Goal: Task Accomplishment & Management: Manage account settings

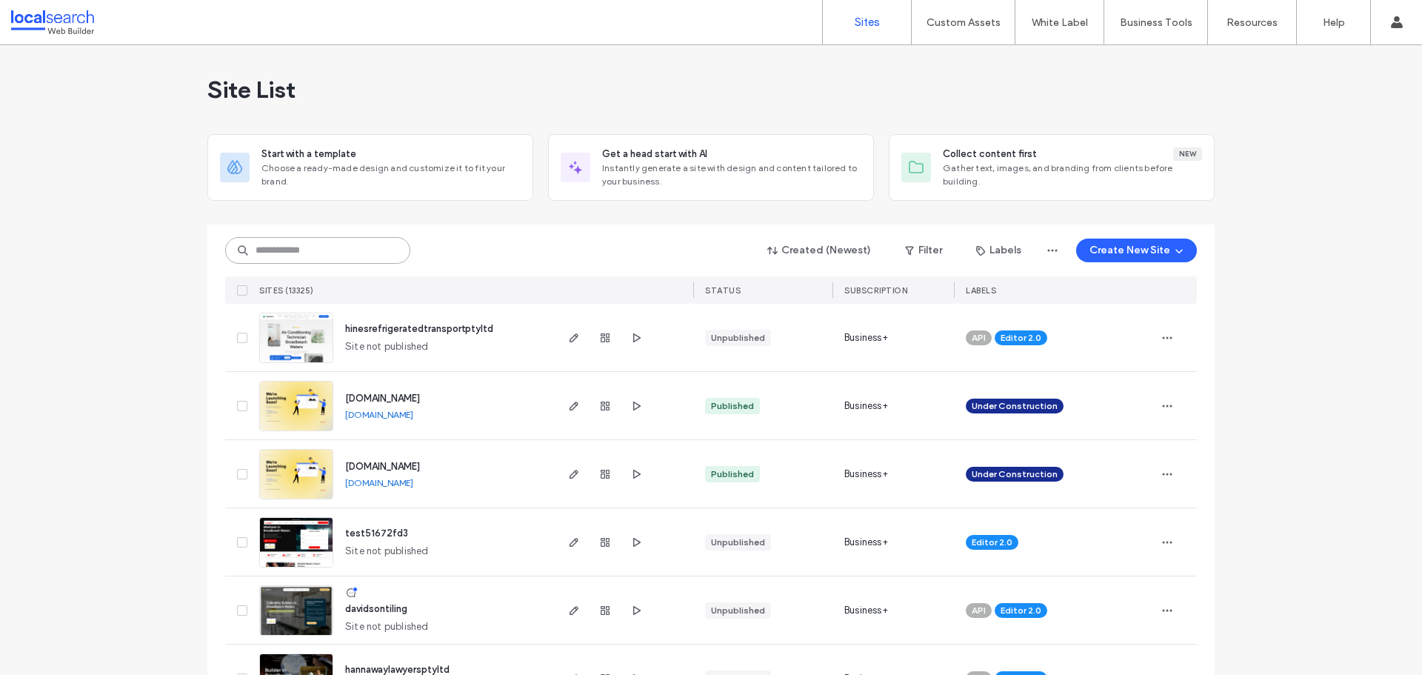
click at [288, 239] on input at bounding box center [317, 250] width 185 height 27
paste input "********"
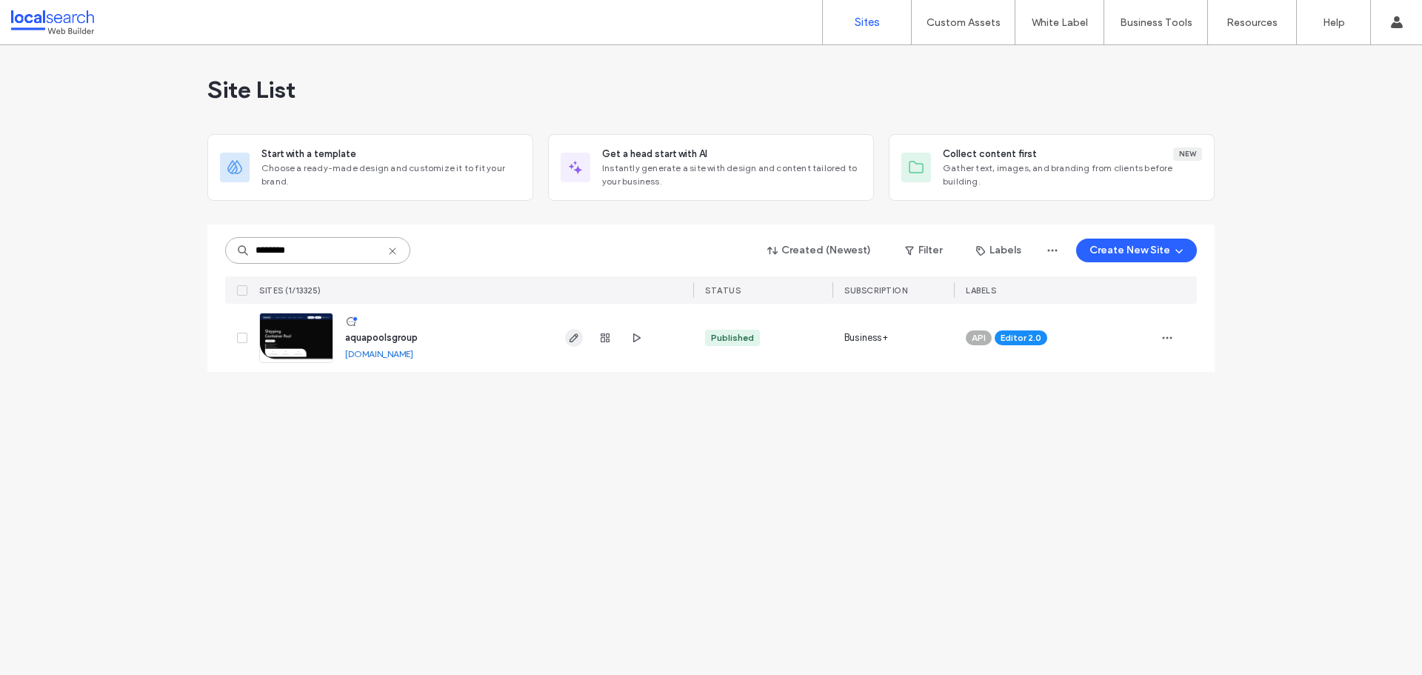
type input "********"
click at [570, 341] on use "button" at bounding box center [574, 337] width 9 height 9
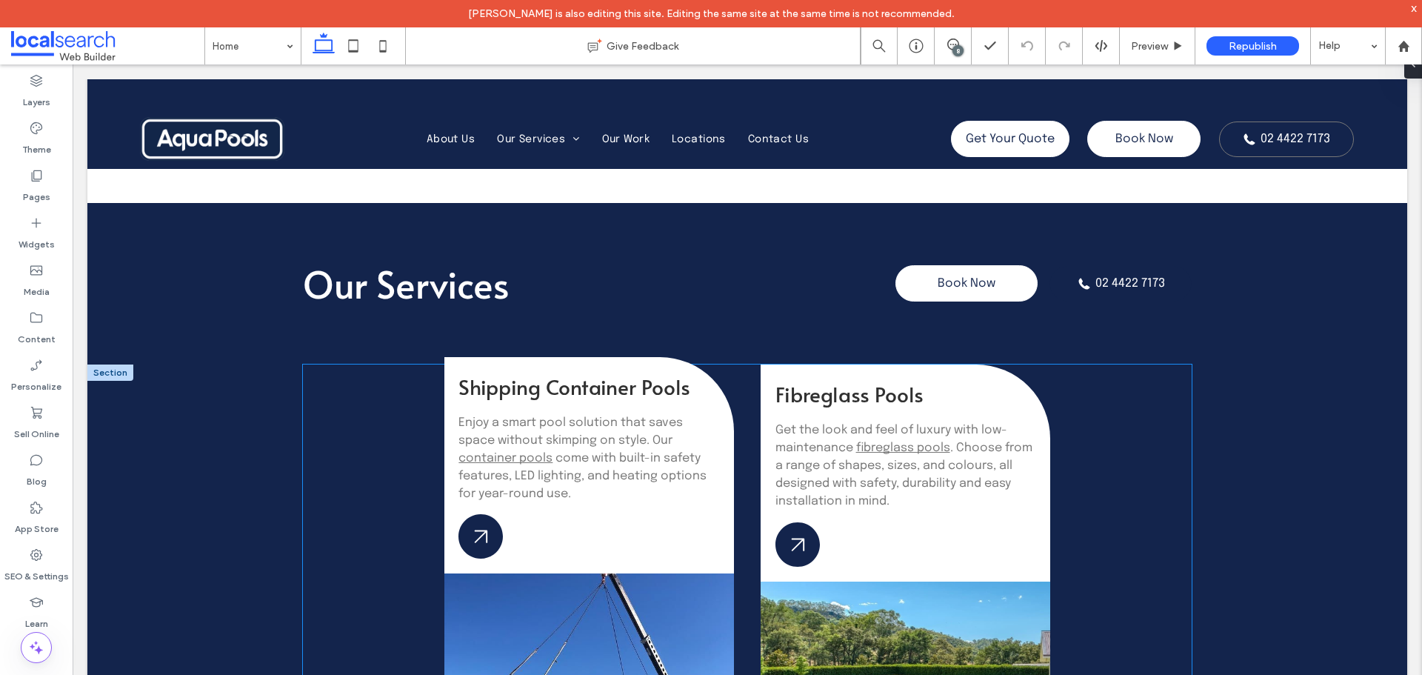
scroll to position [1455, 0]
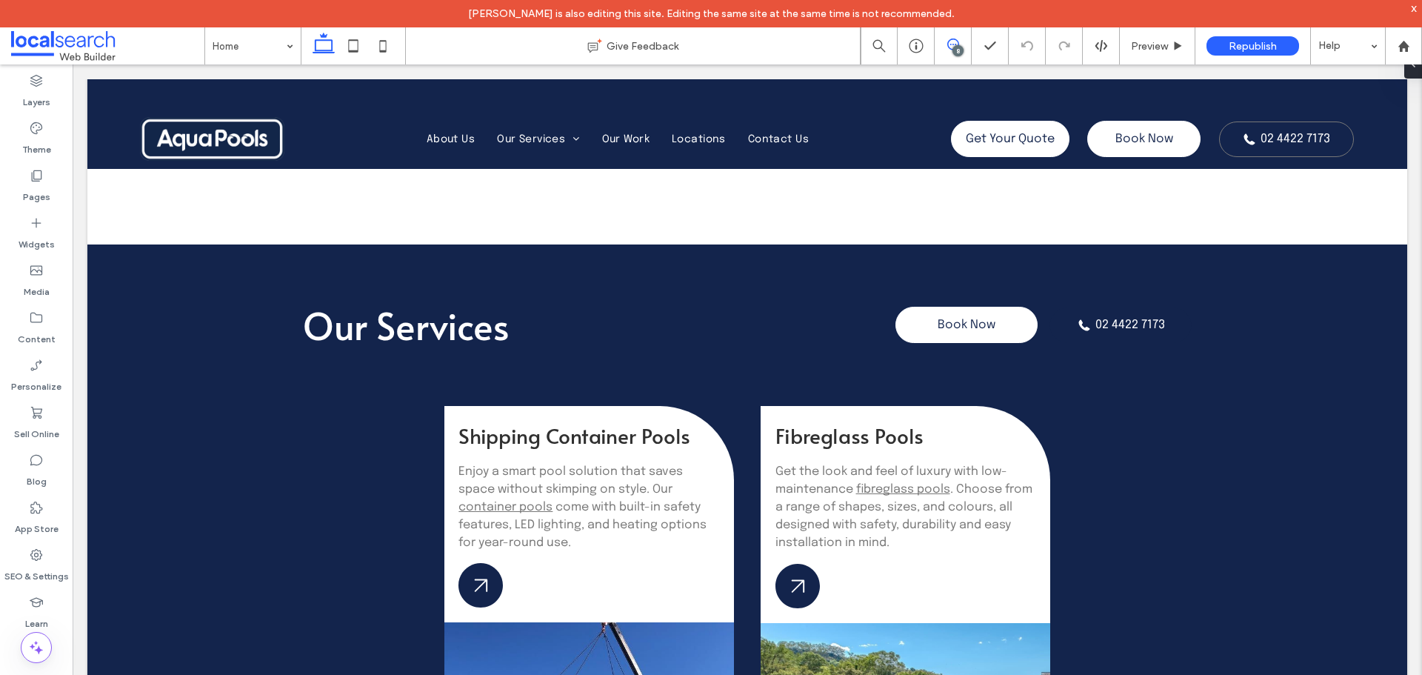
click at [949, 48] on use at bounding box center [953, 45] width 12 height 12
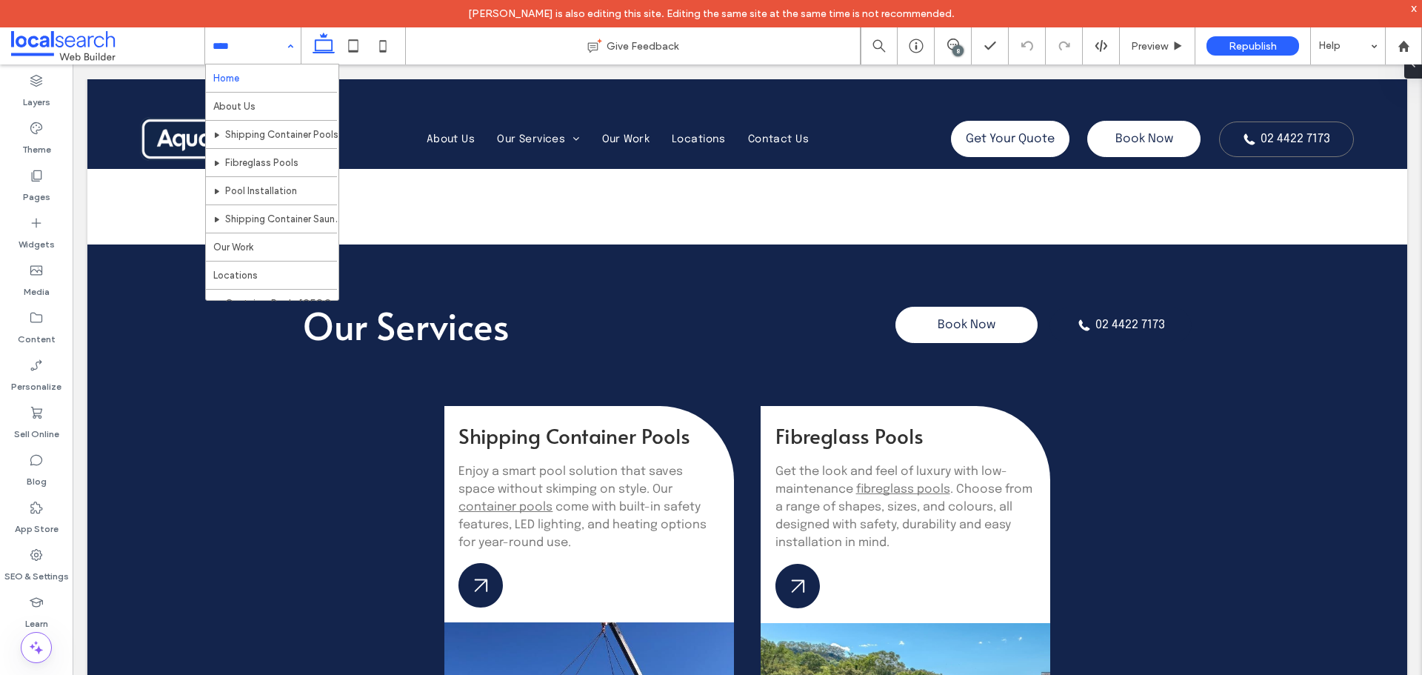
scroll to position [0, 0]
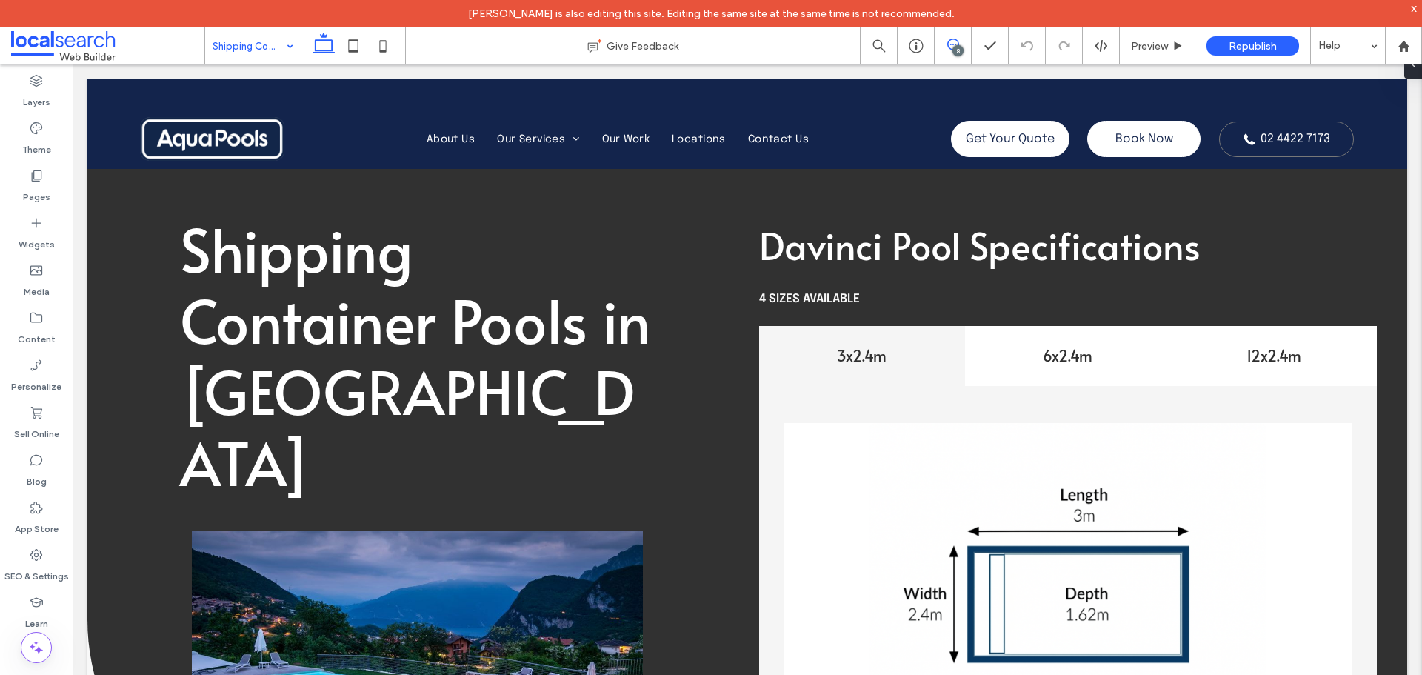
click at [952, 48] on icon at bounding box center [953, 45] width 12 height 12
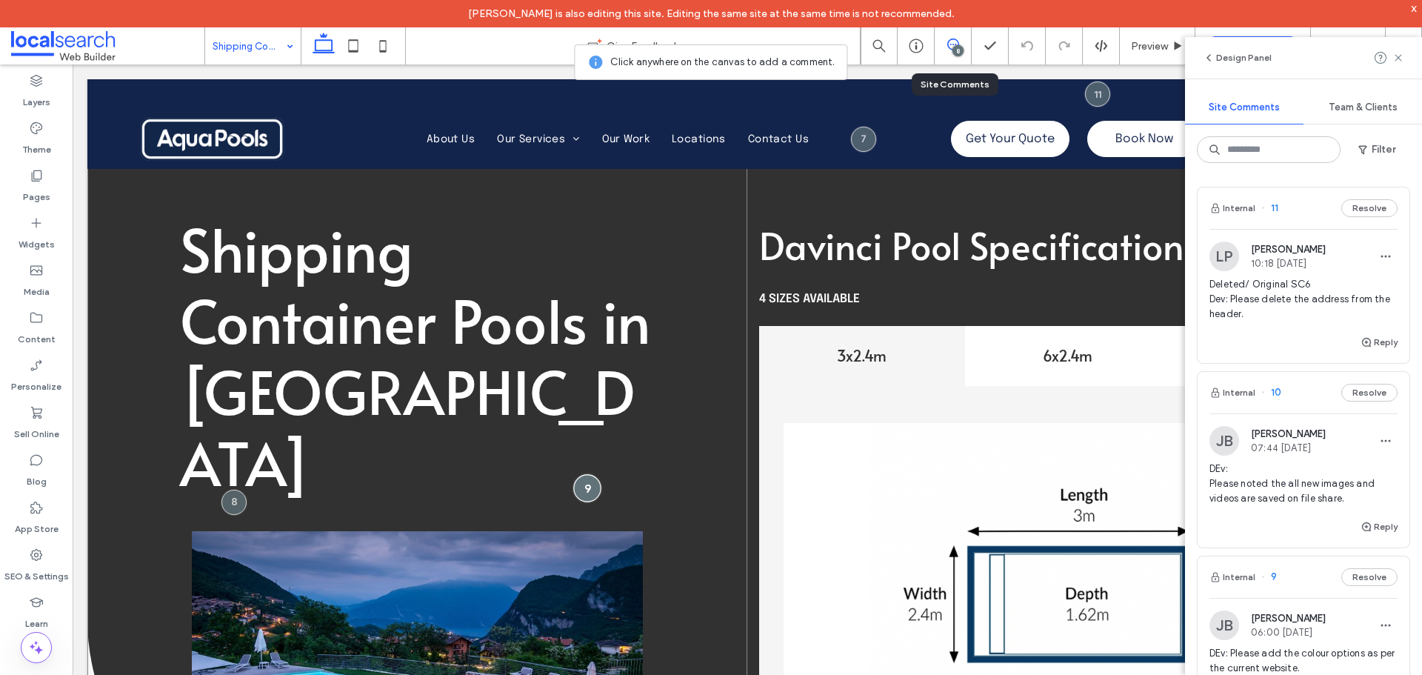
click at [587, 484] on div at bounding box center [586, 488] width 27 height 27
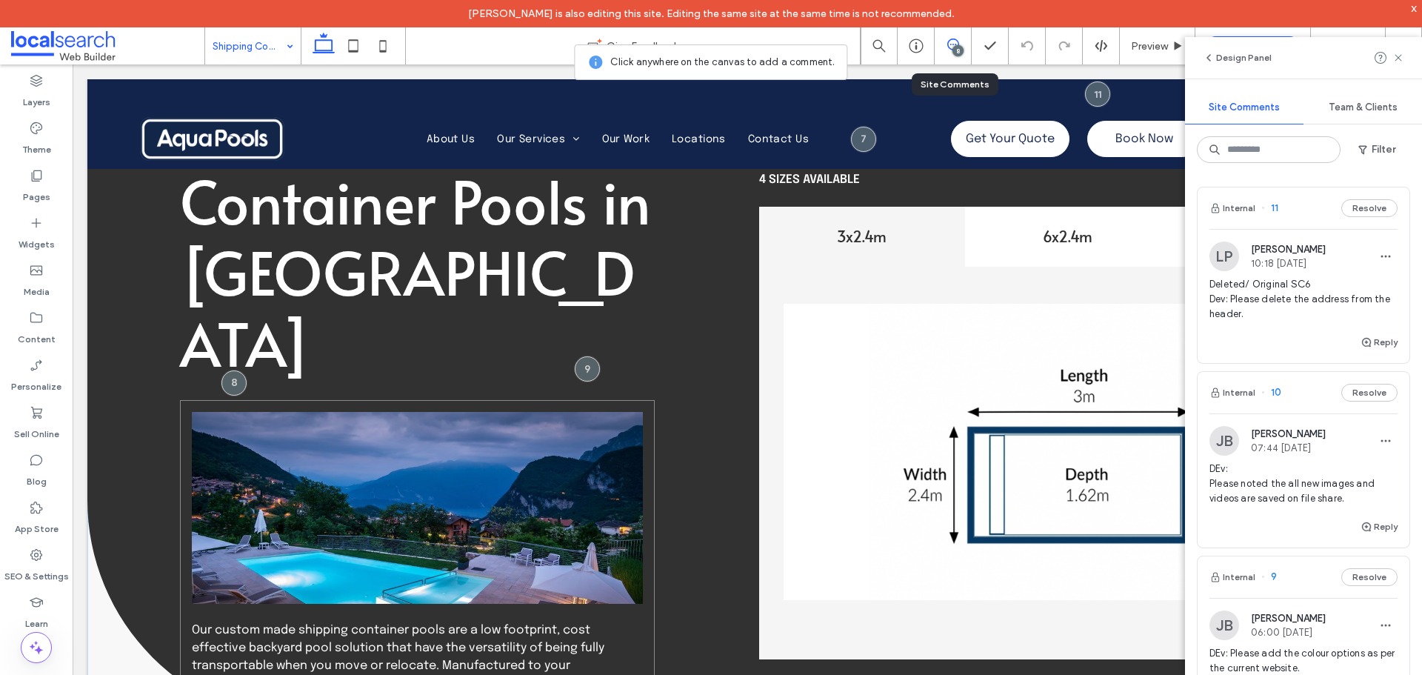
scroll to position [222, 0]
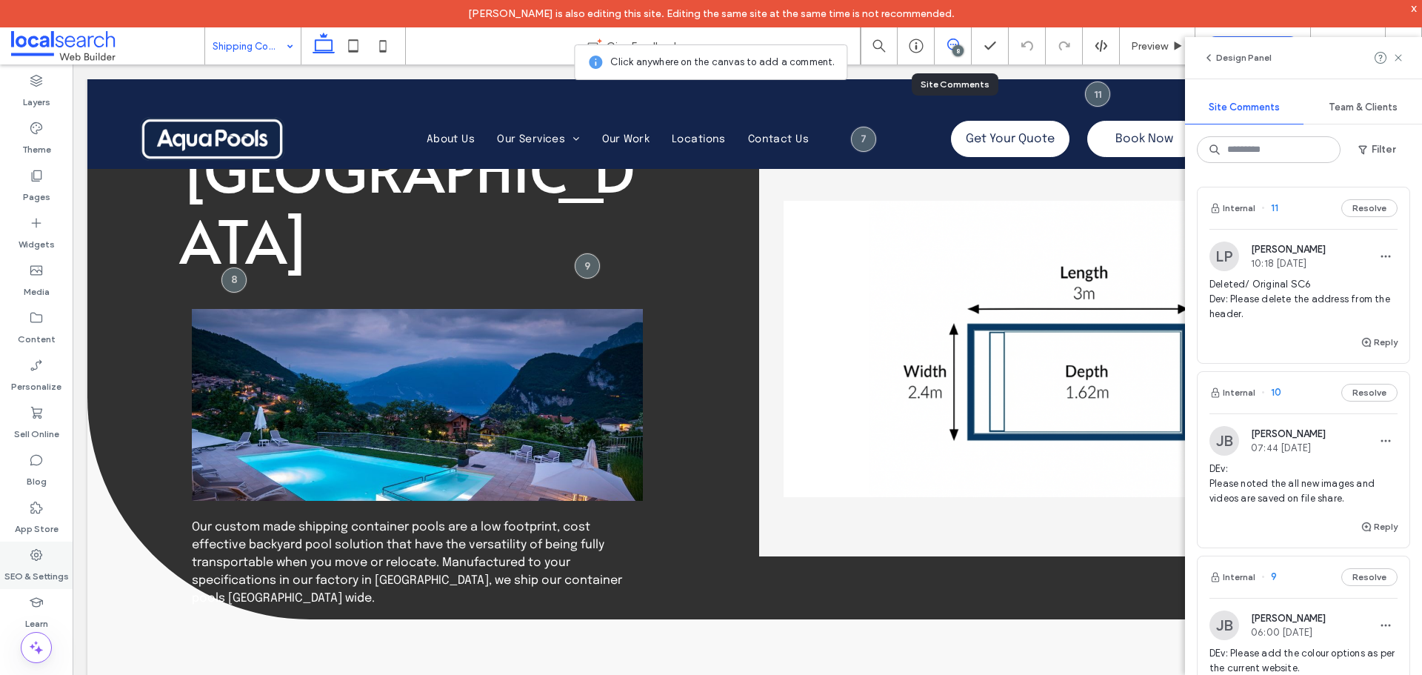
click at [44, 568] on label "SEO & Settings" at bounding box center [36, 572] width 64 height 21
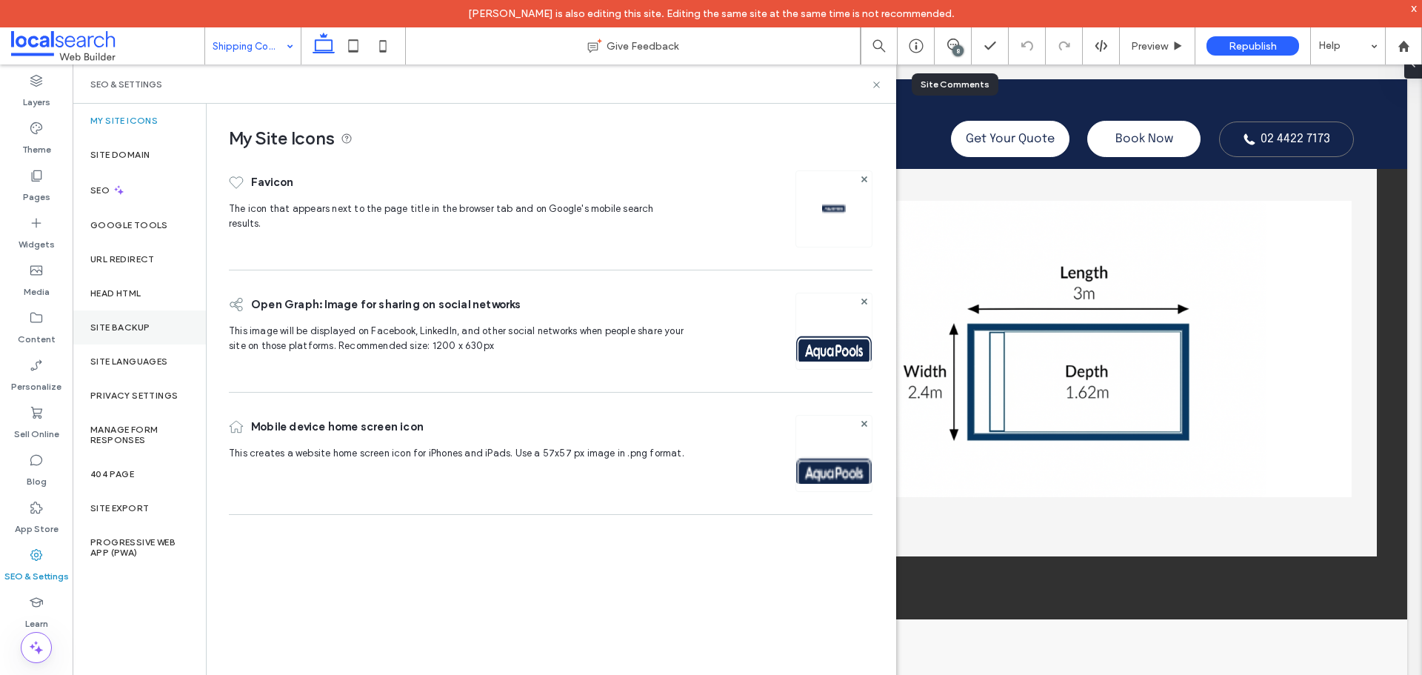
click at [119, 321] on div "Site Backup" at bounding box center [139, 327] width 133 height 34
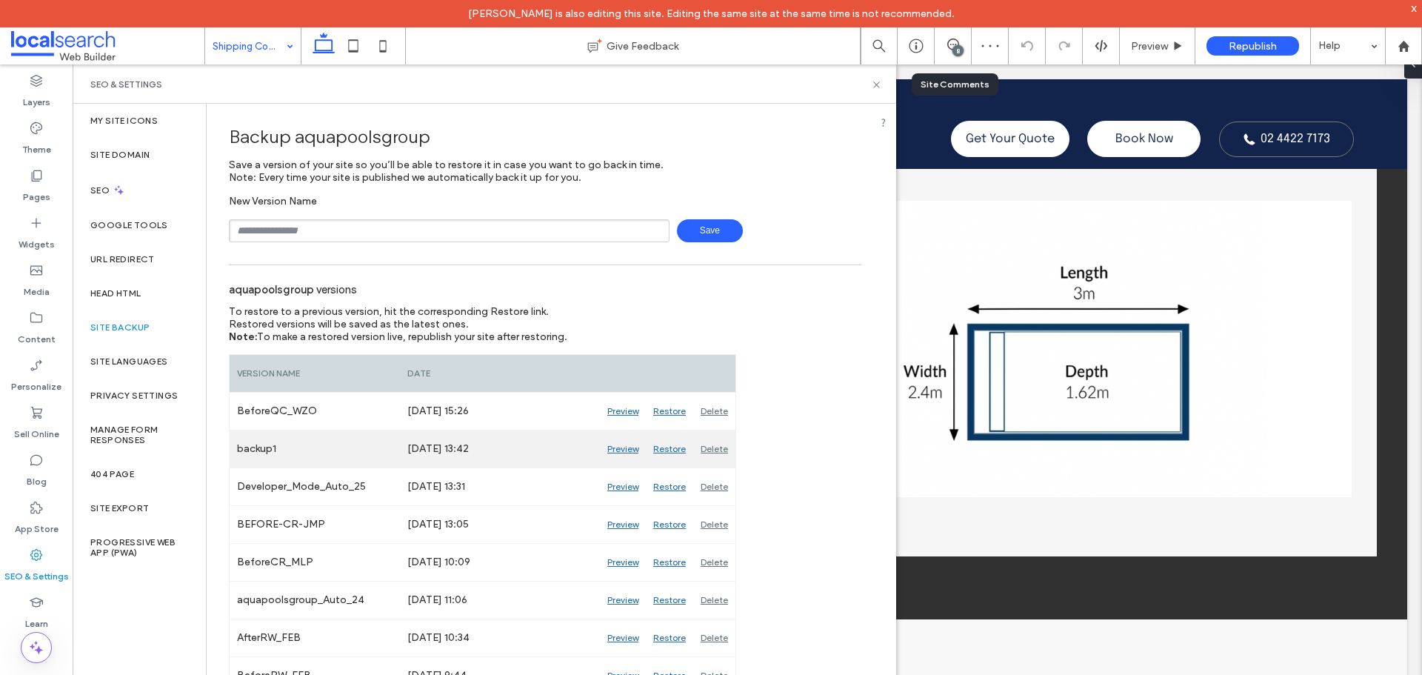
click at [621, 450] on div "Preview" at bounding box center [623, 448] width 46 height 37
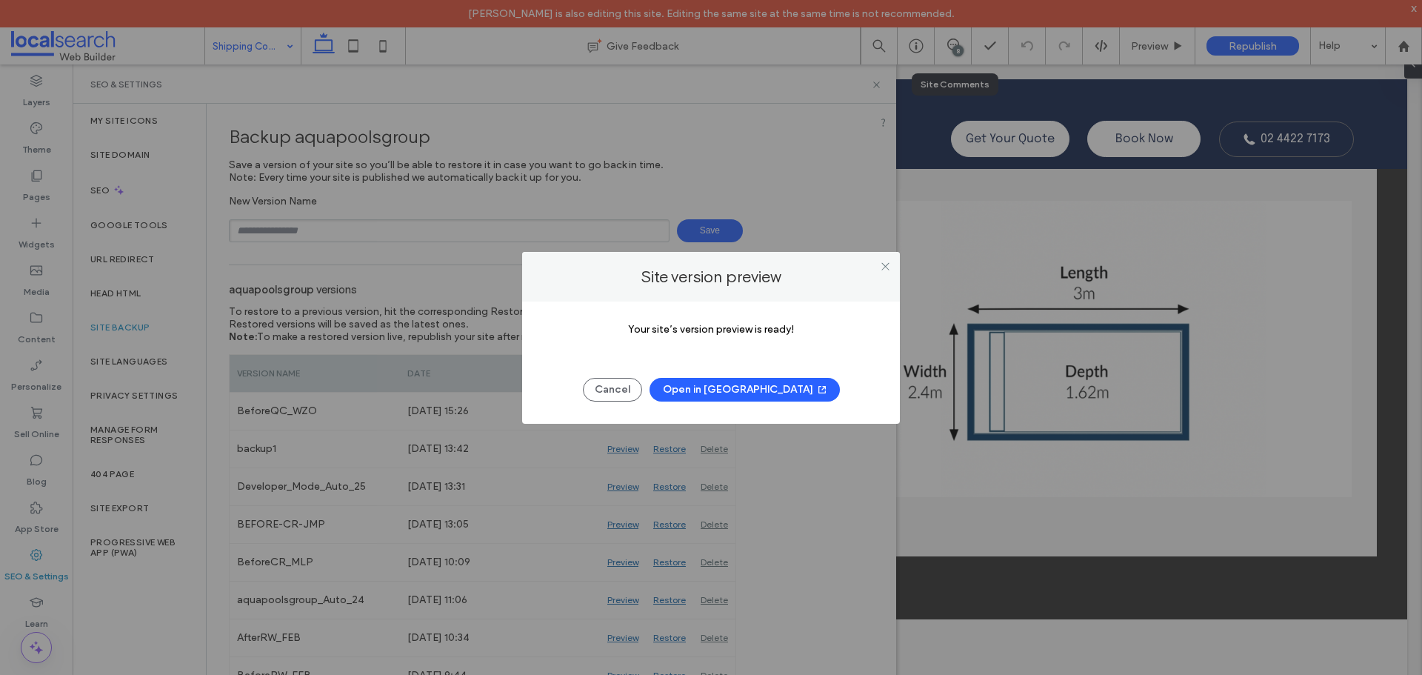
drag, startPoint x: 747, startPoint y: 393, endPoint x: 836, endPoint y: 307, distance: 123.1
click at [834, 309] on div "Your site’s version preview is ready! Cancel Open in New Tab" at bounding box center [711, 362] width 378 height 122
click at [883, 270] on icon at bounding box center [885, 266] width 11 height 11
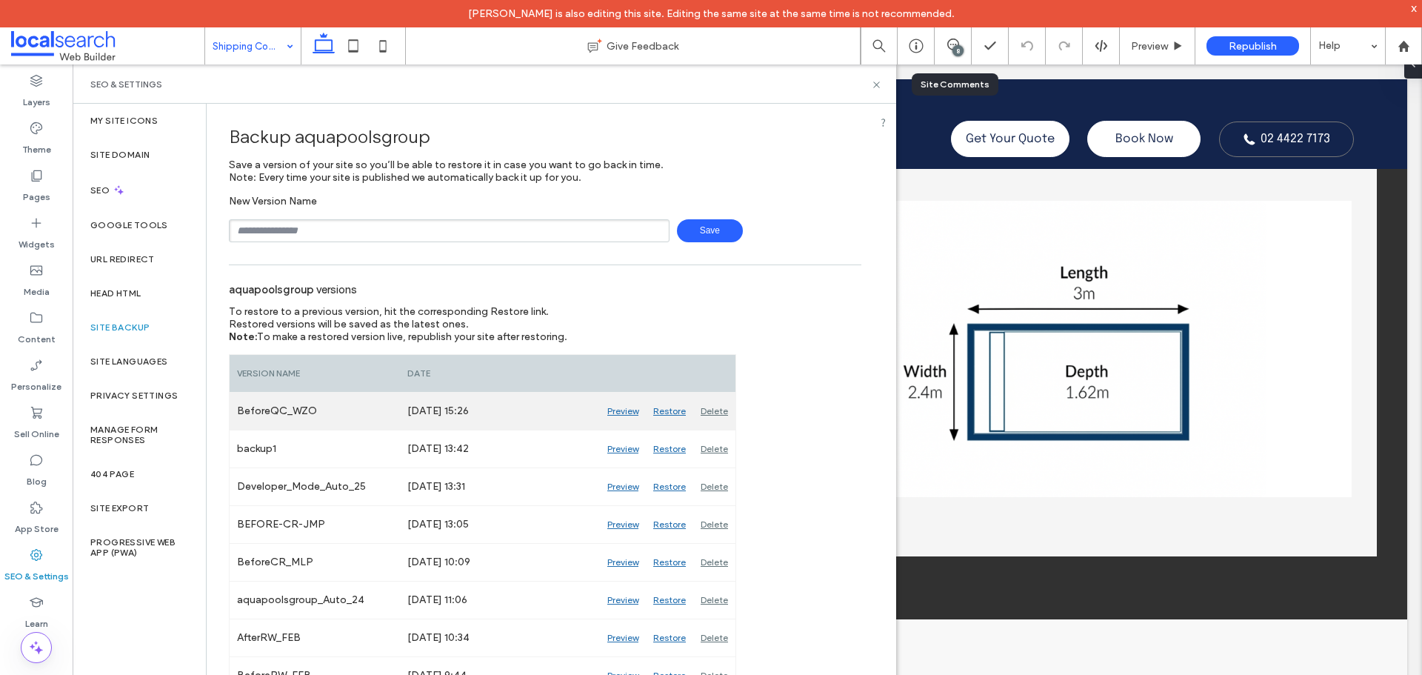
click at [621, 410] on div "Preview" at bounding box center [623, 411] width 46 height 37
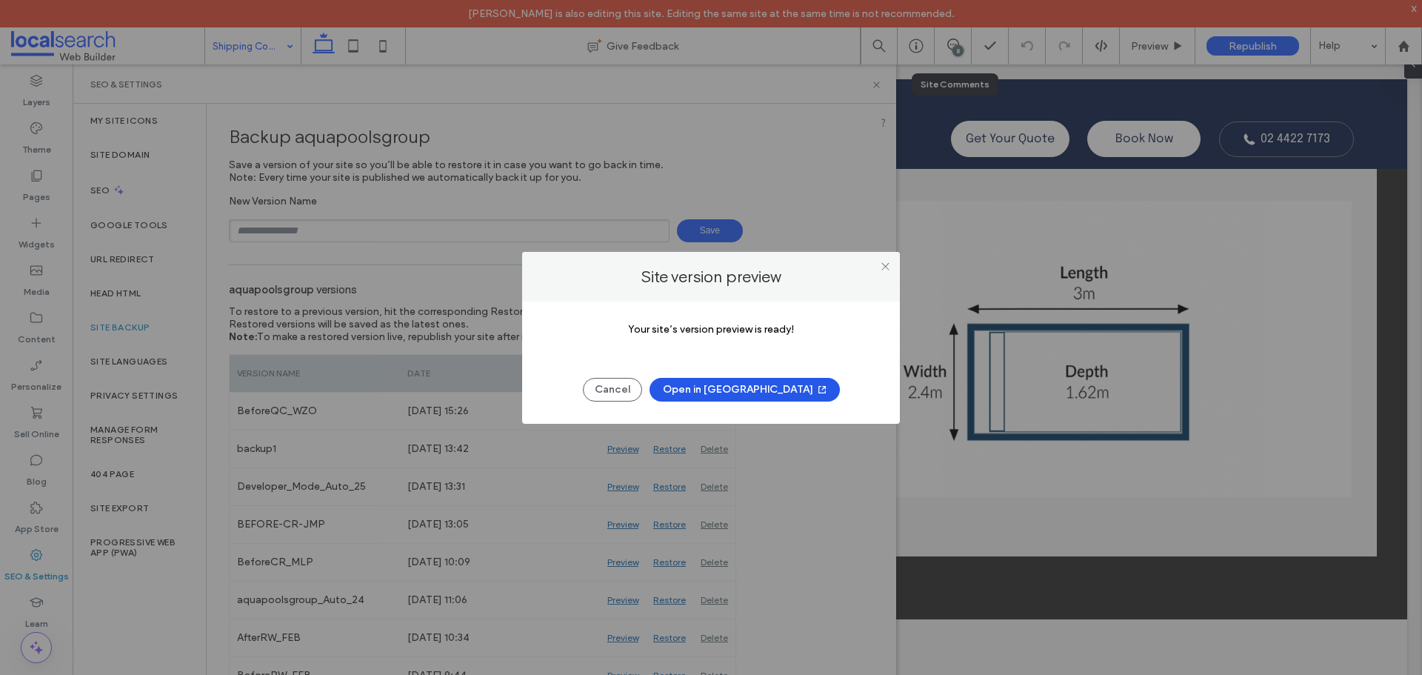
click at [745, 389] on button "Open in New Tab" at bounding box center [745, 390] width 190 height 24
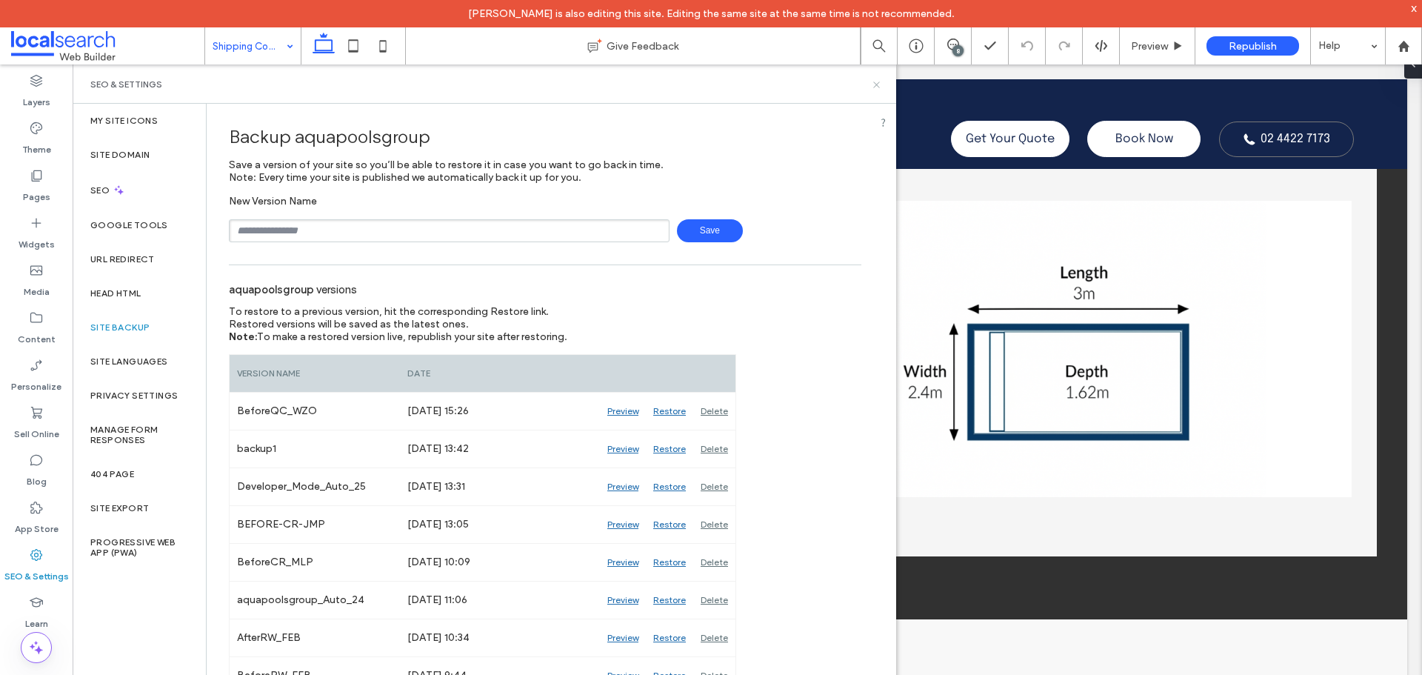
click at [875, 83] on use at bounding box center [876, 84] width 6 height 6
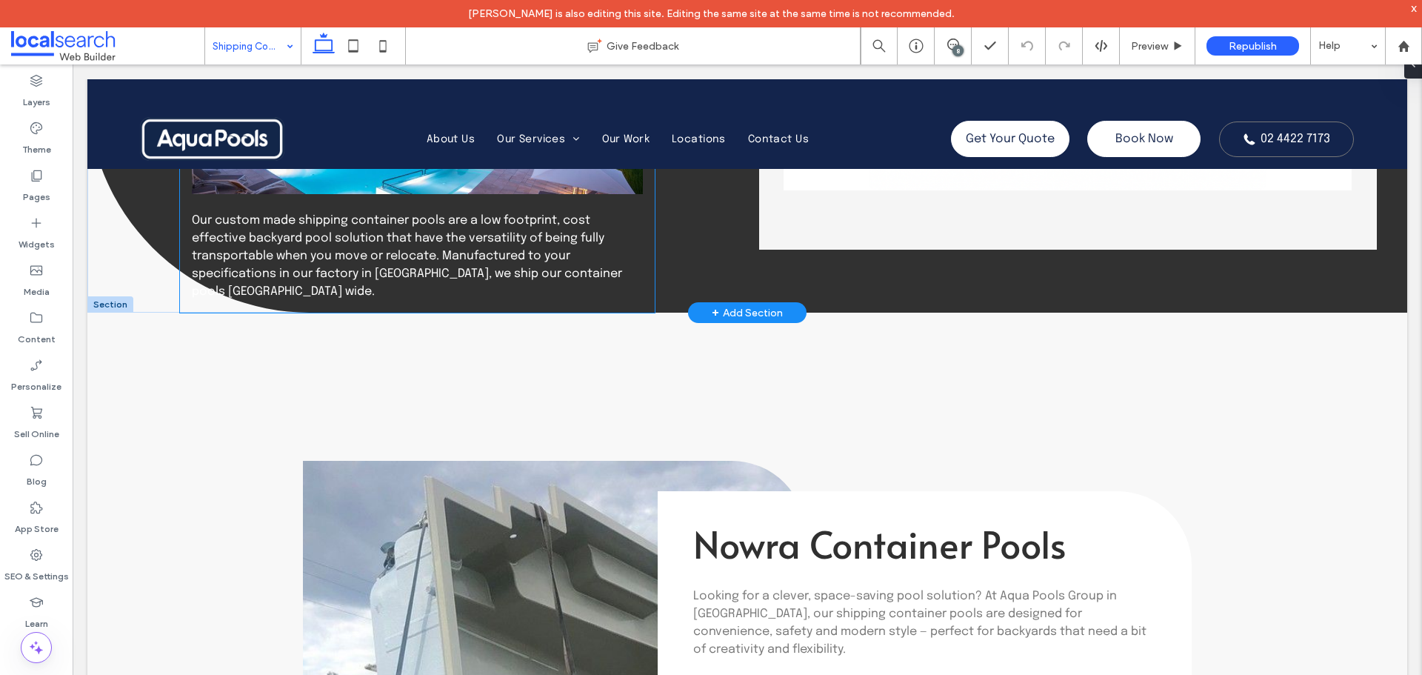
scroll to position [370, 0]
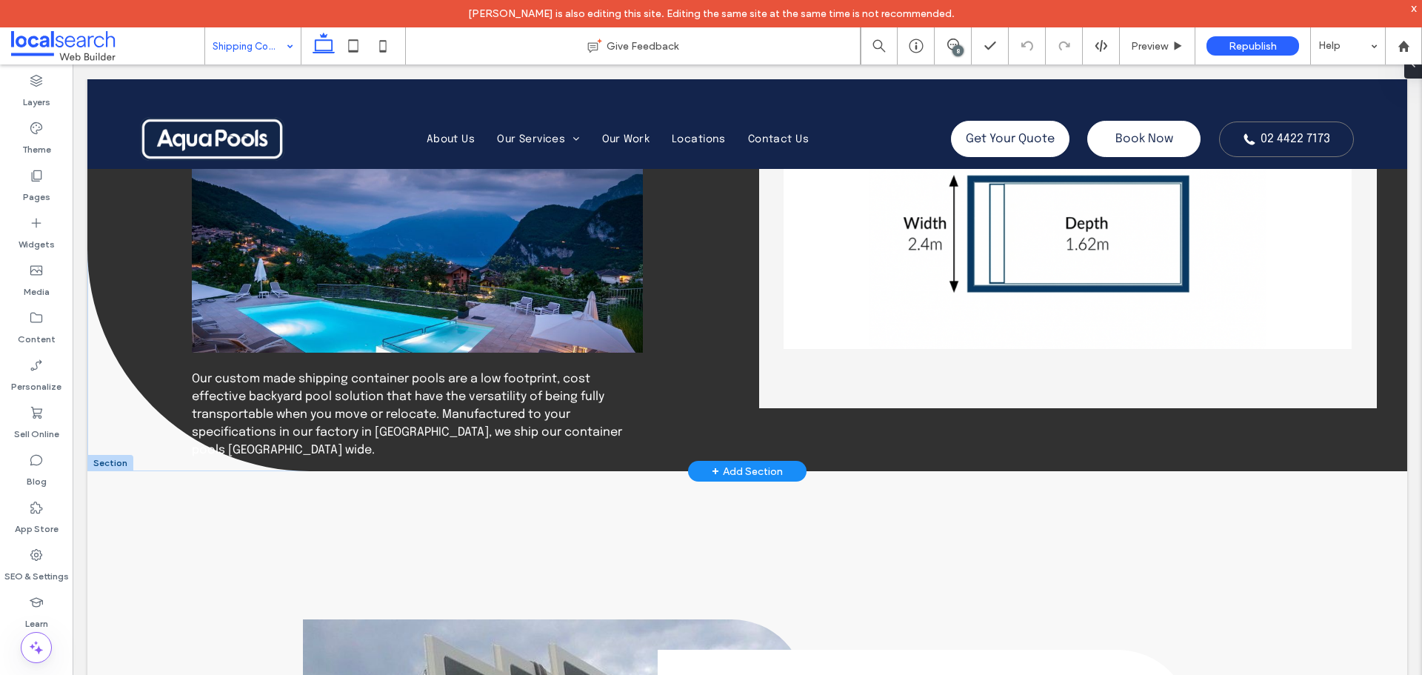
click at [698, 468] on div "+ Add Section" at bounding box center [747, 471] width 119 height 21
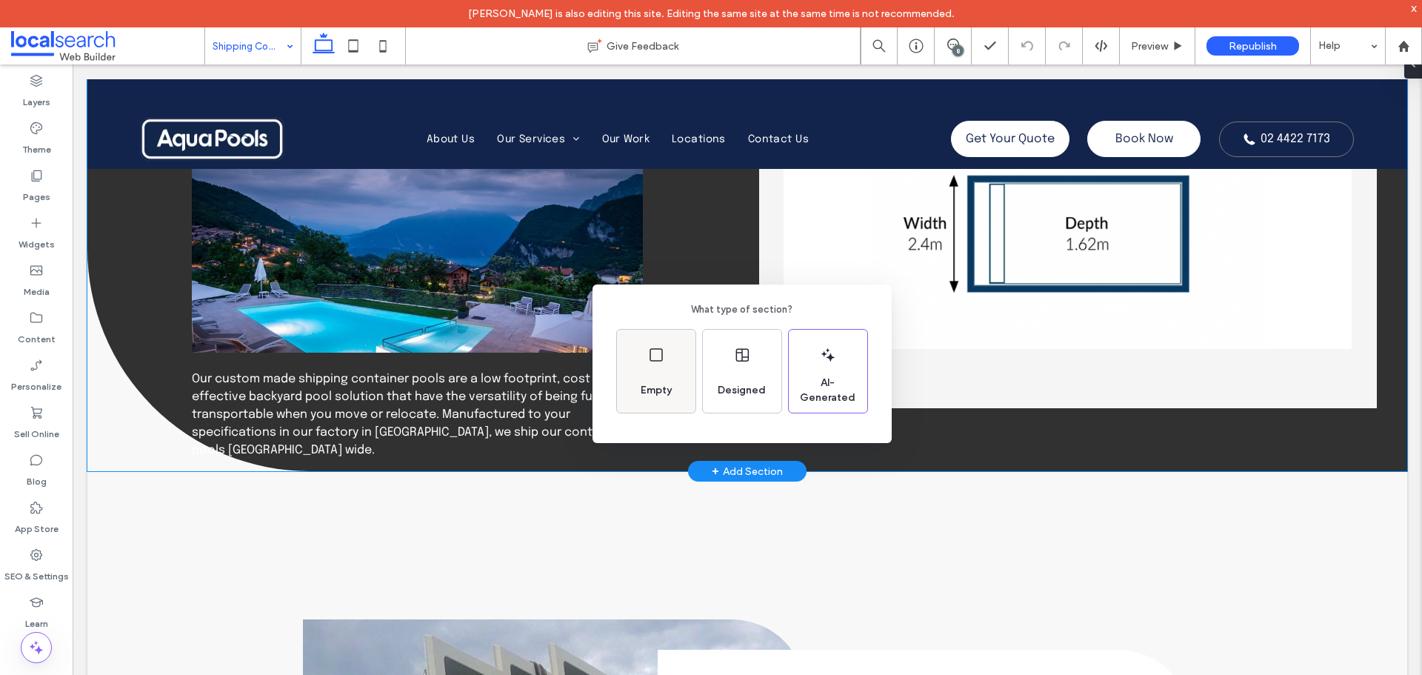
click at [630, 364] on div "Empty" at bounding box center [656, 371] width 79 height 83
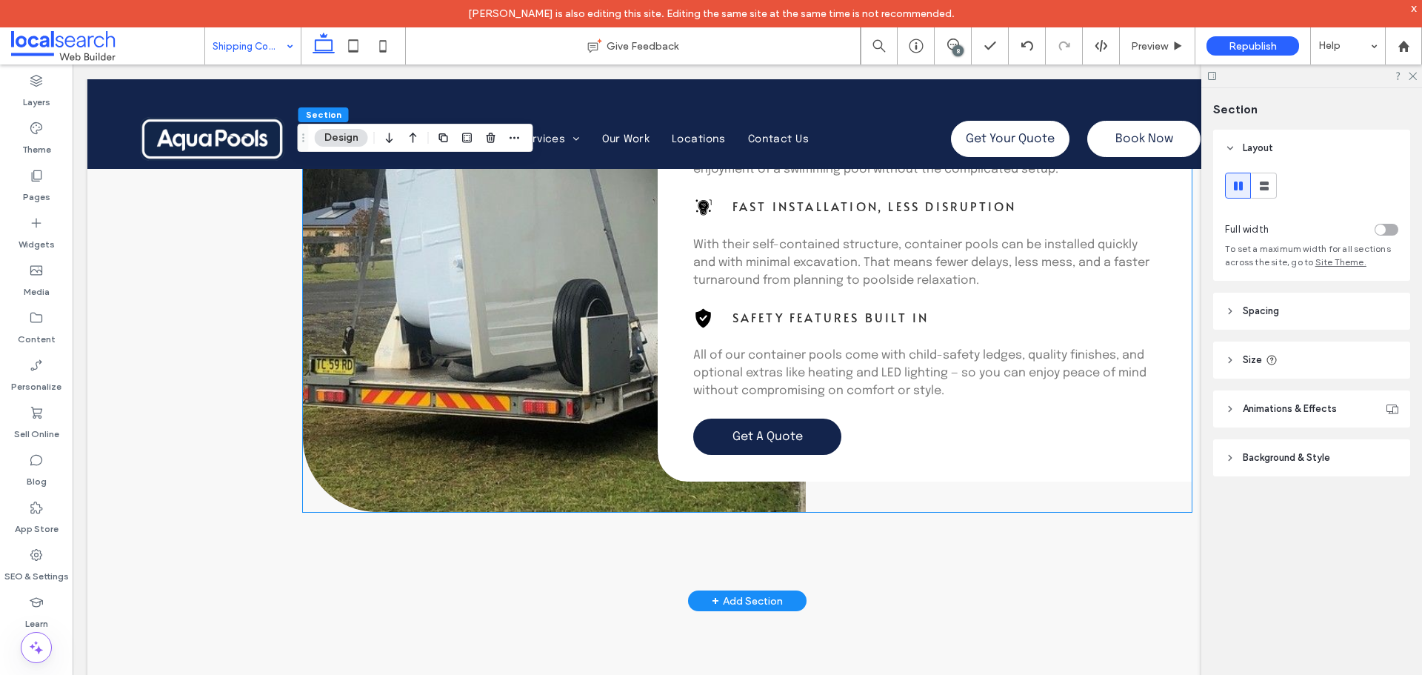
scroll to position [1333, 0]
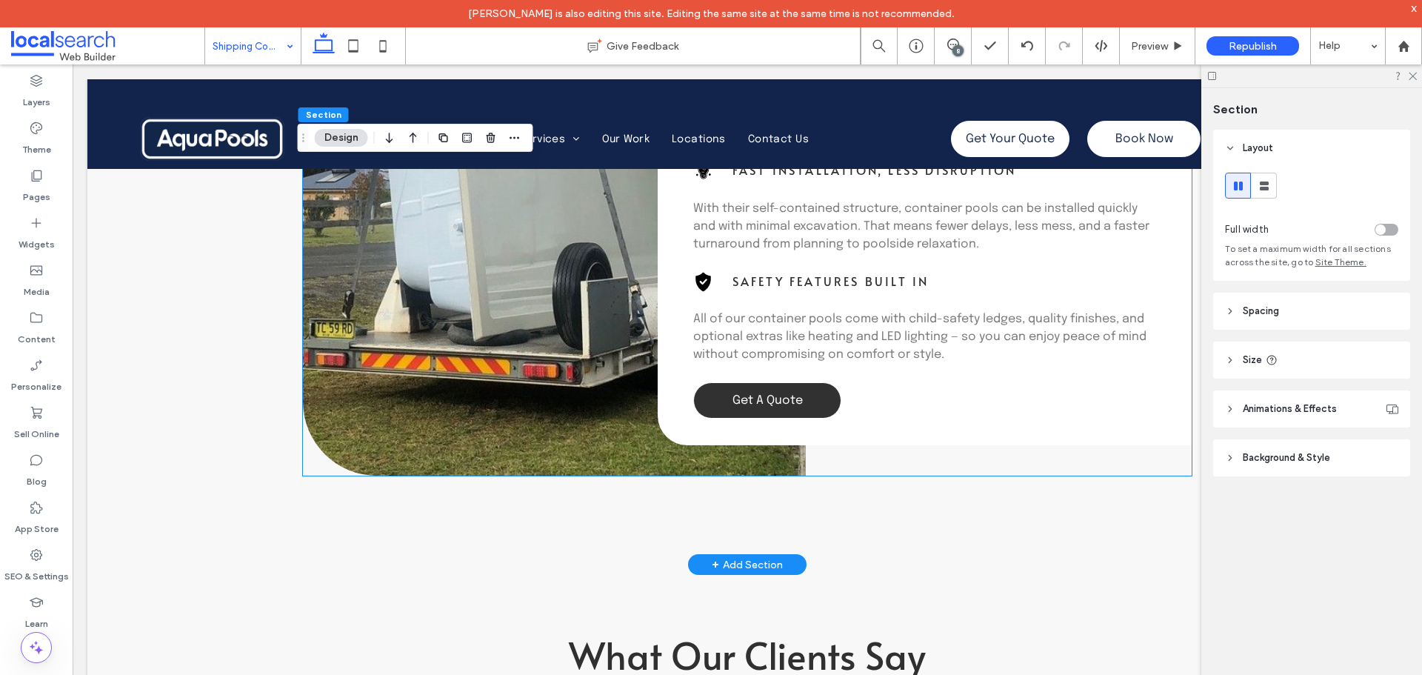
click at [760, 405] on link "Get A Quote" at bounding box center [767, 400] width 148 height 36
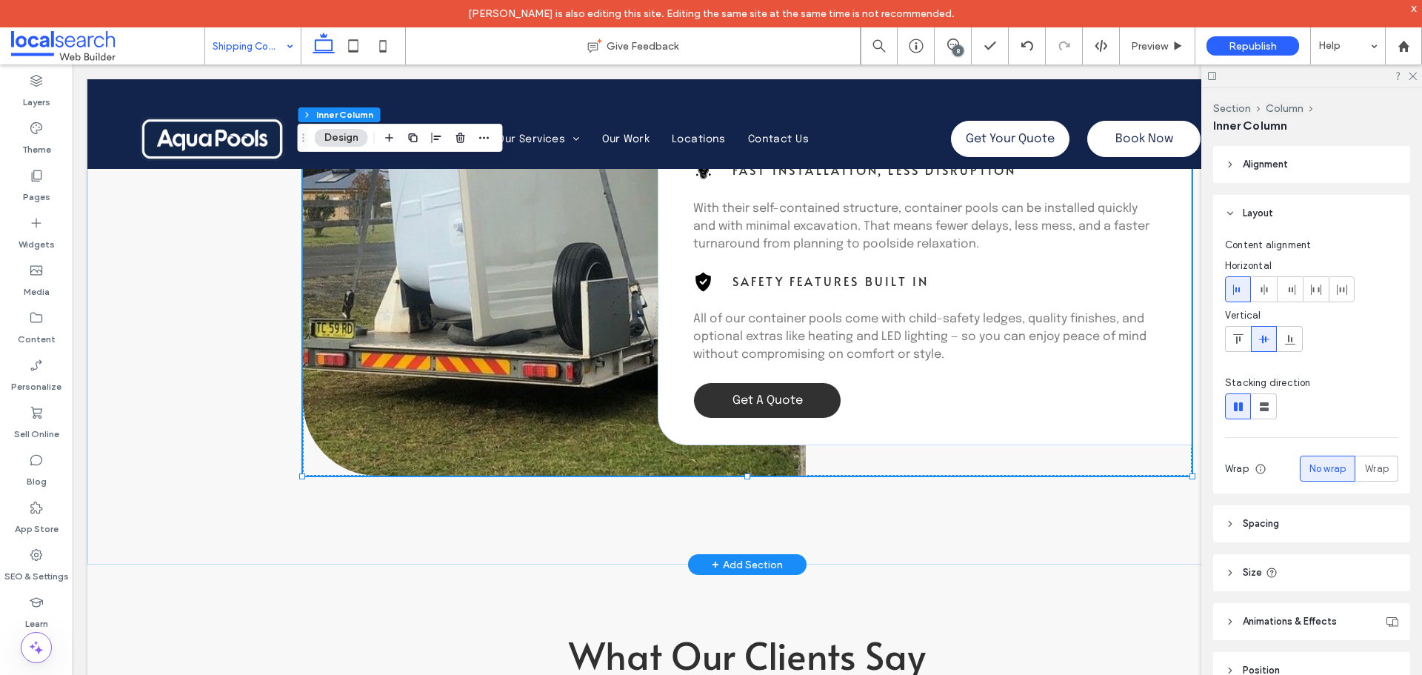
click at [760, 405] on link "Get A Quote" at bounding box center [767, 400] width 148 height 36
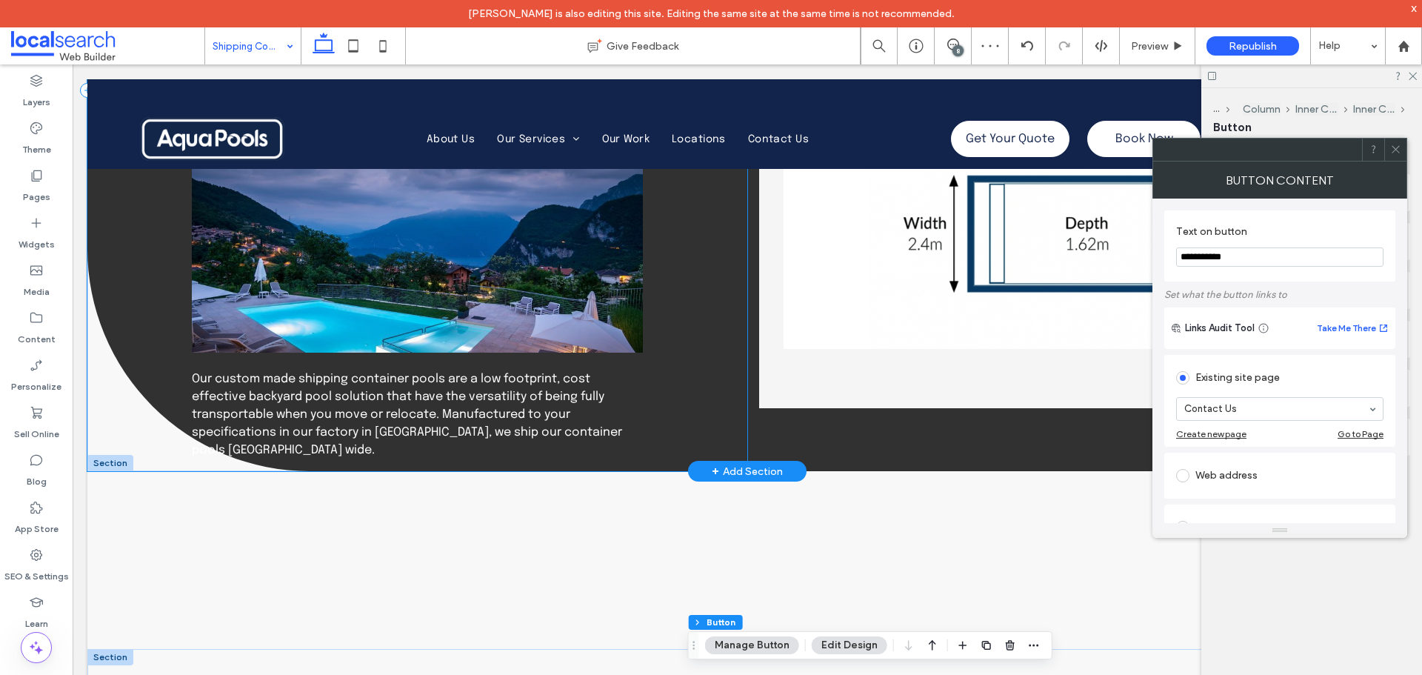
scroll to position [444, 0]
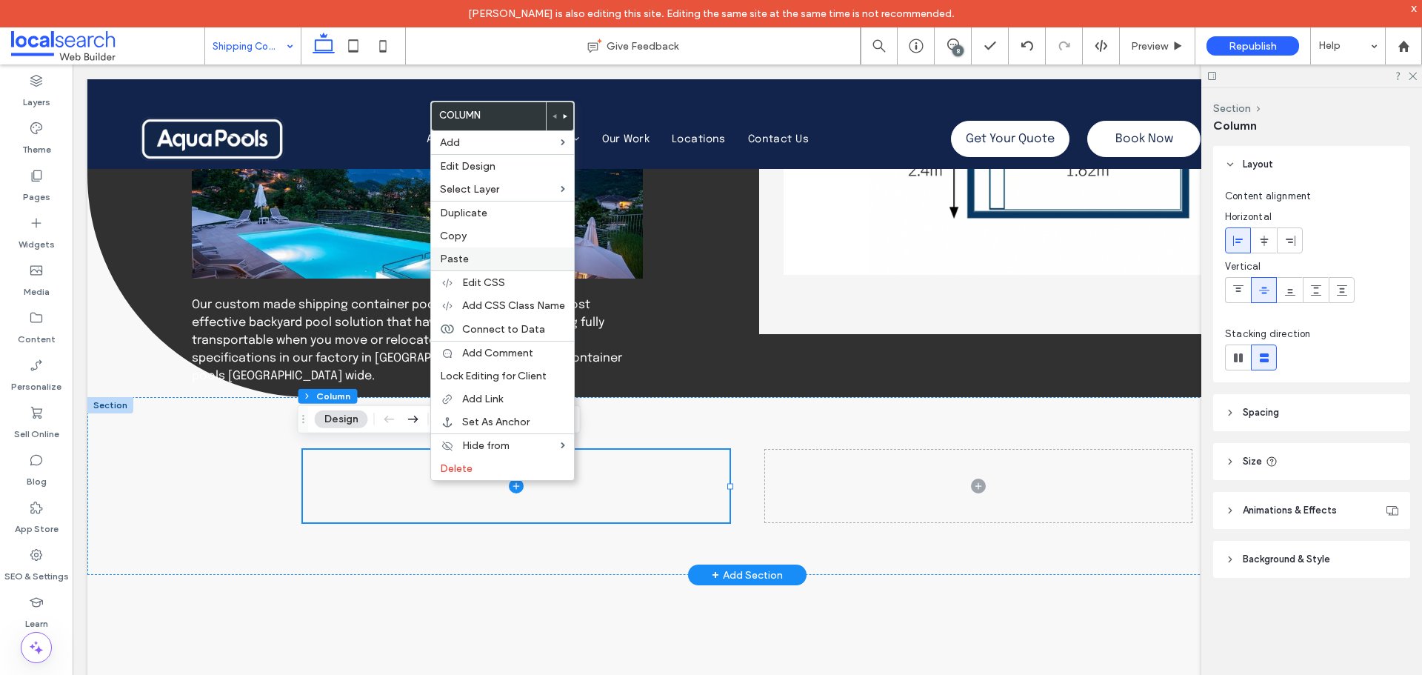
click at [483, 255] on label "Paste" at bounding box center [502, 259] width 125 height 13
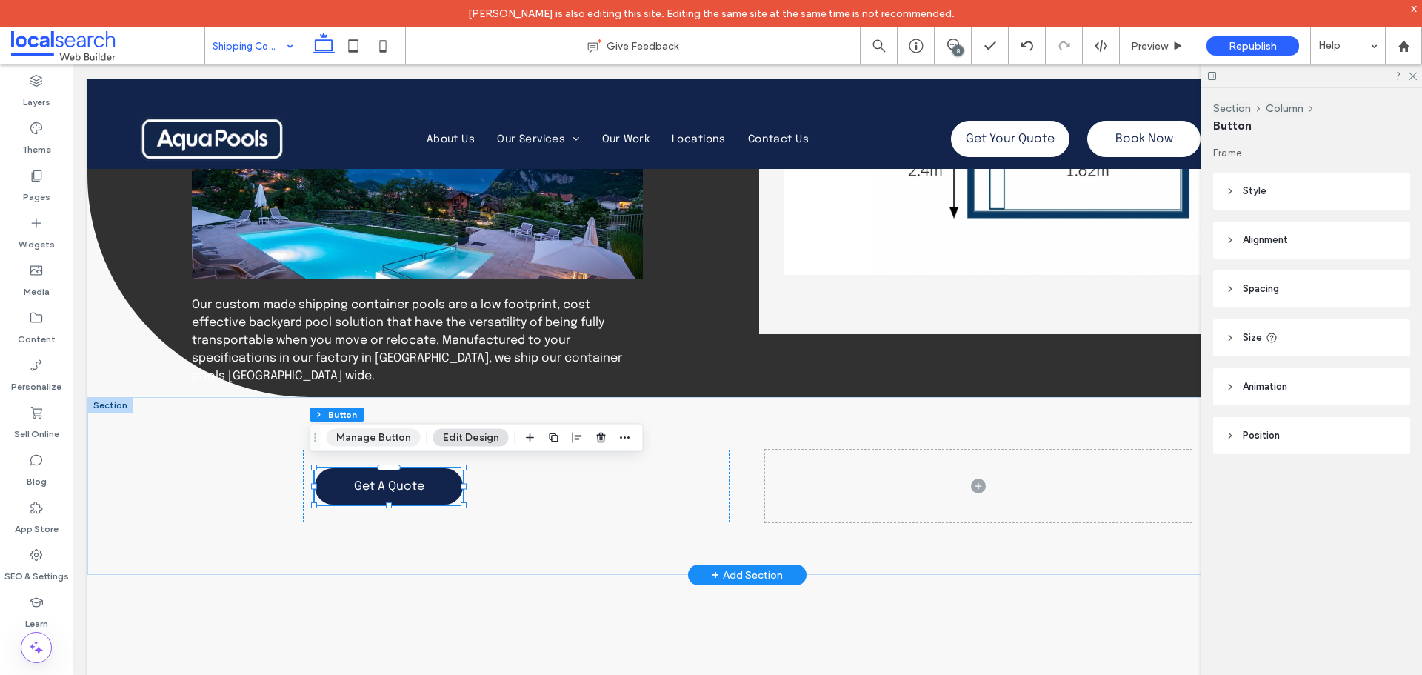
click at [384, 440] on button "Manage Button" at bounding box center [374, 438] width 94 height 18
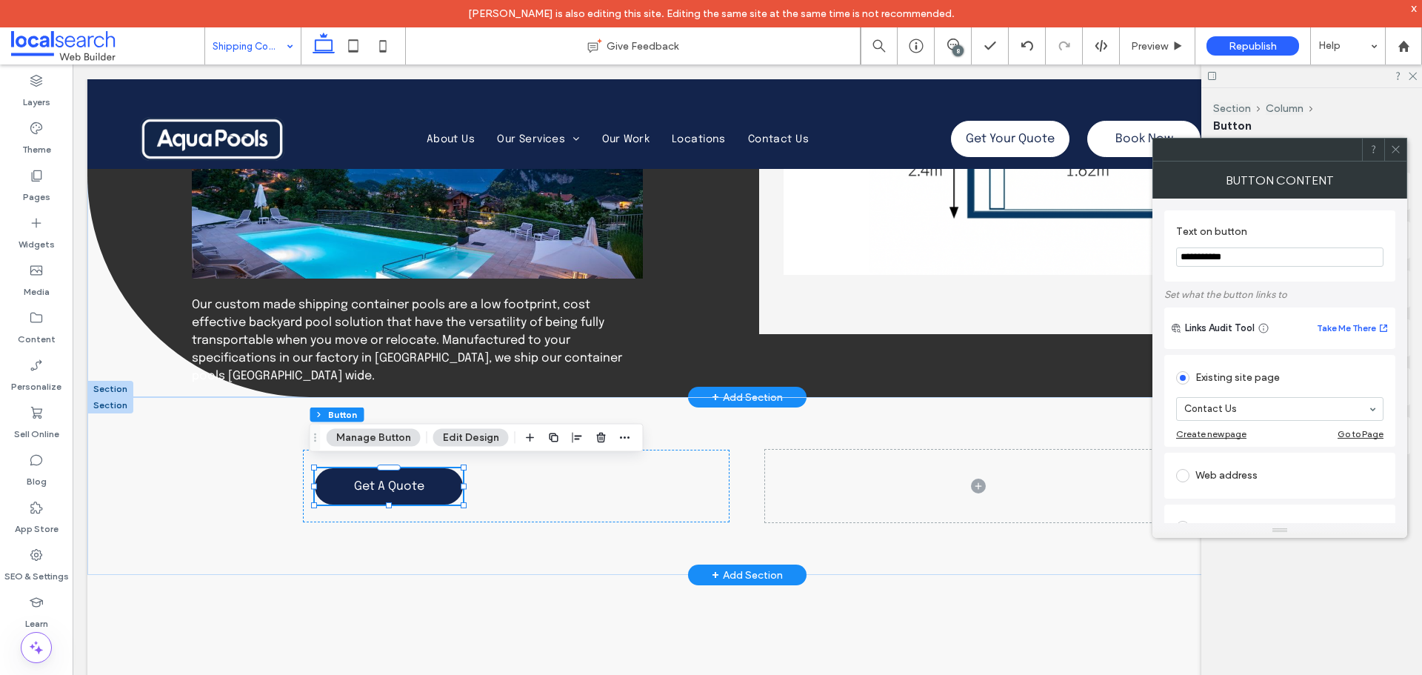
drag, startPoint x: 1333, startPoint y: 320, endPoint x: 1036, endPoint y: 260, distance: 303.0
type input "**********"
click at [1395, 156] on span at bounding box center [1395, 149] width 11 height 22
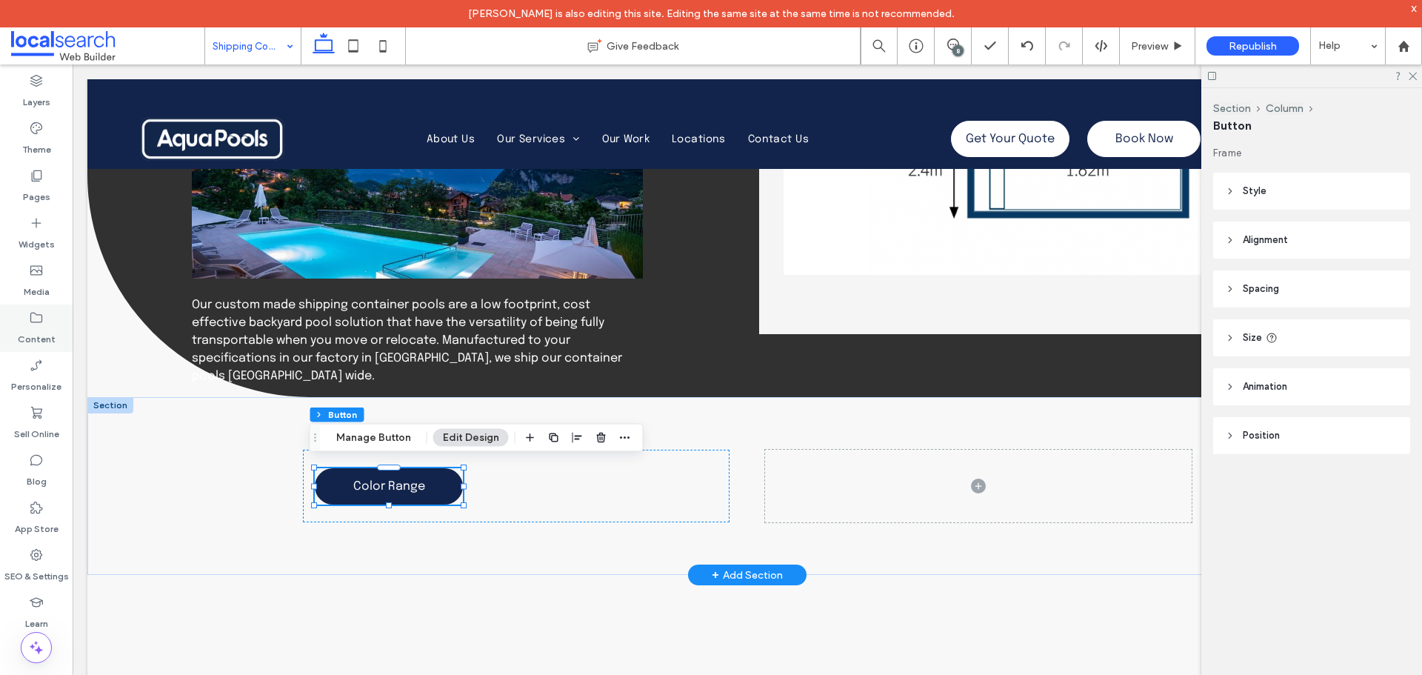
drag, startPoint x: 53, startPoint y: 339, endPoint x: 67, endPoint y: 339, distance: 14.1
click at [53, 339] on label "Content" at bounding box center [37, 335] width 38 height 21
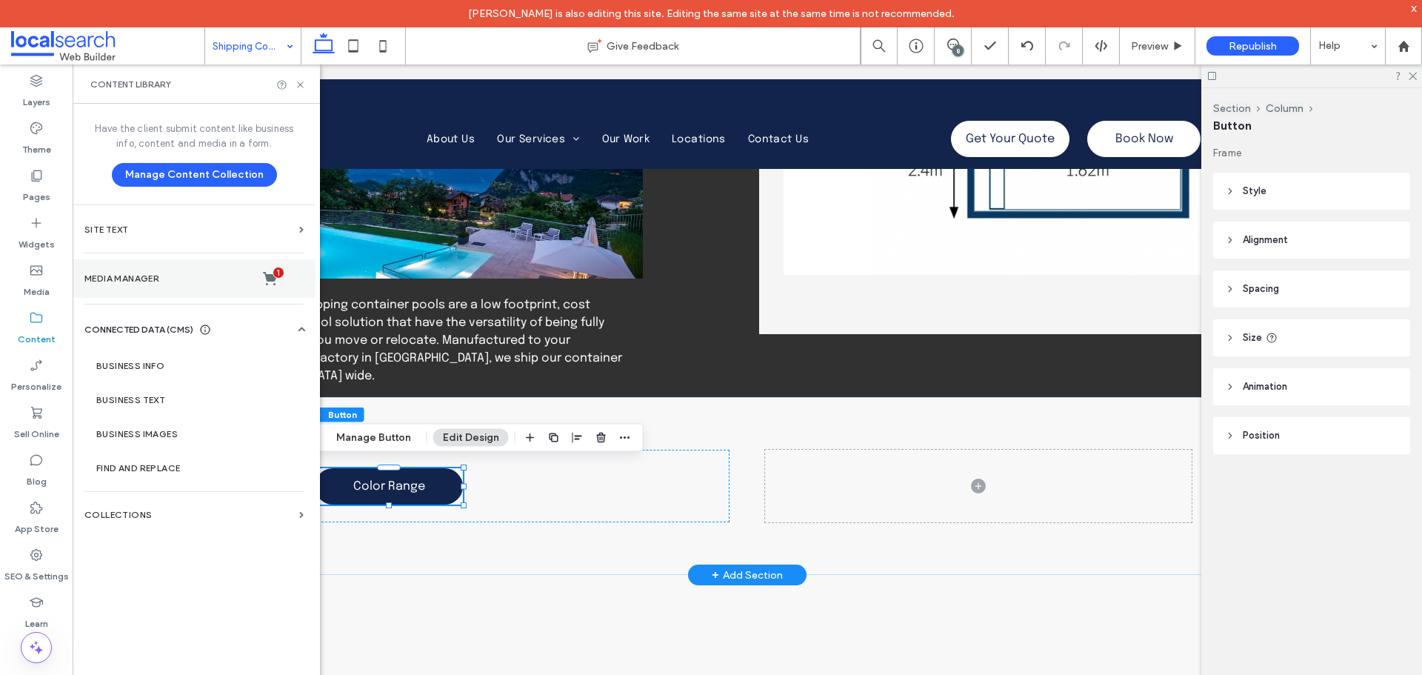
click at [141, 288] on section "Media Manager 1" at bounding box center [194, 278] width 243 height 39
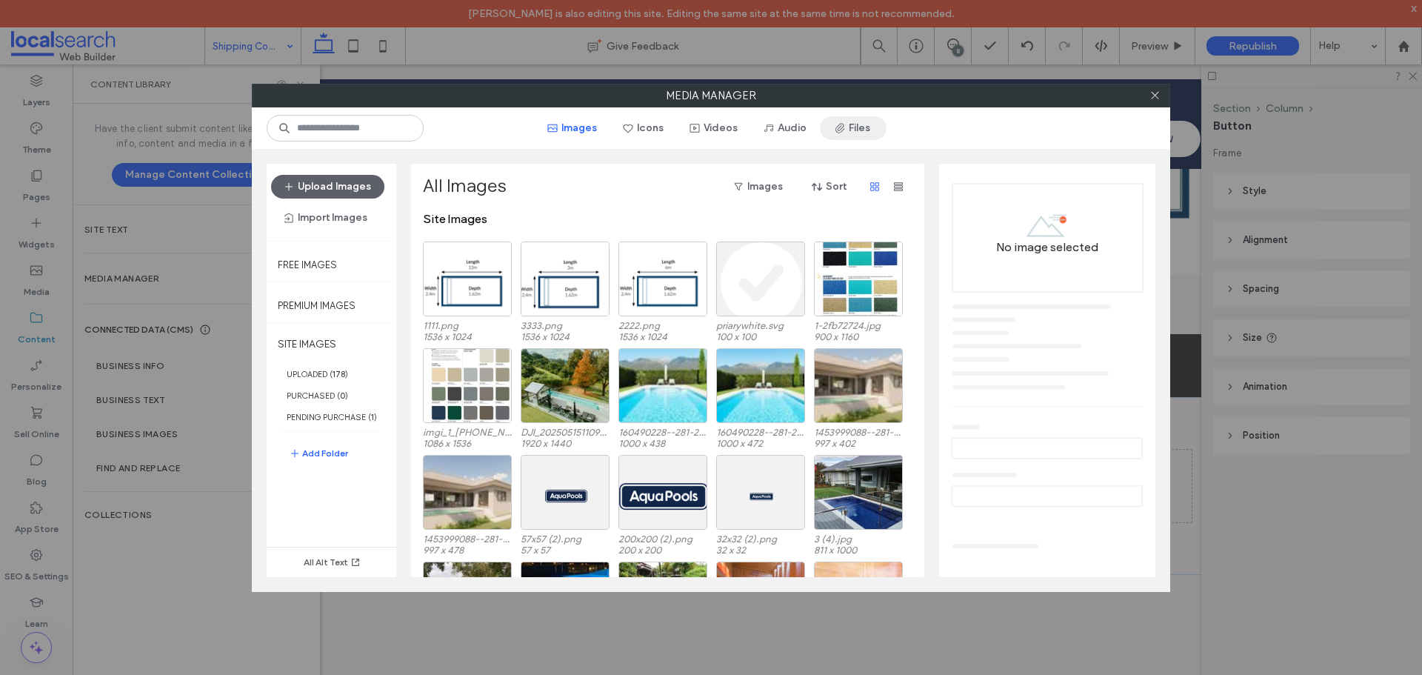
click at [858, 123] on button "Files" at bounding box center [853, 128] width 67 height 24
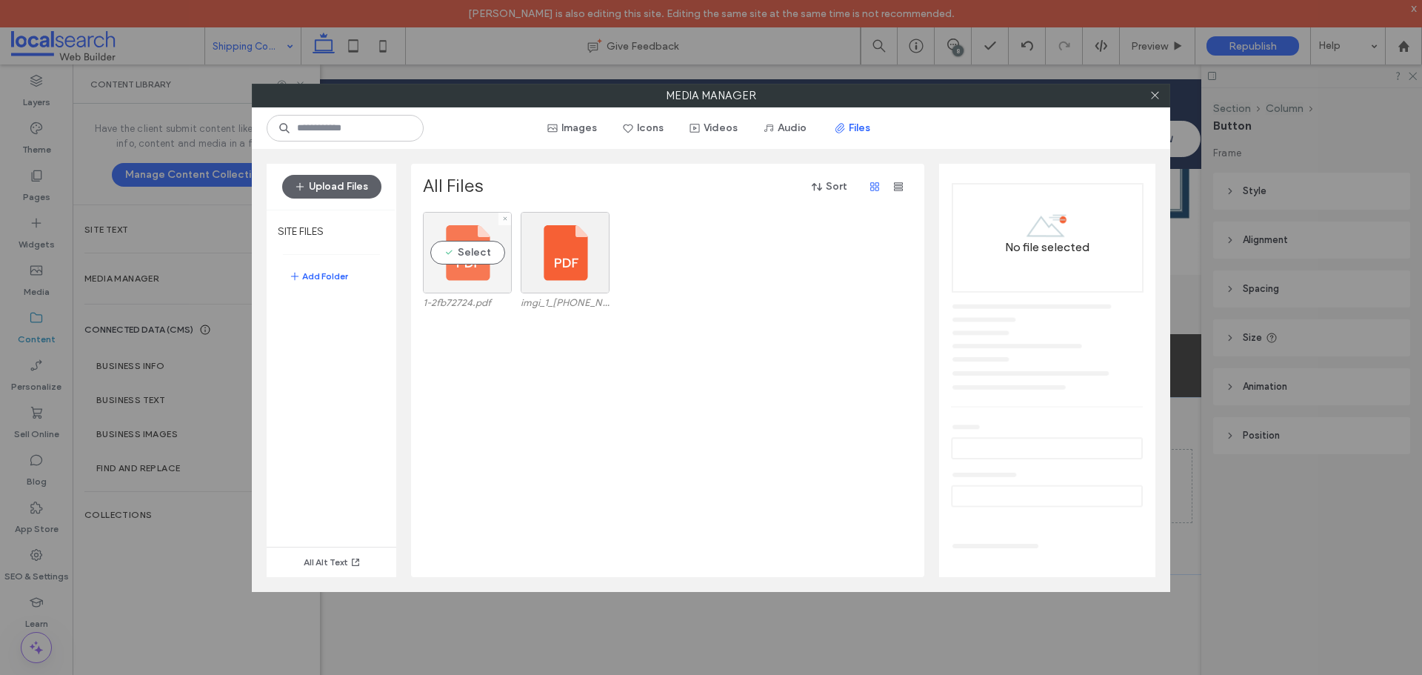
click at [492, 264] on div "Select" at bounding box center [467, 252] width 89 height 81
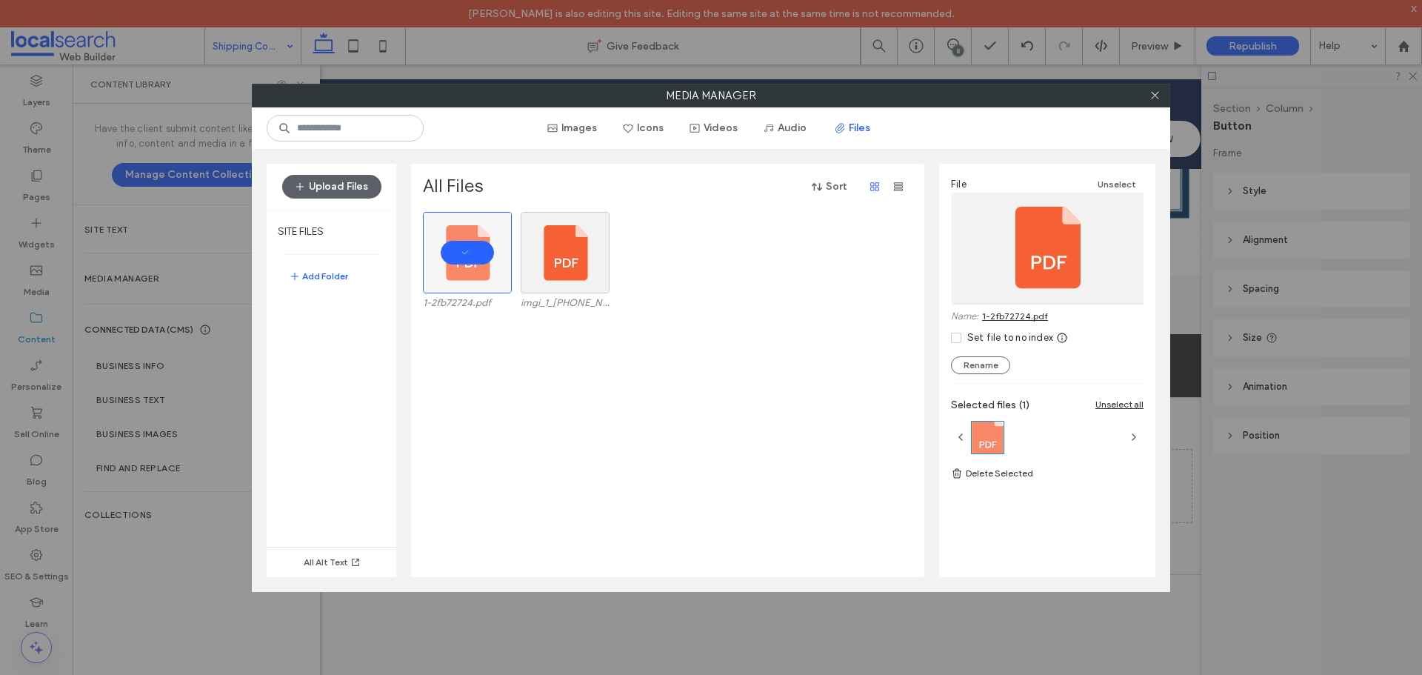
click at [1015, 315] on link "1-2fb72724.pdf" at bounding box center [1015, 315] width 66 height 11
click at [553, 265] on div "Select" at bounding box center [565, 252] width 89 height 81
click at [474, 251] on div at bounding box center [467, 252] width 89 height 81
drag, startPoint x: 1031, startPoint y: 317, endPoint x: 982, endPoint y: 292, distance: 55.0
click at [1031, 317] on link "imgi_1_0003-1086x1536.pdf" at bounding box center [1043, 315] width 122 height 11
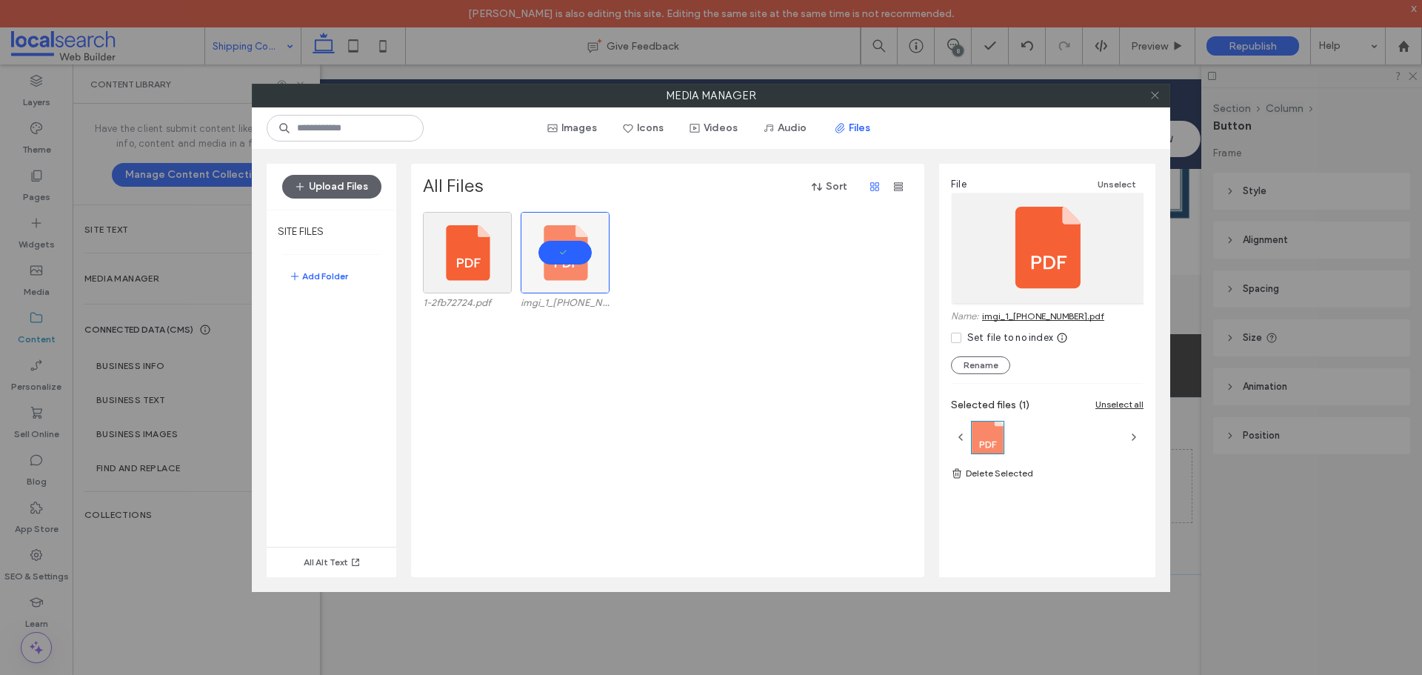
click at [1153, 96] on icon at bounding box center [1154, 95] width 11 height 11
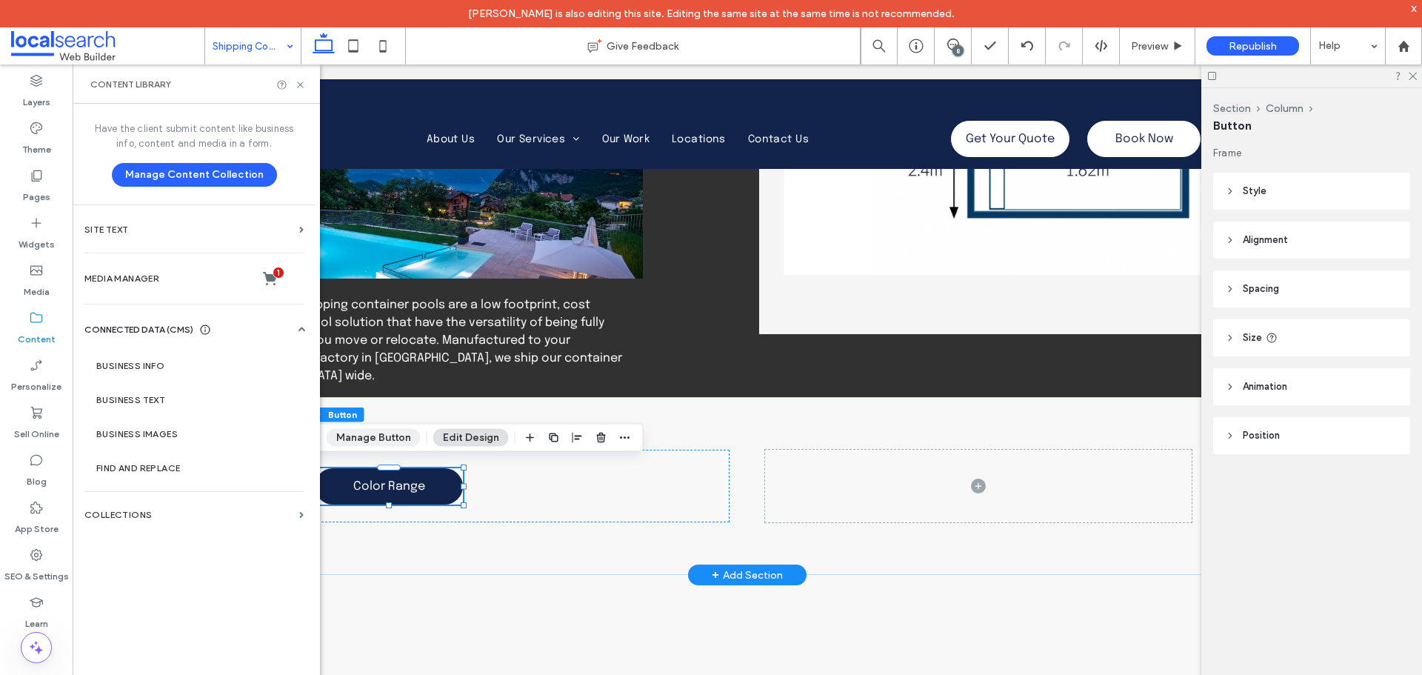
drag, startPoint x: 382, startPoint y: 438, endPoint x: 642, endPoint y: 323, distance: 284.5
click at [382, 438] on button "Manage Button" at bounding box center [374, 438] width 94 height 18
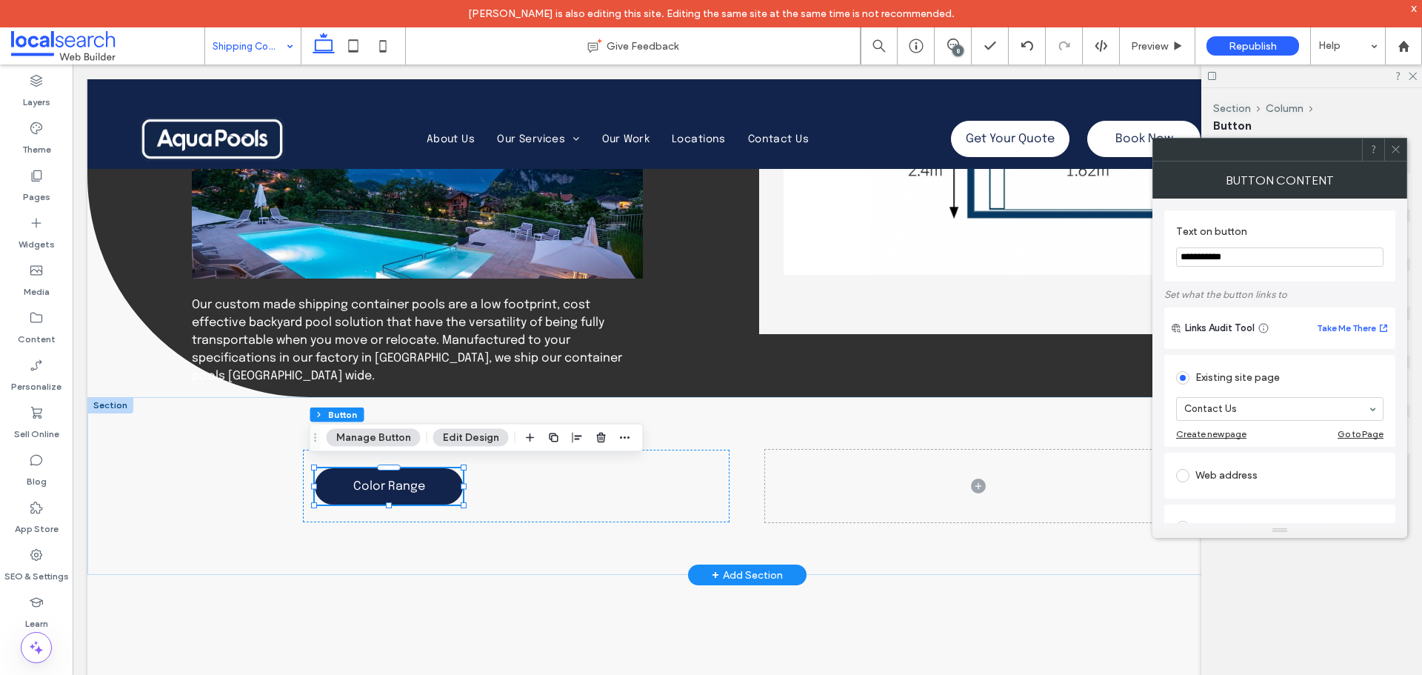
click at [1241, 467] on div "Web address" at bounding box center [1279, 476] width 207 height 24
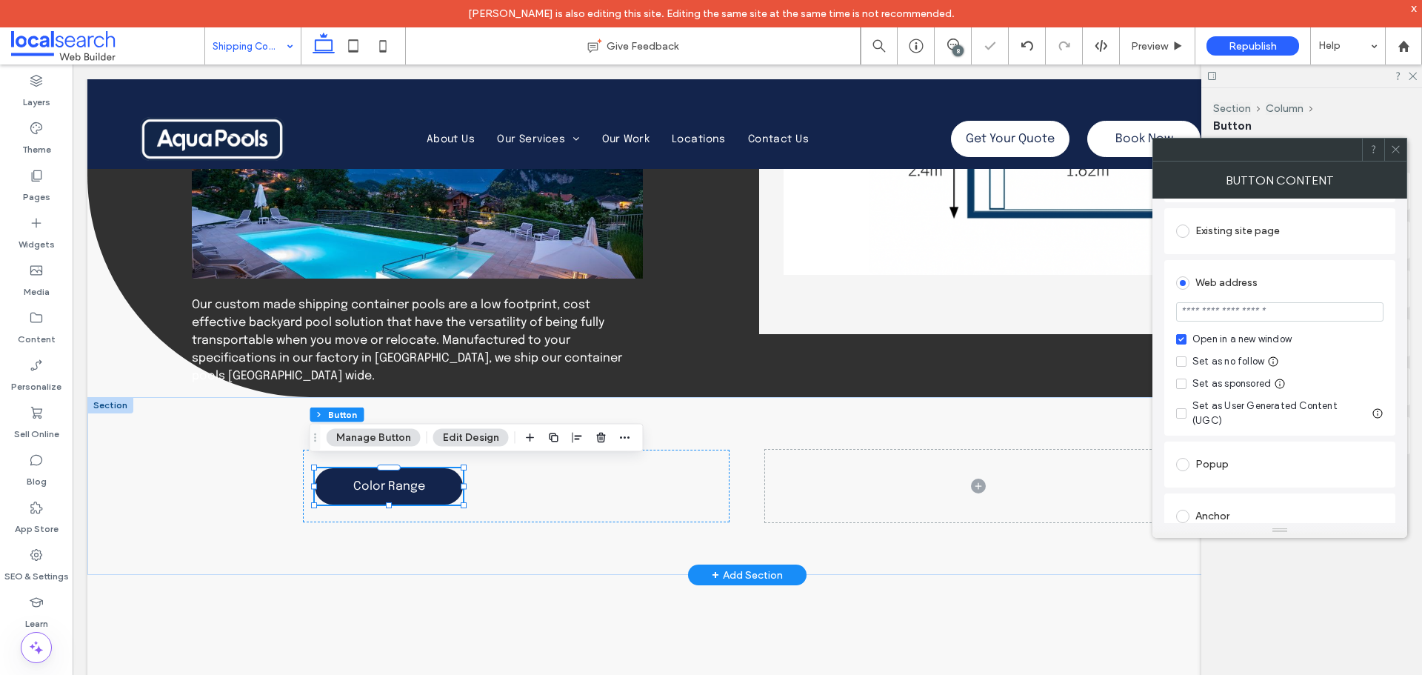
scroll to position [148, 0]
click at [1211, 360] on div "Set as no follow" at bounding box center [1228, 360] width 72 height 15
click at [1234, 315] on input "url" at bounding box center [1279, 310] width 207 height 19
paste input "**********"
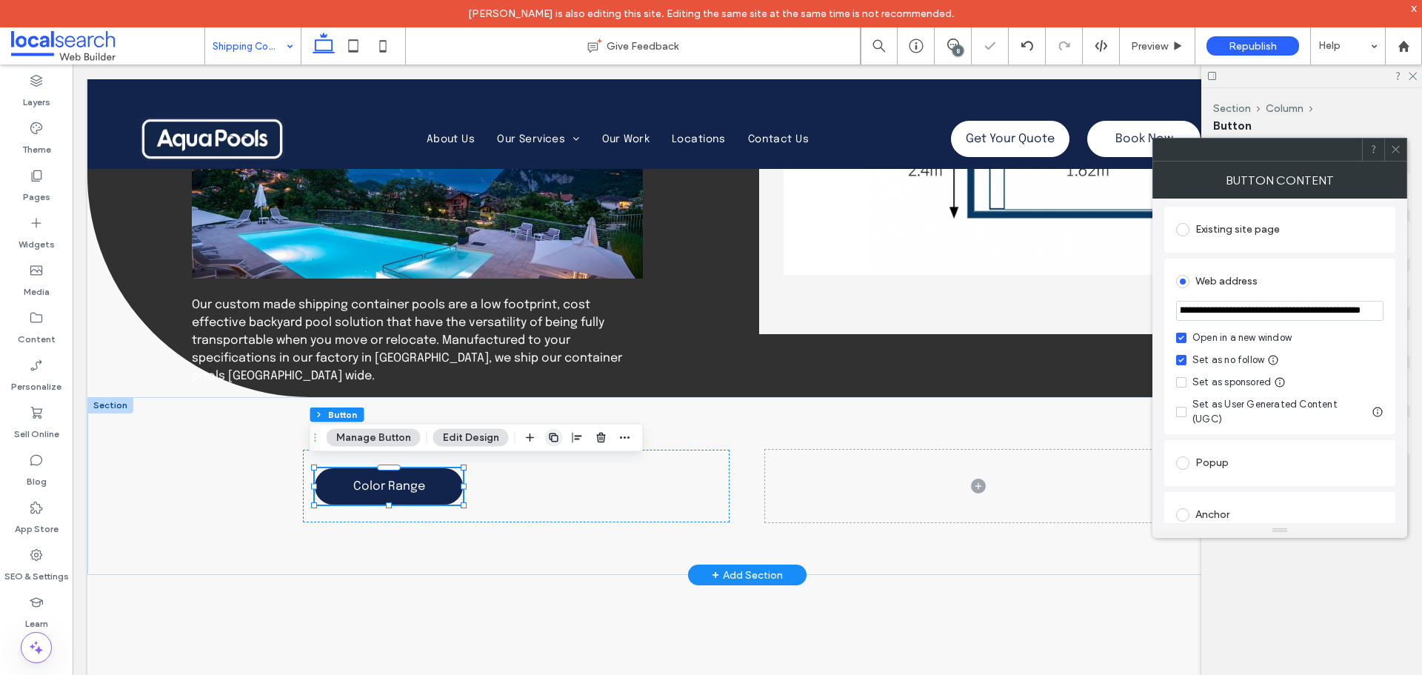
type input "**********"
click at [549, 437] on use "button" at bounding box center [553, 437] width 9 height 9
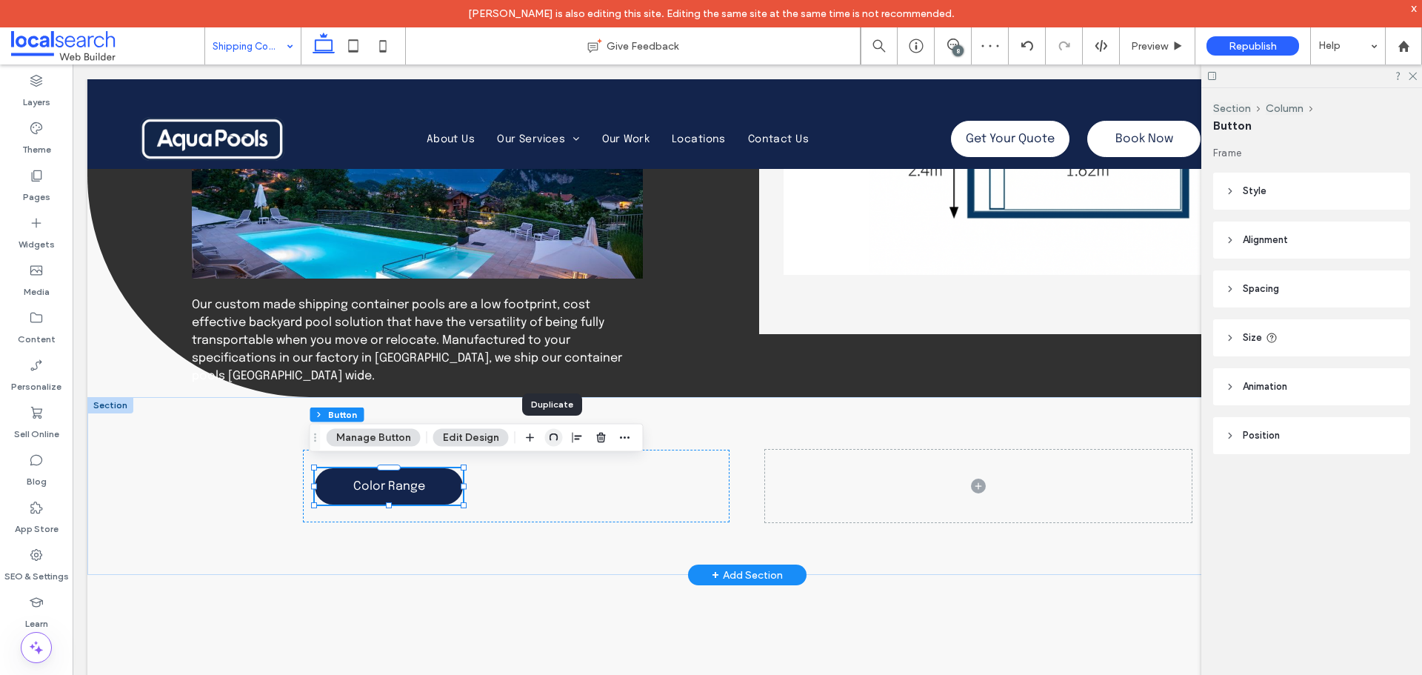
scroll to position [0, 0]
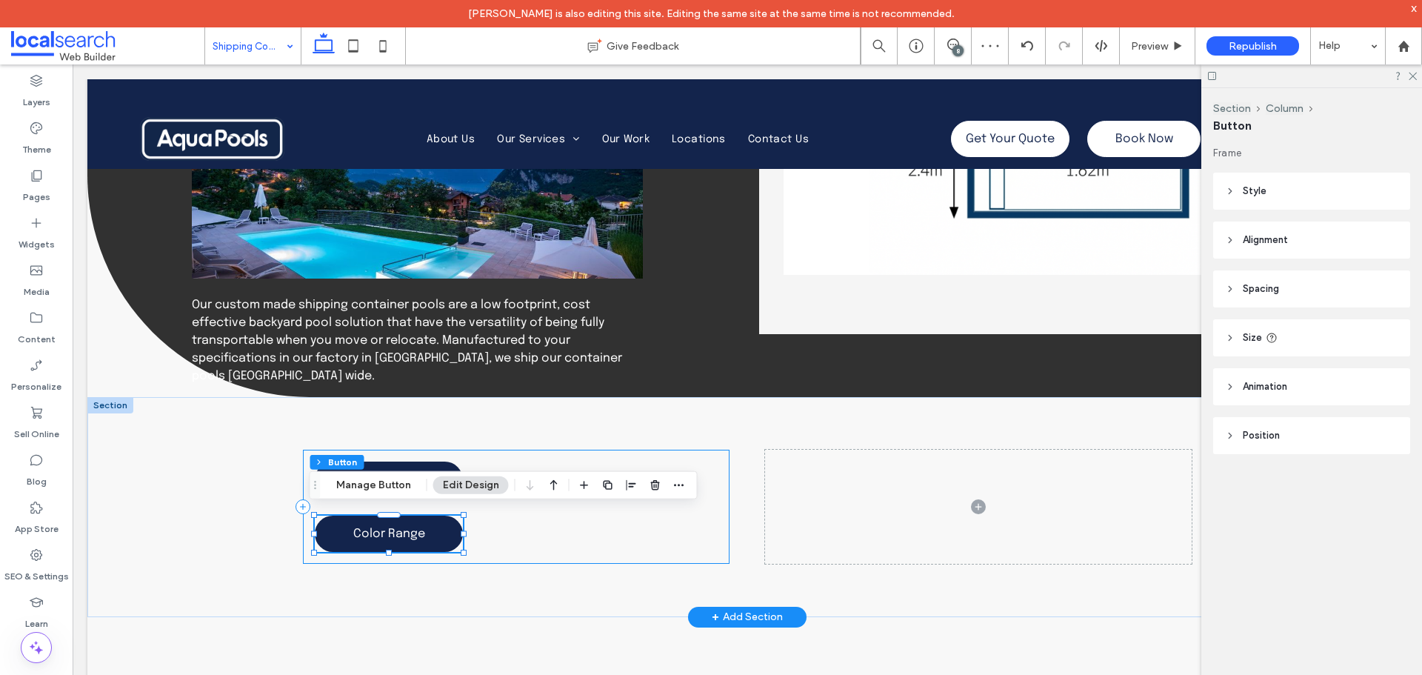
drag, startPoint x: 667, startPoint y: 533, endPoint x: 683, endPoint y: 526, distance: 17.6
click at [667, 533] on div "Color Range Color Range" at bounding box center [516, 507] width 427 height 114
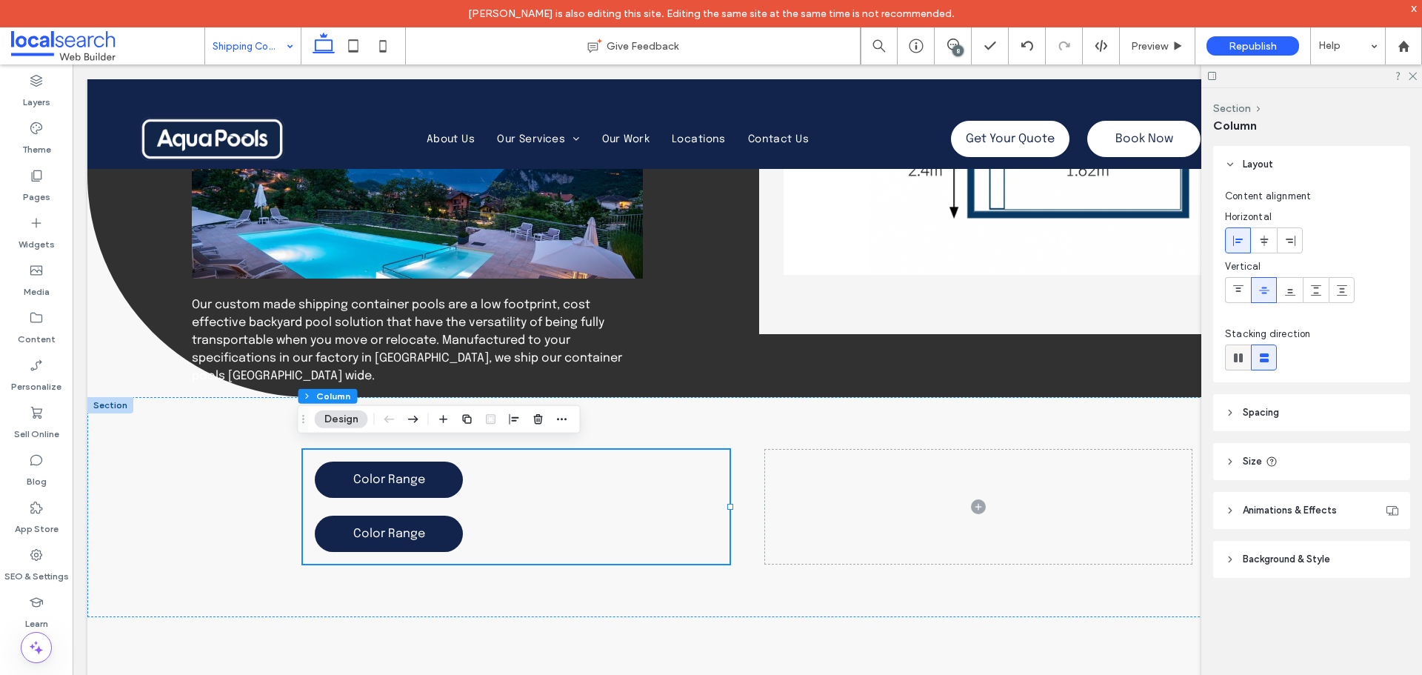
click at [1244, 362] on icon at bounding box center [1238, 357] width 15 height 15
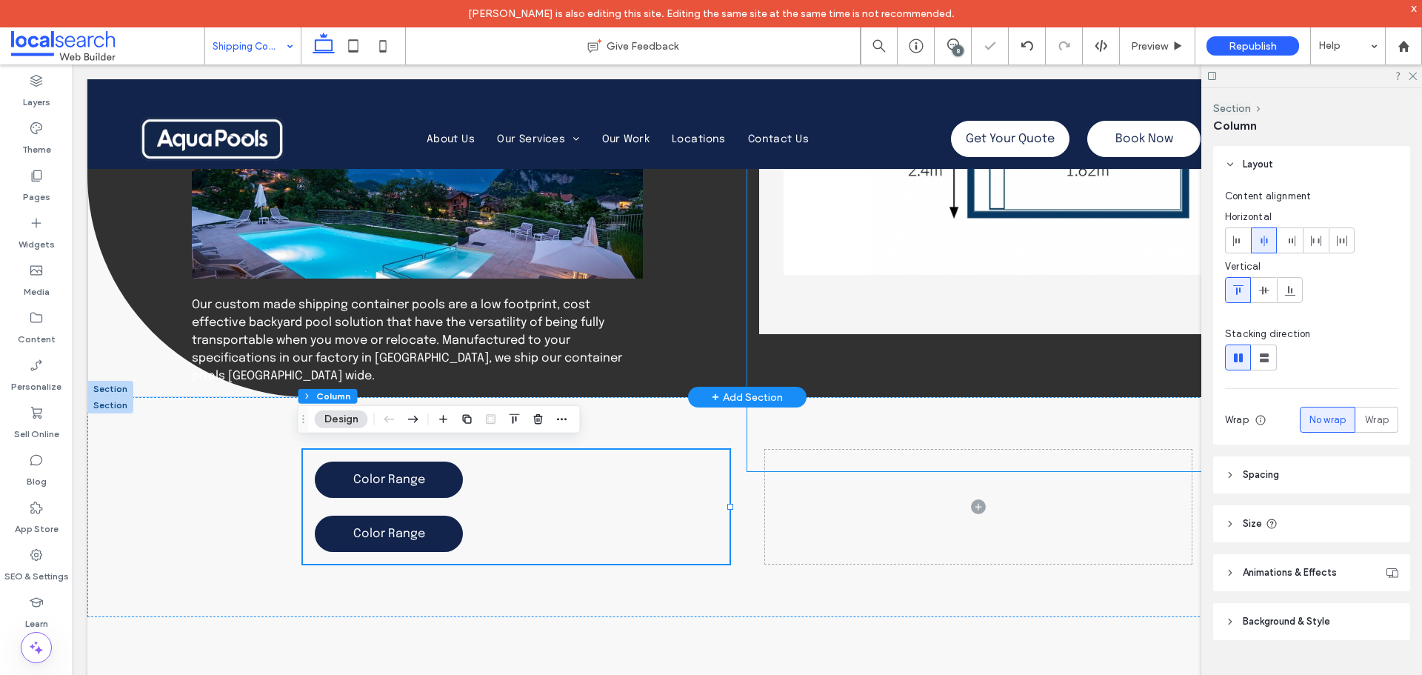
type input "*"
type input "**"
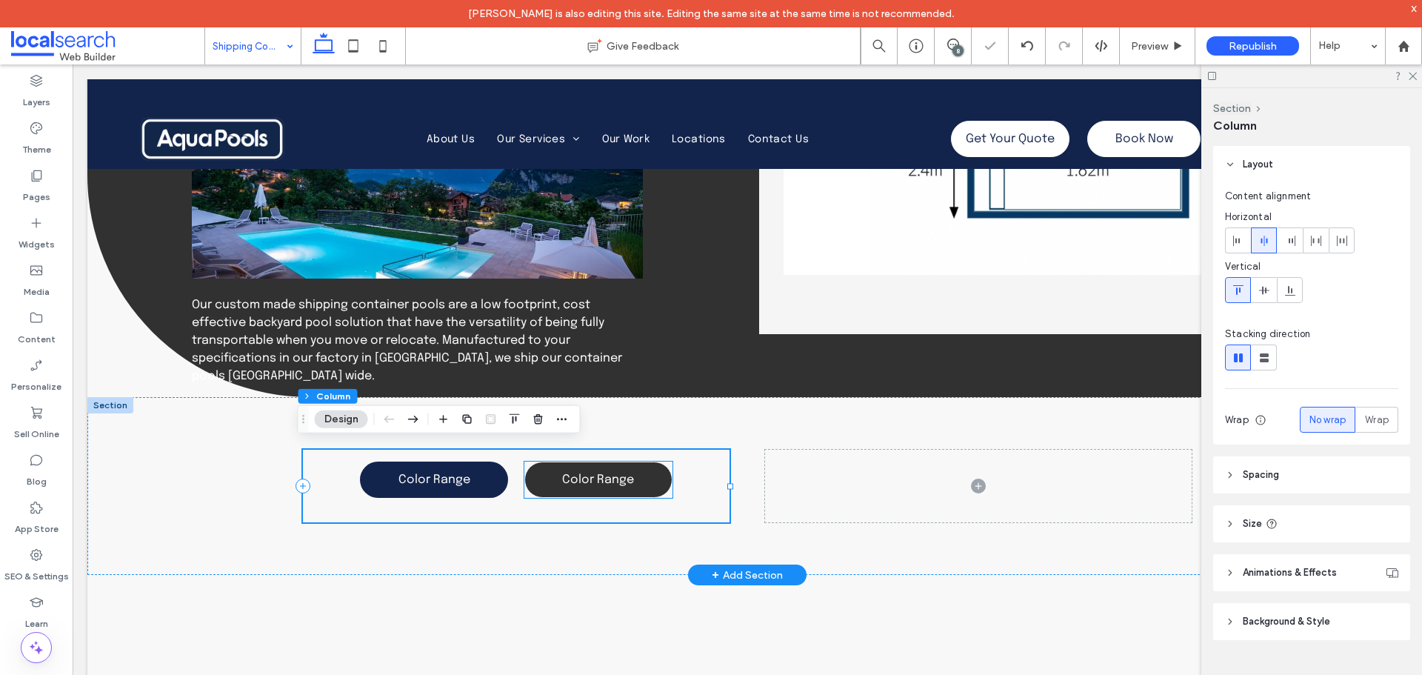
drag, startPoint x: 550, startPoint y: 475, endPoint x: 95, endPoint y: 617, distance: 477.2
click at [550, 475] on link "Color Range" at bounding box center [598, 479] width 148 height 36
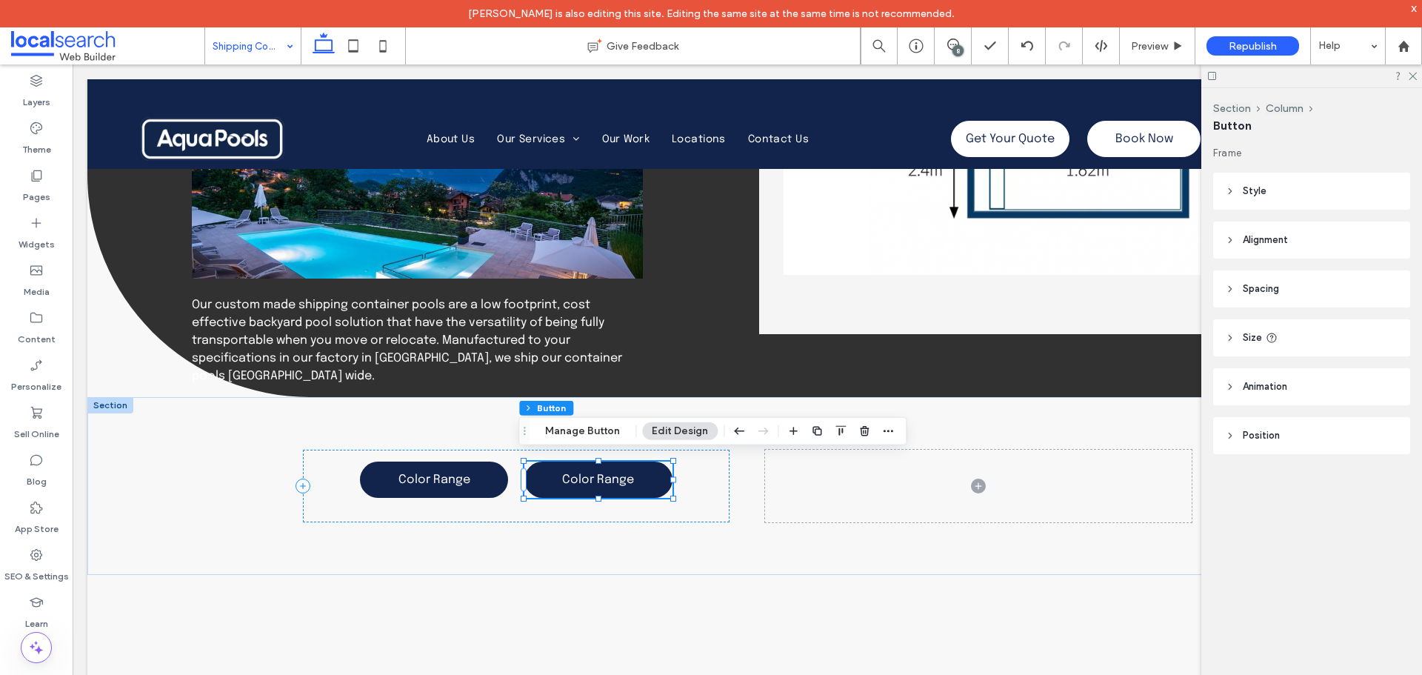
drag, startPoint x: 593, startPoint y: 425, endPoint x: 635, endPoint y: 418, distance: 42.1
click at [593, 425] on button "Manage Button" at bounding box center [582, 431] width 94 height 18
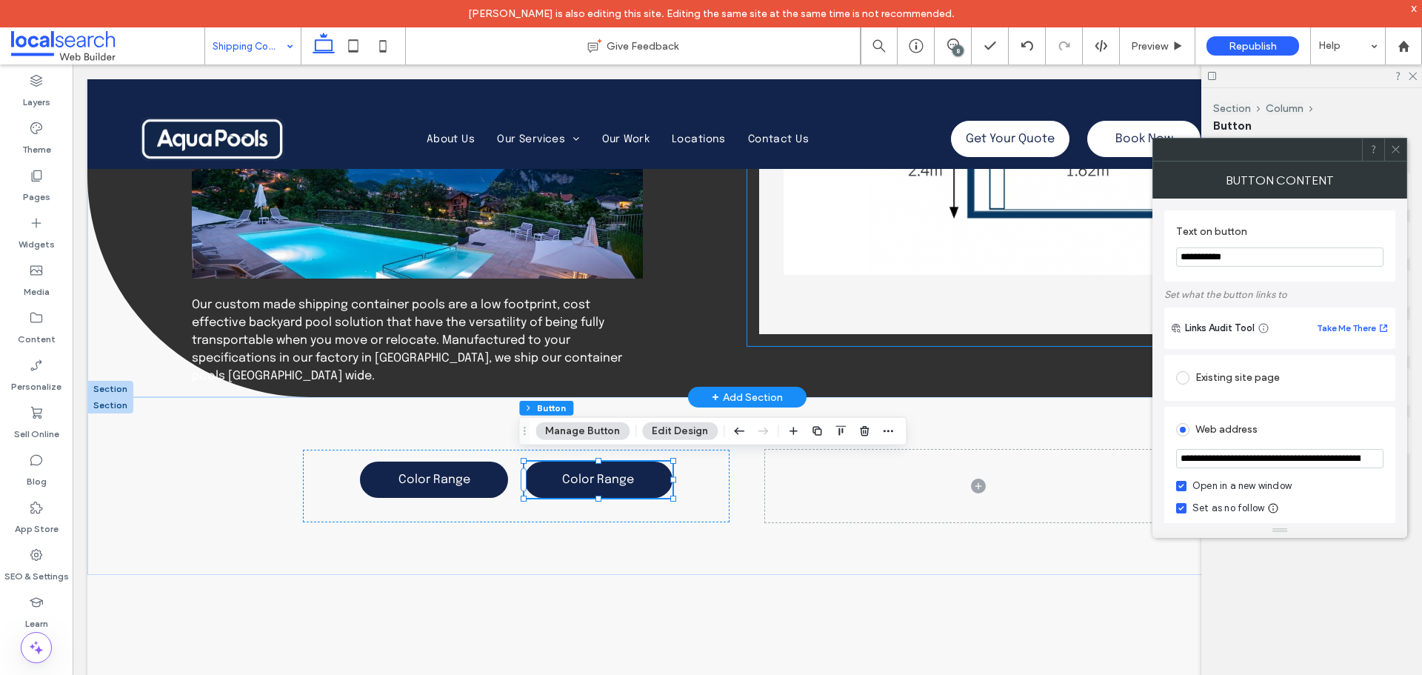
drag, startPoint x: 1344, startPoint y: 327, endPoint x: 775, endPoint y: 269, distance: 572.5
type input "*********"
click at [1264, 458] on input "**********" at bounding box center [1279, 458] width 207 height 19
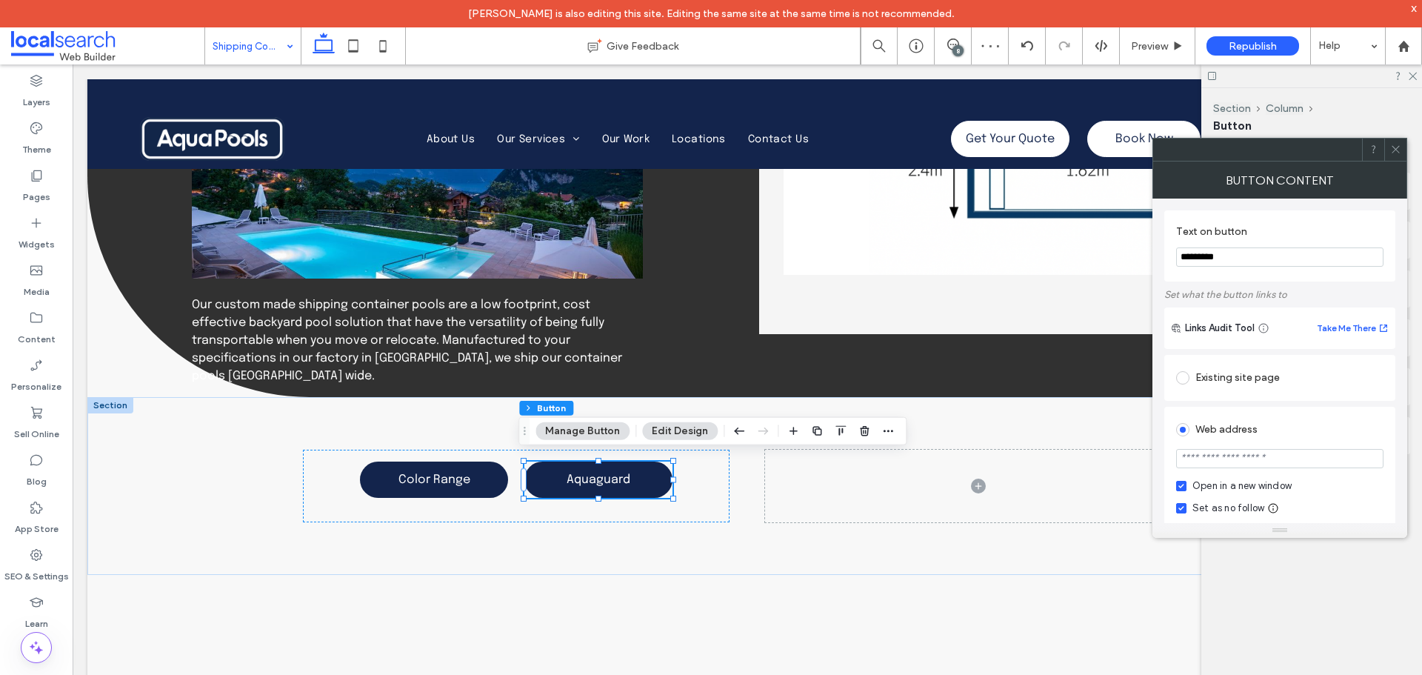
paste input "**********"
type input "**********"
click at [1398, 147] on icon at bounding box center [1395, 149] width 11 height 11
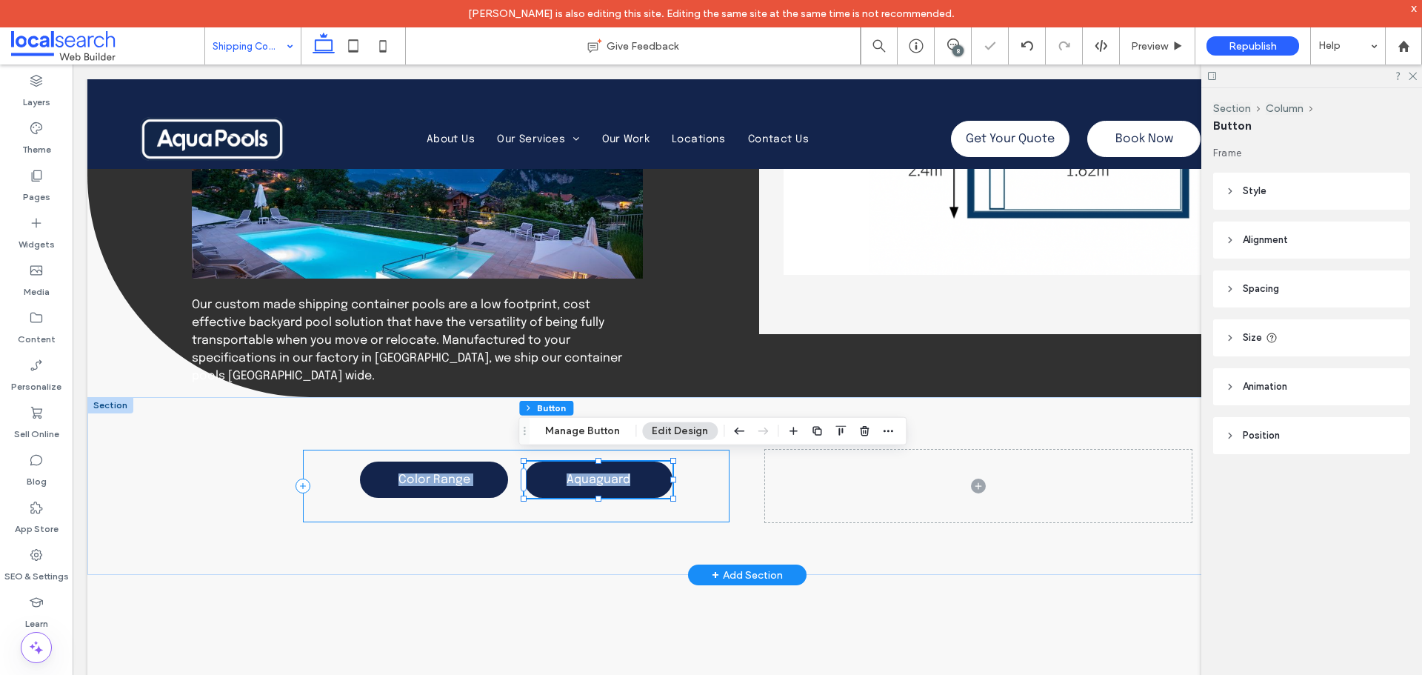
click at [303, 487] on div "Color Range Aquaguard" at bounding box center [516, 486] width 427 height 72
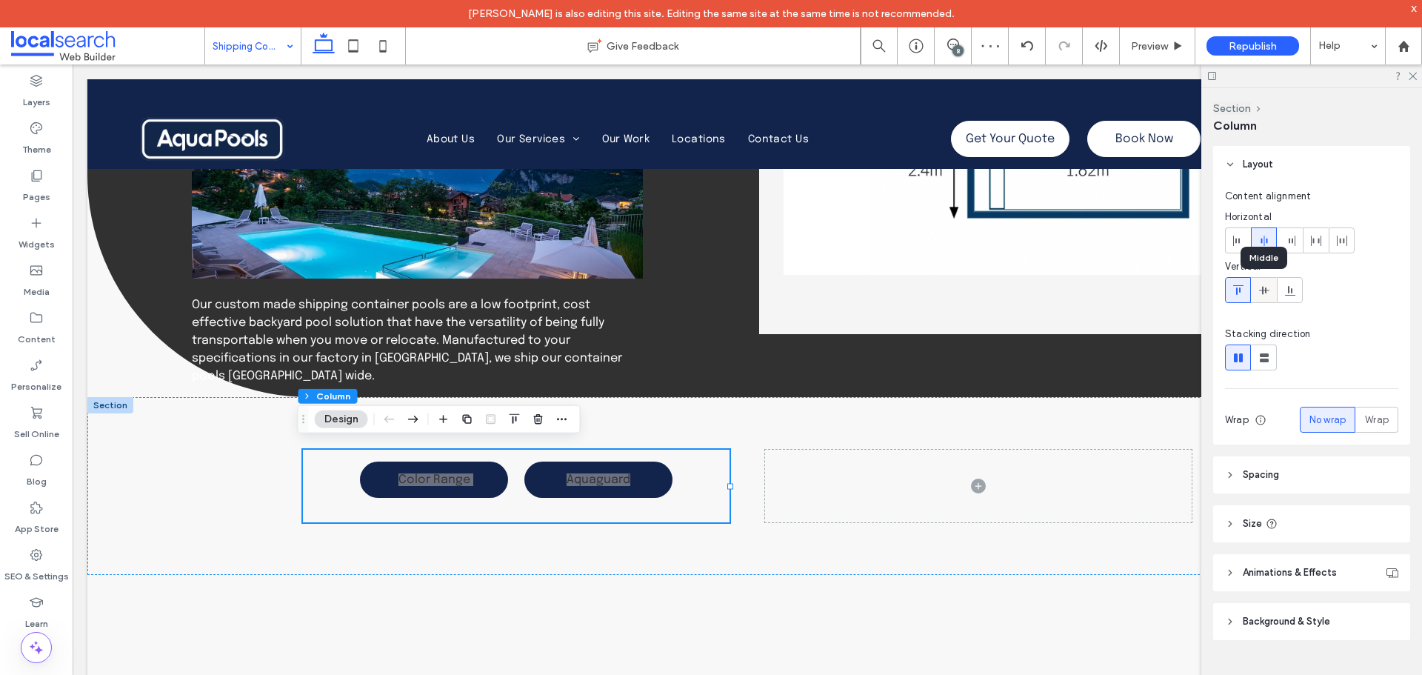
click at [1272, 291] on div at bounding box center [1264, 290] width 24 height 24
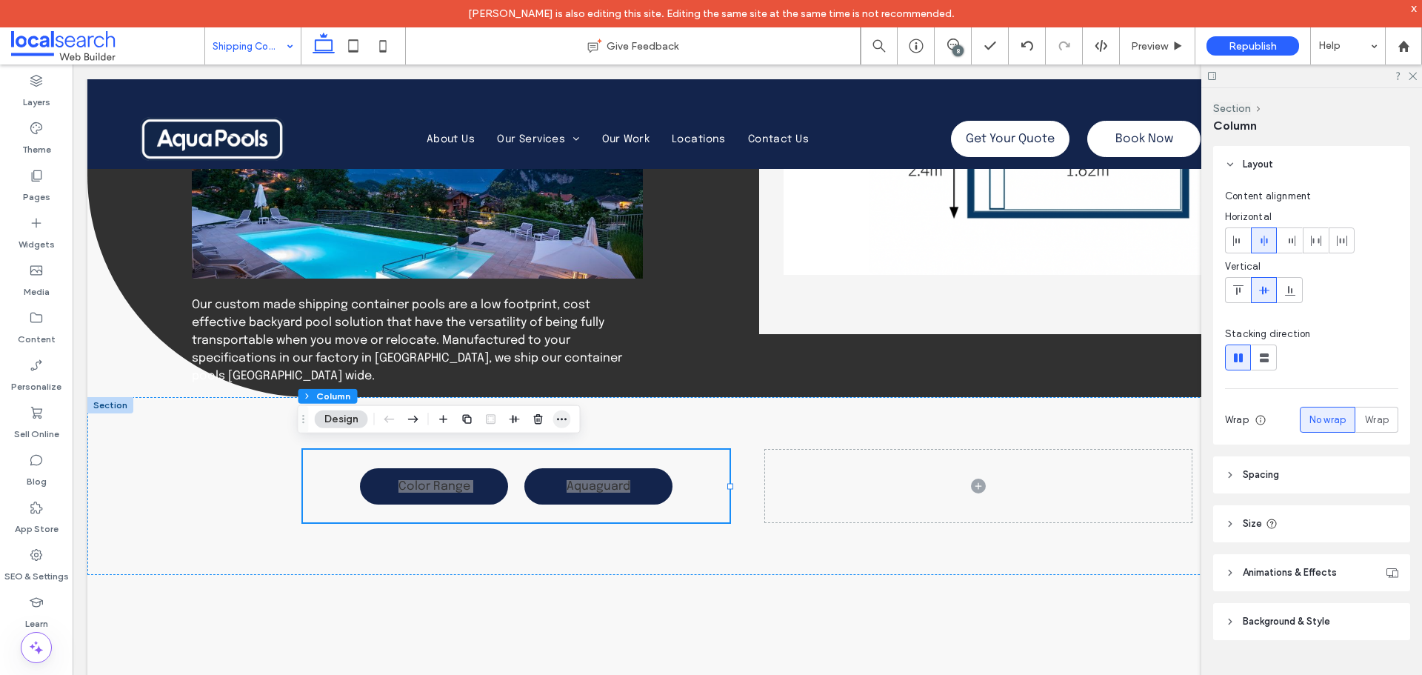
click at [569, 416] on span "button" at bounding box center [562, 419] width 18 height 18
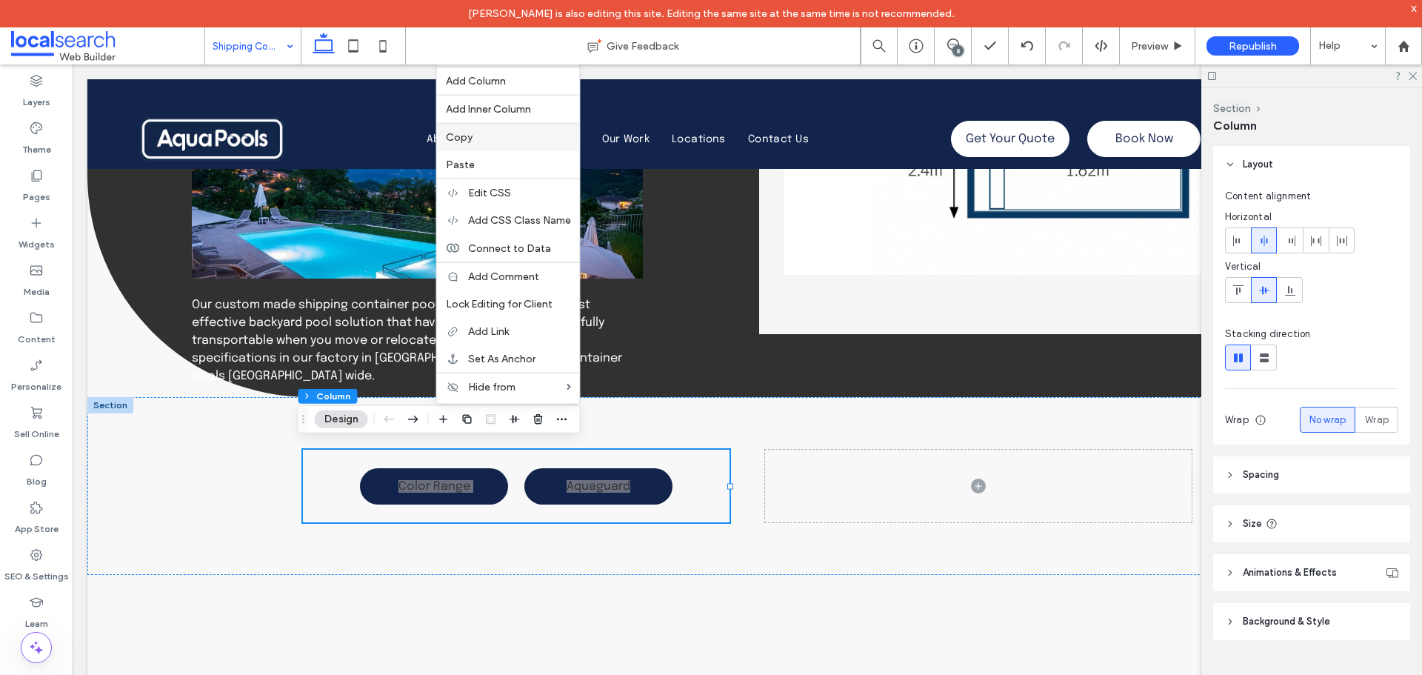
click at [467, 131] on span "Copy" at bounding box center [459, 137] width 27 height 13
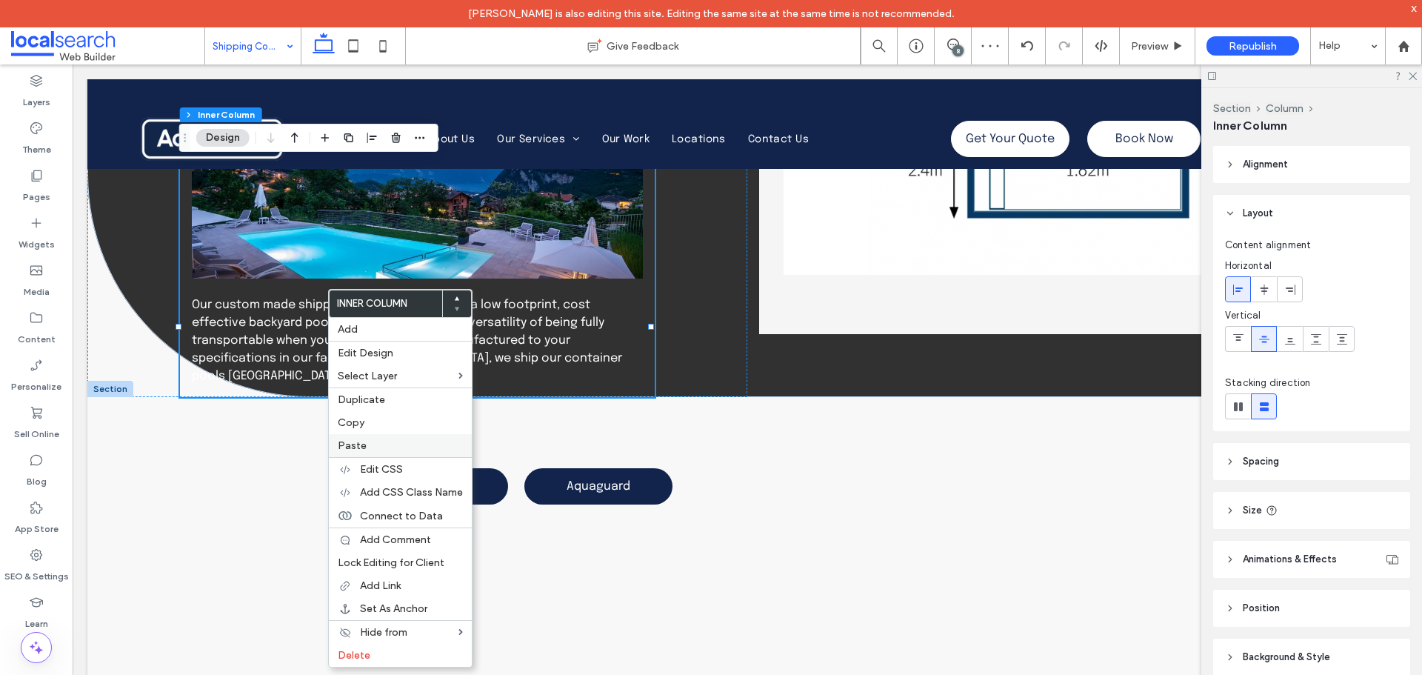
click at [382, 442] on label "Paste" at bounding box center [400, 445] width 125 height 13
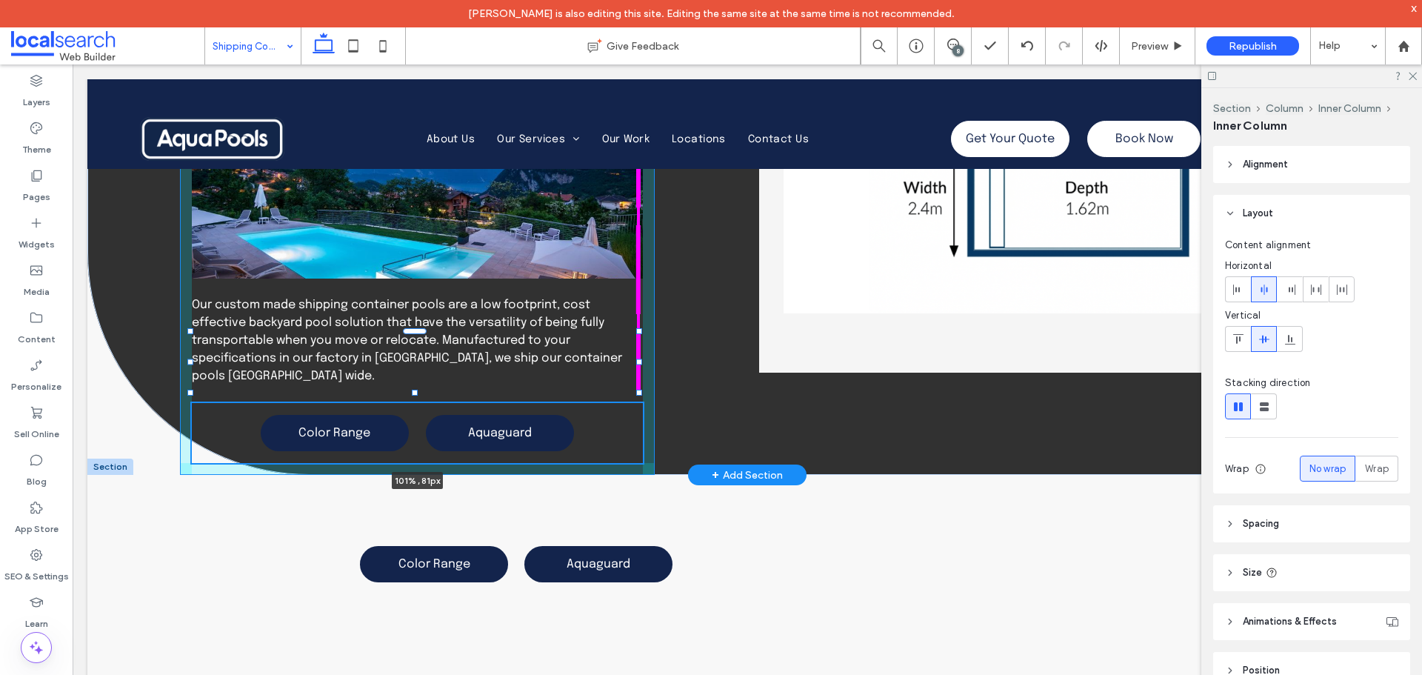
drag, startPoint x: 407, startPoint y: 362, endPoint x: 644, endPoint y: 364, distance: 236.3
click at [644, 364] on div "Shipping Container Pools in Nowra Contact Us Our custom made shipping container…" at bounding box center [747, 55] width 1320 height 840
type input "***"
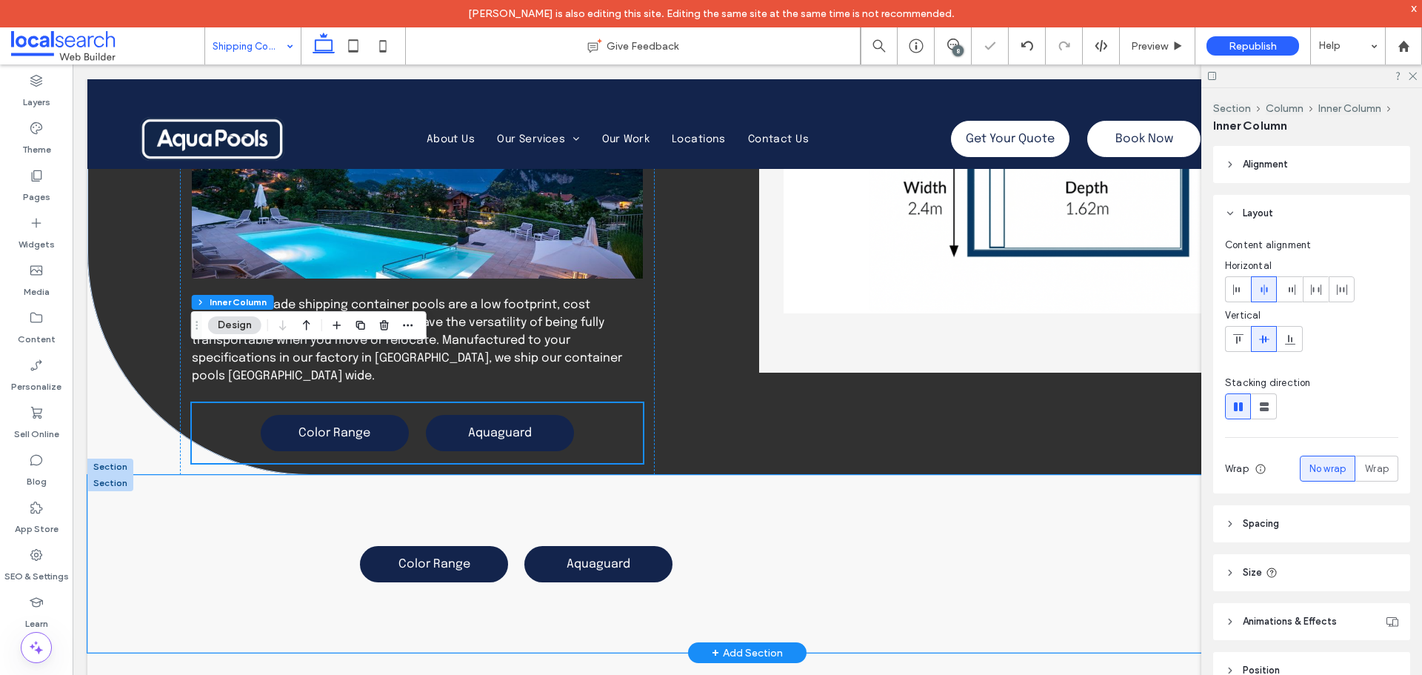
scroll to position [370, 0]
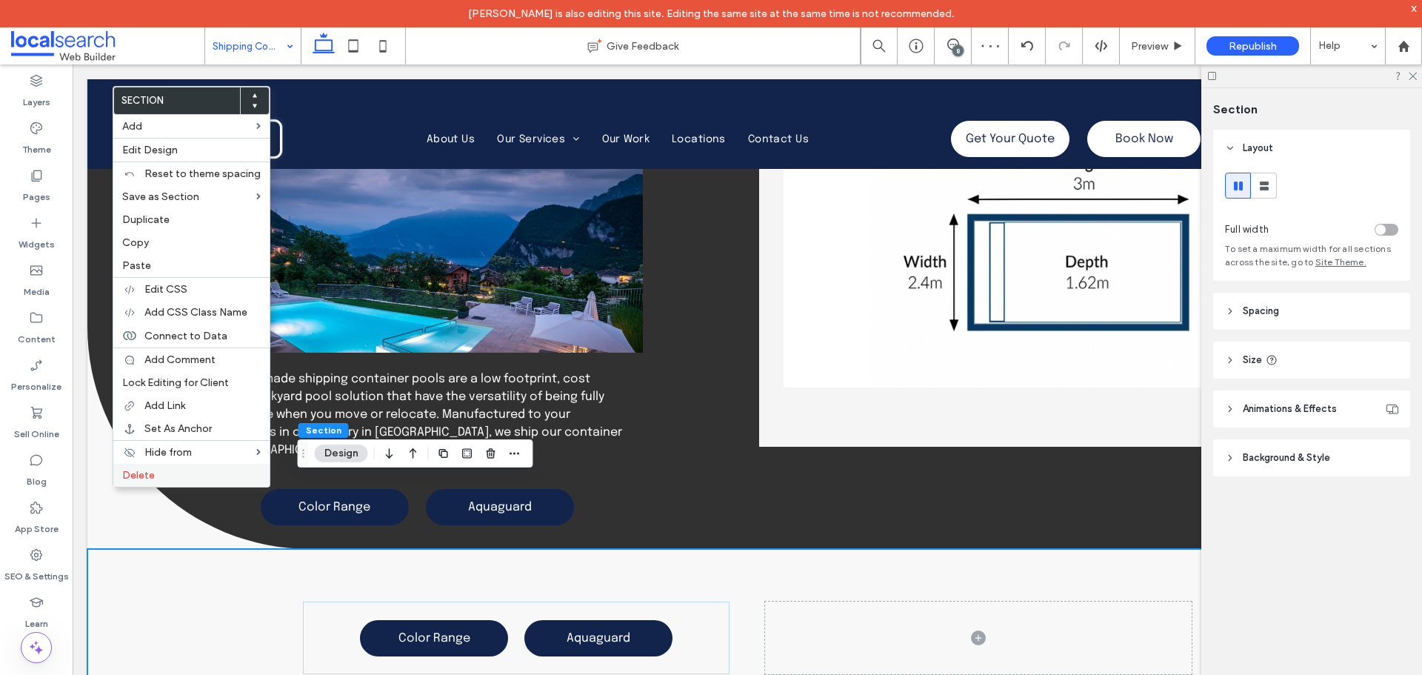
click at [191, 481] on label "Delete" at bounding box center [191, 475] width 138 height 13
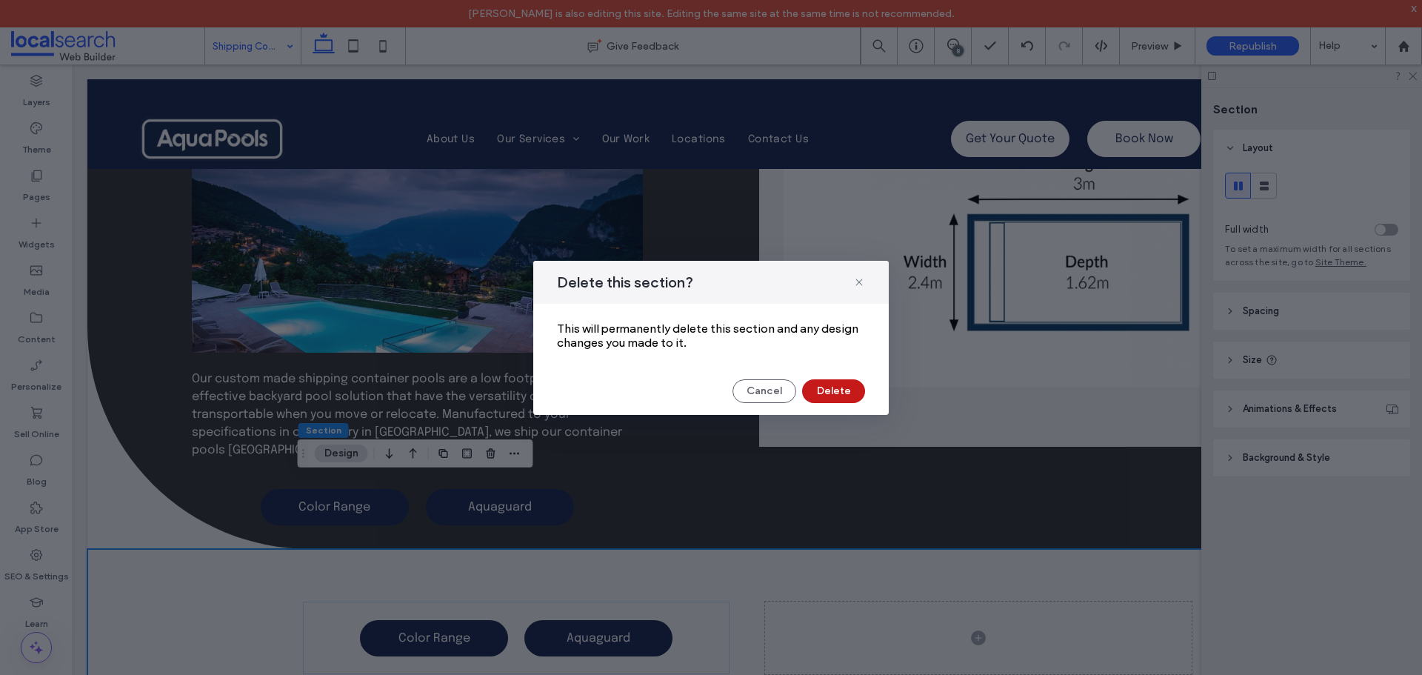
drag, startPoint x: 832, startPoint y: 390, endPoint x: 753, endPoint y: 326, distance: 101.6
click at [832, 390] on button "Delete" at bounding box center [833, 391] width 63 height 24
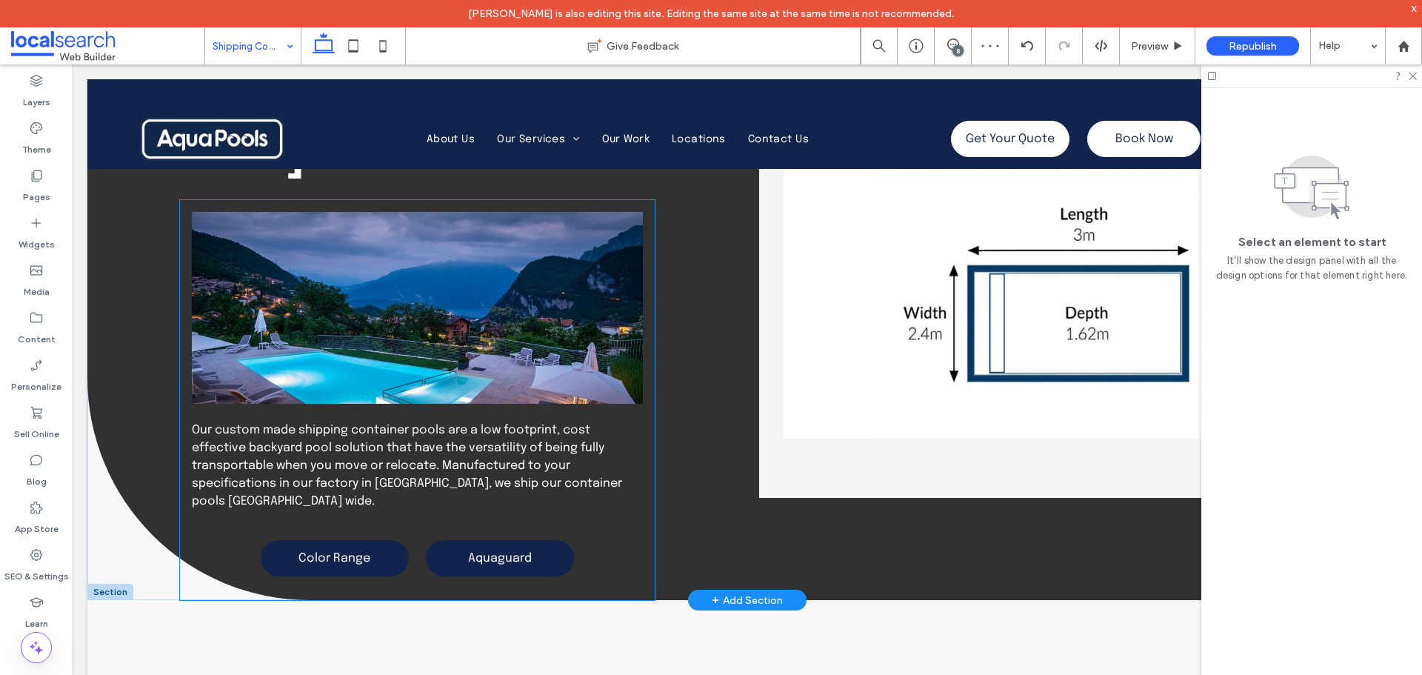
scroll to position [296, 0]
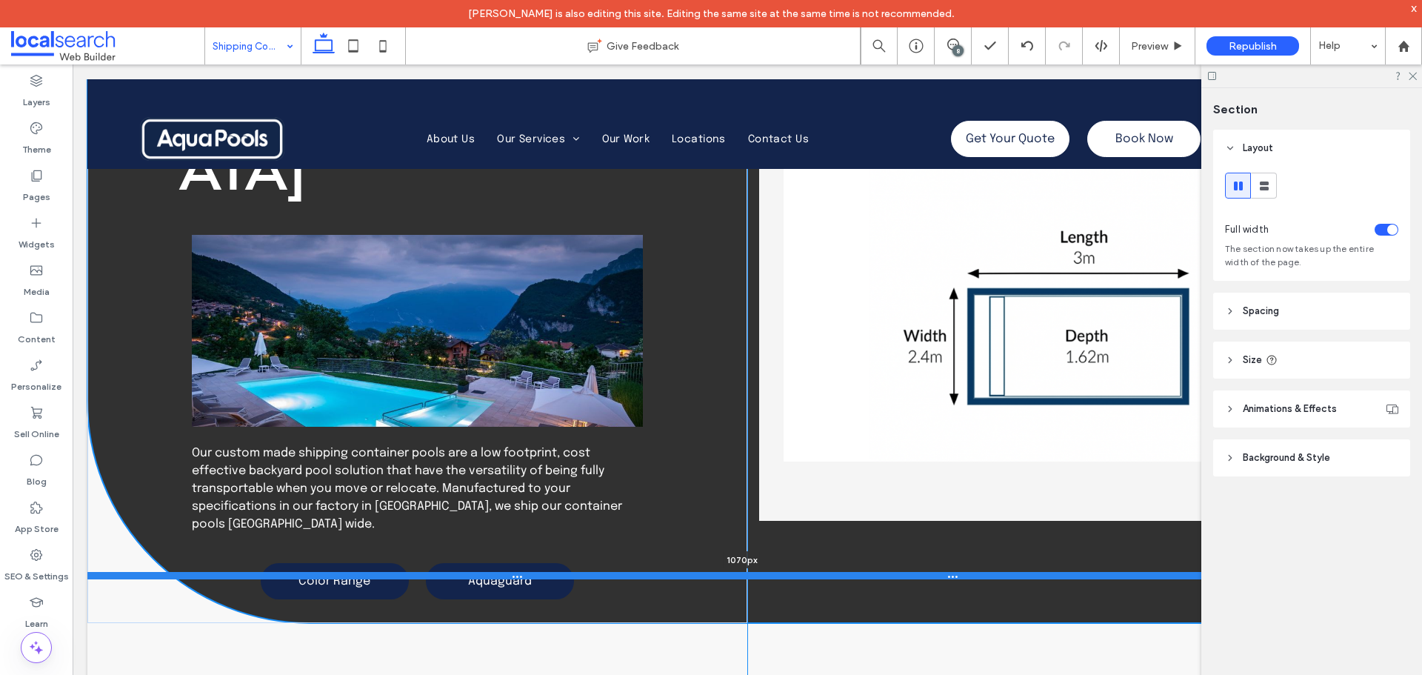
drag, startPoint x: 855, startPoint y: 551, endPoint x: 848, endPoint y: 575, distance: 24.8
click at [848, 575] on div at bounding box center [741, 575] width 1309 height 7
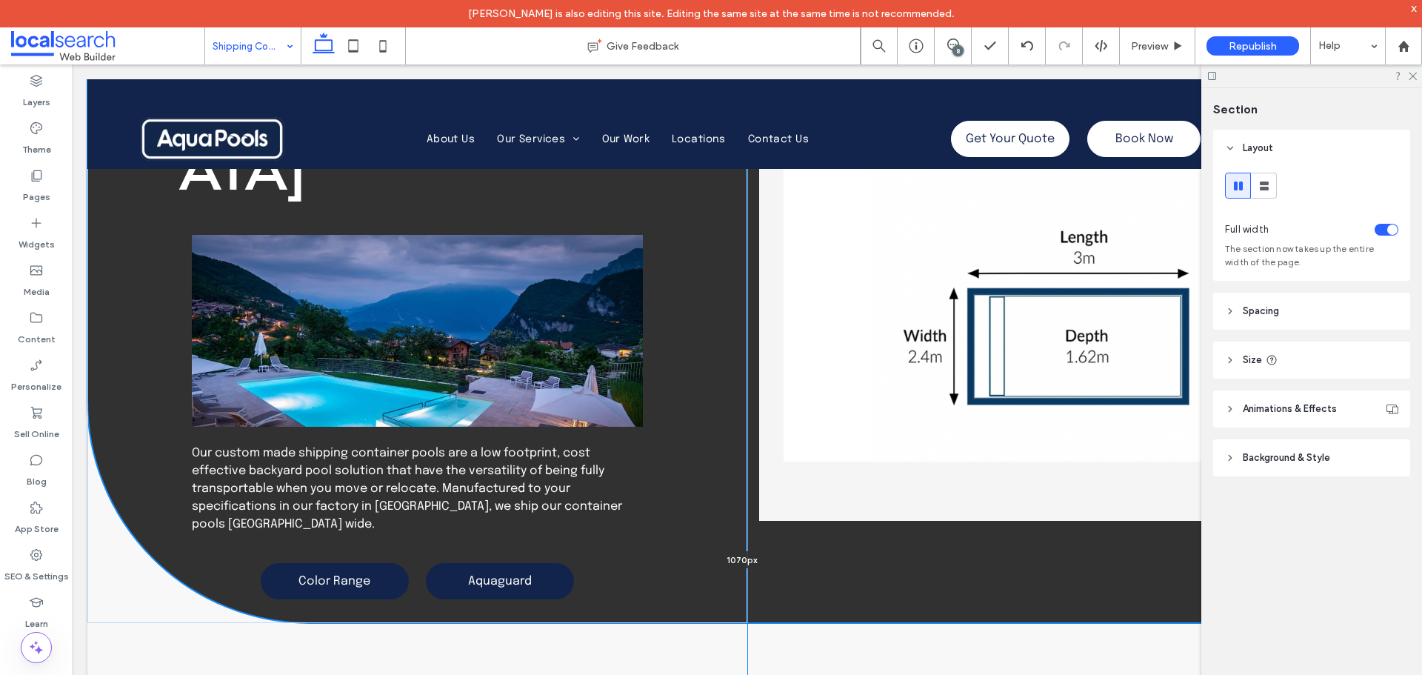
type input "****"
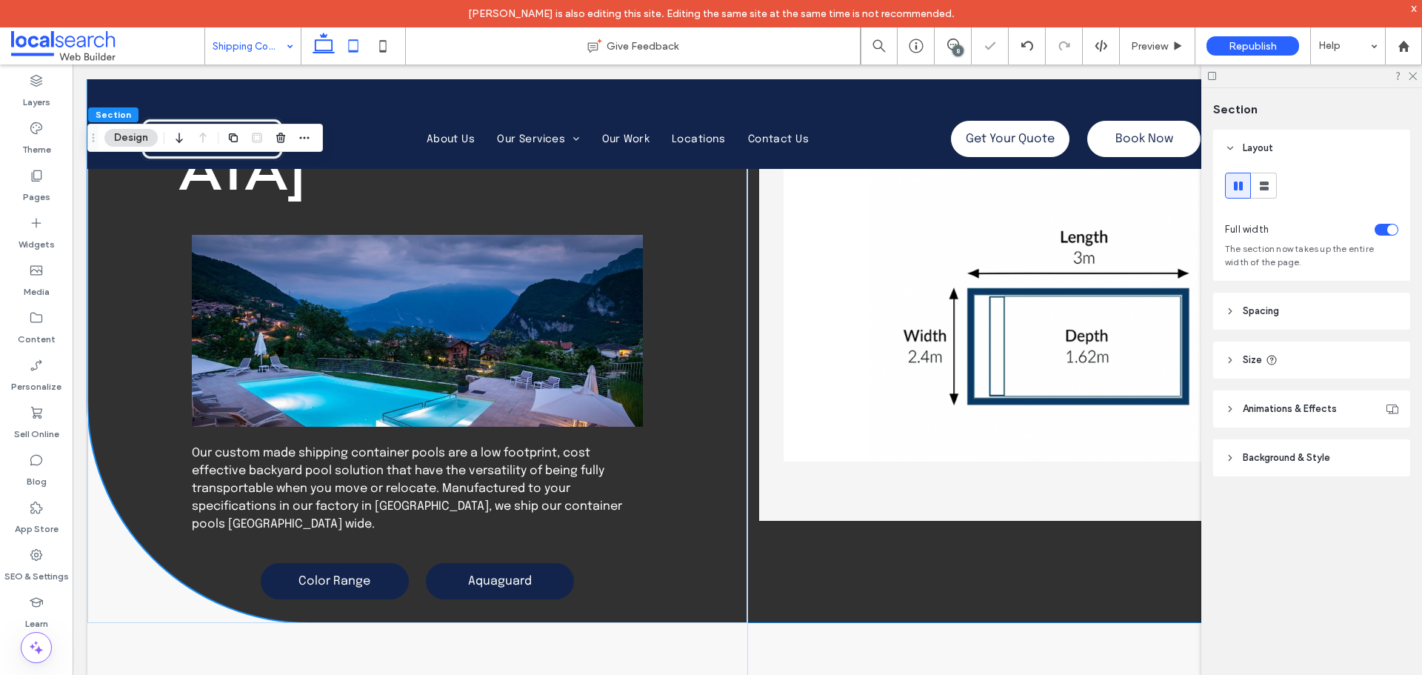
click at [352, 54] on icon at bounding box center [353, 46] width 30 height 30
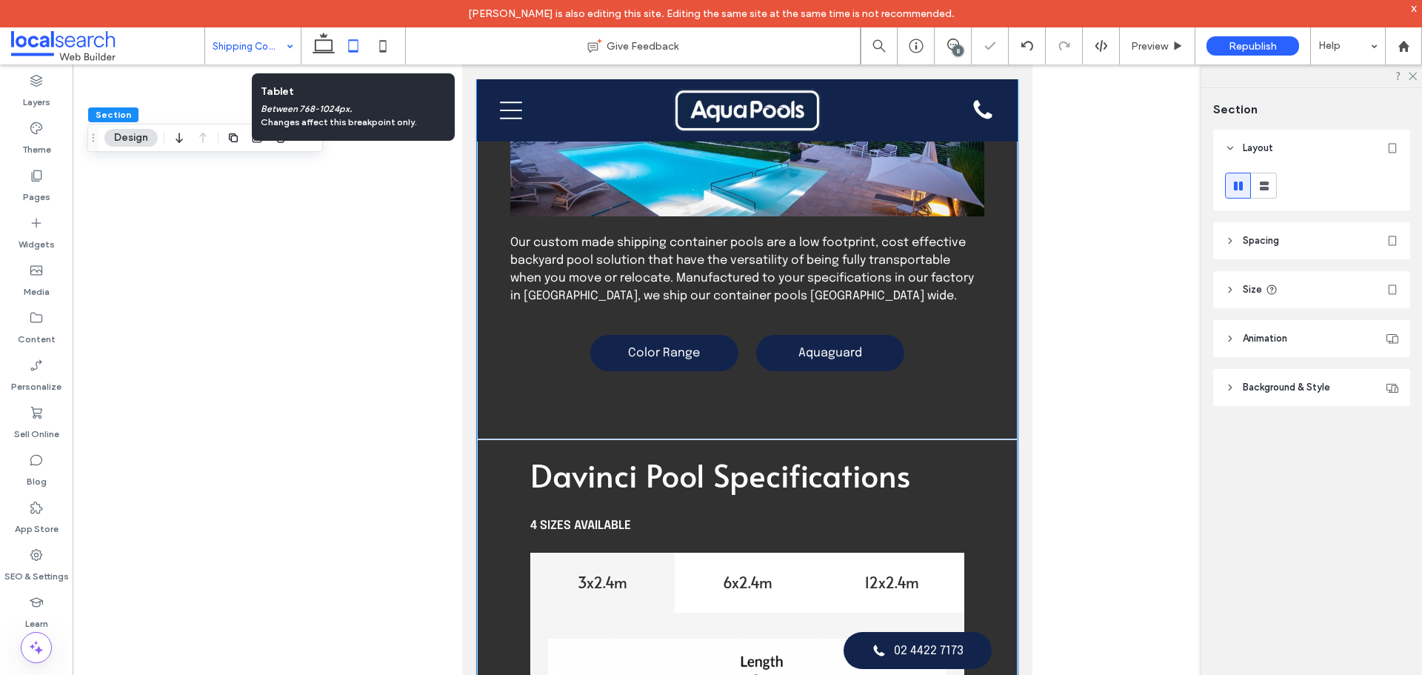
scroll to position [0, 0]
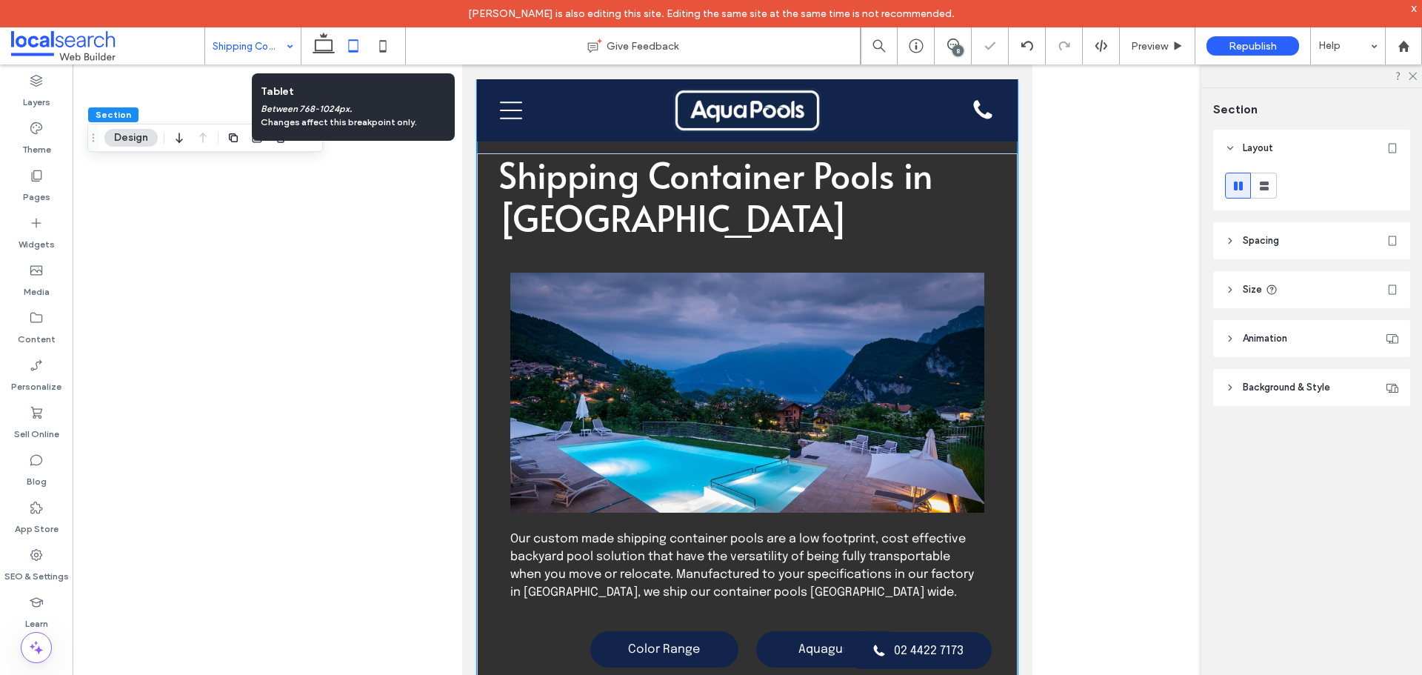
type input "***"
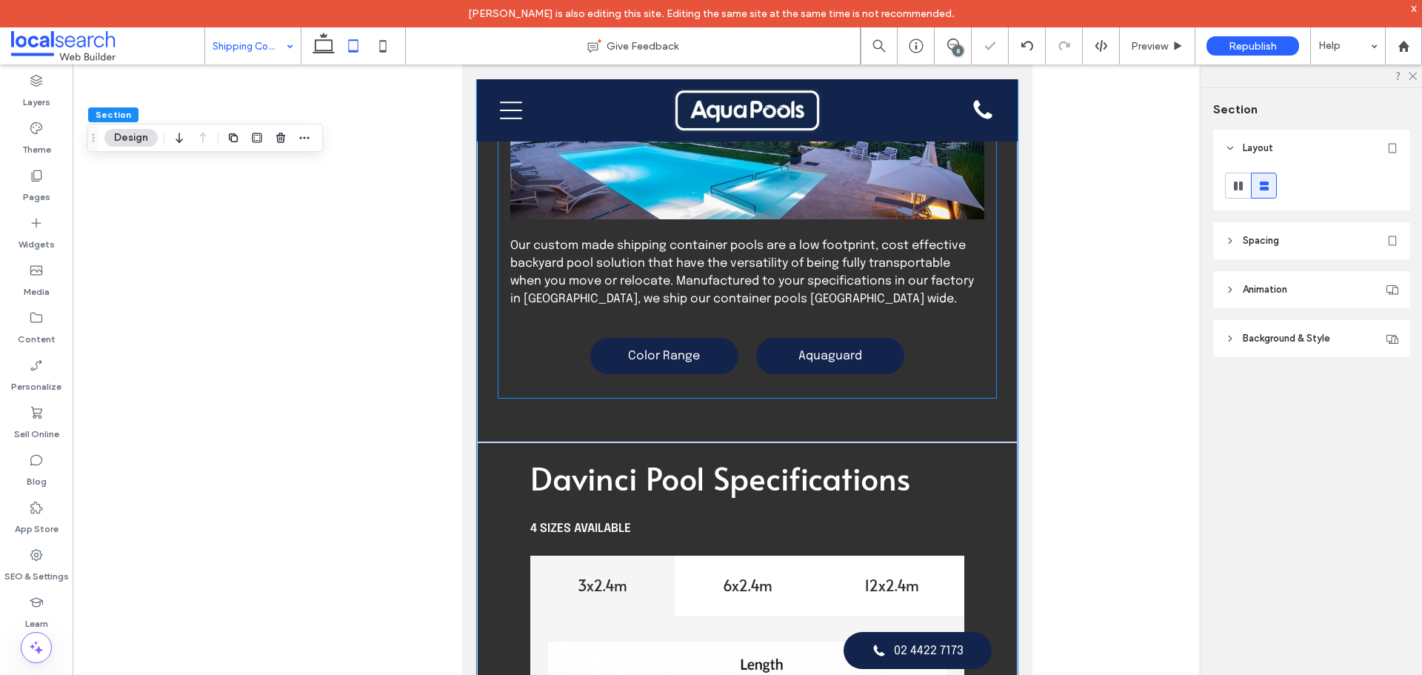
scroll to position [296, 0]
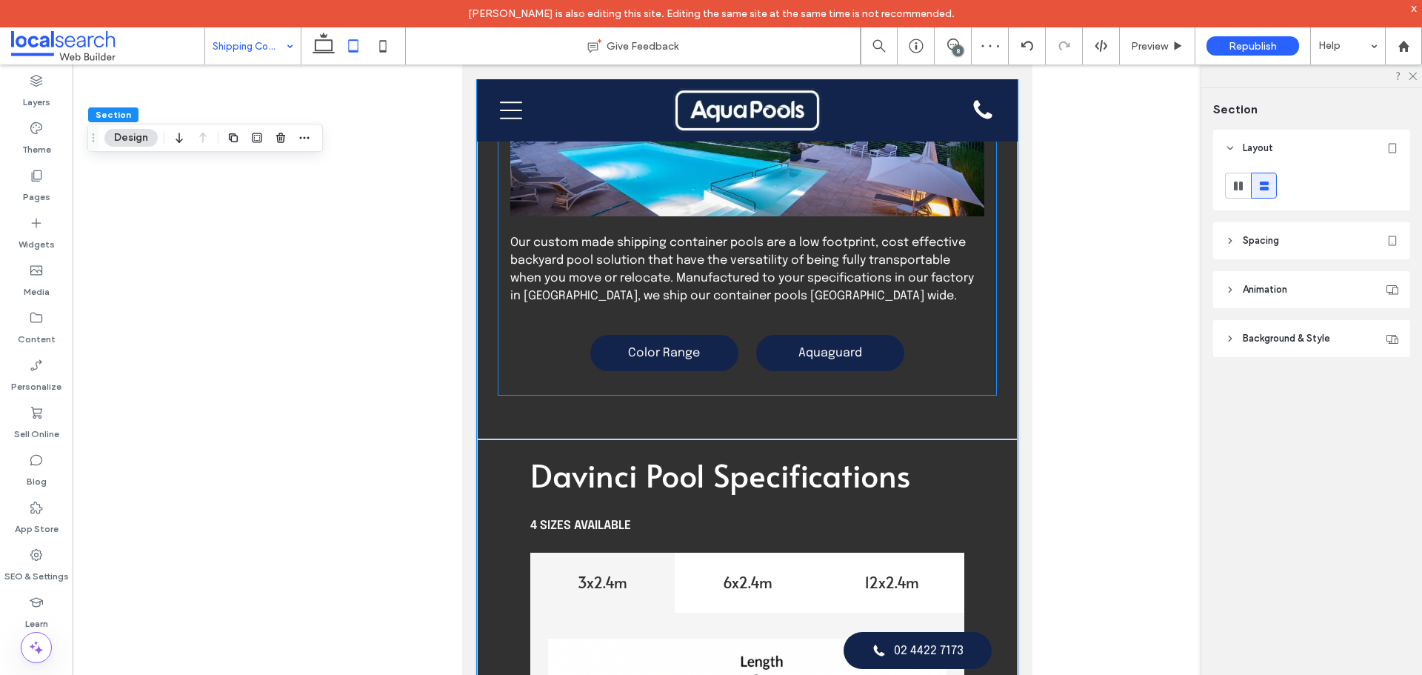
click at [552, 352] on div "Color Range Aquaguard" at bounding box center [747, 353] width 474 height 60
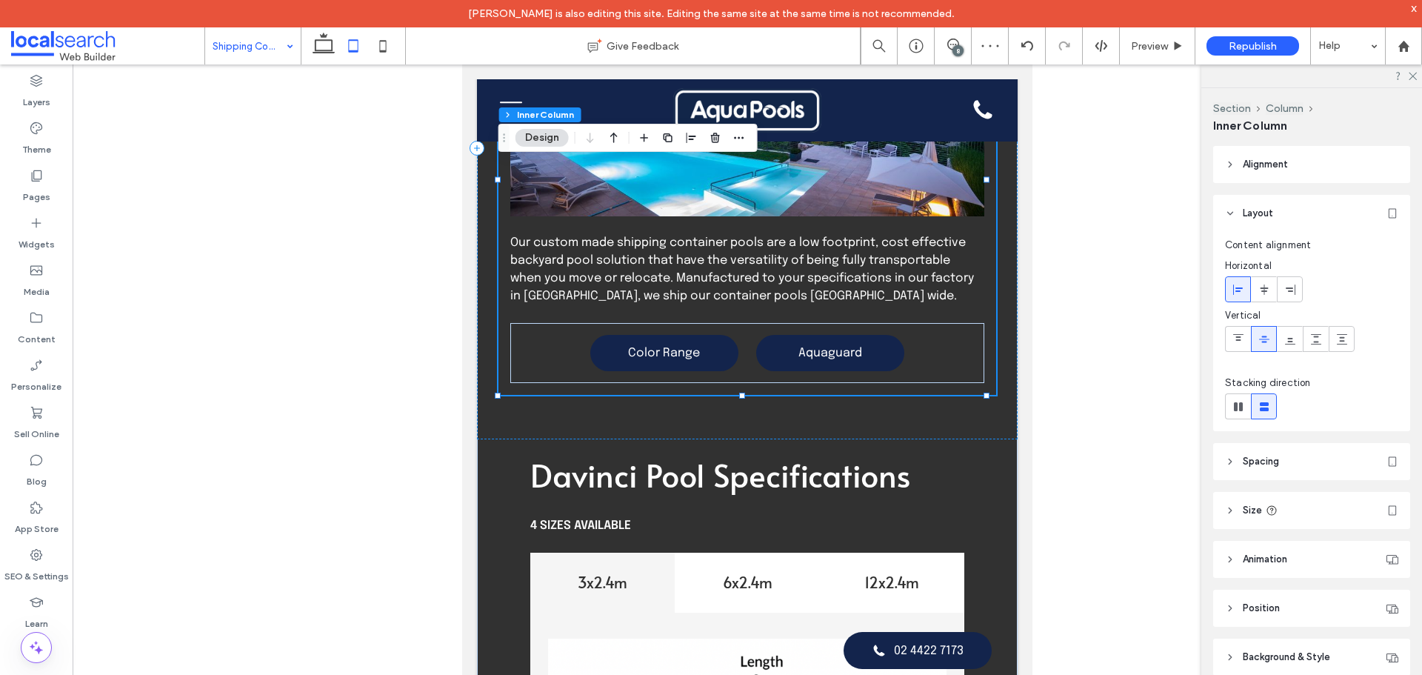
click at [530, 353] on div "Color Range Aquaguard" at bounding box center [747, 353] width 474 height 60
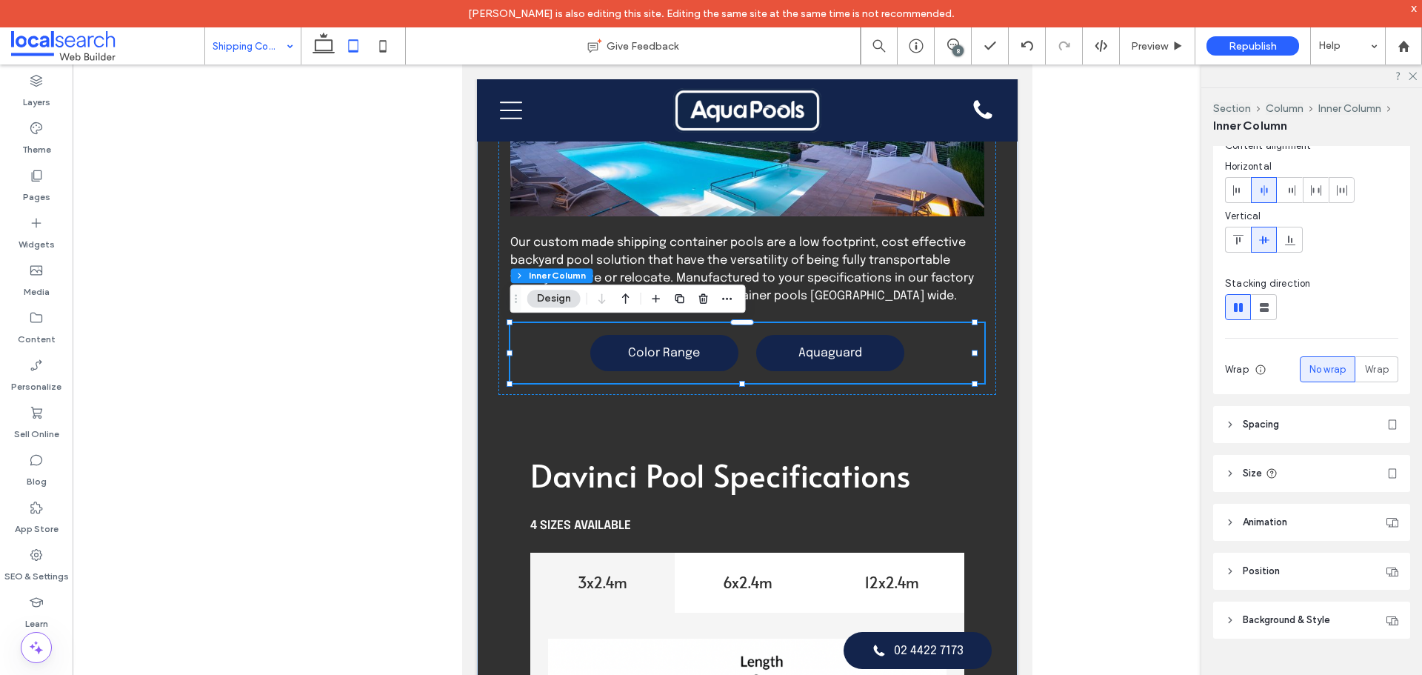
scroll to position [101, 0]
click at [1287, 464] on header "Size" at bounding box center [1311, 471] width 197 height 37
click at [323, 50] on icon at bounding box center [324, 46] width 30 height 30
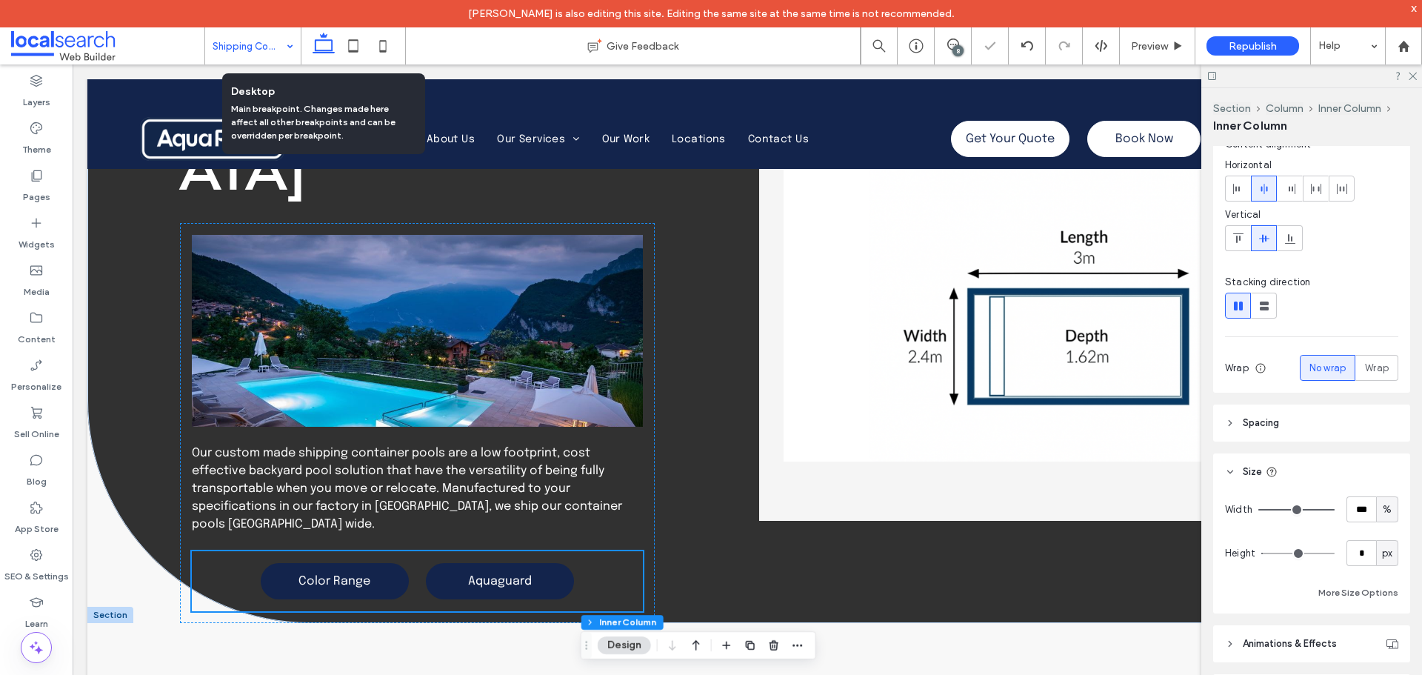
type input "**"
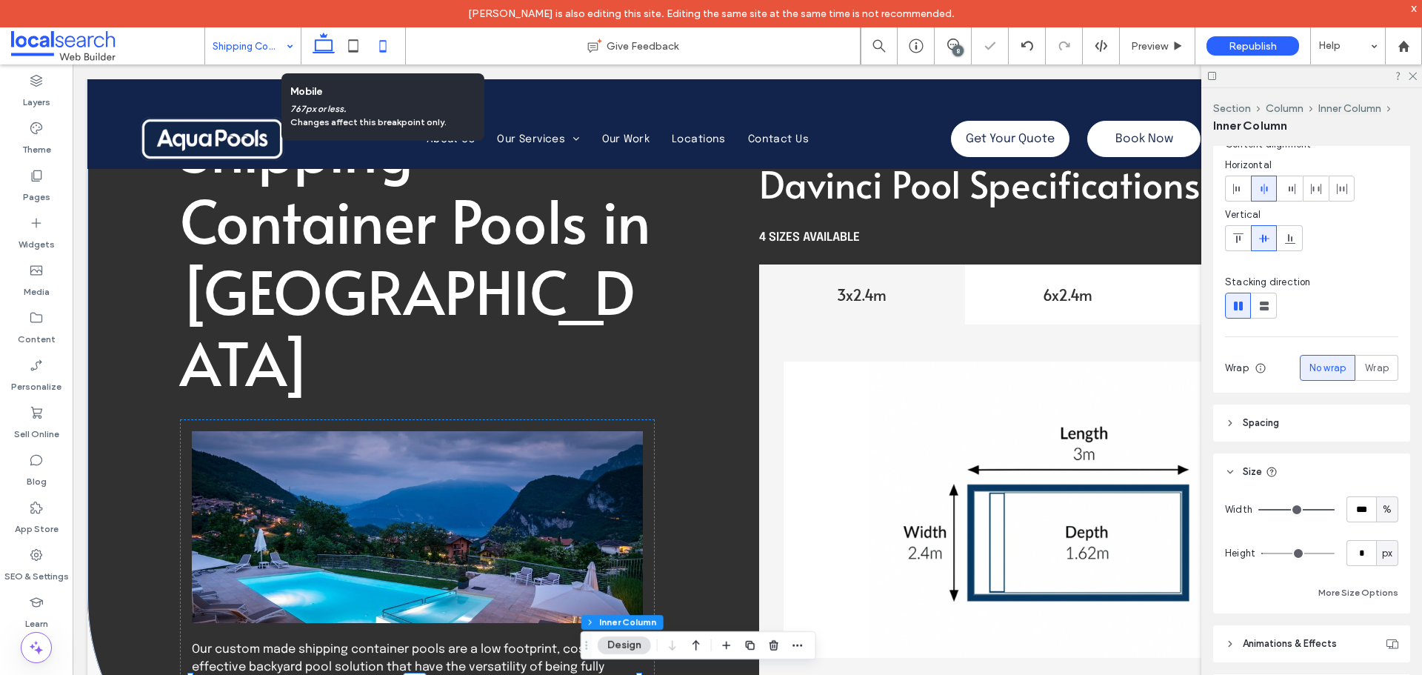
click at [395, 49] on icon at bounding box center [383, 46] width 30 height 30
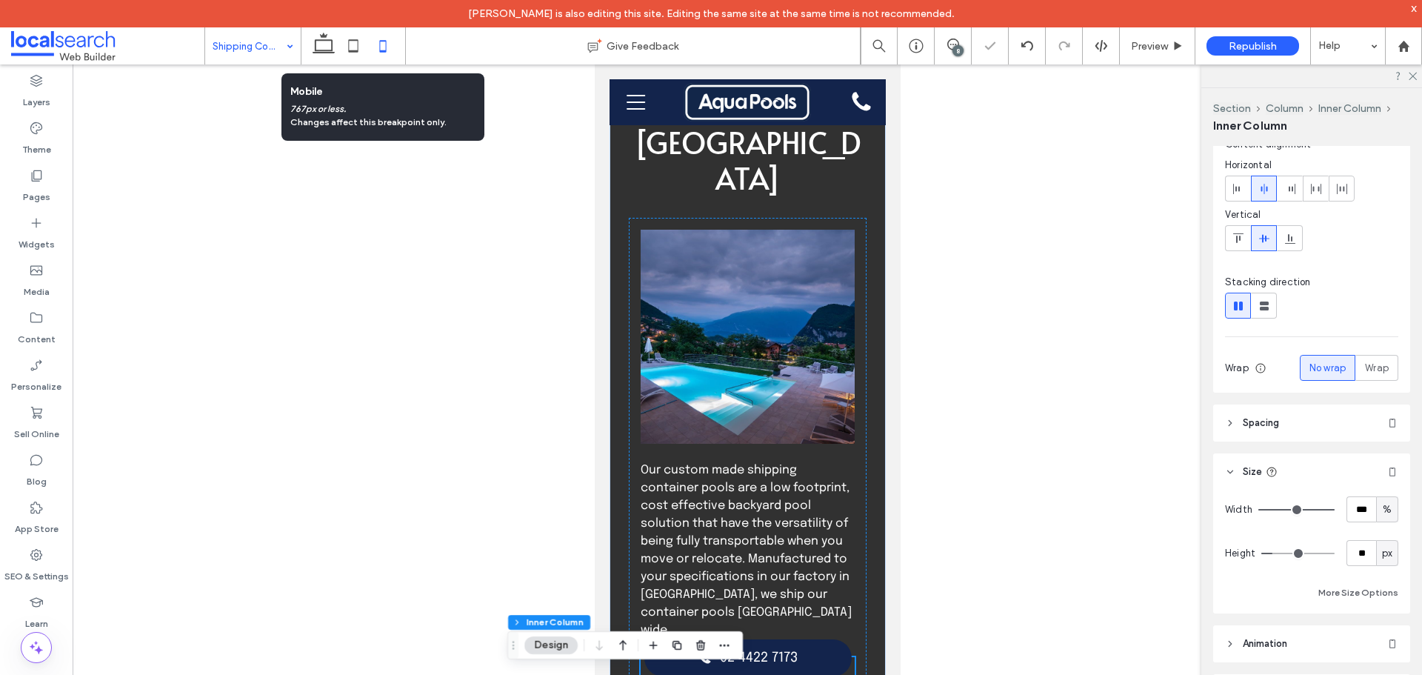
type input "*"
type input "**"
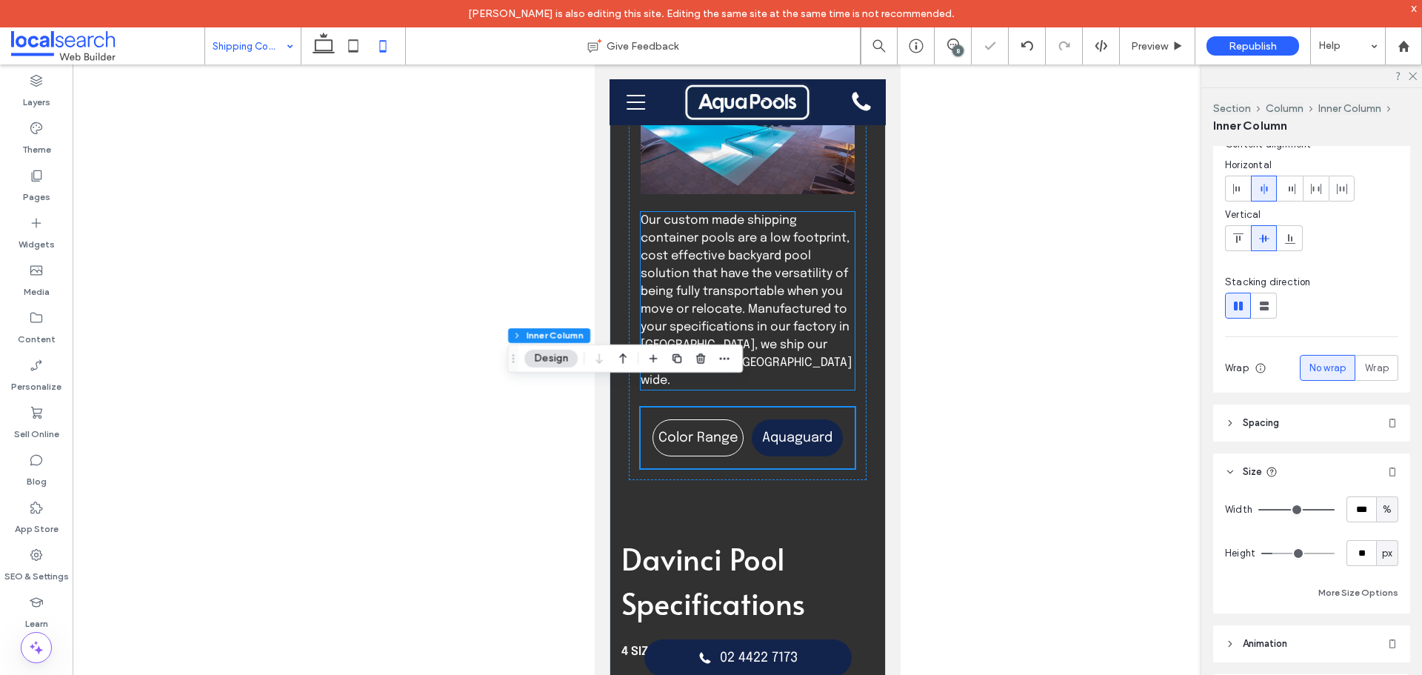
scroll to position [370, 0]
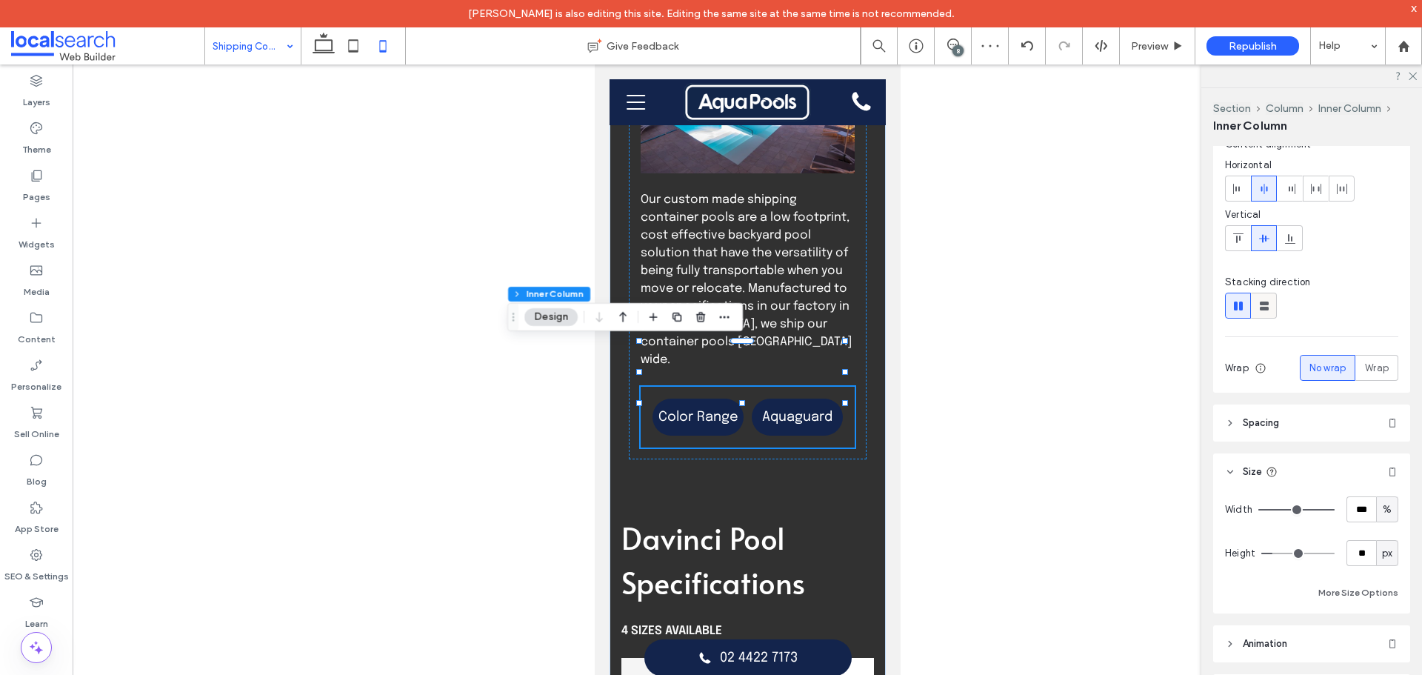
click at [1258, 310] on icon at bounding box center [1264, 305] width 15 height 15
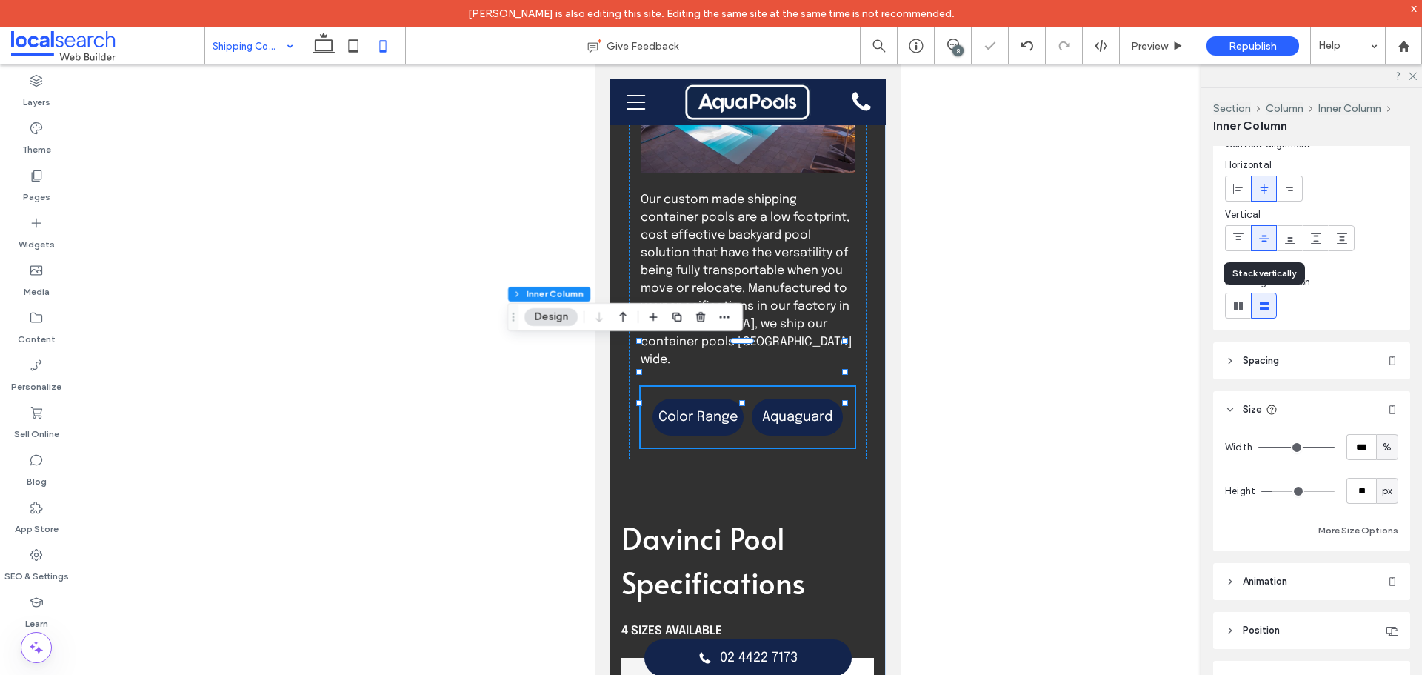
type input "**"
type input "****"
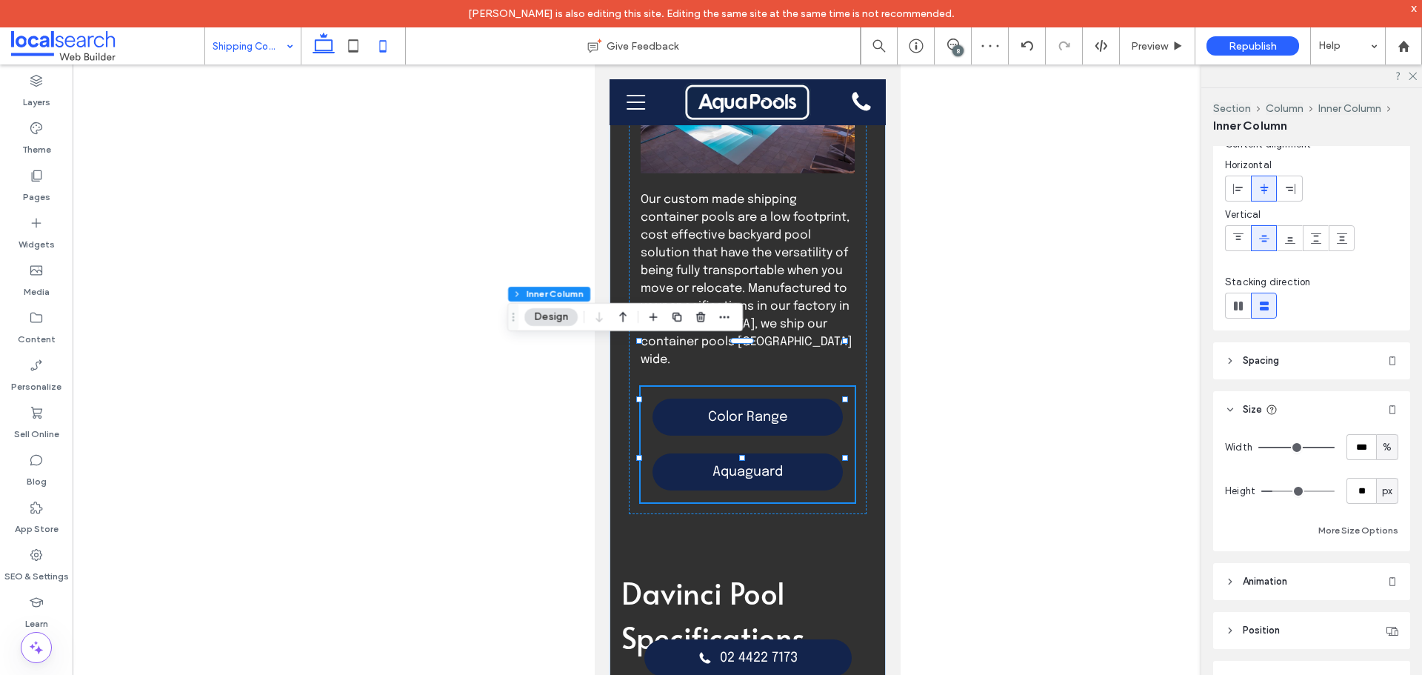
drag, startPoint x: 330, startPoint y: 52, endPoint x: 264, endPoint y: 15, distance: 76.3
click at [330, 52] on icon at bounding box center [324, 46] width 30 height 30
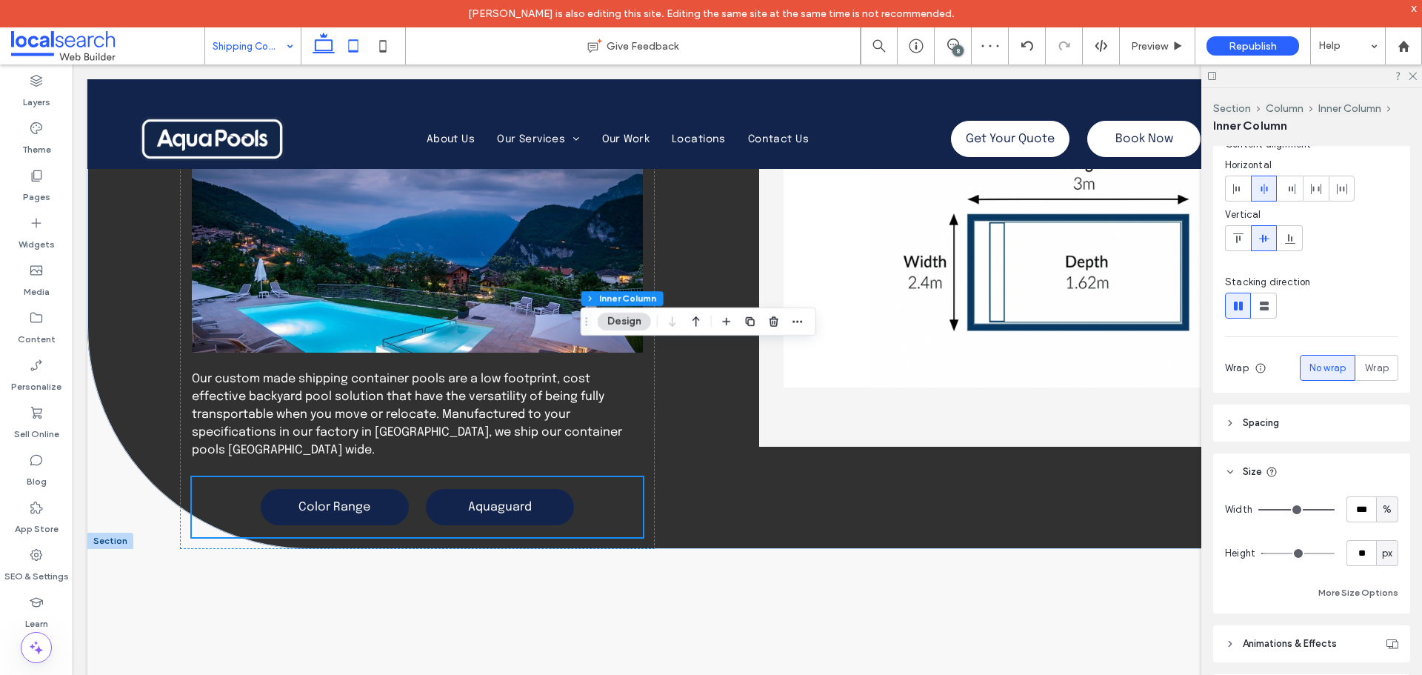
type input "*"
type input "**"
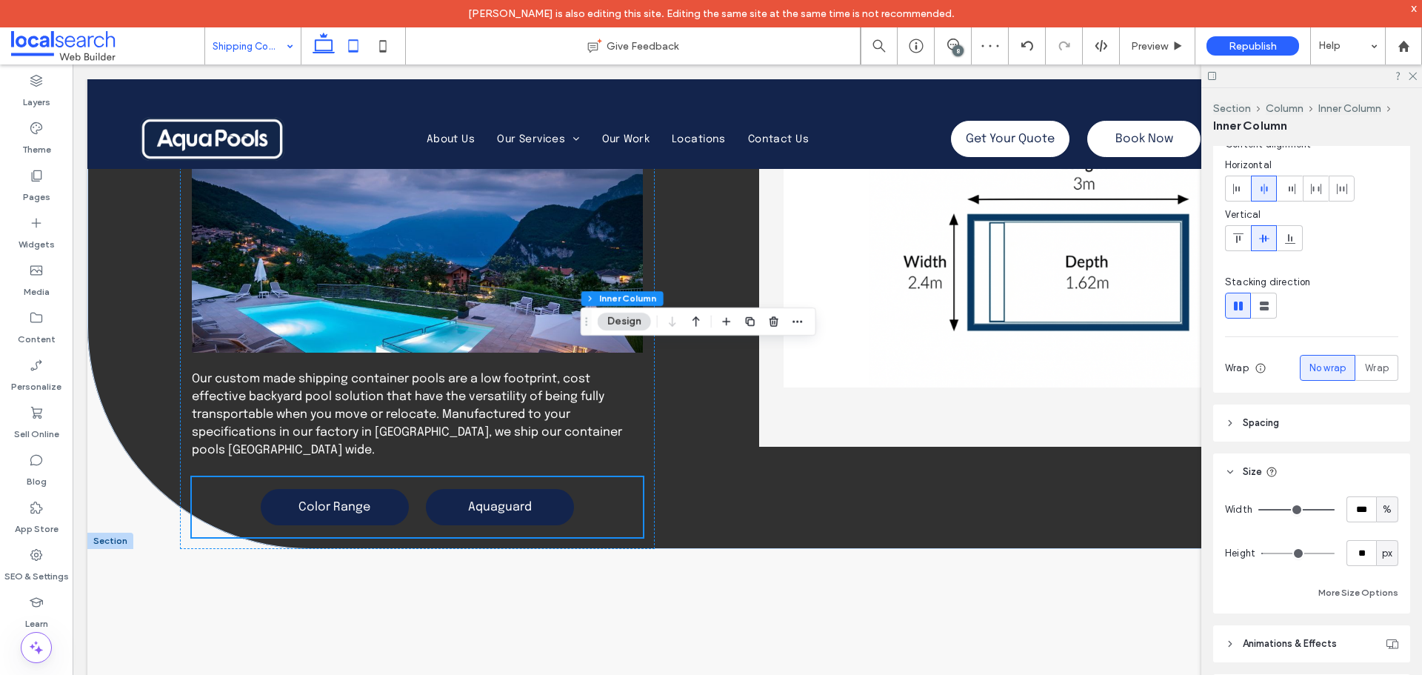
type input "*"
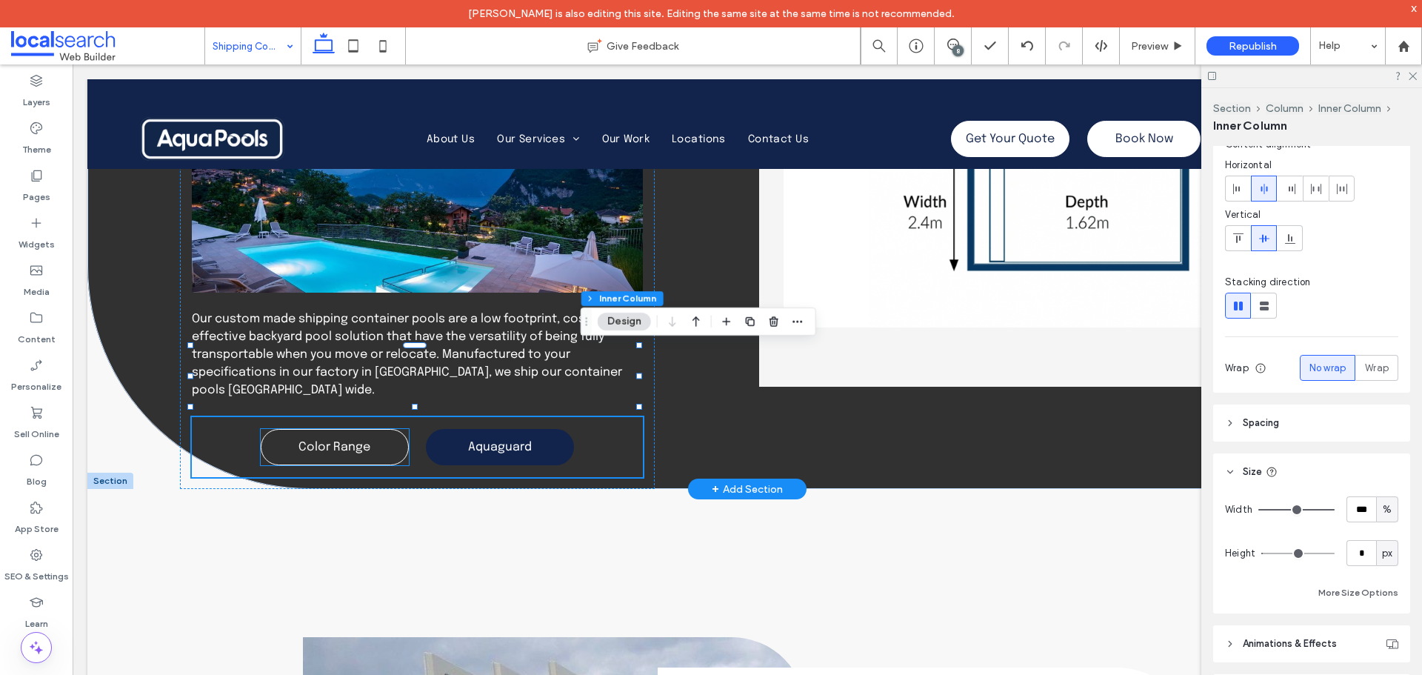
click at [367, 441] on span "Color Range" at bounding box center [334, 447] width 72 height 13
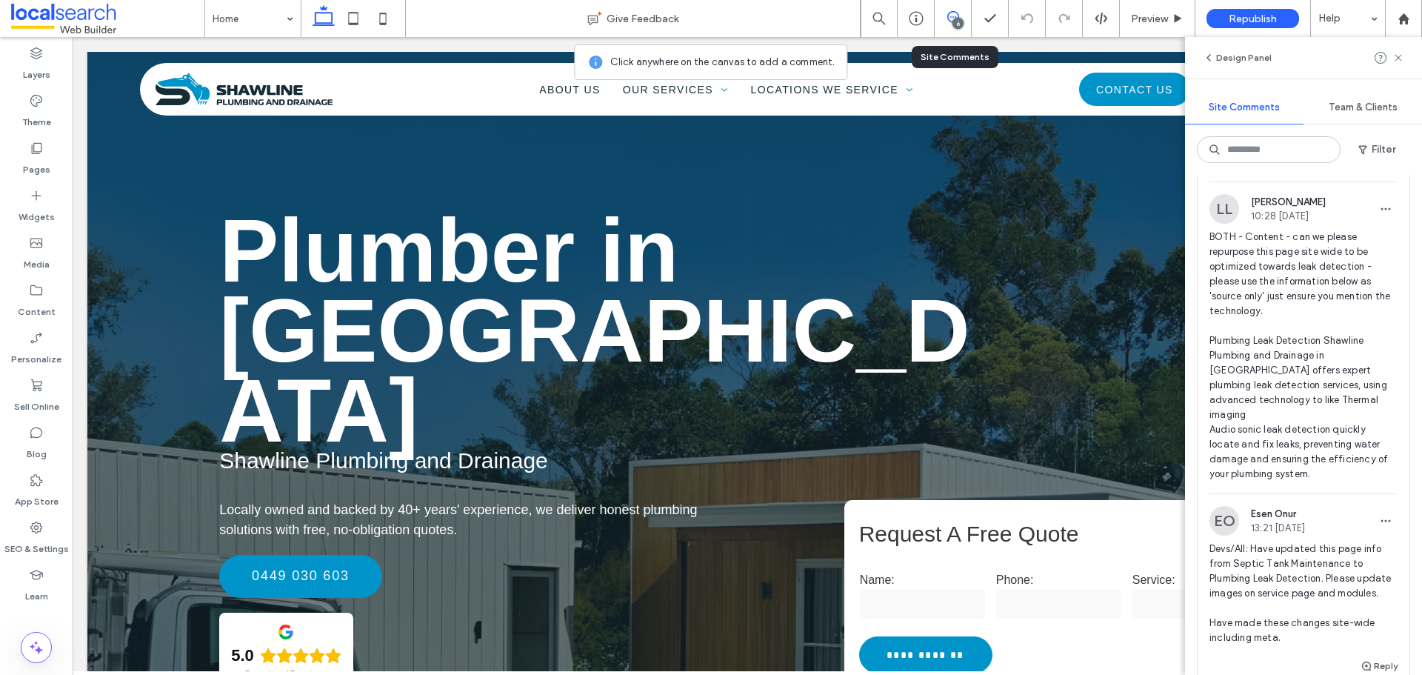
scroll to position [148, 0]
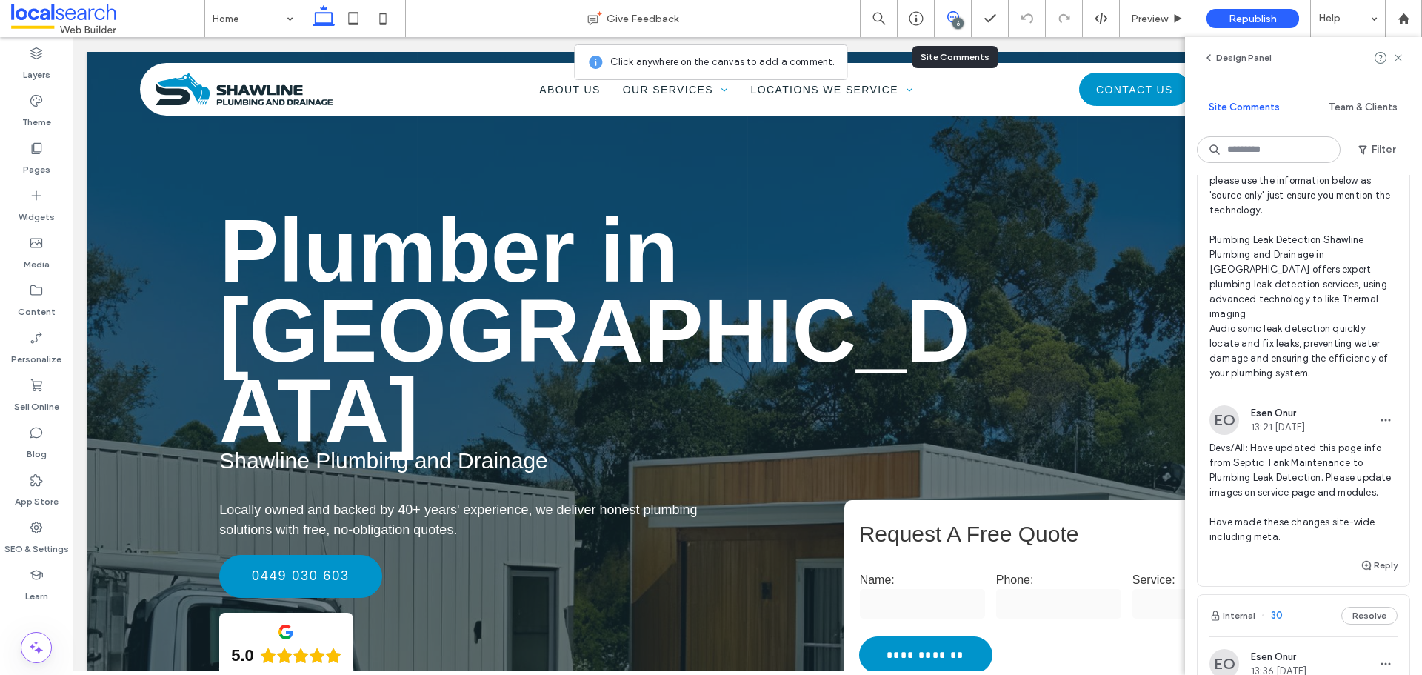
click at [1305, 451] on span "Devs/All: Have updated this page info from Septic Tank Maintenance to Plumbing …" at bounding box center [1303, 493] width 188 height 104
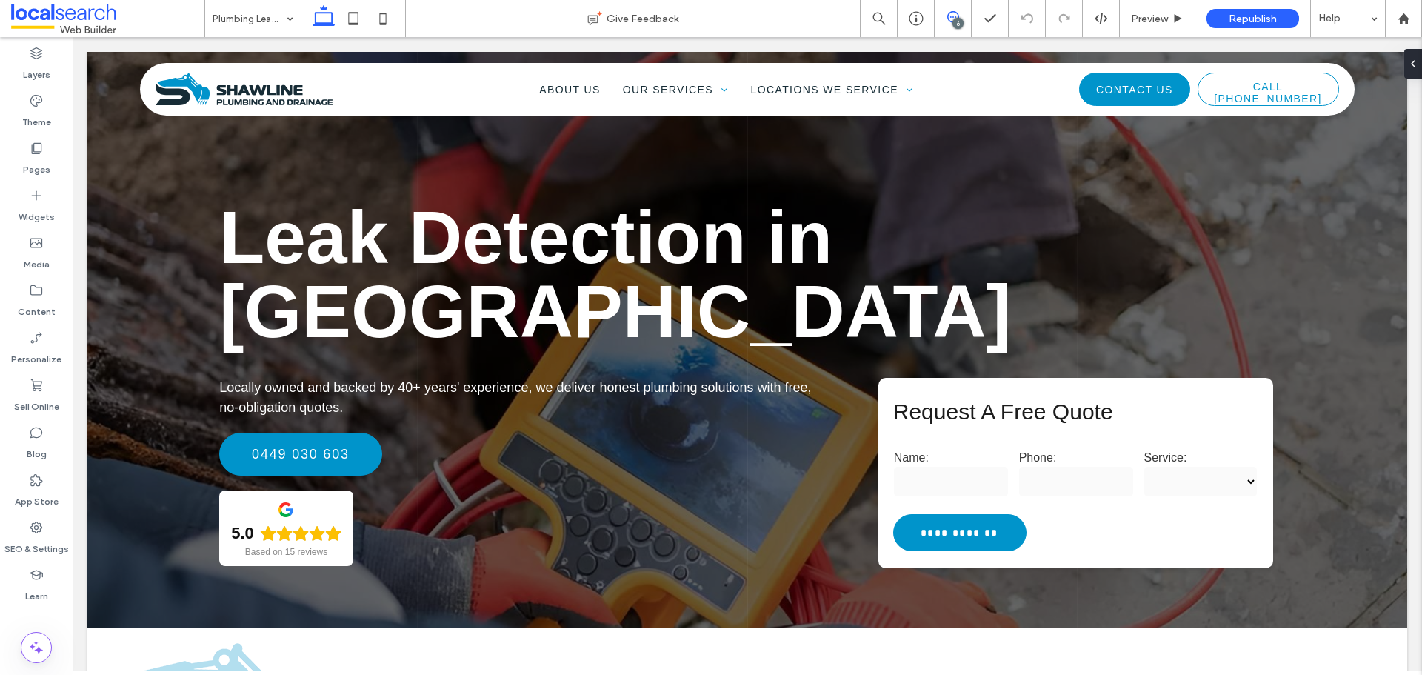
click at [948, 21] on icon at bounding box center [953, 17] width 12 height 12
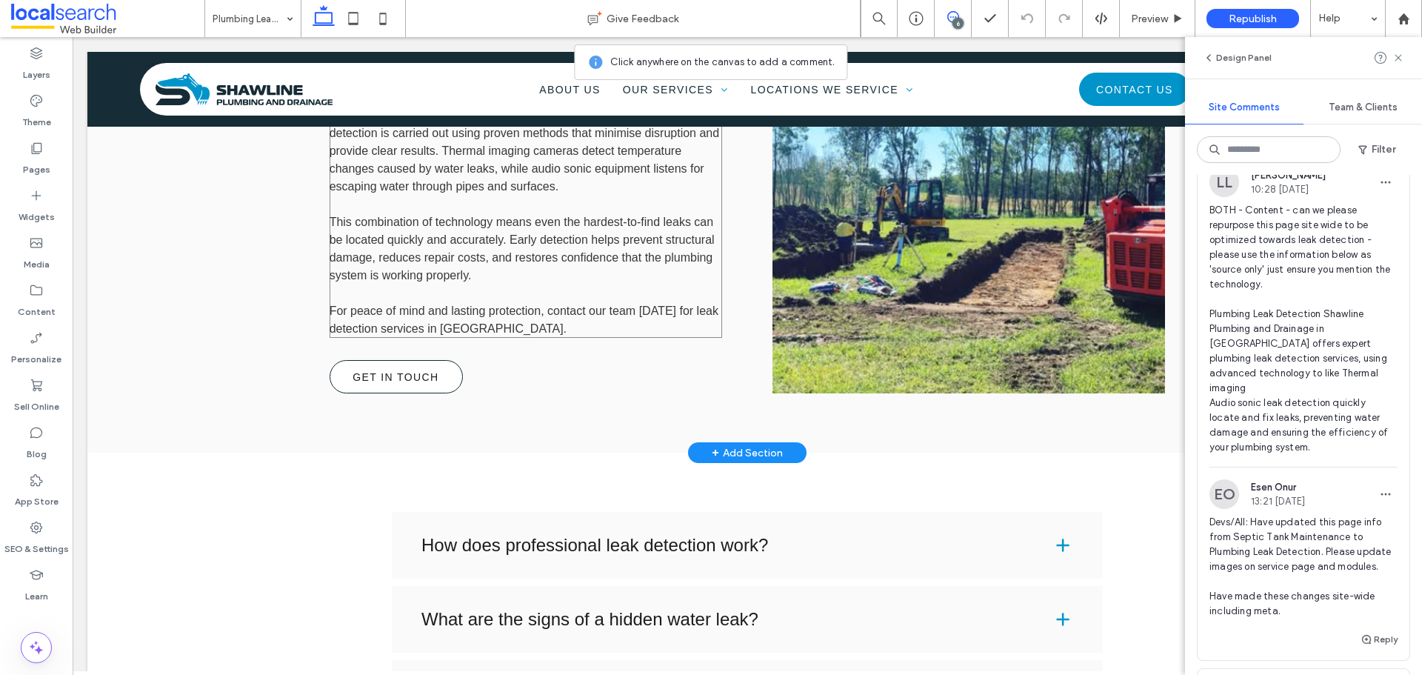
scroll to position [1333, 0]
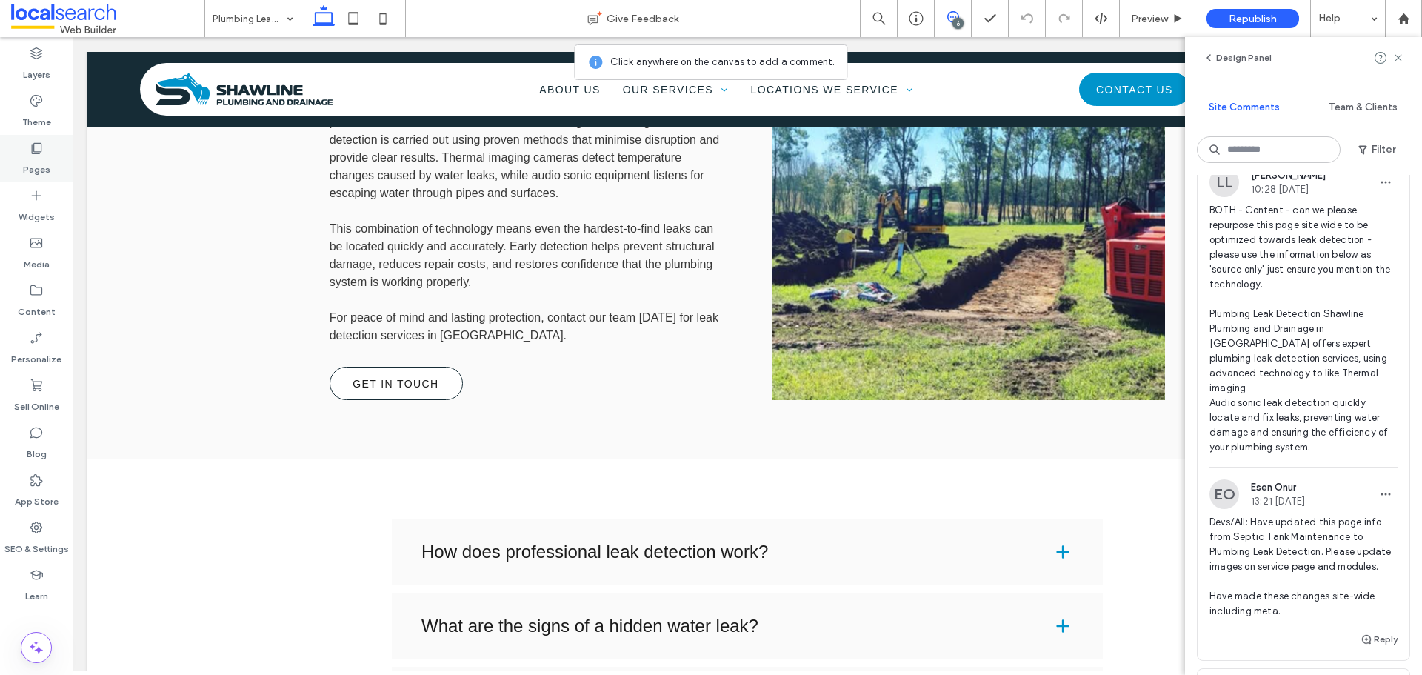
click at [46, 166] on label "Pages" at bounding box center [36, 166] width 27 height 21
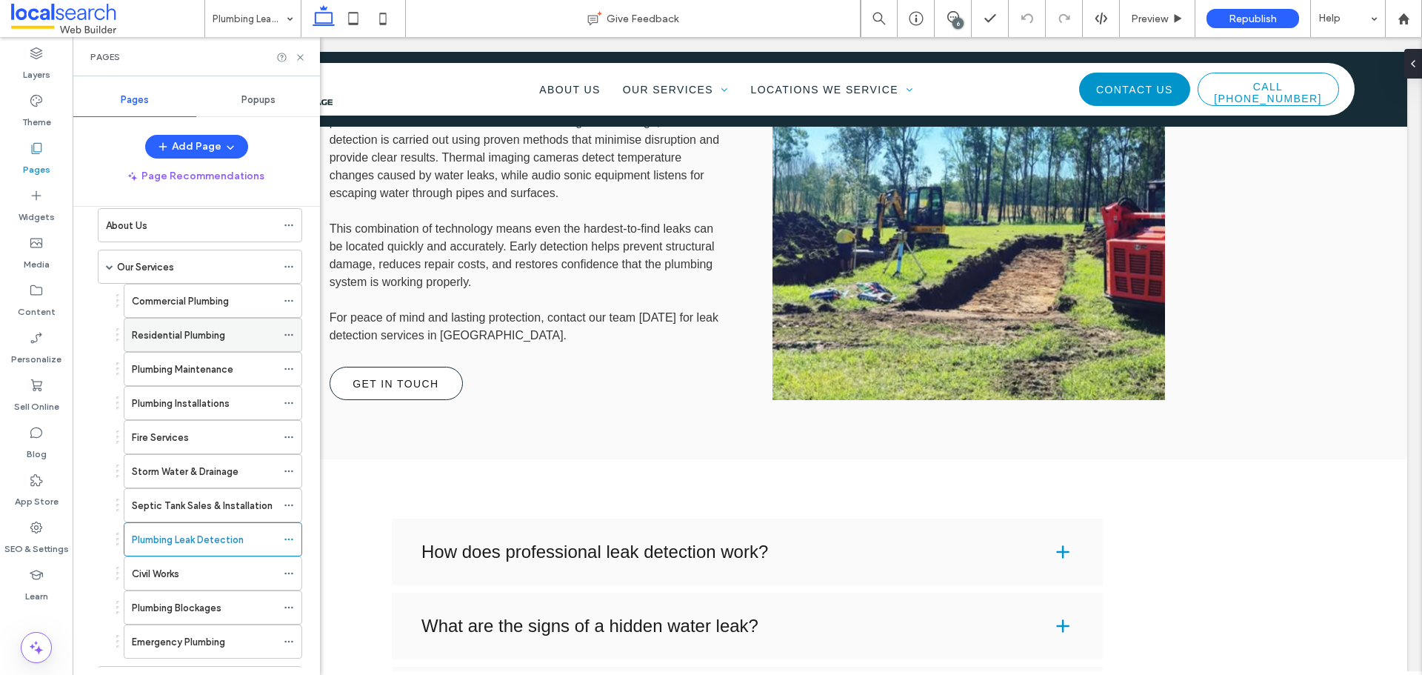
scroll to position [0, 0]
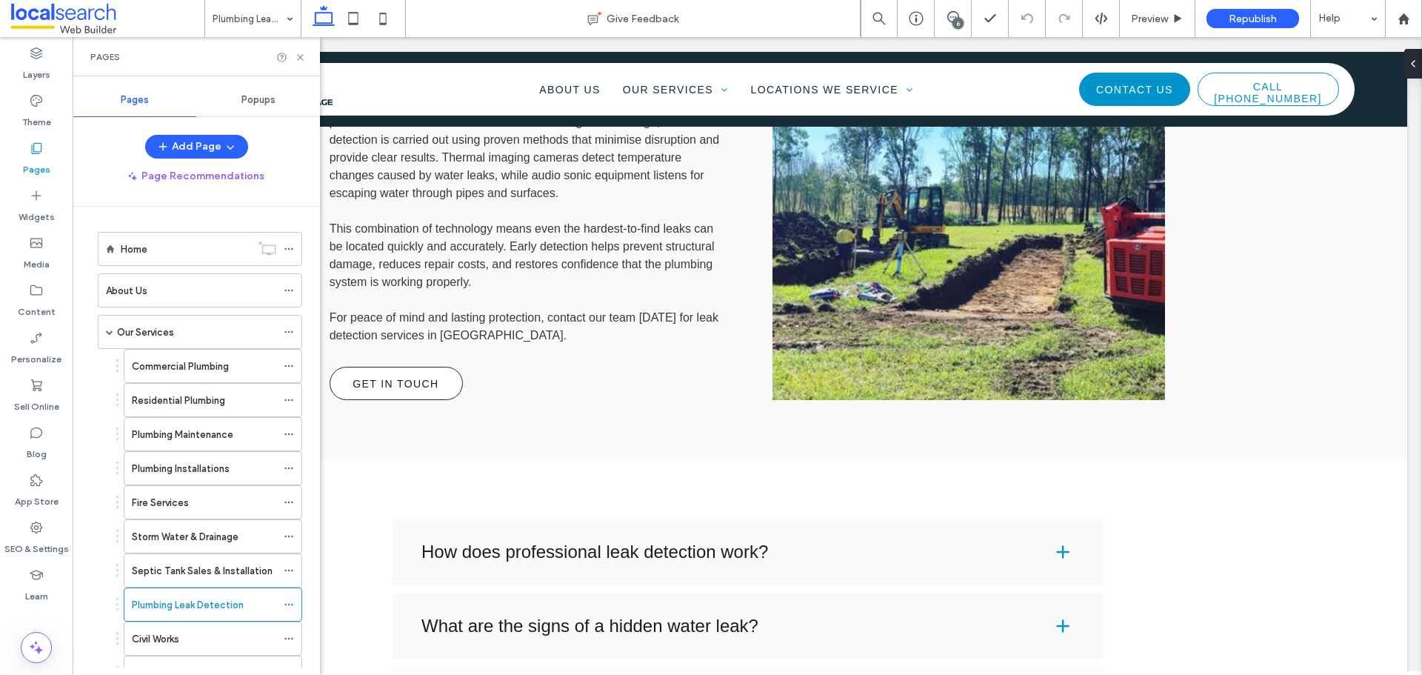
click at [99, 21] on span at bounding box center [107, 19] width 193 height 30
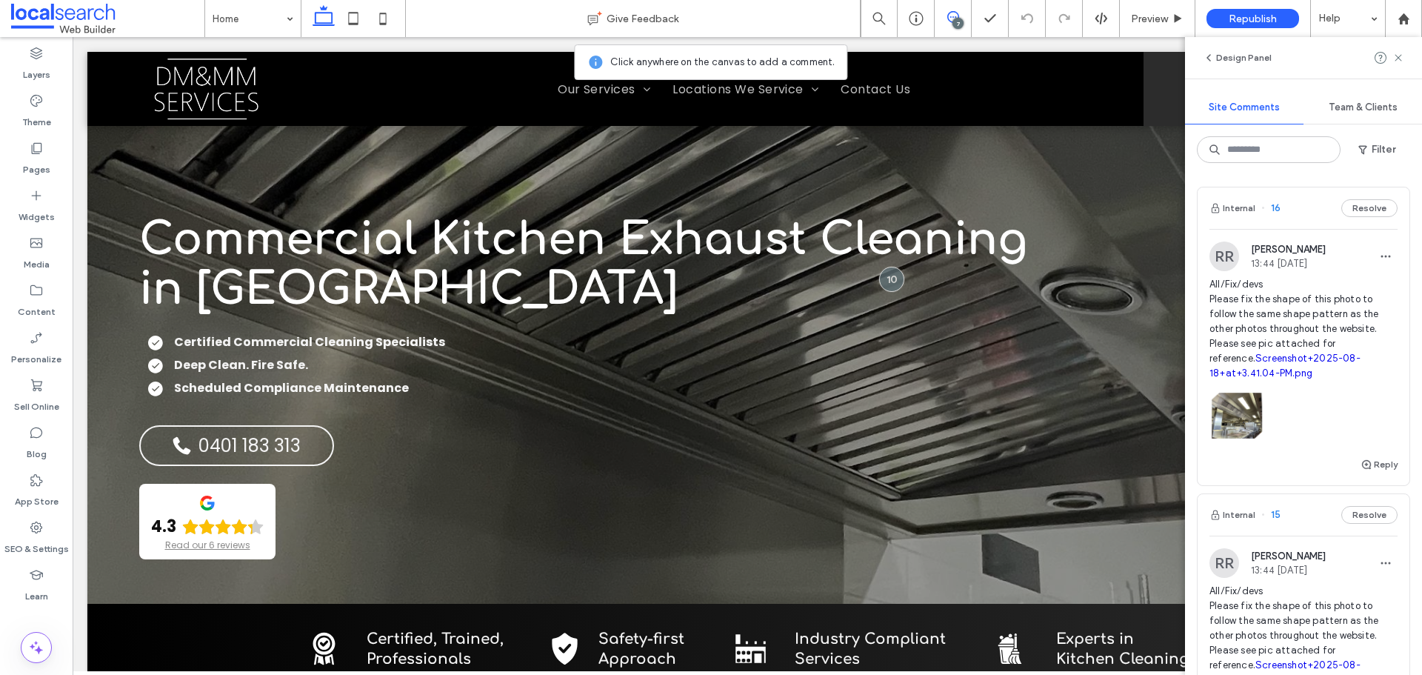
click at [1313, 291] on span "All/Fix/devs Please fix the shape of this photo to follow the same shape patter…" at bounding box center [1303, 329] width 188 height 104
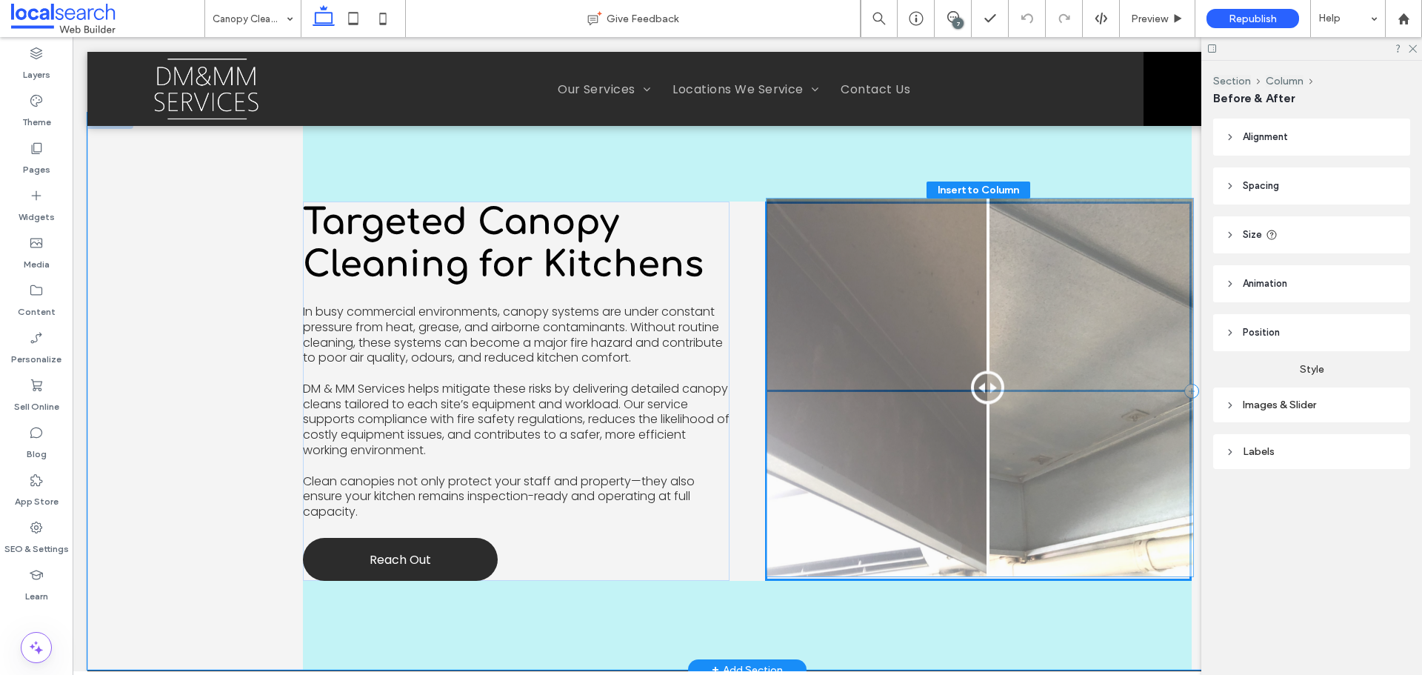
drag, startPoint x: 974, startPoint y: 394, endPoint x: 981, endPoint y: 390, distance: 7.6
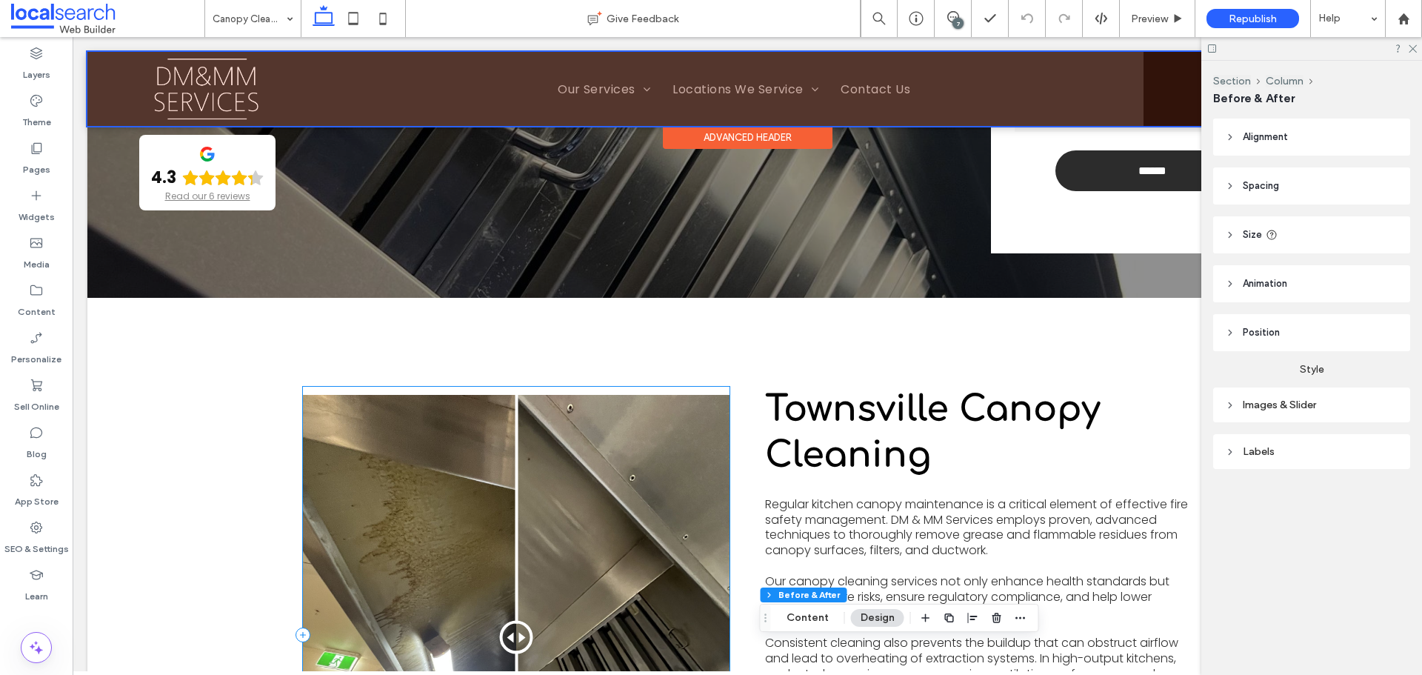
scroll to position [196, 0]
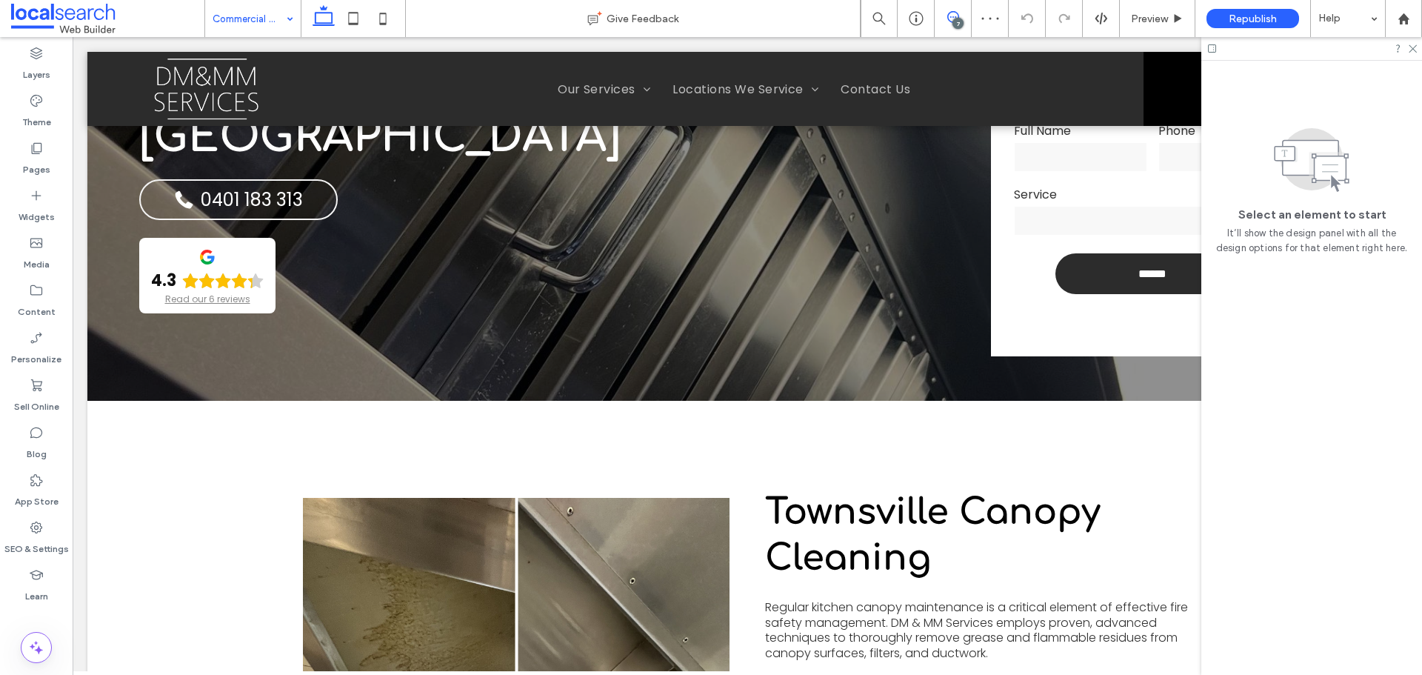
click at [952, 18] on icon at bounding box center [953, 17] width 12 height 12
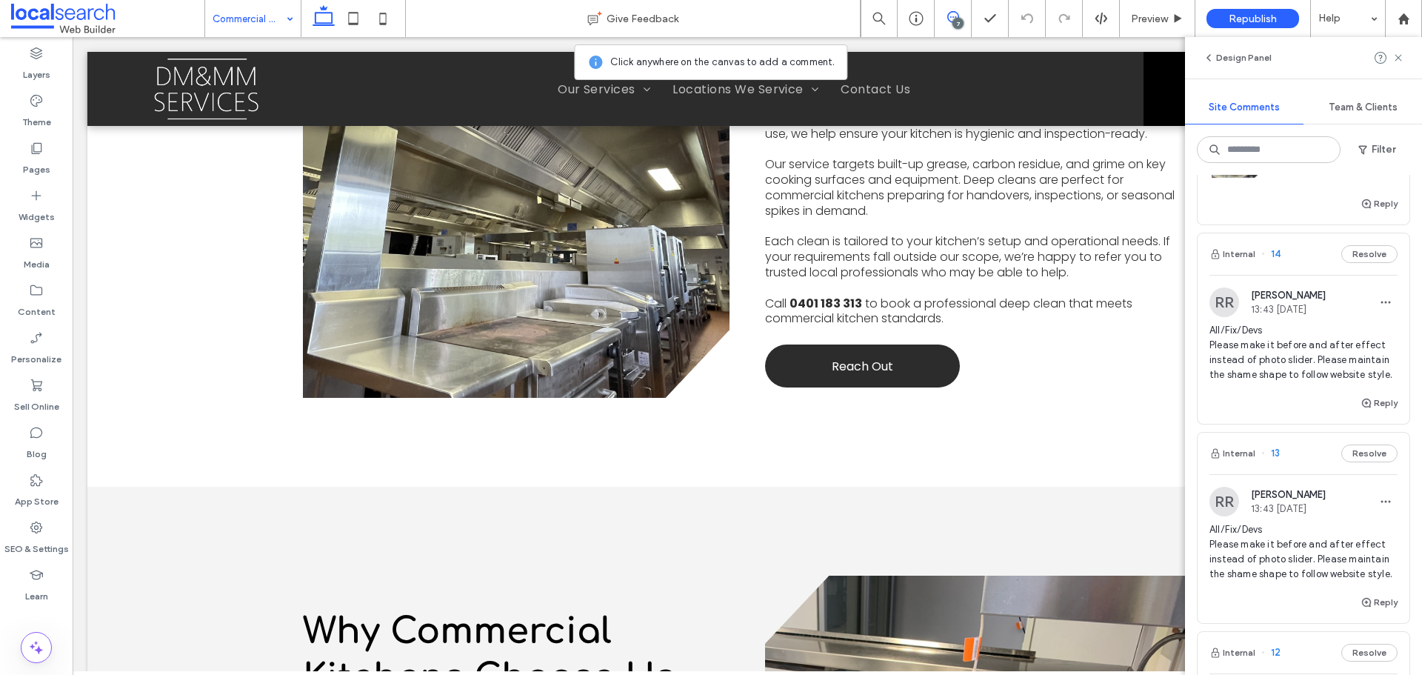
scroll to position [593, 0]
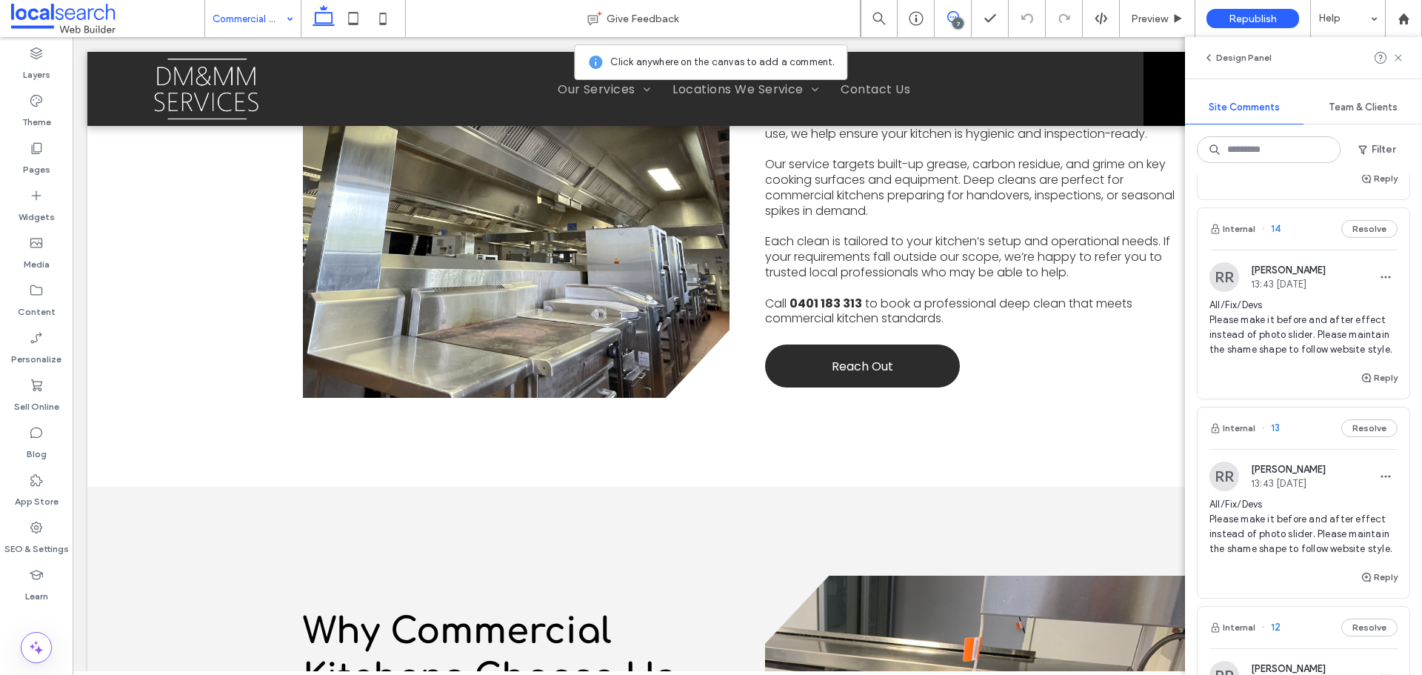
click at [1317, 348] on span "All/Fix/Devs Please make it before and after effect instead of photo slider. Pl…" at bounding box center [1303, 327] width 188 height 59
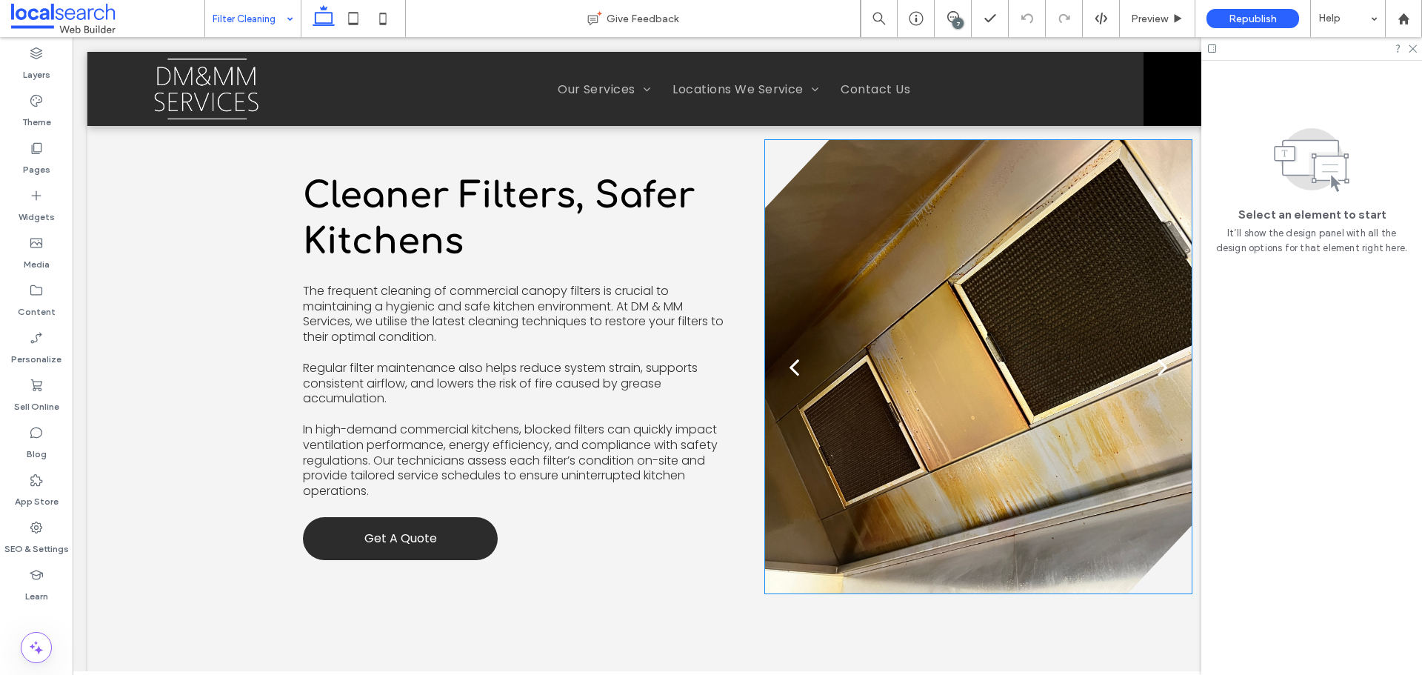
click at [789, 370] on div "back" at bounding box center [794, 367] width 10 height 30
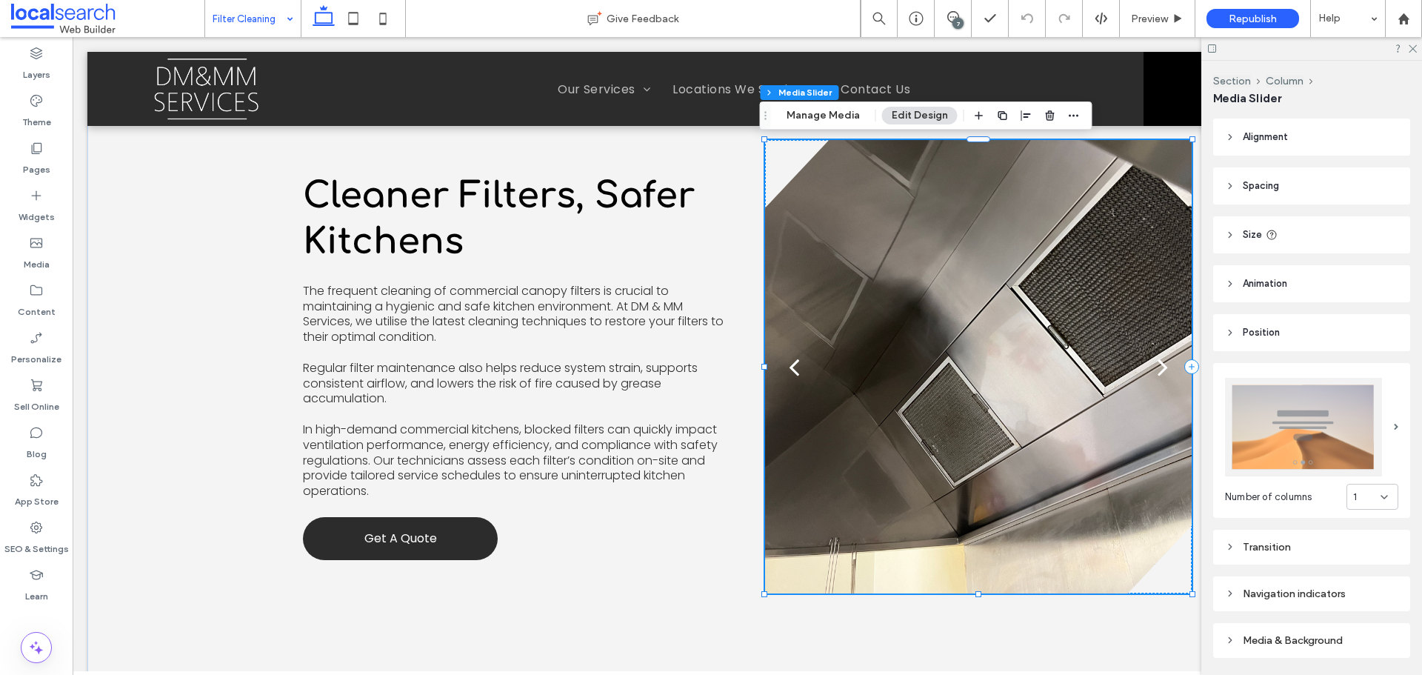
click at [1158, 371] on div "next" at bounding box center [1163, 367] width 10 height 30
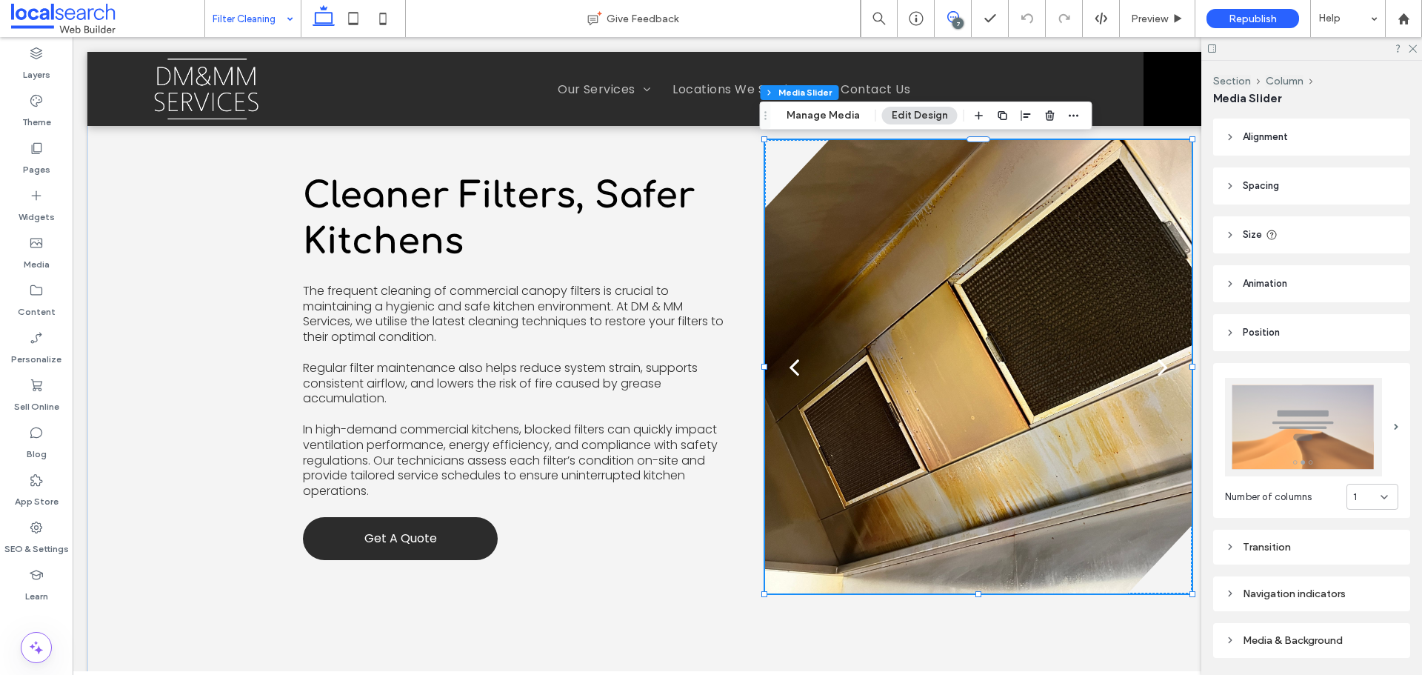
click at [950, 14] on icon at bounding box center [953, 17] width 12 height 12
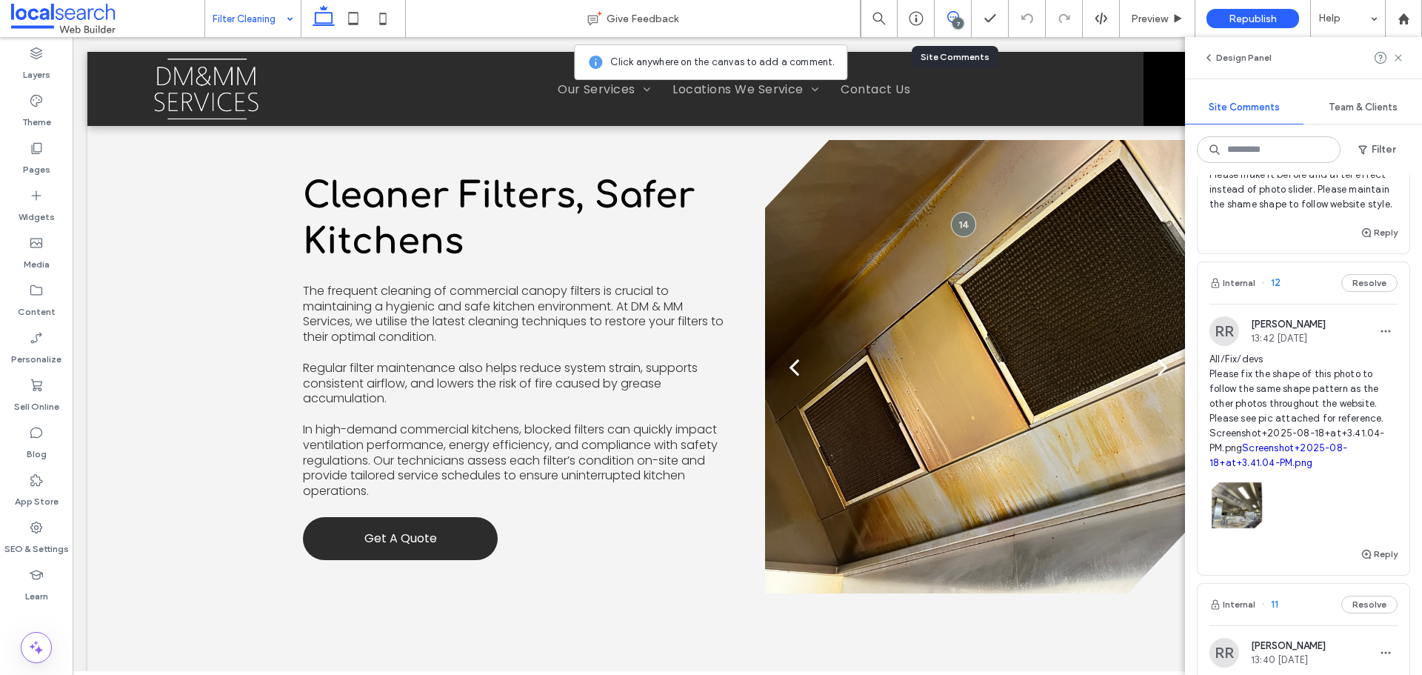
scroll to position [963, 0]
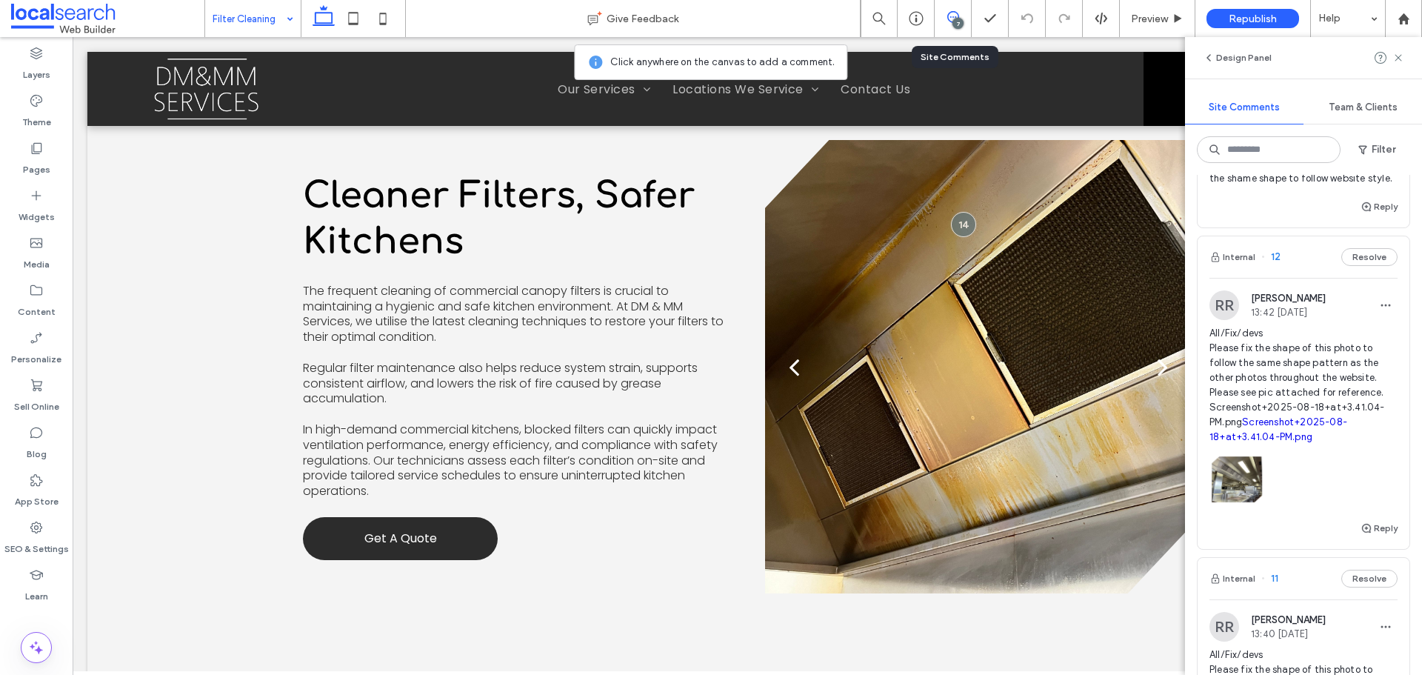
click at [1278, 374] on span "All/Fix/devs Please fix the shape of this photo to follow the same shape patter…" at bounding box center [1303, 385] width 188 height 119
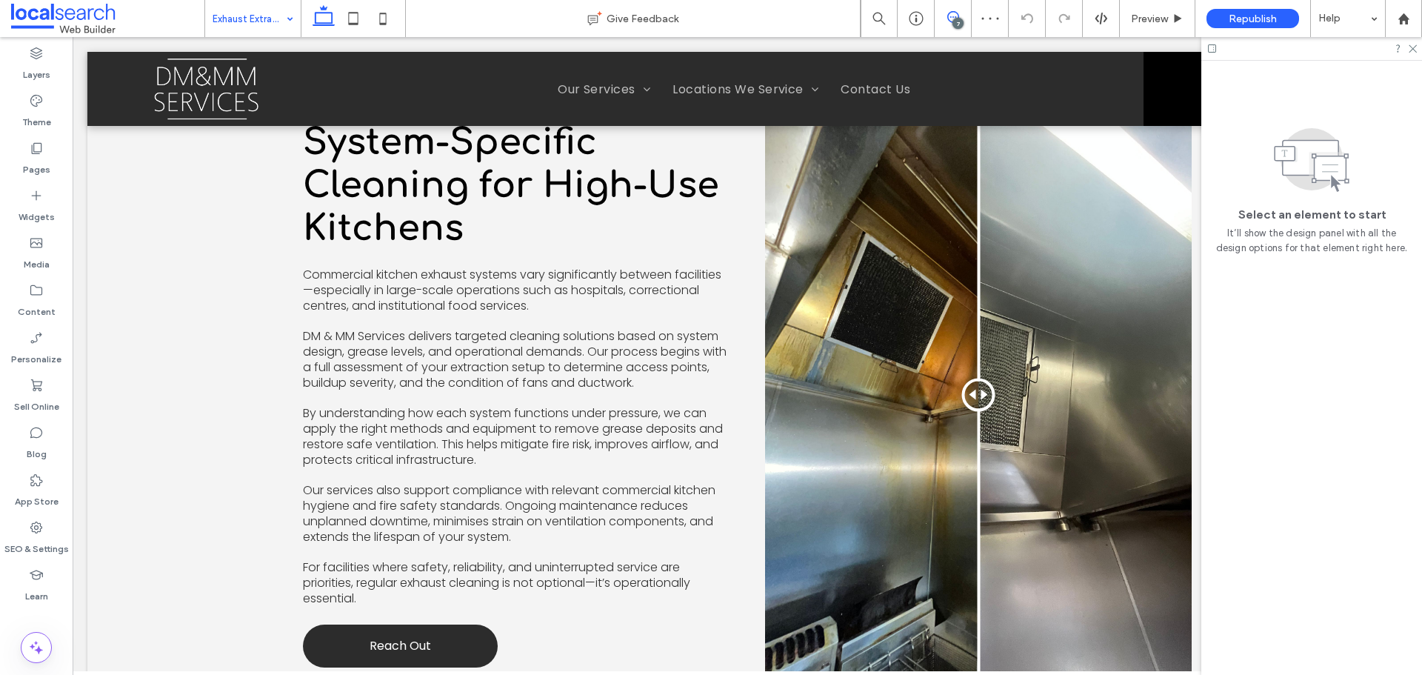
click at [958, 14] on use at bounding box center [953, 17] width 12 height 12
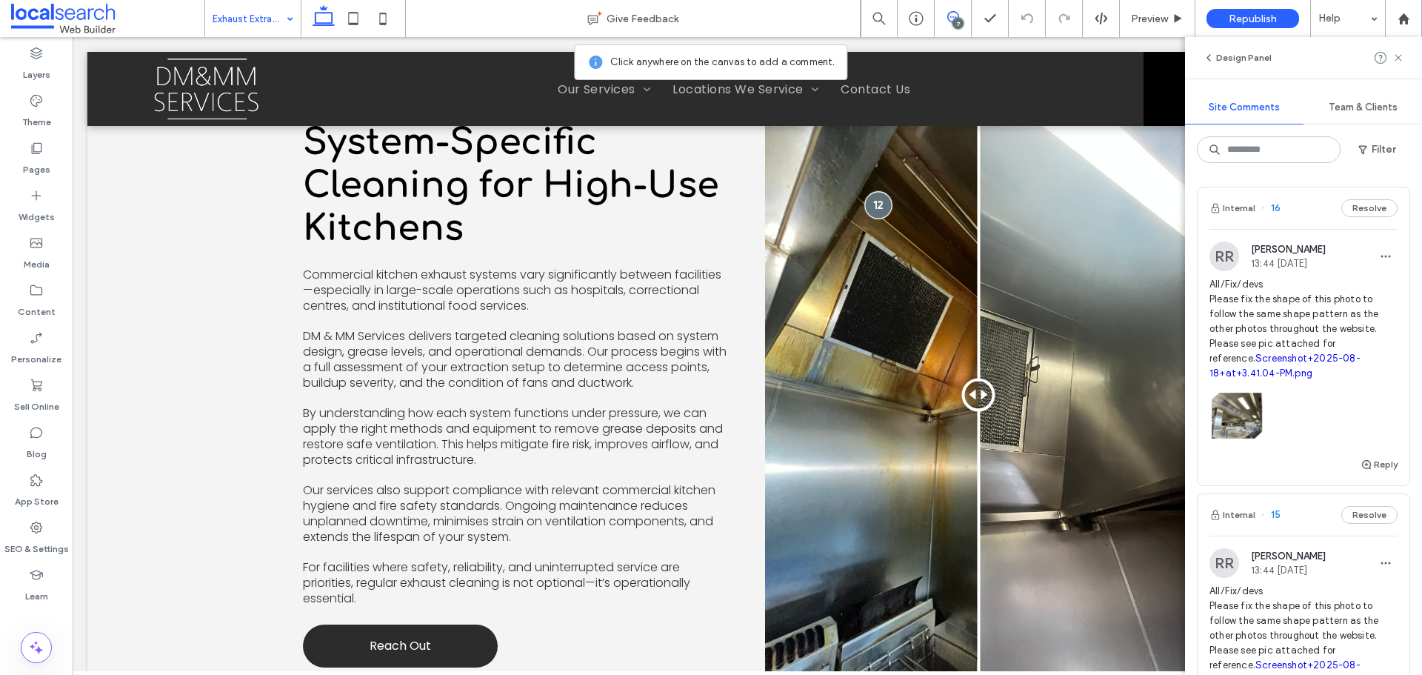
click at [879, 191] on div at bounding box center [877, 204] width 27 height 27
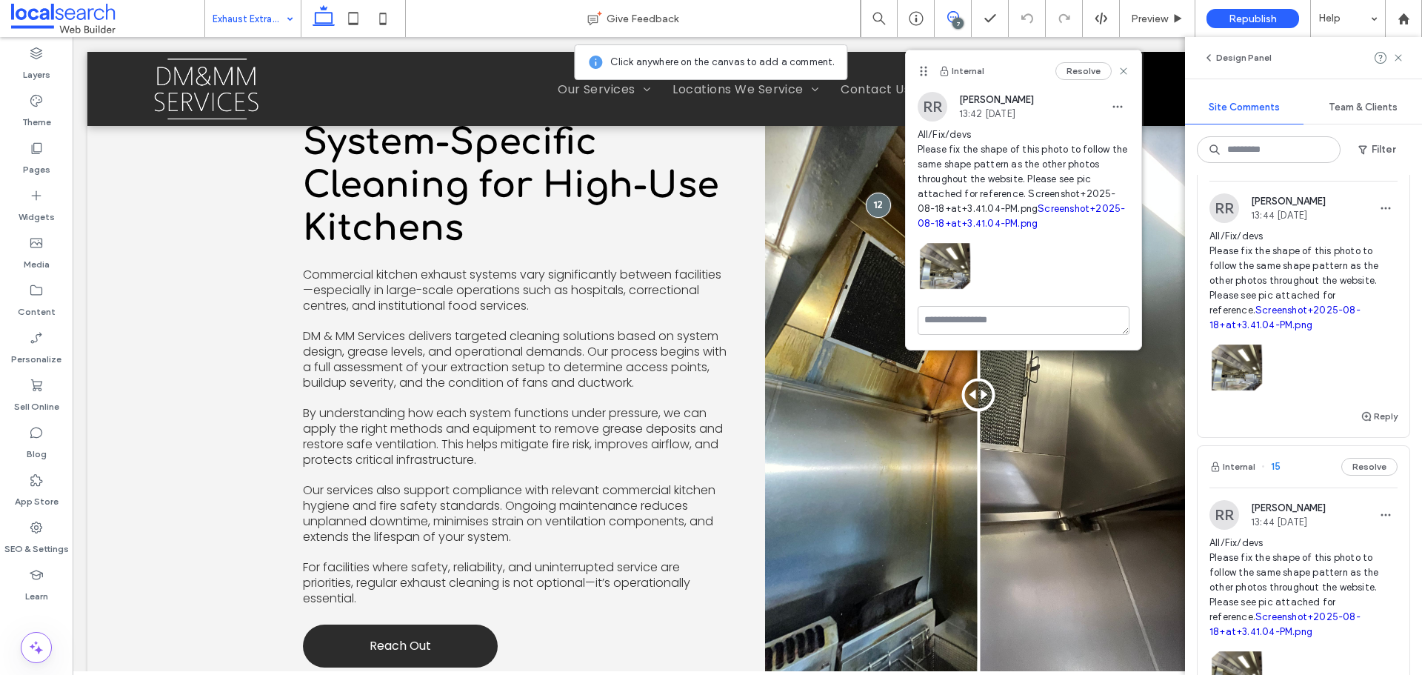
scroll to position [74, 0]
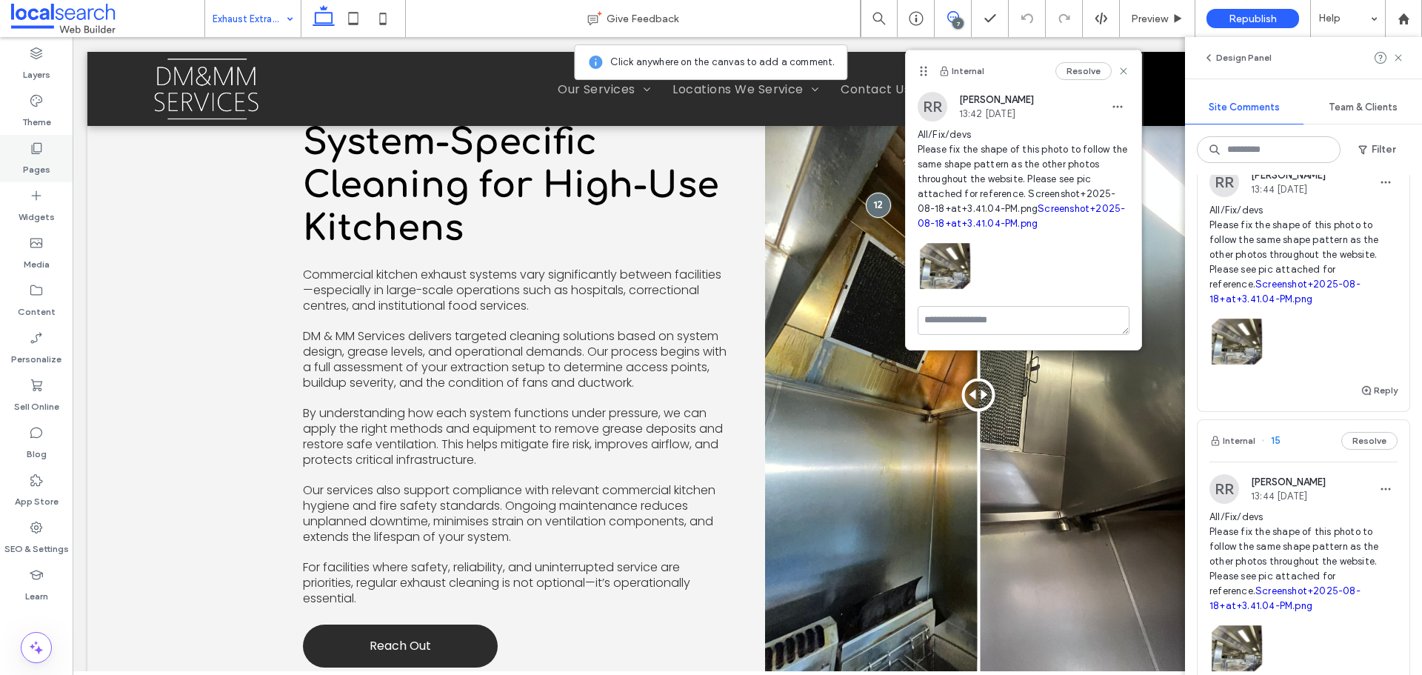
click at [40, 156] on label "Pages" at bounding box center [36, 166] width 27 height 21
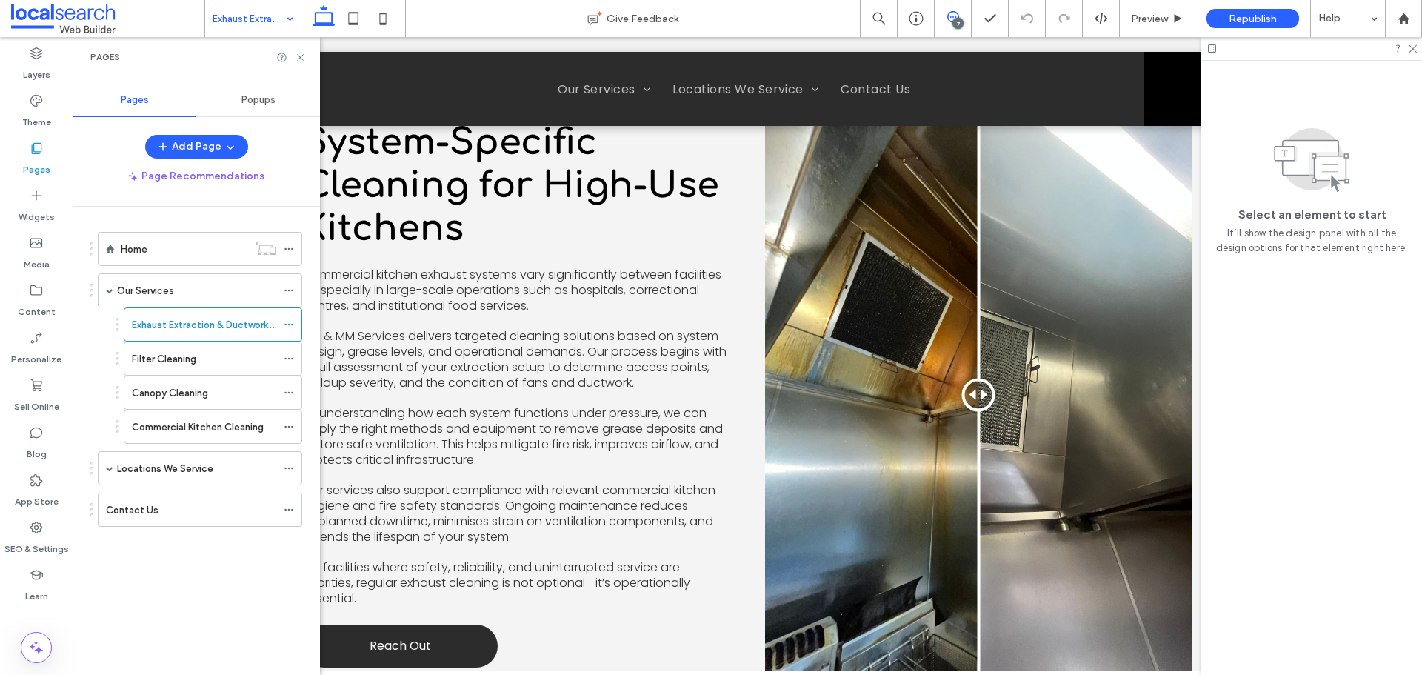
click at [947, 16] on icon at bounding box center [953, 17] width 12 height 12
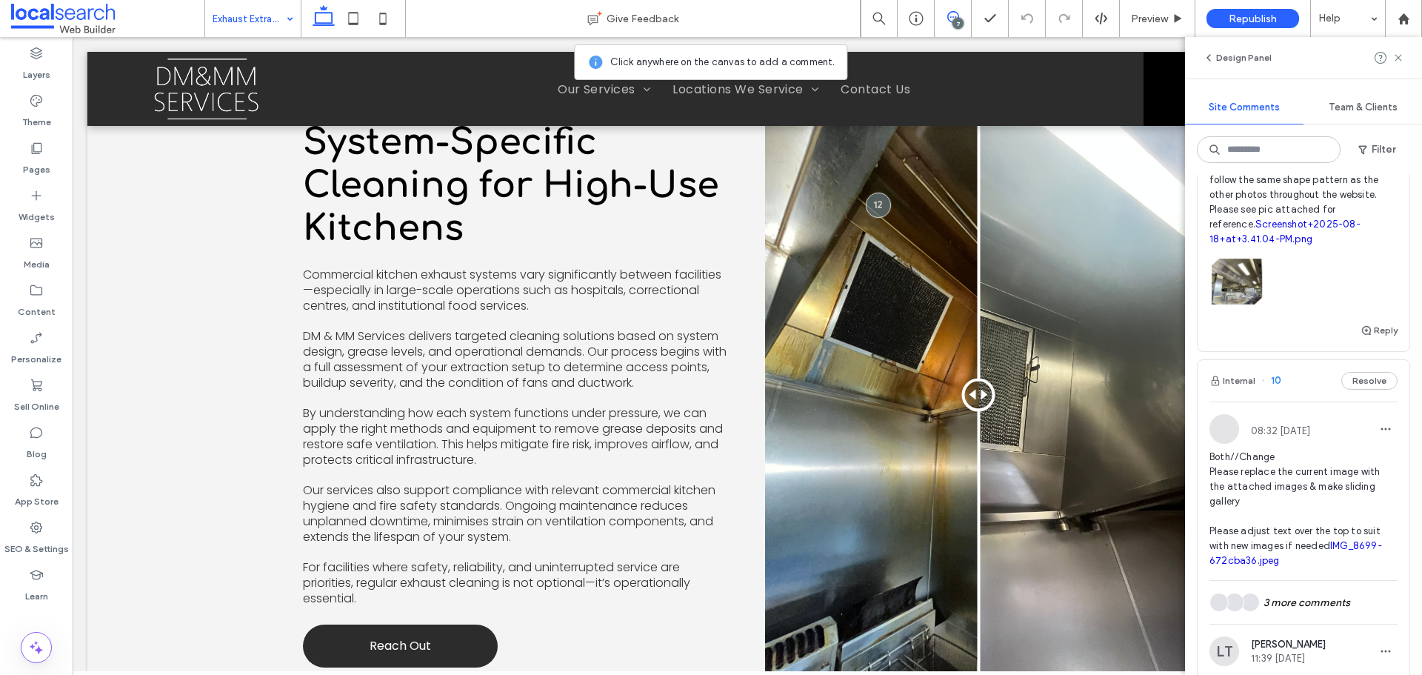
scroll to position [1259, 0]
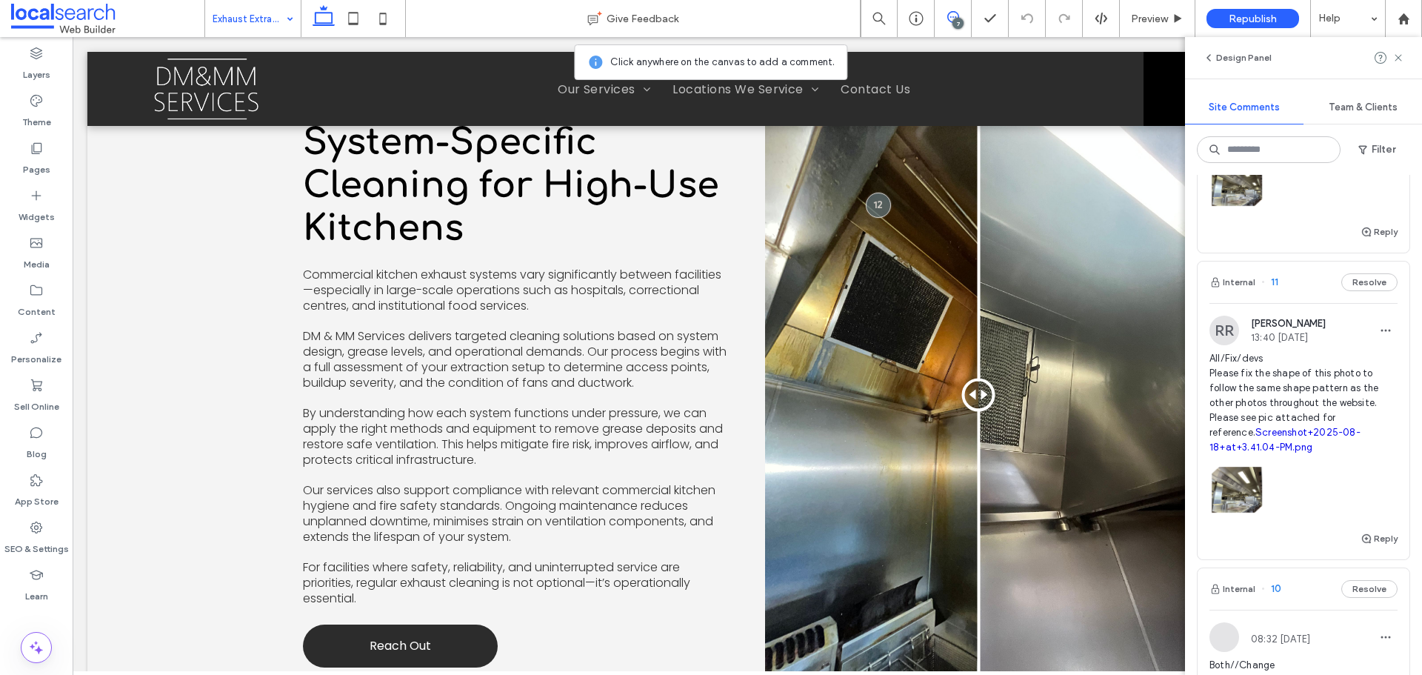
click at [1326, 343] on span "13:40 [DATE]" at bounding box center [1288, 337] width 75 height 11
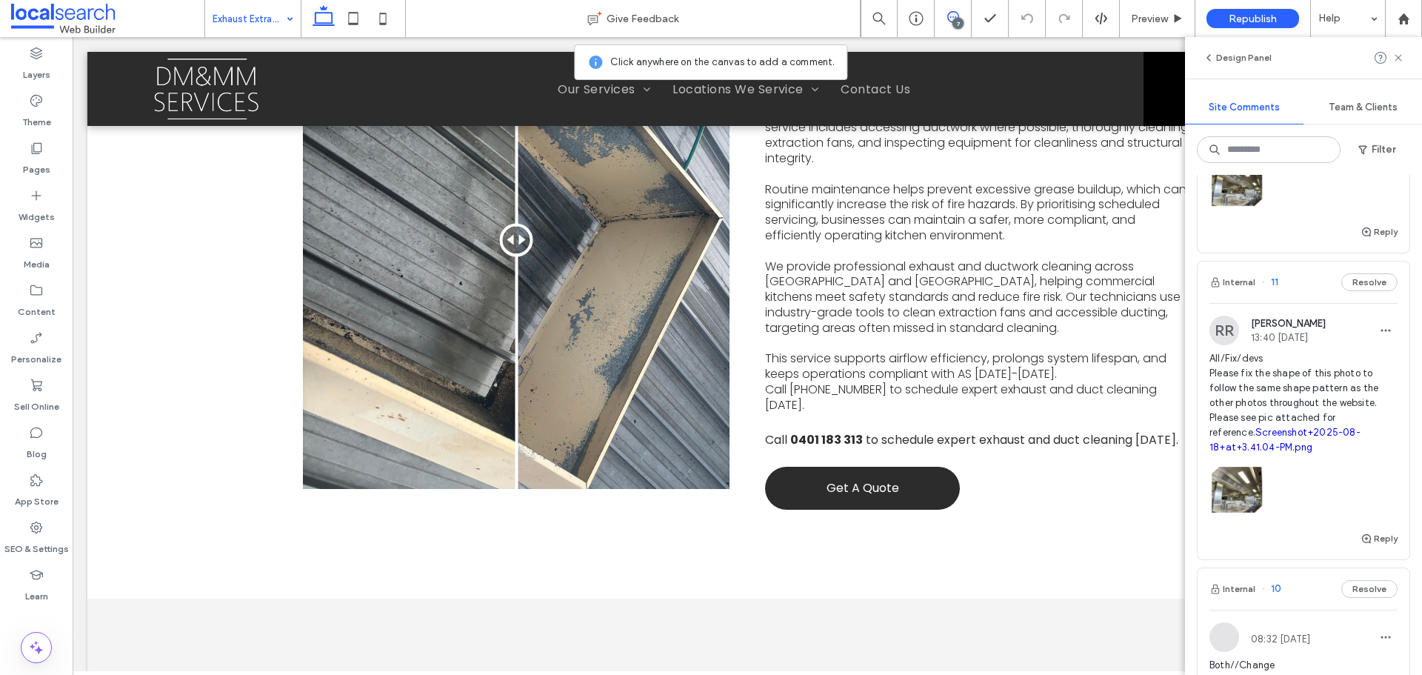
scroll to position [560, 0]
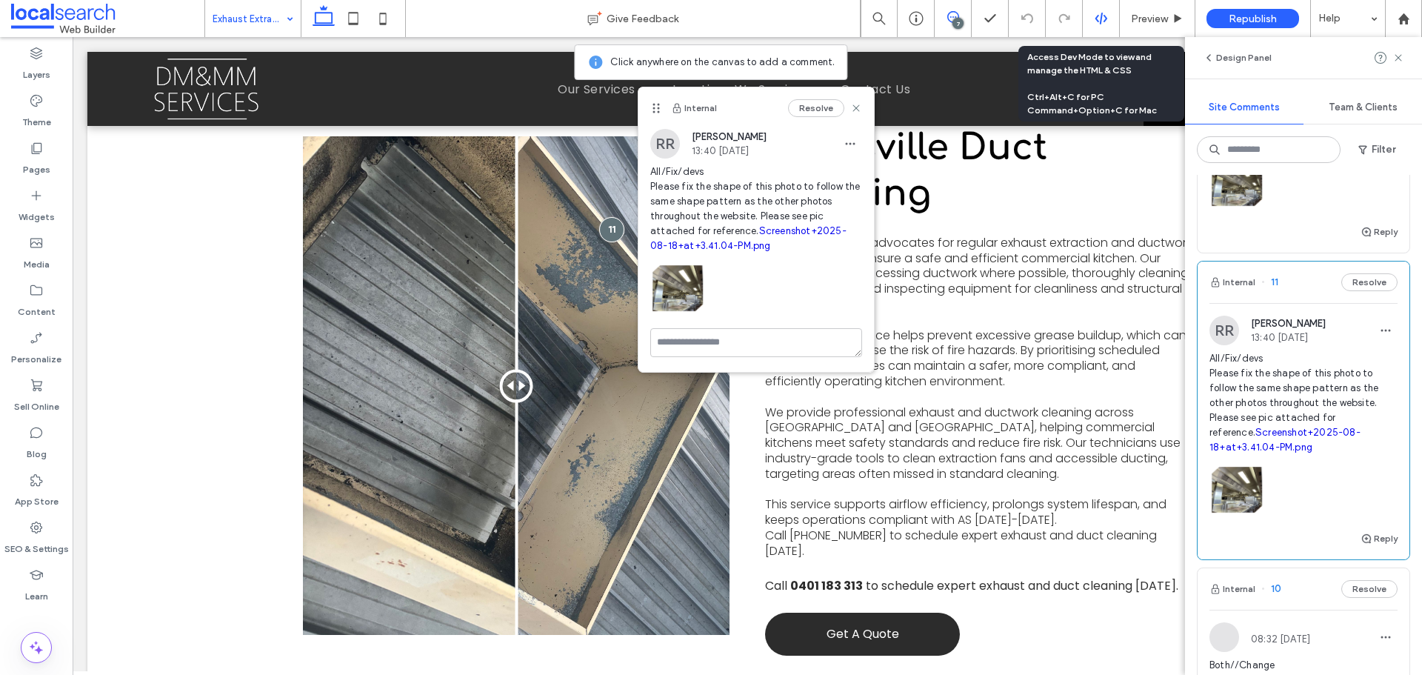
click at [1103, 19] on icon at bounding box center [1101, 18] width 13 height 13
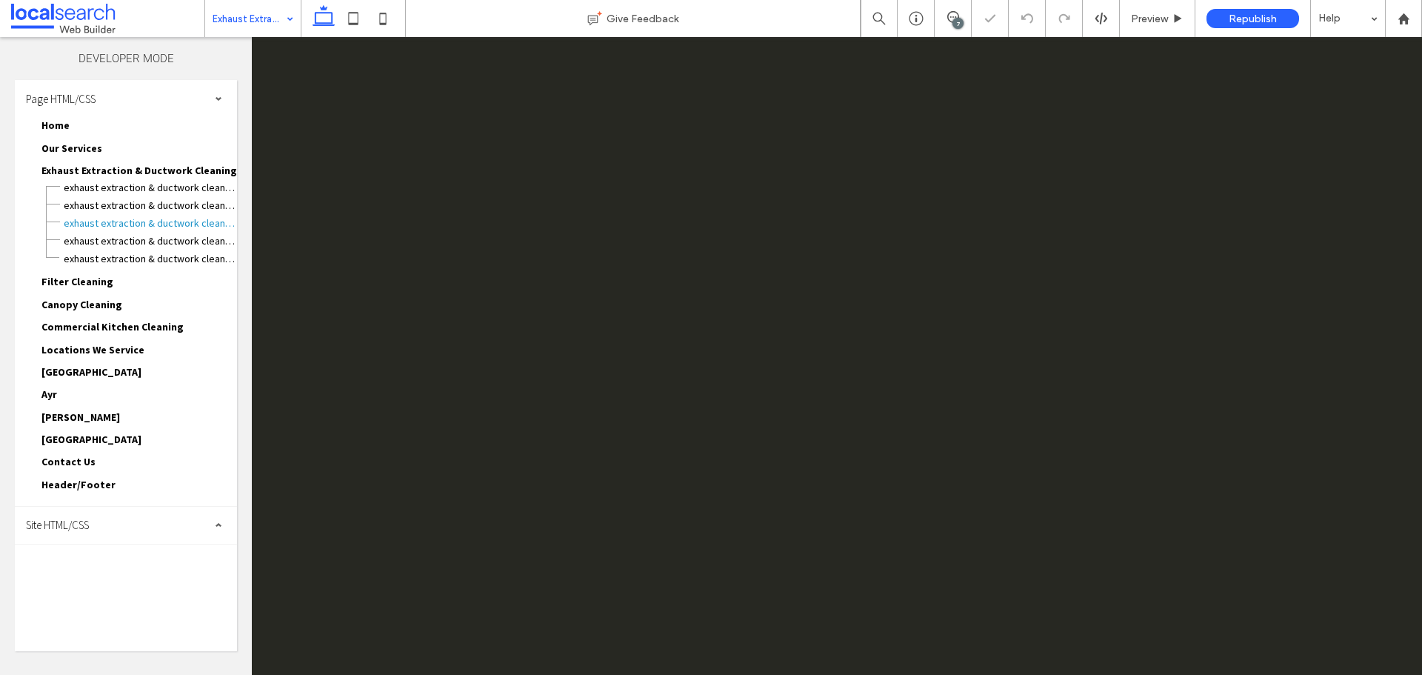
scroll to position [0, 0]
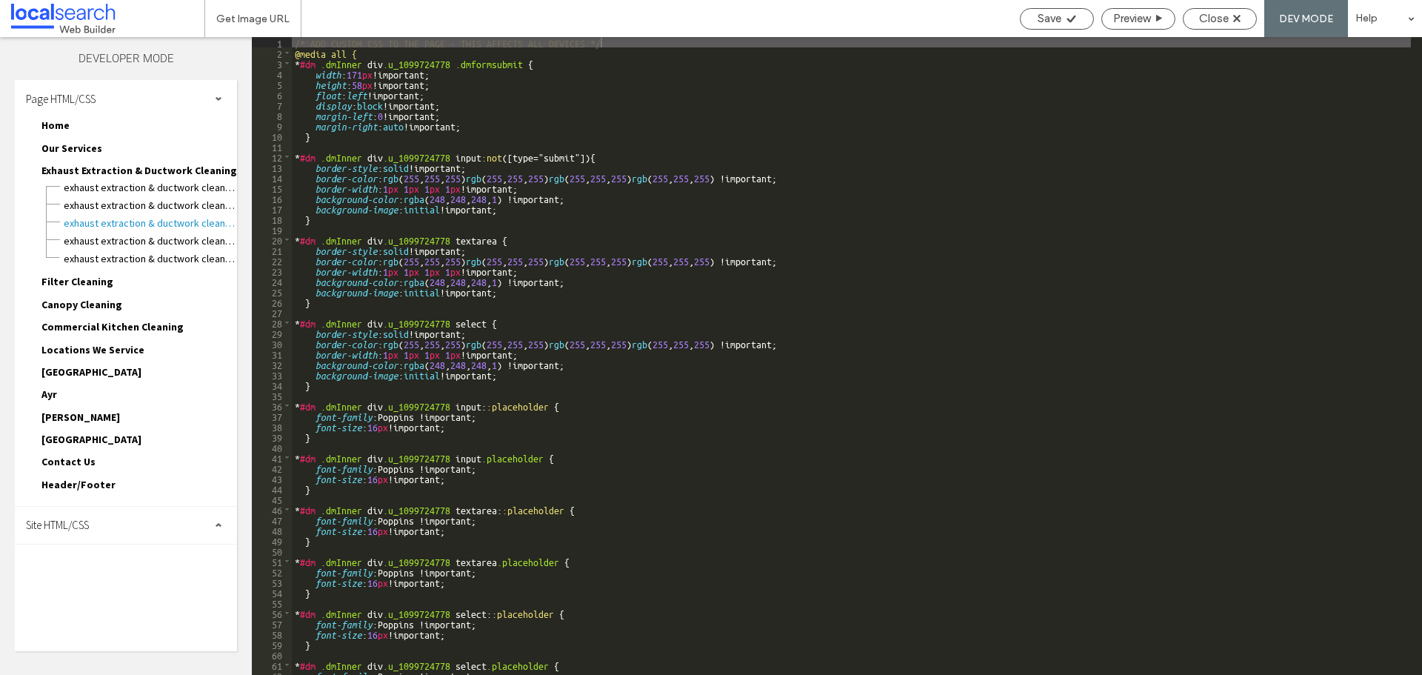
click at [145, 524] on div "Site HTML/CSS" at bounding box center [126, 525] width 222 height 37
click at [100, 584] on span "site.css" at bounding box center [153, 589] width 168 height 15
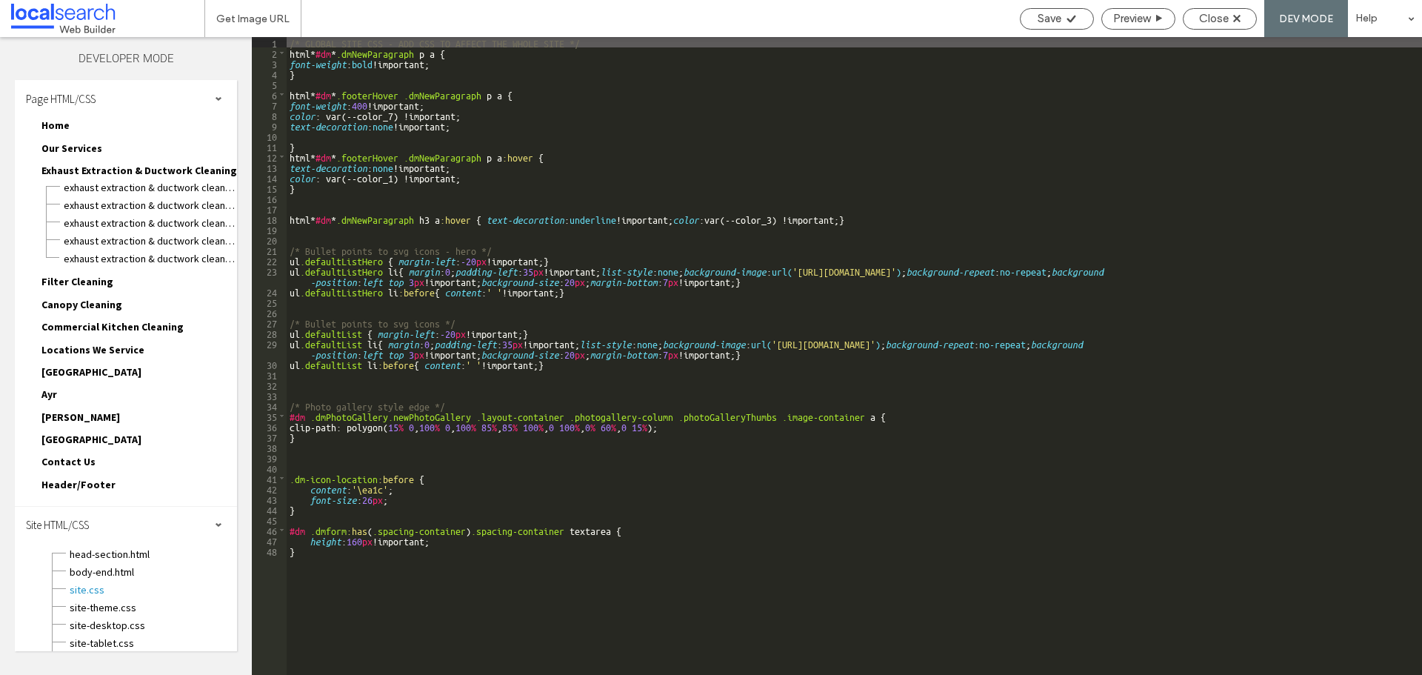
click at [474, 425] on div "/* GLOBAL SITE CSS - ADD CSS TO AFFECT THE WHOLE SITE */ html * #dm * .dmNewPar…" at bounding box center [854, 366] width 1135 height 658
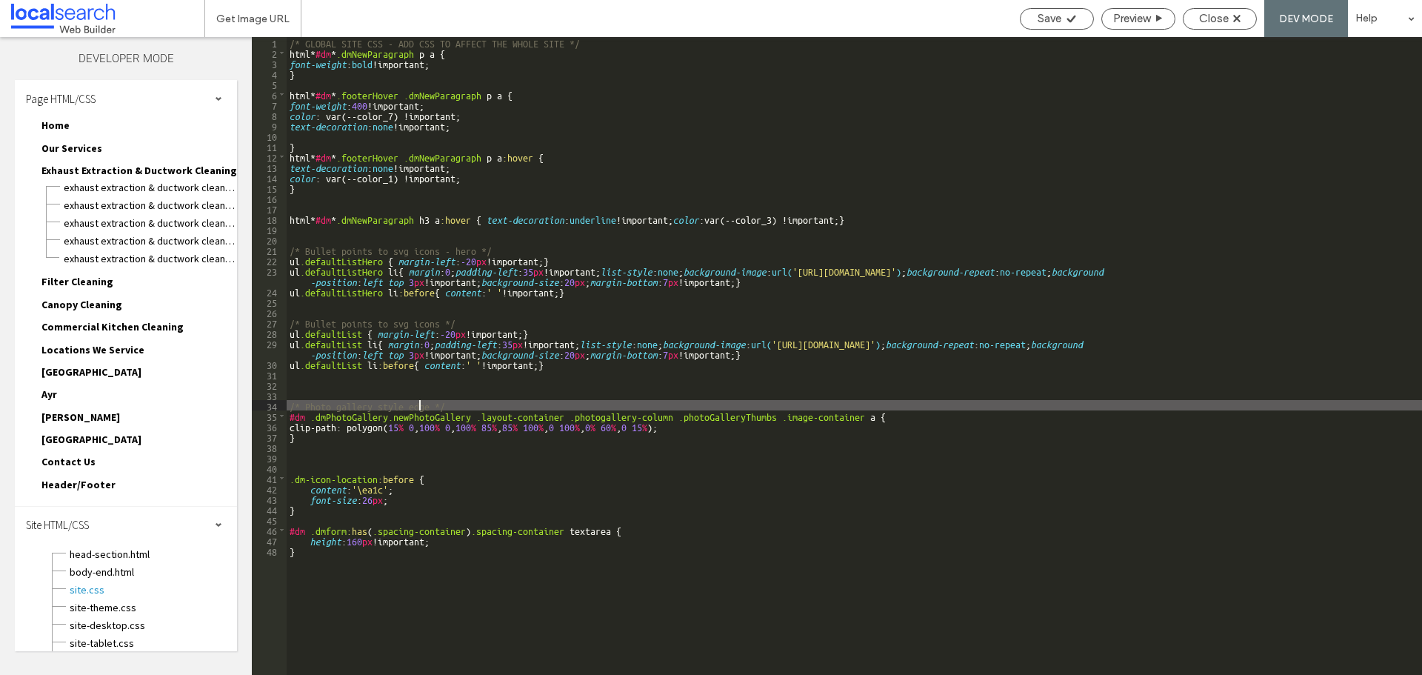
click at [419, 410] on div "/* GLOBAL SITE CSS - ADD CSS TO AFFECT THE WHOLE SITE */ html * #dm * .dmNewPar…" at bounding box center [854, 366] width 1135 height 658
click at [1206, 20] on span "Close" at bounding box center [1214, 18] width 30 height 13
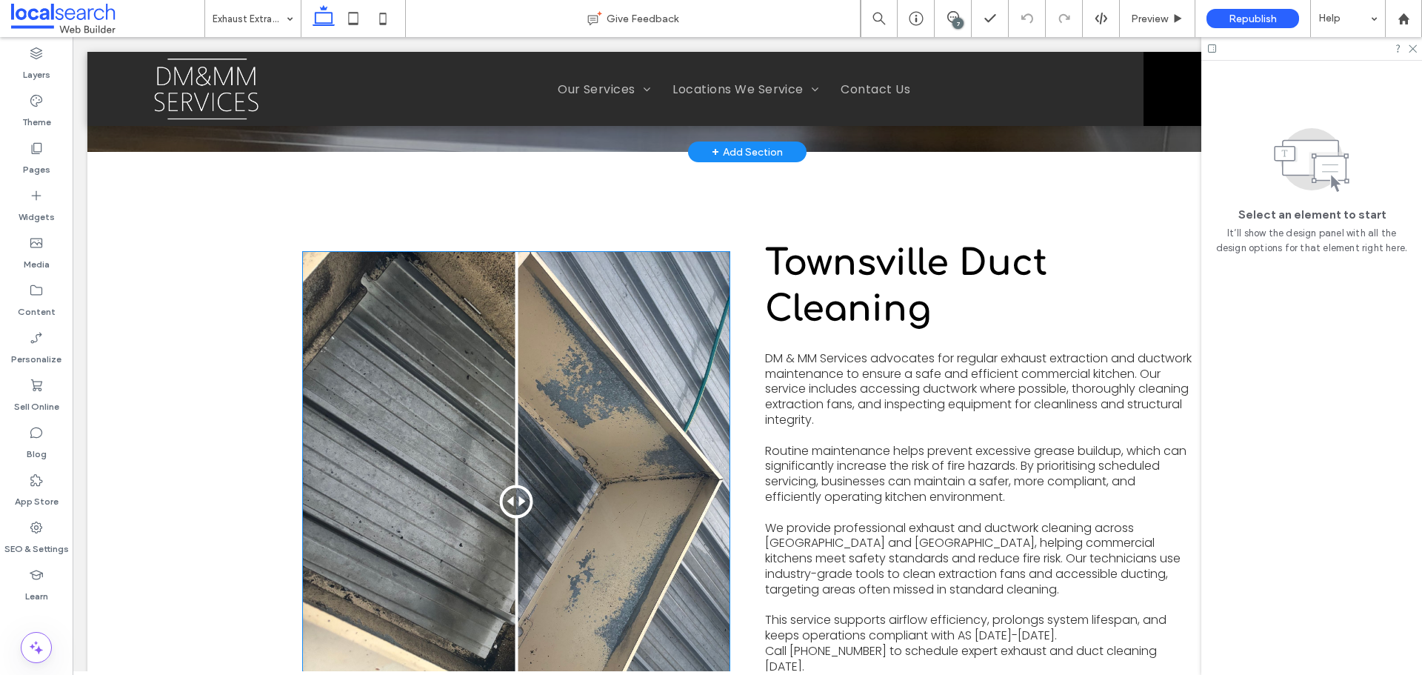
scroll to position [593, 0]
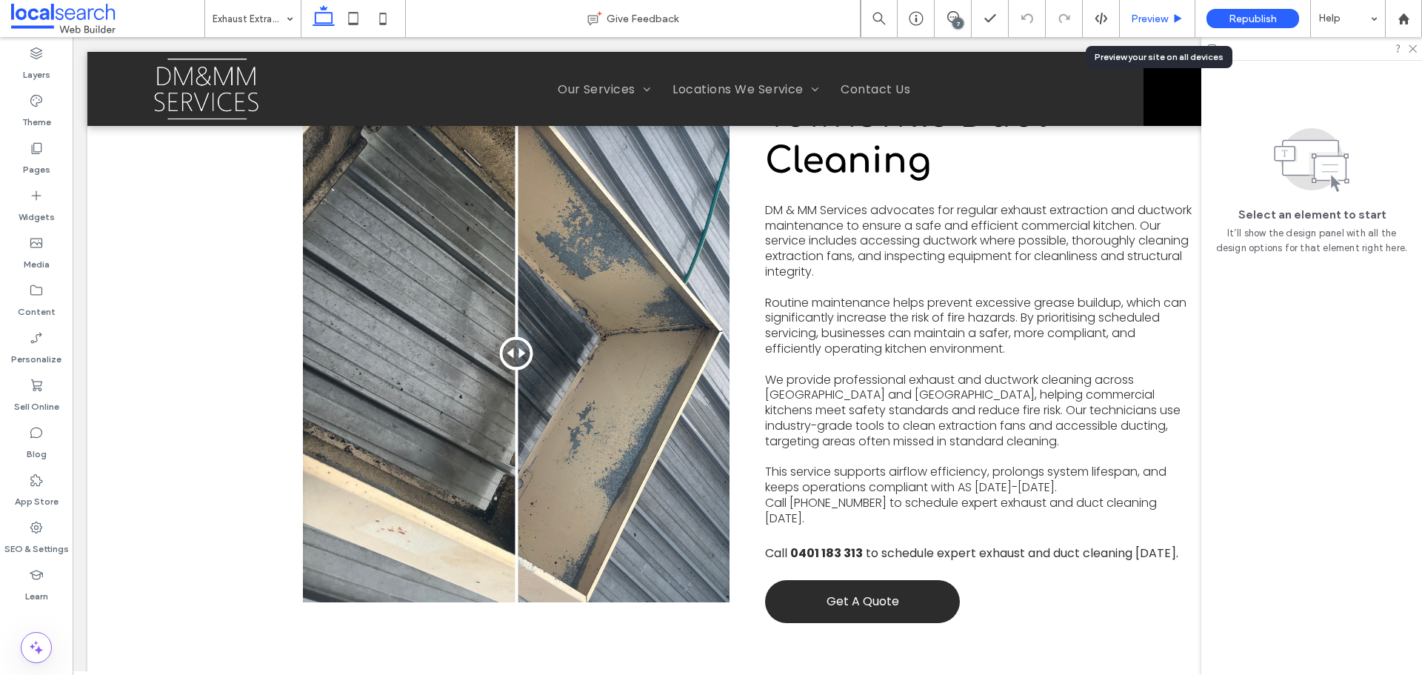
click at [1133, 18] on span "Preview" at bounding box center [1149, 19] width 37 height 13
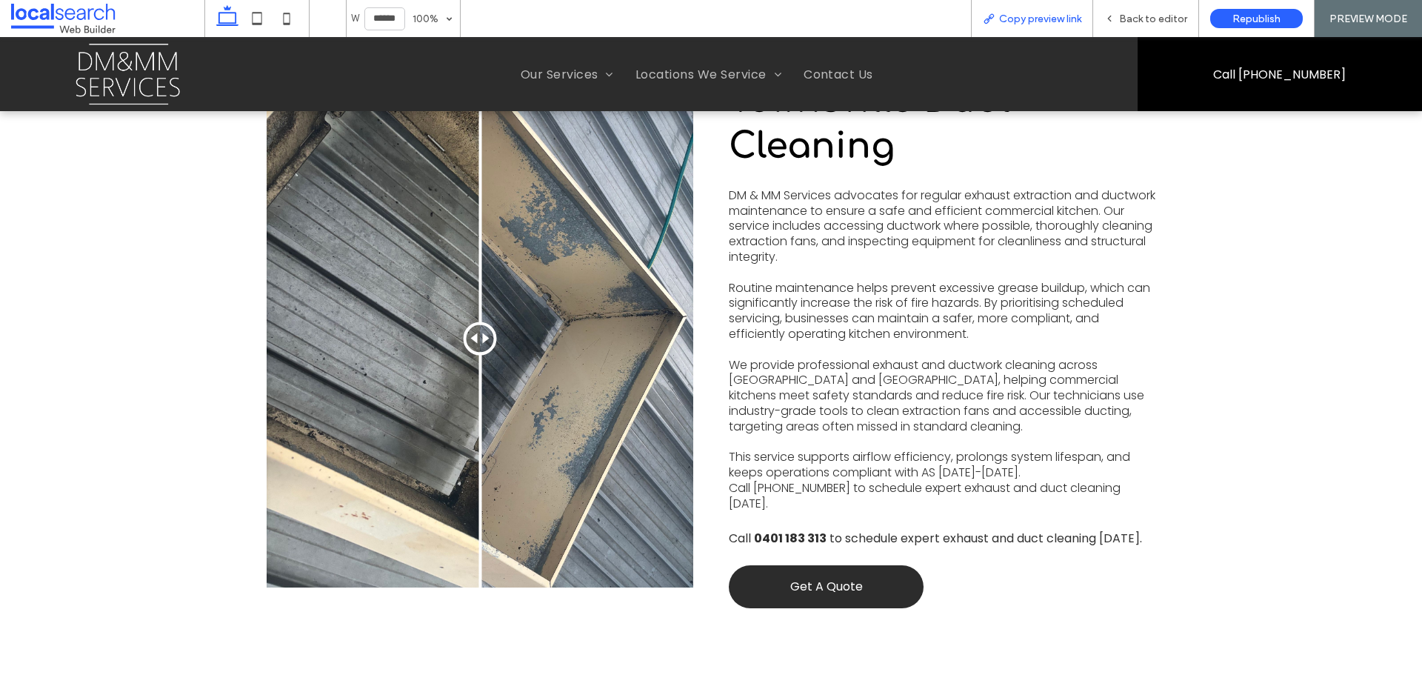
click at [1034, 19] on span "Copy preview link" at bounding box center [1040, 19] width 82 height 13
click at [1129, 15] on span "Back to editor" at bounding box center [1153, 19] width 68 height 13
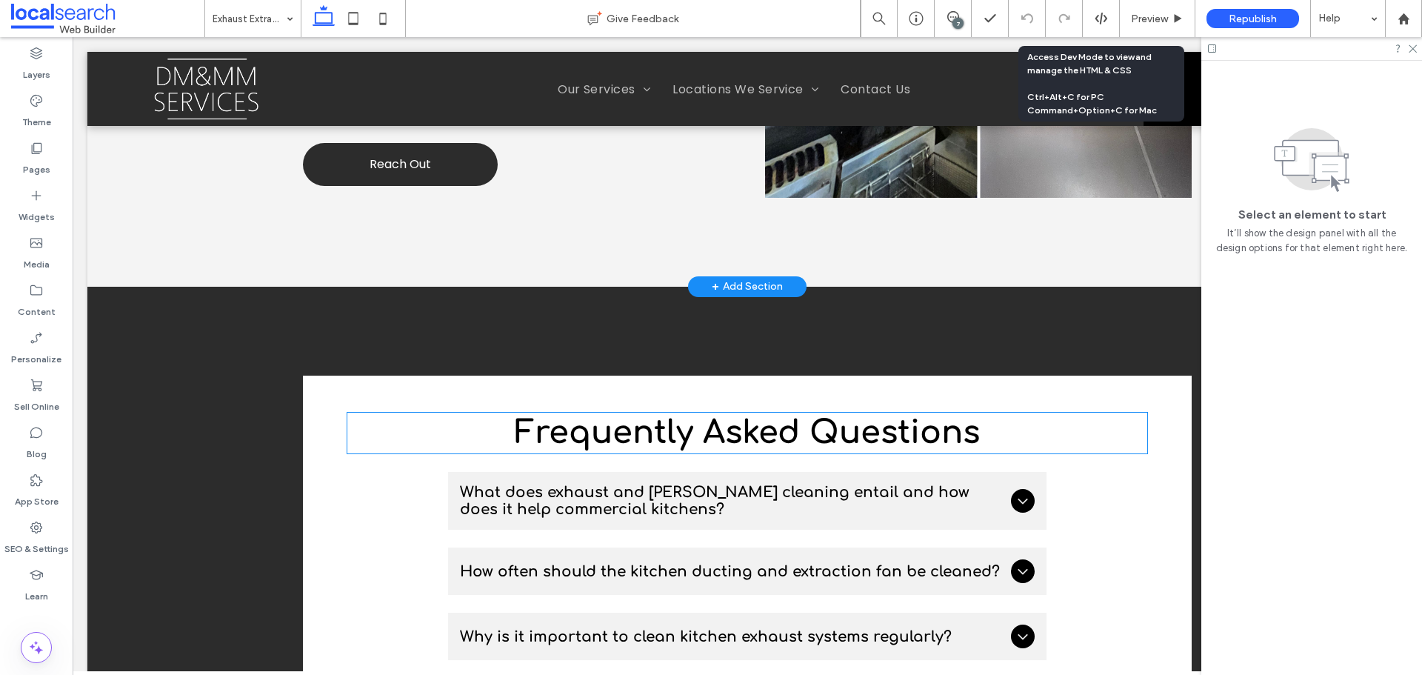
scroll to position [1555, 0]
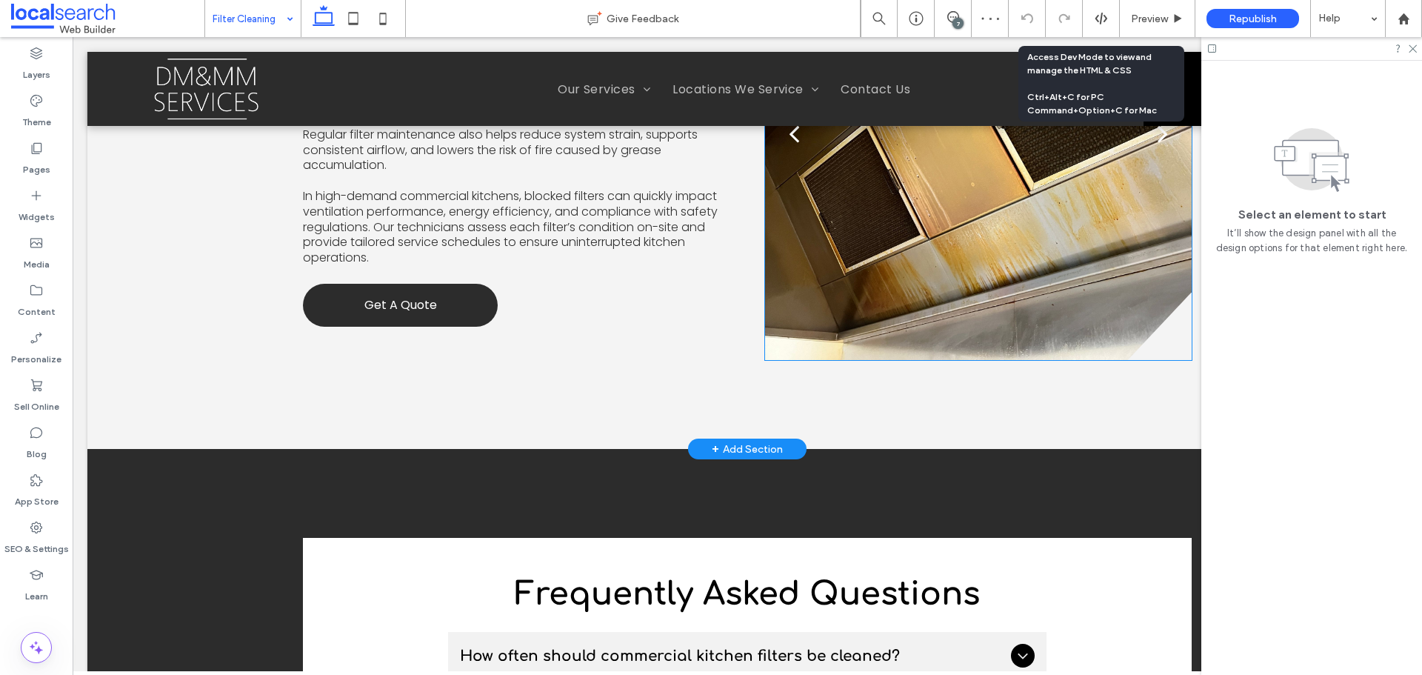
scroll to position [1481, 0]
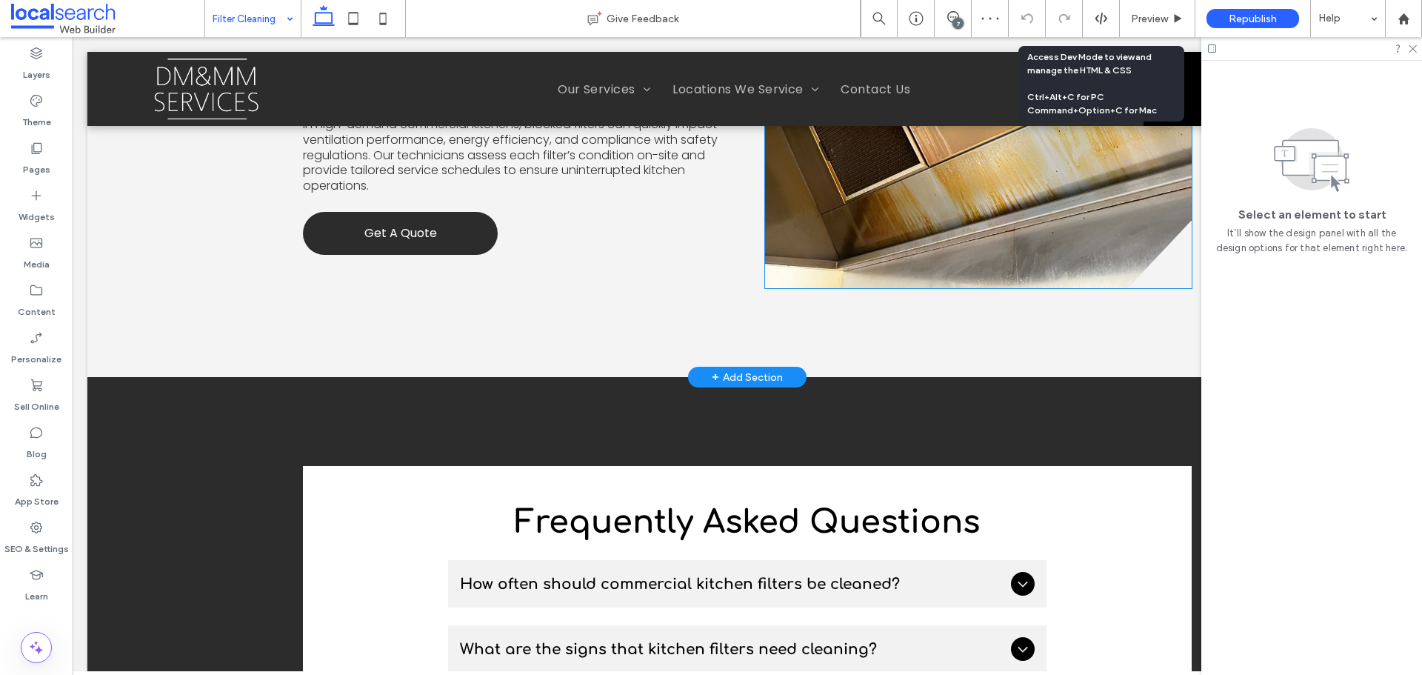
click at [912, 225] on div at bounding box center [978, 70] width 427 height 383
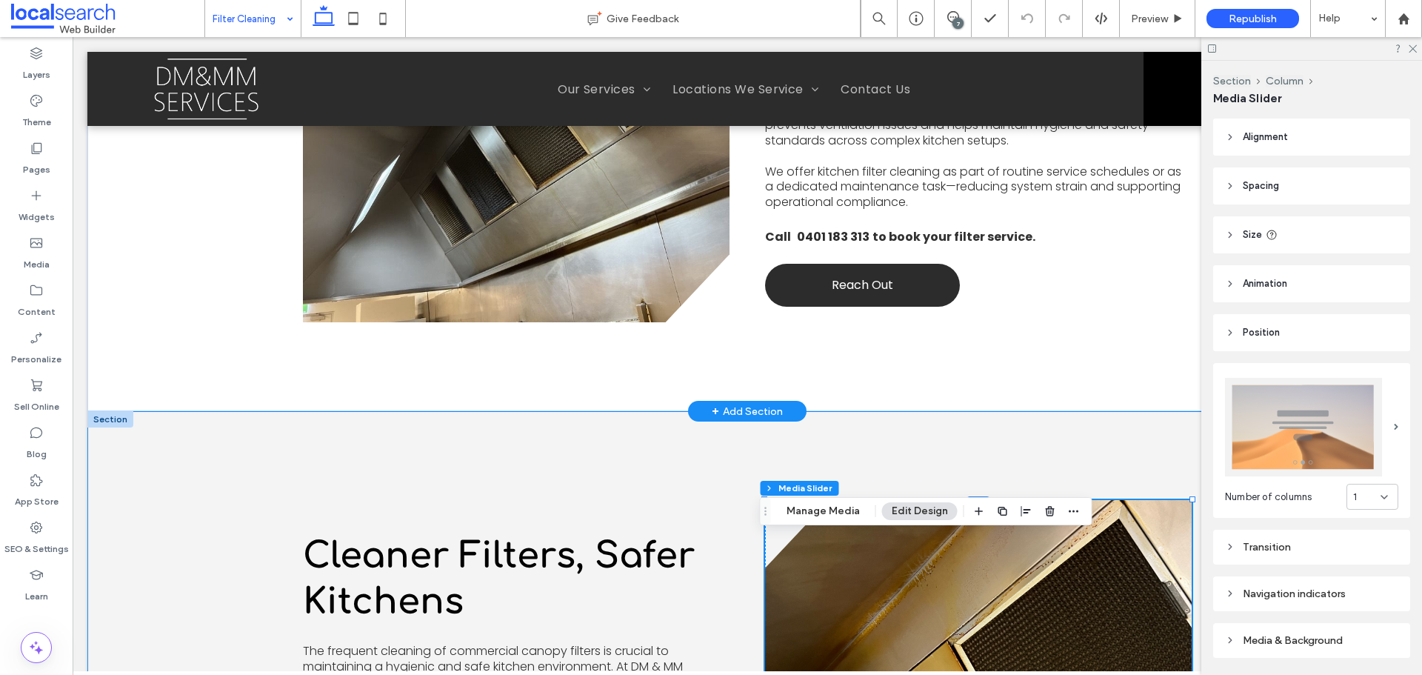
scroll to position [741, 0]
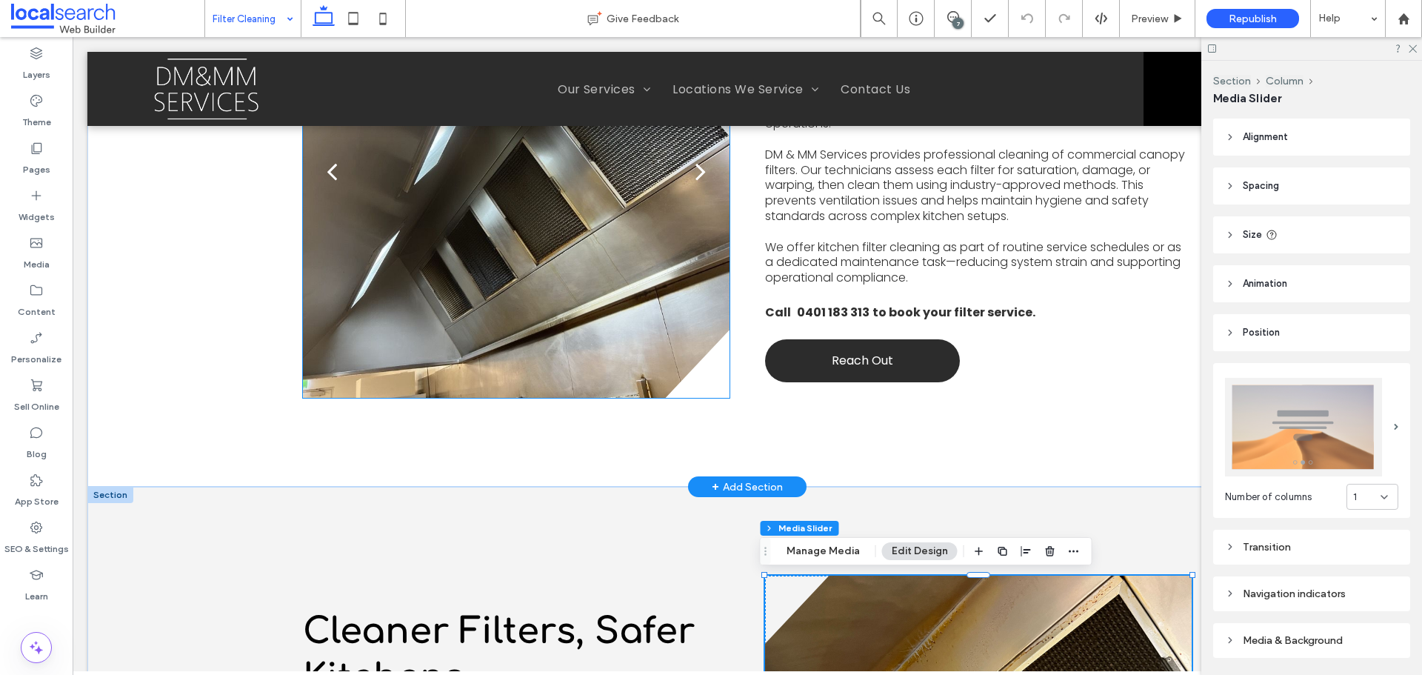
click at [618, 317] on div at bounding box center [516, 180] width 427 height 383
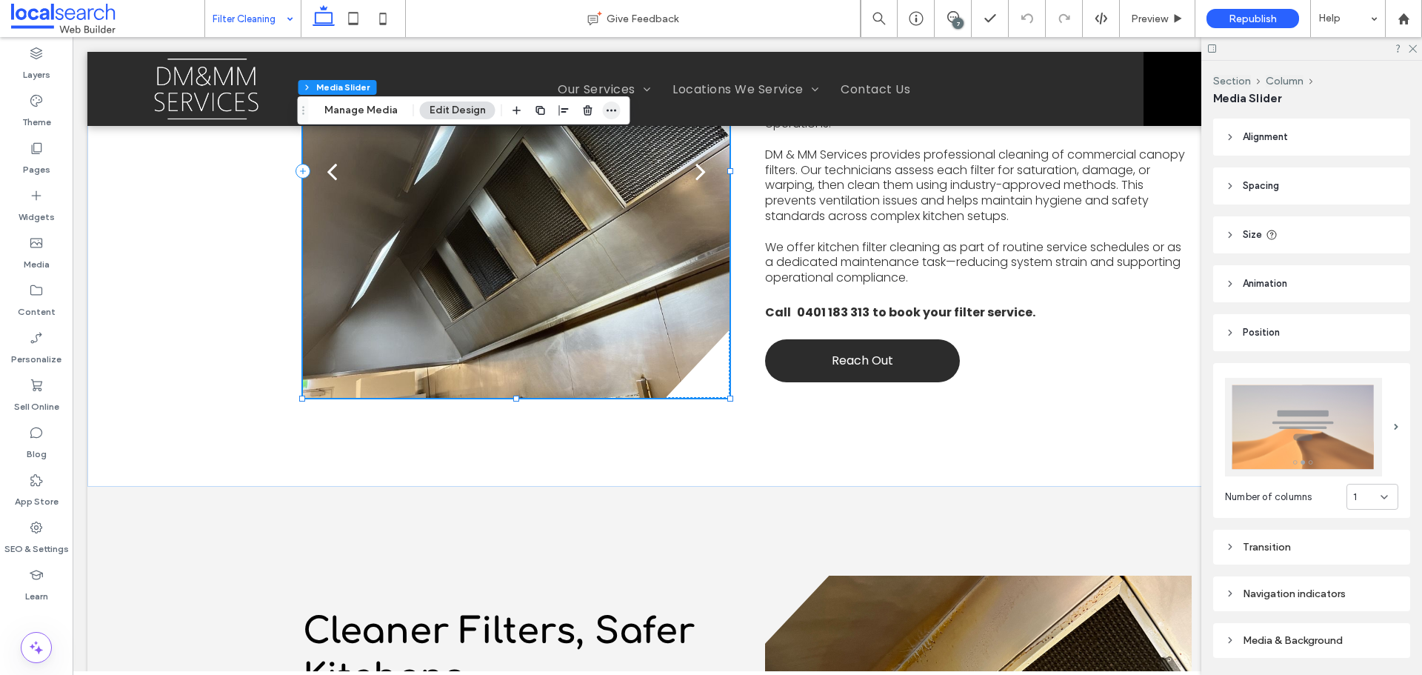
click at [614, 109] on span "button" at bounding box center [612, 110] width 18 height 18
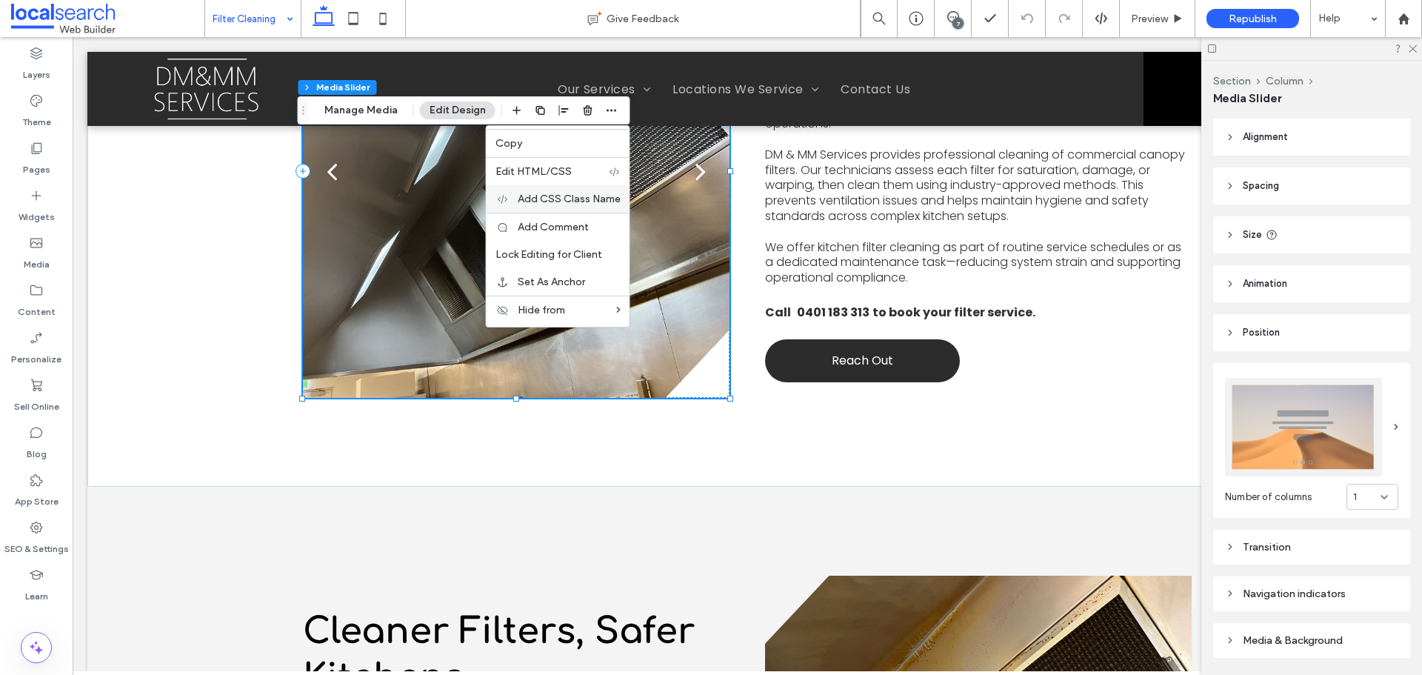
click at [590, 198] on span "Add CSS Class Name" at bounding box center [569, 199] width 103 height 13
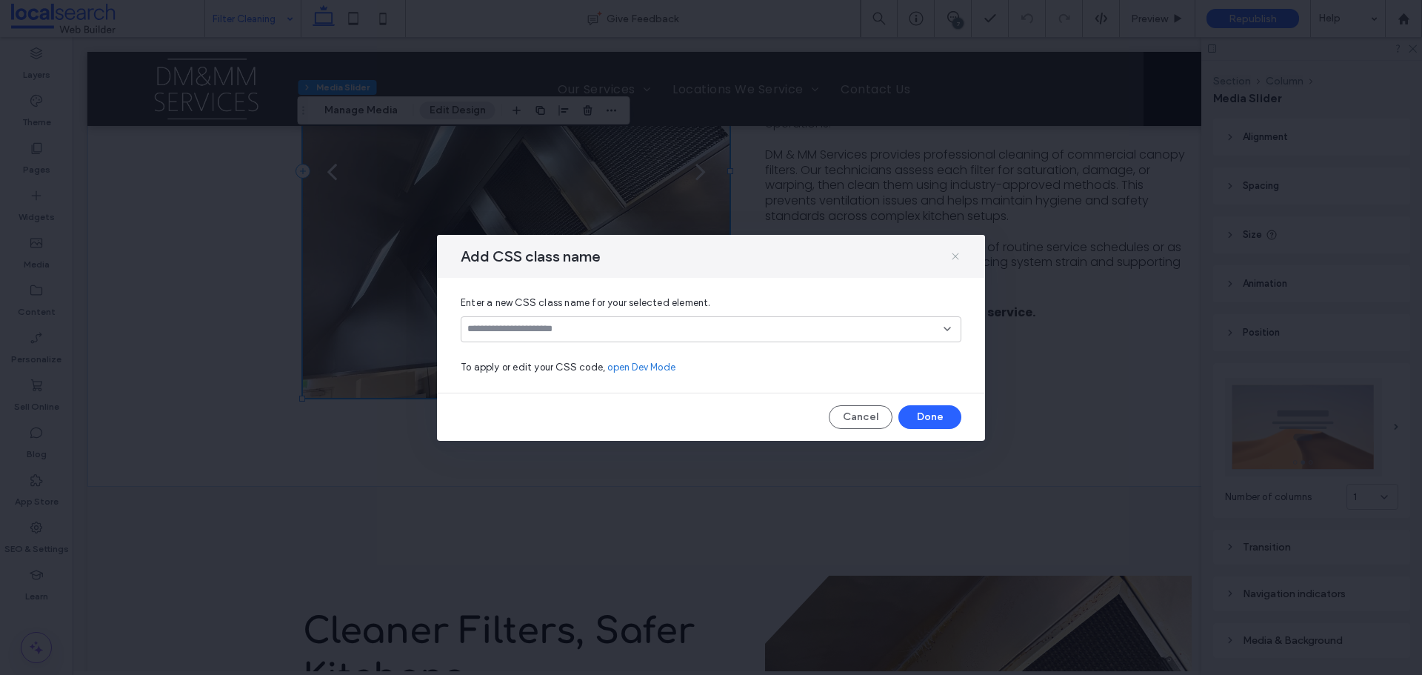
click at [955, 257] on use at bounding box center [955, 256] width 7 height 7
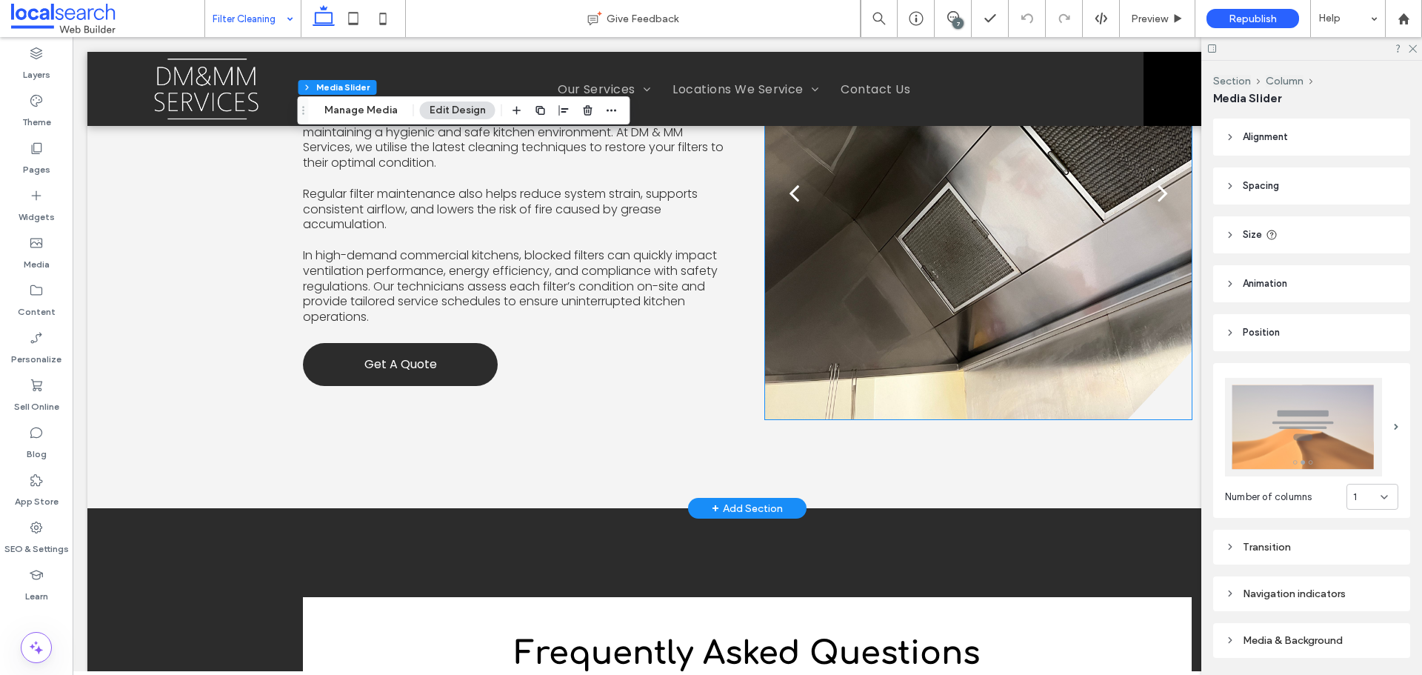
scroll to position [1333, 0]
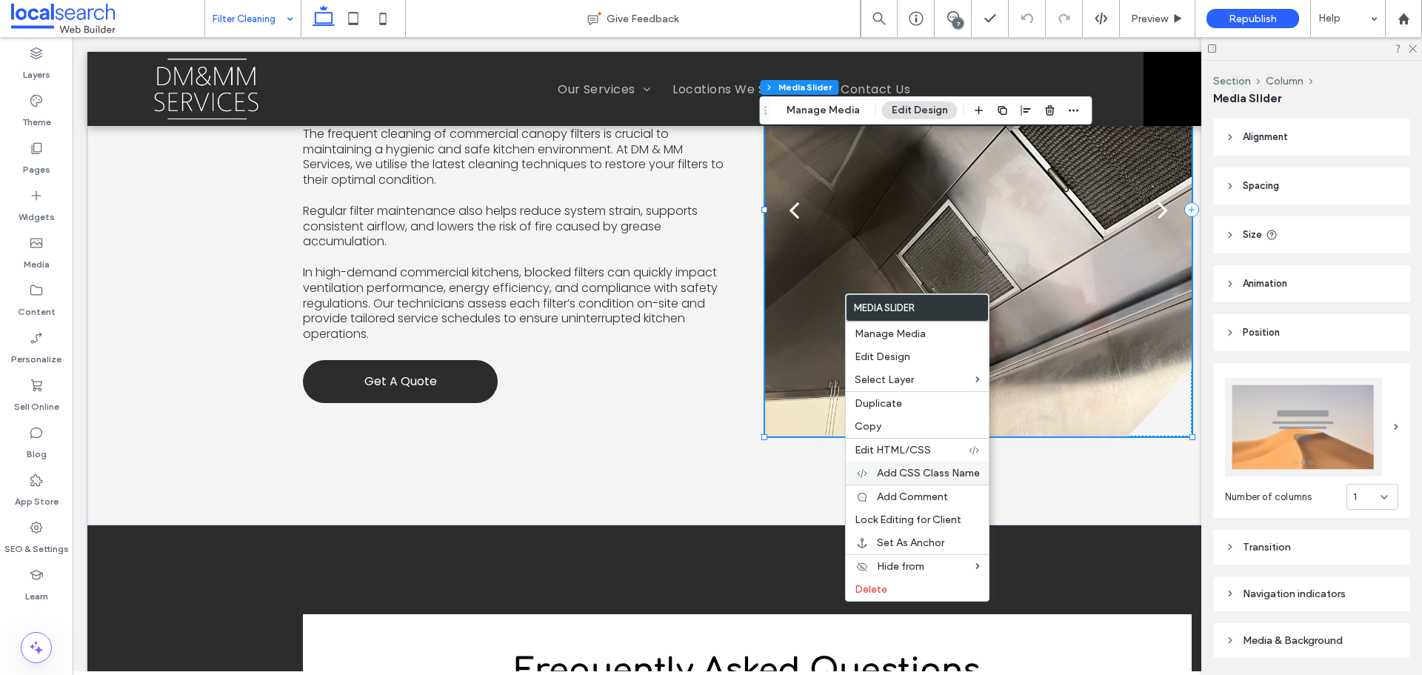
click at [964, 475] on span "Add CSS Class Name" at bounding box center [928, 473] width 103 height 13
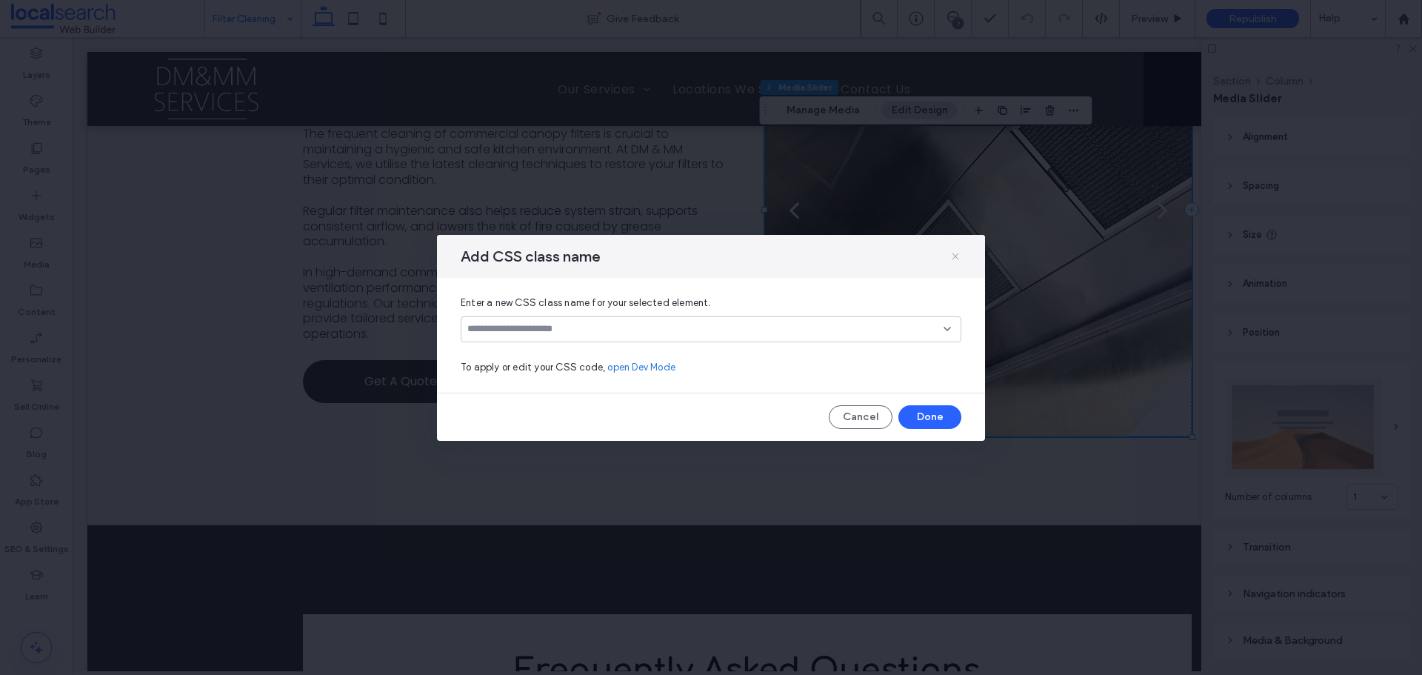
click at [952, 252] on icon at bounding box center [955, 256] width 12 height 12
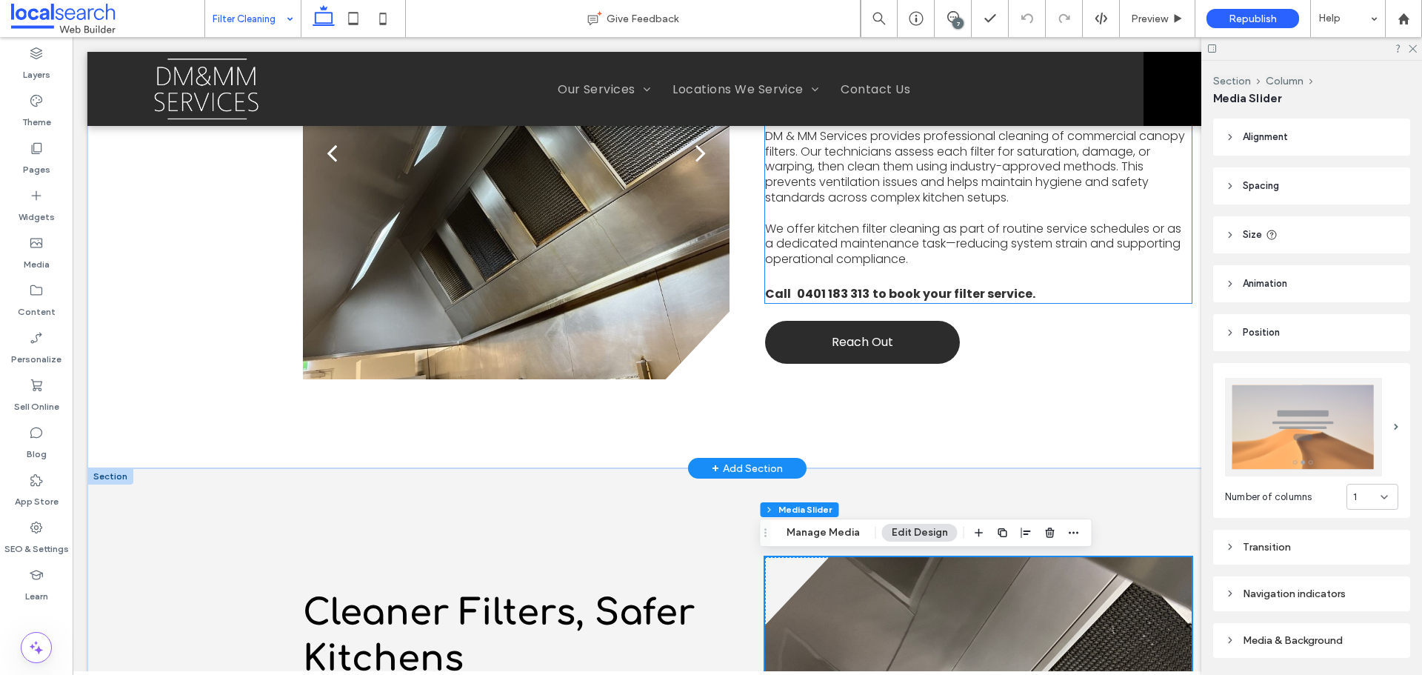
scroll to position [667, 0]
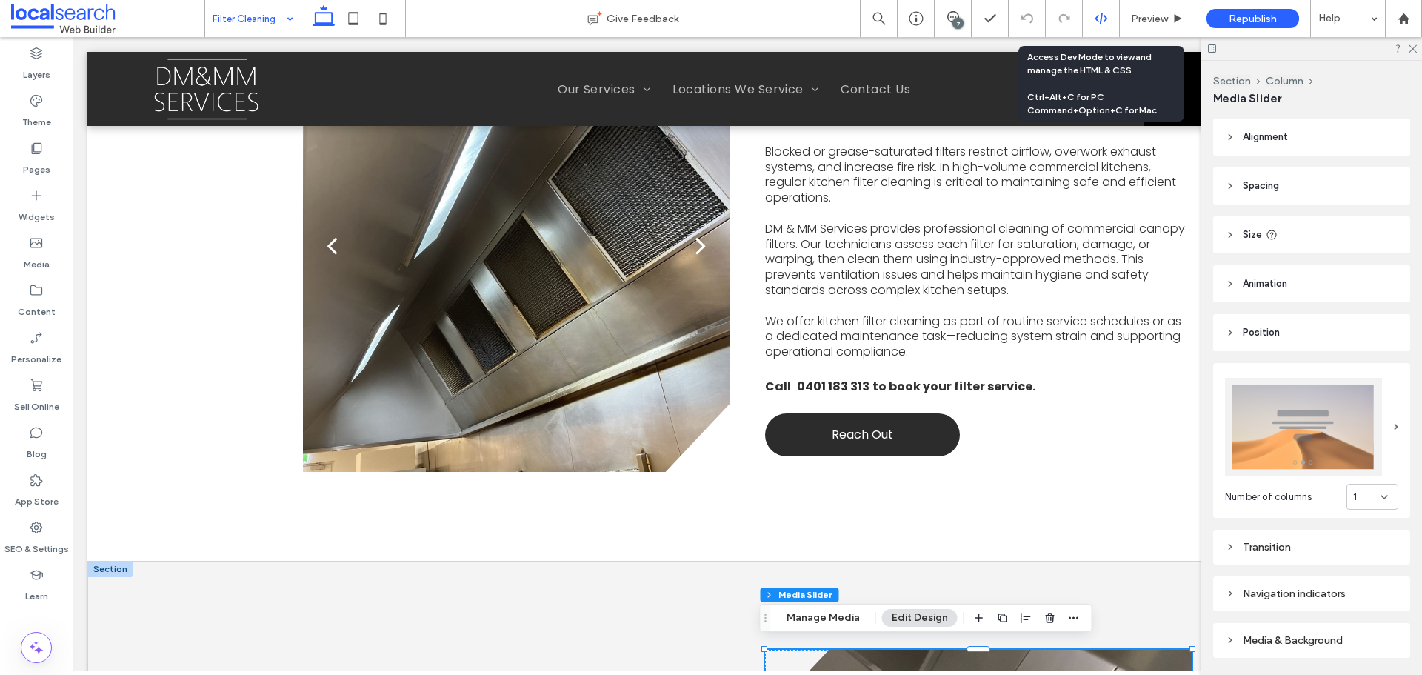
click at [1095, 10] on div at bounding box center [1101, 18] width 37 height 37
click at [1092, 13] on div at bounding box center [1101, 18] width 36 height 13
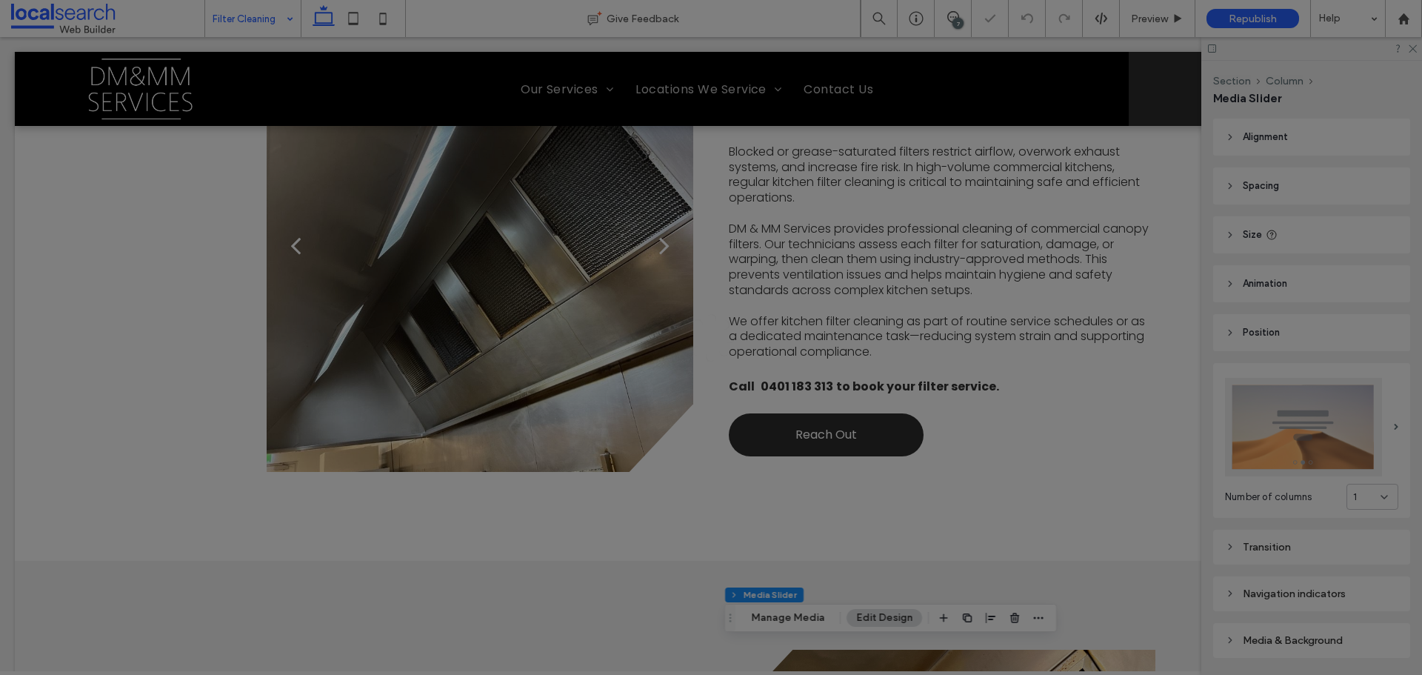
scroll to position [0, 0]
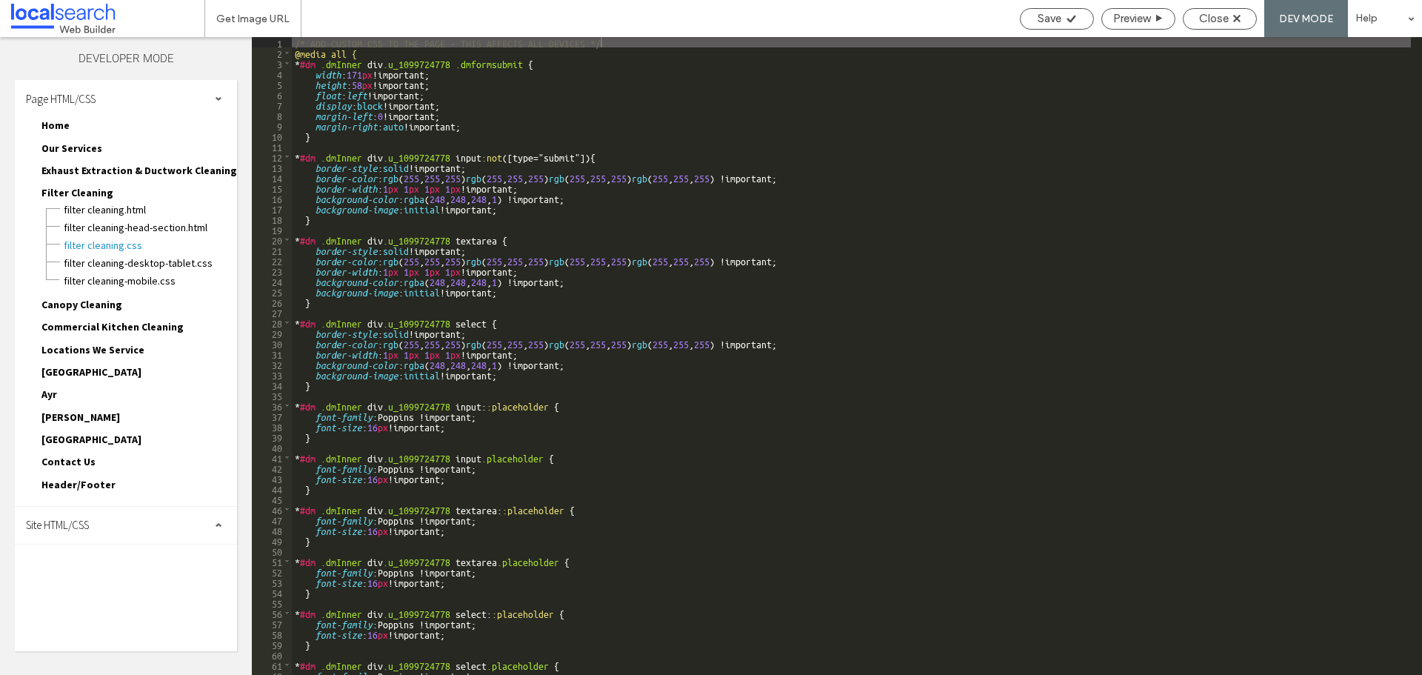
click at [108, 533] on div "Site HTML/CSS" at bounding box center [126, 525] width 222 height 37
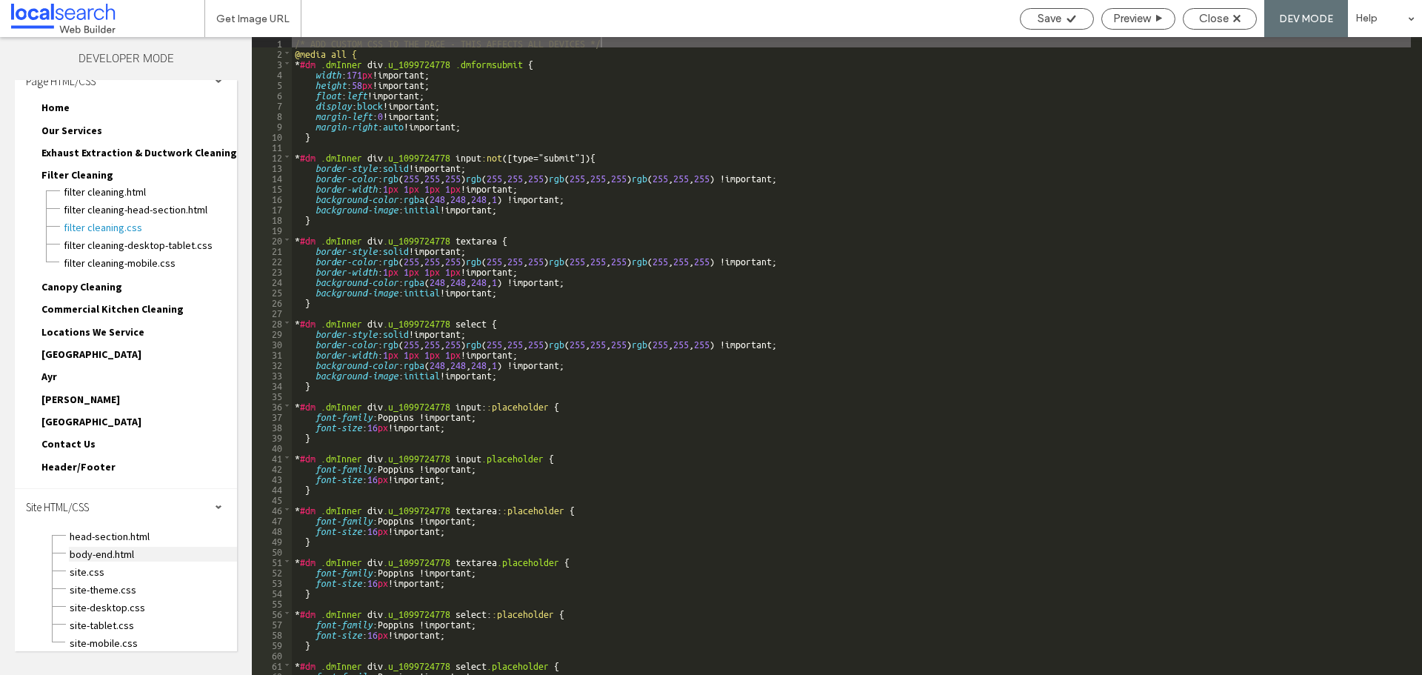
scroll to position [27, 0]
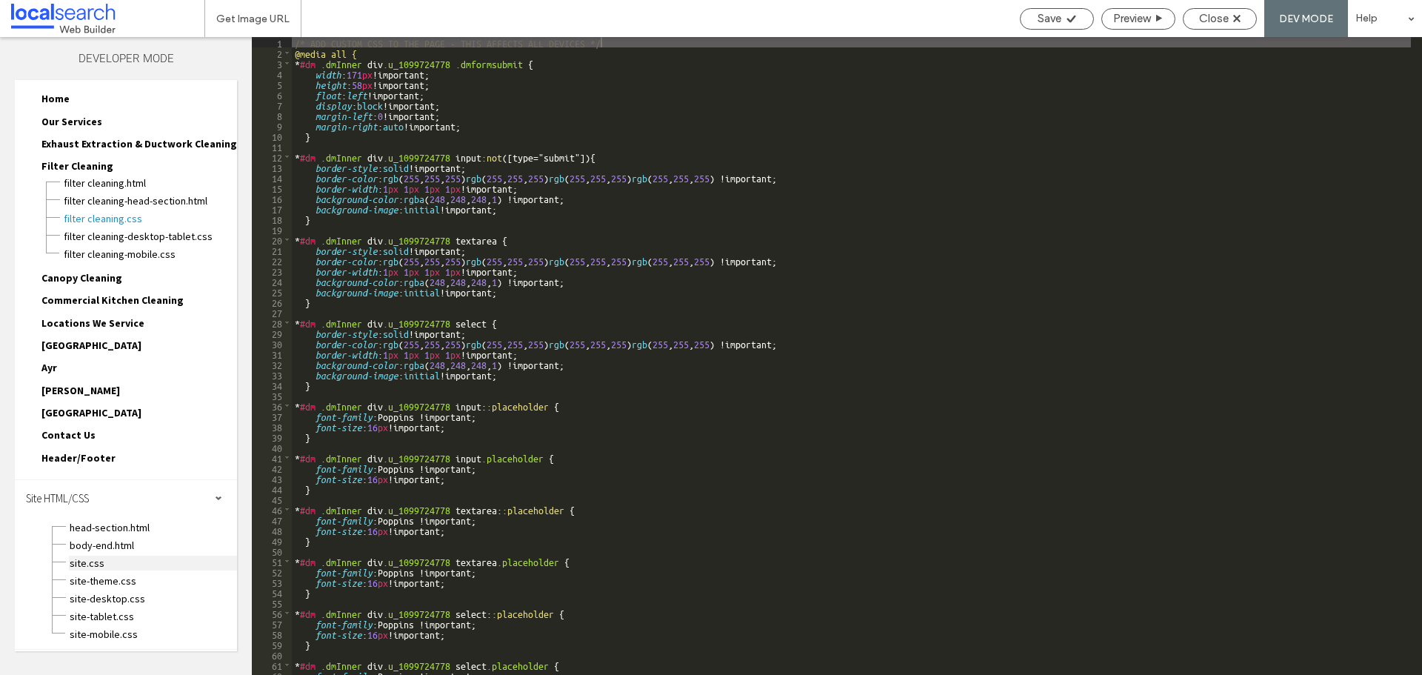
click at [81, 564] on span "site.css" at bounding box center [153, 562] width 168 height 15
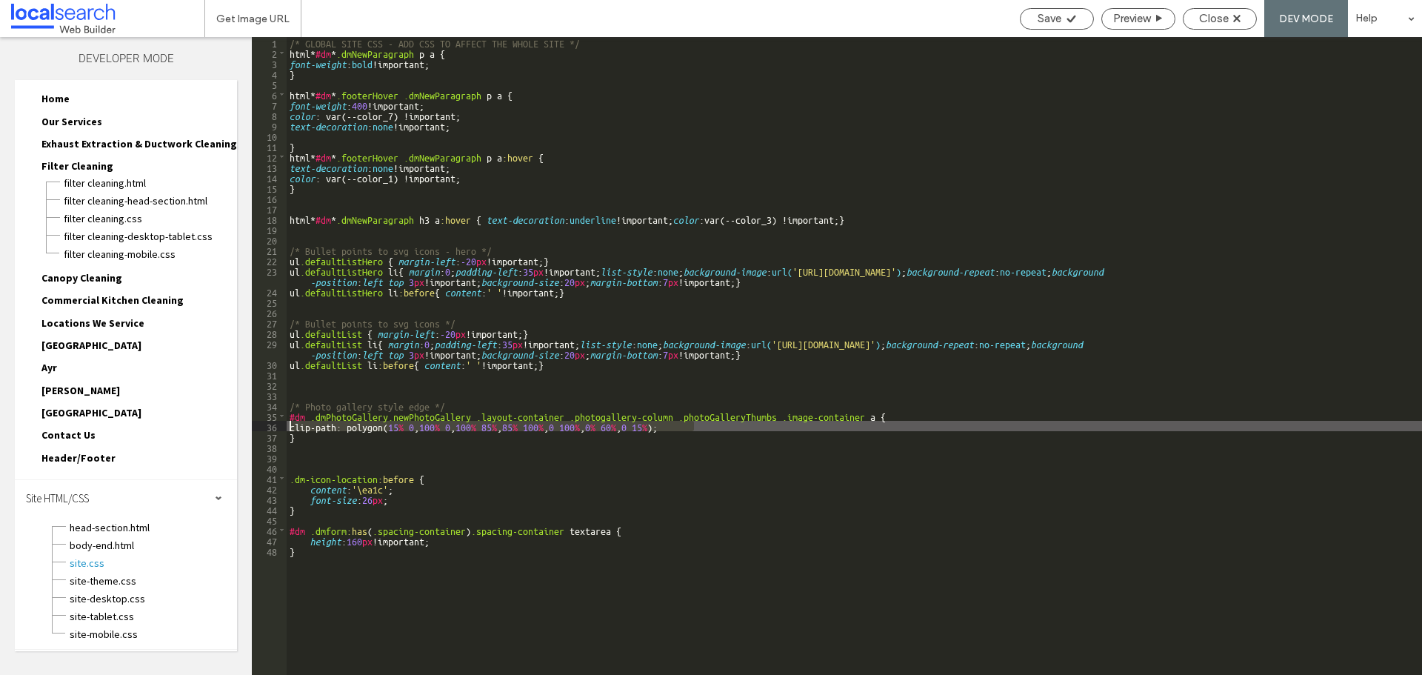
drag, startPoint x: 703, startPoint y: 427, endPoint x: 277, endPoint y: 430, distance: 425.9
click at [277, 430] on div "** 1 2 3 4 5 6 7 8 9 10 11 12 13 14 15 16 17 18 19 20 21 22 23 24 25 26 27 28 2…" at bounding box center [837, 356] width 1170 height 638
click at [1197, 16] on div "Close" at bounding box center [1220, 18] width 73 height 13
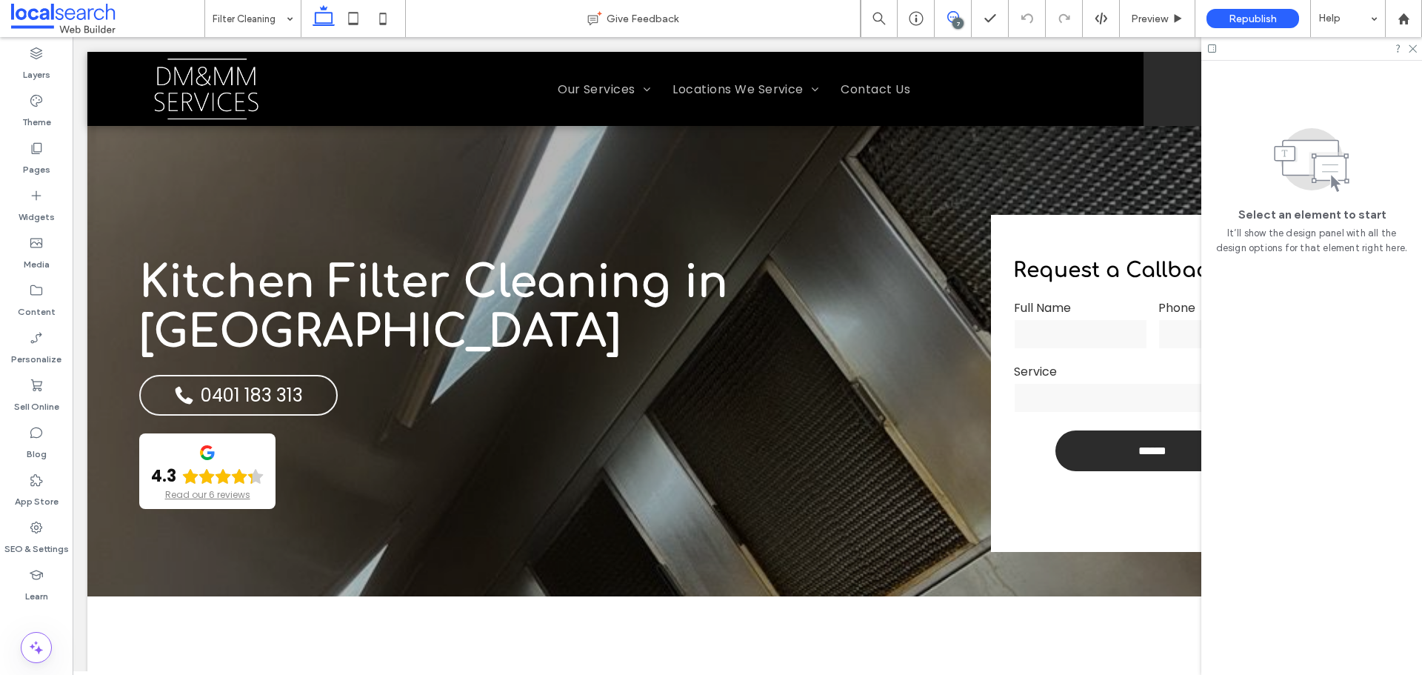
click at [950, 22] on icon at bounding box center [953, 17] width 12 height 12
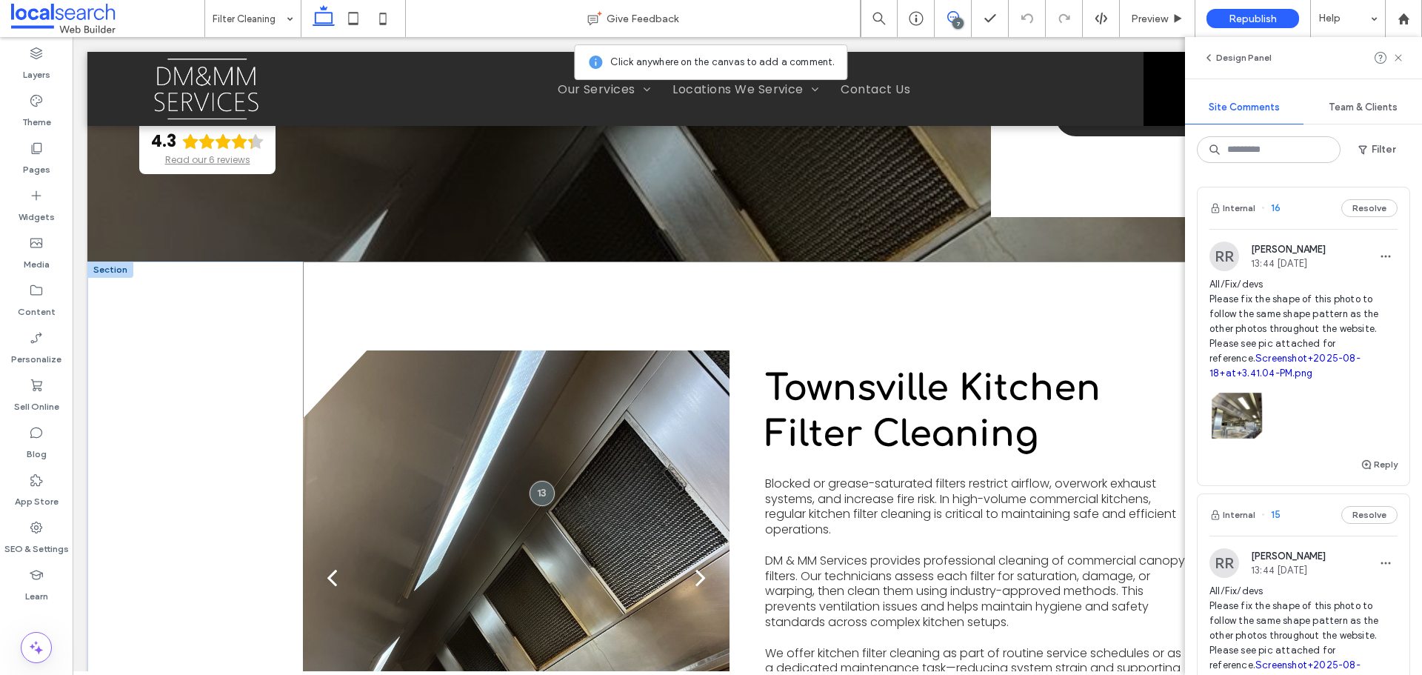
scroll to position [296, 0]
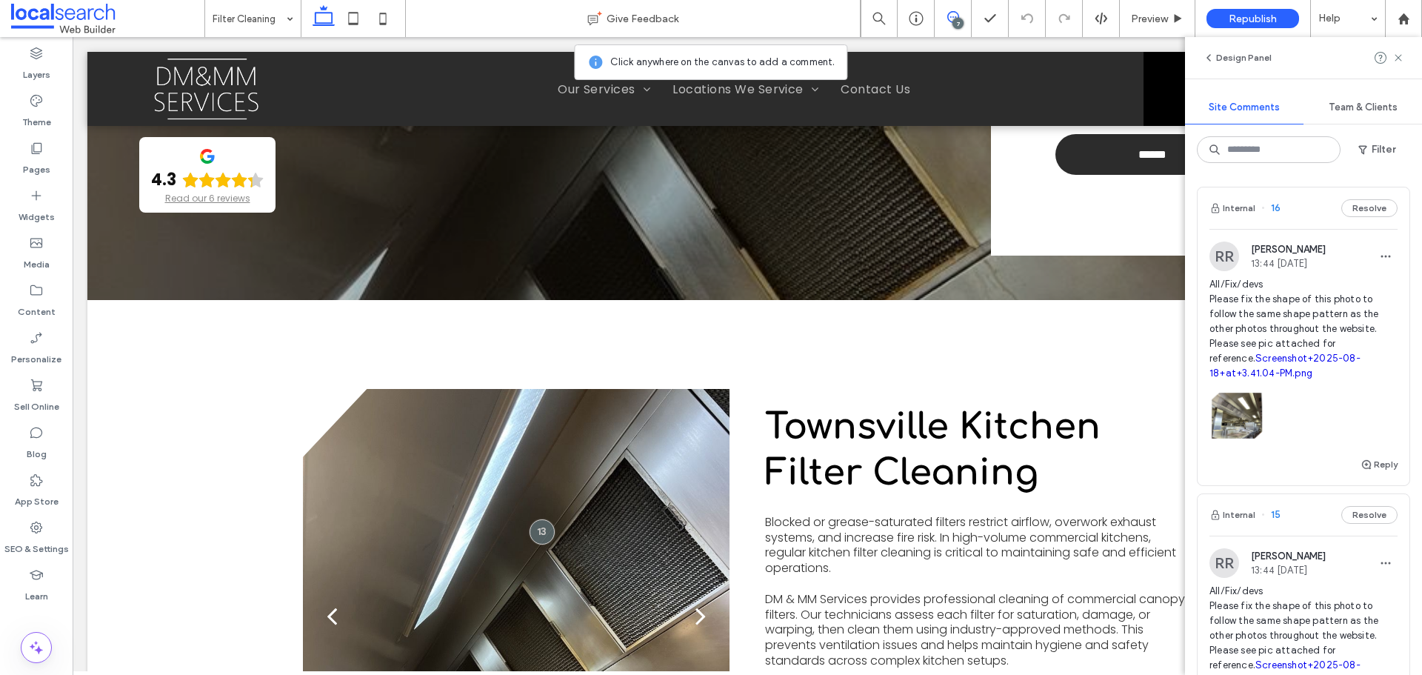
click at [69, 616] on div at bounding box center [36, 616] width 73 height 14
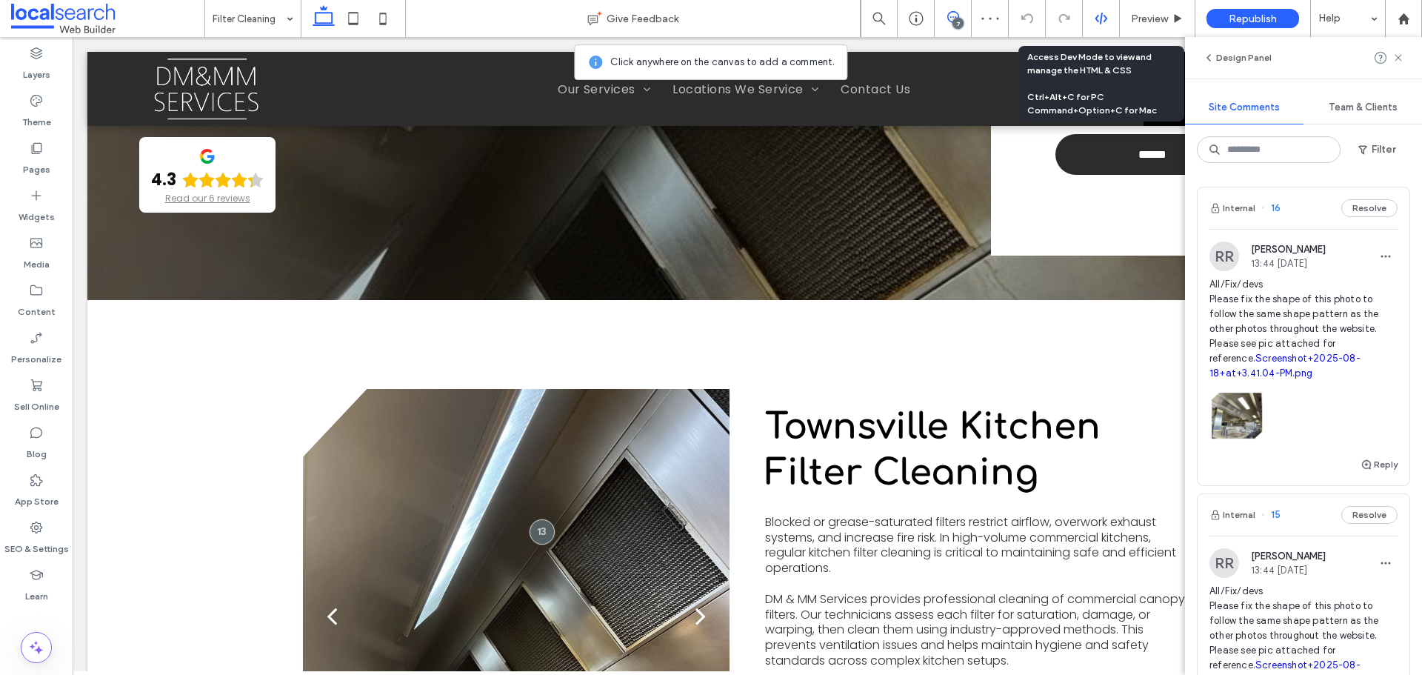
click at [1099, 21] on icon at bounding box center [1101, 18] width 13 height 13
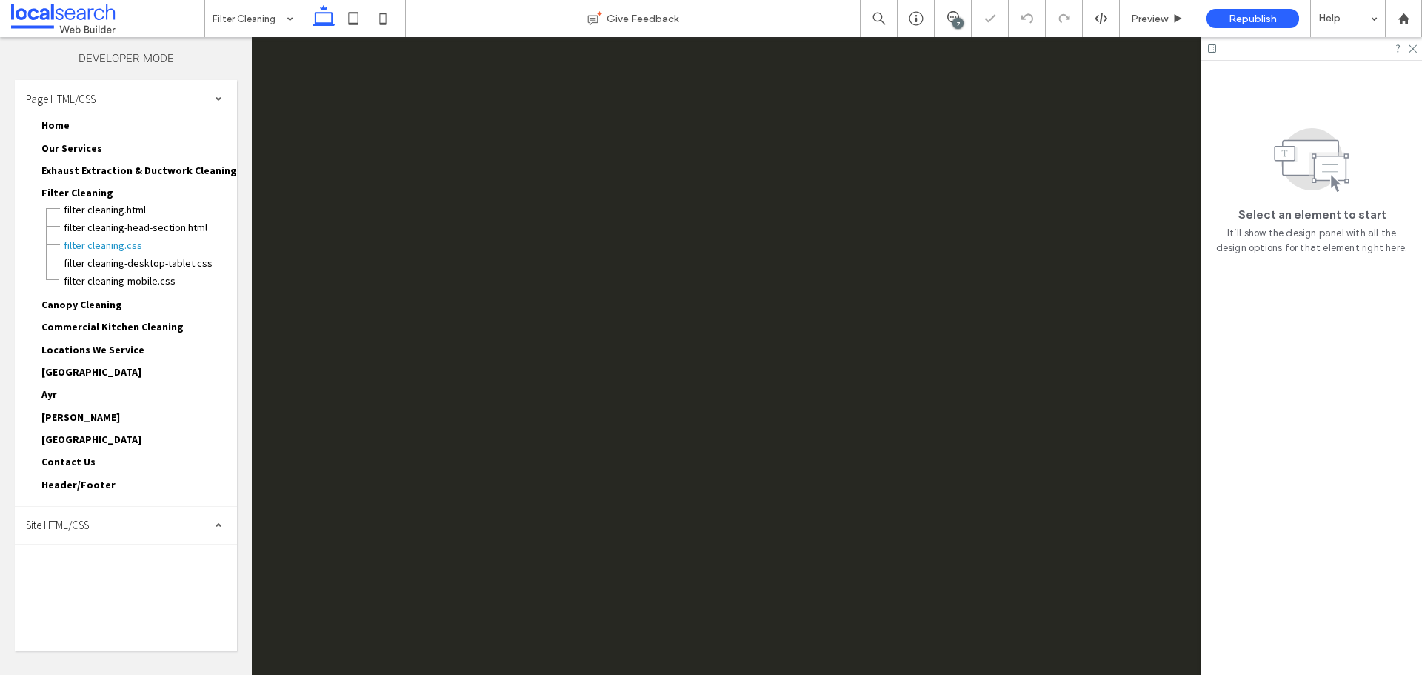
scroll to position [0, 0]
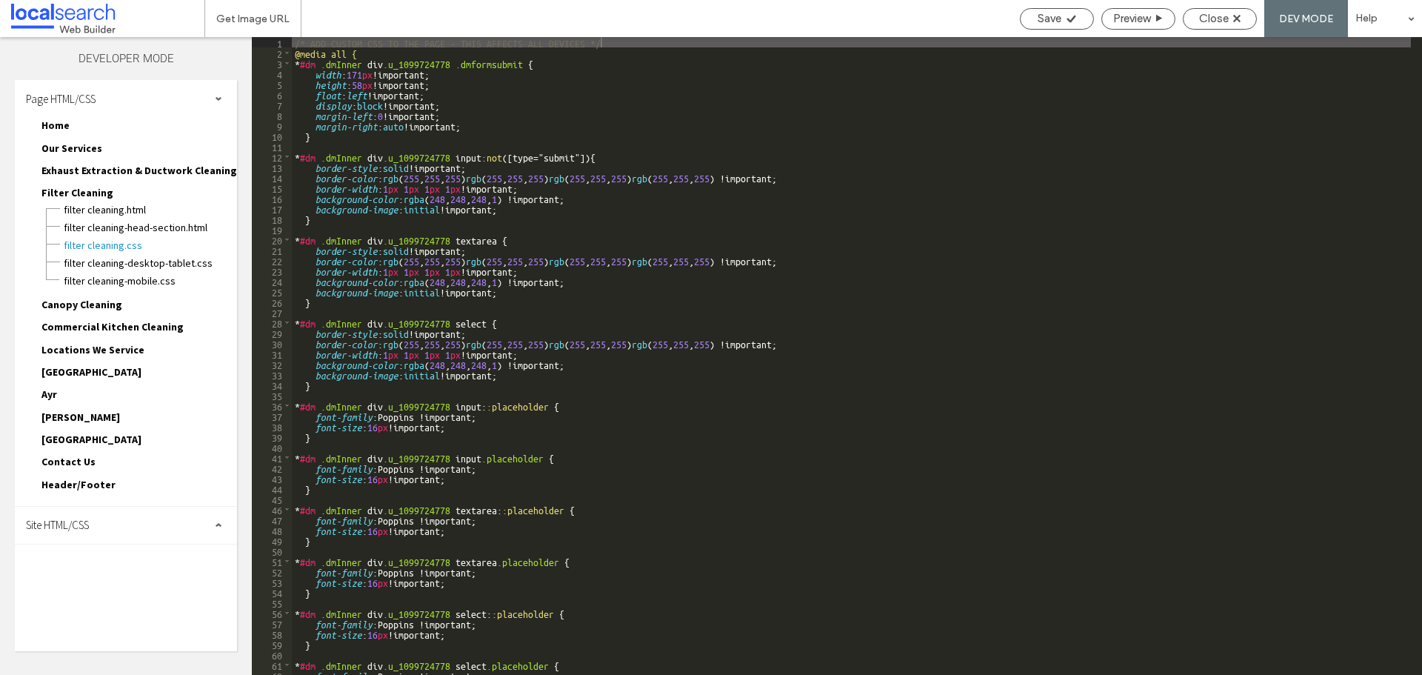
click at [110, 521] on div "Site HTML/CSS" at bounding box center [126, 525] width 222 height 37
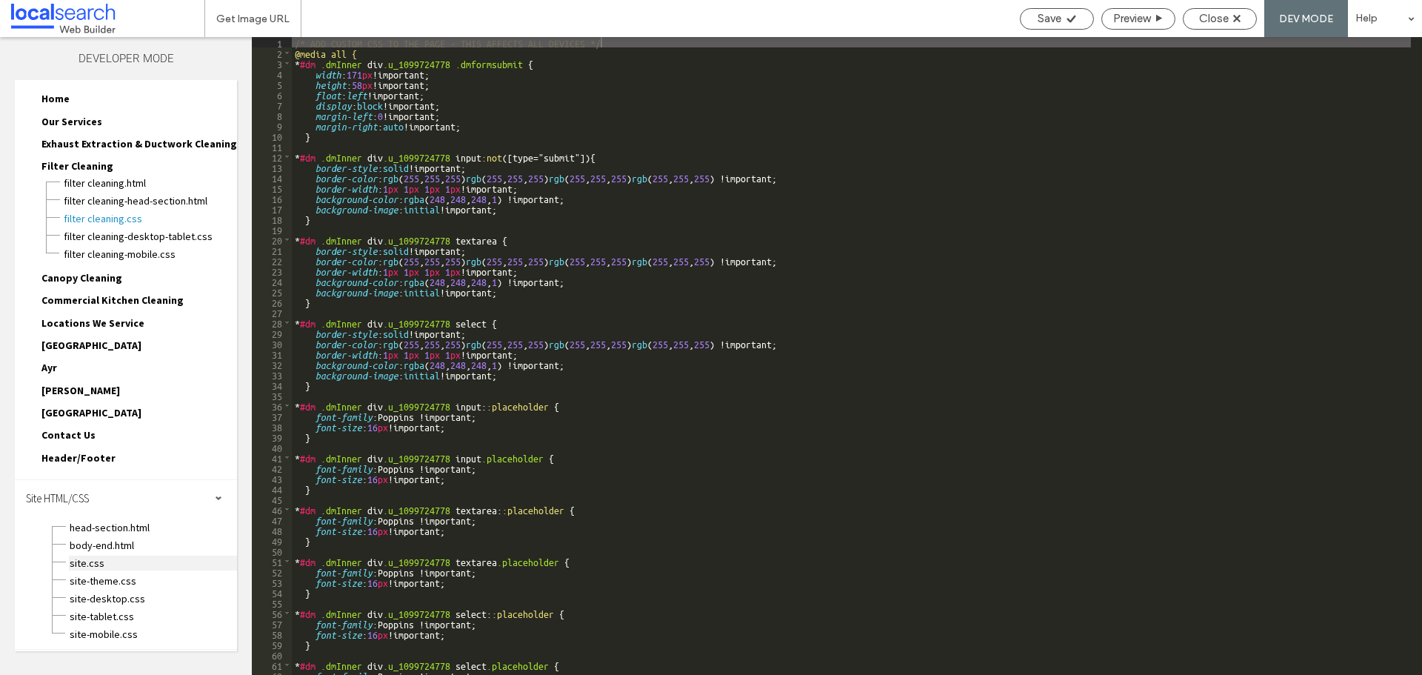
click at [88, 557] on span "site.css" at bounding box center [153, 562] width 168 height 15
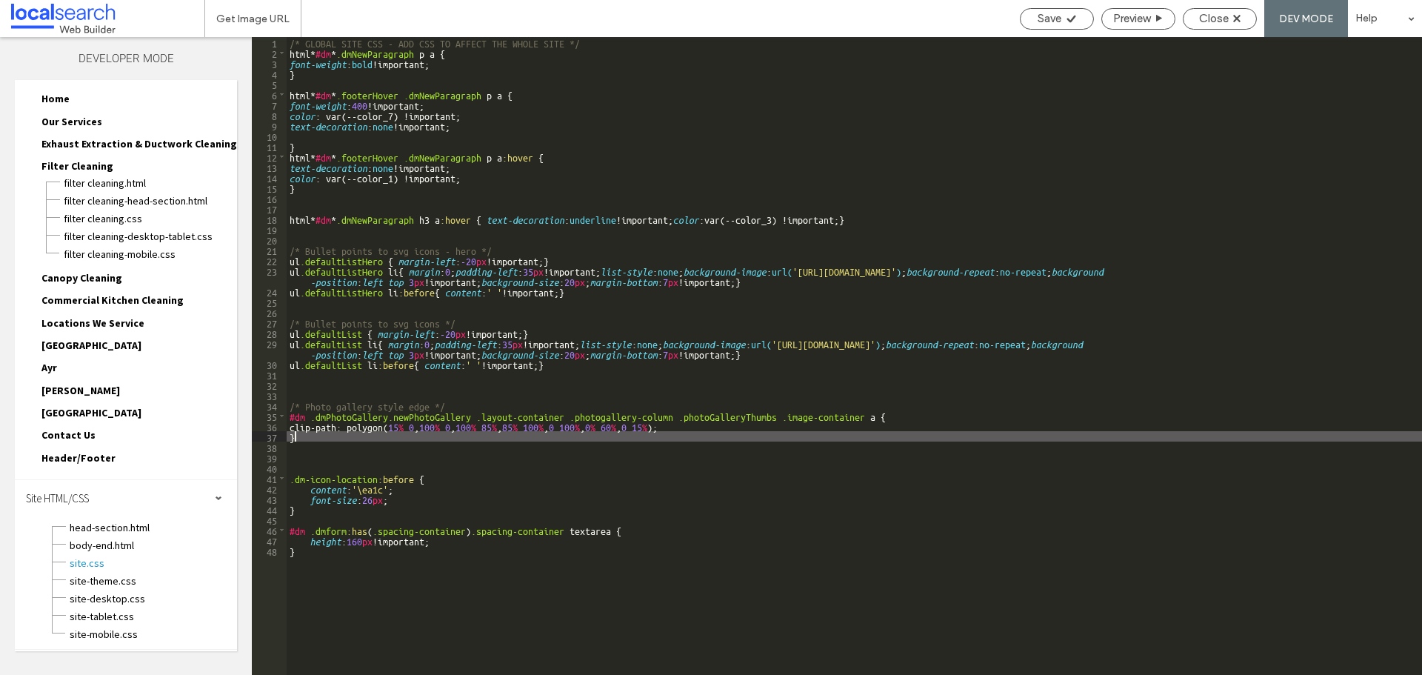
click at [303, 433] on div "/* GLOBAL SITE CSS - ADD CSS TO AFFECT THE WHOLE SITE */ html * #dm * .dmNewPar…" at bounding box center [854, 366] width 1135 height 658
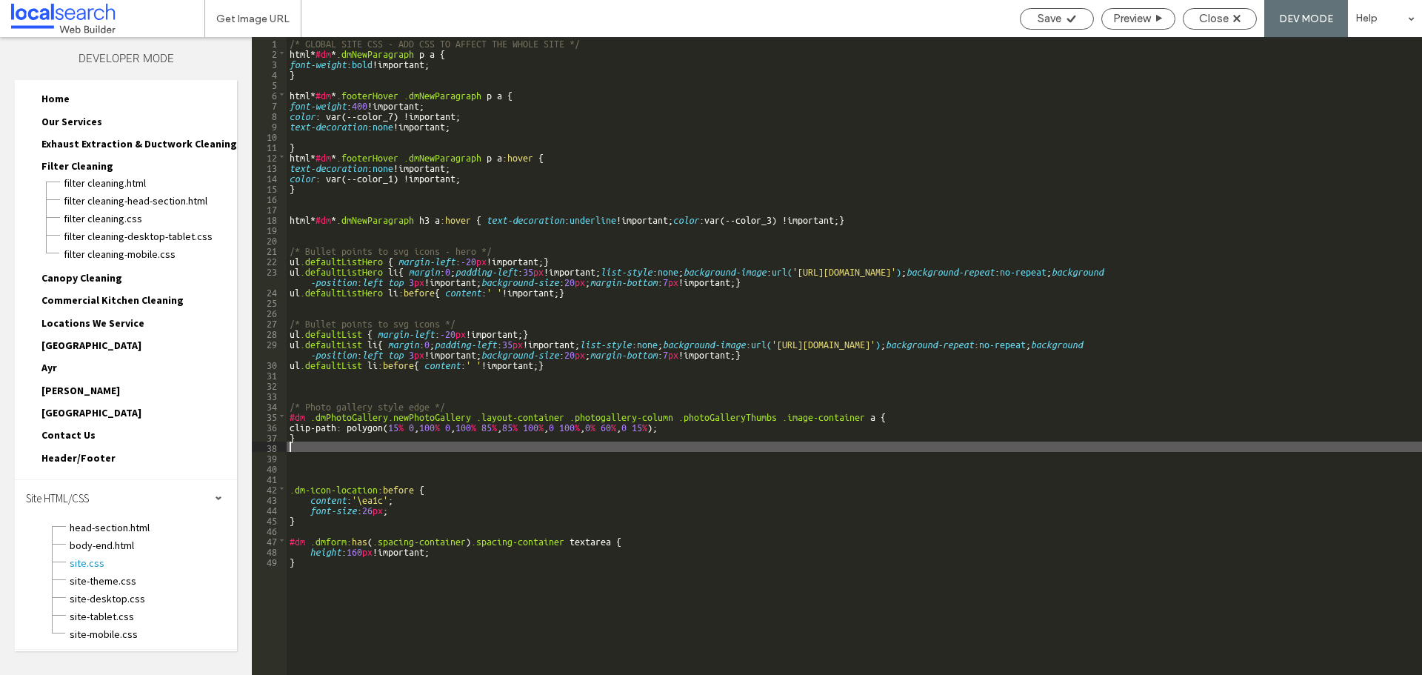
paste textarea
type textarea "**"
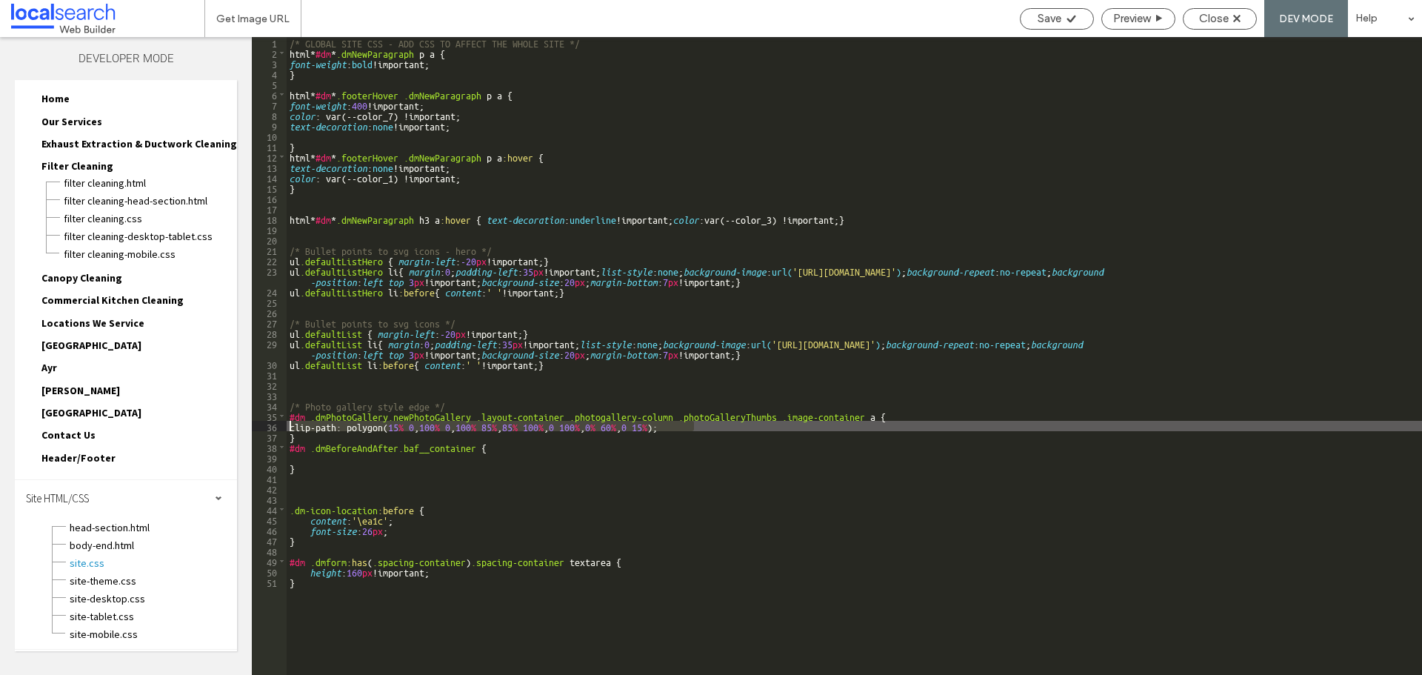
drag, startPoint x: 703, startPoint y: 429, endPoint x: 284, endPoint y: 427, distance: 419.2
click at [284, 427] on div "** 1 2 3 4 5 6 7 8 9 10 11 12 13 14 15 16 17 18 19 20 21 22 23 24 25 26 27 28 2…" at bounding box center [837, 356] width 1170 height 638
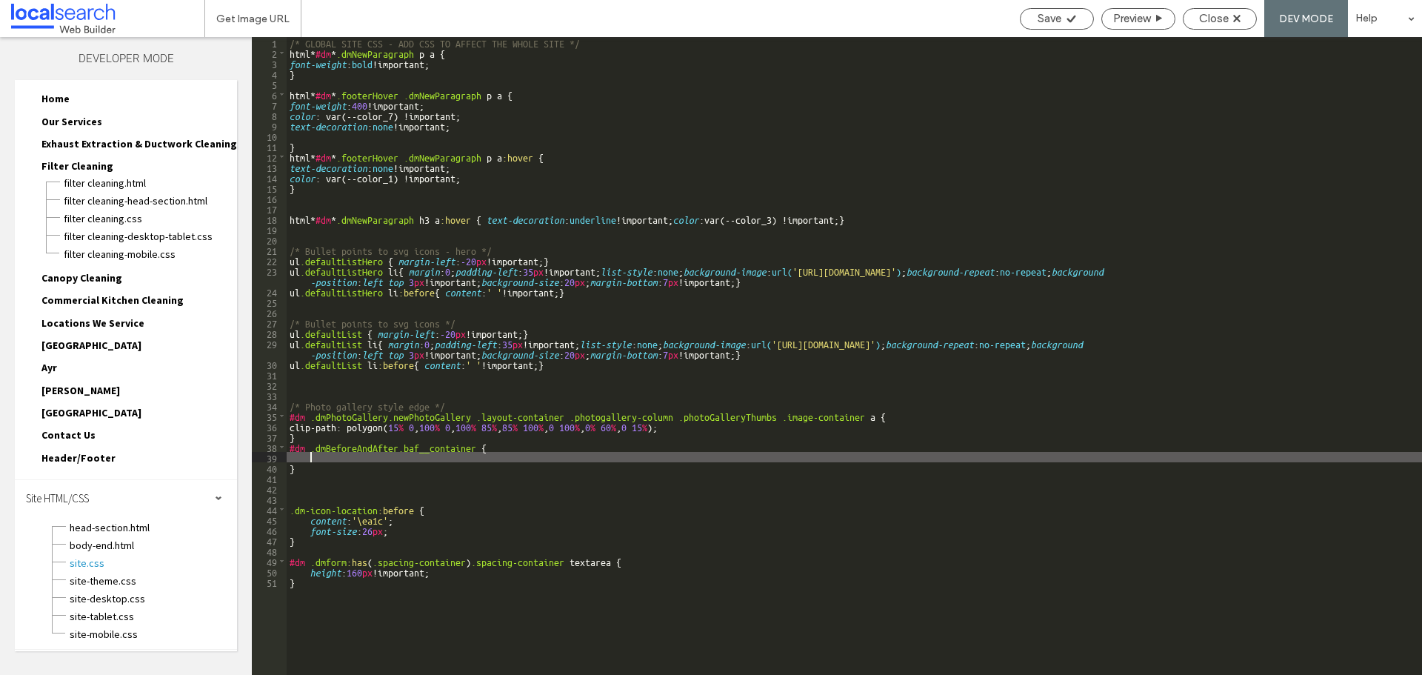
click at [309, 458] on div "/* GLOBAL SITE CSS - ADD CSS TO AFFECT THE WHOLE SITE */ html * #dm * .dmNewPar…" at bounding box center [854, 366] width 1135 height 658
click at [1040, 14] on span "Save" at bounding box center [1050, 18] width 24 height 13
click at [1038, 12] on span "Save" at bounding box center [1050, 18] width 24 height 13
click at [1195, 16] on div "Close" at bounding box center [1220, 18] width 73 height 13
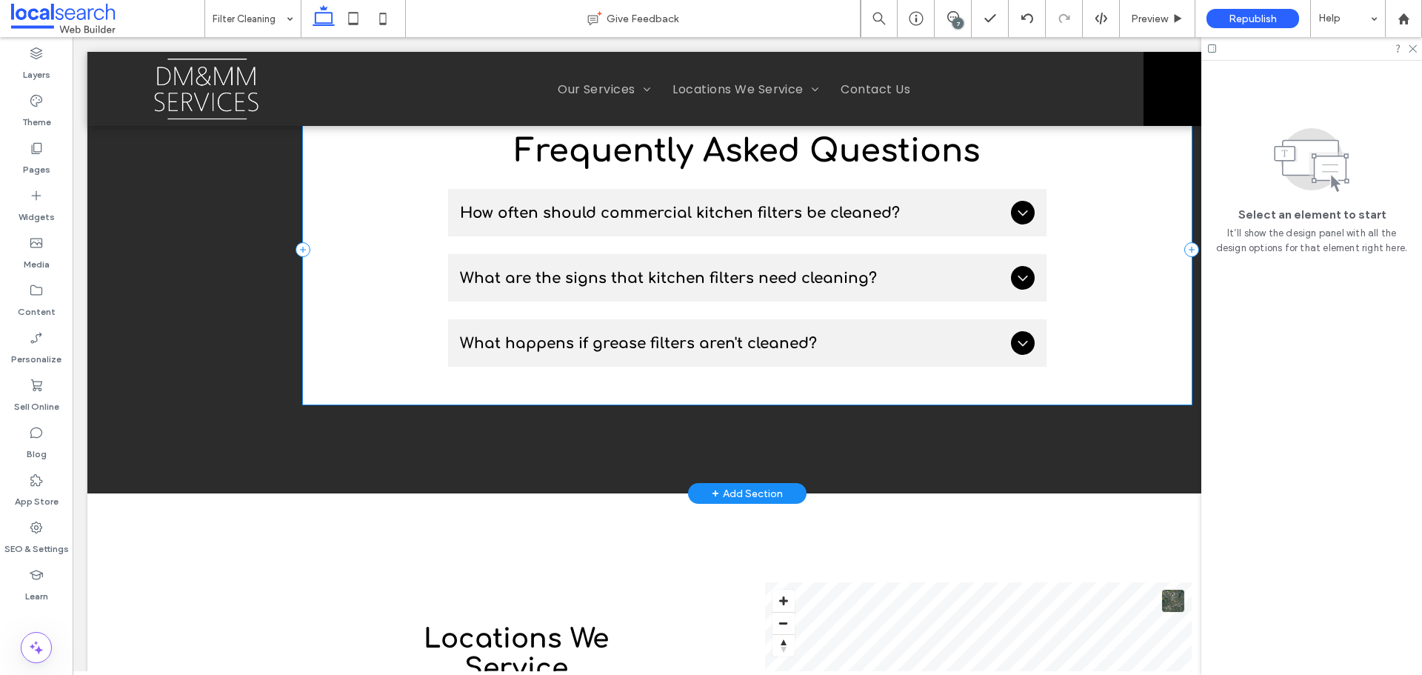
scroll to position [1852, 0]
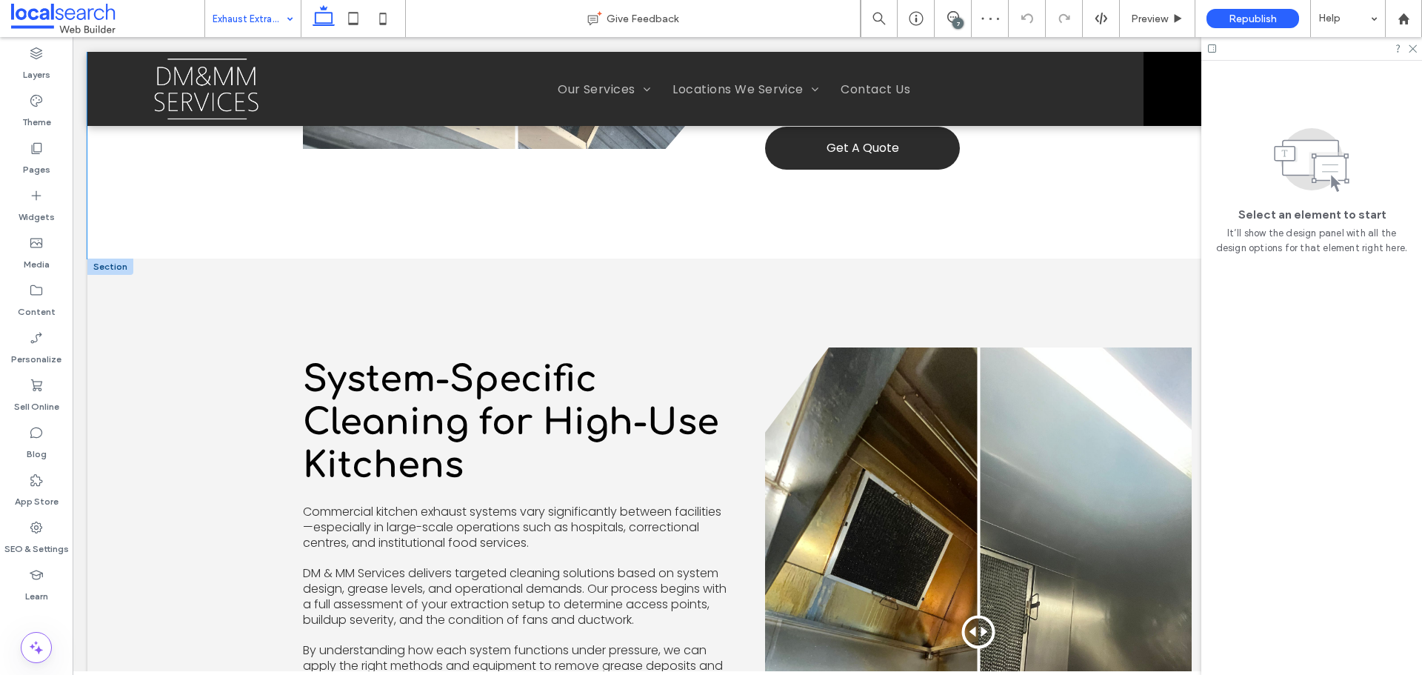
scroll to position [1333, 0]
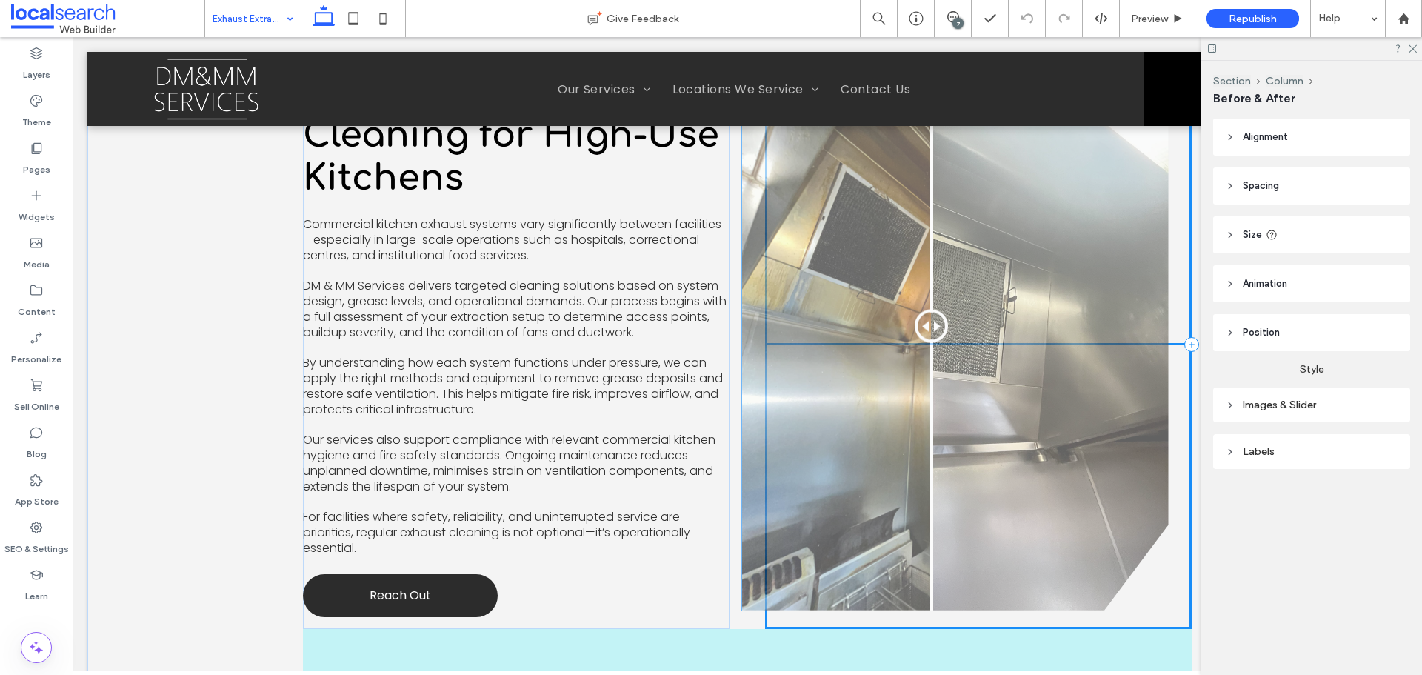
drag, startPoint x: 967, startPoint y: 330, endPoint x: 949, endPoint y: 327, distance: 18.0
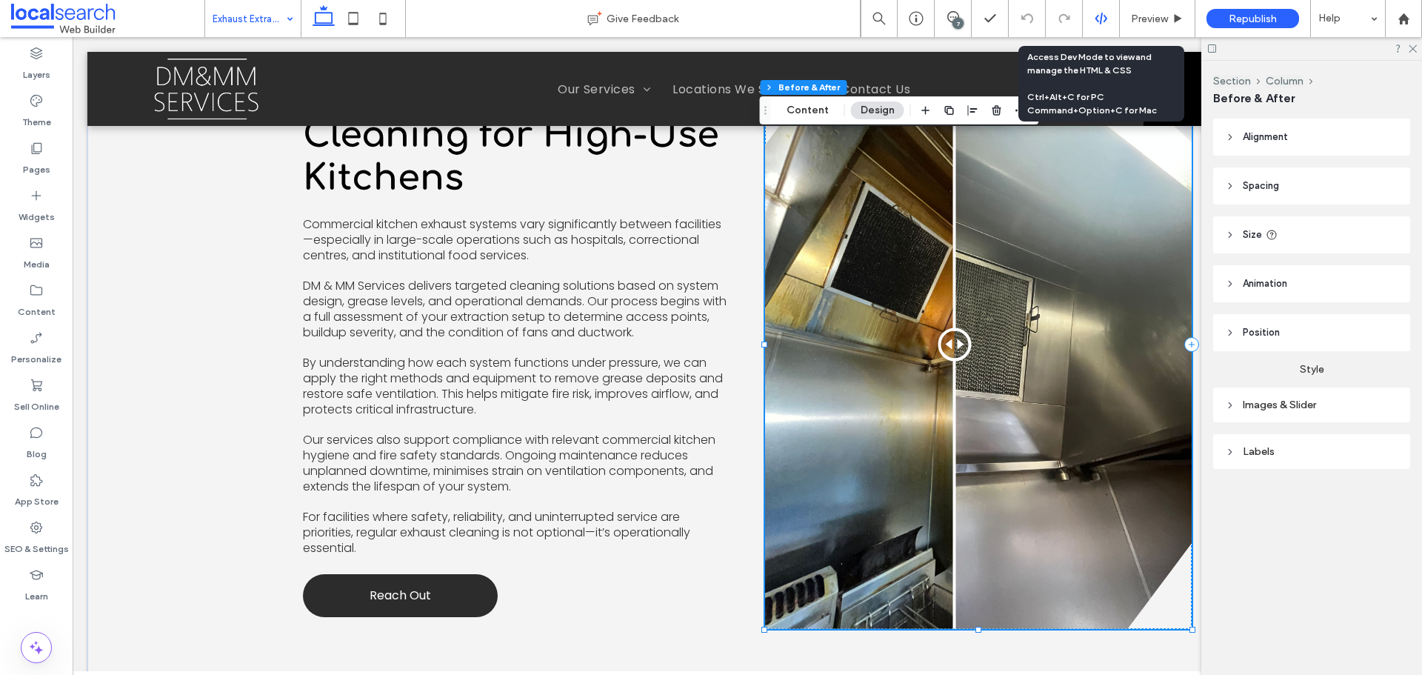
click at [1099, 18] on icon at bounding box center [1101, 18] width 13 height 13
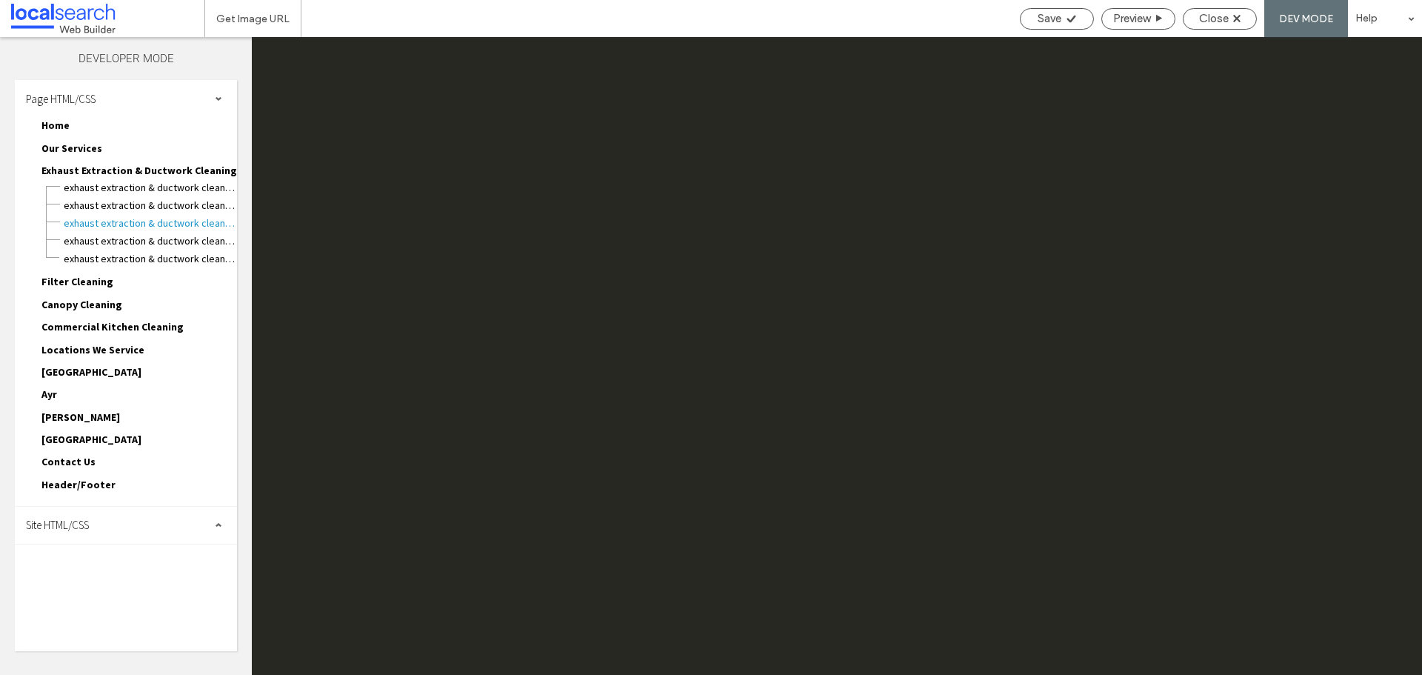
scroll to position [0, 0]
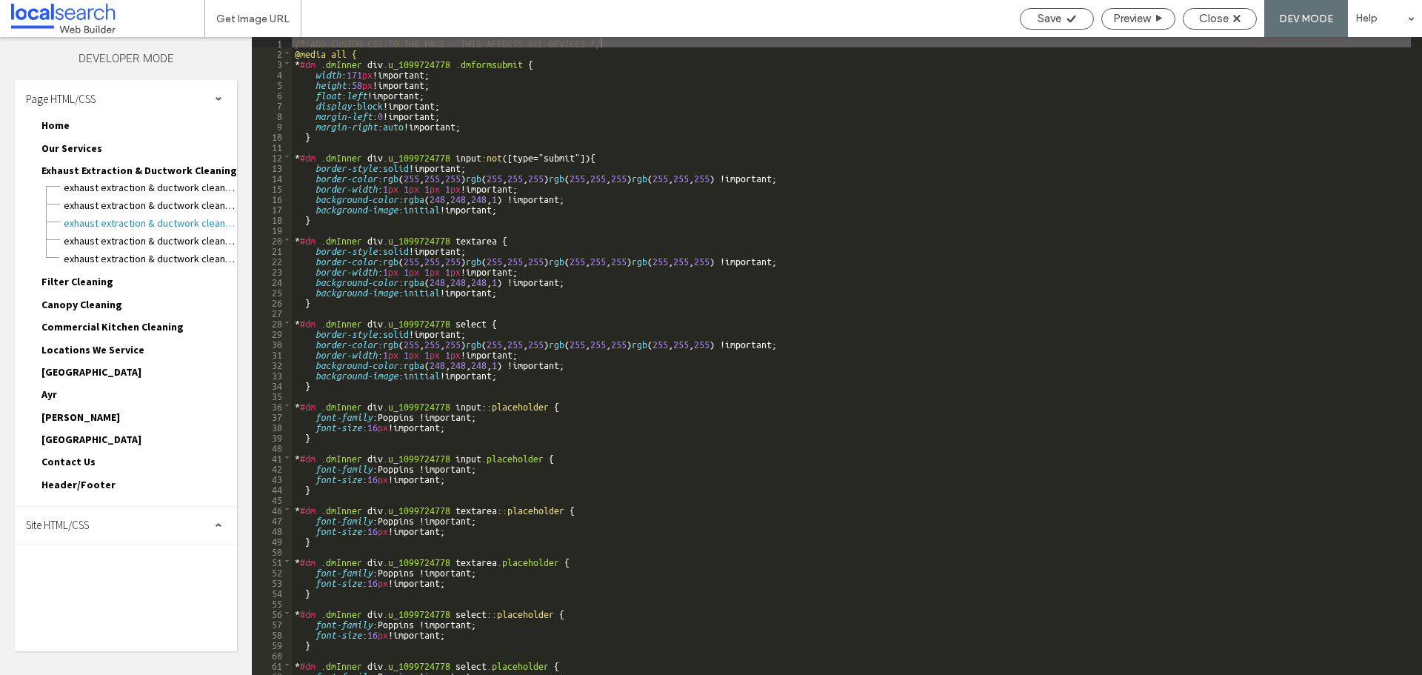
click at [123, 521] on div "Site HTML/CSS" at bounding box center [126, 525] width 222 height 37
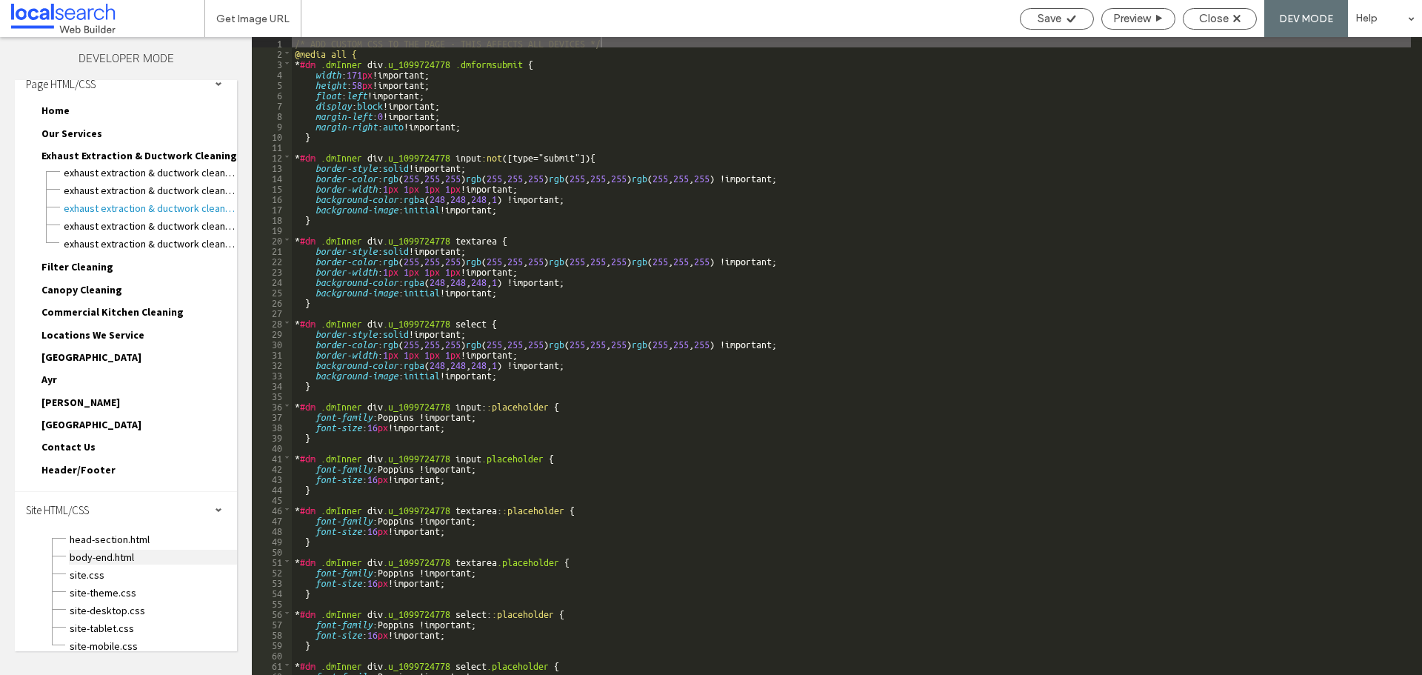
scroll to position [27, 0]
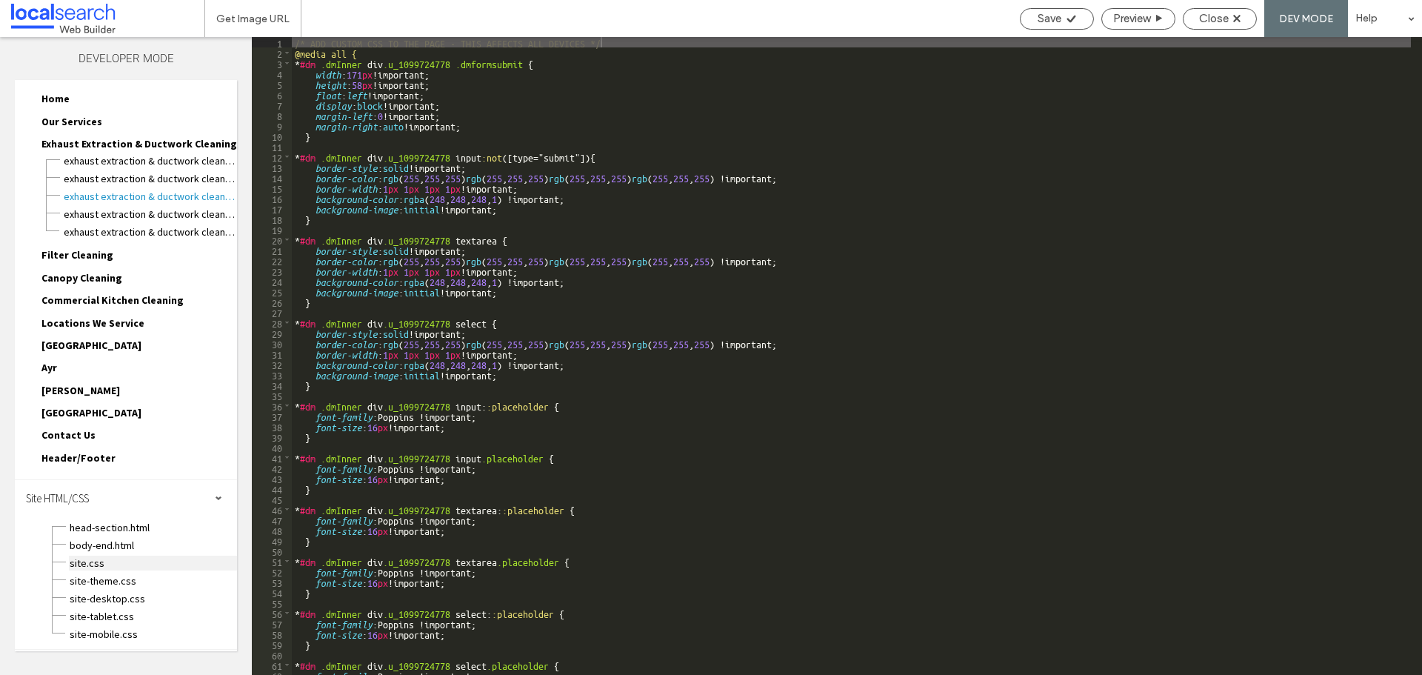
click at [84, 567] on span "site.css" at bounding box center [153, 562] width 168 height 15
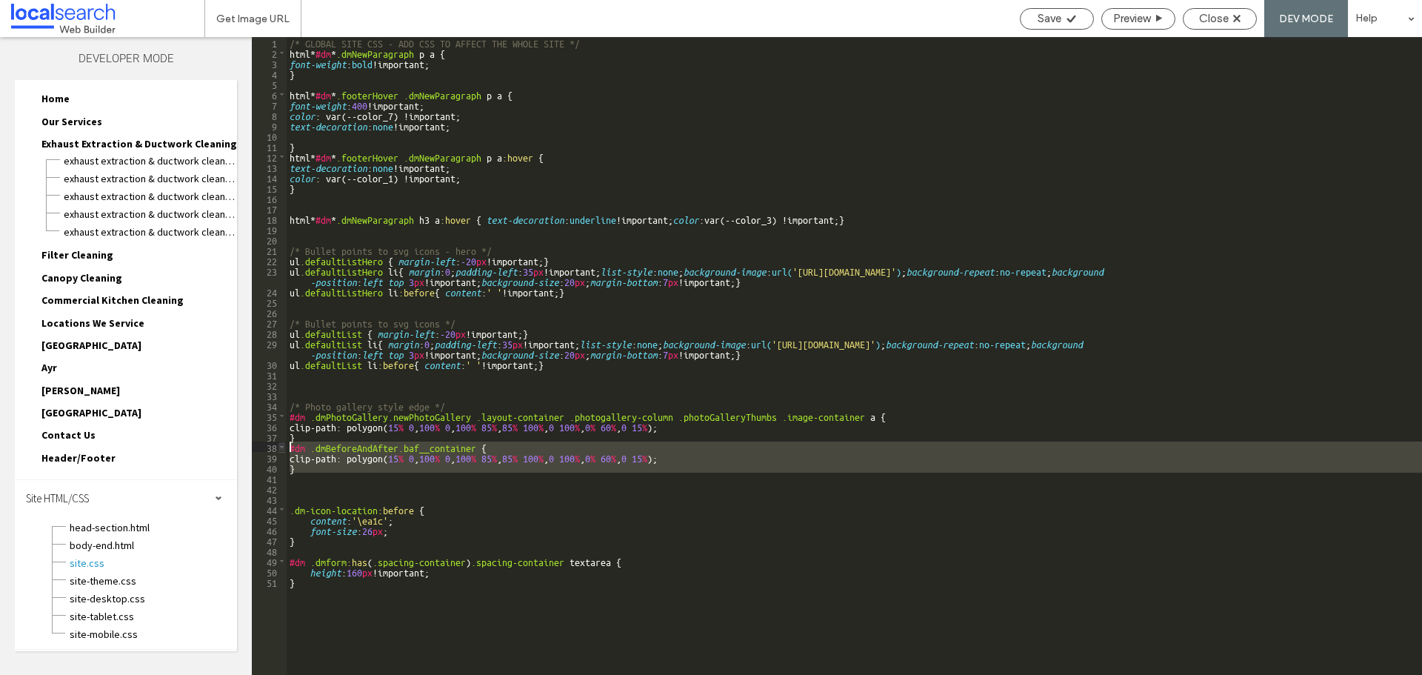
drag, startPoint x: 301, startPoint y: 473, endPoint x: 281, endPoint y: 450, distance: 30.4
click at [281, 450] on div "** 1 2 3 4 5 6 7 8 9 10 11 12 13 14 15 16 17 18 19 20 21 22 23 24 25 26 27 28 2…" at bounding box center [837, 356] width 1170 height 638
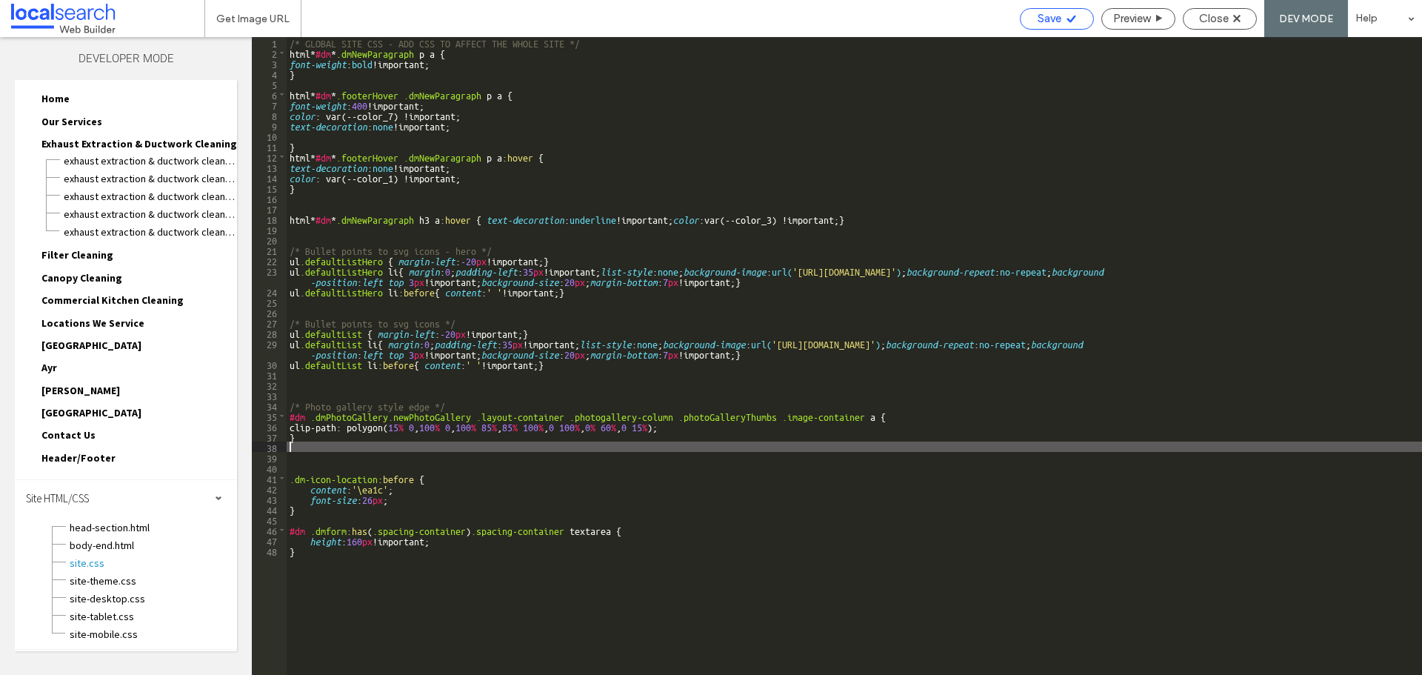
click at [1039, 21] on span "Save" at bounding box center [1050, 18] width 24 height 13
click at [1057, 24] on span "Save" at bounding box center [1050, 18] width 24 height 13
click at [1224, 16] on span "Close" at bounding box center [1214, 18] width 30 height 13
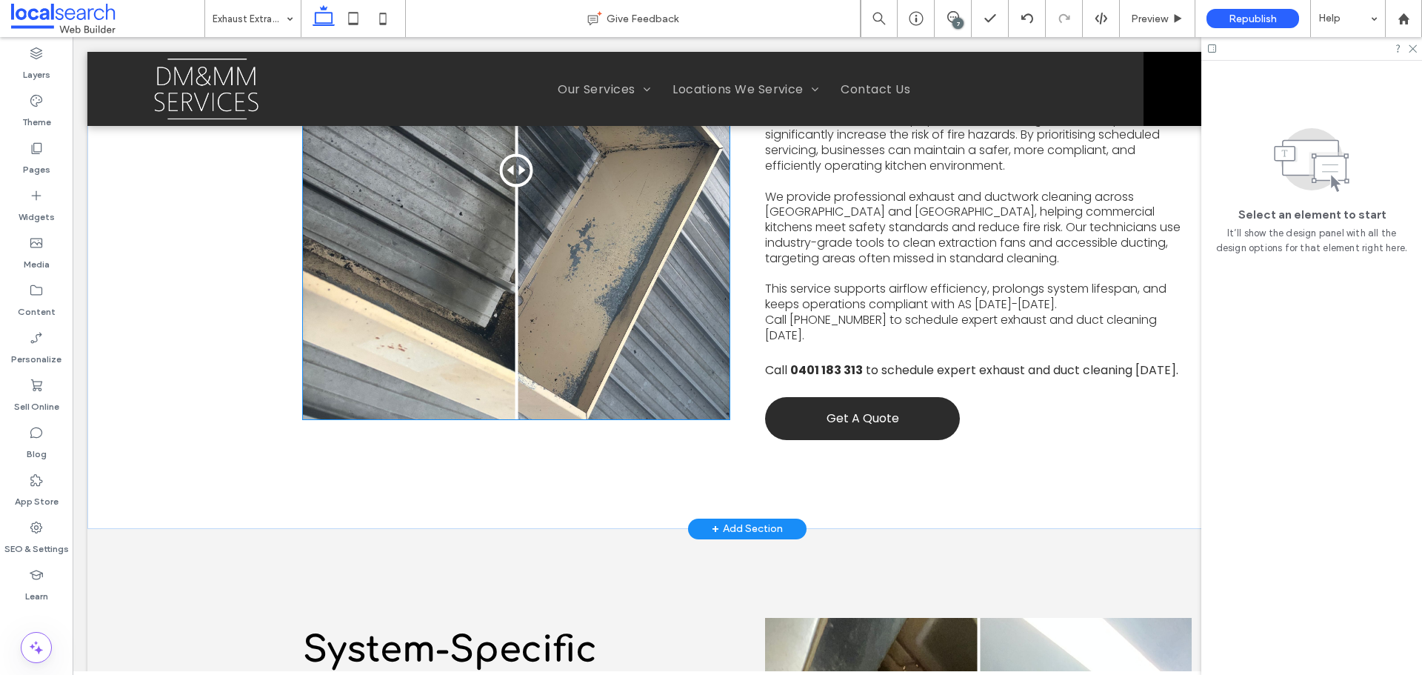
scroll to position [889, 0]
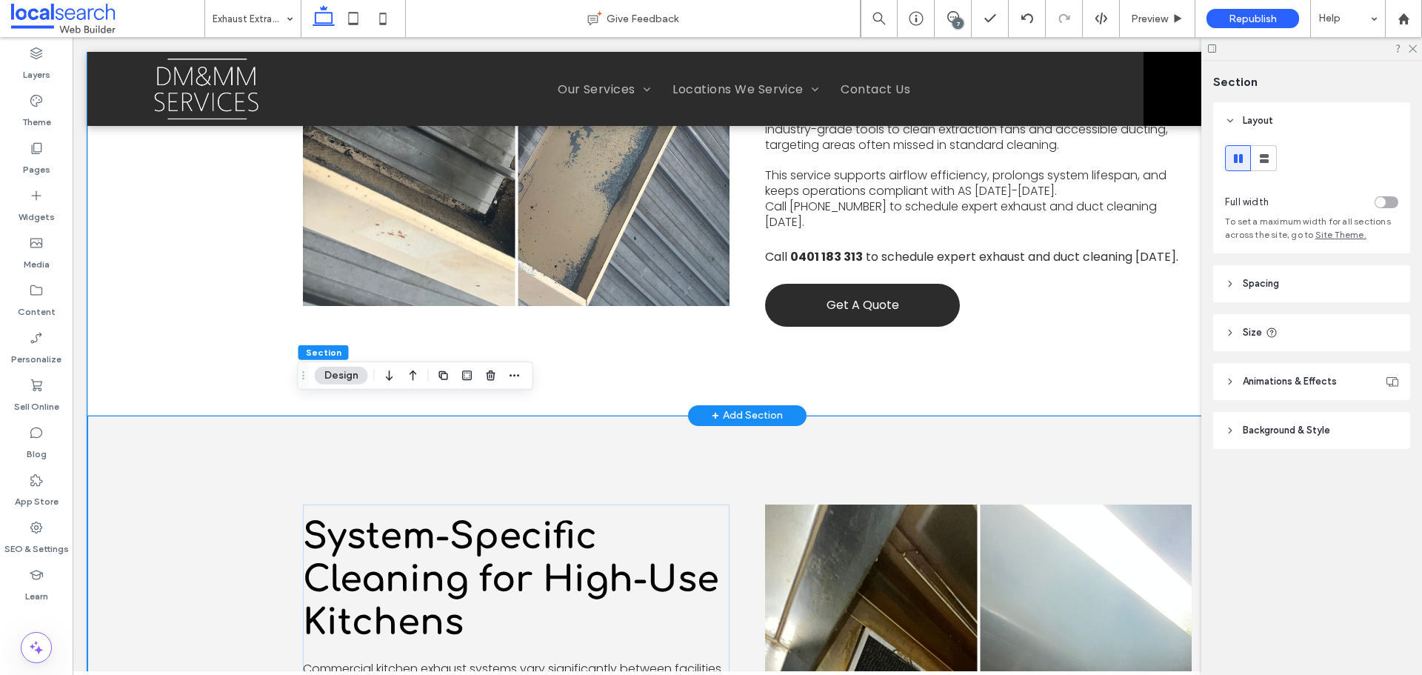
click at [166, 335] on div "Before After Townsville Duct Cleaning DM & MM Services advocates for regular ex…" at bounding box center [747, 61] width 1320 height 708
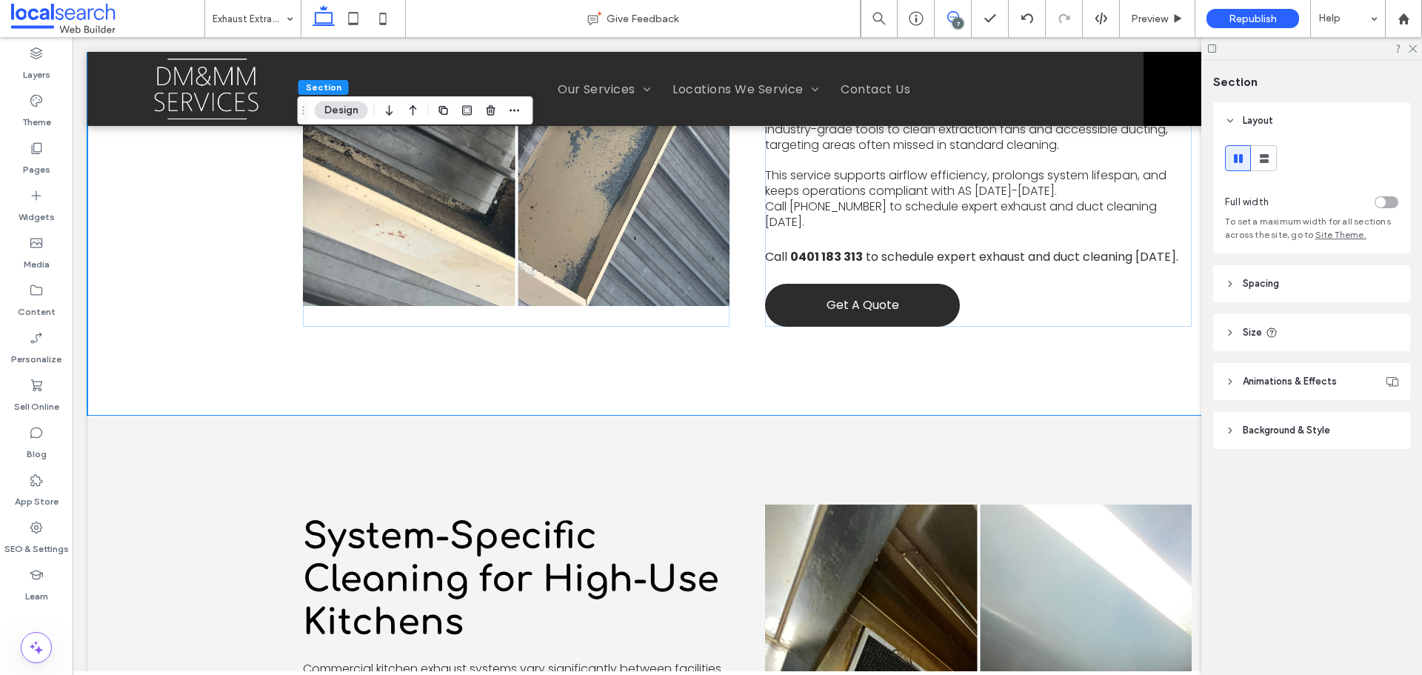
drag, startPoint x: 949, startPoint y: 21, endPoint x: 911, endPoint y: 8, distance: 39.8
click at [949, 21] on use at bounding box center [953, 17] width 12 height 12
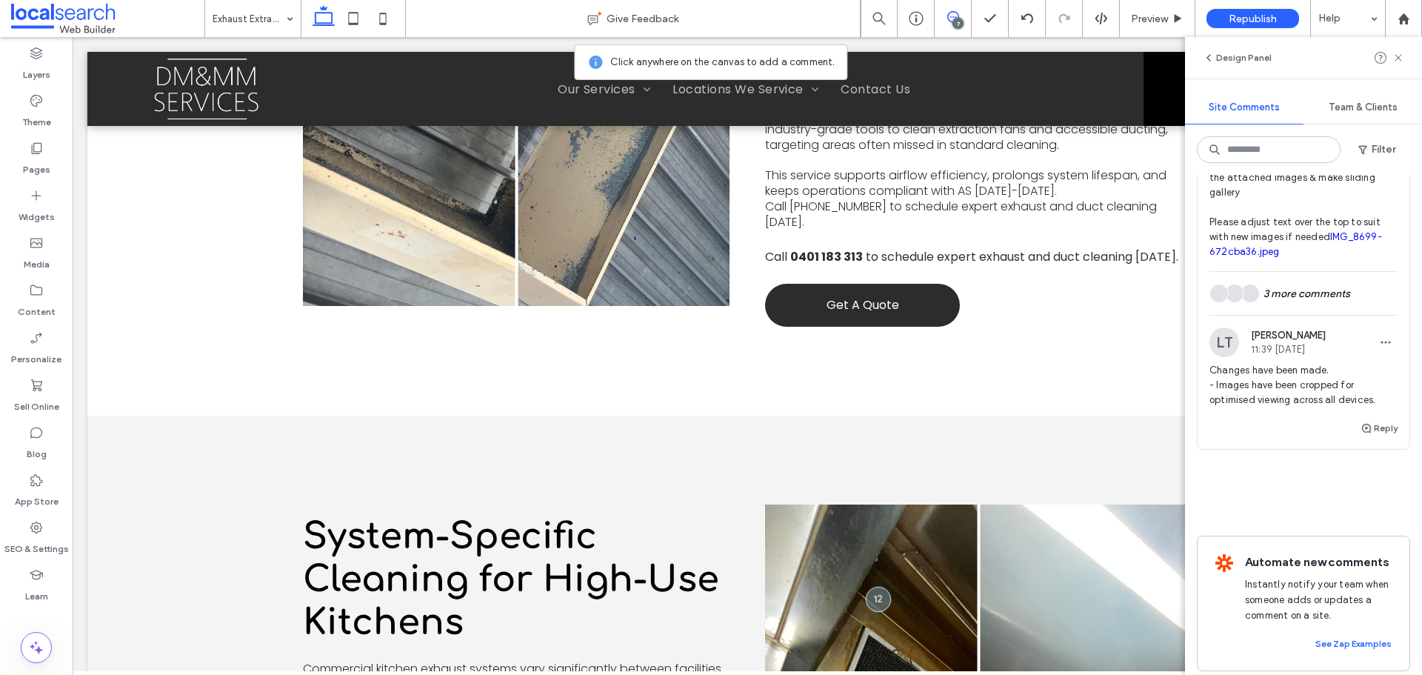
scroll to position [1778, 0]
click at [1295, 313] on div "3 more comments" at bounding box center [1303, 291] width 188 height 43
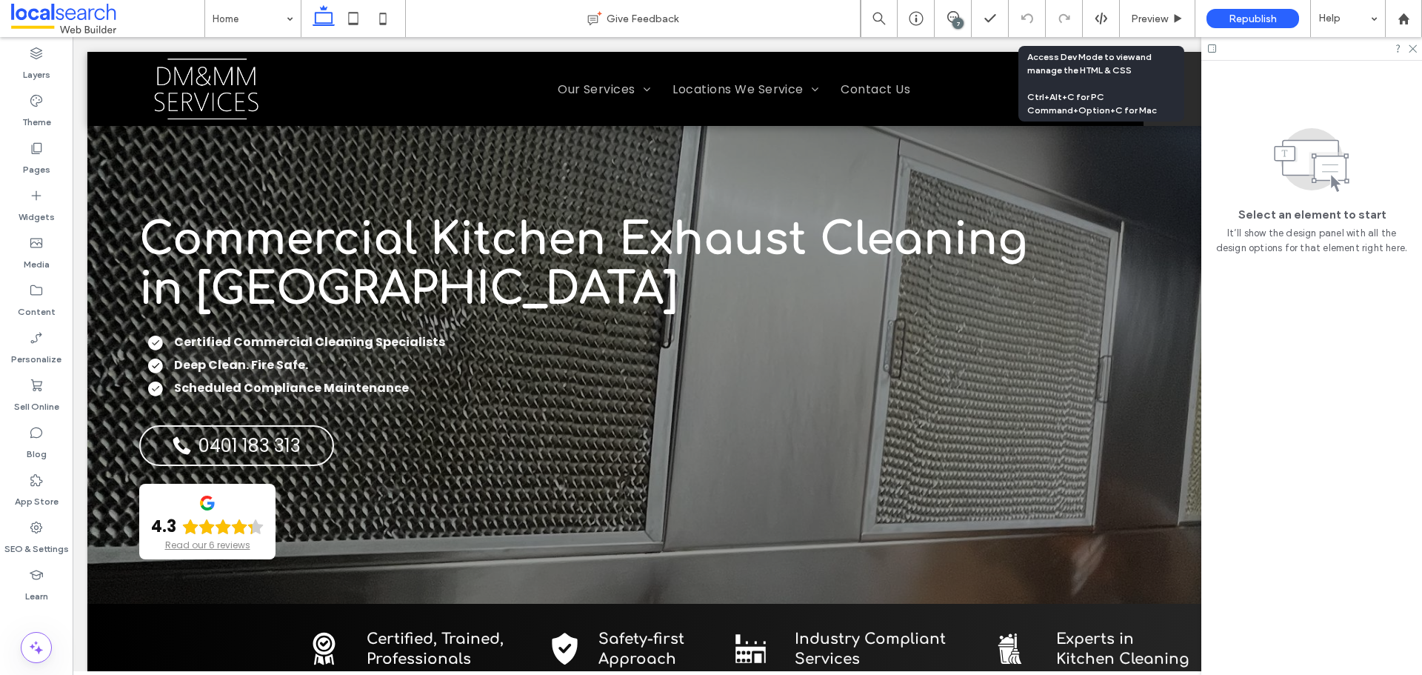
drag, startPoint x: 1101, startPoint y: 13, endPoint x: 1092, endPoint y: 15, distance: 8.3
click at [1101, 13] on icon at bounding box center [1101, 18] width 13 height 13
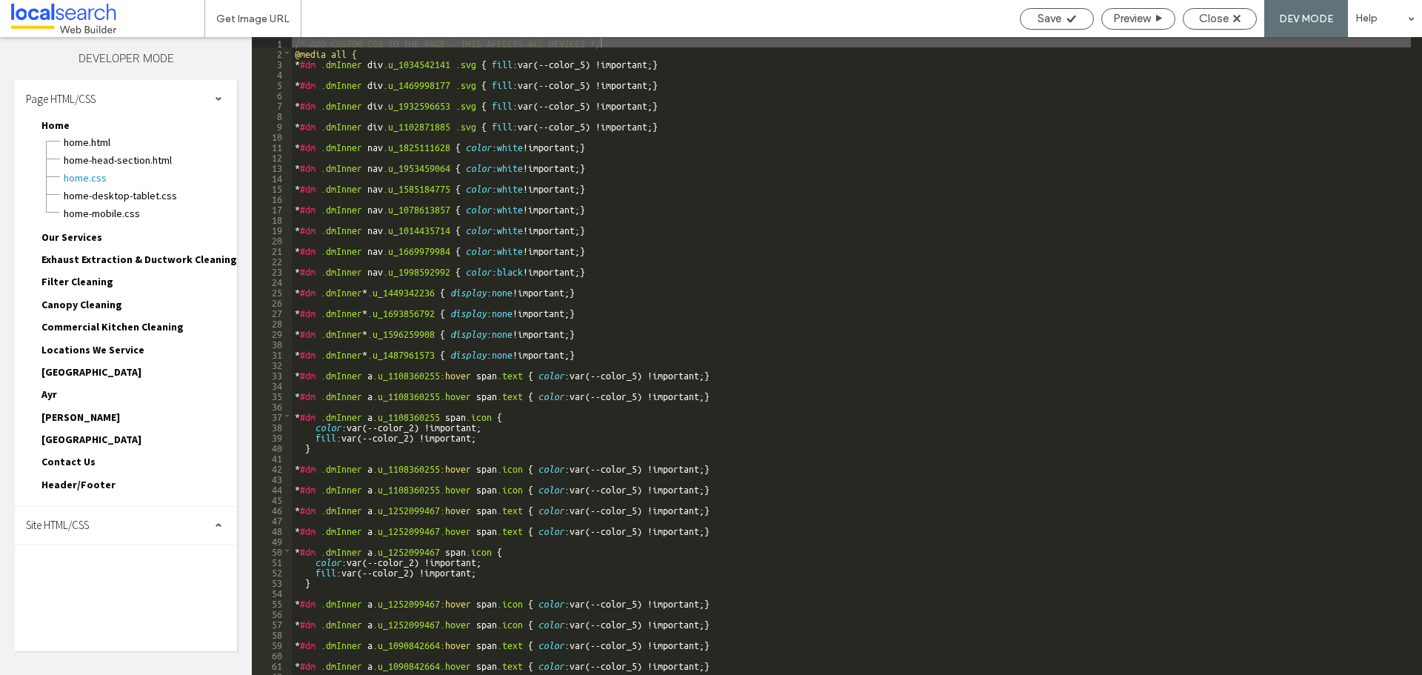
click at [133, 533] on div "Site HTML/CSS" at bounding box center [126, 525] width 222 height 37
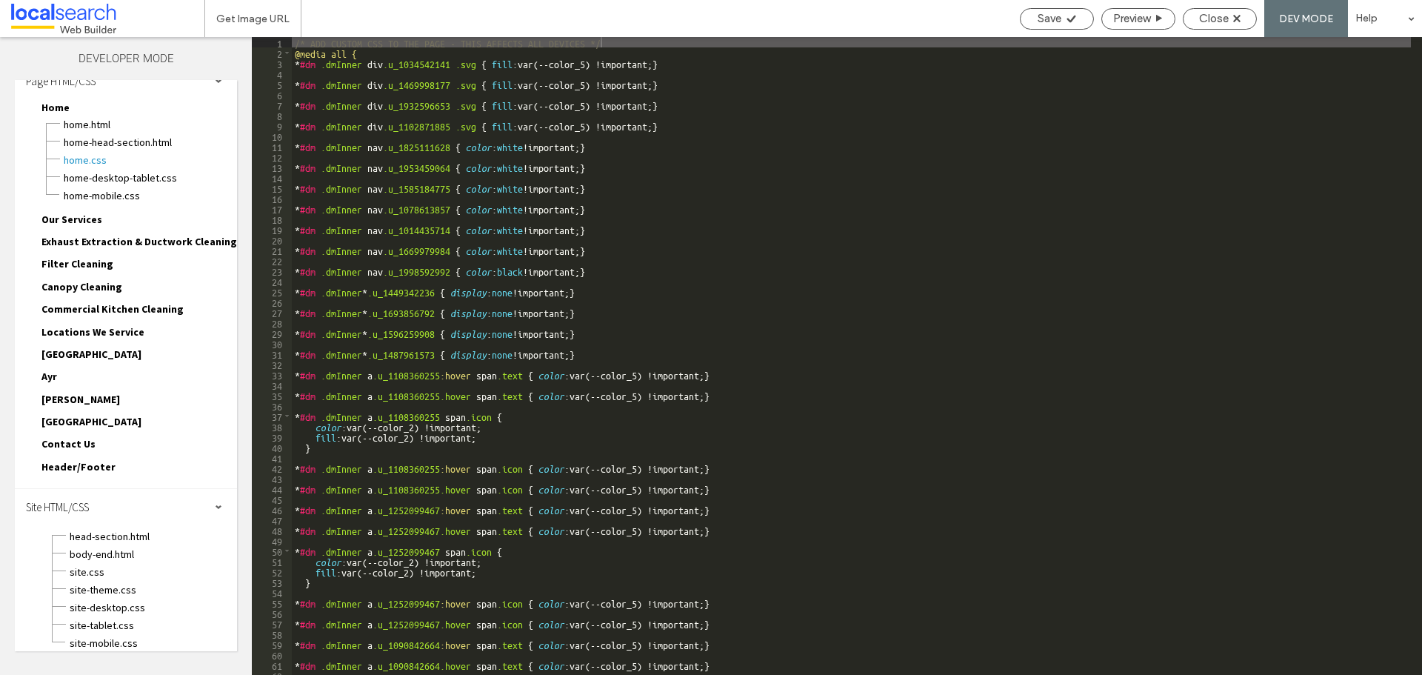
scroll to position [27, 0]
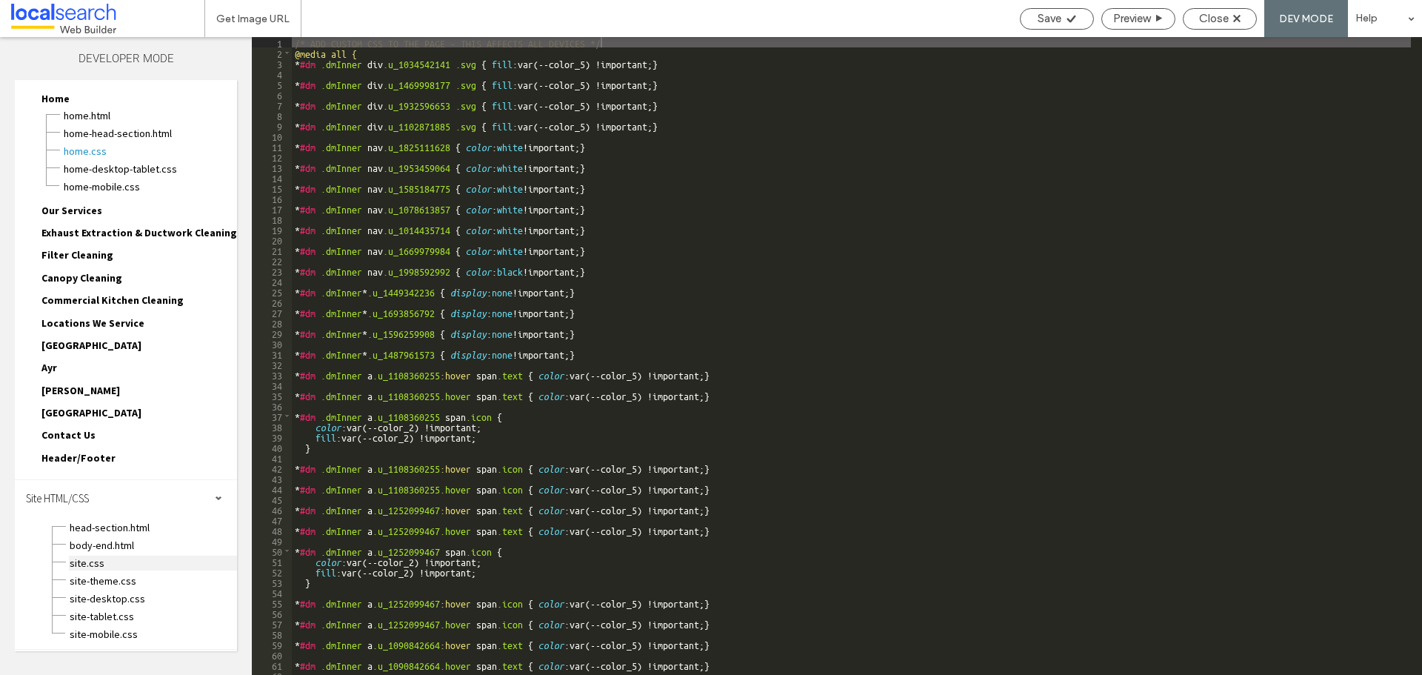
click at [101, 567] on span "site.css" at bounding box center [153, 562] width 168 height 15
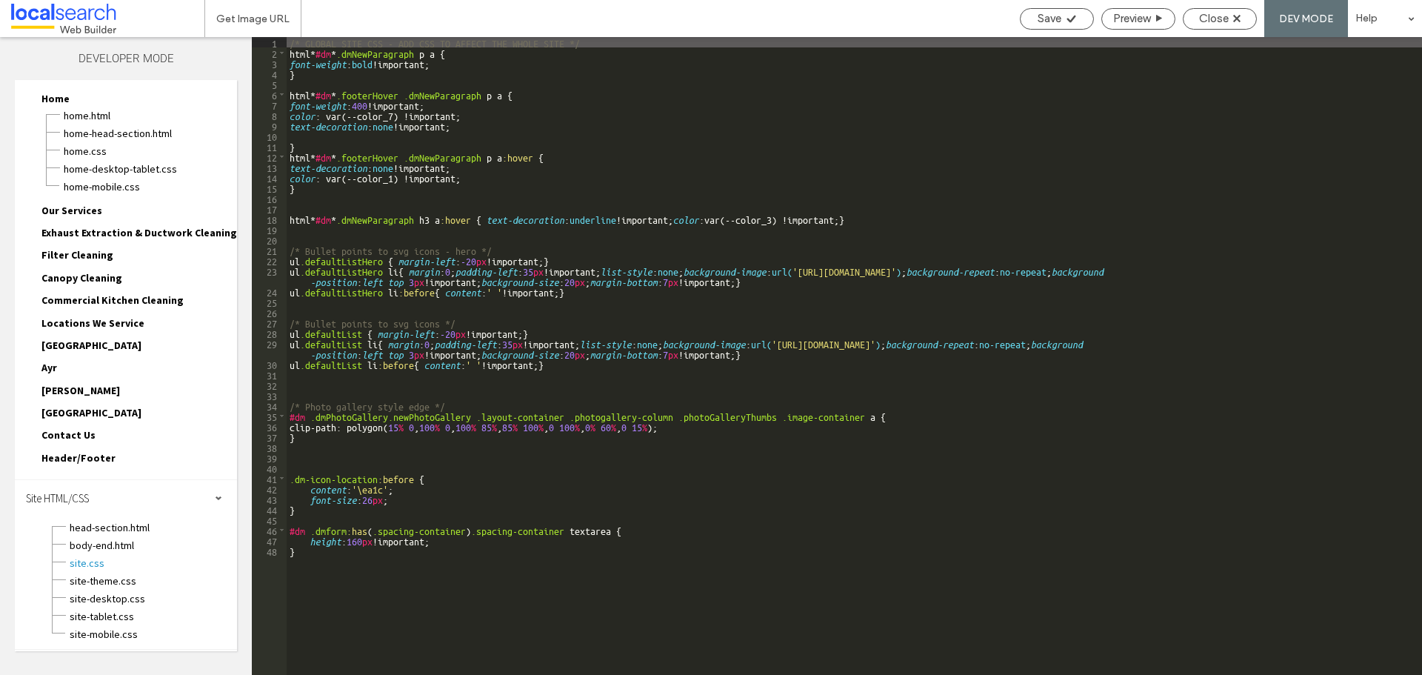
click at [311, 448] on div "/* GLOBAL SITE CSS - ADD CSS TO AFFECT THE WHOLE SITE */ html * #dm * .dmNewPar…" at bounding box center [854, 366] width 1135 height 658
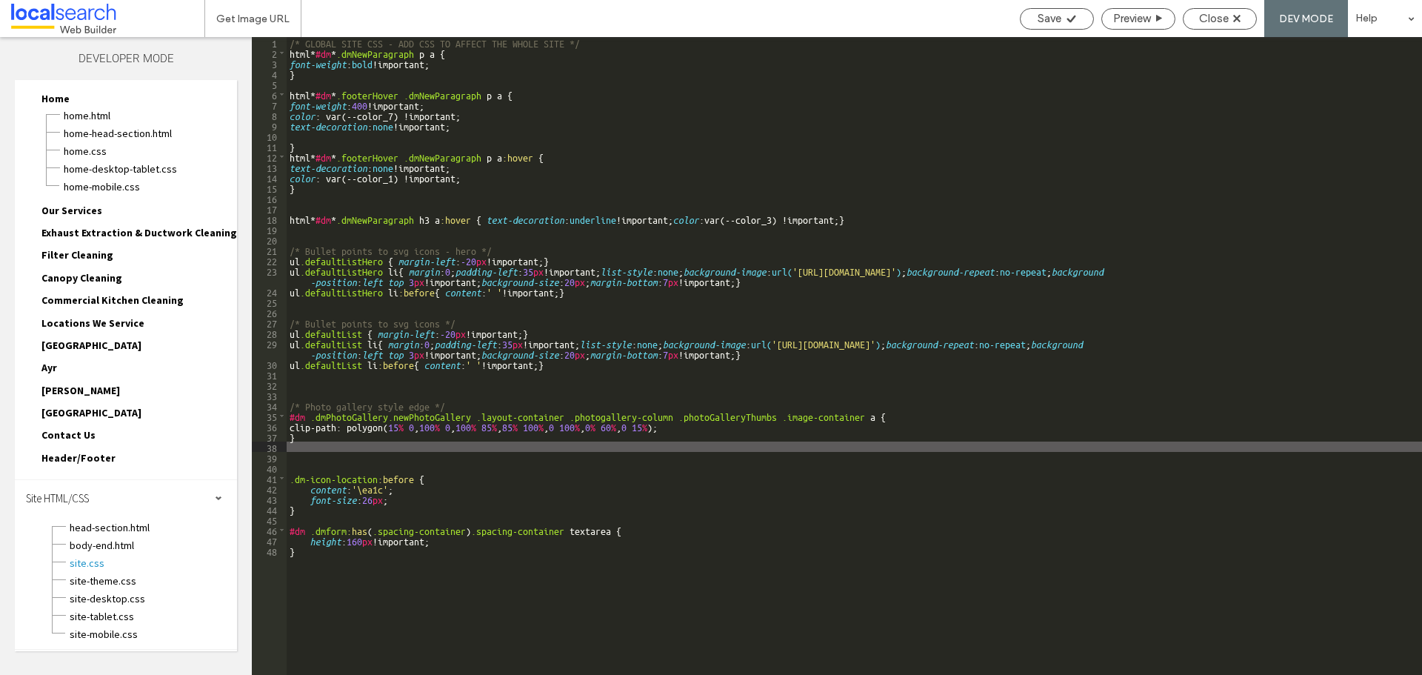
paste textarea
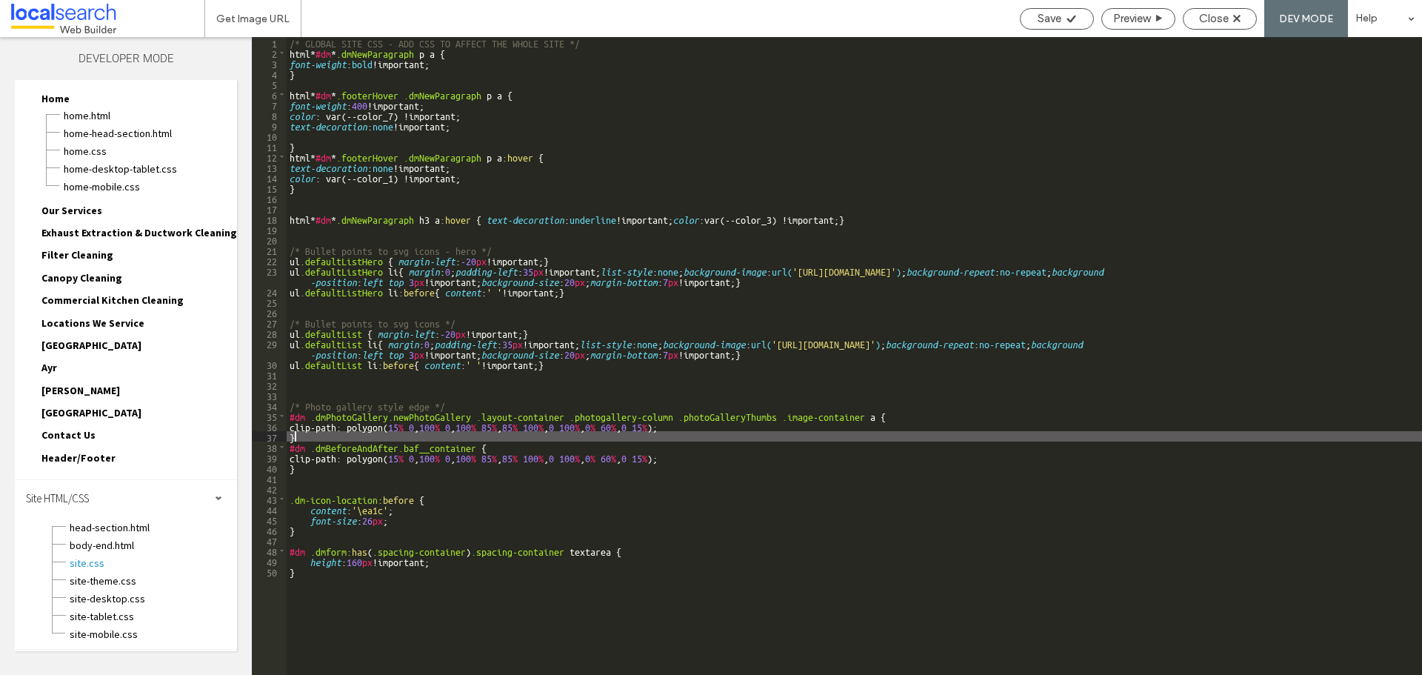
click at [308, 438] on div "/* GLOBAL SITE CSS - ADD CSS TO AFFECT THE WHOLE SITE */ html * #dm * .dmNewPar…" at bounding box center [854, 366] width 1135 height 658
type textarea "**"
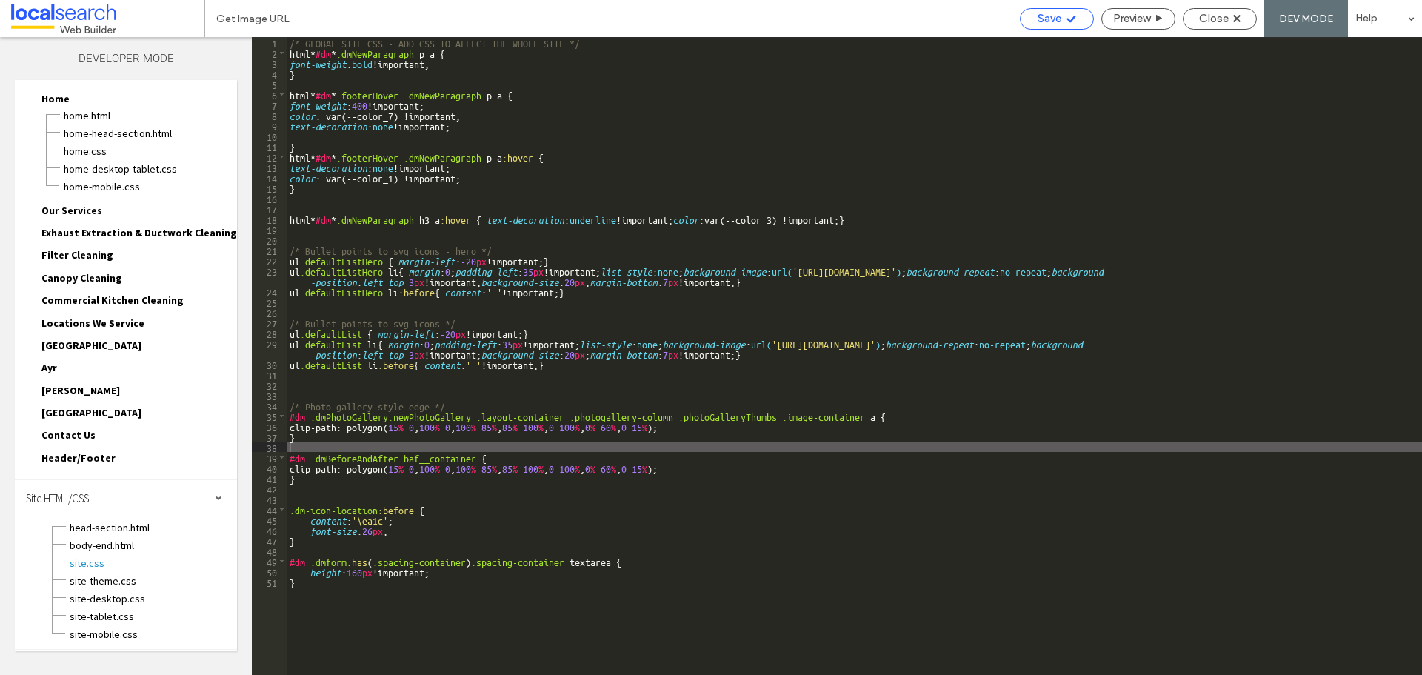
click at [1038, 14] on span "Save" at bounding box center [1050, 18] width 24 height 13
click at [1209, 23] on span "Close" at bounding box center [1214, 18] width 30 height 13
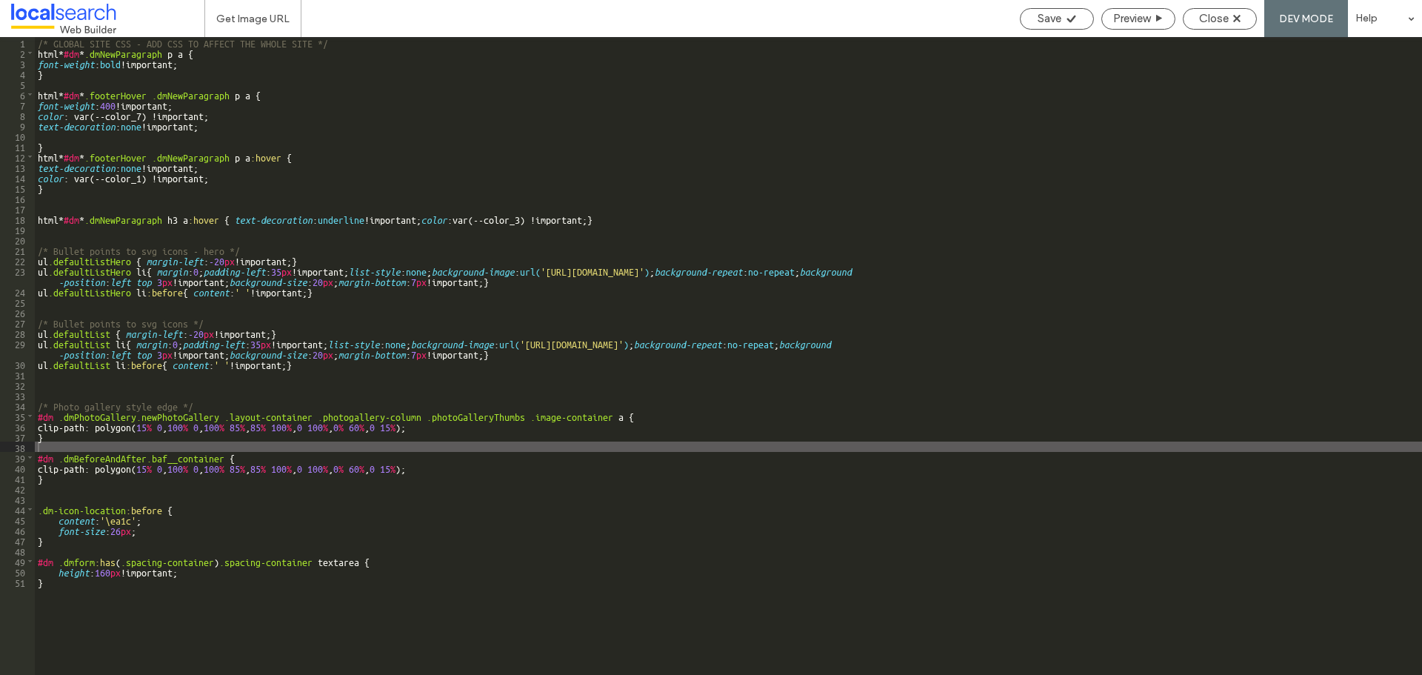
scroll to position [10, 0]
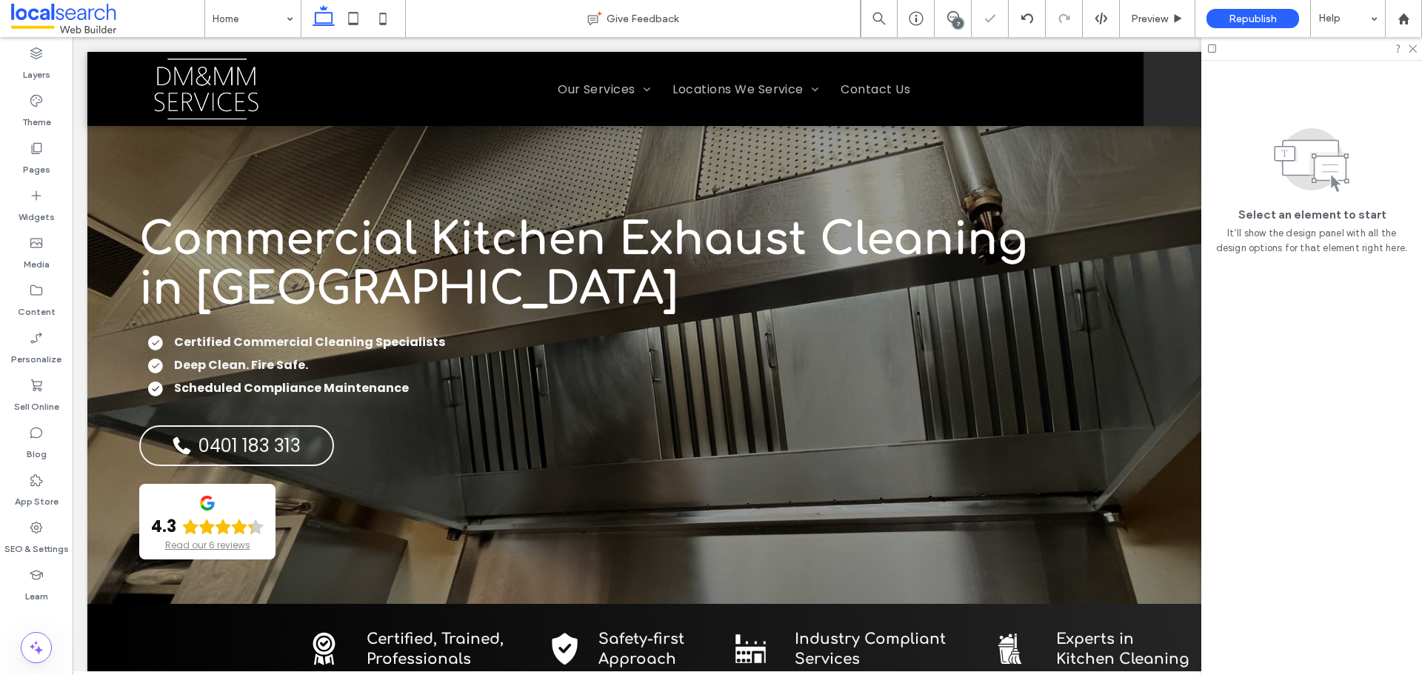
click at [958, 19] on div "7" at bounding box center [957, 23] width 11 height 11
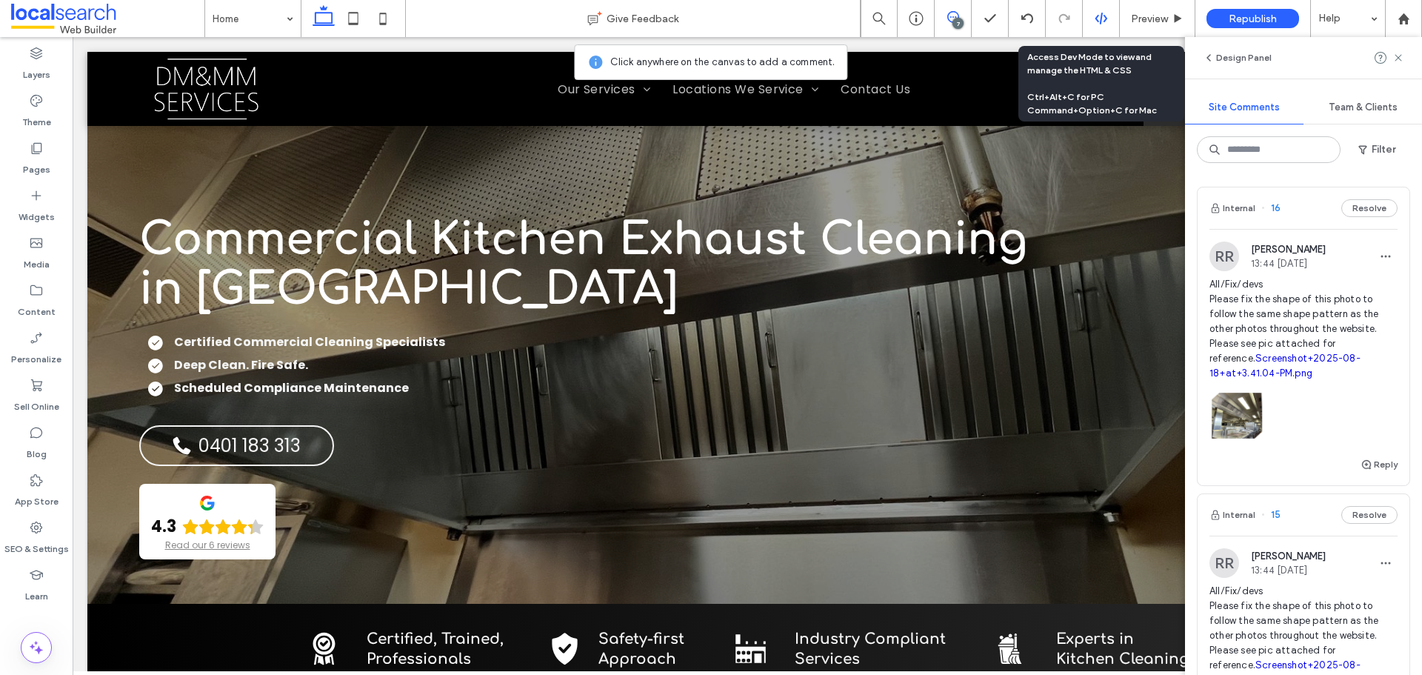
click at [1098, 16] on use at bounding box center [1101, 19] width 12 height 12
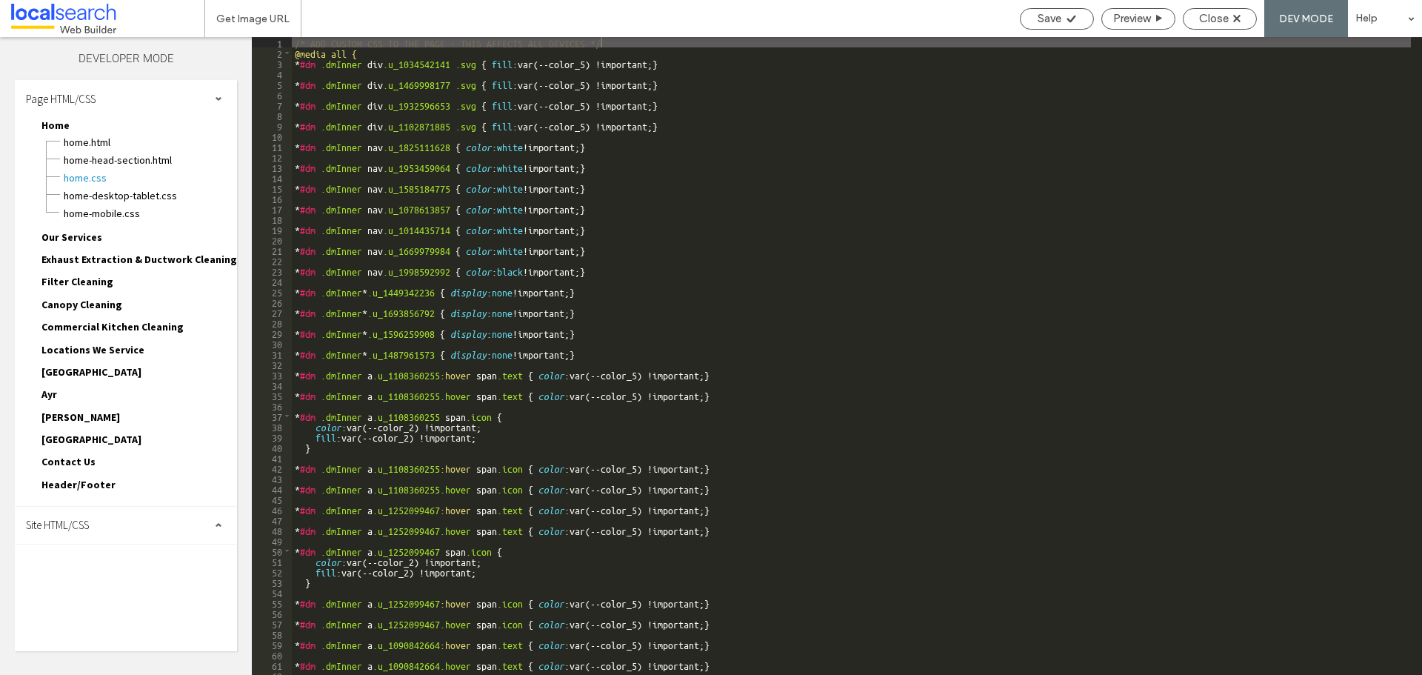
click at [75, 523] on span "Site HTML/CSS" at bounding box center [57, 525] width 63 height 14
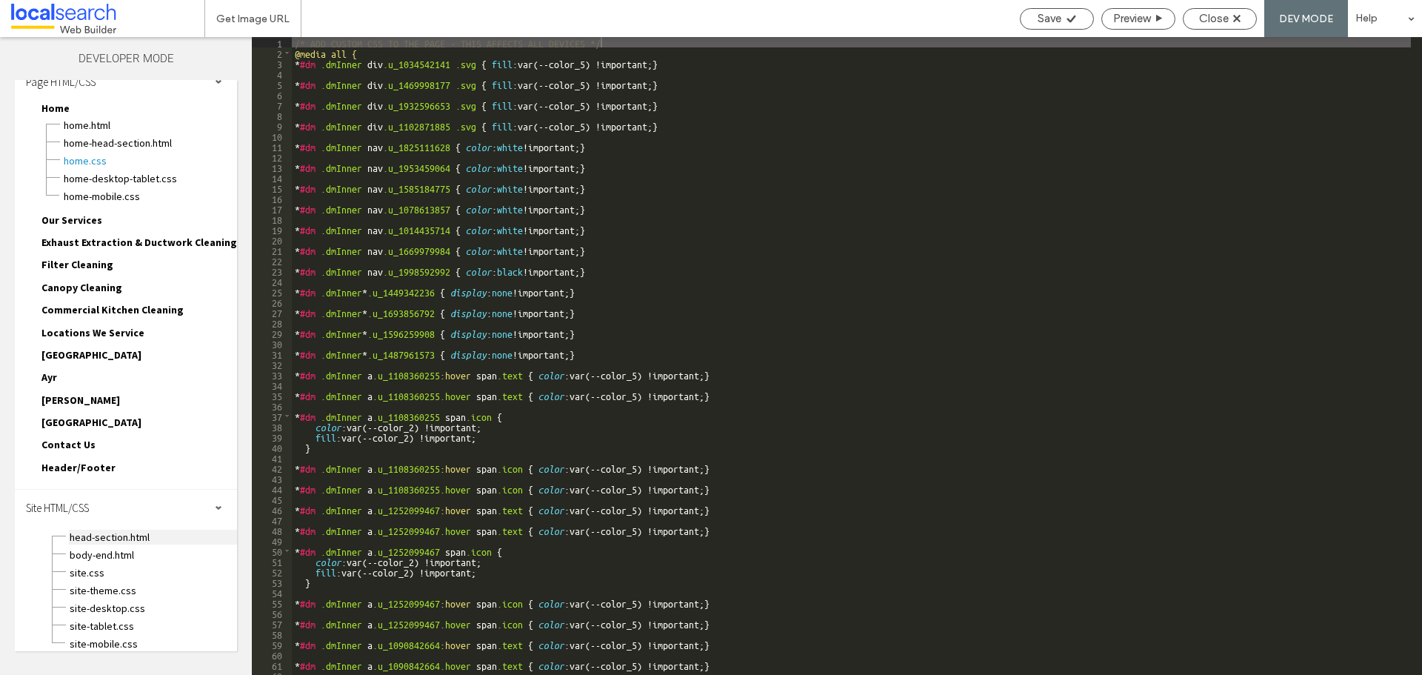
scroll to position [27, 0]
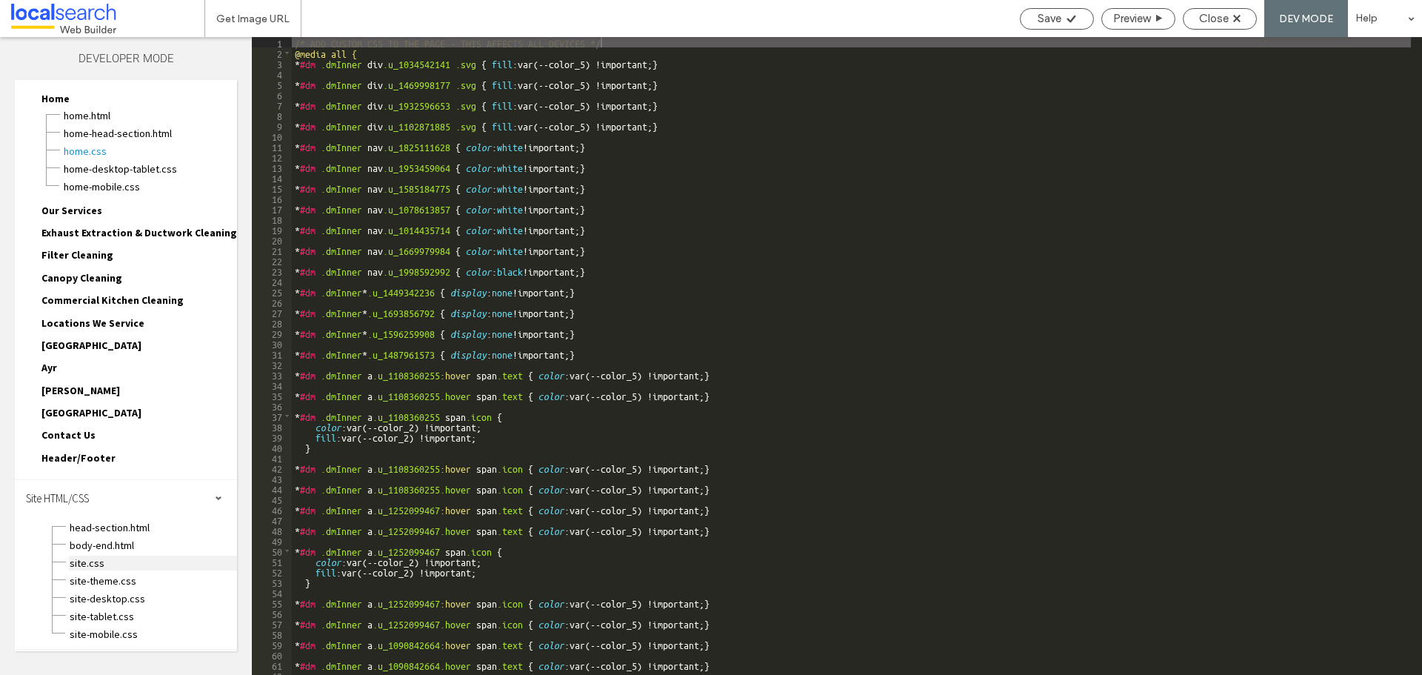
click at [81, 561] on span "site.css" at bounding box center [153, 562] width 168 height 15
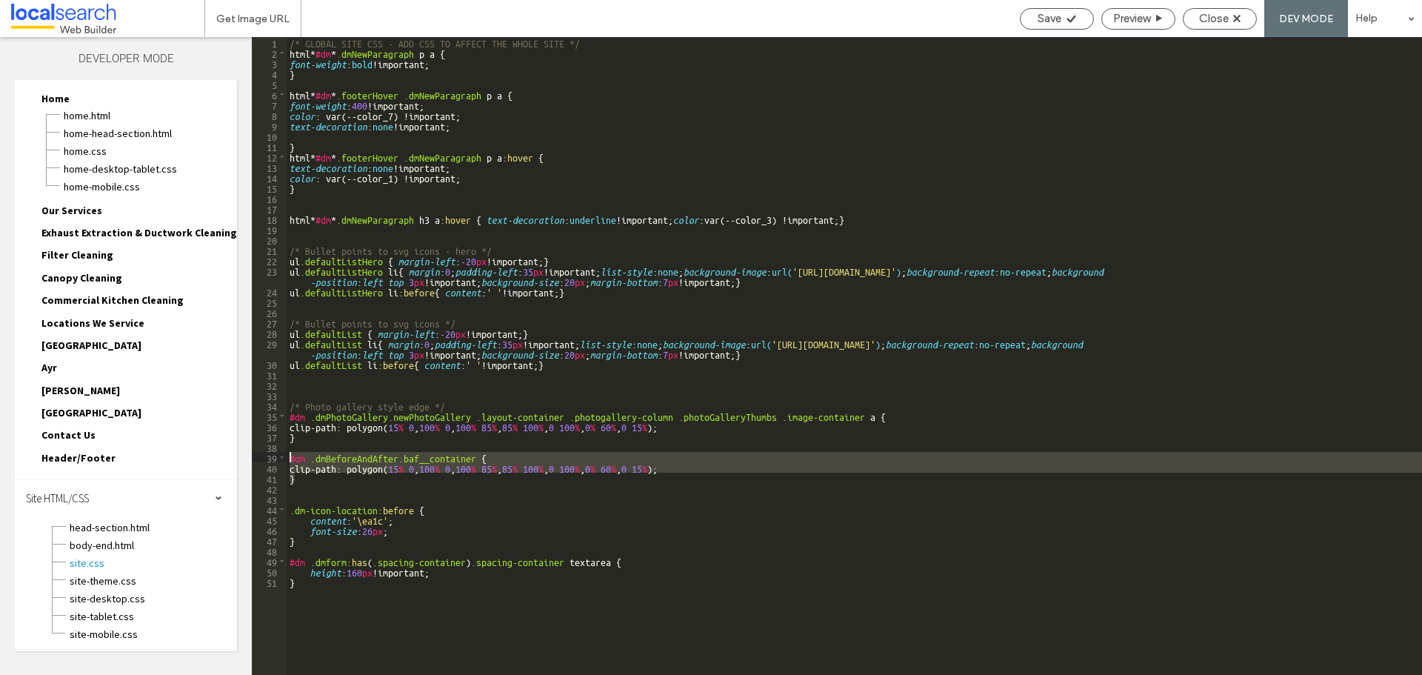
drag, startPoint x: 305, startPoint y: 478, endPoint x: 286, endPoint y: 457, distance: 28.8
click at [286, 457] on div "** 1 2 3 4 5 6 7 8 9 10 11 12 13 14 15 16 17 18 19 20 21 22 23 24 25 26 27 28 2…" at bounding box center [837, 356] width 1170 height 638
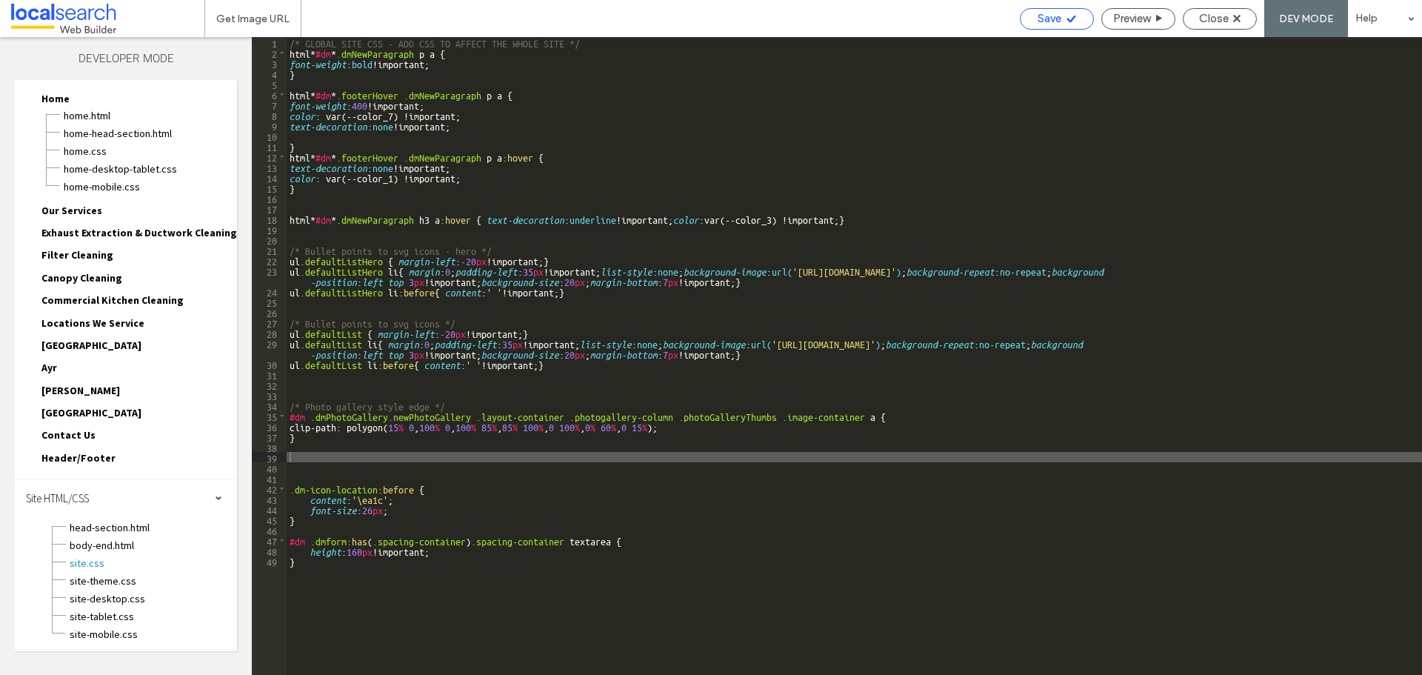
click at [1055, 22] on span "Save" at bounding box center [1050, 18] width 24 height 13
click at [1055, 19] on span "Save" at bounding box center [1050, 18] width 24 height 13
click at [1208, 17] on span "Close" at bounding box center [1214, 18] width 30 height 13
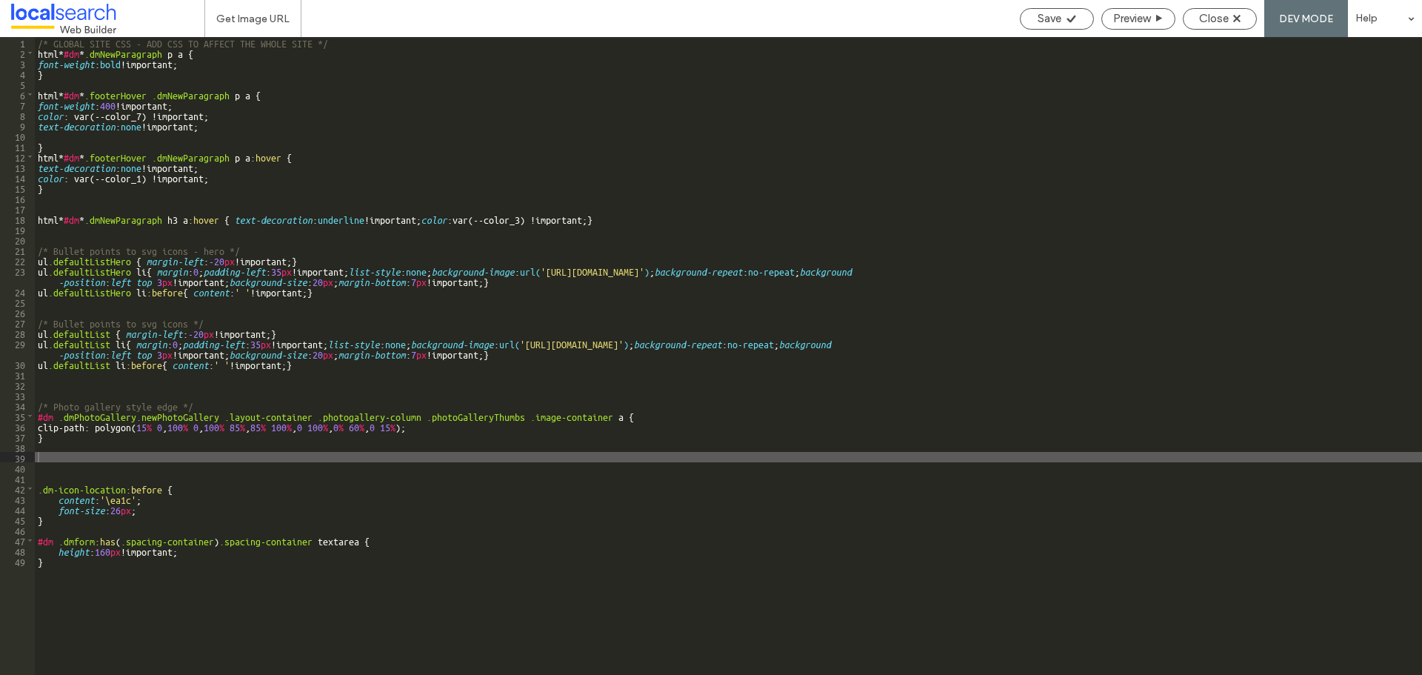
scroll to position [10, 0]
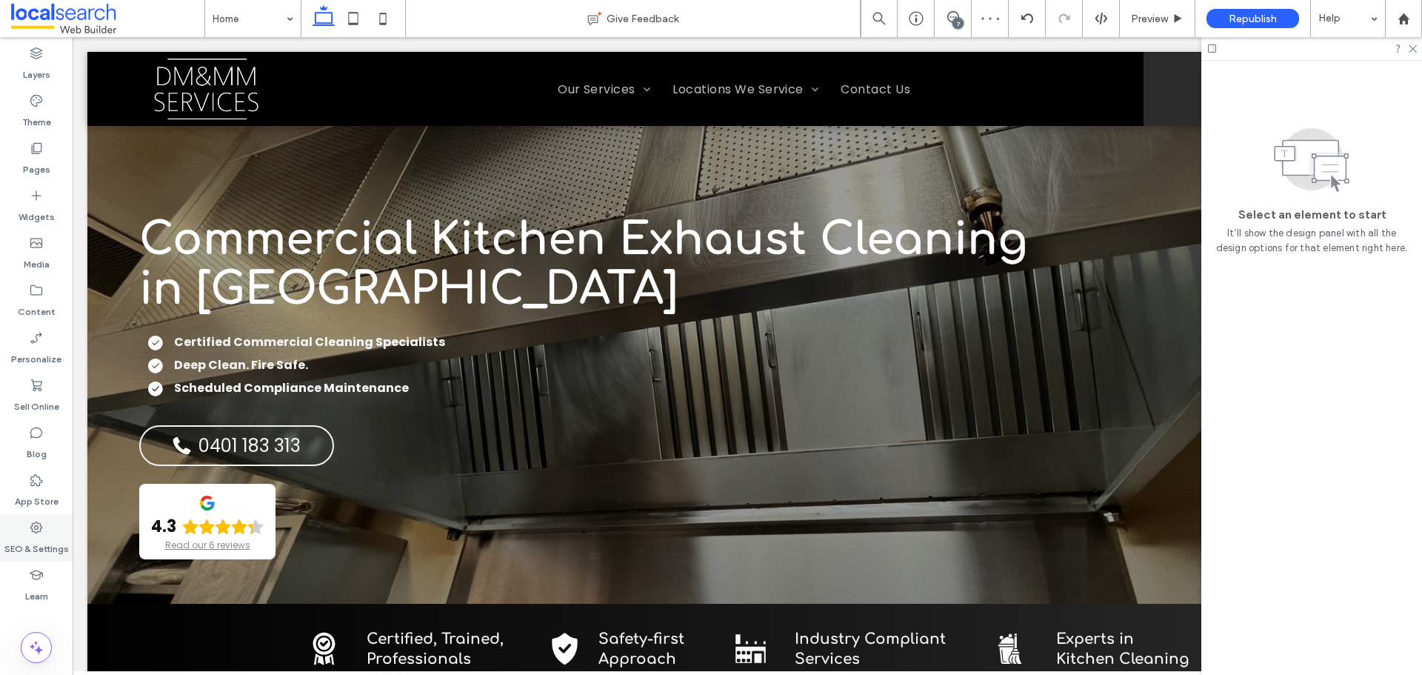
click at [38, 525] on icon at bounding box center [36, 527] width 15 height 15
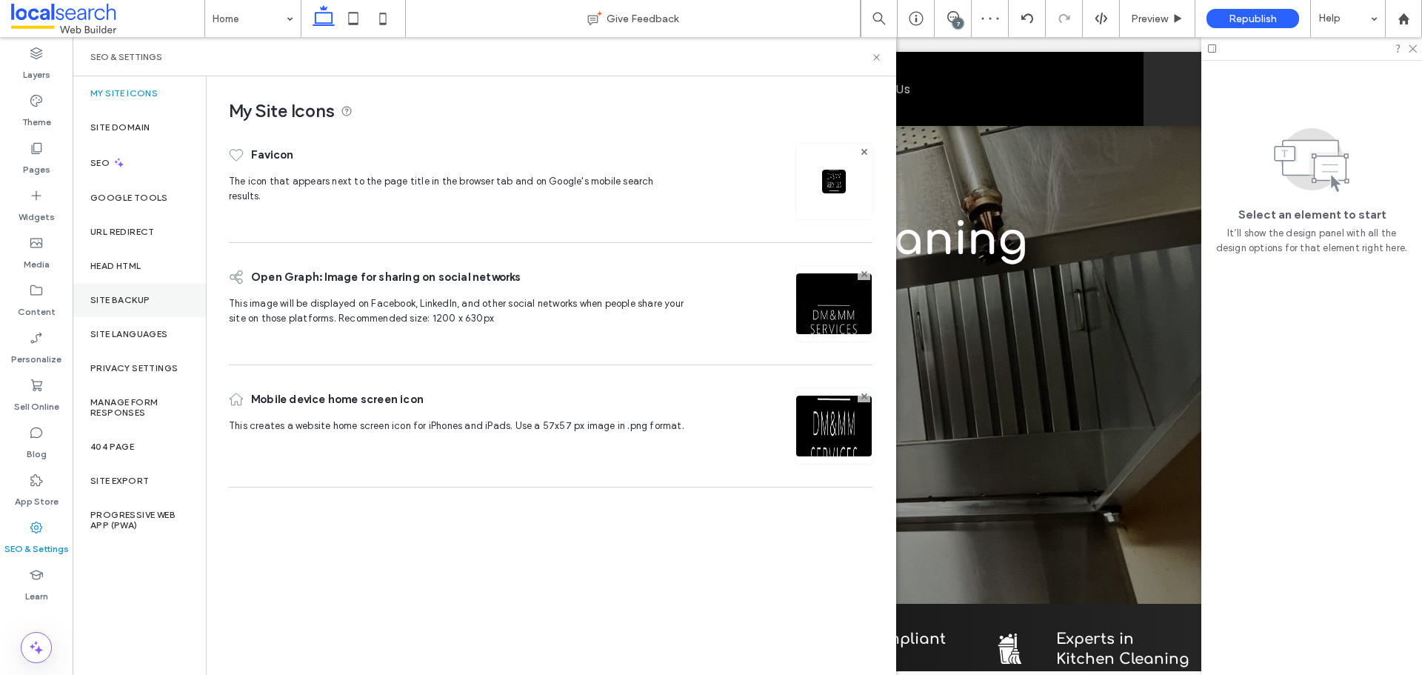
click at [147, 304] on label "Site Backup" at bounding box center [119, 300] width 59 height 10
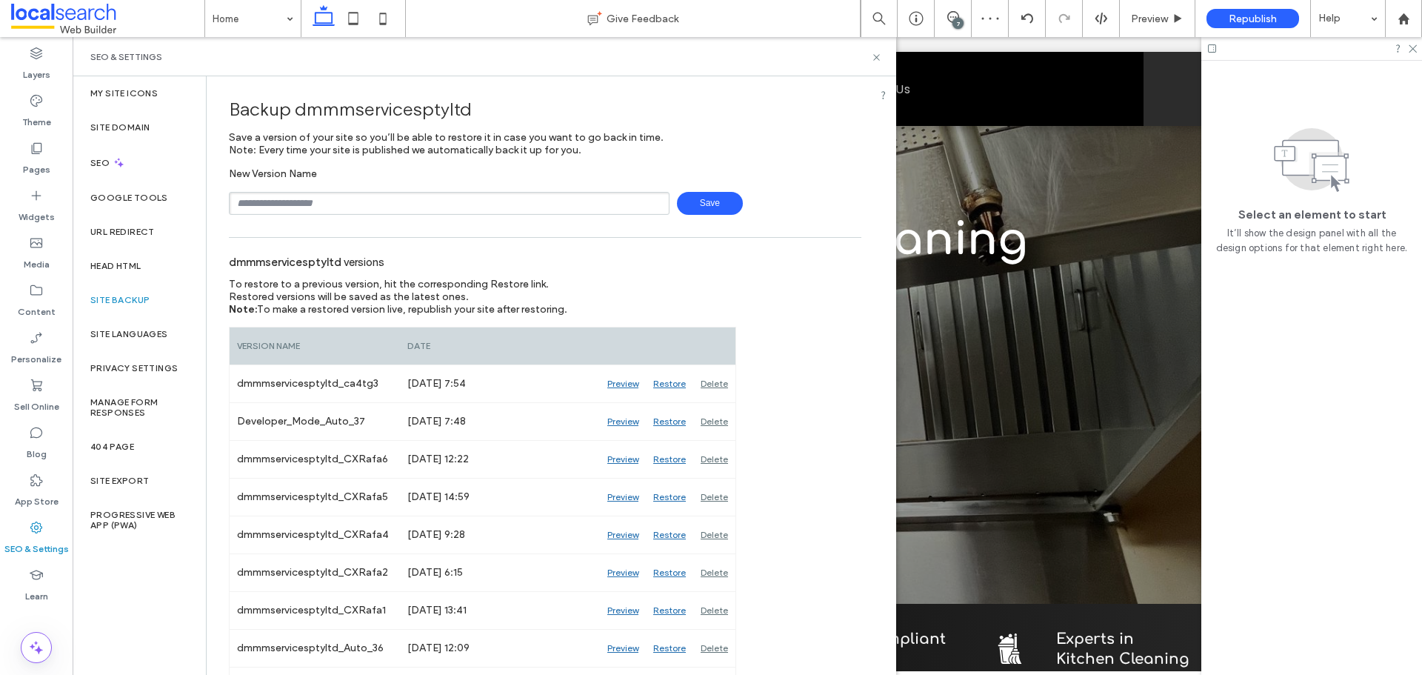
click at [330, 198] on input "text" at bounding box center [449, 203] width 441 height 23
type input "**********"
click at [694, 207] on span "Save" at bounding box center [710, 203] width 66 height 23
click at [878, 58] on icon at bounding box center [876, 57] width 11 height 11
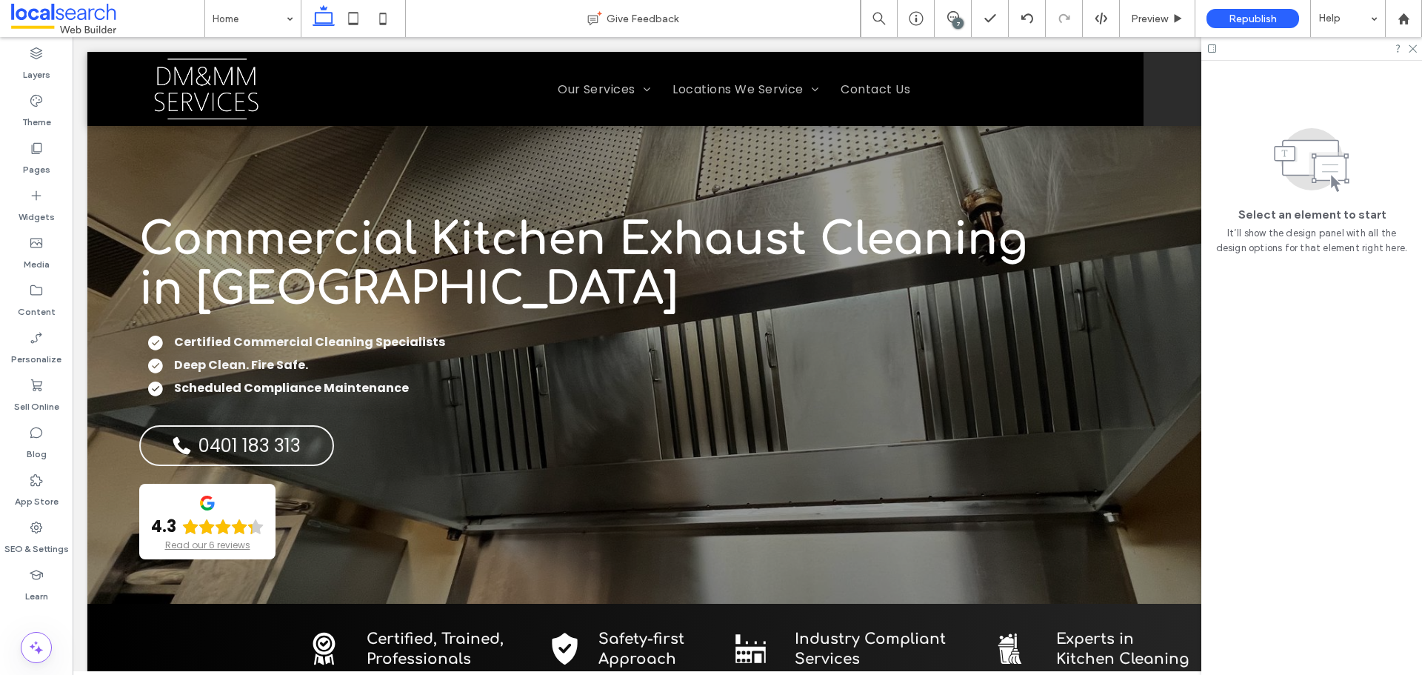
click at [959, 21] on div "7" at bounding box center [957, 23] width 11 height 11
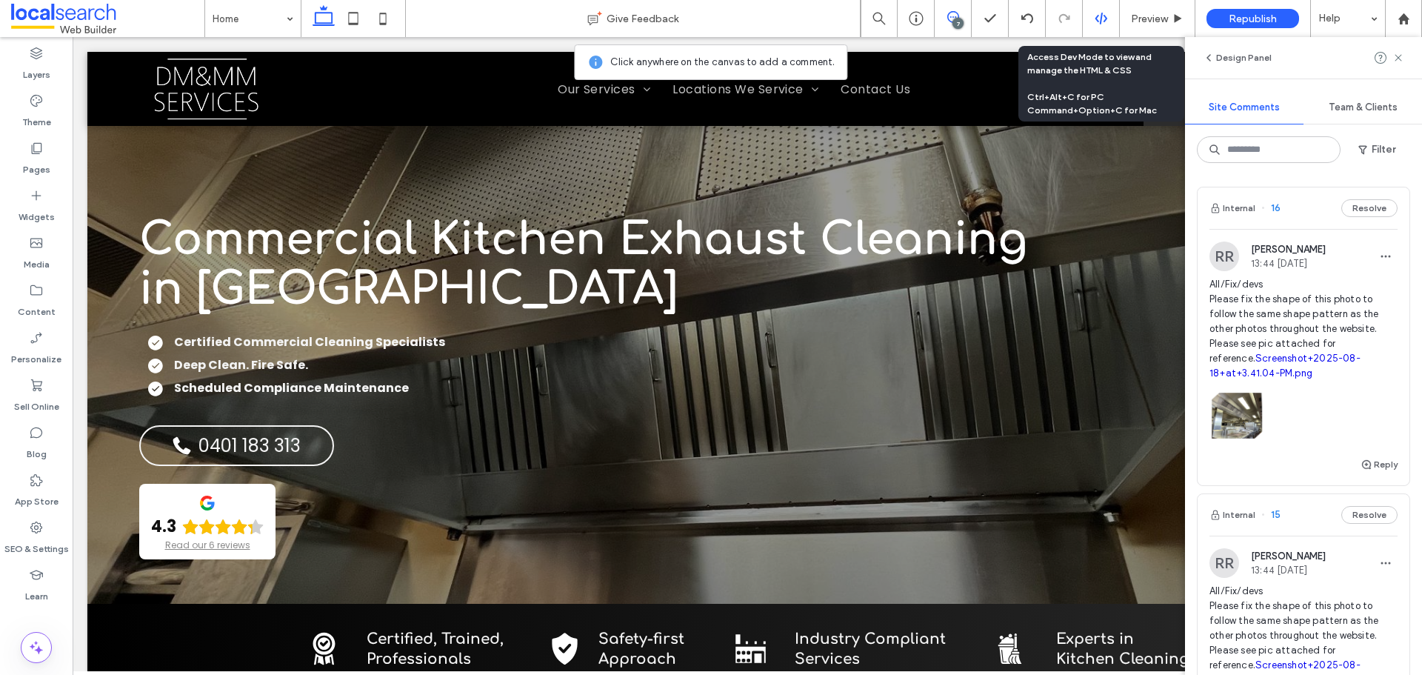
click at [1095, 8] on div at bounding box center [1101, 18] width 37 height 37
drag, startPoint x: 1098, startPoint y: 21, endPoint x: 1092, endPoint y: 26, distance: 7.9
click at [1098, 21] on use at bounding box center [1101, 19] width 12 height 12
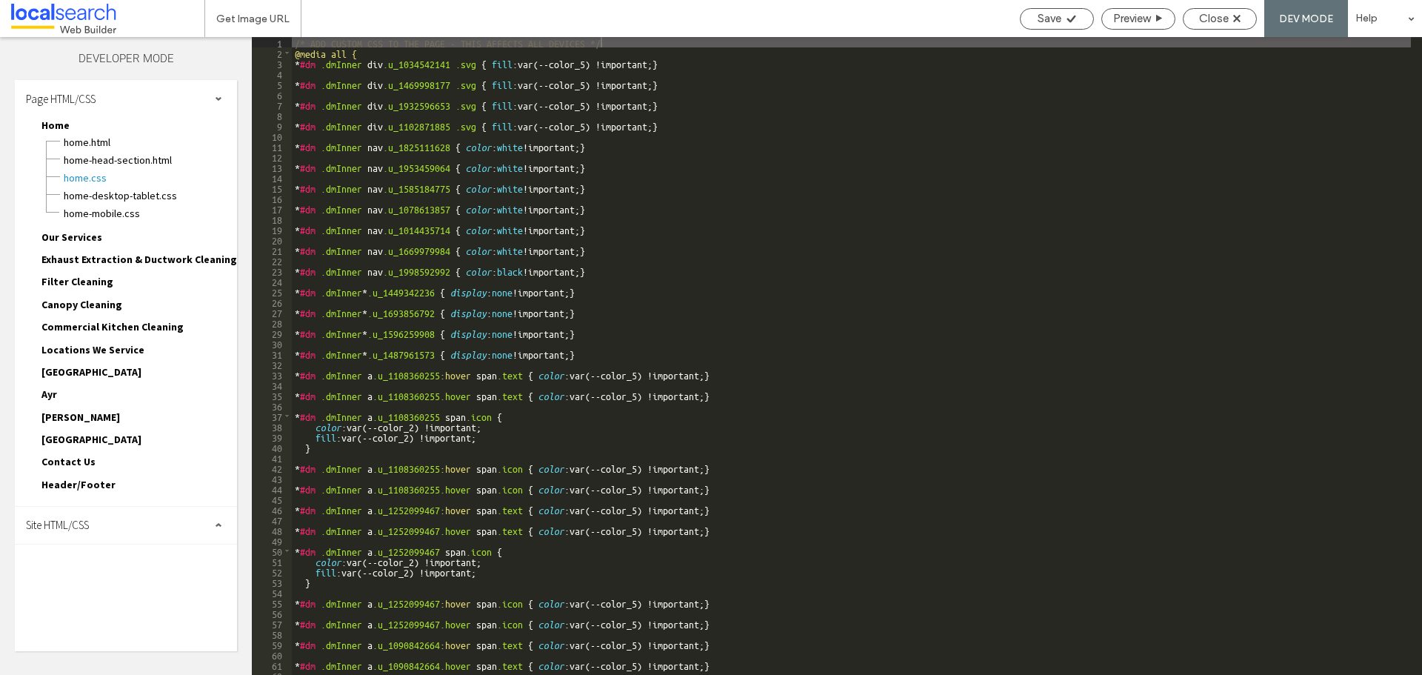
click at [156, 524] on div "Site HTML/CSS" at bounding box center [126, 525] width 222 height 37
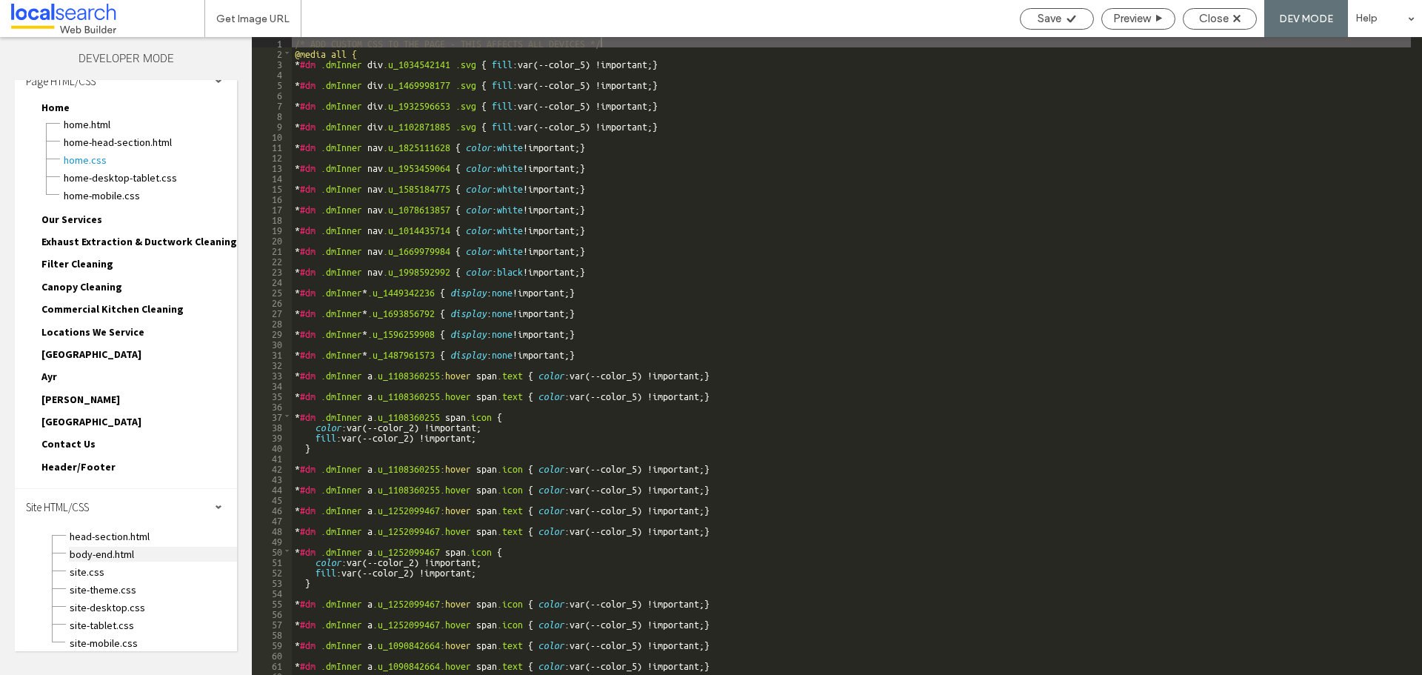
scroll to position [27, 0]
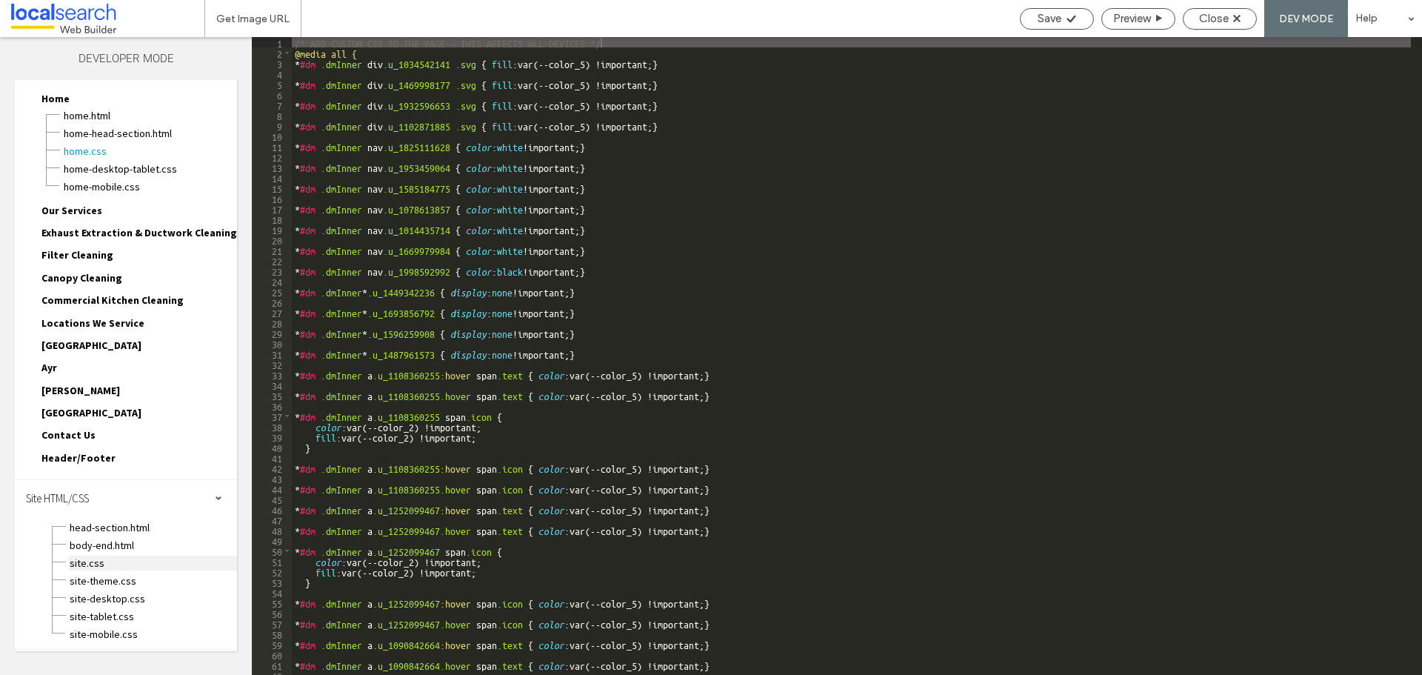
click at [142, 559] on span "site.css" at bounding box center [153, 562] width 168 height 15
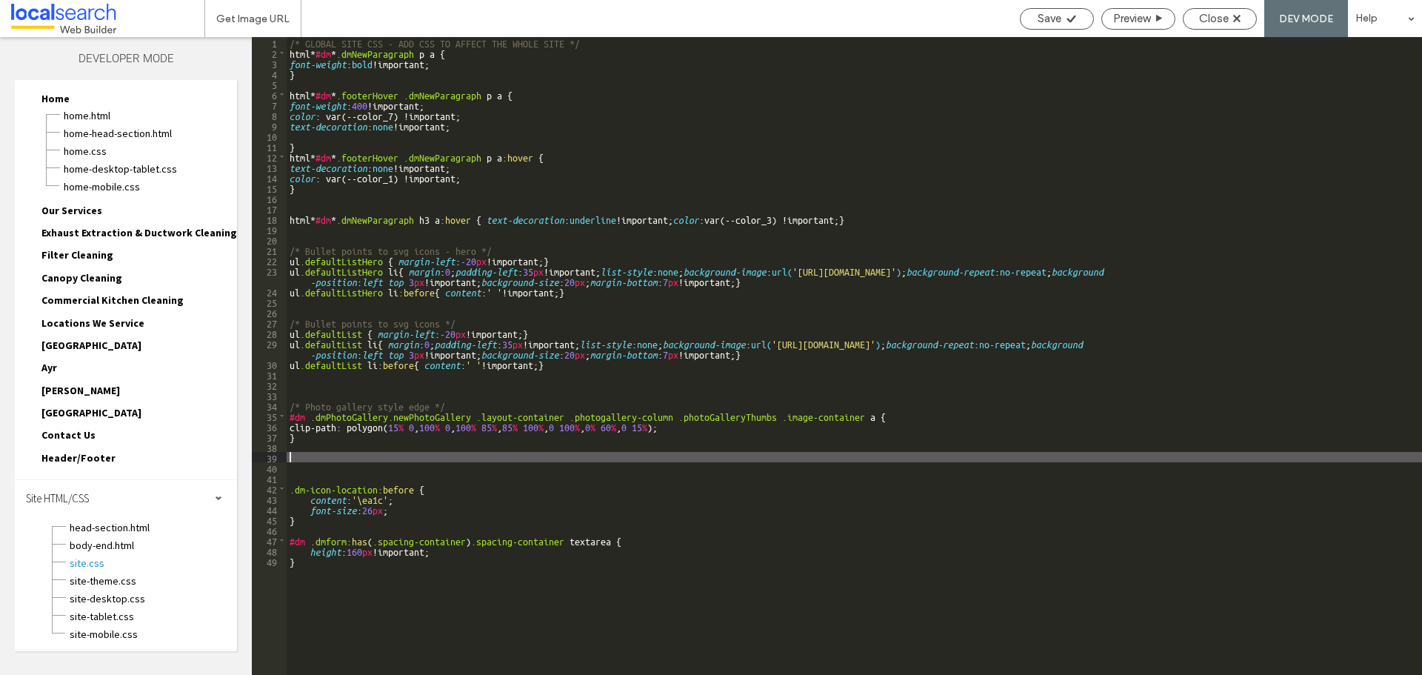
click at [296, 458] on div "/* GLOBAL SITE CSS - ADD CSS TO AFFECT THE WHOLE SITE */ html * #dm * .dmNewPar…" at bounding box center [854, 366] width 1135 height 658
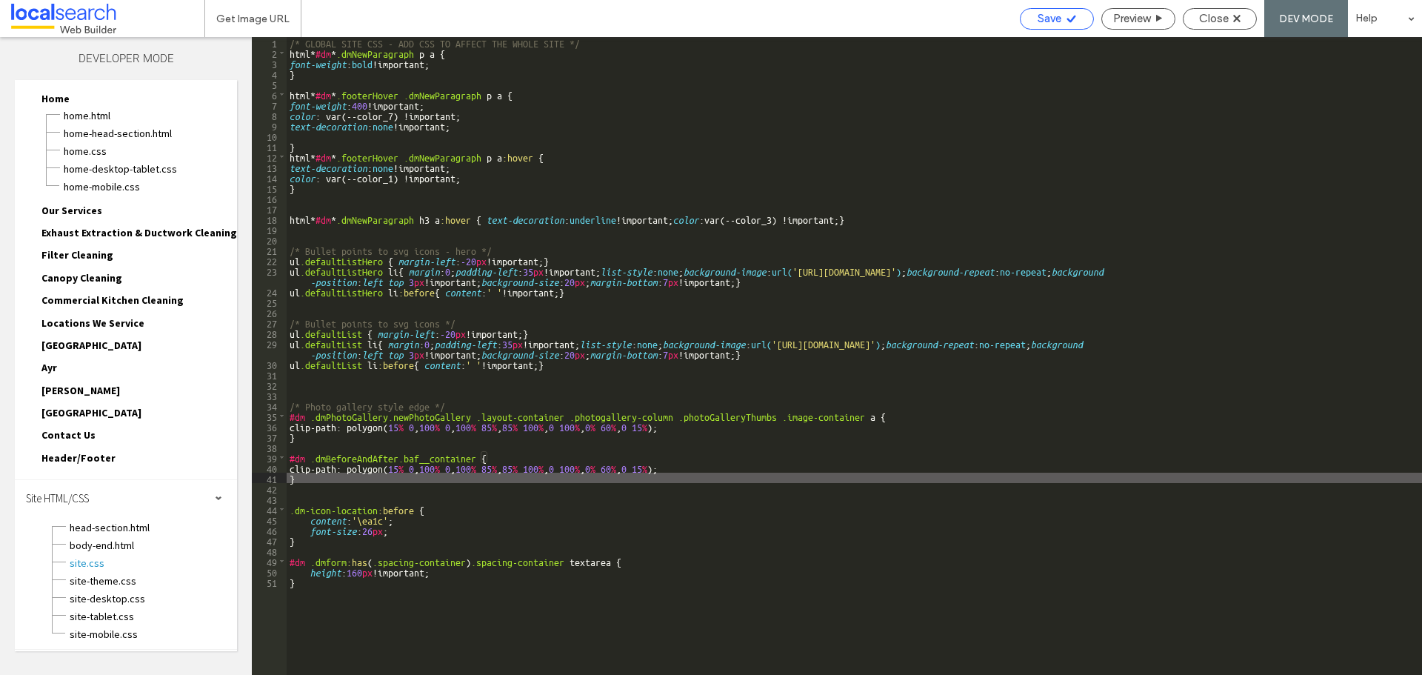
click at [1049, 17] on span "Save" at bounding box center [1050, 18] width 24 height 13
click at [1204, 16] on span "Close" at bounding box center [1214, 18] width 30 height 13
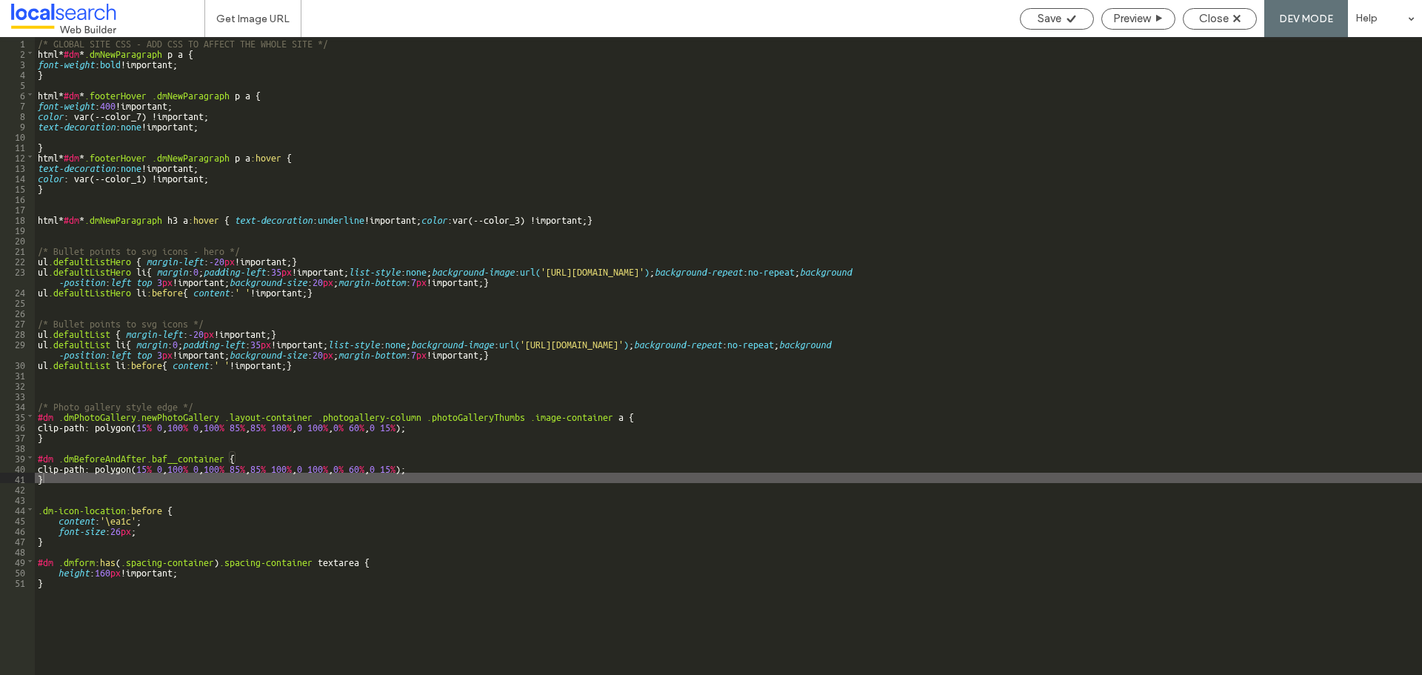
scroll to position [10, 0]
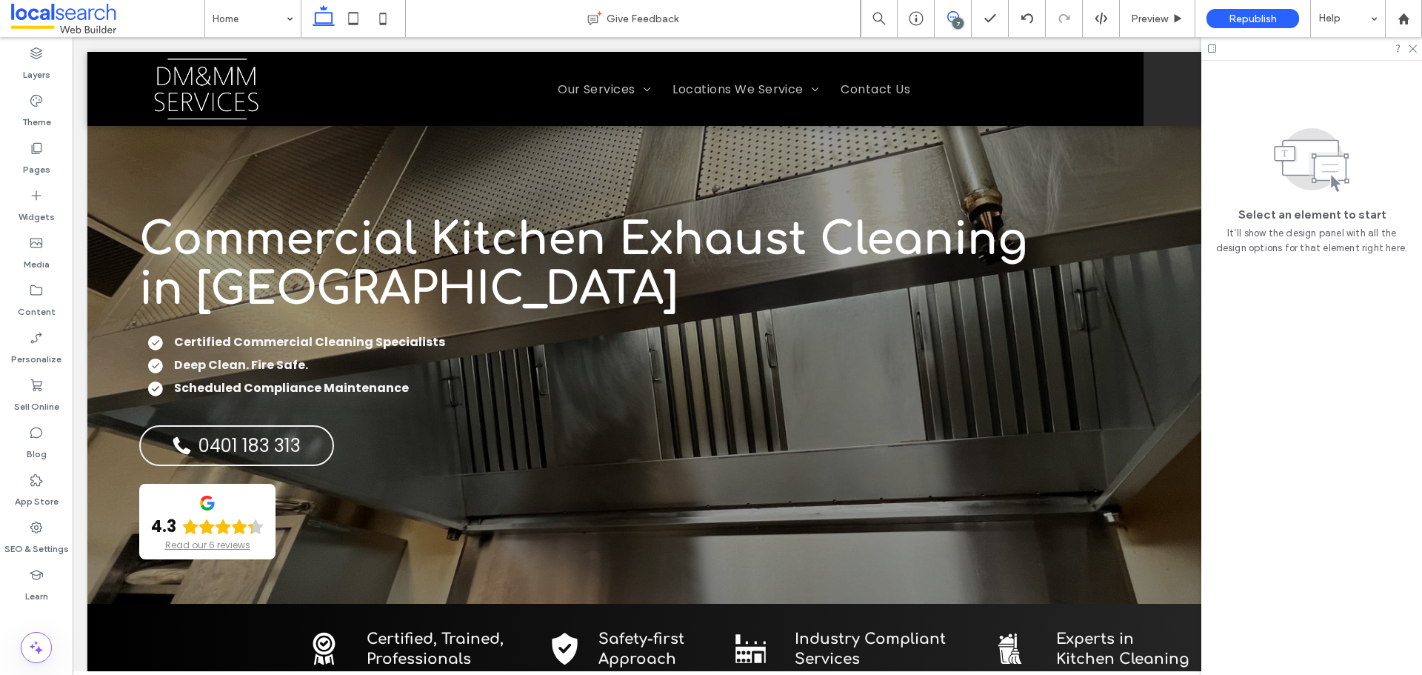
drag, startPoint x: 949, startPoint y: 19, endPoint x: 958, endPoint y: 17, distance: 9.0
click at [949, 17] on icon at bounding box center [953, 17] width 12 height 12
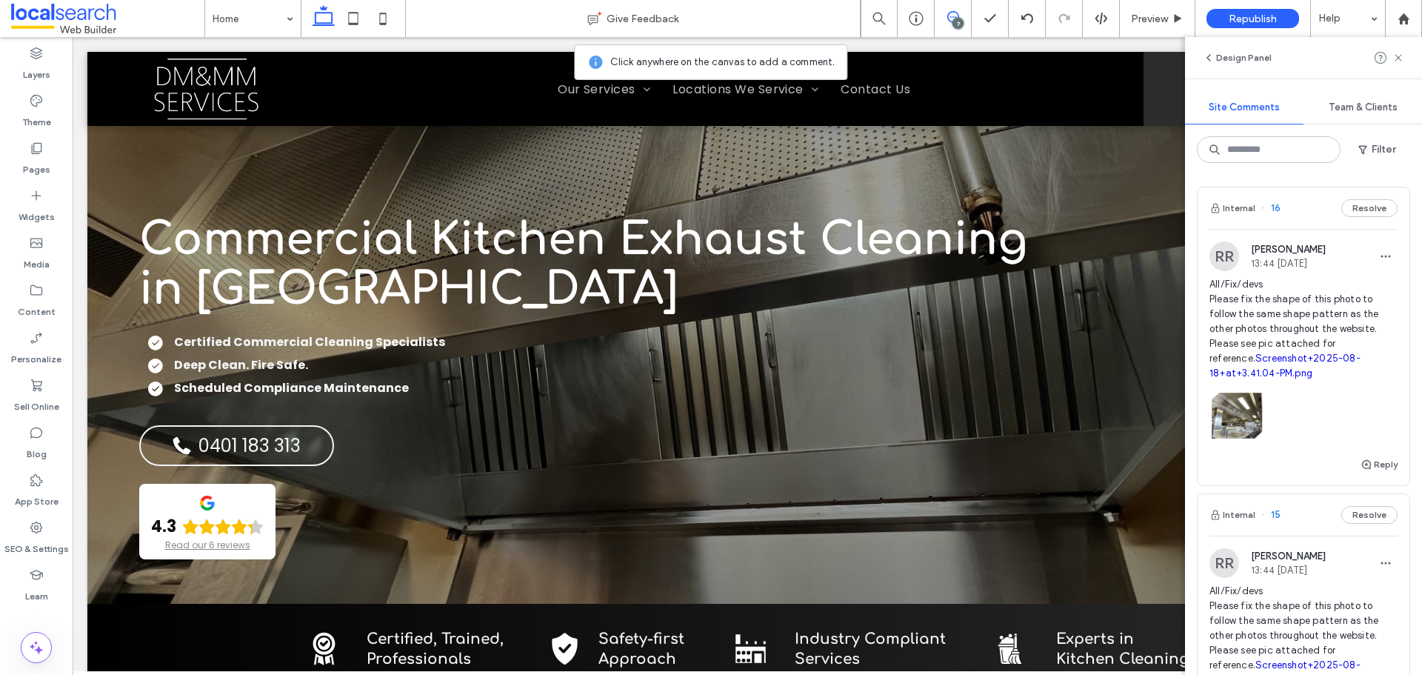
click at [1289, 320] on span "All/Fix/devs Please fix the shape of this photo to follow the same shape patter…" at bounding box center [1303, 329] width 188 height 104
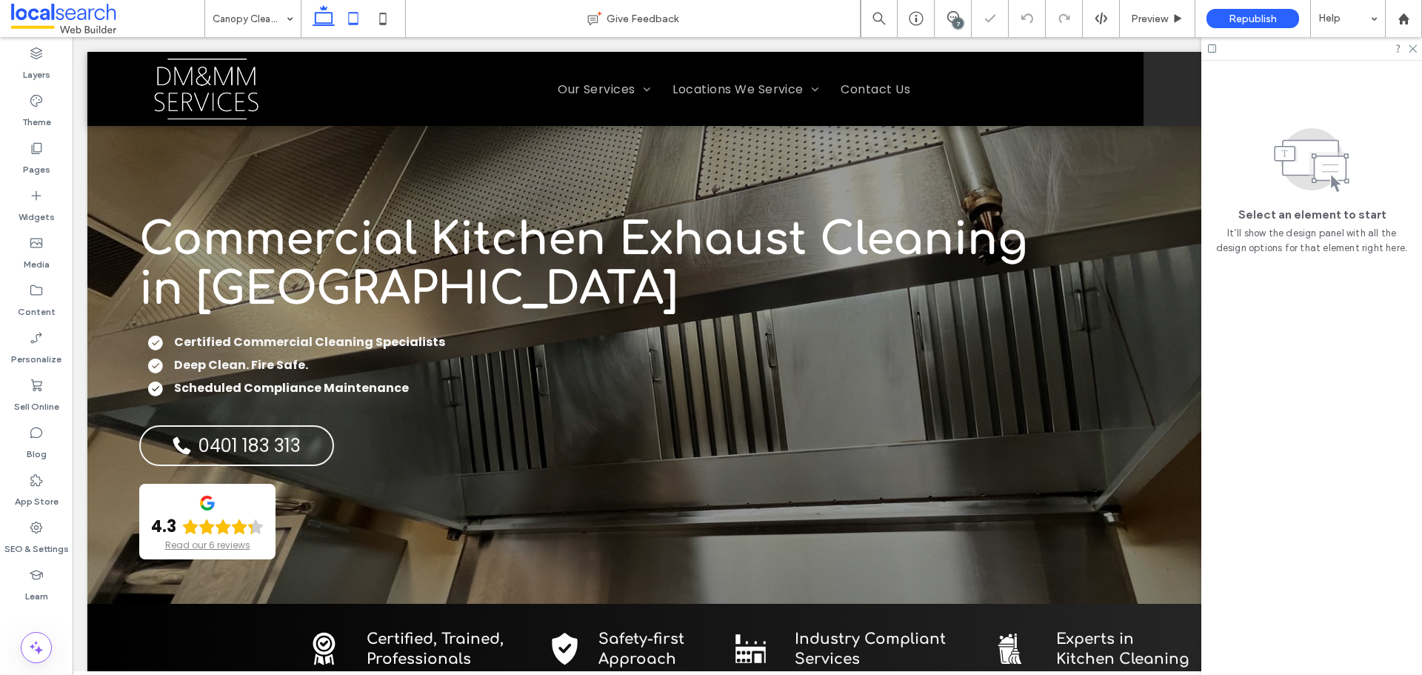
click at [356, 27] on icon at bounding box center [353, 19] width 30 height 30
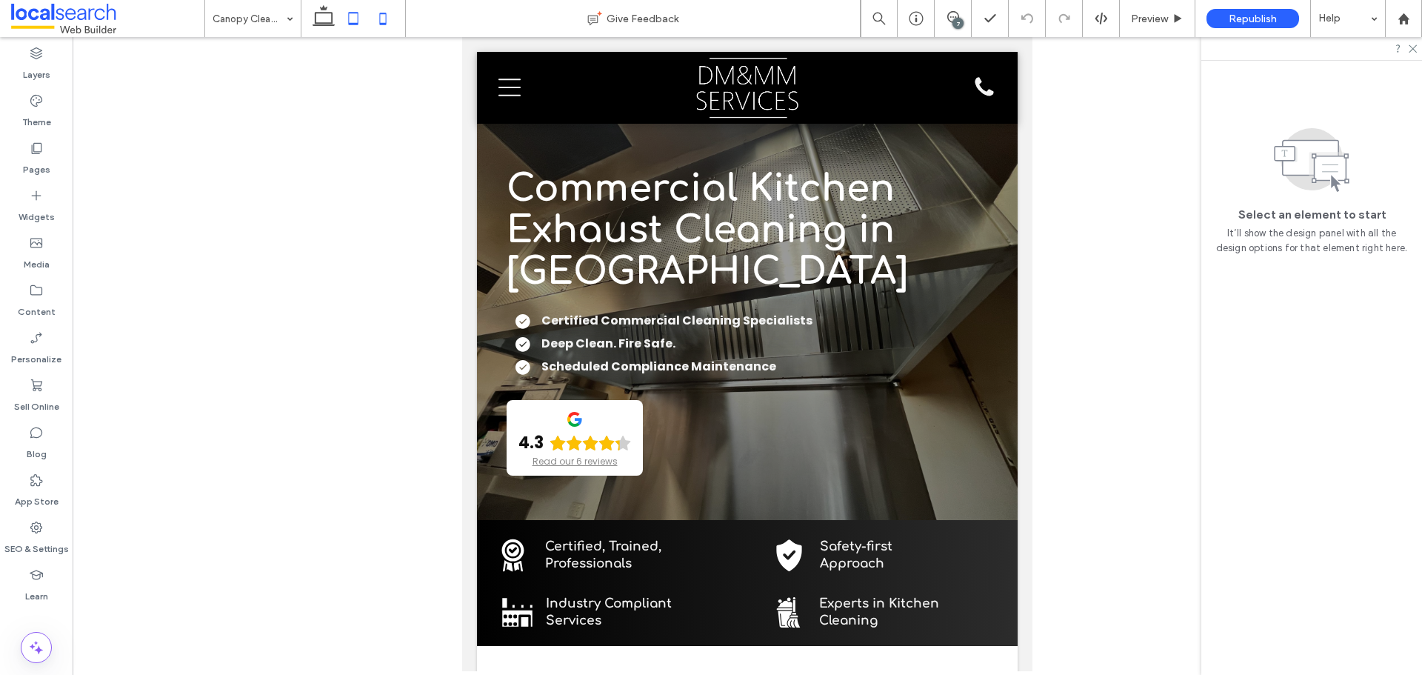
click at [381, 14] on use at bounding box center [383, 19] width 7 height 12
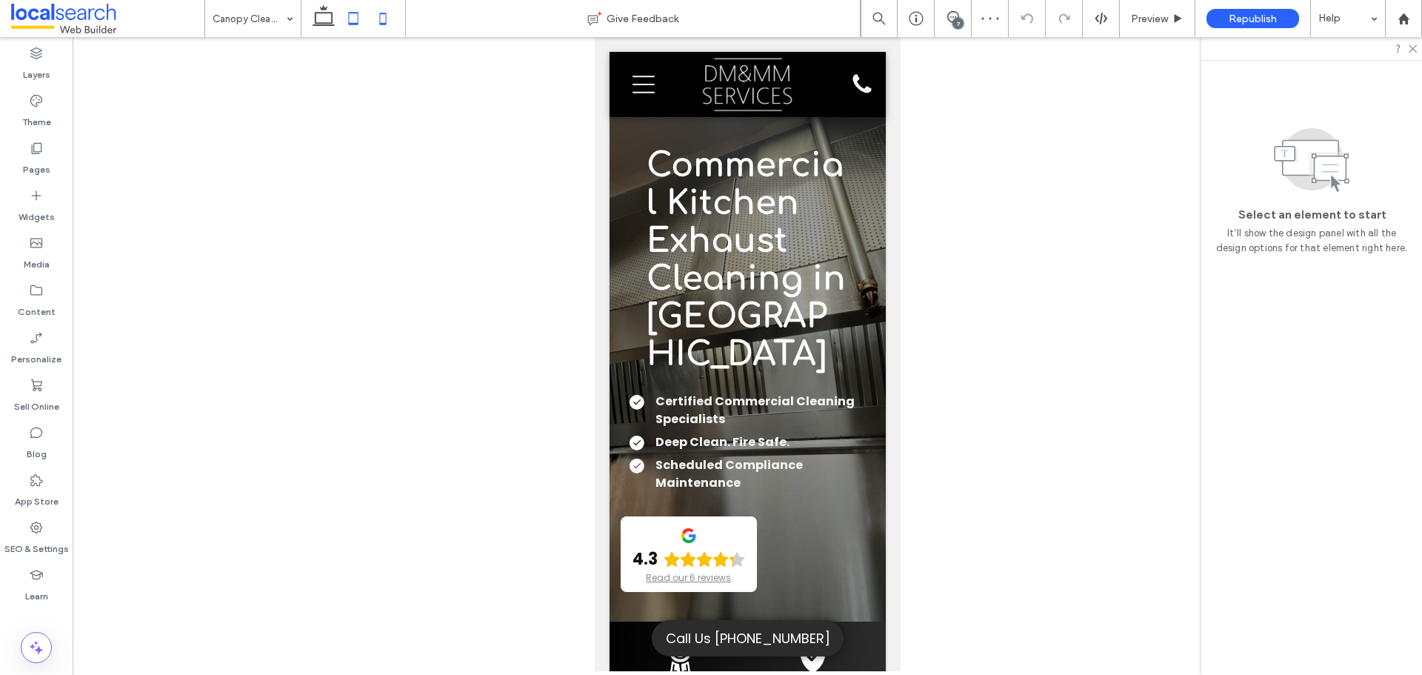
click at [358, 21] on use at bounding box center [354, 18] width 10 height 13
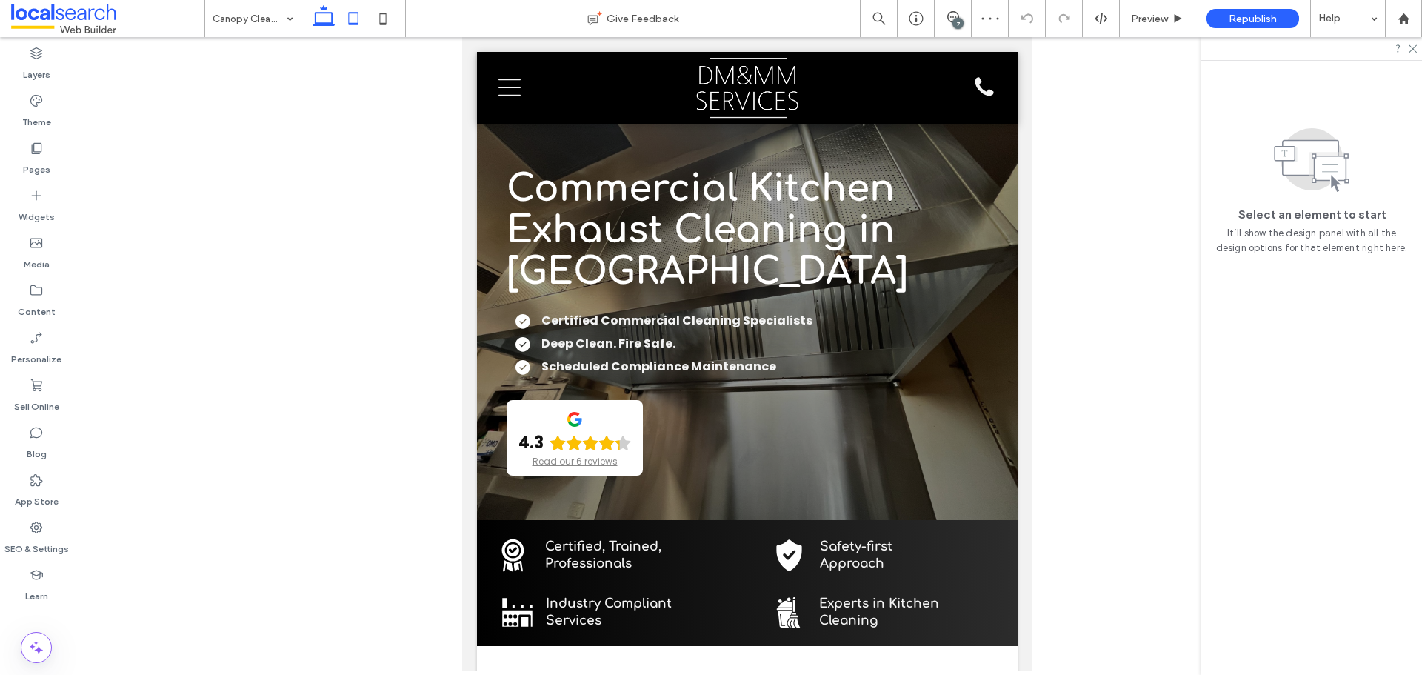
click at [319, 19] on icon at bounding box center [324, 19] width 30 height 30
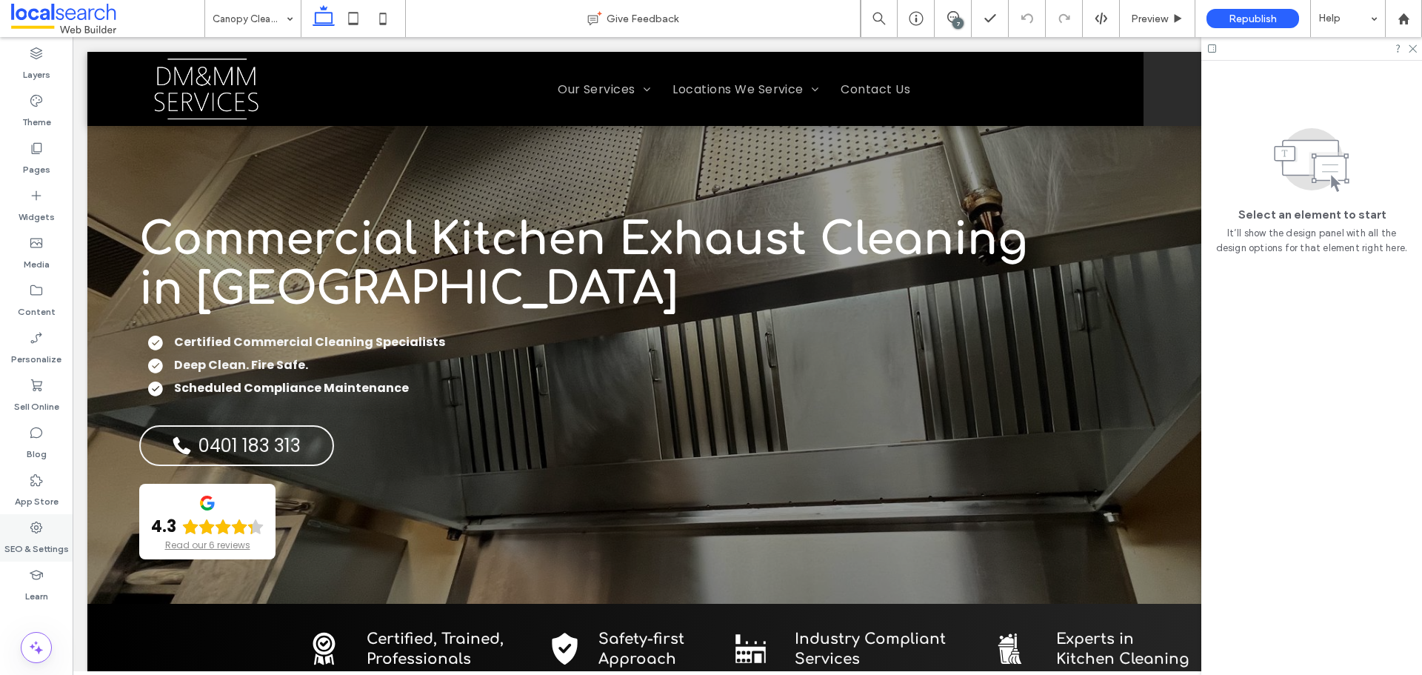
click at [50, 526] on div "SEO & Settings" at bounding box center [36, 537] width 73 height 47
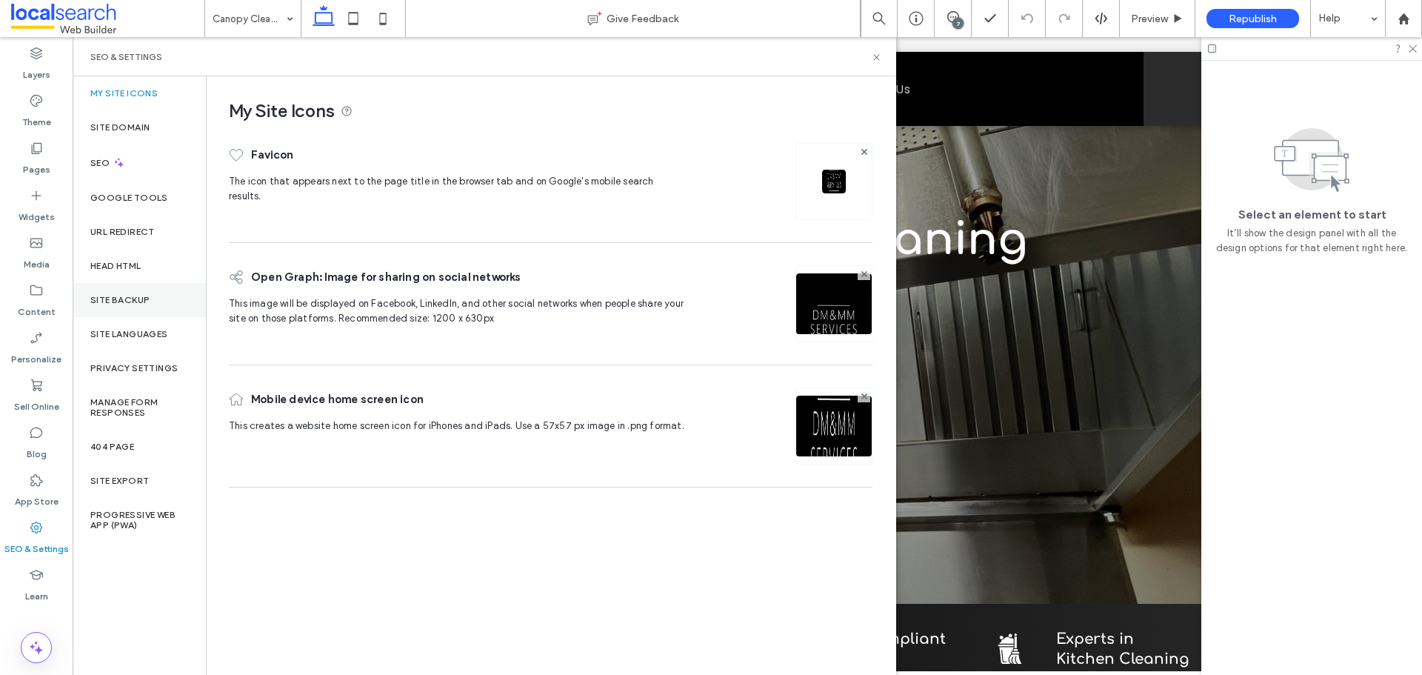
click at [153, 298] on div "Site Backup" at bounding box center [139, 300] width 133 height 34
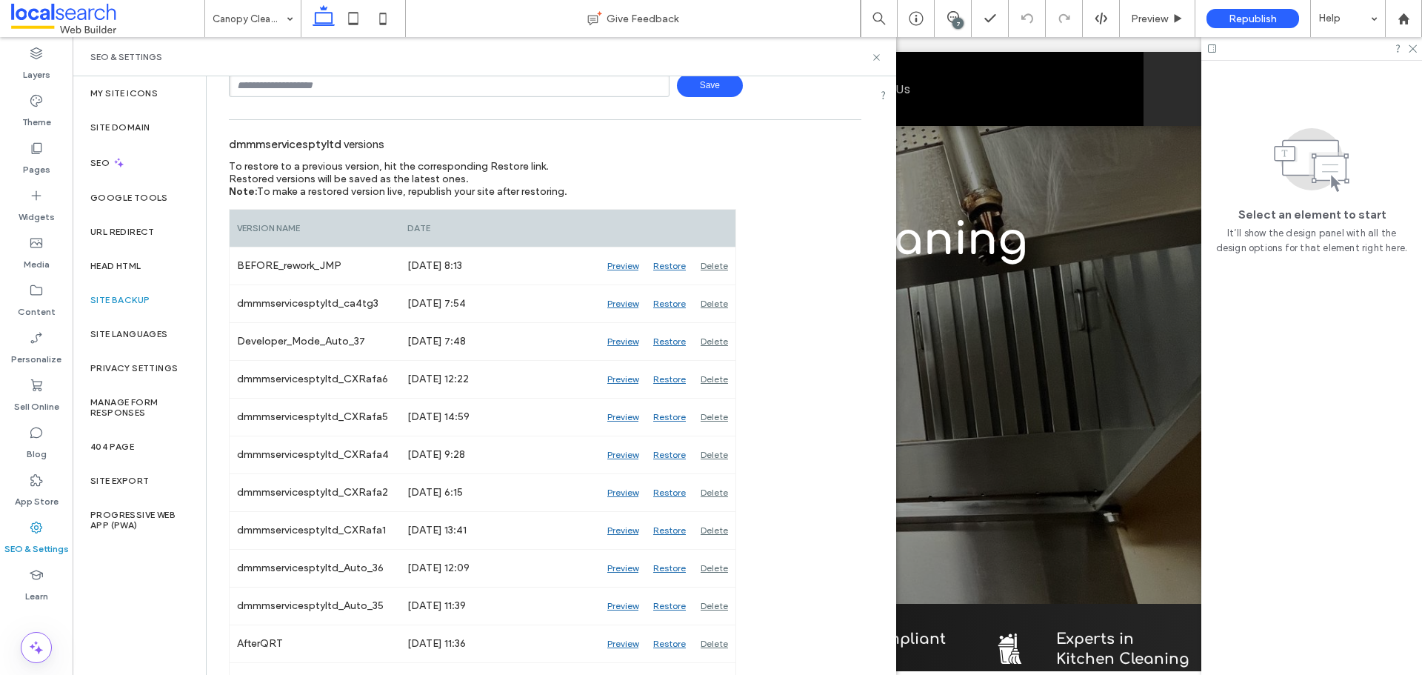
scroll to position [69, 0]
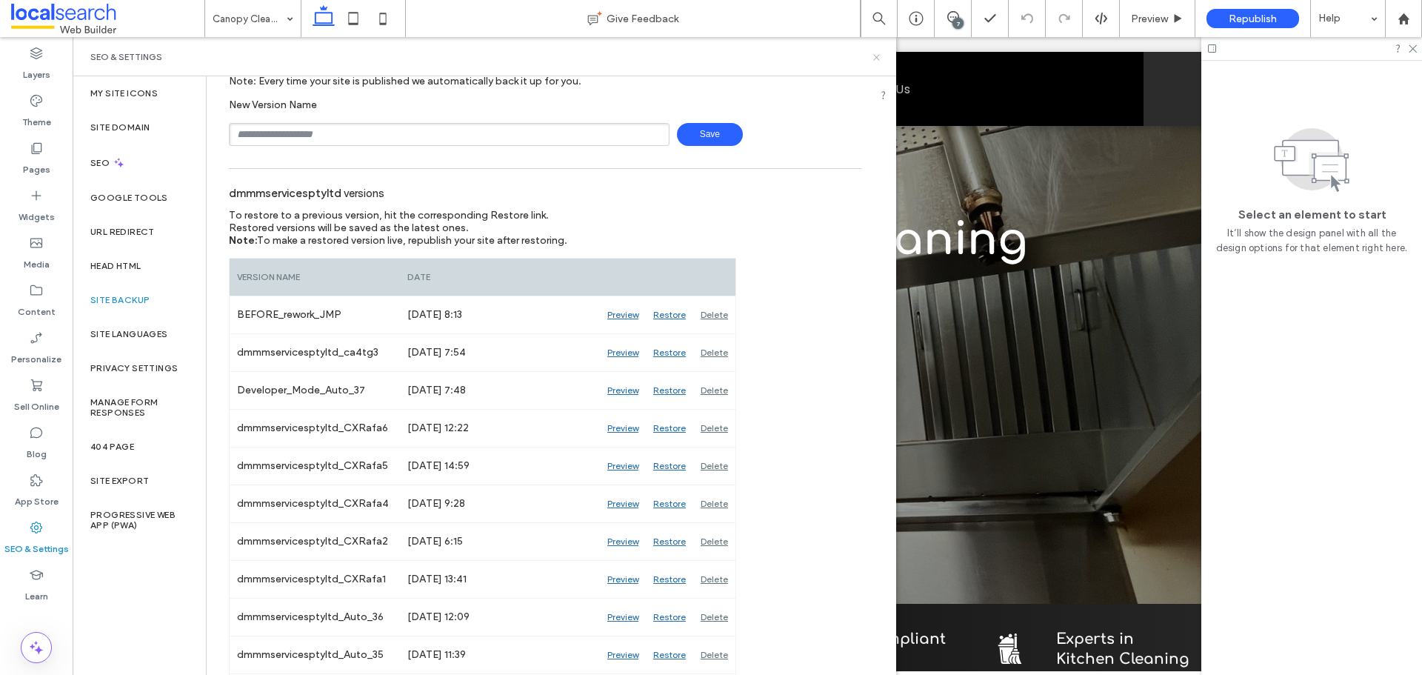
click at [878, 56] on icon at bounding box center [876, 57] width 11 height 11
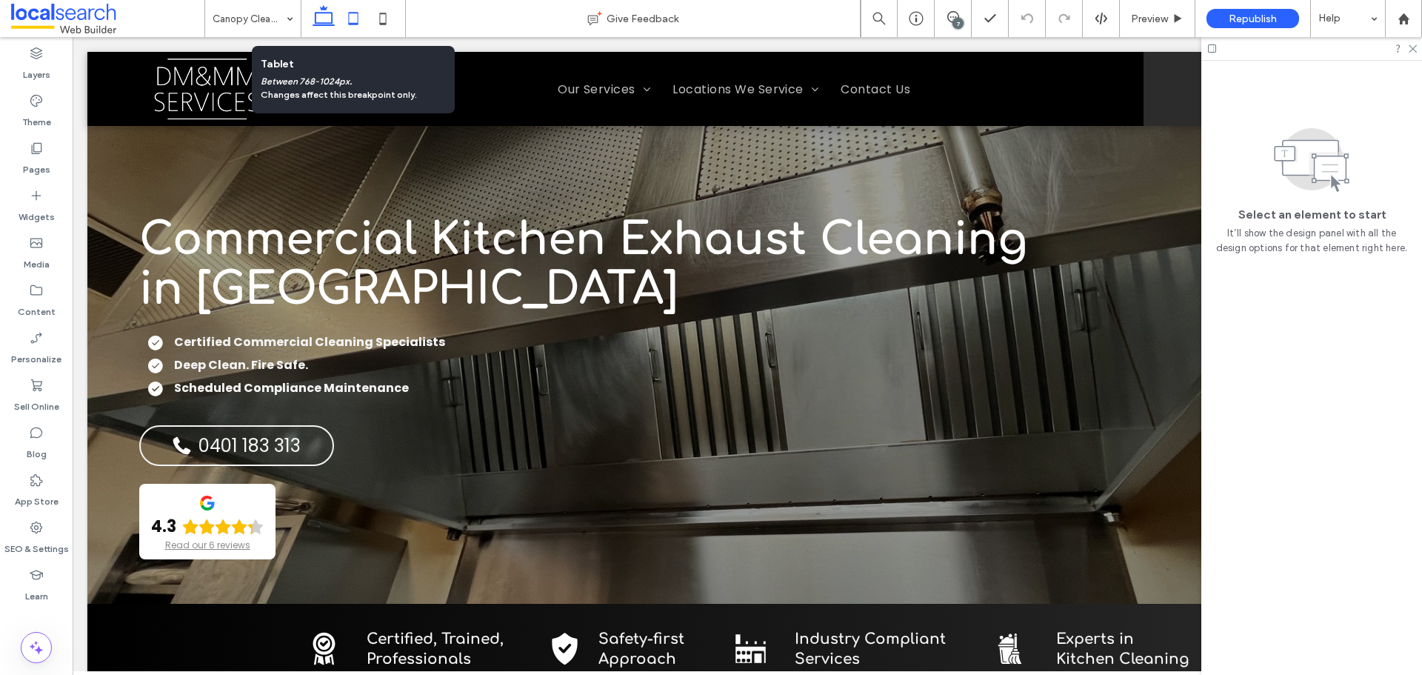
click at [348, 14] on icon at bounding box center [353, 19] width 30 height 30
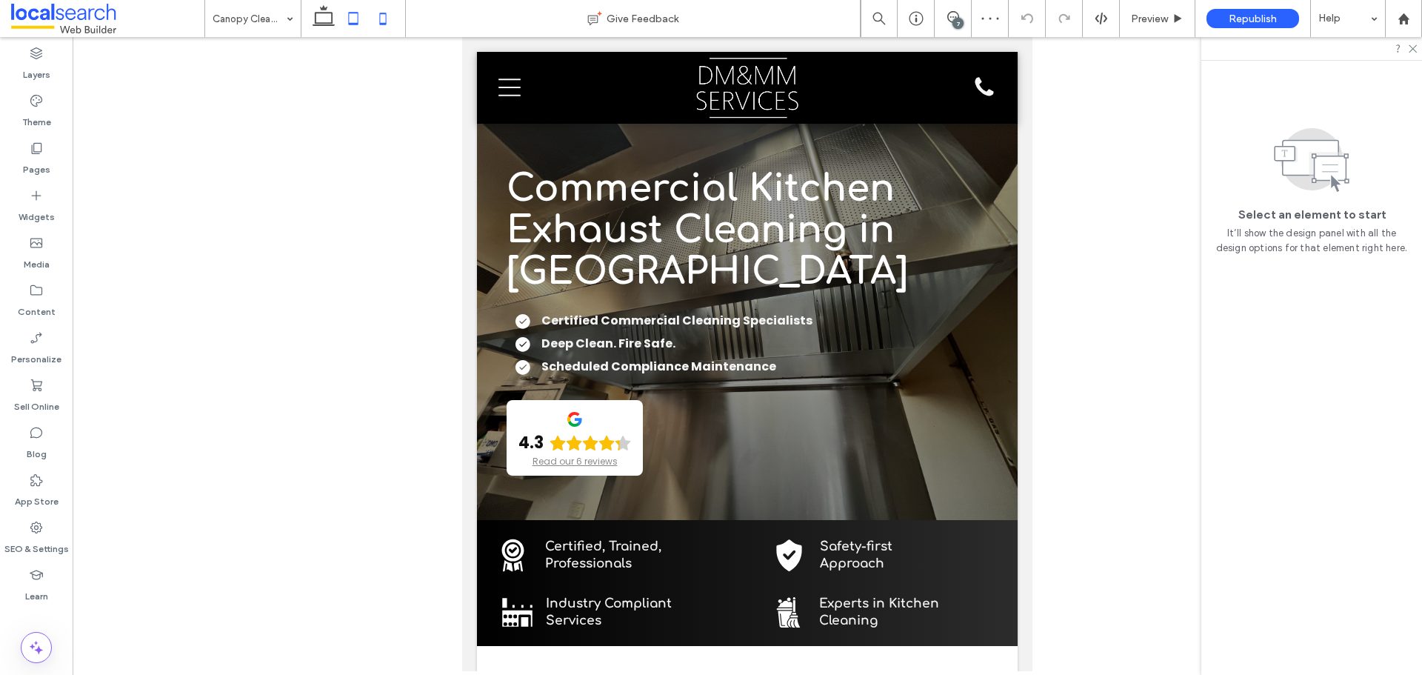
click at [389, 15] on icon at bounding box center [383, 19] width 30 height 30
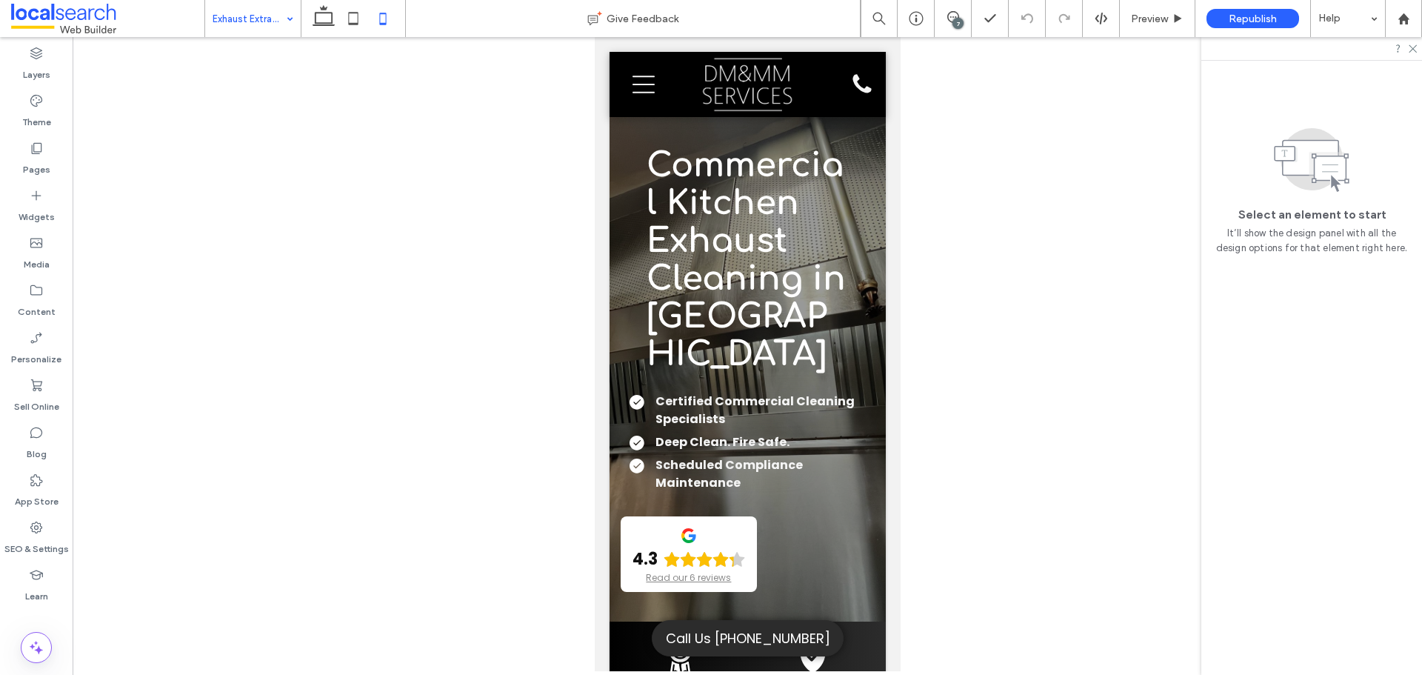
drag, startPoint x: 267, startPoint y: 99, endPoint x: 278, endPoint y: 86, distance: 16.9
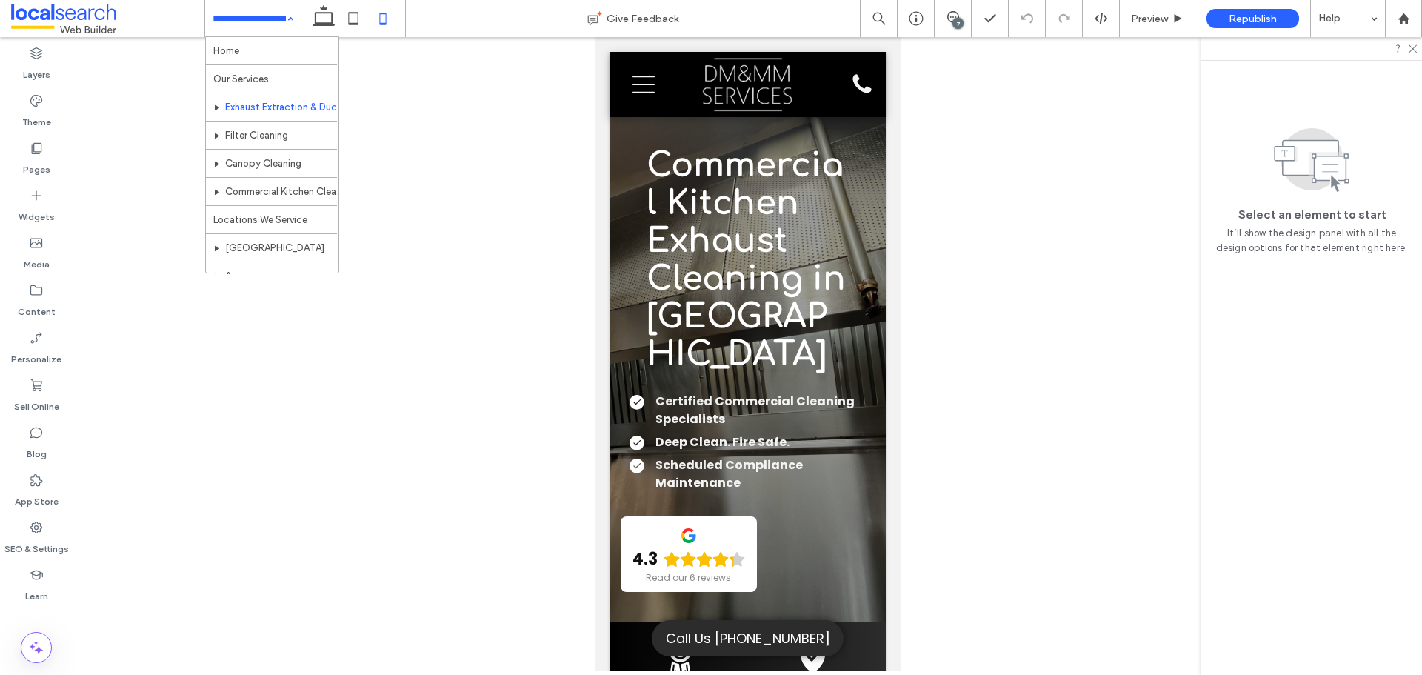
click at [241, 30] on input at bounding box center [249, 18] width 73 height 37
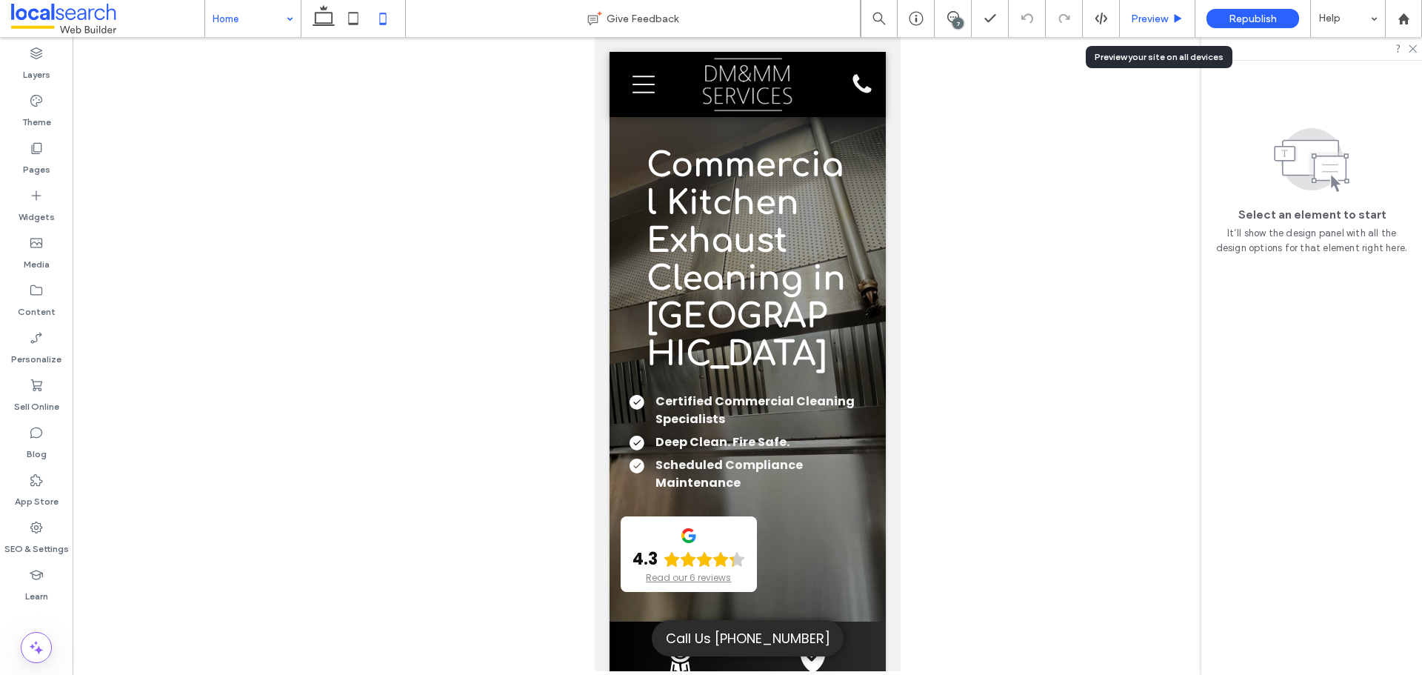
click at [1138, 26] on div "Preview" at bounding box center [1158, 18] width 76 height 37
click at [1150, 17] on span "Preview" at bounding box center [1149, 19] width 37 height 13
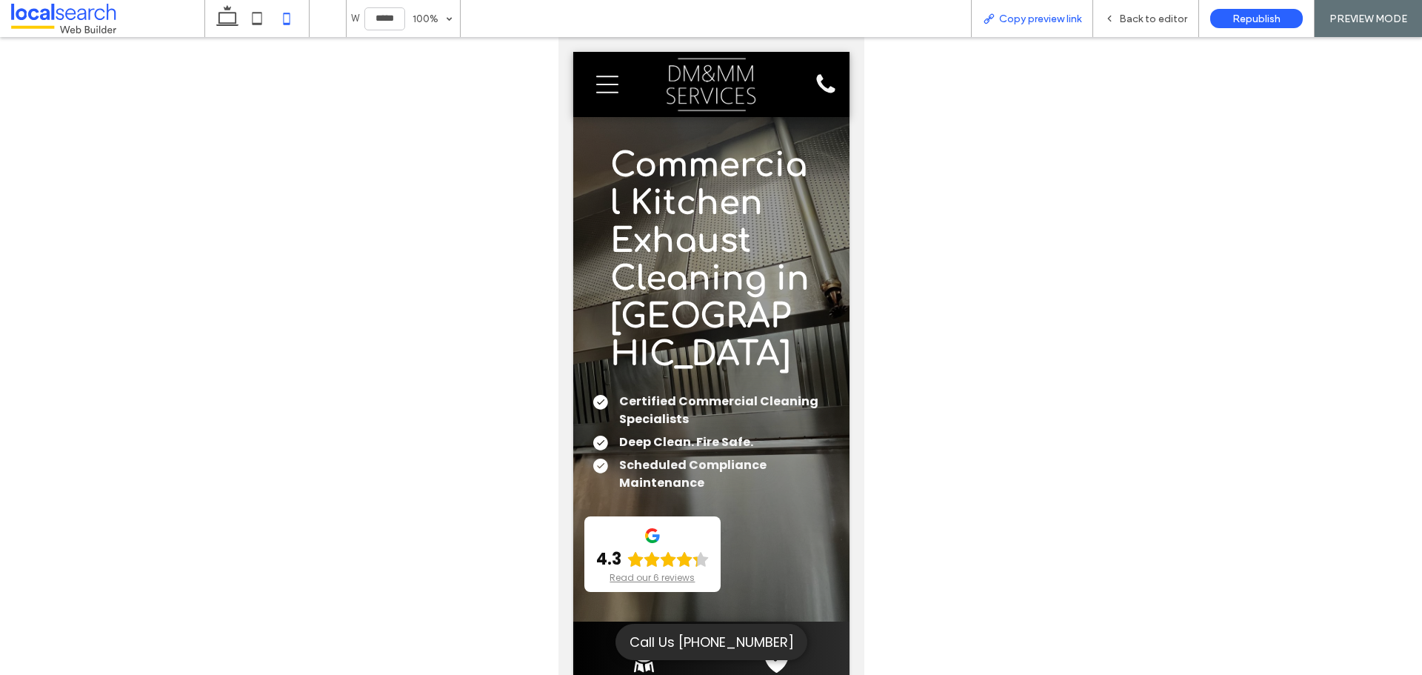
click at [1022, 10] on div "Copy preview link" at bounding box center [1032, 18] width 122 height 37
click at [1032, 9] on div "Copy preview link" at bounding box center [1032, 18] width 122 height 37
click at [1109, 15] on icon at bounding box center [1109, 18] width 10 height 10
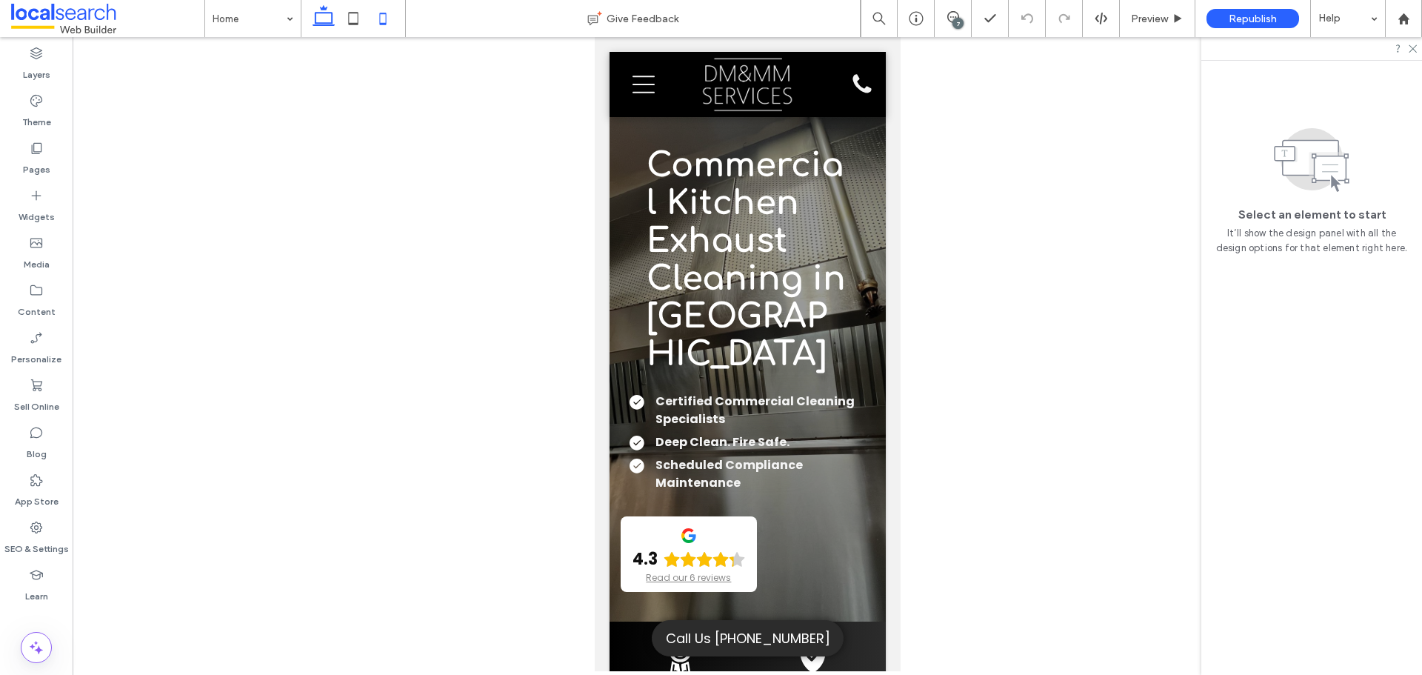
click at [332, 14] on use at bounding box center [324, 15] width 22 height 21
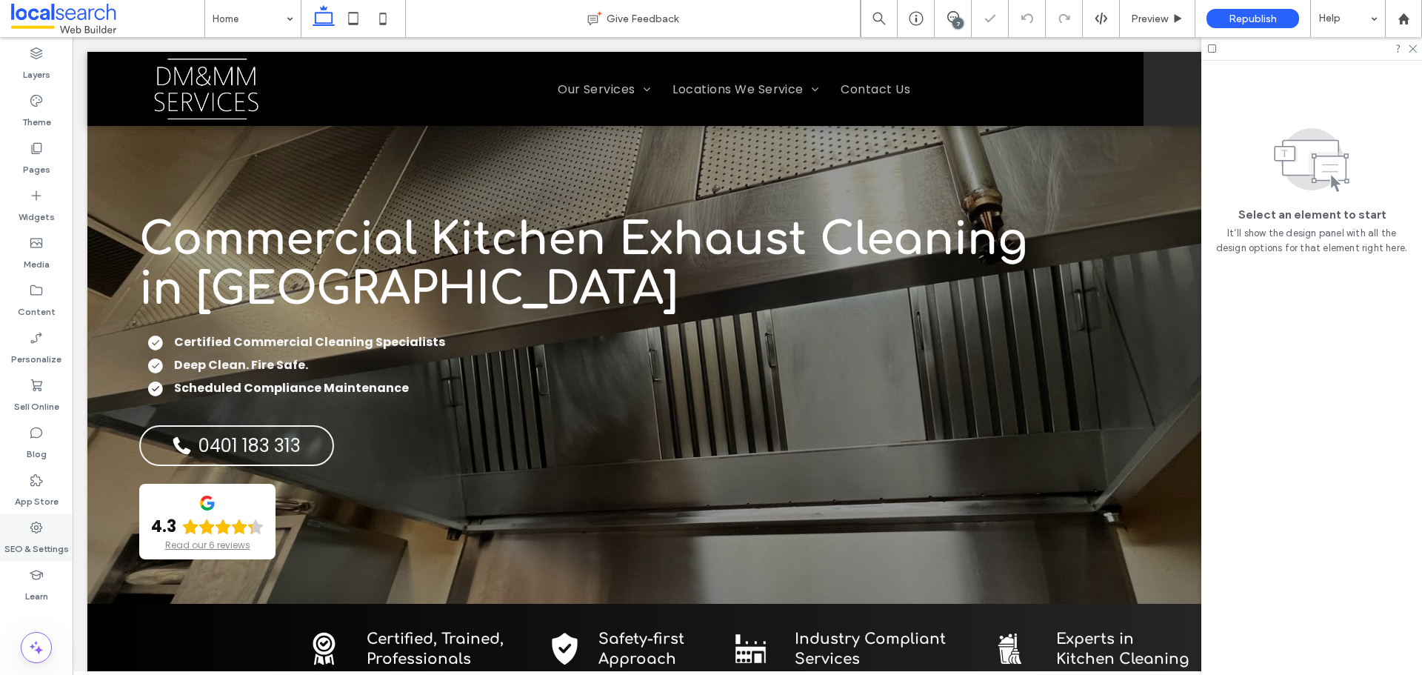
click at [41, 530] on icon at bounding box center [36, 527] width 15 height 15
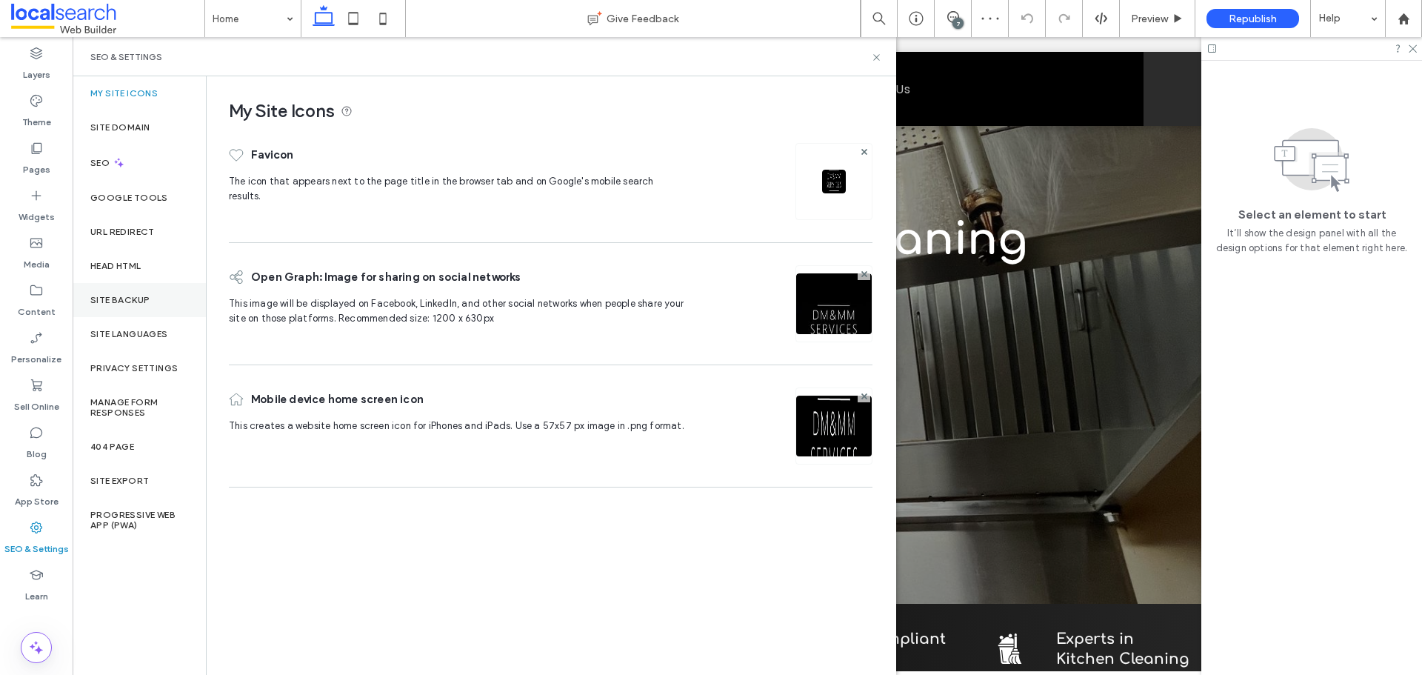
click at [141, 305] on div "Site Backup" at bounding box center [139, 300] width 133 height 34
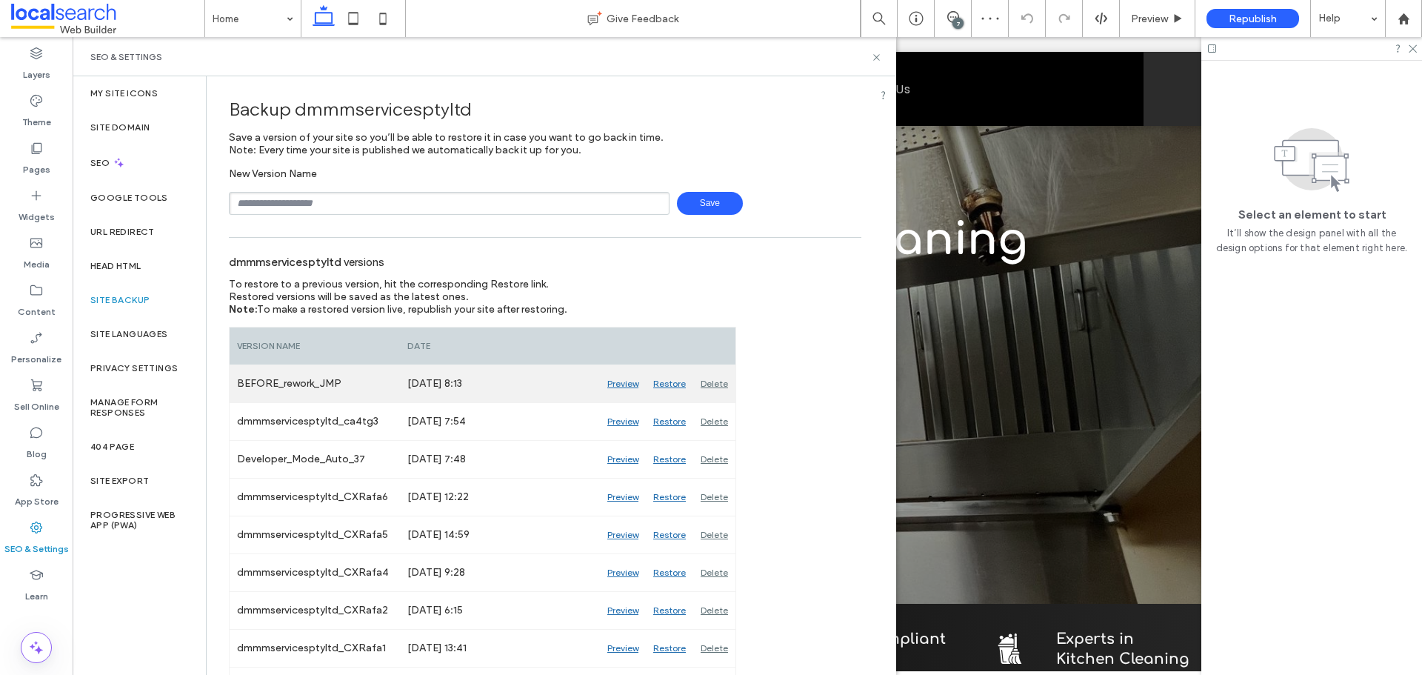
click at [615, 384] on div "Preview" at bounding box center [623, 383] width 46 height 37
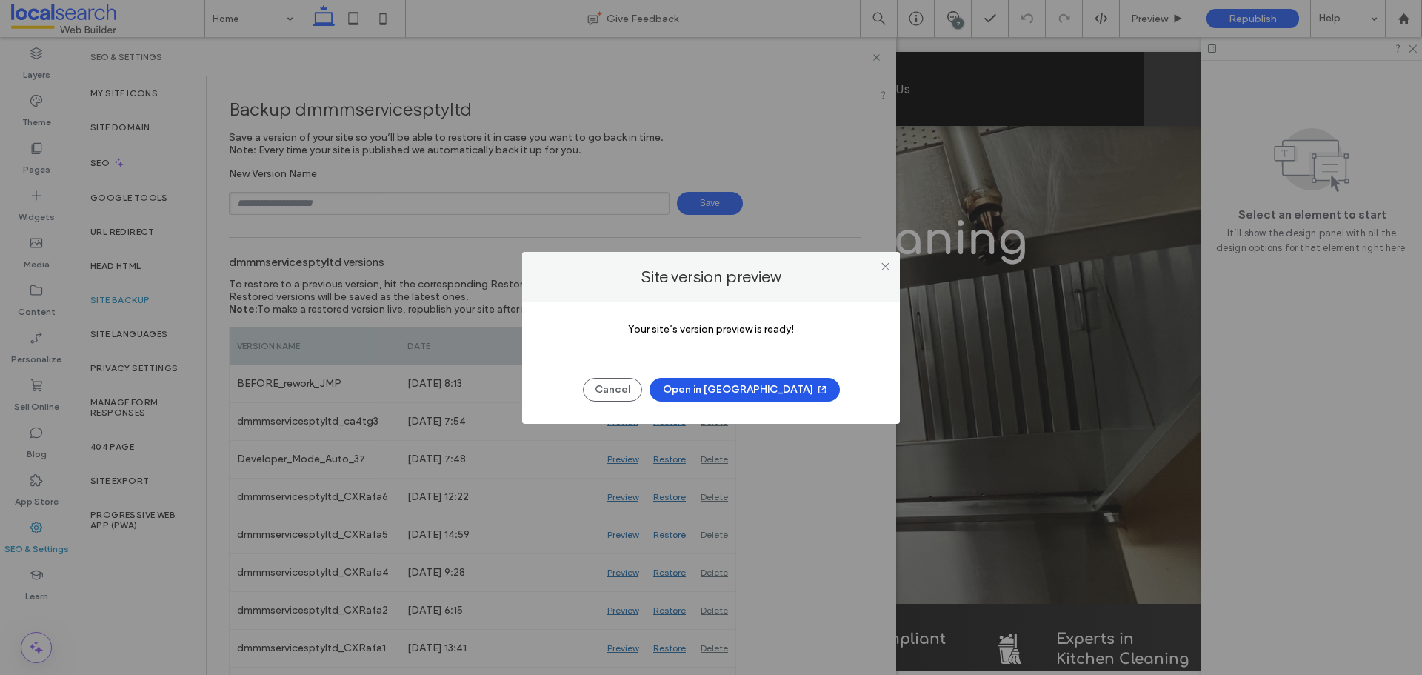
click at [755, 389] on button "Open in New Tab" at bounding box center [745, 390] width 190 height 24
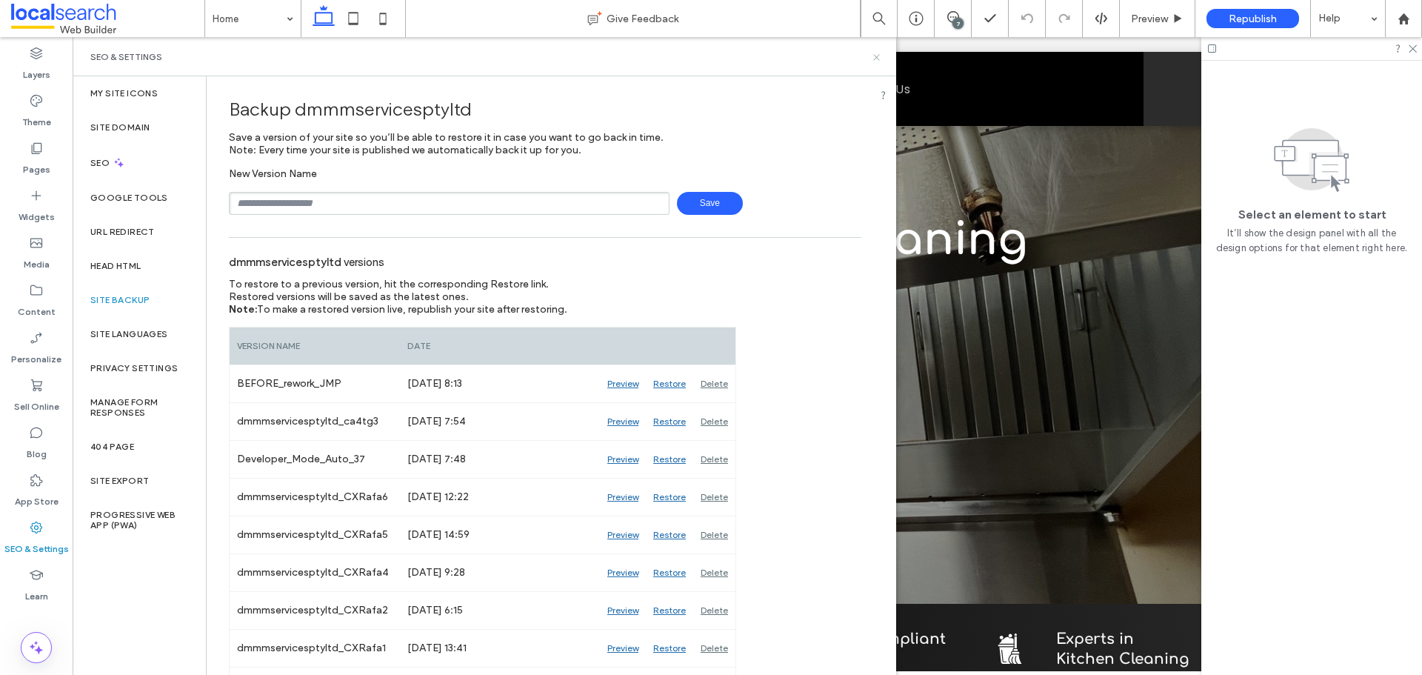
click at [875, 53] on icon at bounding box center [876, 57] width 11 height 11
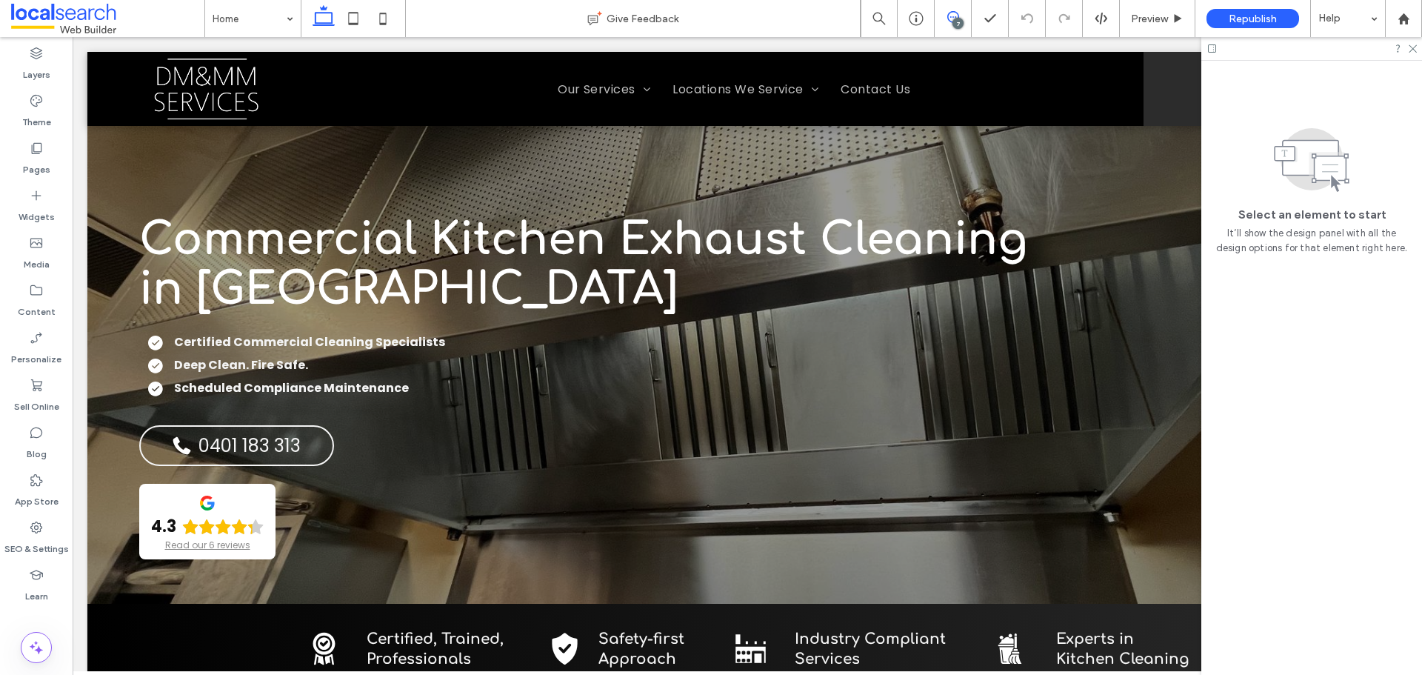
click at [964, 17] on span at bounding box center [953, 17] width 36 height 12
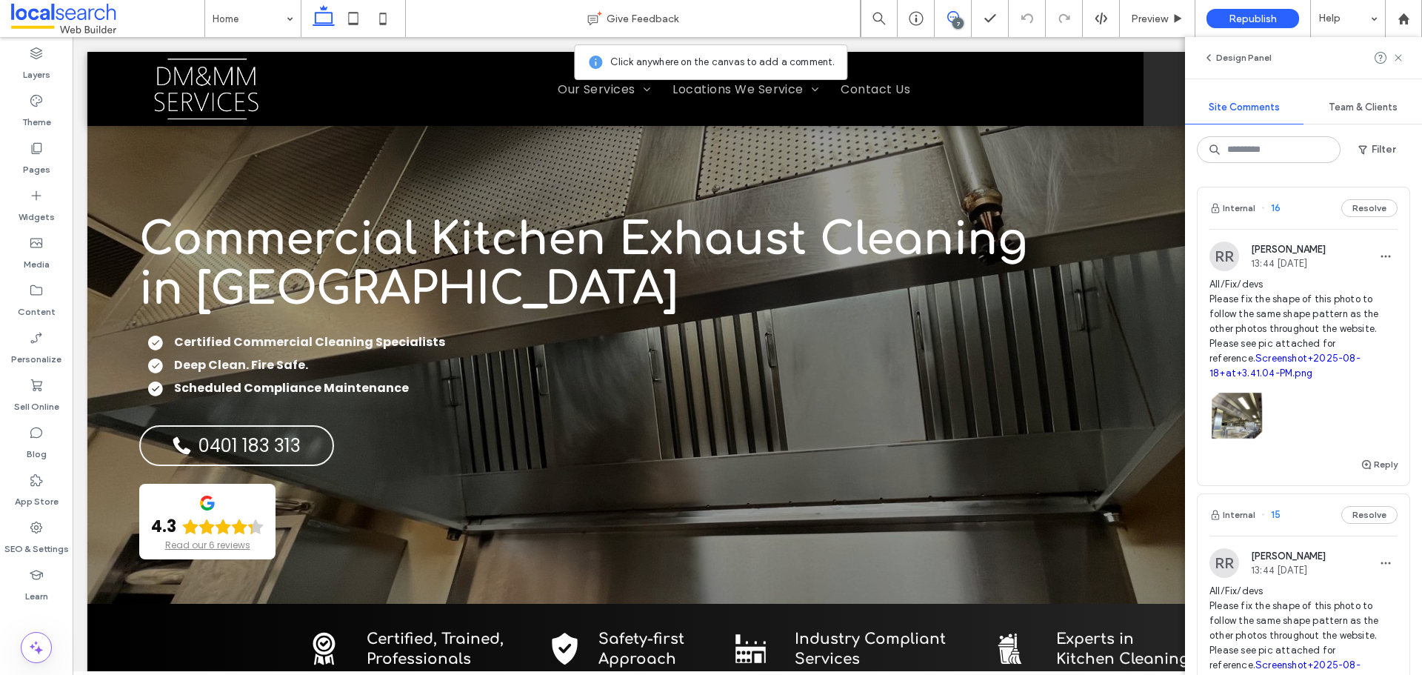
click at [1270, 314] on span "All/Fix/devs Please fix the shape of this photo to follow the same shape patter…" at bounding box center [1303, 329] width 188 height 104
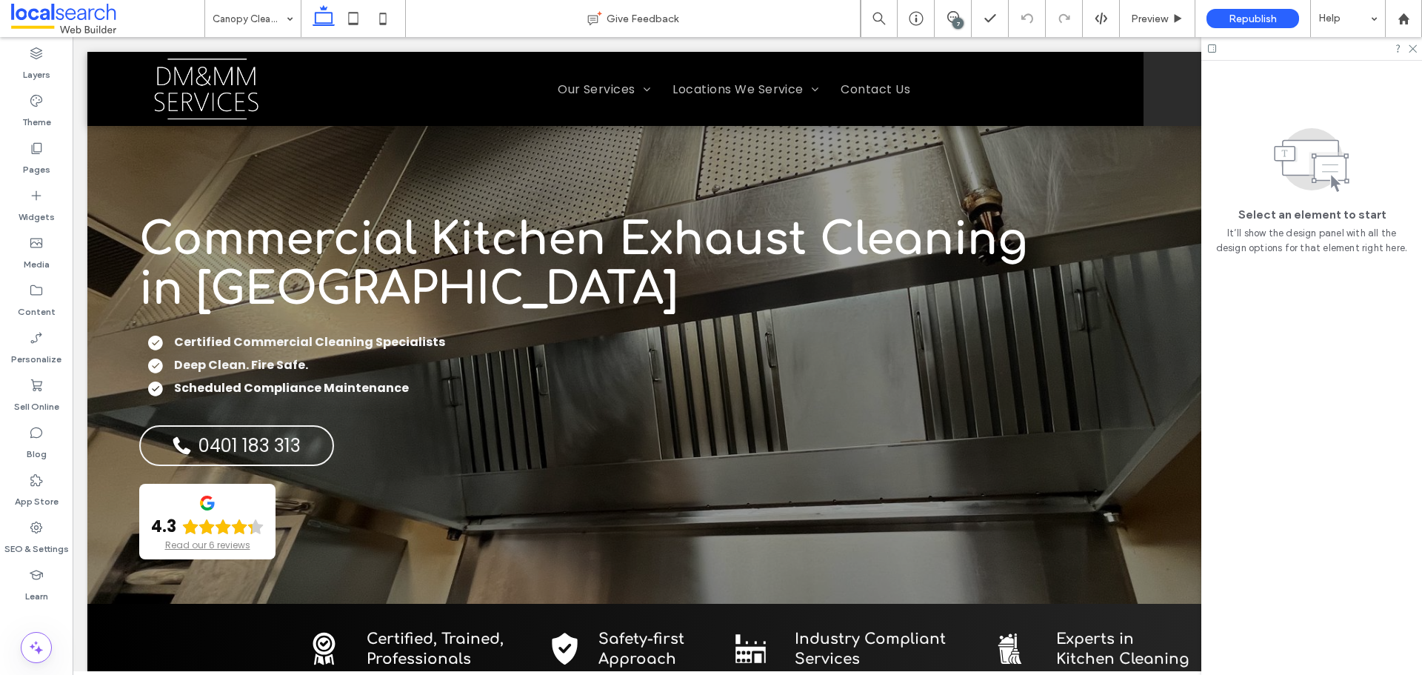
click at [954, 25] on div "7" at bounding box center [957, 23] width 11 height 11
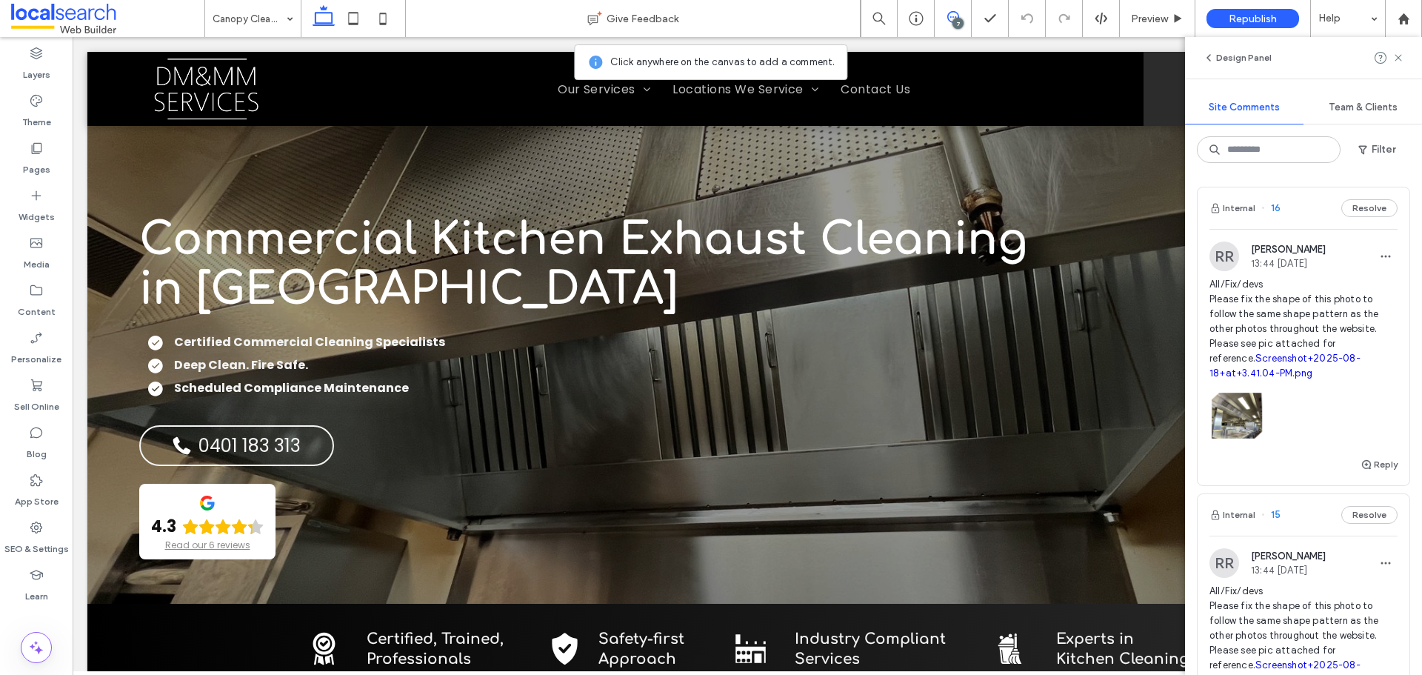
click at [1283, 295] on span "All/Fix/devs Please fix the shape of this photo to follow the same shape patter…" at bounding box center [1303, 329] width 188 height 104
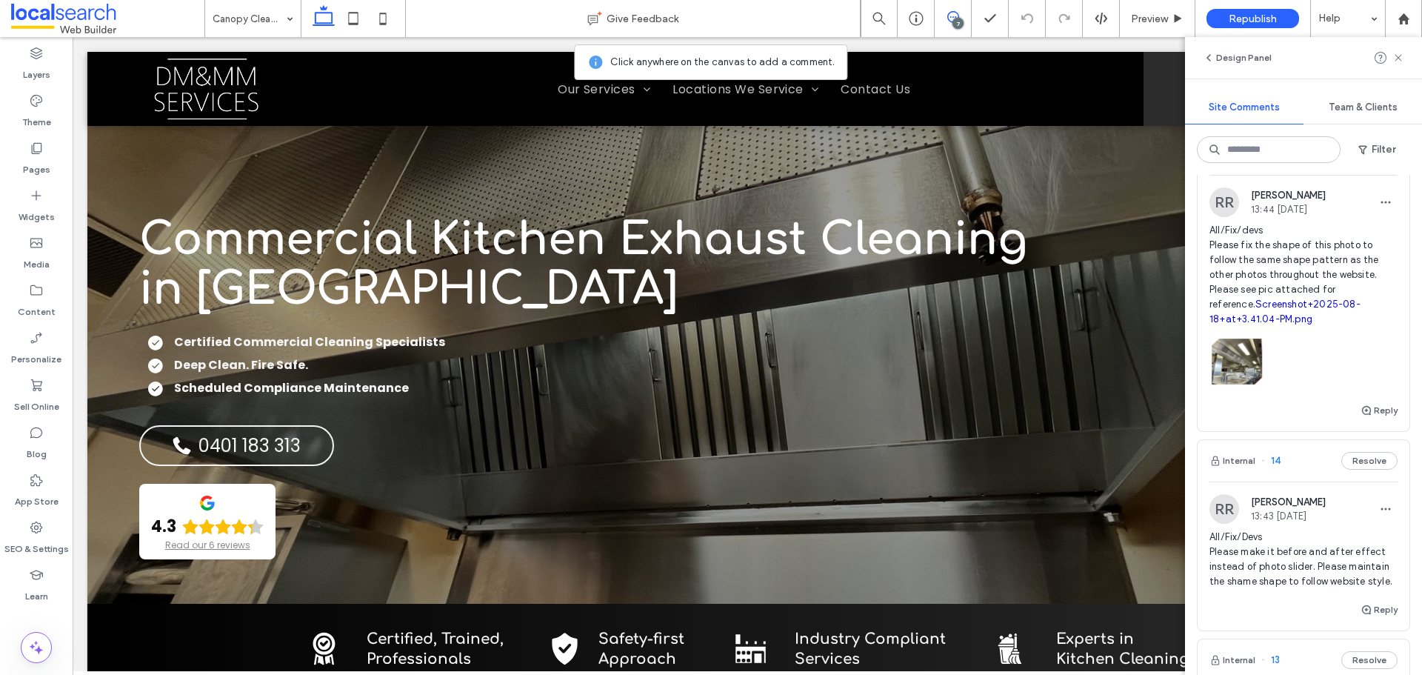
scroll to position [518, 0]
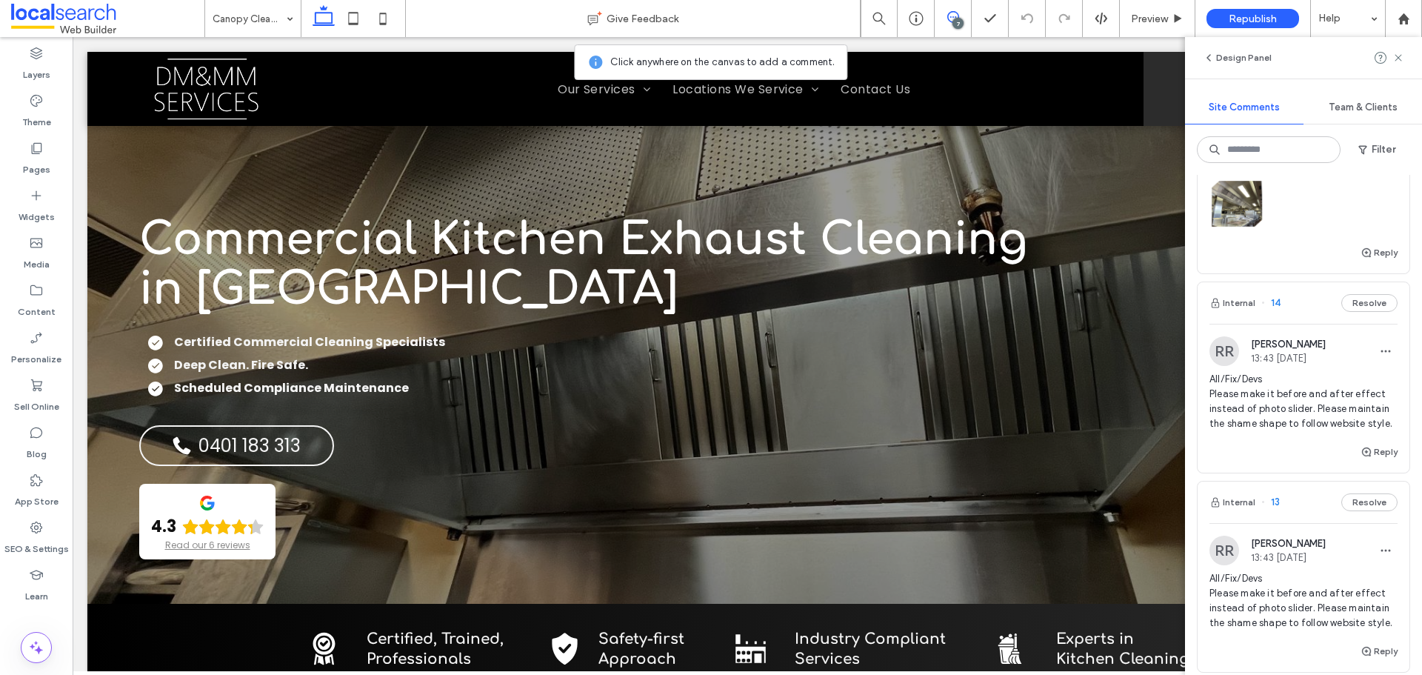
click at [1278, 404] on span "All/Fix/Devs Please make it before and after effect instead of photo slider. Pl…" at bounding box center [1303, 401] width 188 height 59
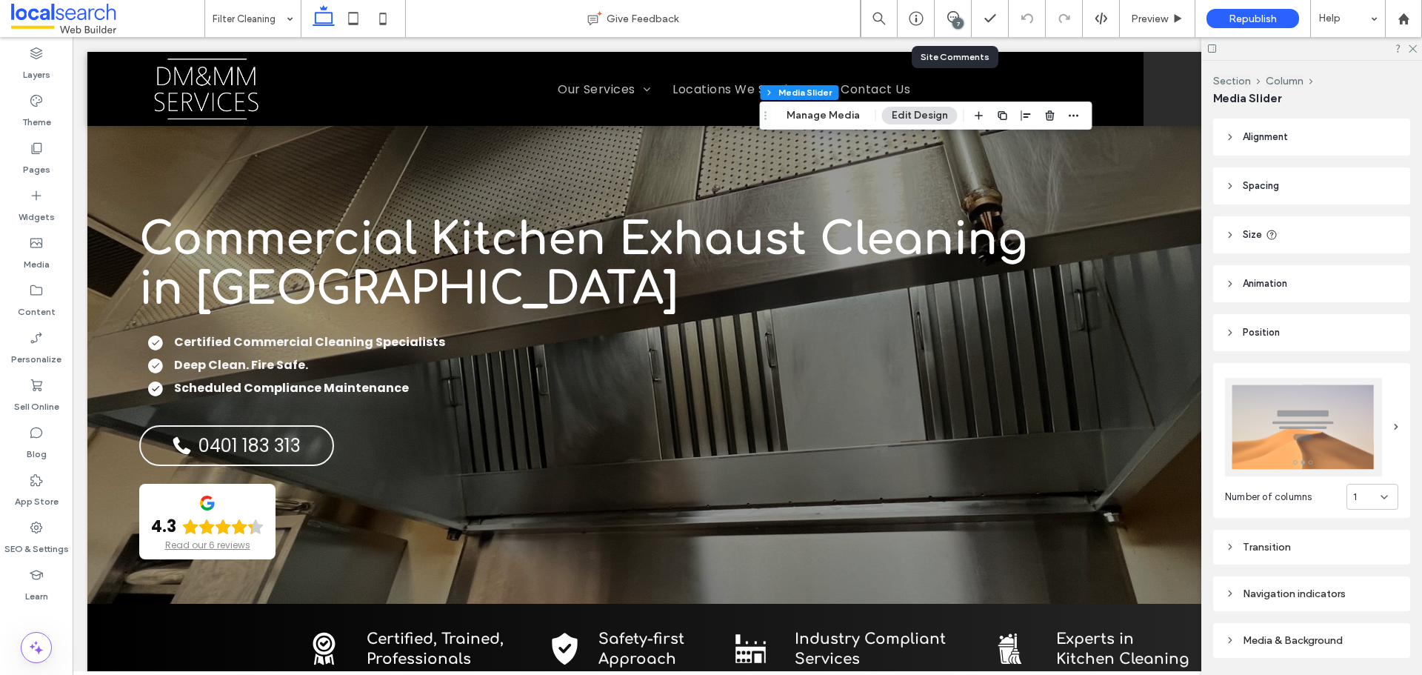
click at [948, 23] on div "7" at bounding box center [953, 18] width 36 height 15
click at [956, 22] on div "7" at bounding box center [957, 23] width 11 height 11
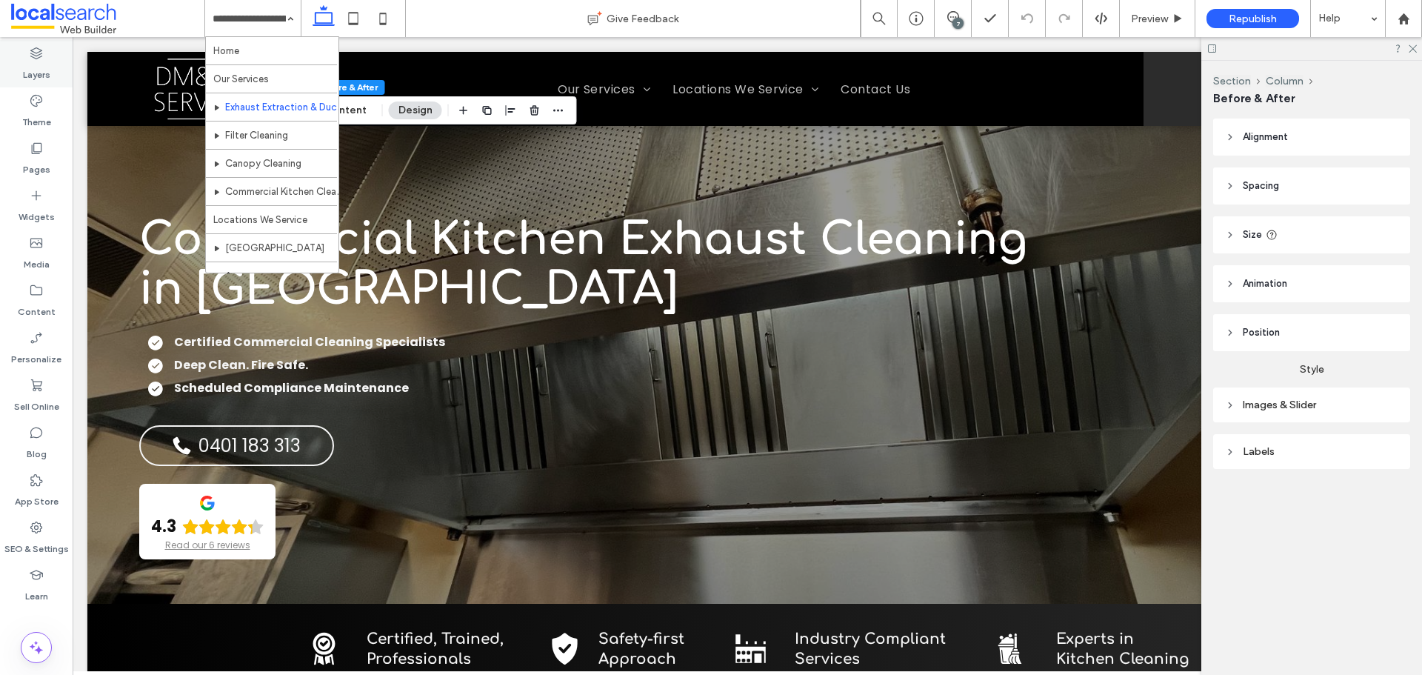
click at [41, 64] on label "Layers" at bounding box center [36, 71] width 27 height 21
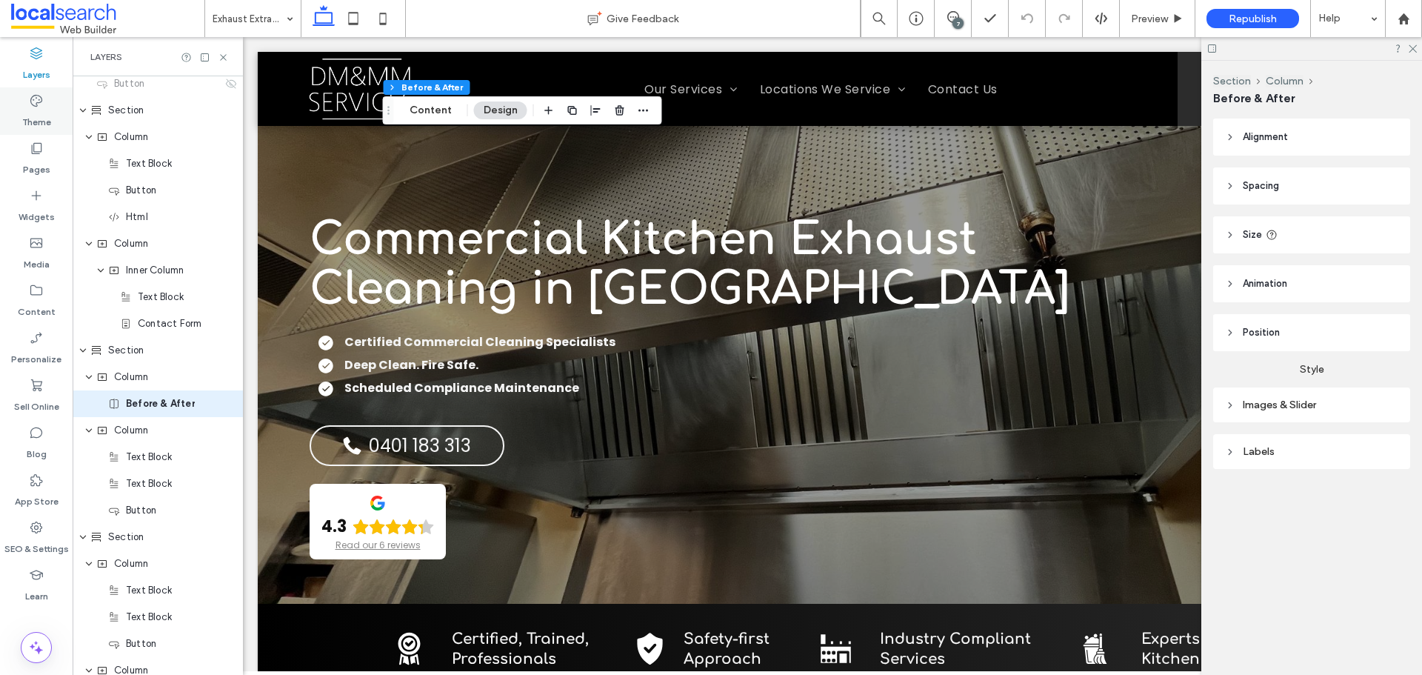
scroll to position [354, 0]
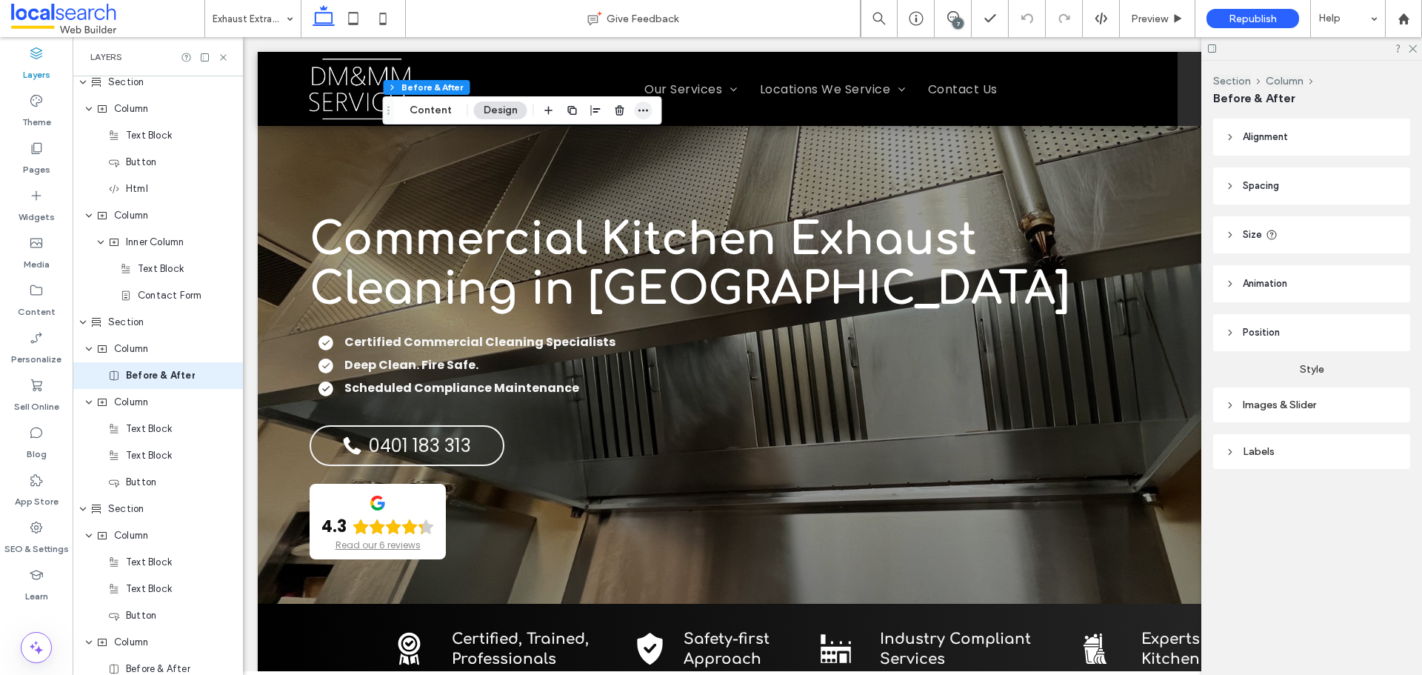
click at [646, 108] on icon "button" at bounding box center [644, 110] width 12 height 12
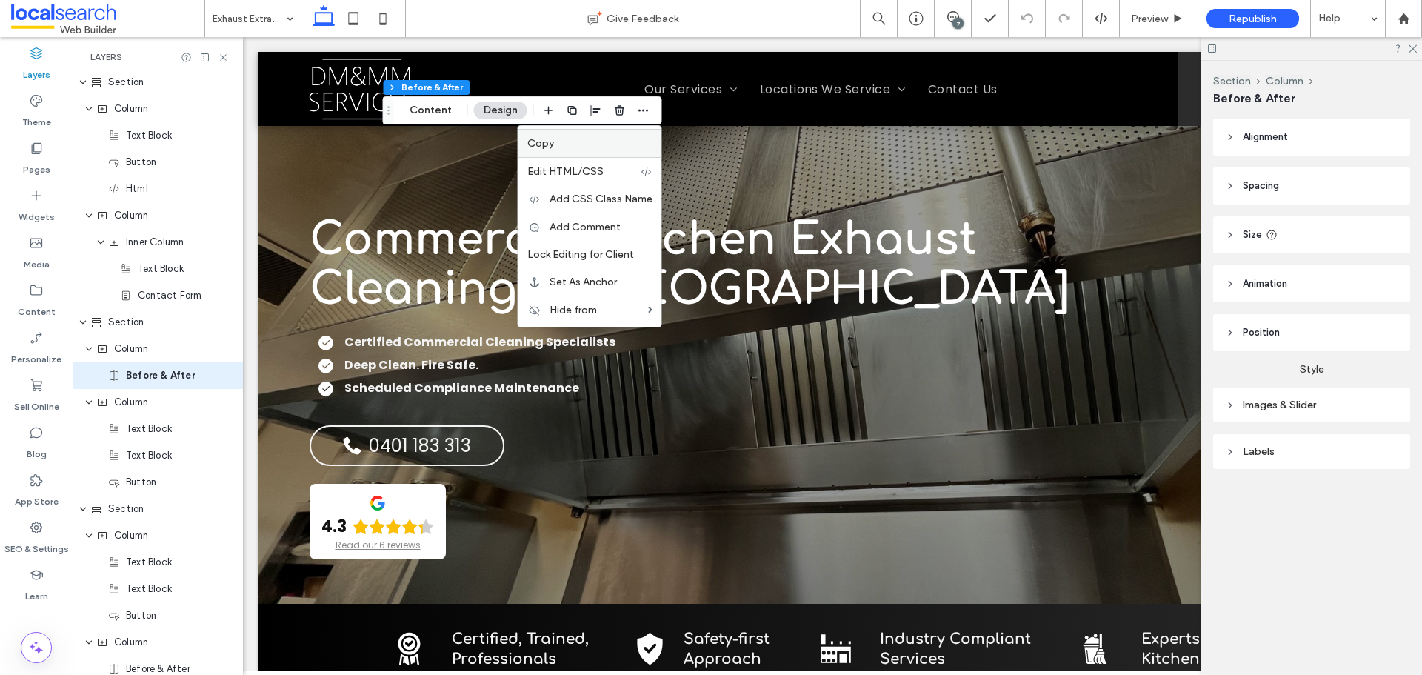
click at [560, 143] on label "Copy" at bounding box center [589, 143] width 125 height 13
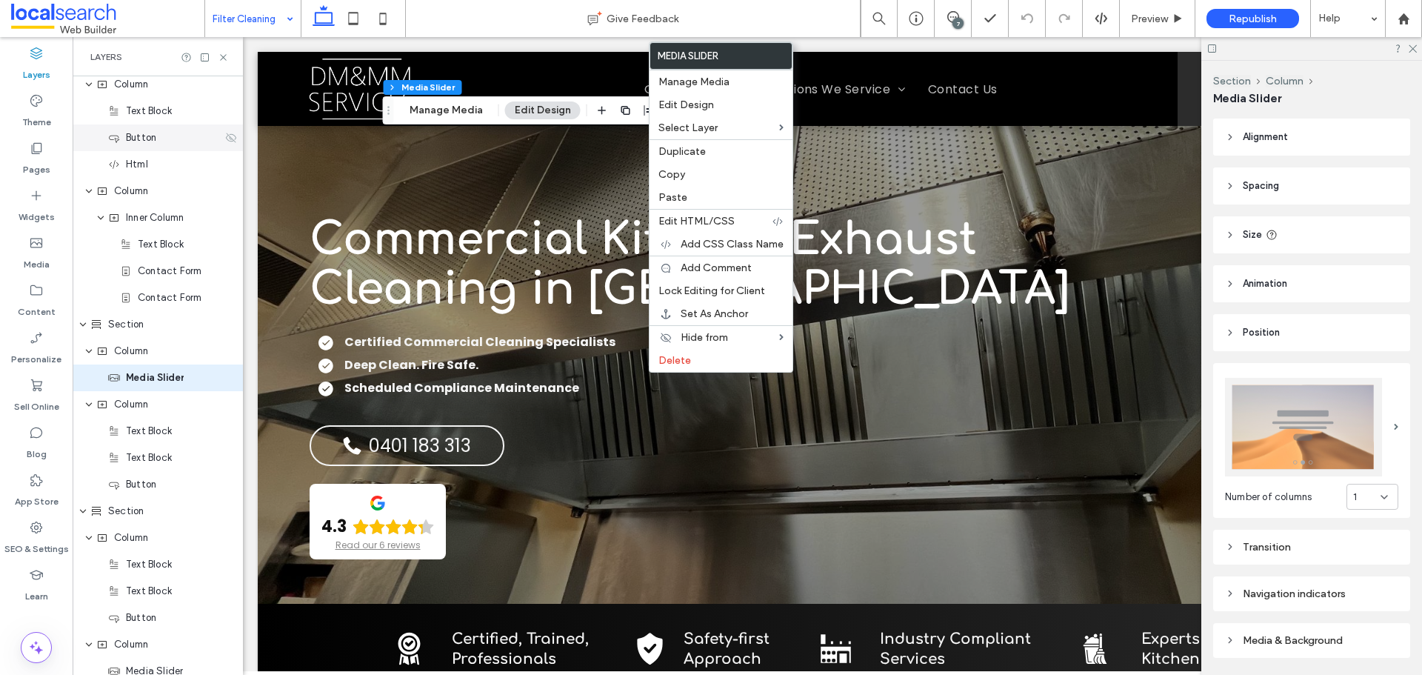
scroll to position [381, 0]
click at [680, 196] on span "Paste" at bounding box center [672, 197] width 29 height 13
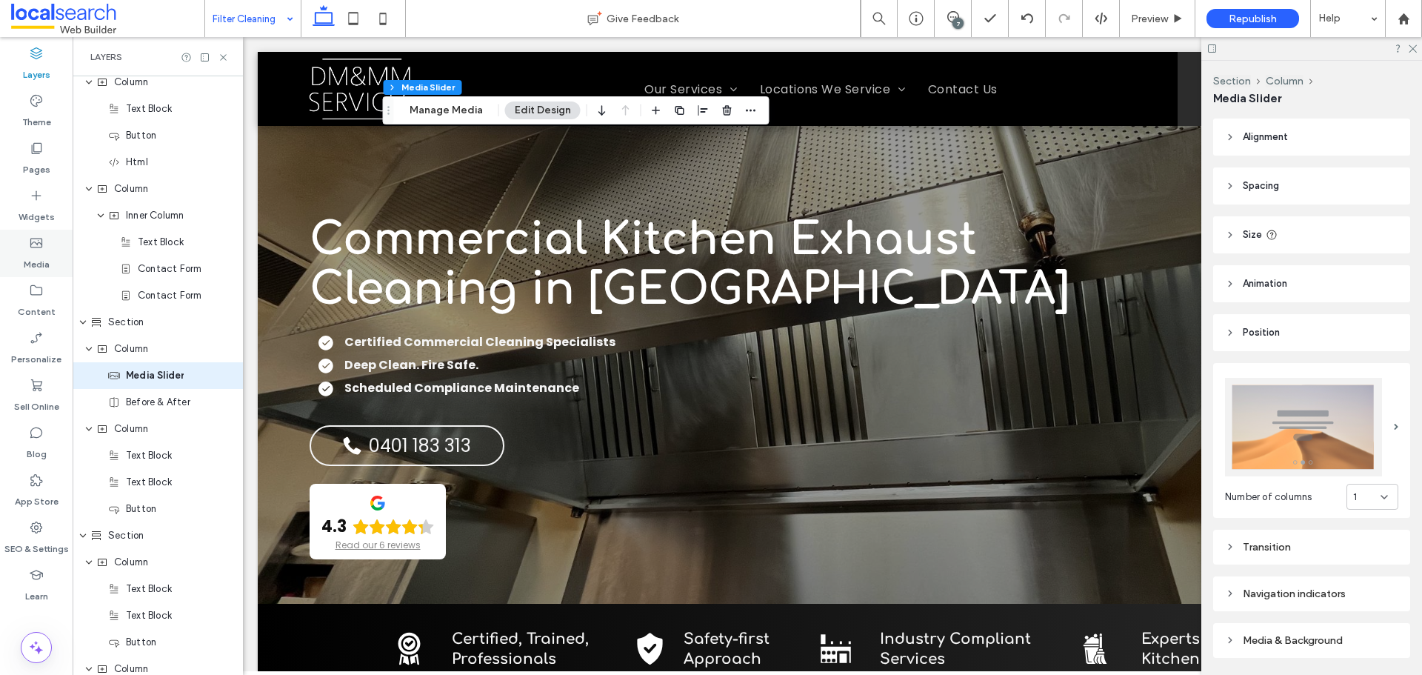
click at [35, 260] on label "Media" at bounding box center [37, 260] width 26 height 21
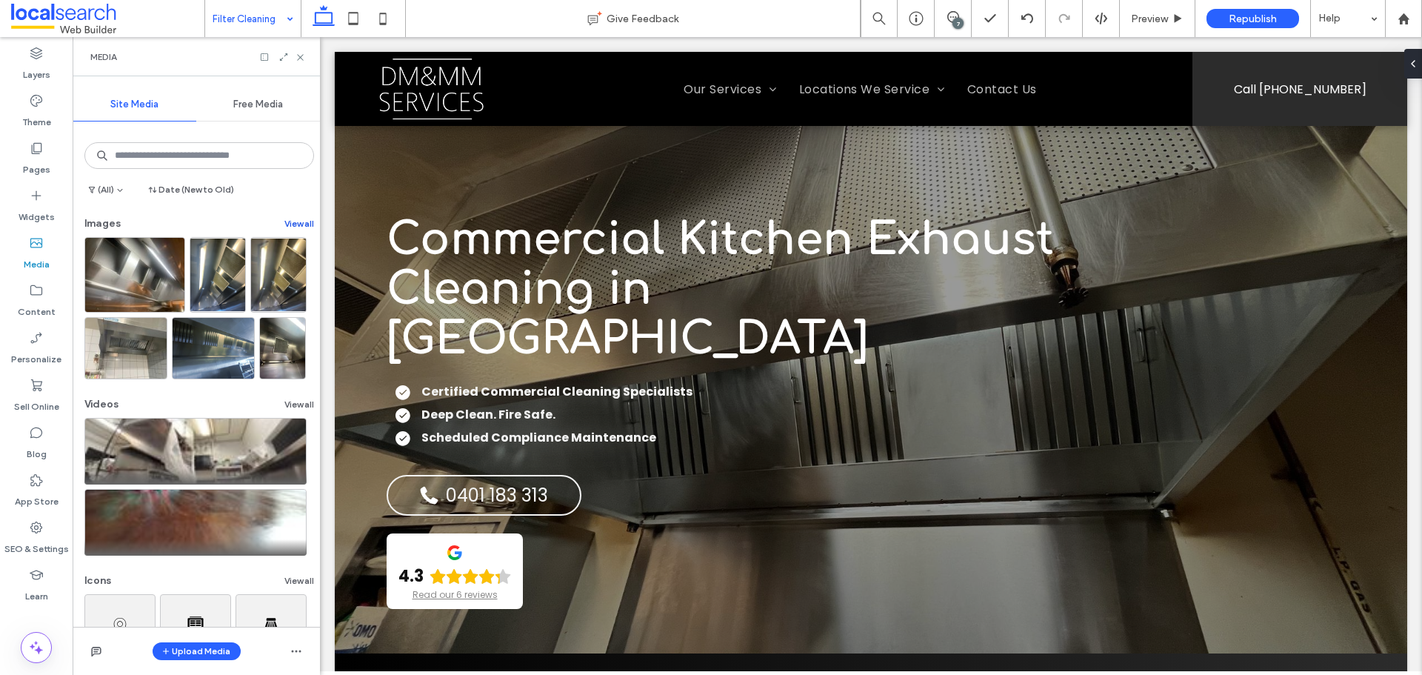
click at [287, 221] on button "View all" at bounding box center [299, 224] width 30 height 18
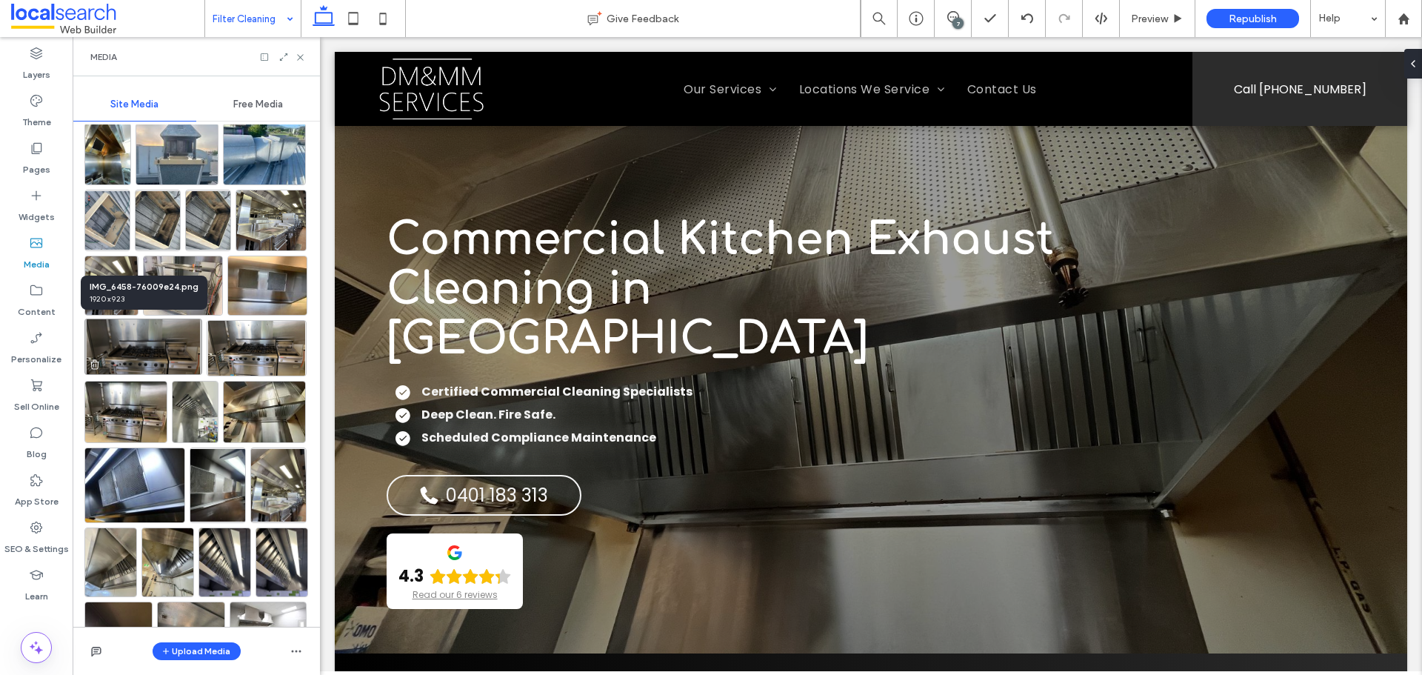
scroll to position [370, 0]
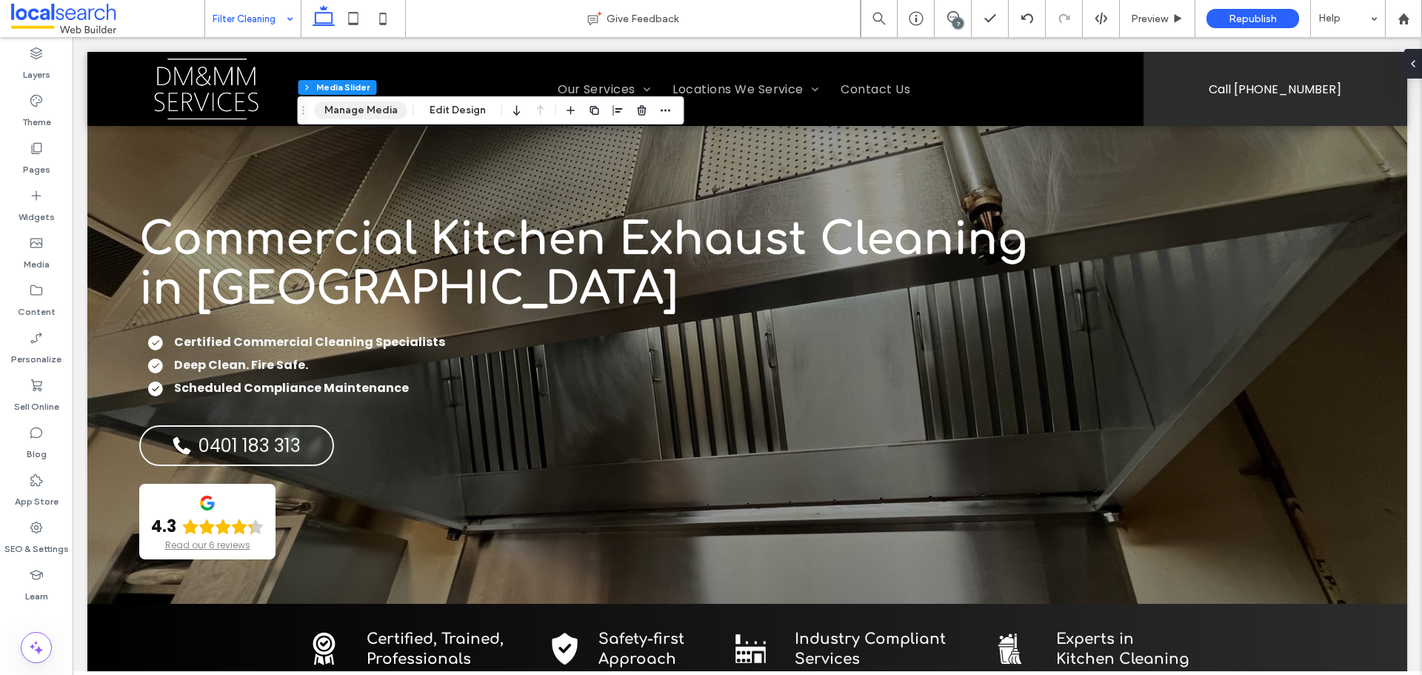
click at [375, 119] on button "Manage Media" at bounding box center [361, 110] width 93 height 18
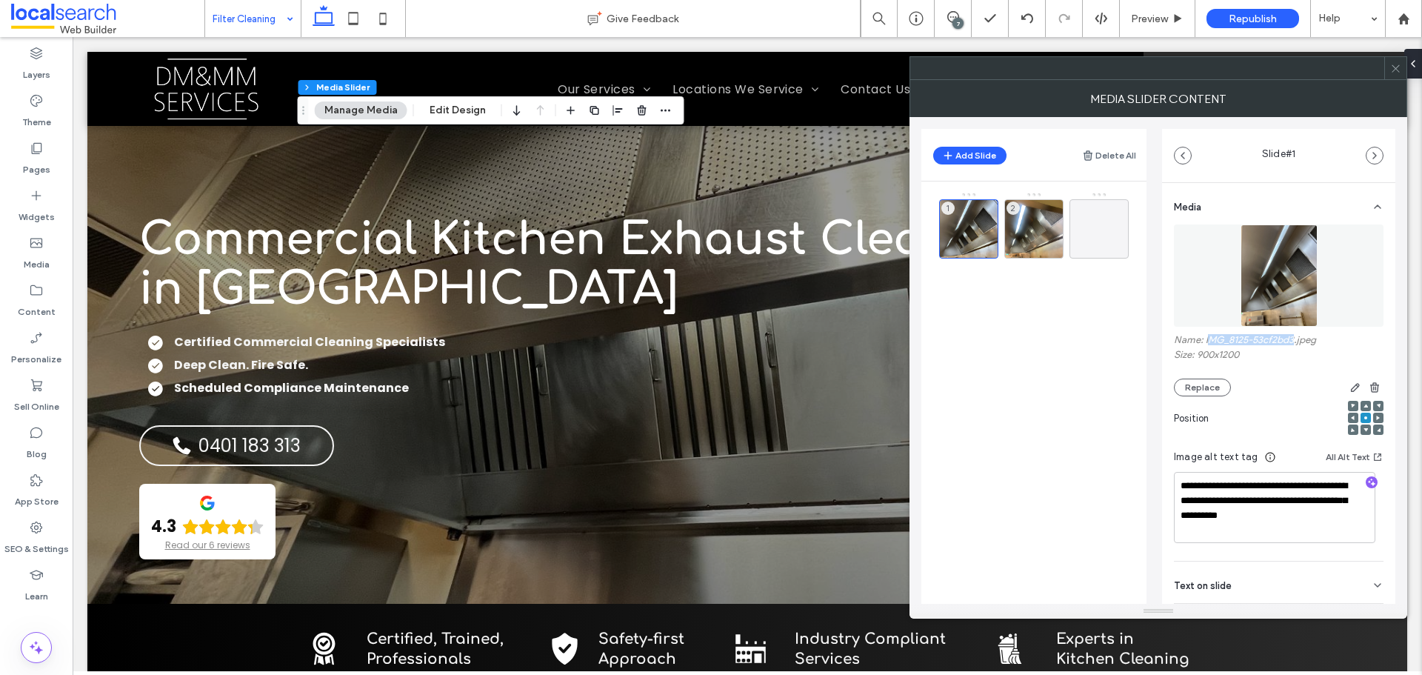
drag, startPoint x: 1208, startPoint y: 338, endPoint x: 1295, endPoint y: 342, distance: 86.8
click at [1295, 342] on label "Name: IMG_8125-53cf2bd3.jpeg" at bounding box center [1279, 341] width 210 height 15
copy label "MG_8125-53cf2bd3"
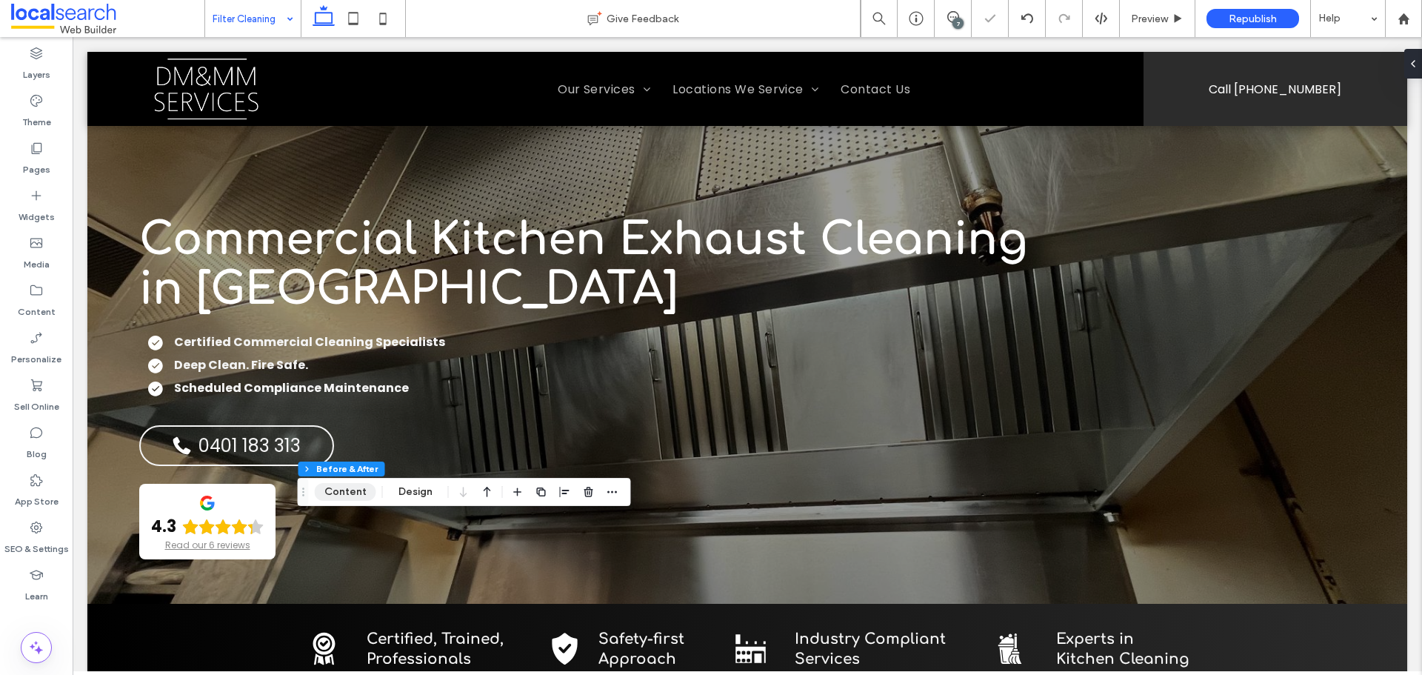
click at [352, 492] on button "Content" at bounding box center [345, 492] width 61 height 18
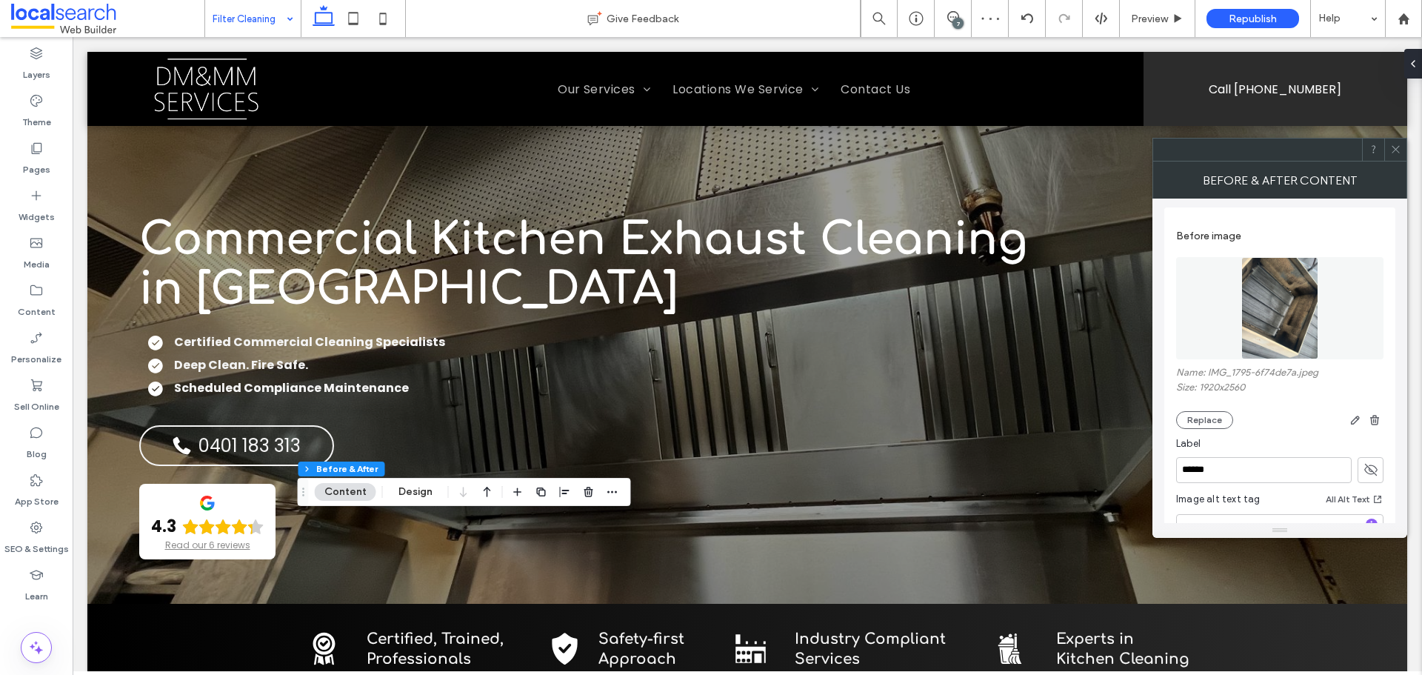
scroll to position [0, 0]
click at [1198, 415] on button "Replace" at bounding box center [1204, 423] width 57 height 18
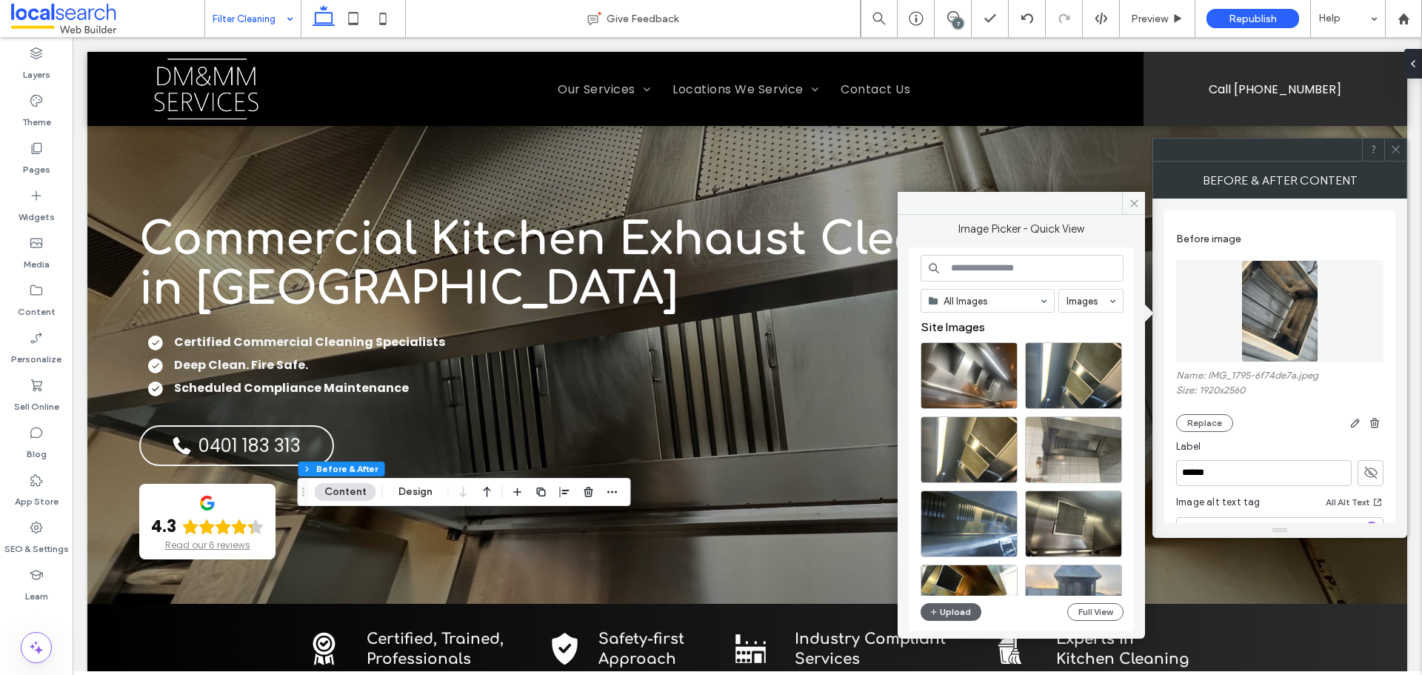
click at [992, 260] on input at bounding box center [1022, 268] width 203 height 27
paste input "**********"
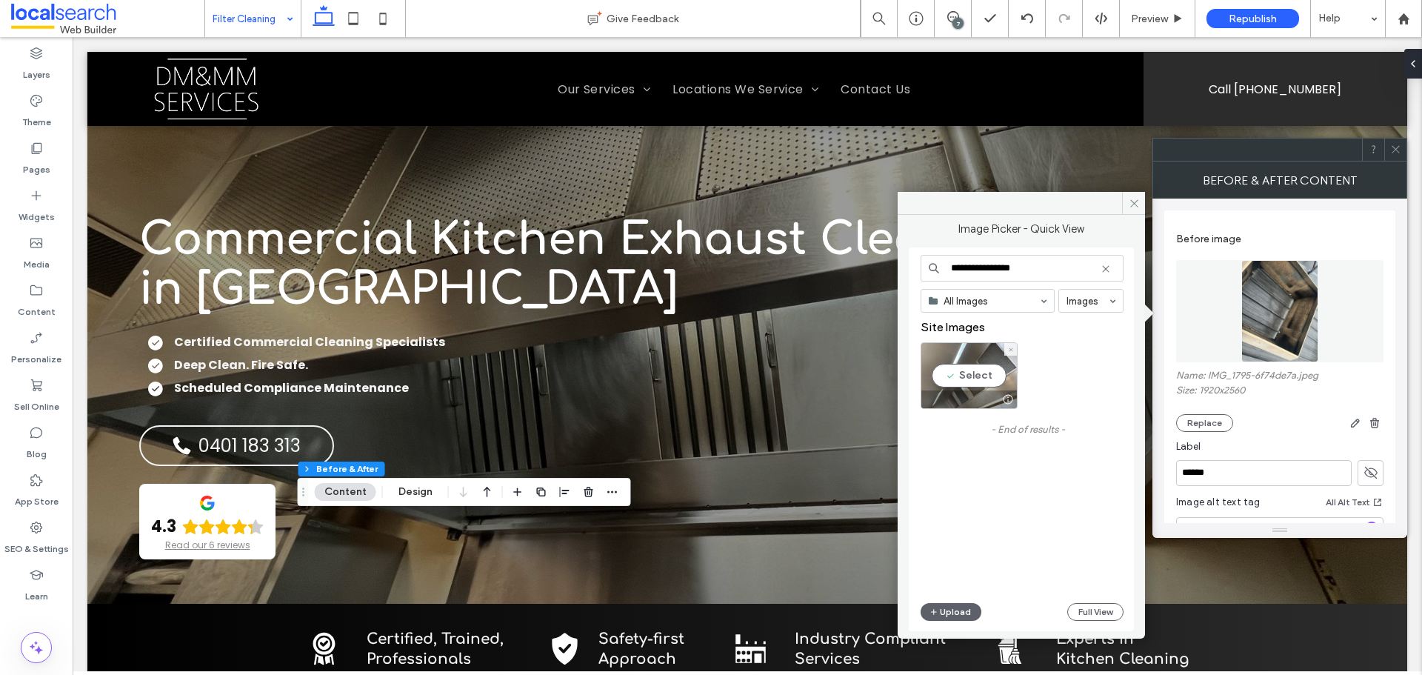
type input "**********"
click at [973, 375] on div "Select" at bounding box center [969, 375] width 97 height 67
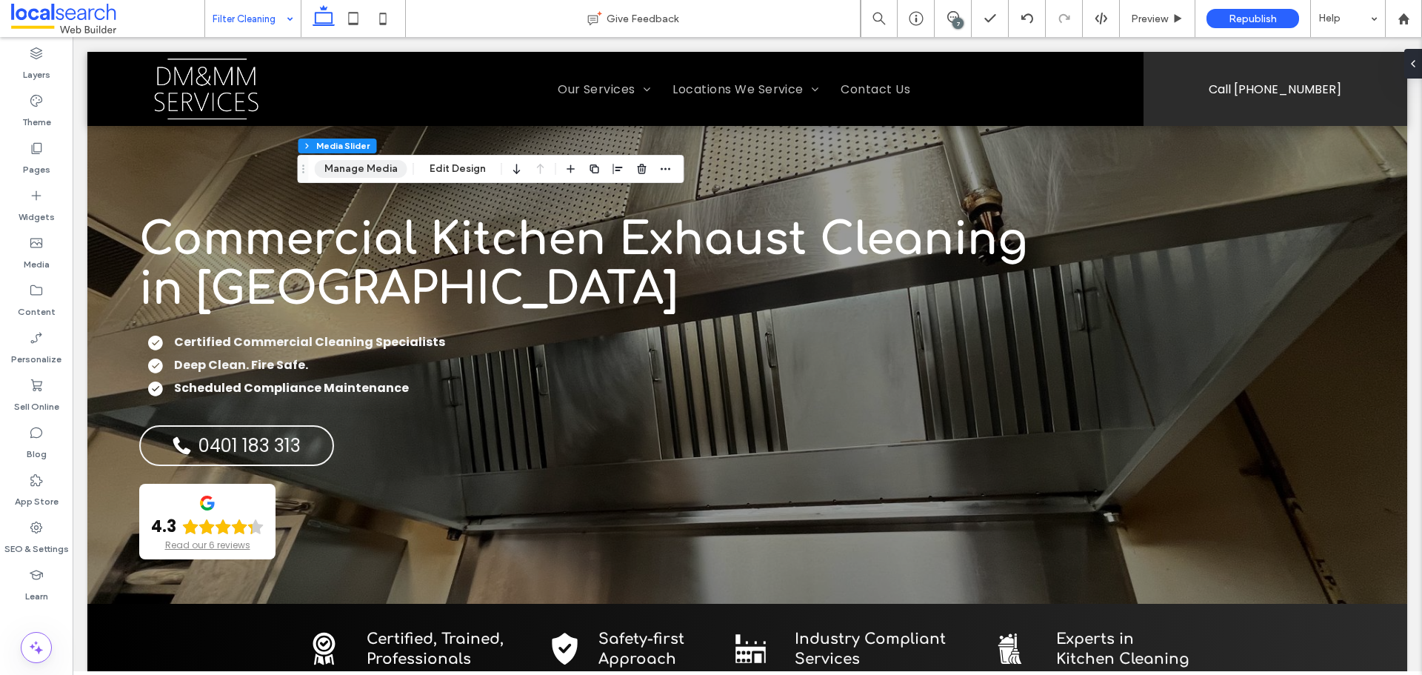
click at [347, 164] on button "Manage Media" at bounding box center [361, 169] width 93 height 18
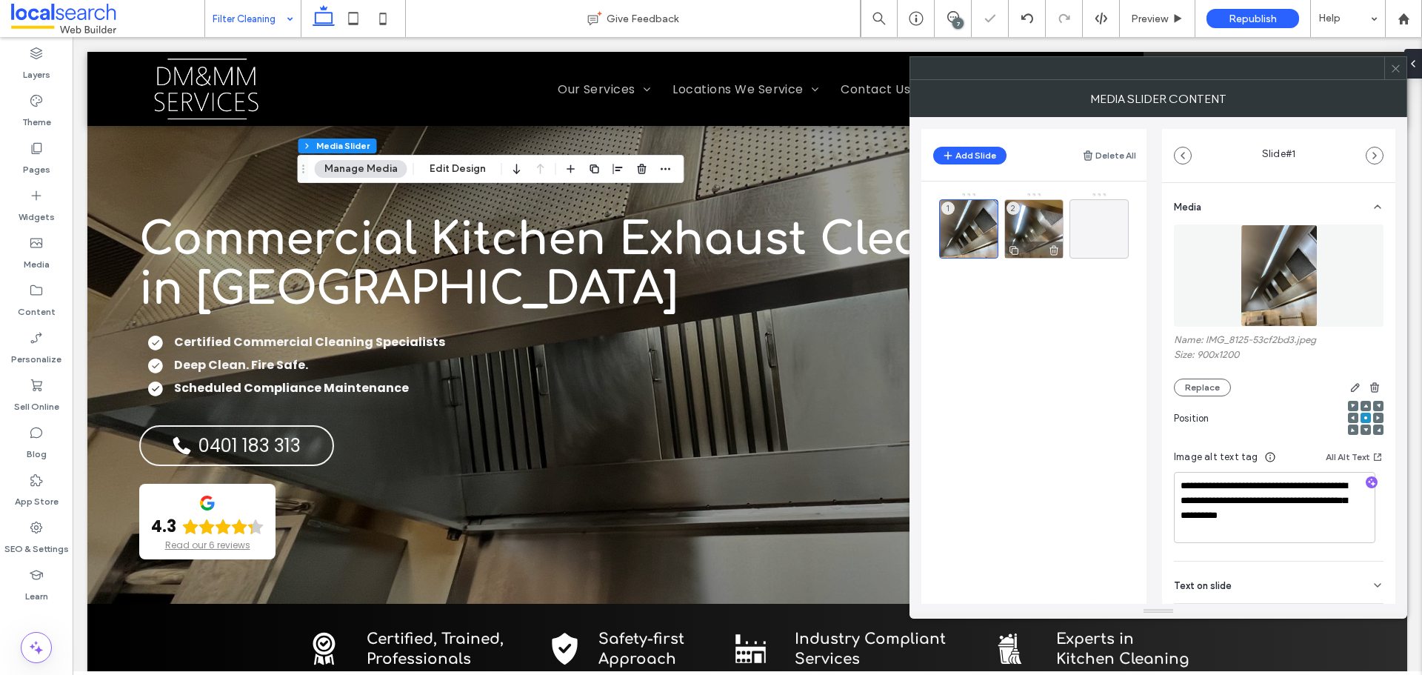
click at [1032, 237] on div "2" at bounding box center [1033, 228] width 59 height 59
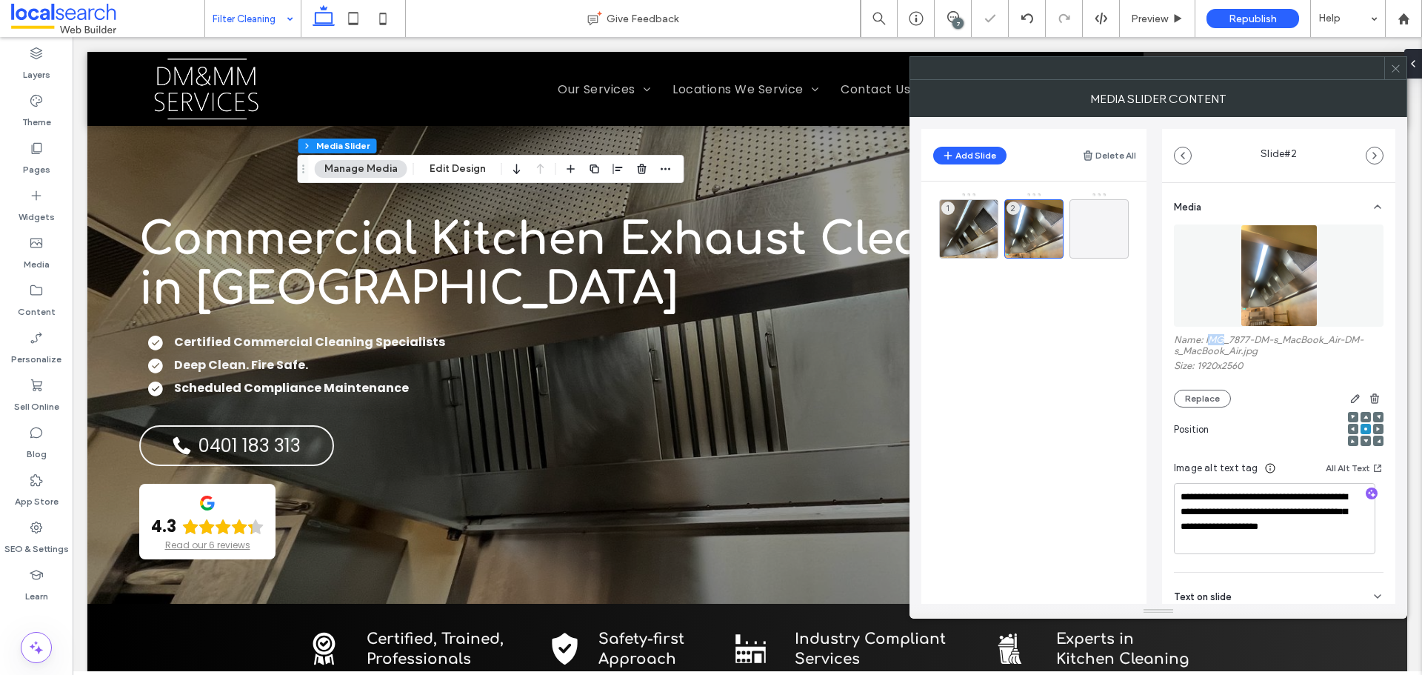
drag, startPoint x: 1207, startPoint y: 341, endPoint x: 1219, endPoint y: 340, distance: 11.9
click at [1221, 340] on label "Name: IMG_7877-DM-s_MacBook_Air-DM-s_MacBook_Air.jpg" at bounding box center [1279, 347] width 210 height 26
click at [1206, 338] on label "Name: IMG_7877-DM-s_MacBook_Air-DM-s_MacBook_Air.jpg" at bounding box center [1279, 347] width 210 height 26
click at [1212, 339] on label "Name: IMG_7877-DM-s_MacBook_Air-DM-s_MacBook_Air.jpg" at bounding box center [1279, 347] width 210 height 26
click at [1204, 337] on label "Name: IMG_7877-DM-s_MacBook_Air-DM-s_MacBook_Air.jpg" at bounding box center [1279, 347] width 210 height 26
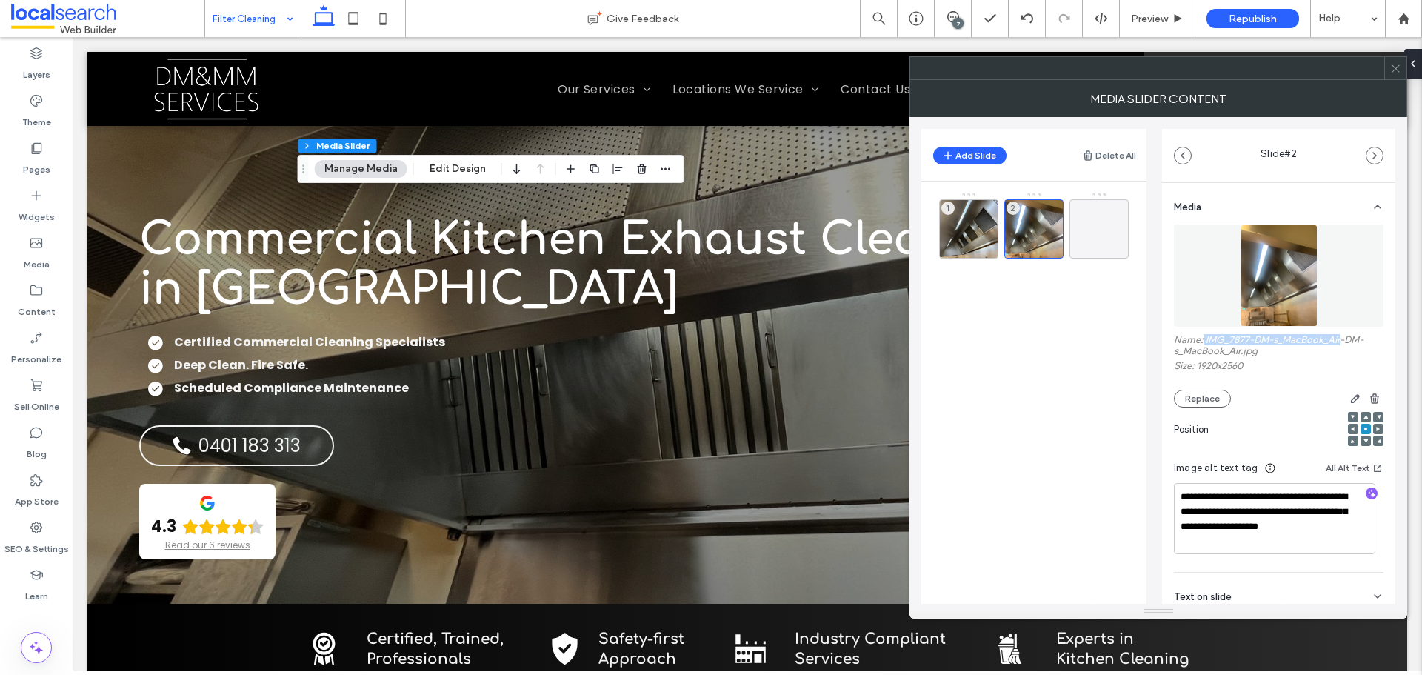
drag, startPoint x: 1204, startPoint y: 337, endPoint x: 1326, endPoint y: 336, distance: 122.9
click at [1326, 336] on label "Name: IMG_7877-DM-s_MacBook_Air-DM-s_MacBook_Air.jpg" at bounding box center [1279, 347] width 210 height 26
copy label "IMG_7877-DM-s_MacBook_Air"
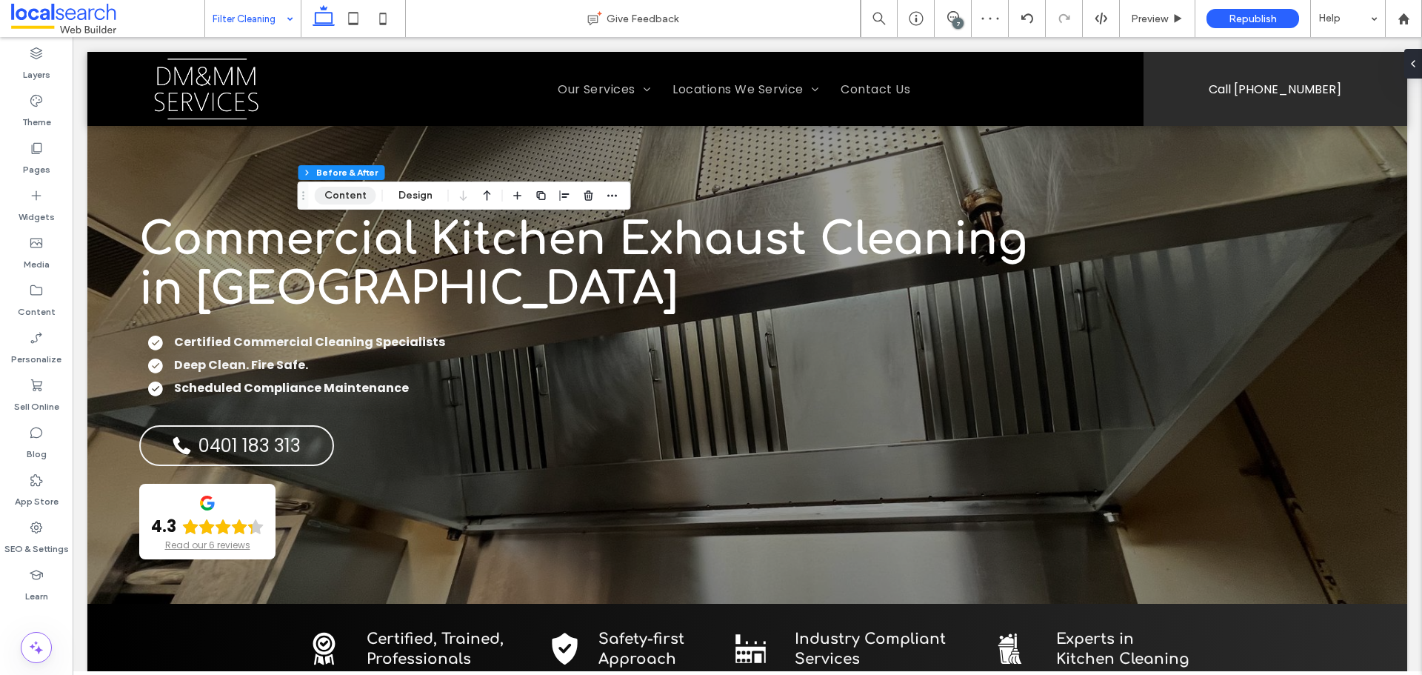
click at [356, 196] on button "Content" at bounding box center [345, 196] width 61 height 18
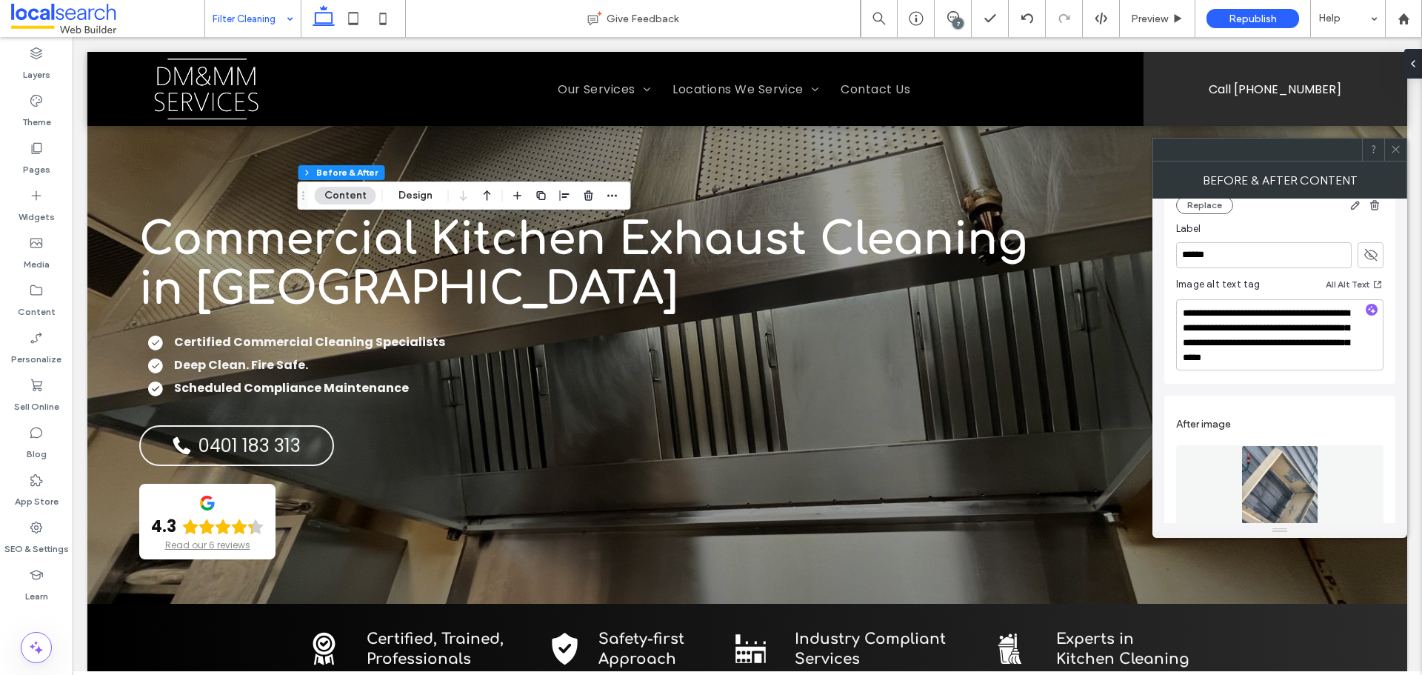
scroll to position [370, 0]
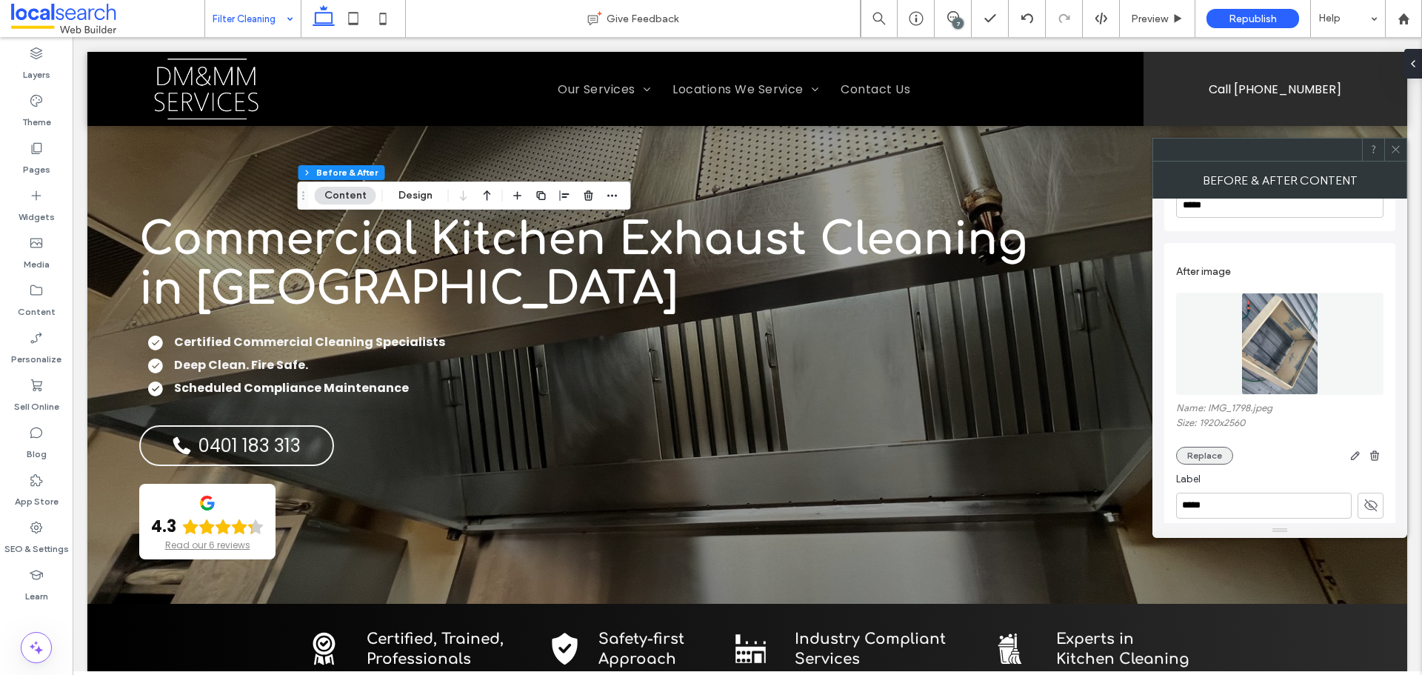
click at [1212, 453] on button "Replace" at bounding box center [1204, 456] width 57 height 18
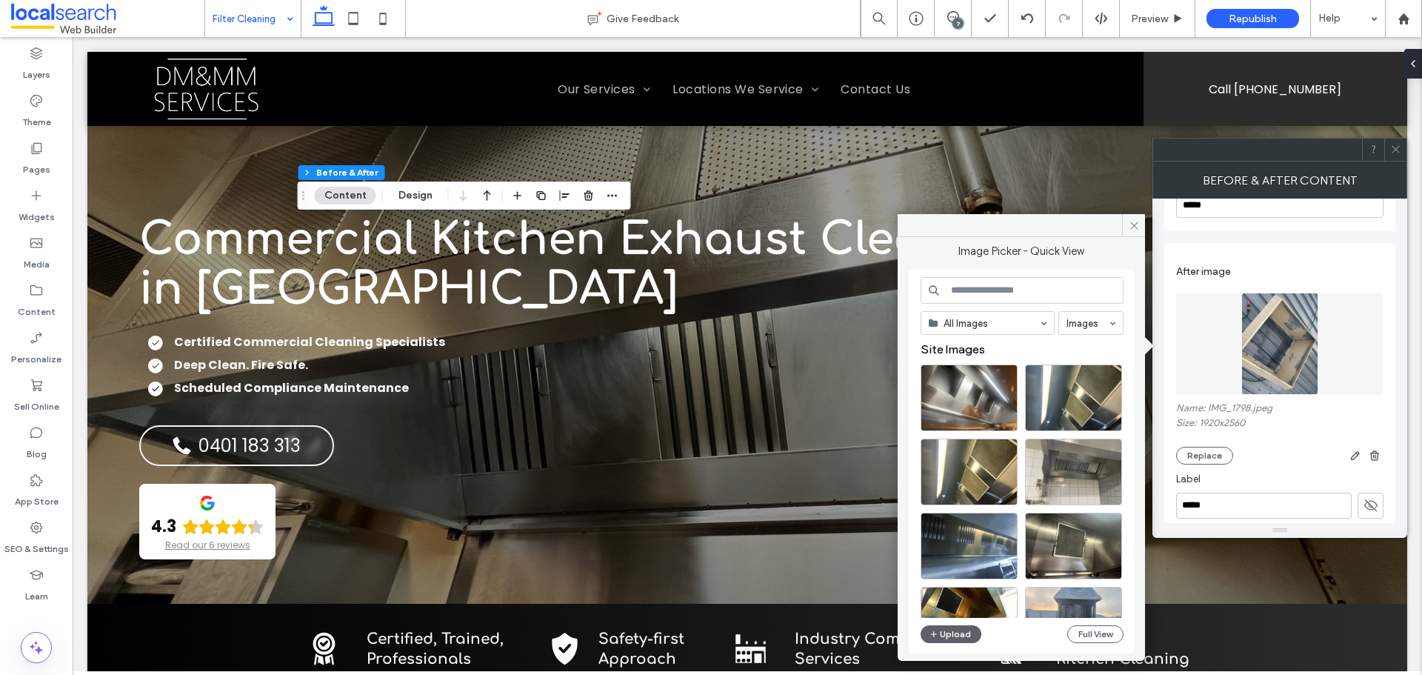
click at [978, 290] on input at bounding box center [1022, 290] width 203 height 27
paste input "**********"
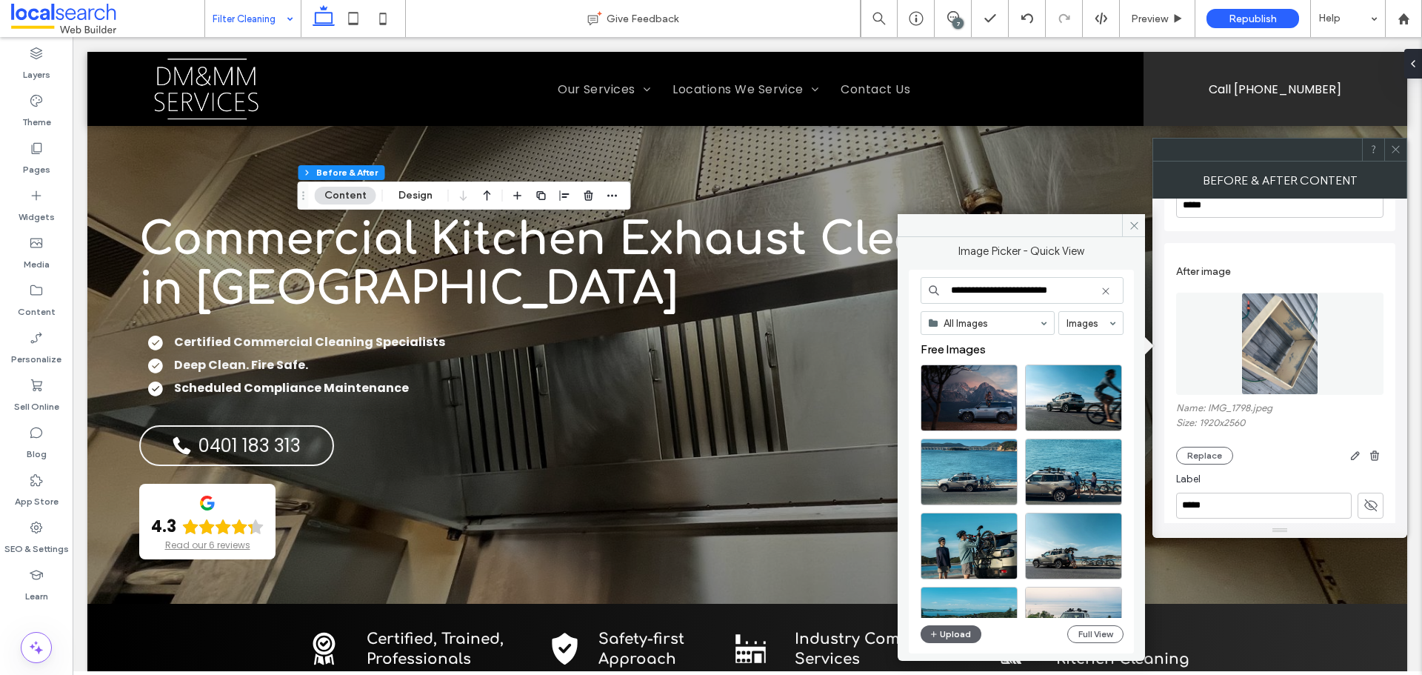
click at [949, 290] on input "**********" at bounding box center [1022, 290] width 203 height 27
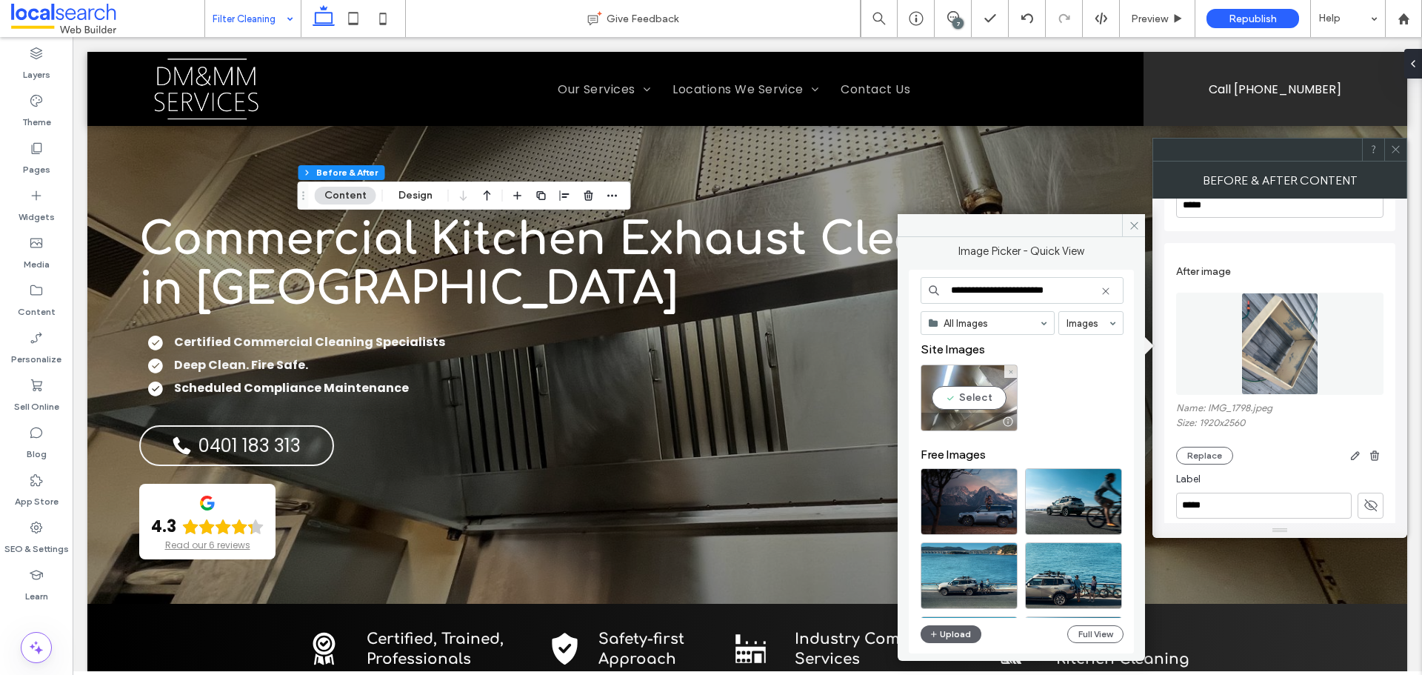
type input "**********"
click at [973, 395] on div "Select" at bounding box center [969, 397] width 97 height 67
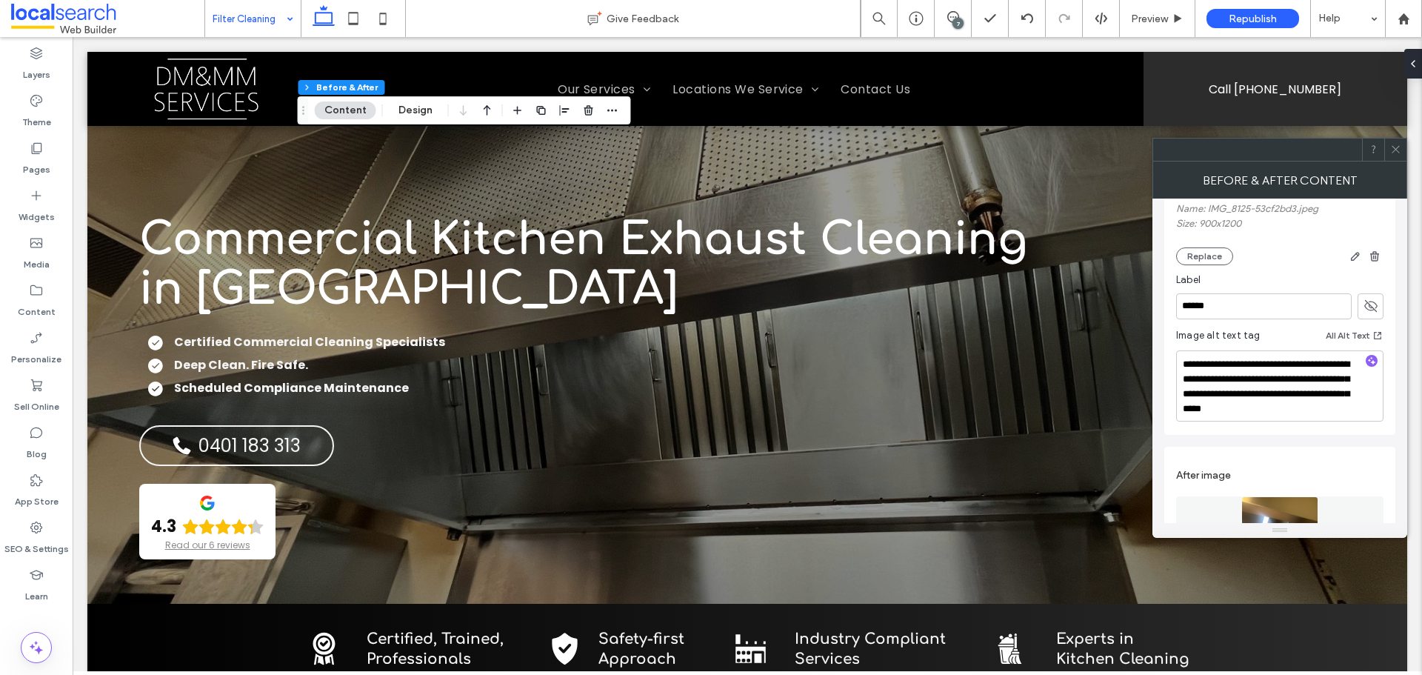
scroll to position [137, 0]
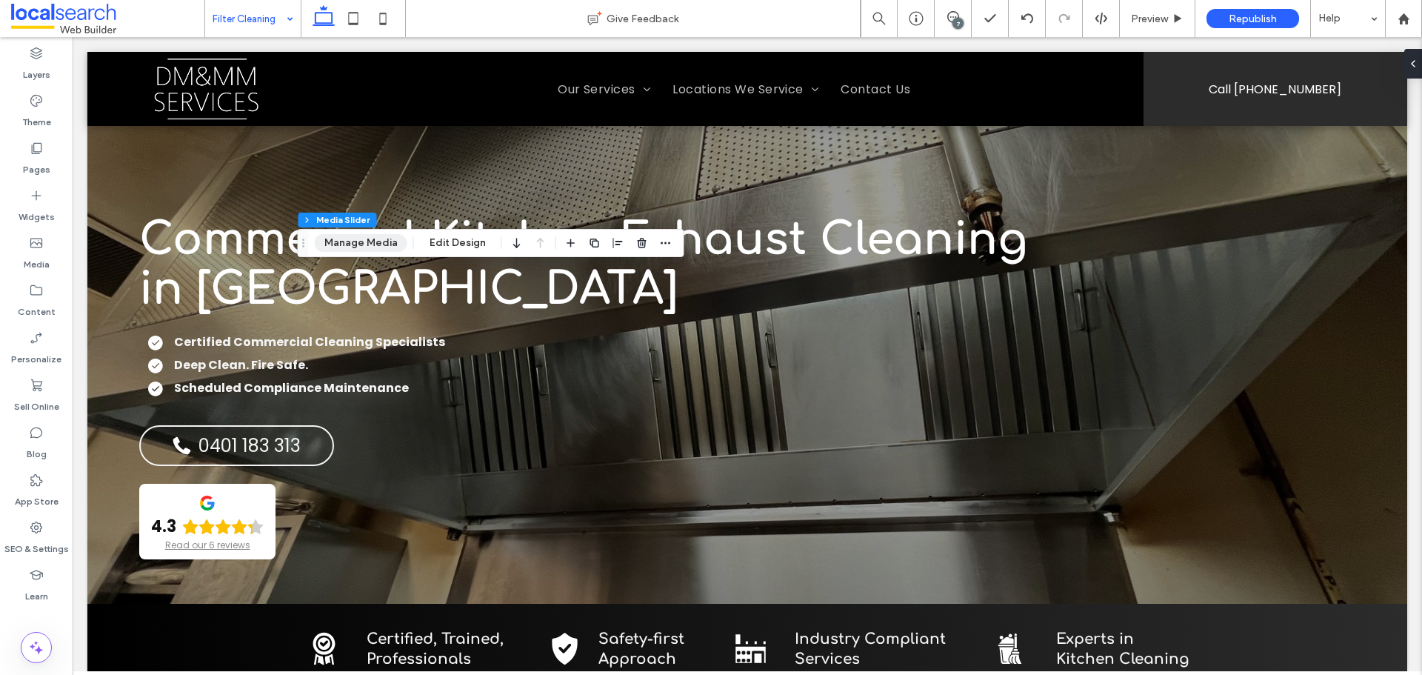
click at [361, 238] on button "Manage Media" at bounding box center [361, 243] width 93 height 18
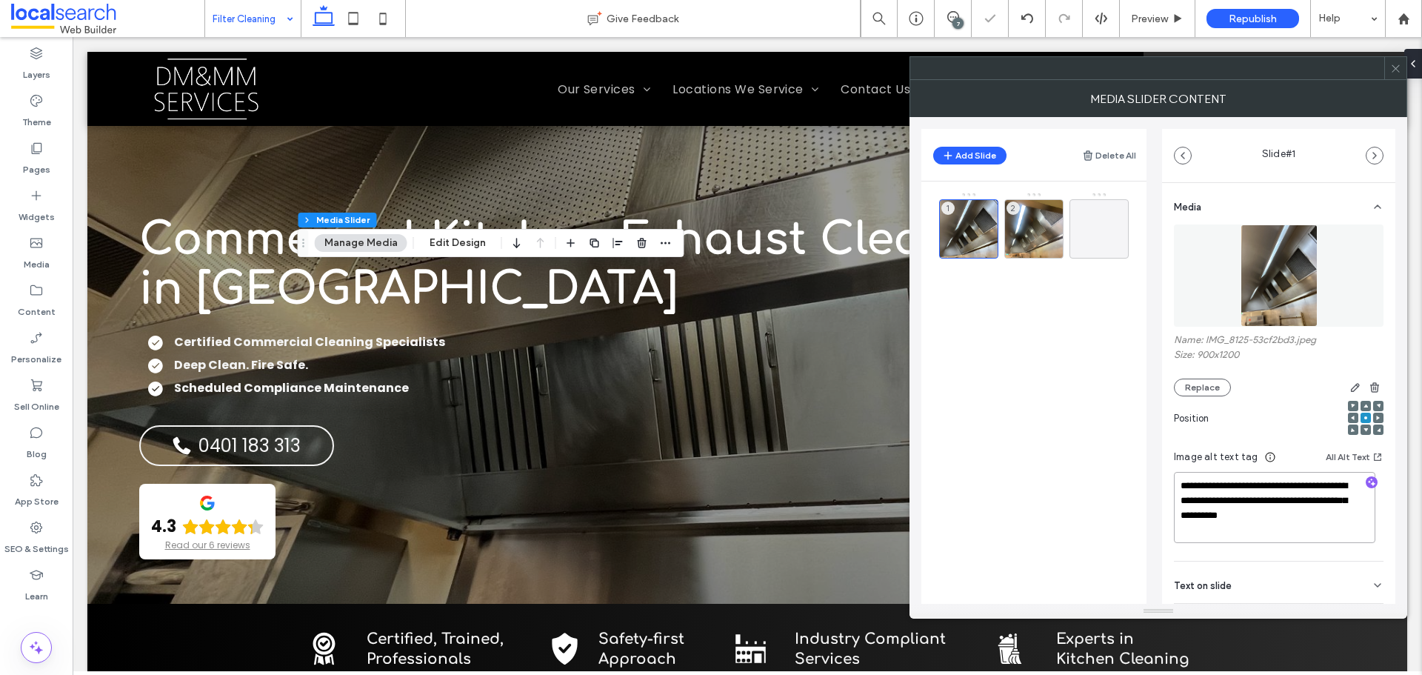
click at [1246, 493] on textarea "**********" at bounding box center [1274, 507] width 201 height 71
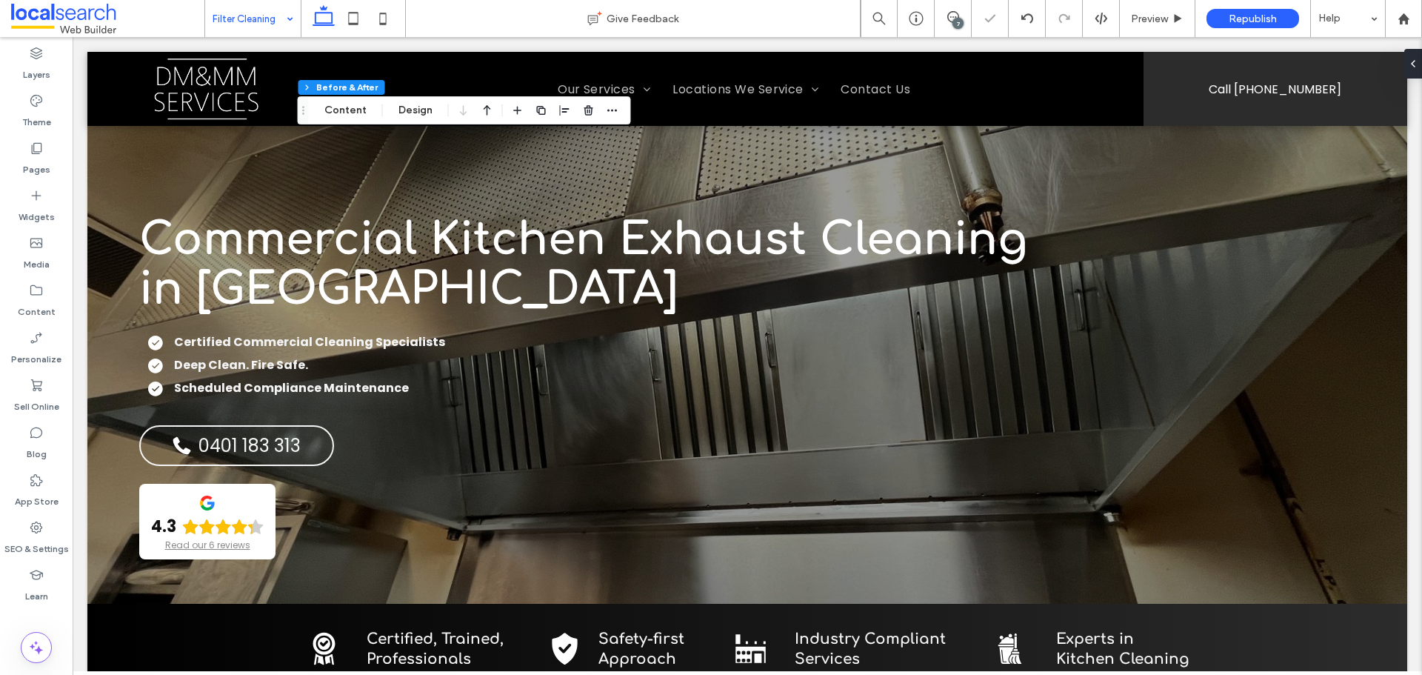
click at [350, 124] on div "Section Column Before & After Content Design" at bounding box center [464, 110] width 333 height 28
click at [351, 109] on button "Content" at bounding box center [345, 110] width 61 height 18
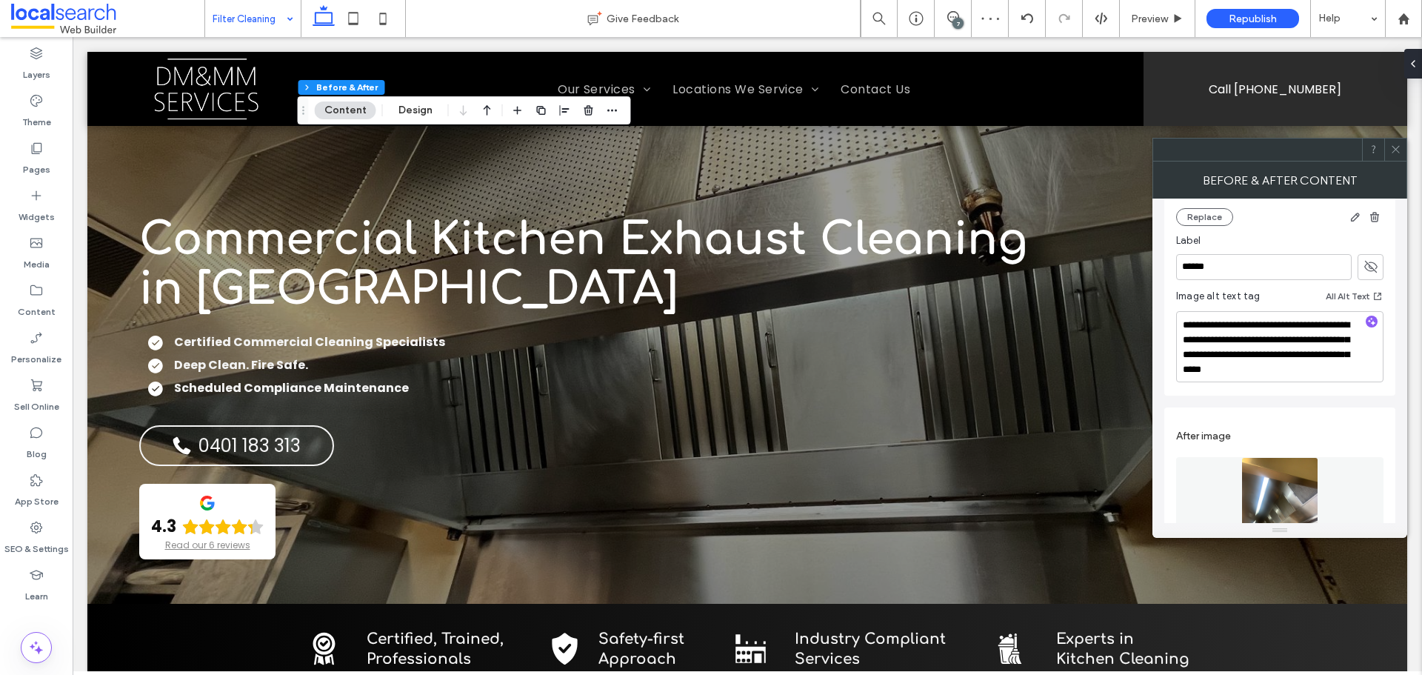
scroll to position [222, 0]
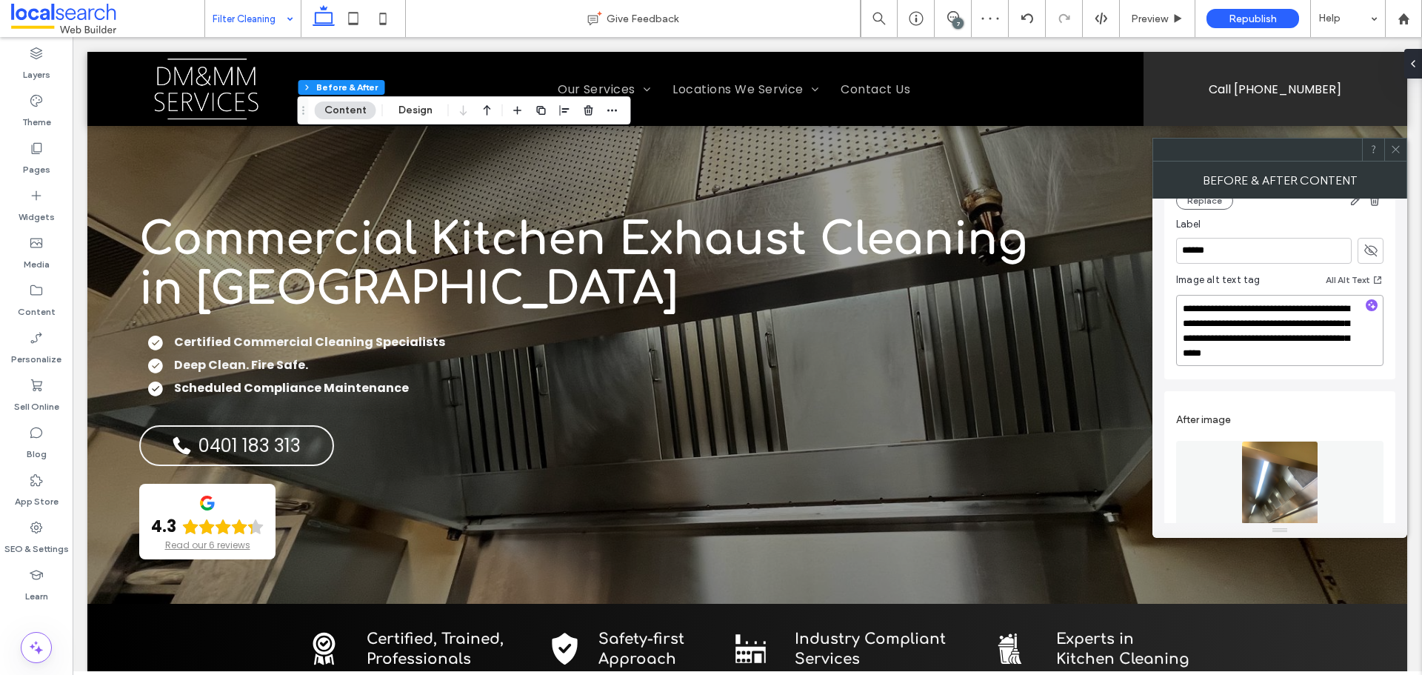
click at [1246, 300] on textarea "**********" at bounding box center [1279, 330] width 207 height 71
paste textarea
type textarea "**********"
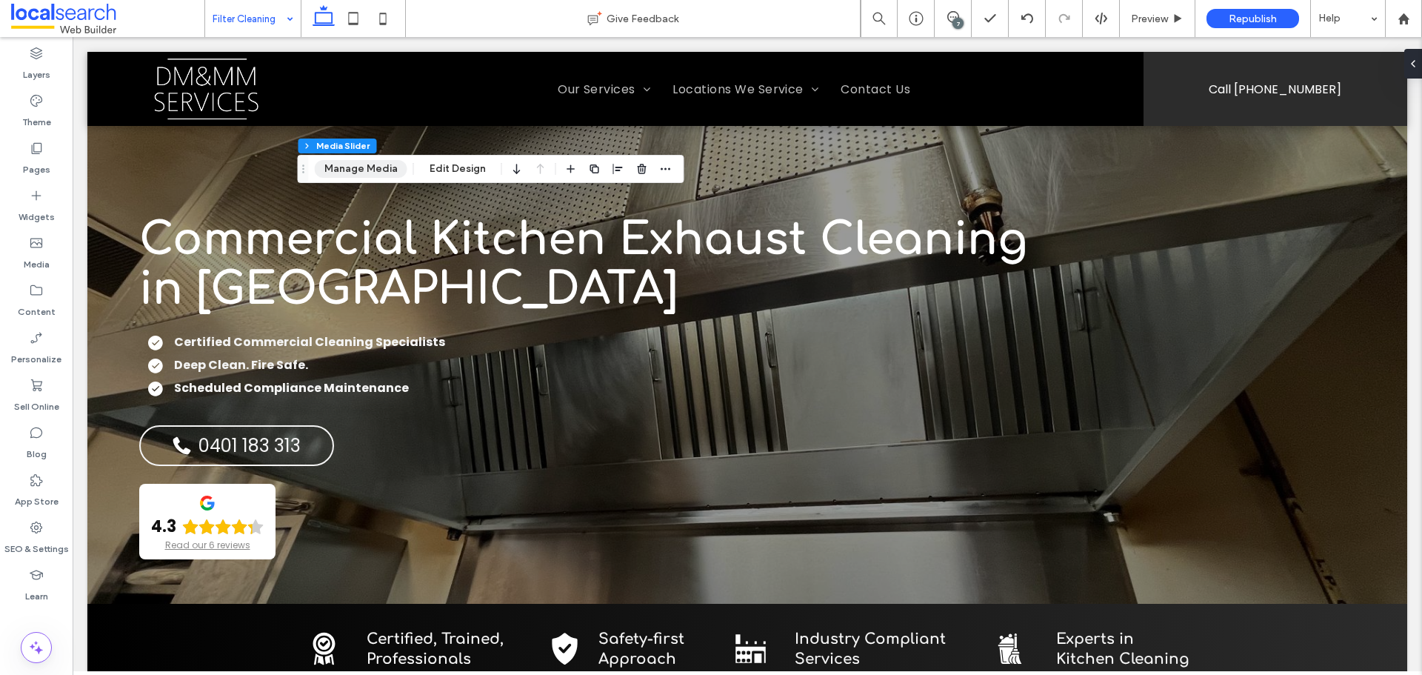
click at [373, 165] on button "Manage Media" at bounding box center [361, 169] width 93 height 18
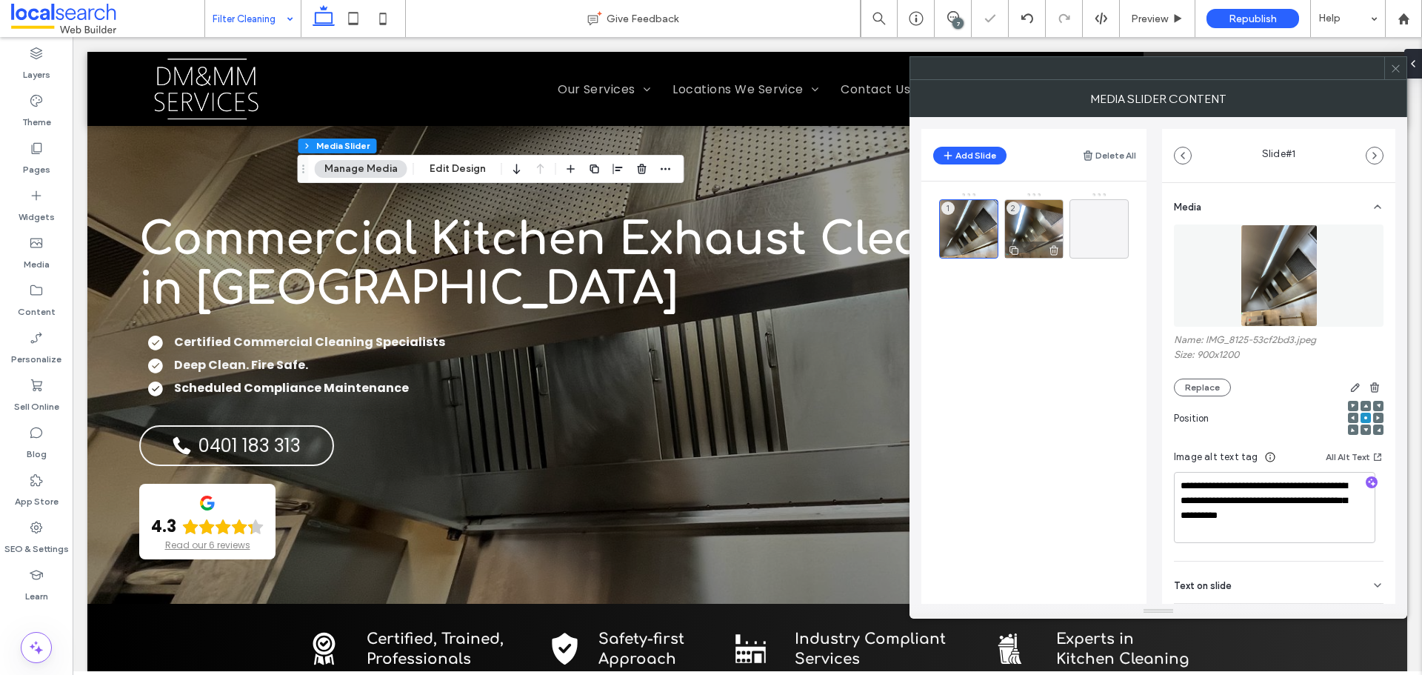
click at [1036, 221] on div "2" at bounding box center [1033, 228] width 59 height 59
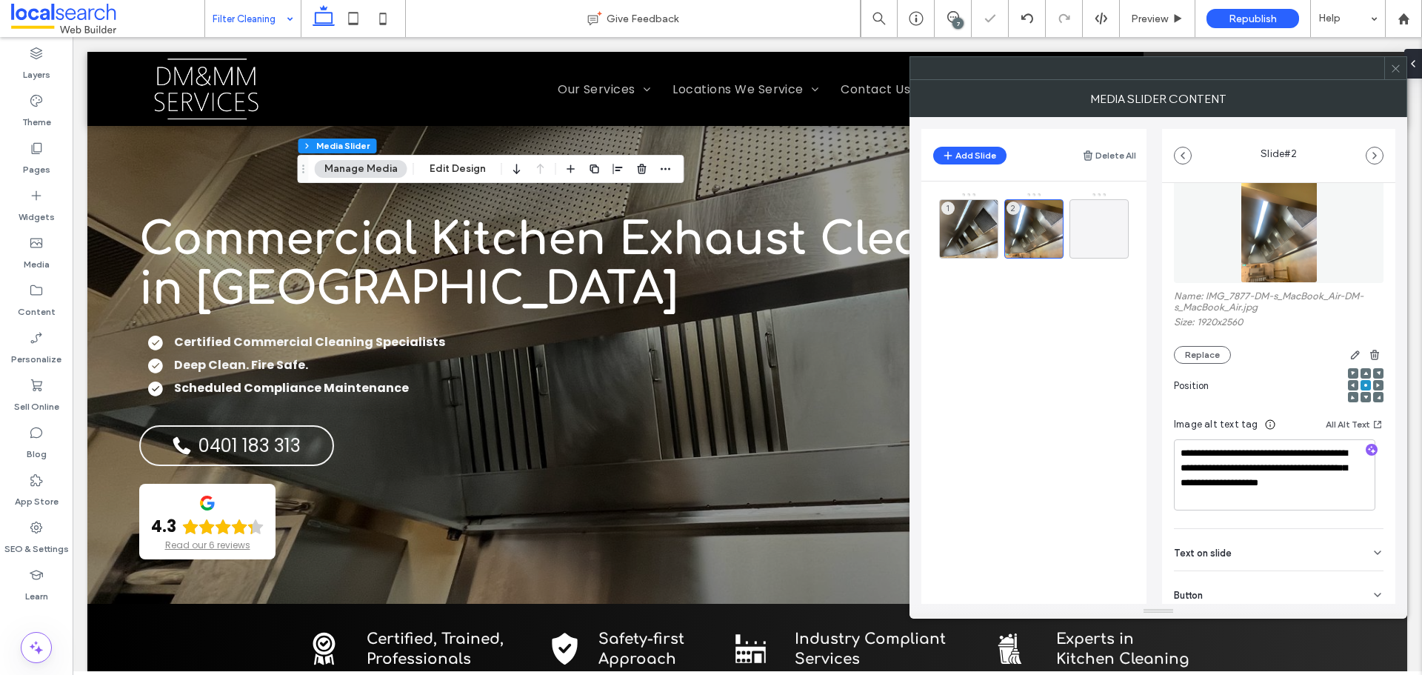
scroll to position [88, 0]
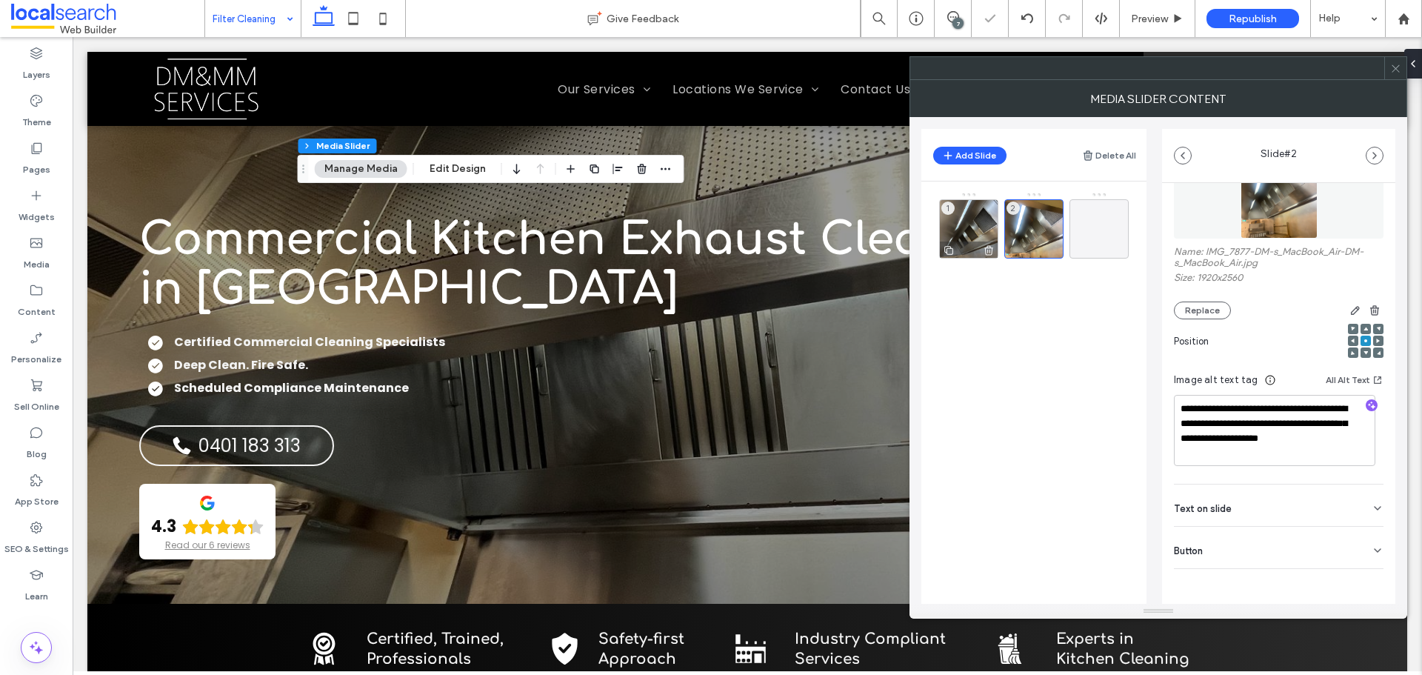
click at [978, 223] on div "1" at bounding box center [968, 228] width 59 height 59
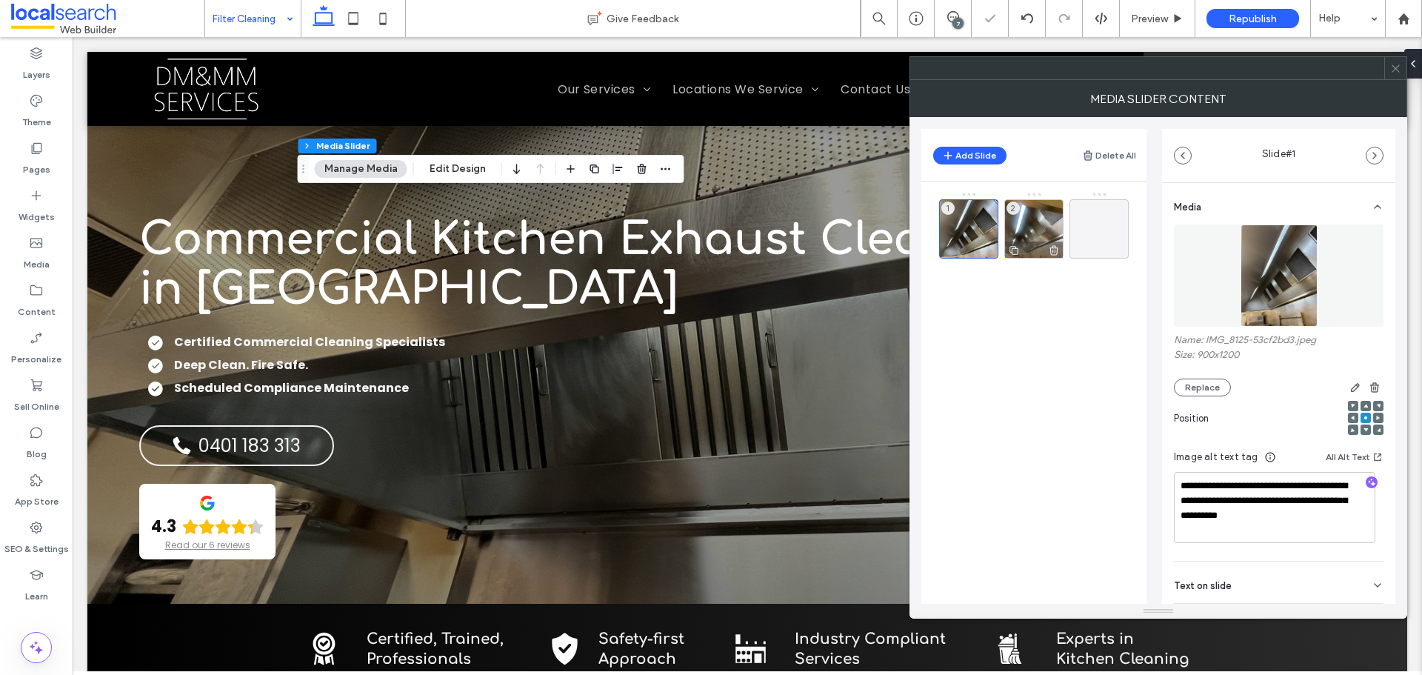
click at [1047, 227] on div "2" at bounding box center [1033, 228] width 59 height 59
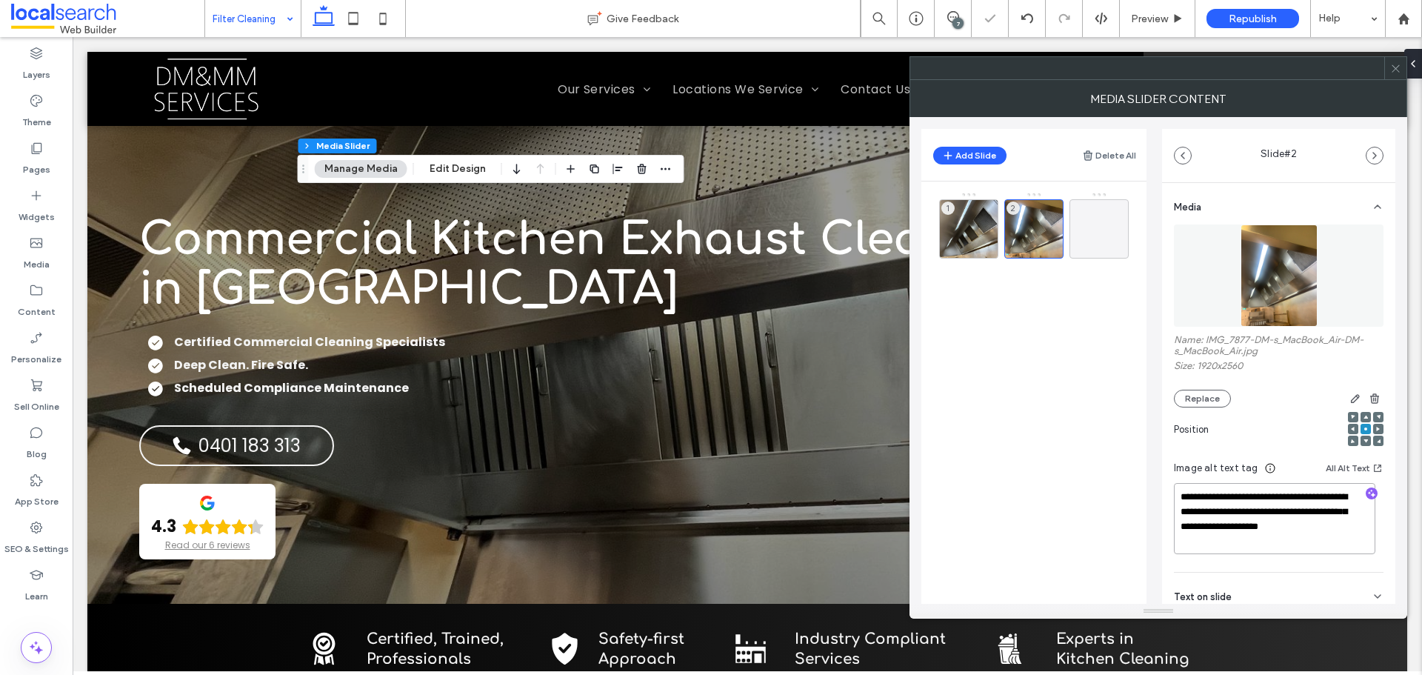
click at [1203, 527] on textarea "**********" at bounding box center [1274, 518] width 201 height 71
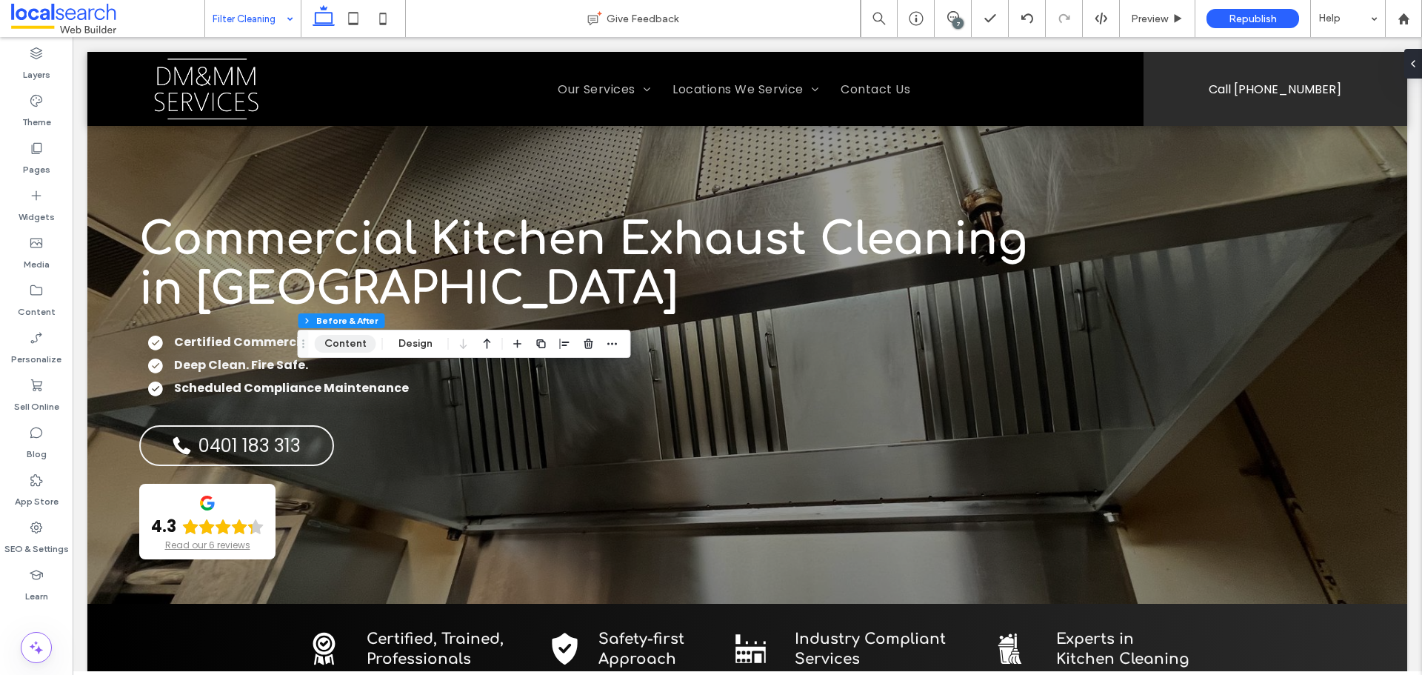
click at [355, 348] on button "Content" at bounding box center [345, 344] width 61 height 18
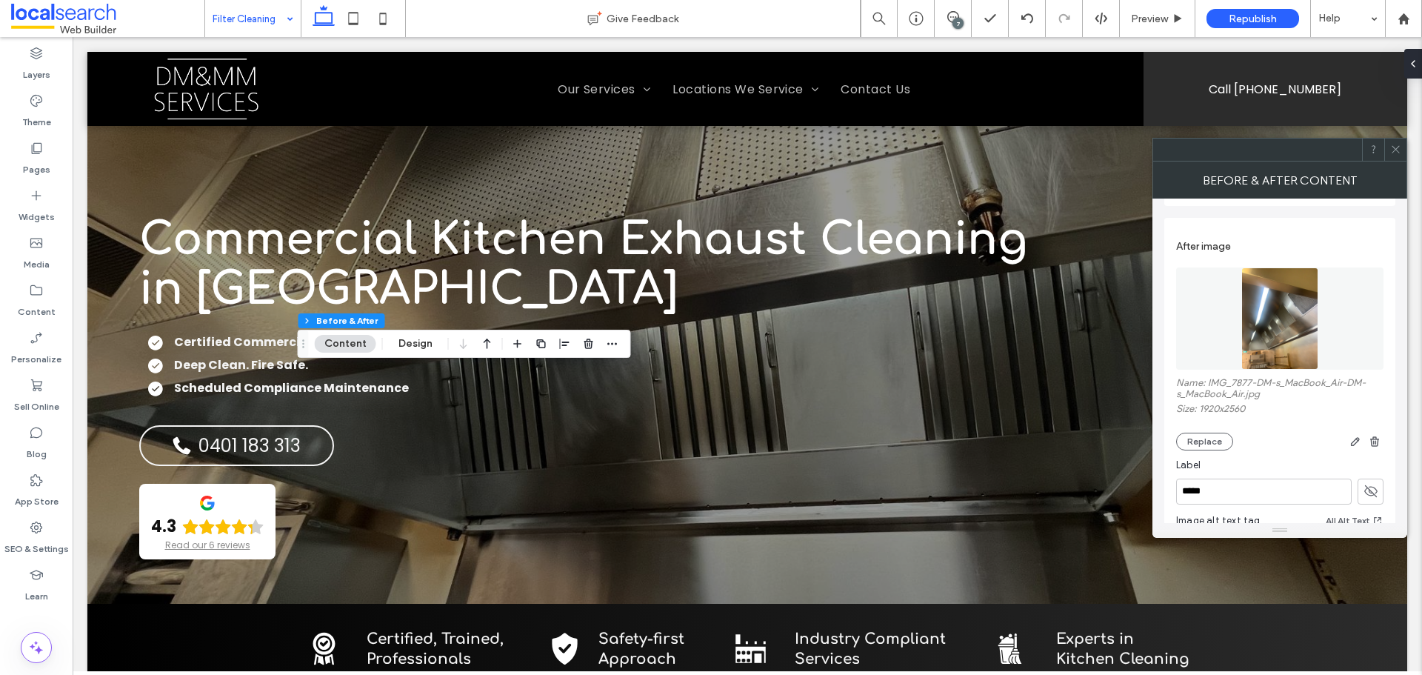
scroll to position [493, 0]
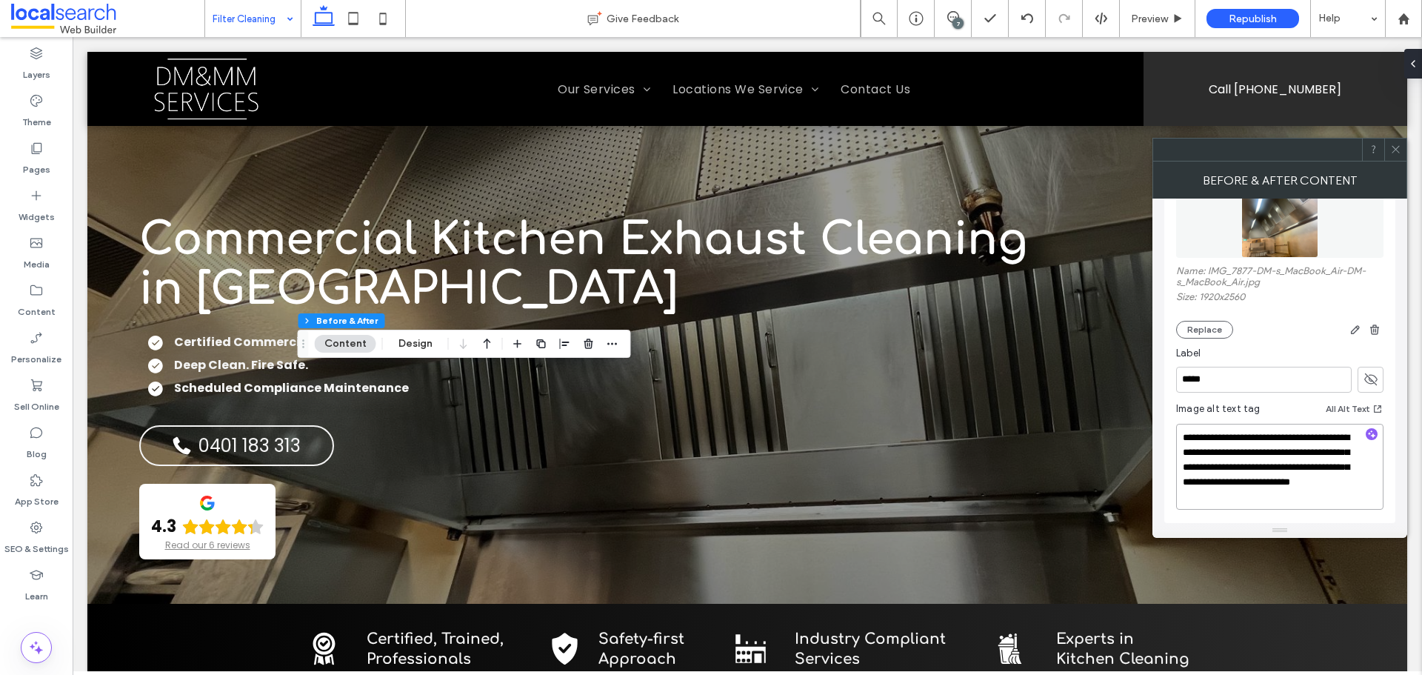
click at [1277, 450] on textarea "**********" at bounding box center [1279, 467] width 207 height 86
paste textarea
type textarea "**********"
click at [1392, 150] on icon at bounding box center [1395, 149] width 11 height 11
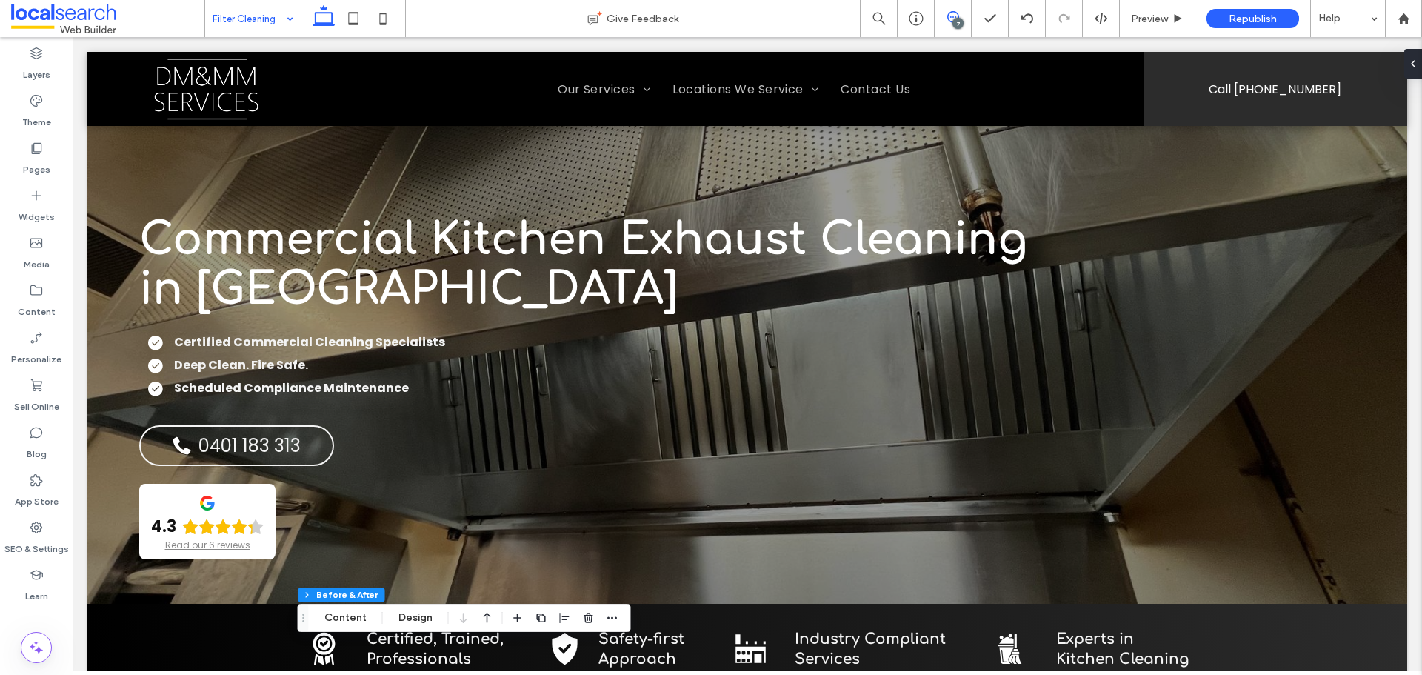
click at [954, 17] on icon at bounding box center [953, 17] width 12 height 12
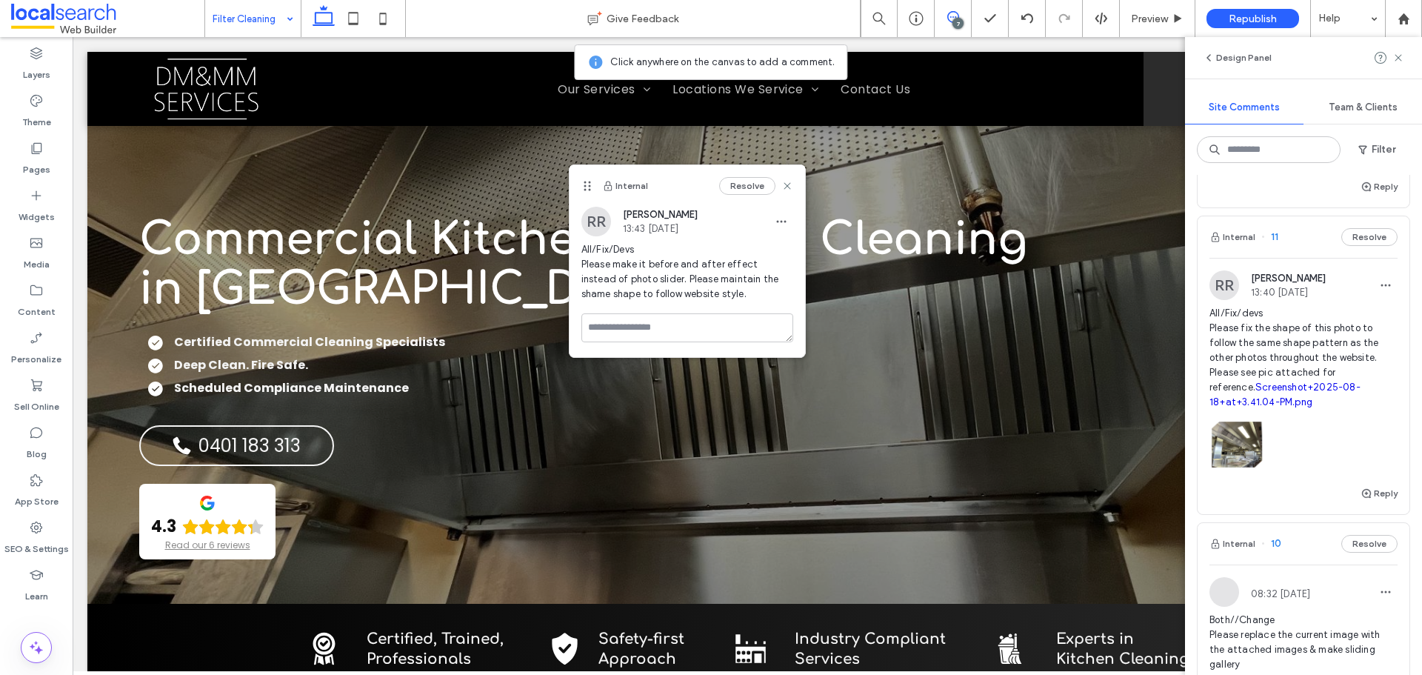
scroll to position [1333, 0]
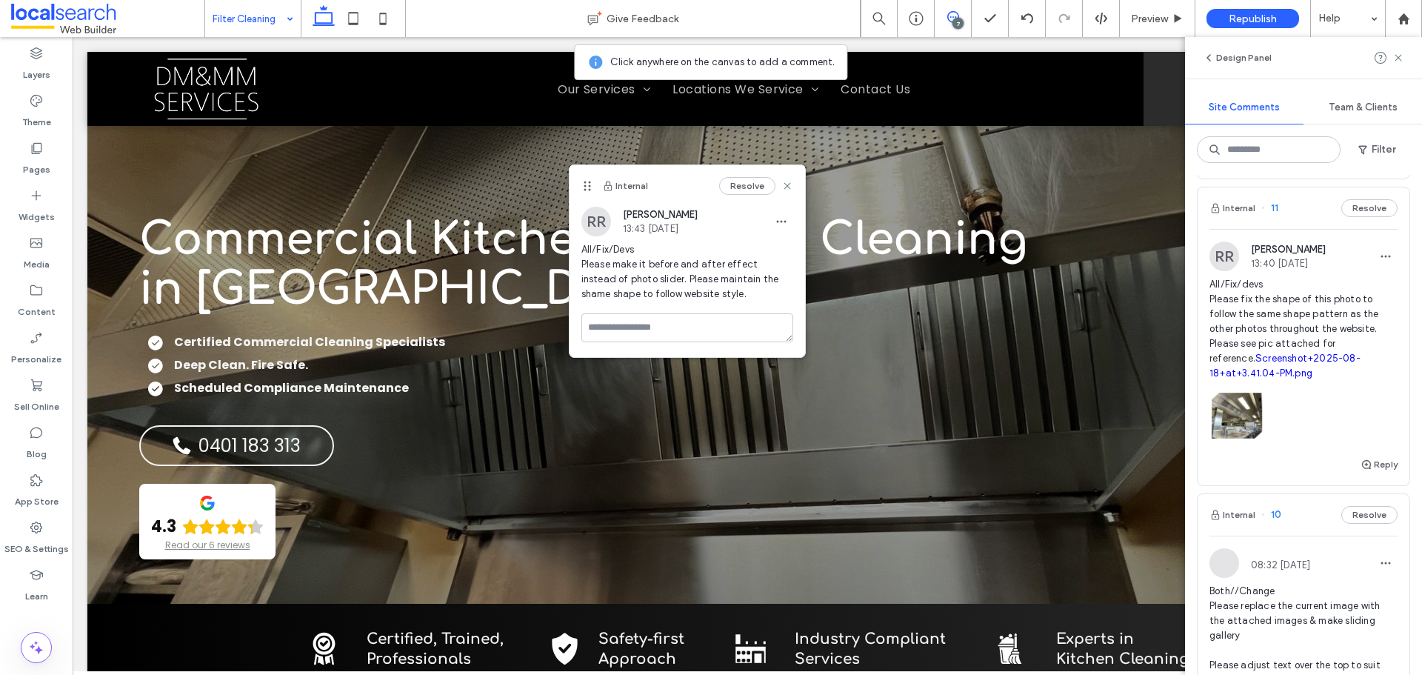
click at [1346, 316] on span "All/Fix/devs Please fix the shape of this photo to follow the same shape patter…" at bounding box center [1303, 329] width 188 height 104
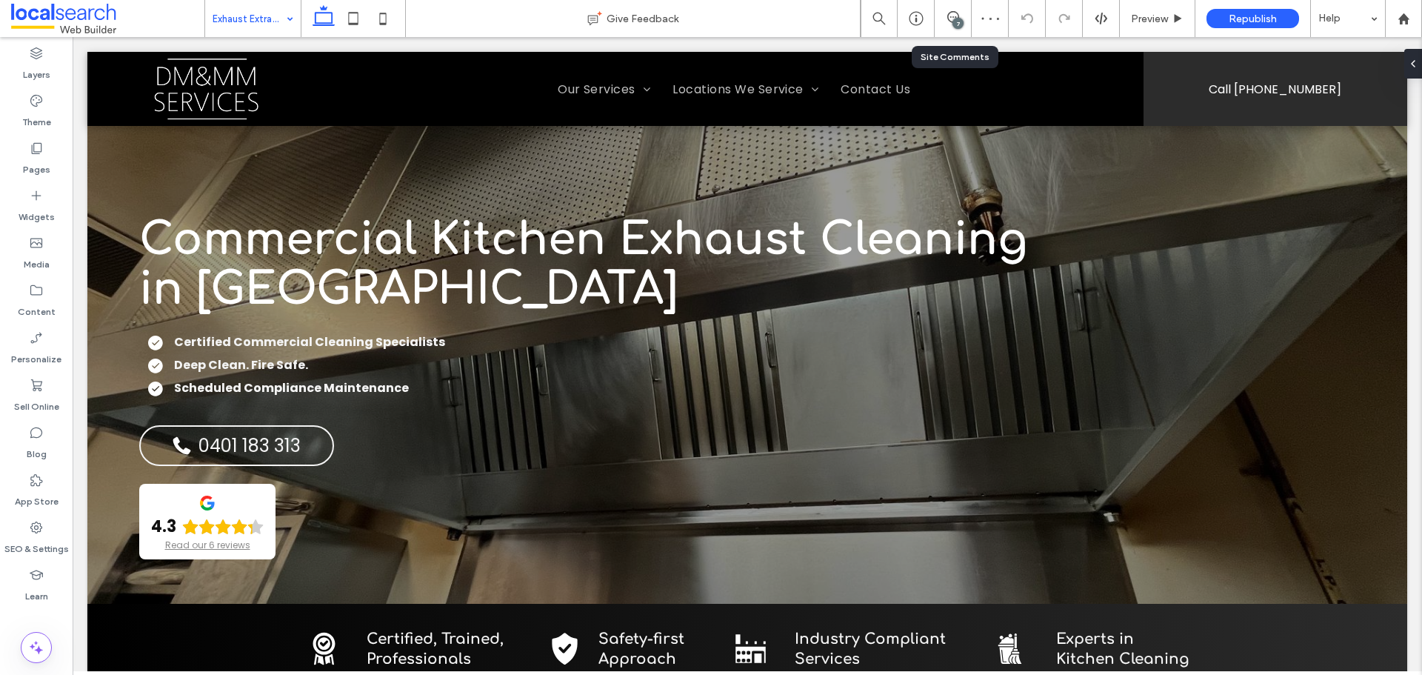
click at [951, 23] on div "7" at bounding box center [953, 18] width 36 height 15
click at [946, 15] on span at bounding box center [953, 17] width 36 height 12
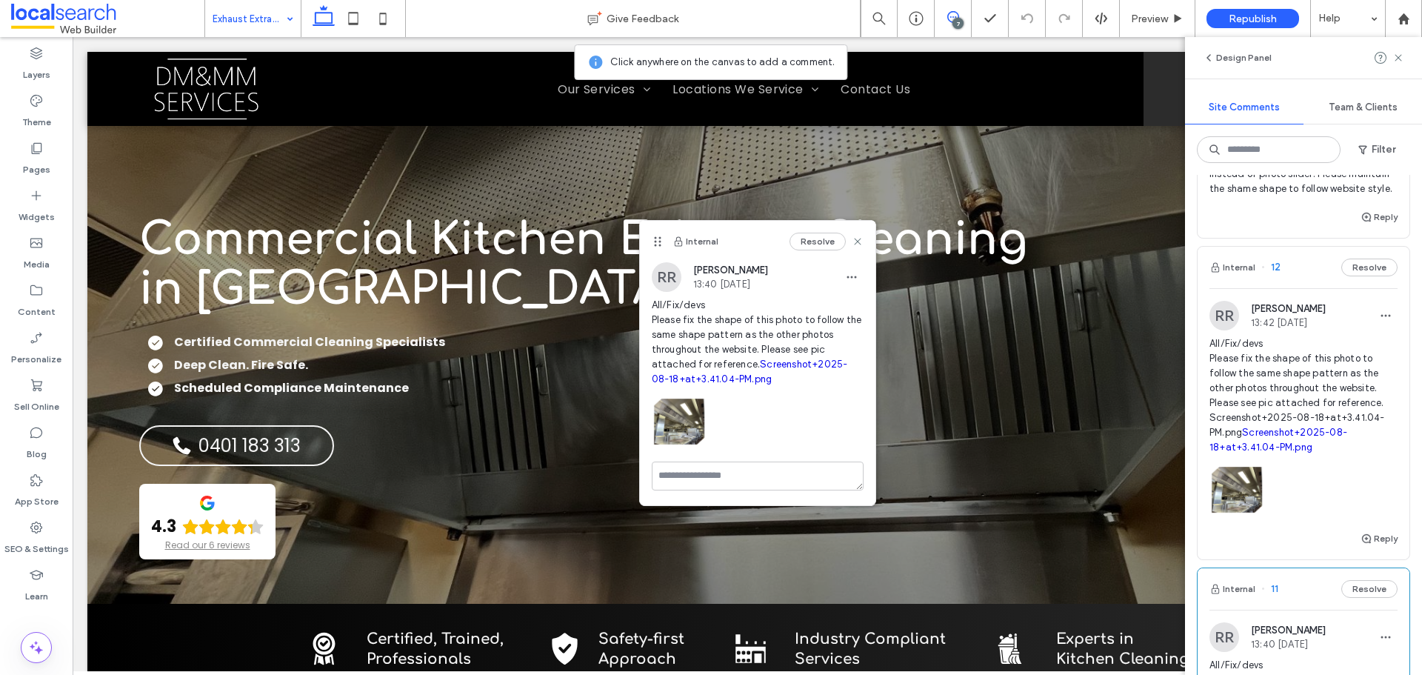
scroll to position [1037, 0]
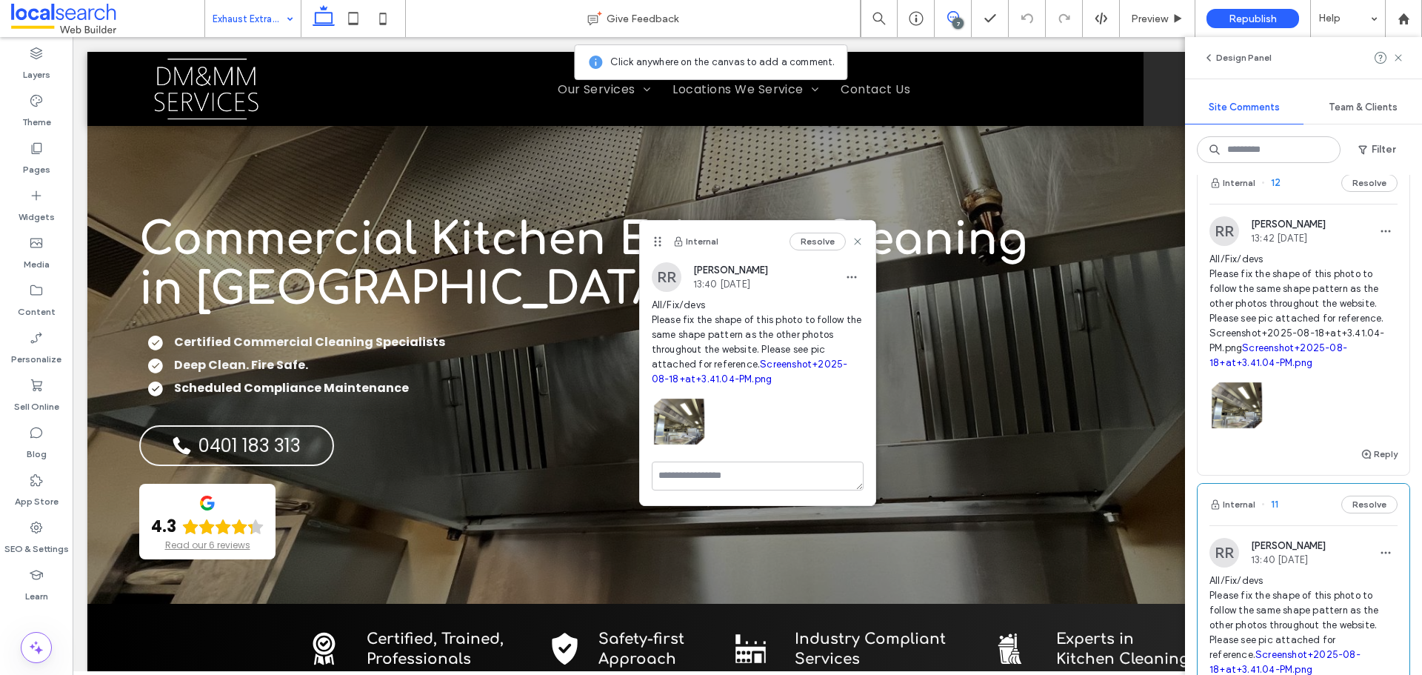
click at [1304, 319] on span "All/Fix/devs Please fix the shape of this photo to follow the same shape patter…" at bounding box center [1303, 311] width 188 height 119
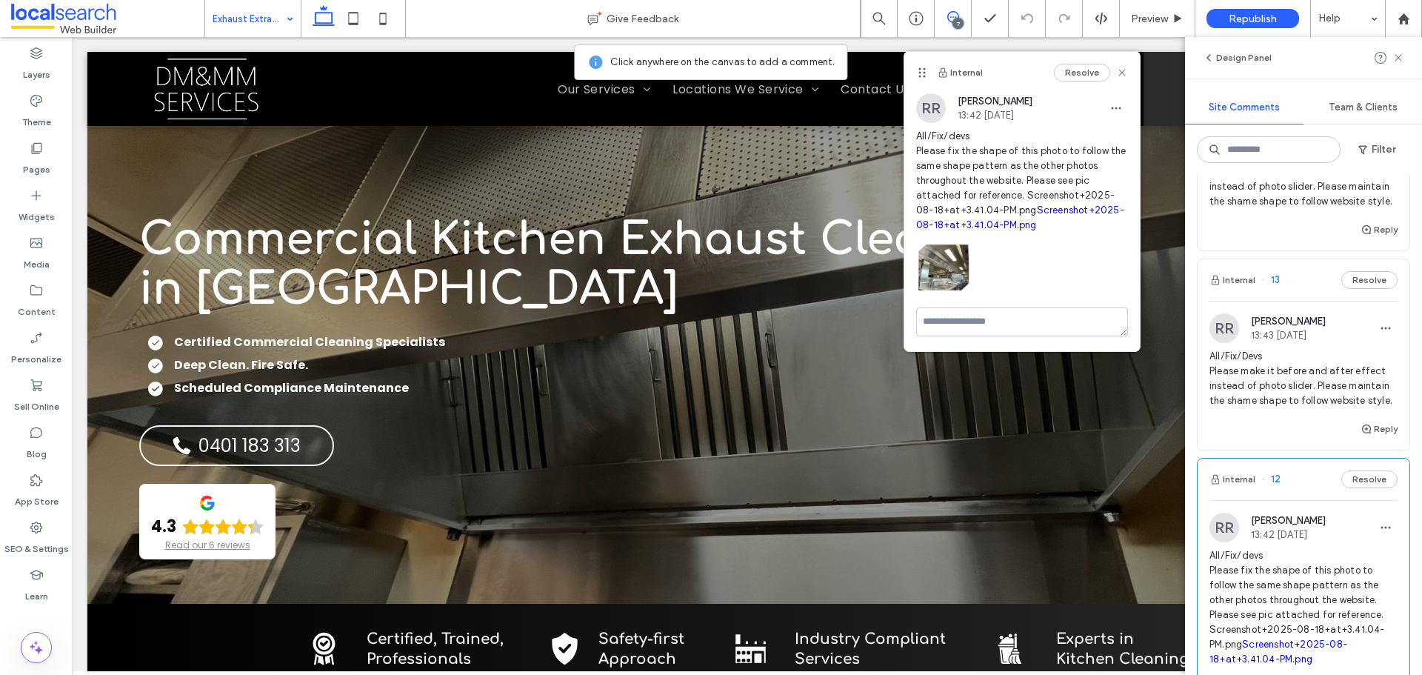
scroll to position [593, 0]
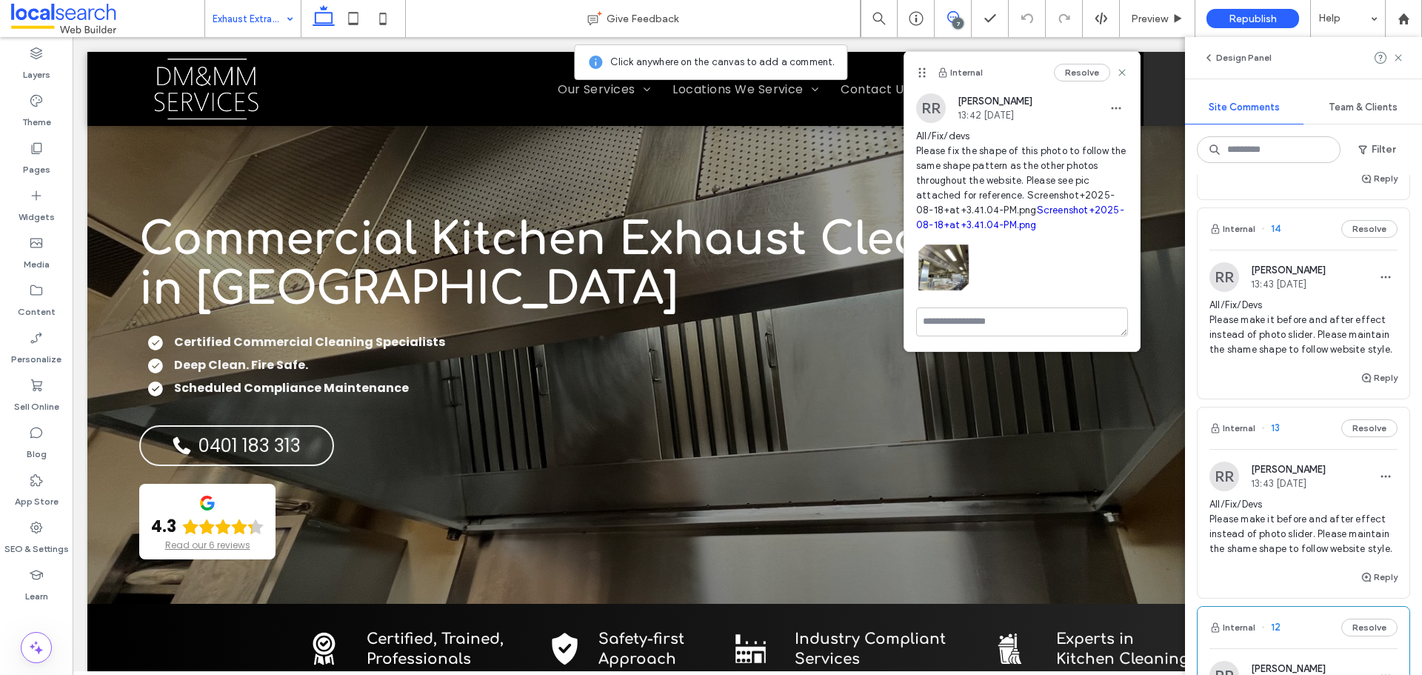
click at [1303, 506] on div "RR Rafaela Riquena 13:43 Aug 18 2025 All/Fix/Devs Please make it before and aft…" at bounding box center [1303, 514] width 188 height 107
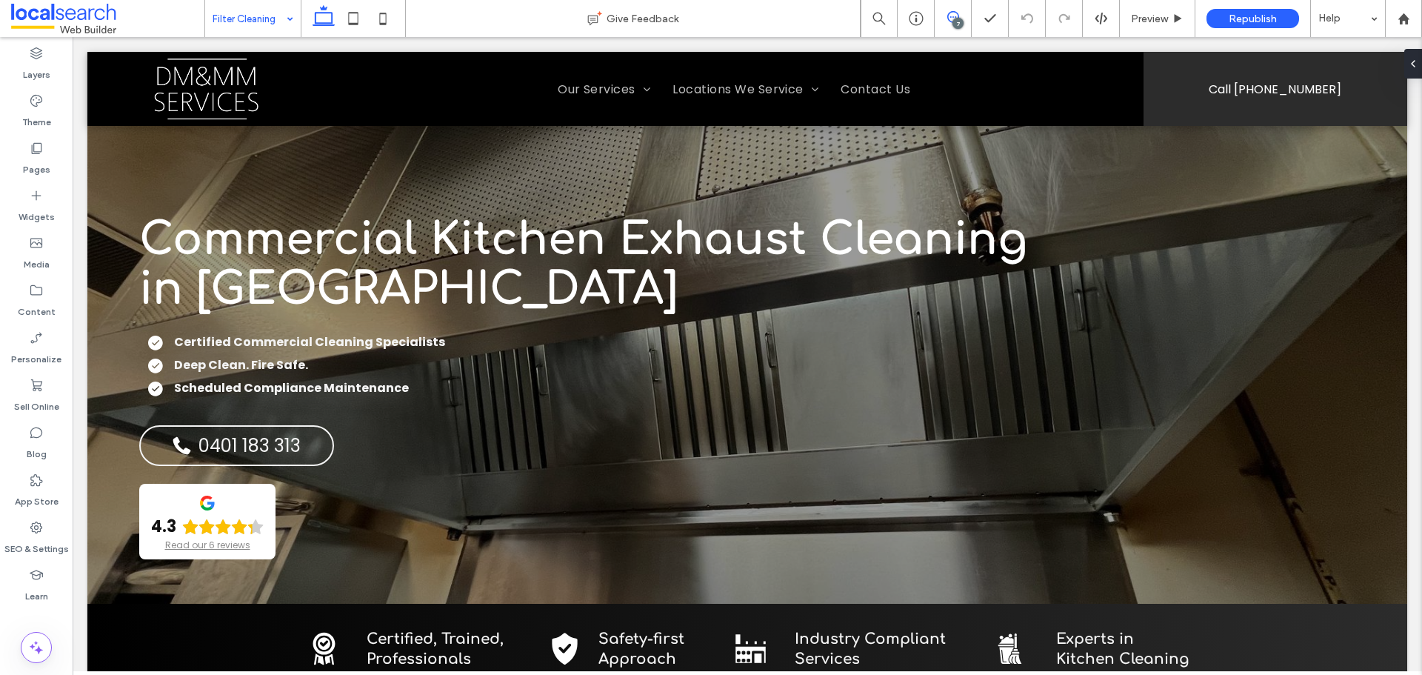
click at [949, 21] on icon at bounding box center [953, 17] width 12 height 12
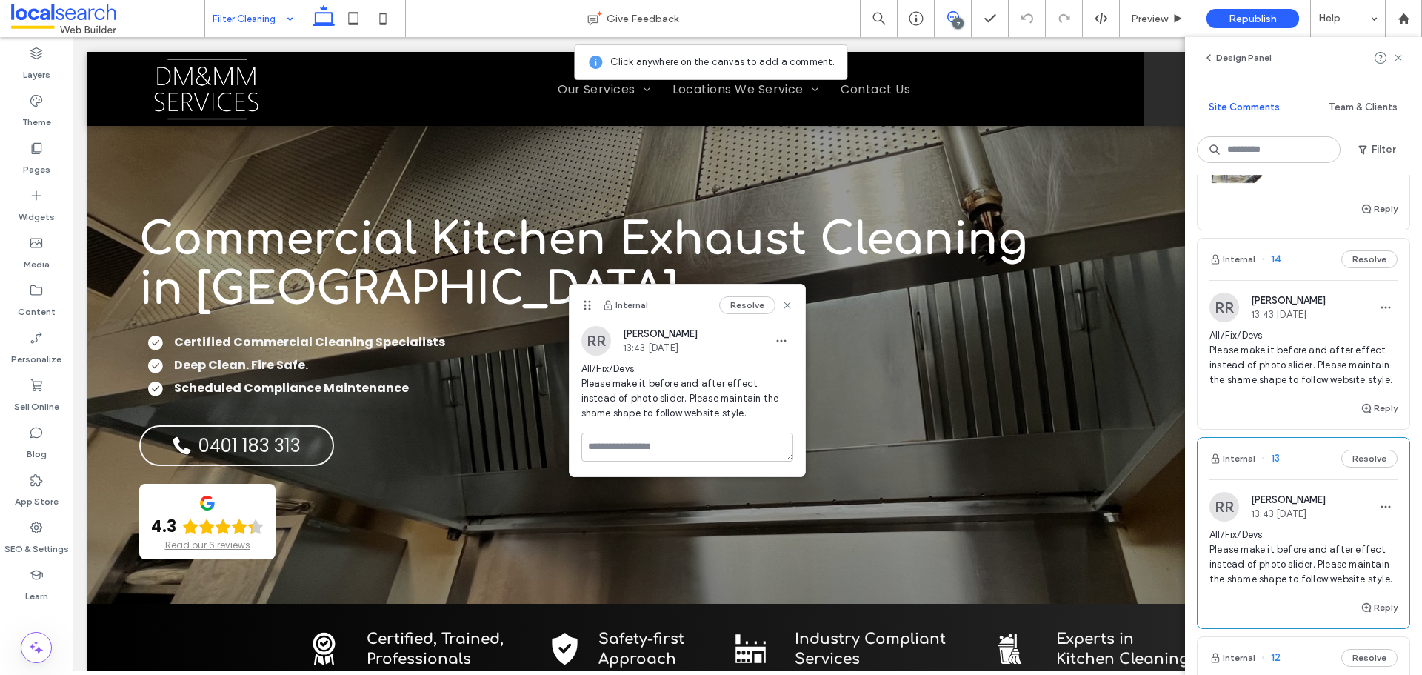
scroll to position [518, 0]
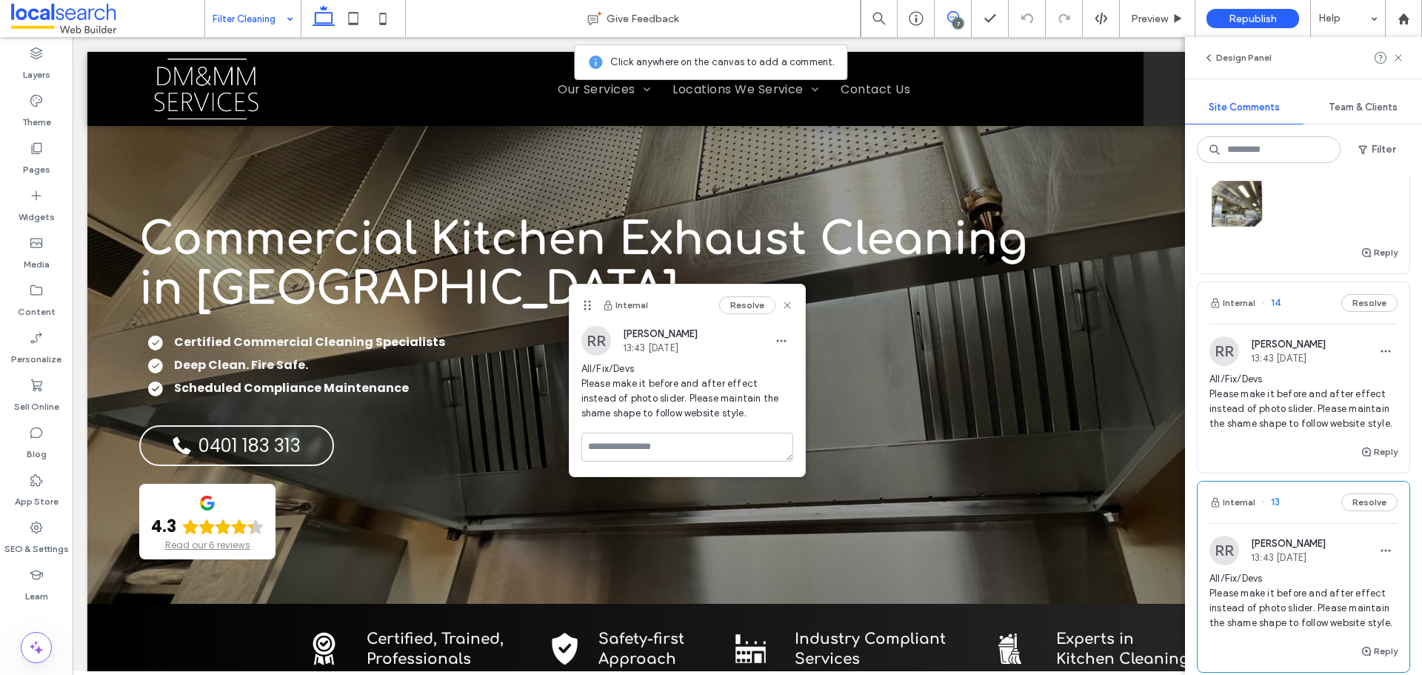
click at [1339, 398] on span "All/Fix/Devs Please make it before and after effect instead of photo slider. Pl…" at bounding box center [1303, 401] width 188 height 59
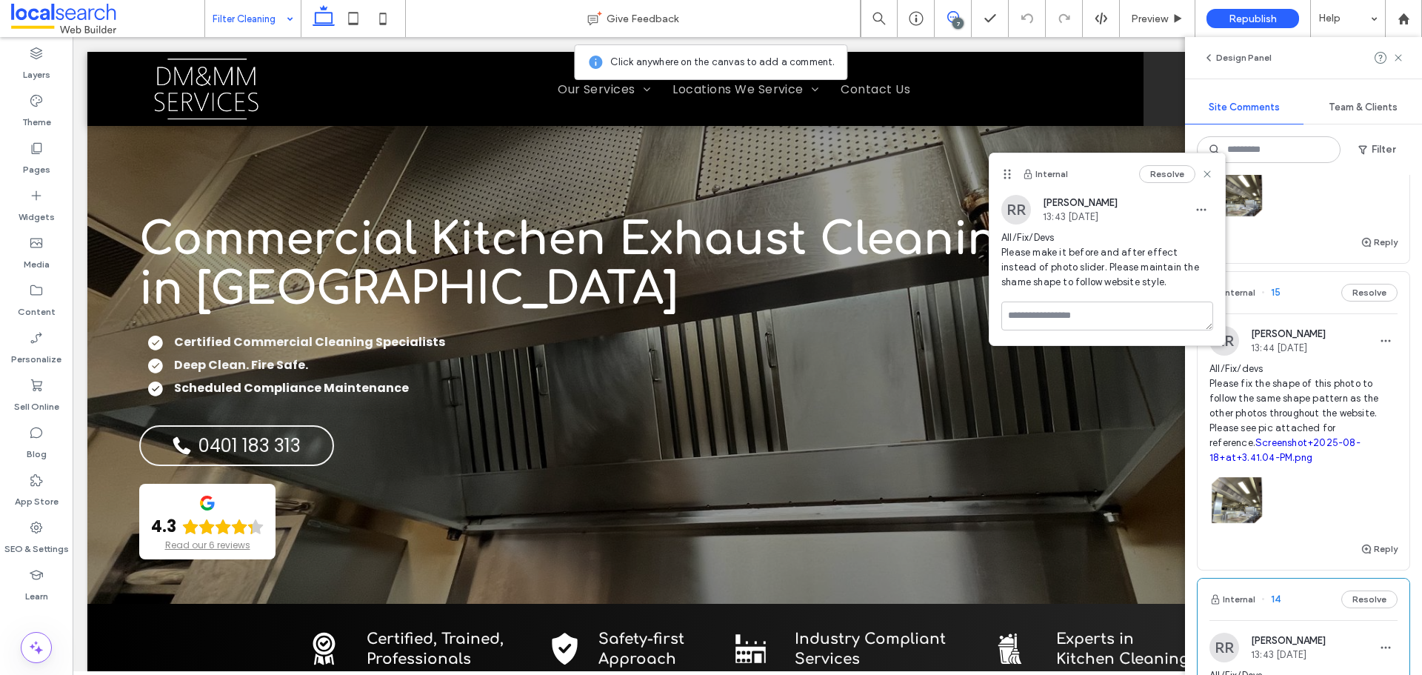
scroll to position [148, 0]
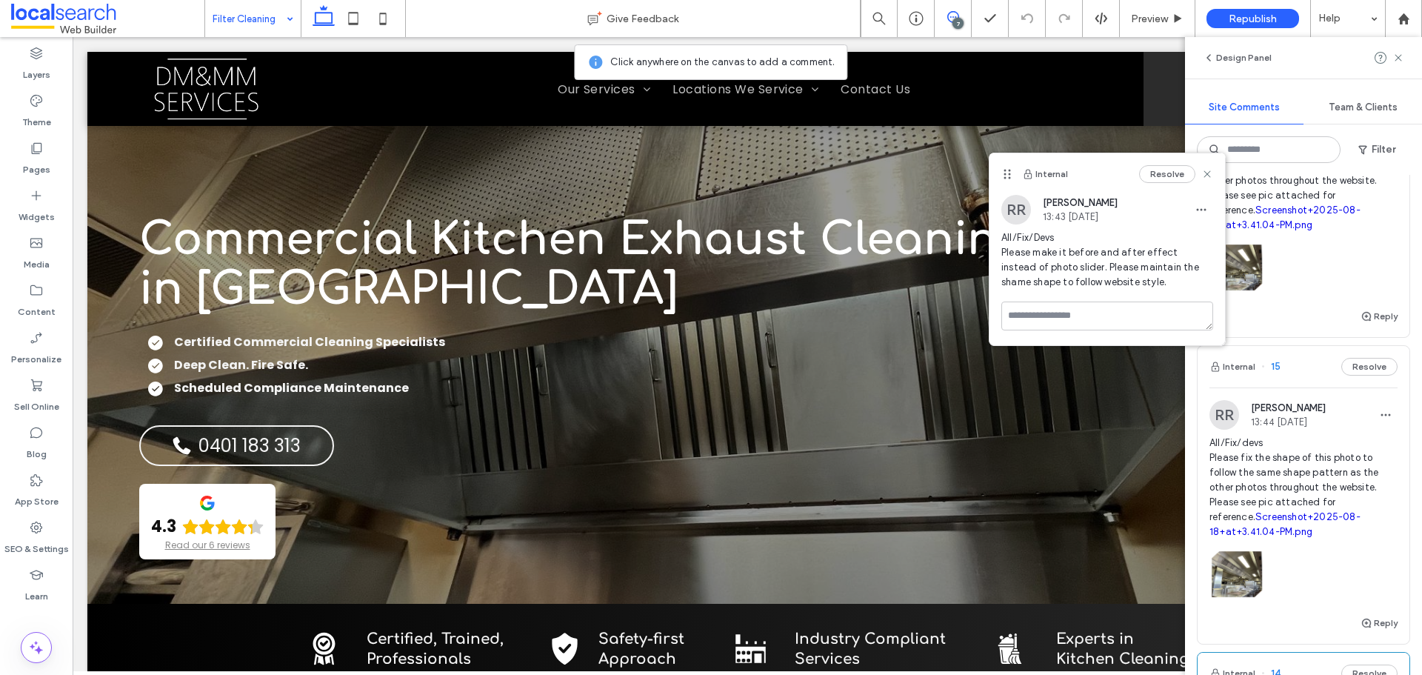
click at [1335, 437] on span "All/Fix/devs Please fix the shape of this photo to follow the same shape patter…" at bounding box center [1303, 487] width 188 height 104
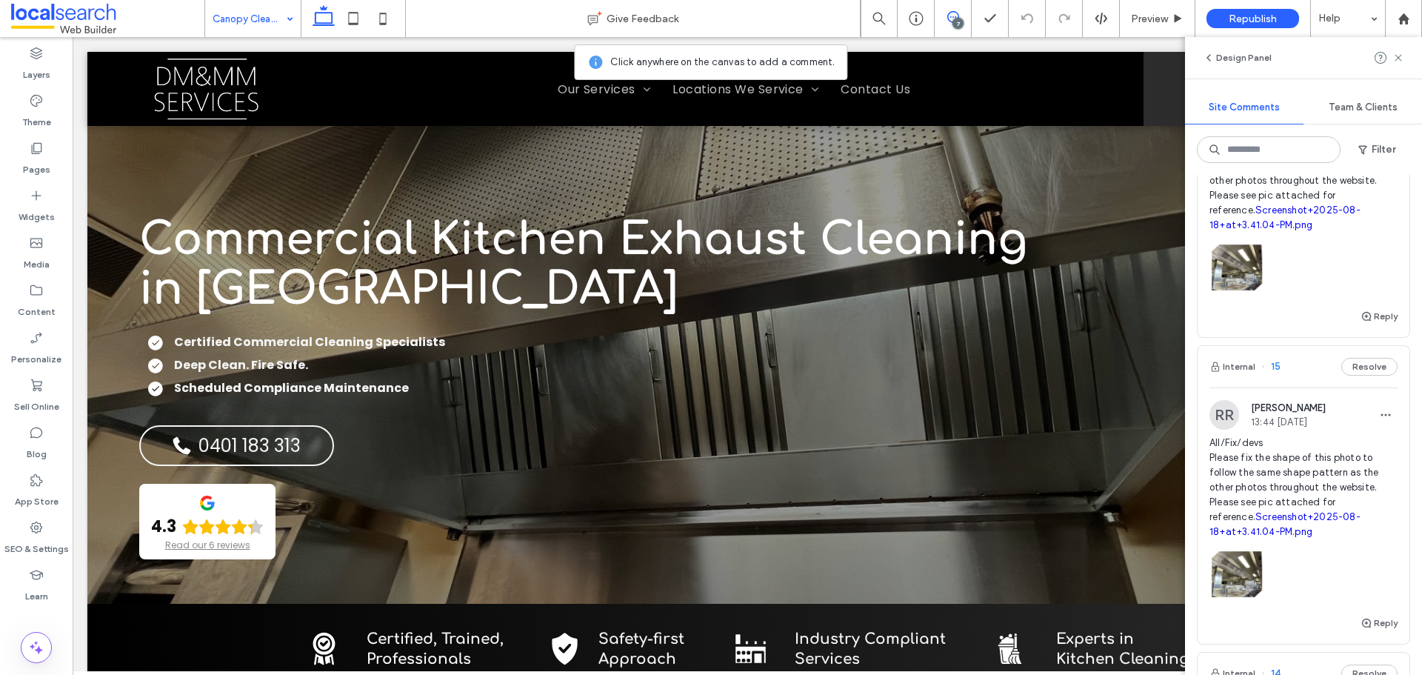
click at [1335, 437] on div at bounding box center [711, 337] width 1422 height 675
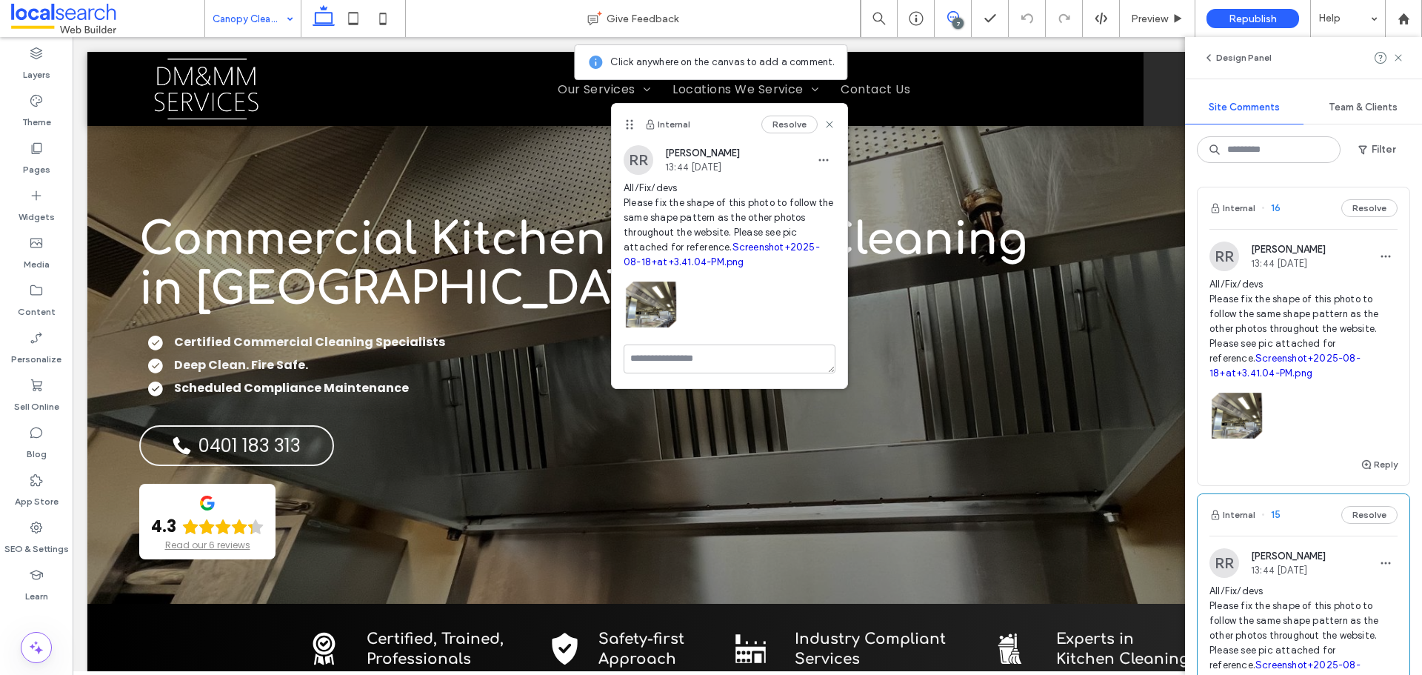
click at [1304, 294] on span "All/Fix/devs Please fix the shape of this photo to follow the same shape patter…" at bounding box center [1303, 329] width 188 height 104
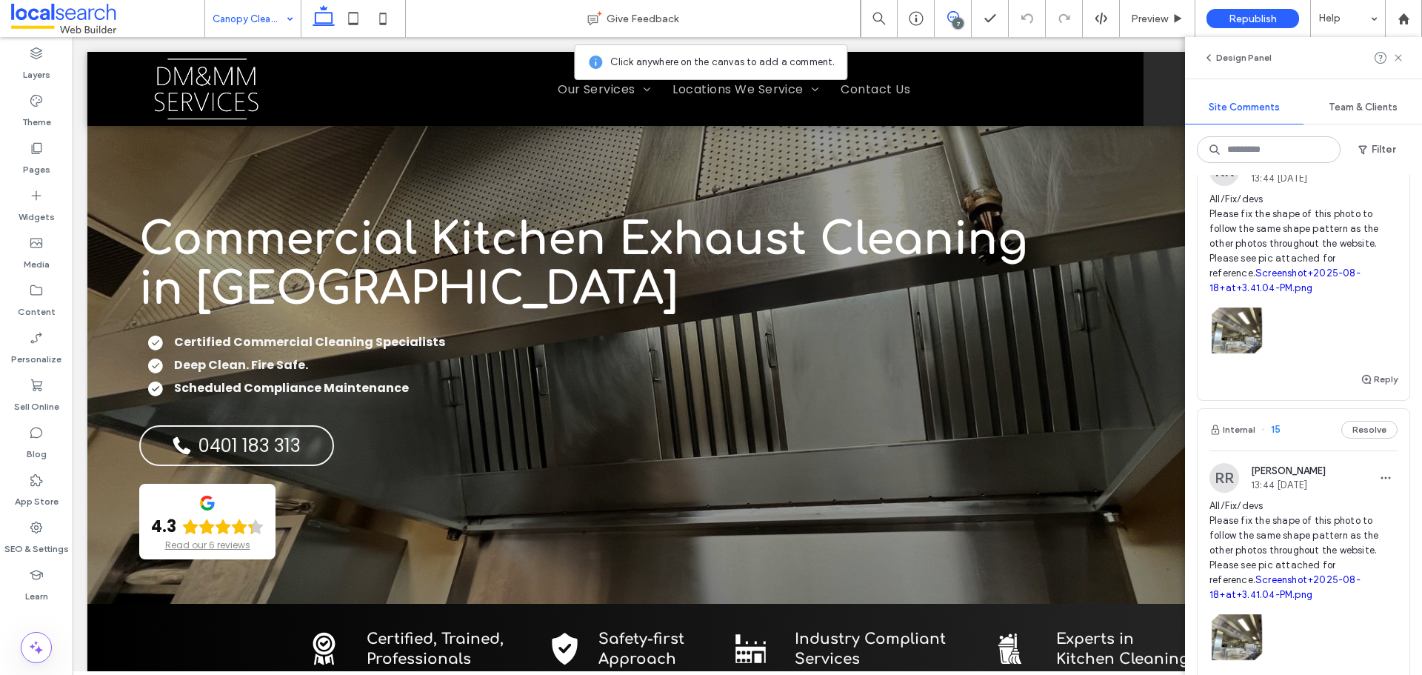
scroll to position [74, 0]
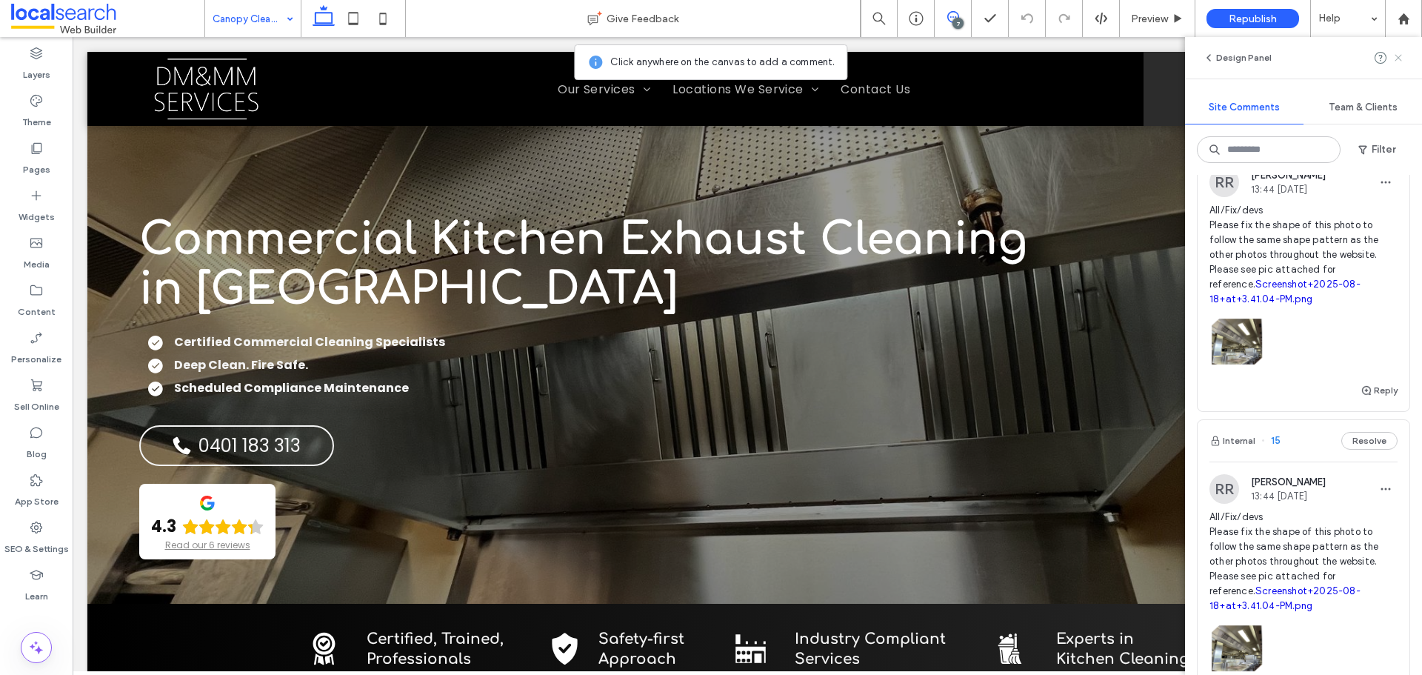
click at [1396, 61] on icon at bounding box center [1398, 58] width 12 height 12
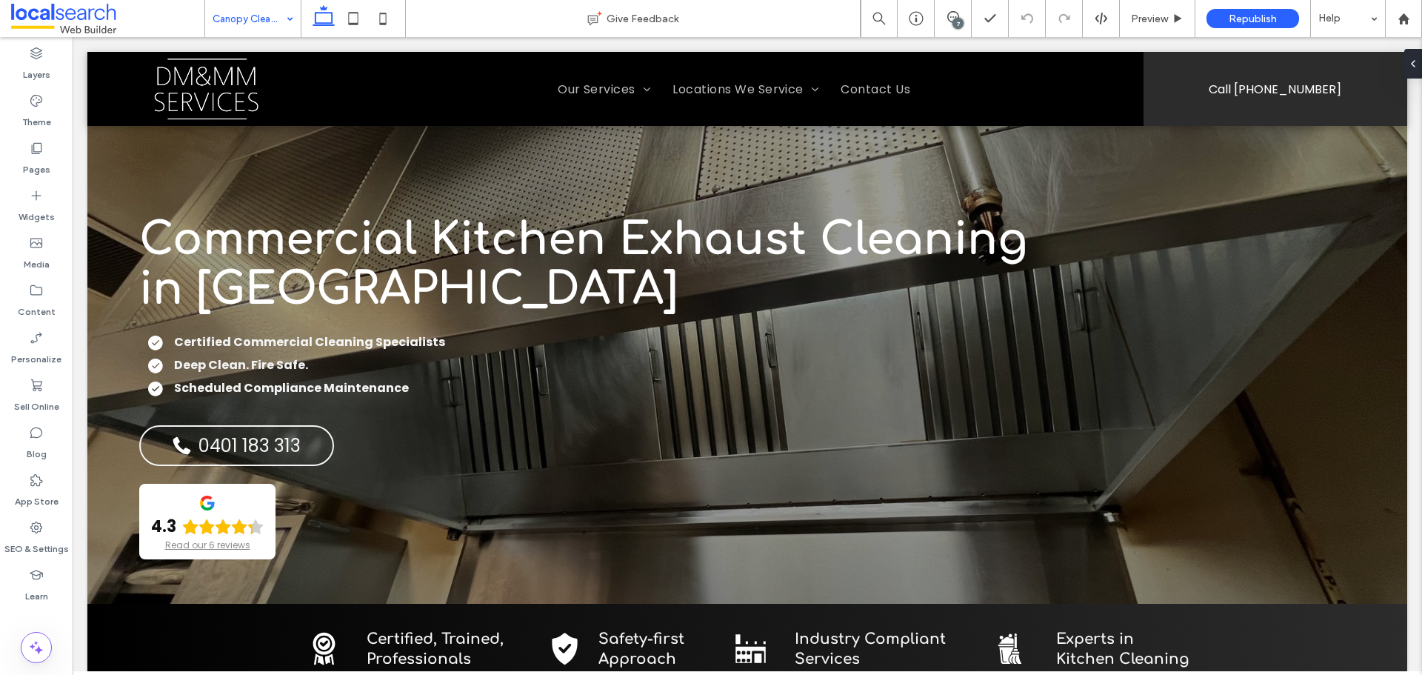
scroll to position [0, 0]
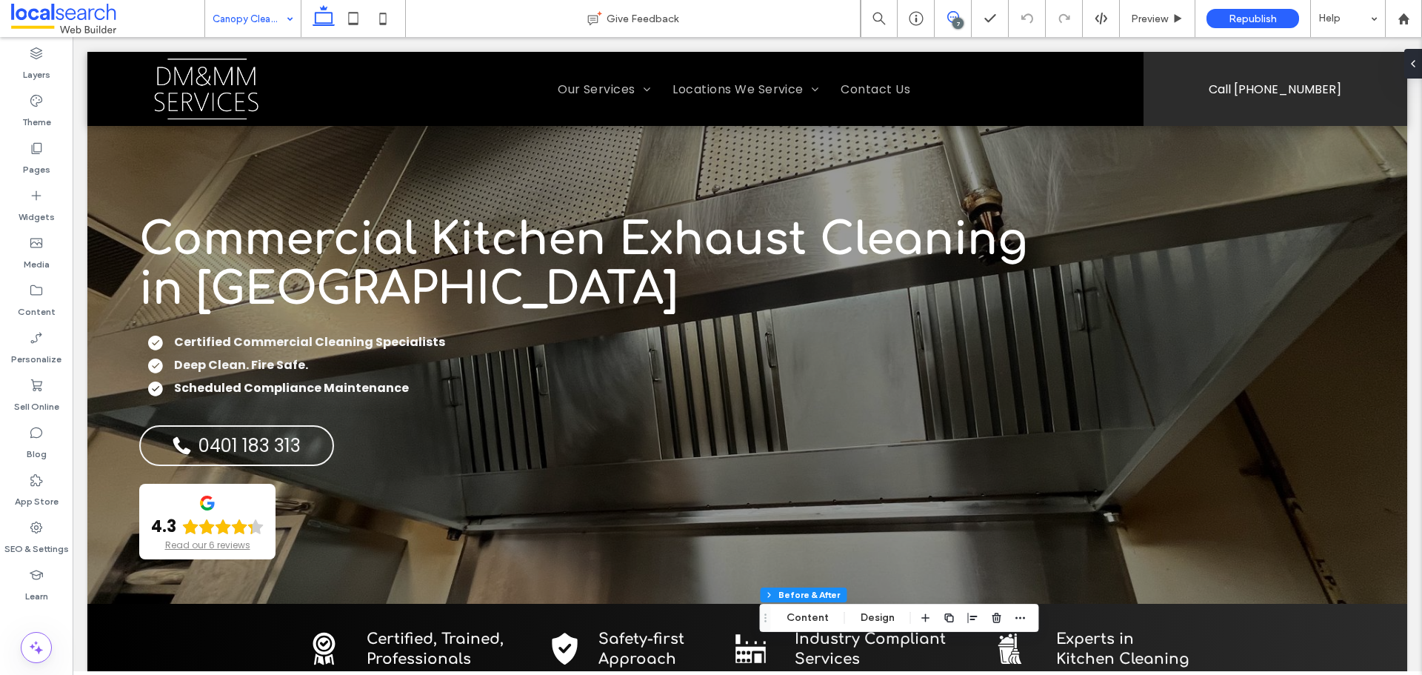
click at [943, 14] on span at bounding box center [953, 17] width 36 height 12
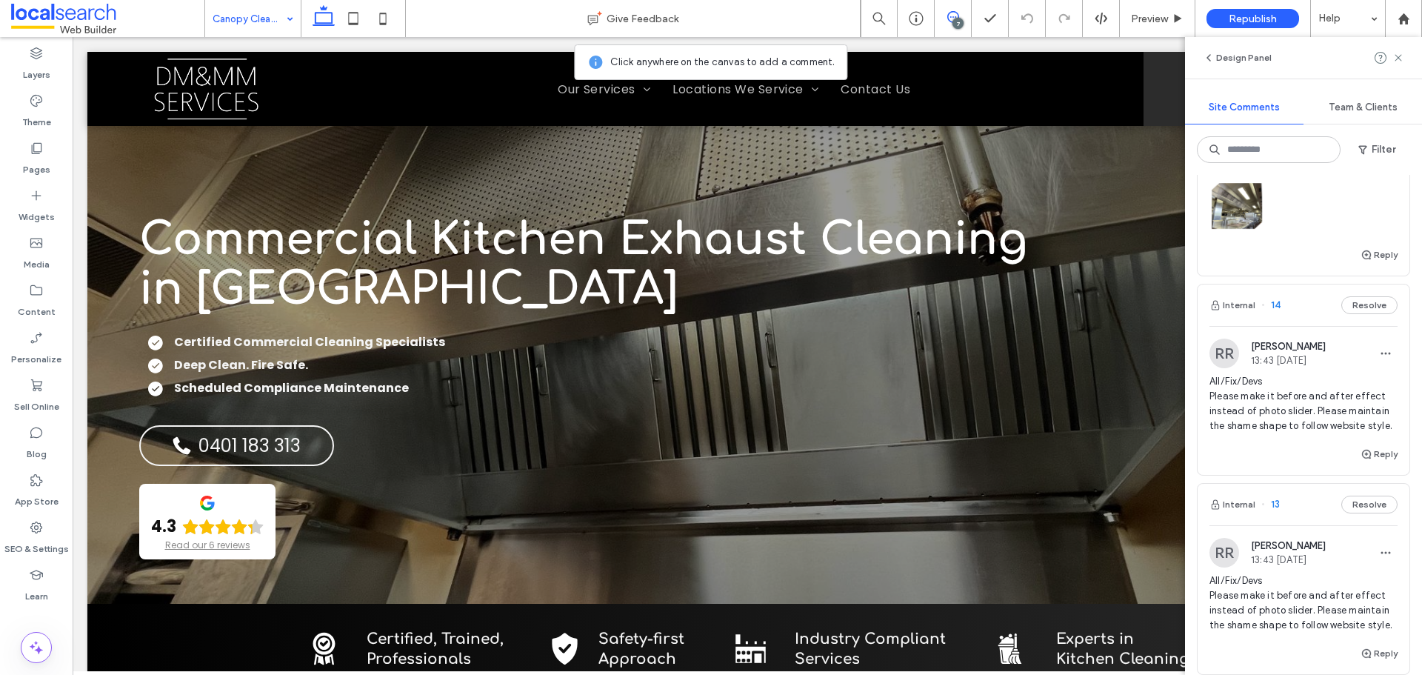
scroll to position [667, 0]
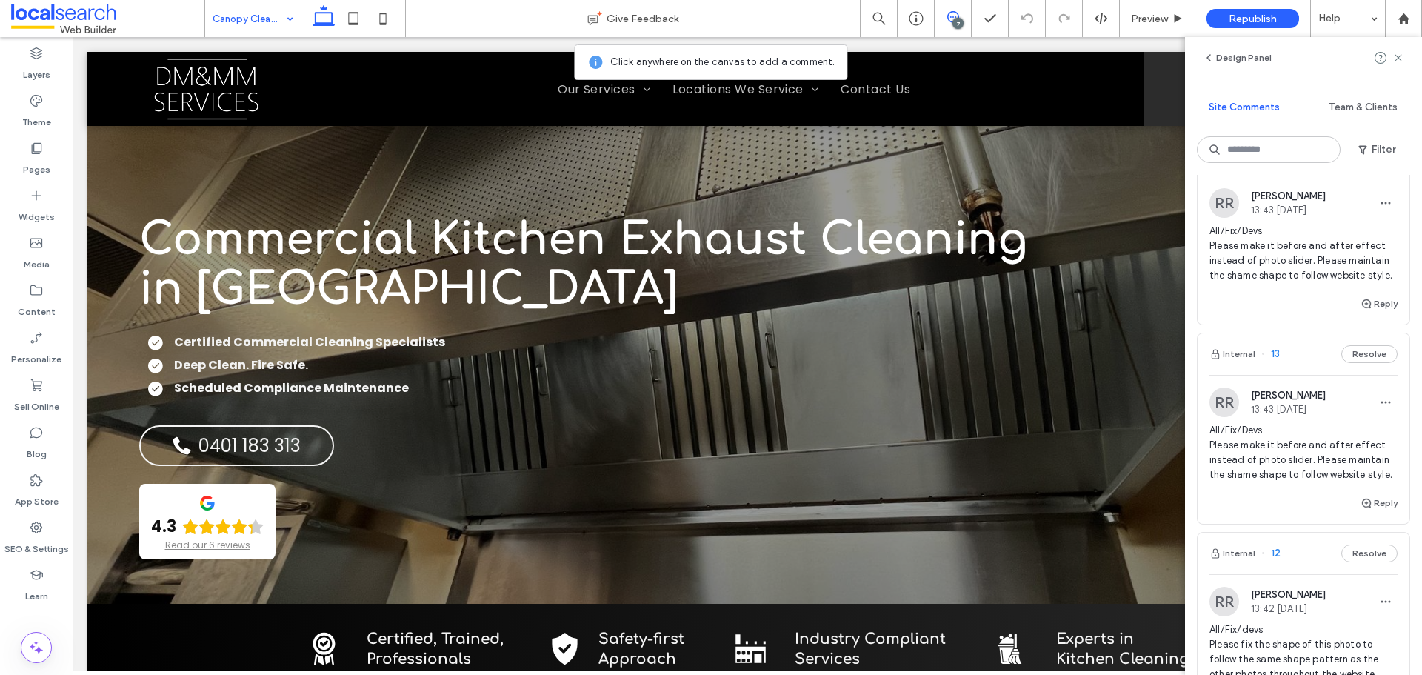
click at [1328, 482] on span "All/Fix/Devs Please make it before and after effect instead of photo slider. Pl…" at bounding box center [1303, 452] width 188 height 59
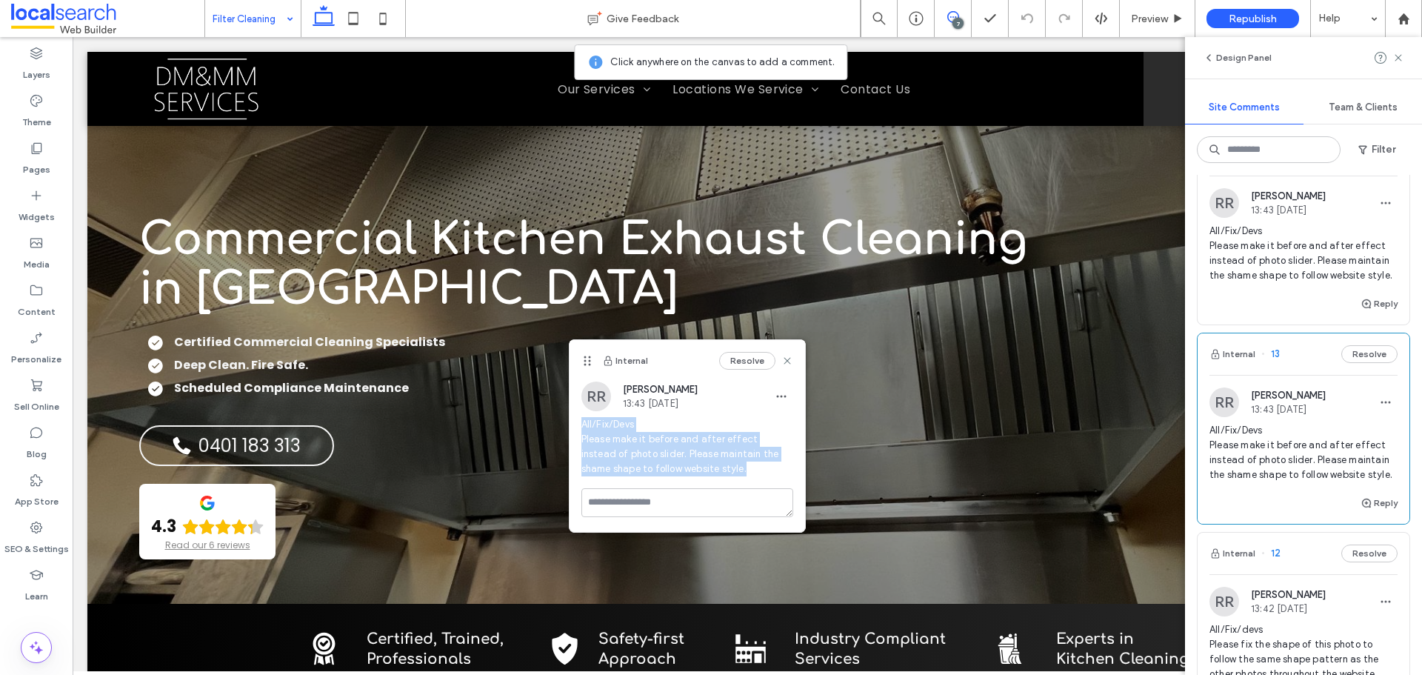
drag, startPoint x: 723, startPoint y: 470, endPoint x: 578, endPoint y: 421, distance: 152.5
click at [578, 421] on div "RR Rafaela Riquena 13:43 Aug 18 2025 All/Fix/Devs Please make it before and aft…" at bounding box center [688, 434] width 236 height 107
copy span "All/Fix/Devs Please make it before and after effect instead of photo slider. Pl…"
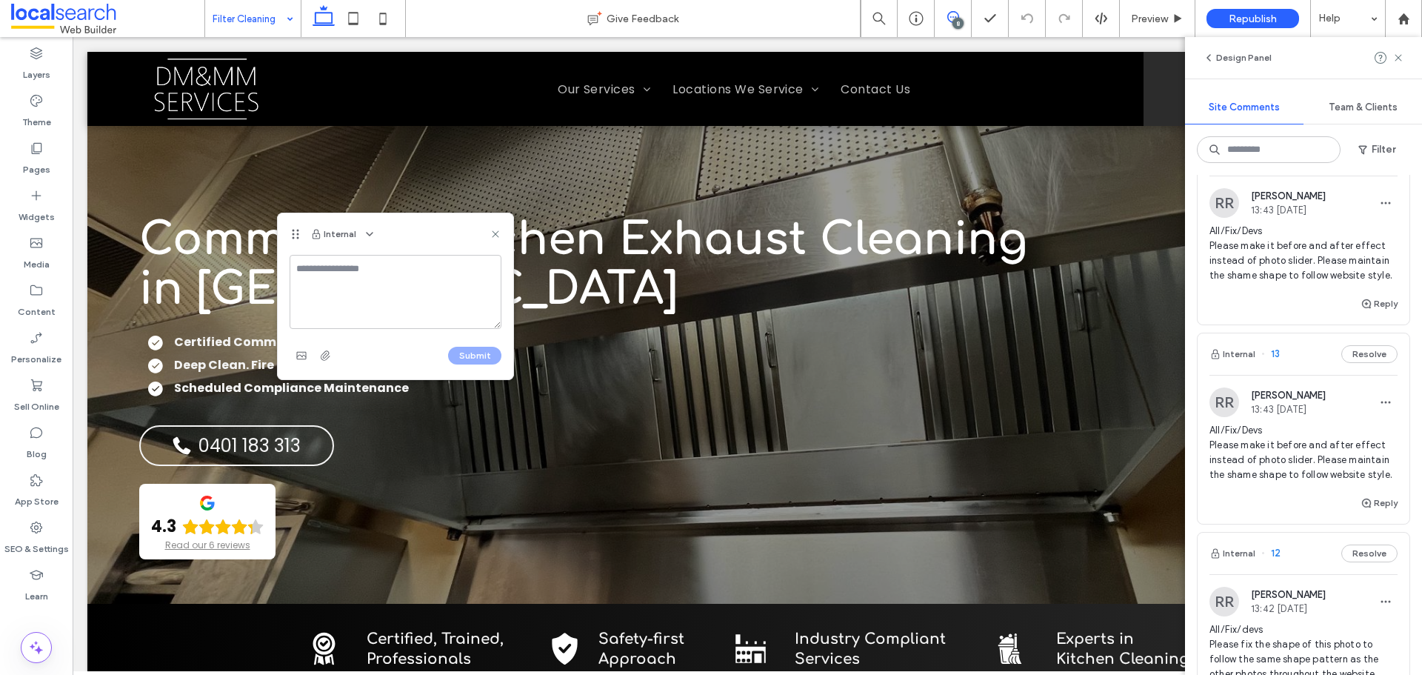
click at [350, 277] on textarea at bounding box center [396, 292] width 212 height 74
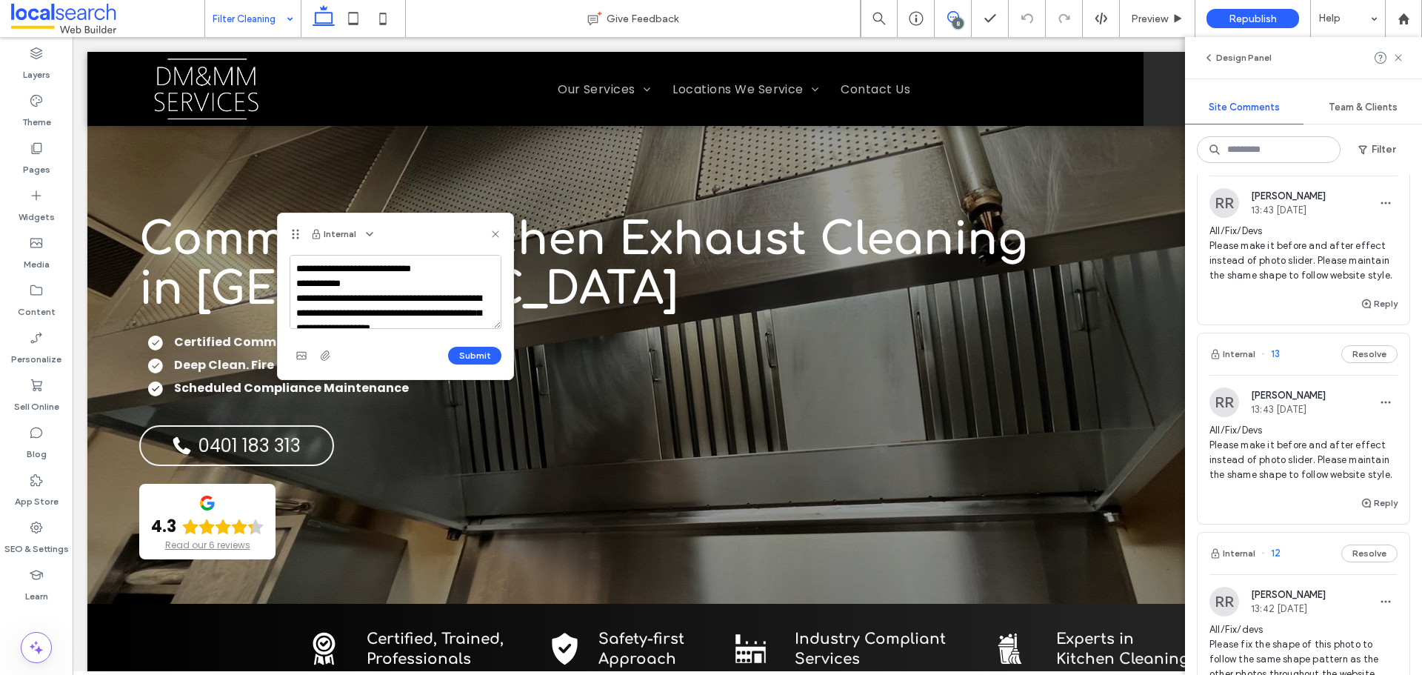
scroll to position [5, 0]
type textarea "**********"
click at [475, 352] on button "Submit" at bounding box center [474, 356] width 53 height 18
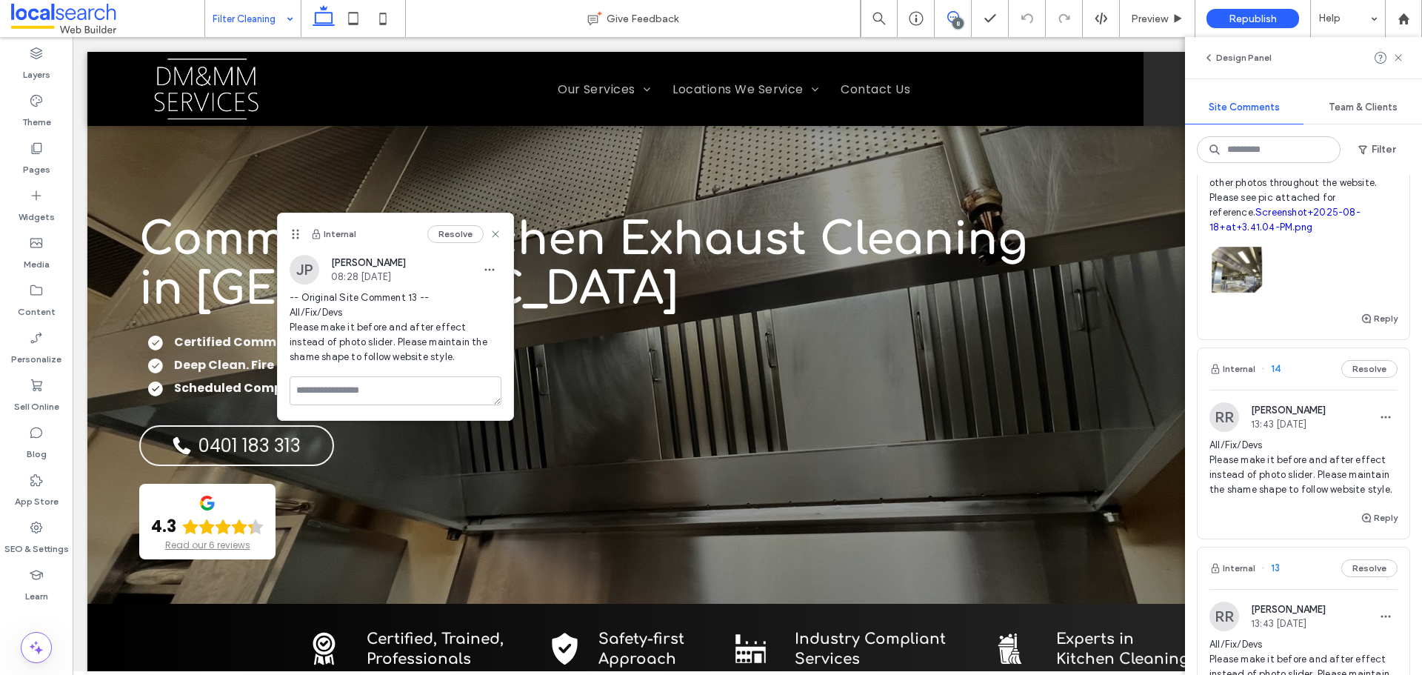
scroll to position [895, 0]
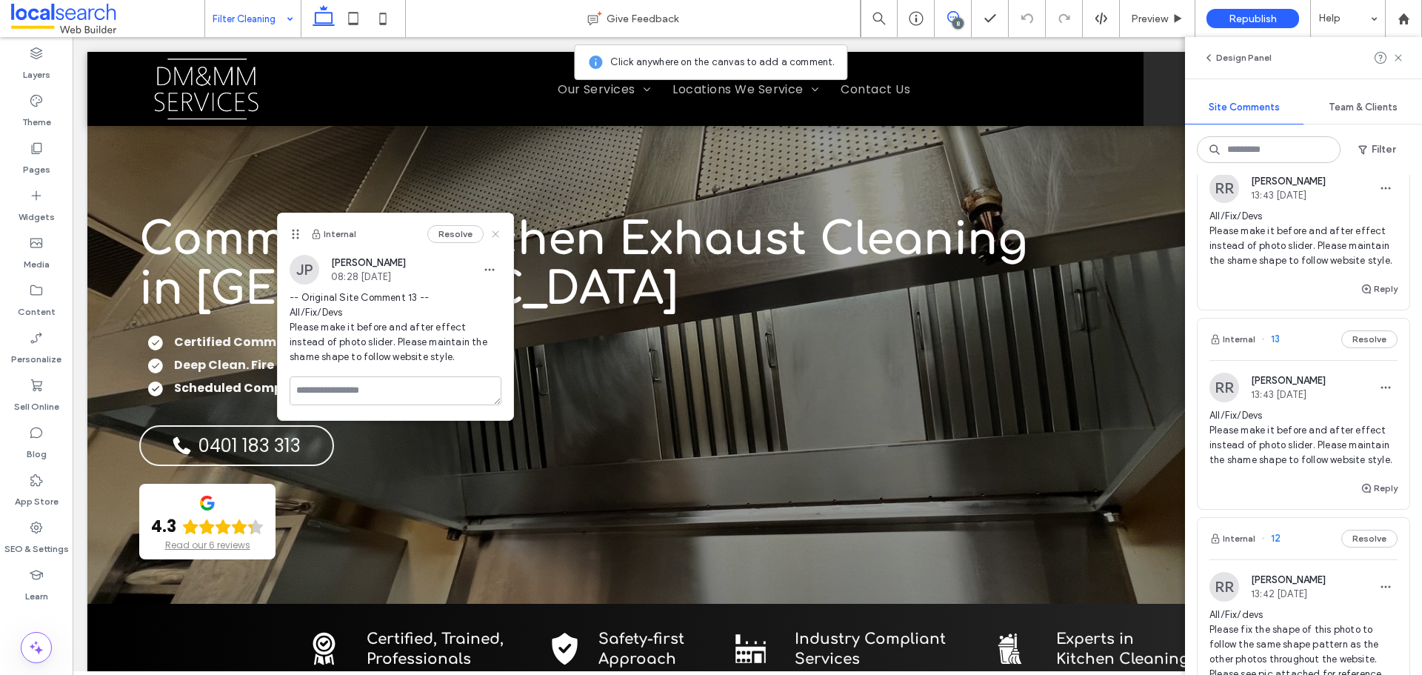
click at [494, 235] on use at bounding box center [495, 233] width 7 height 7
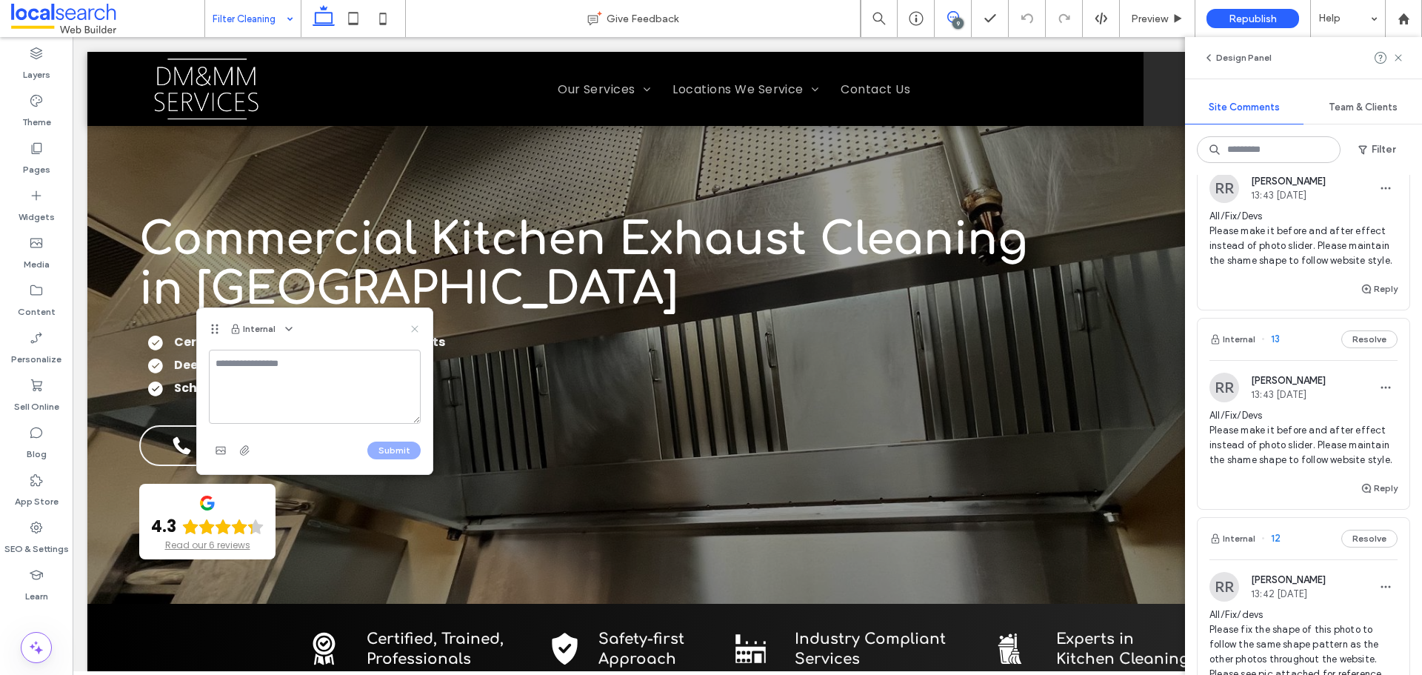
click at [415, 330] on use at bounding box center [414, 328] width 7 height 7
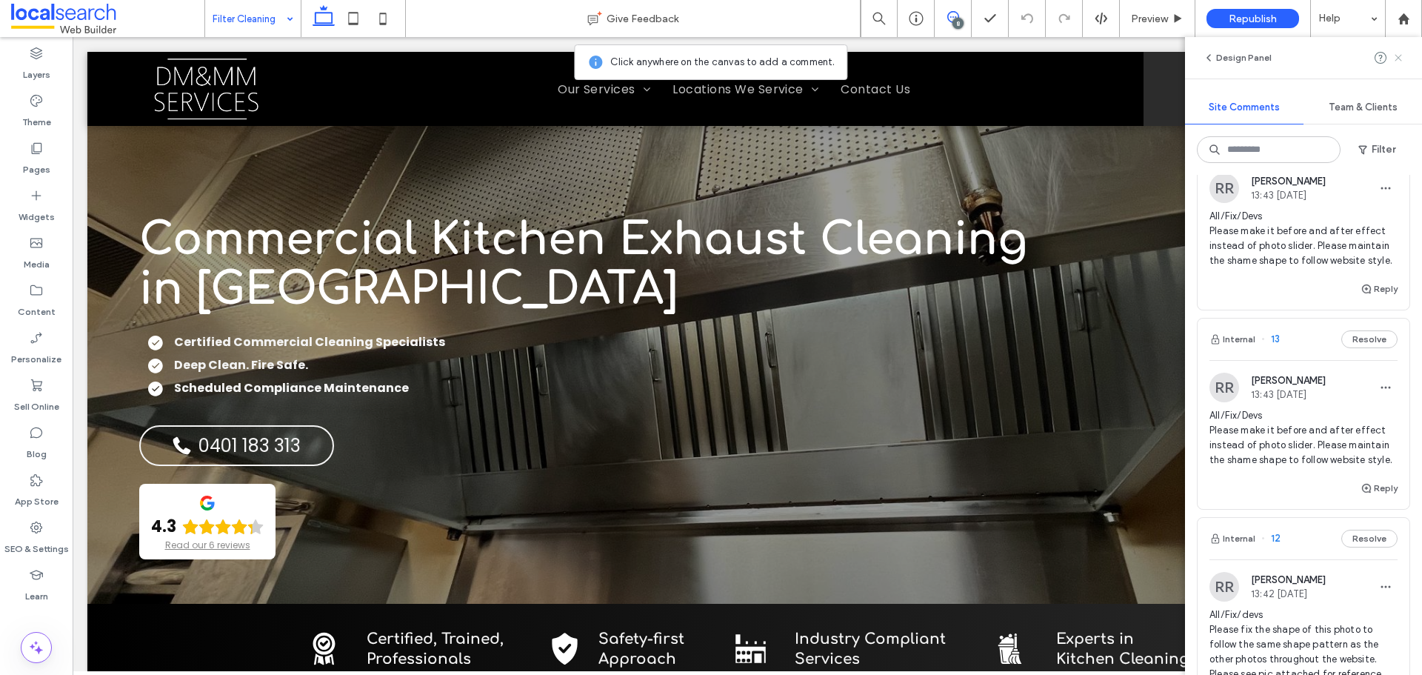
click at [1402, 59] on icon at bounding box center [1398, 58] width 12 height 12
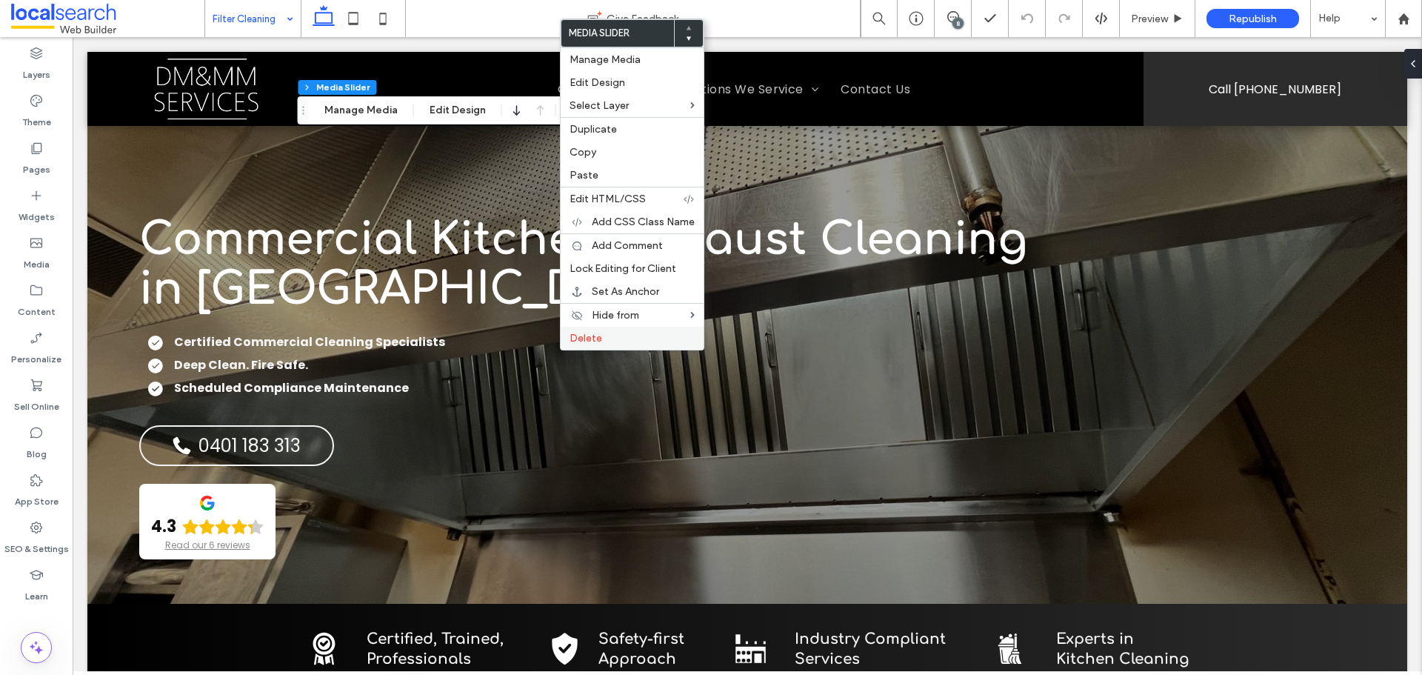
click at [609, 335] on label "Delete" at bounding box center [632, 338] width 125 height 13
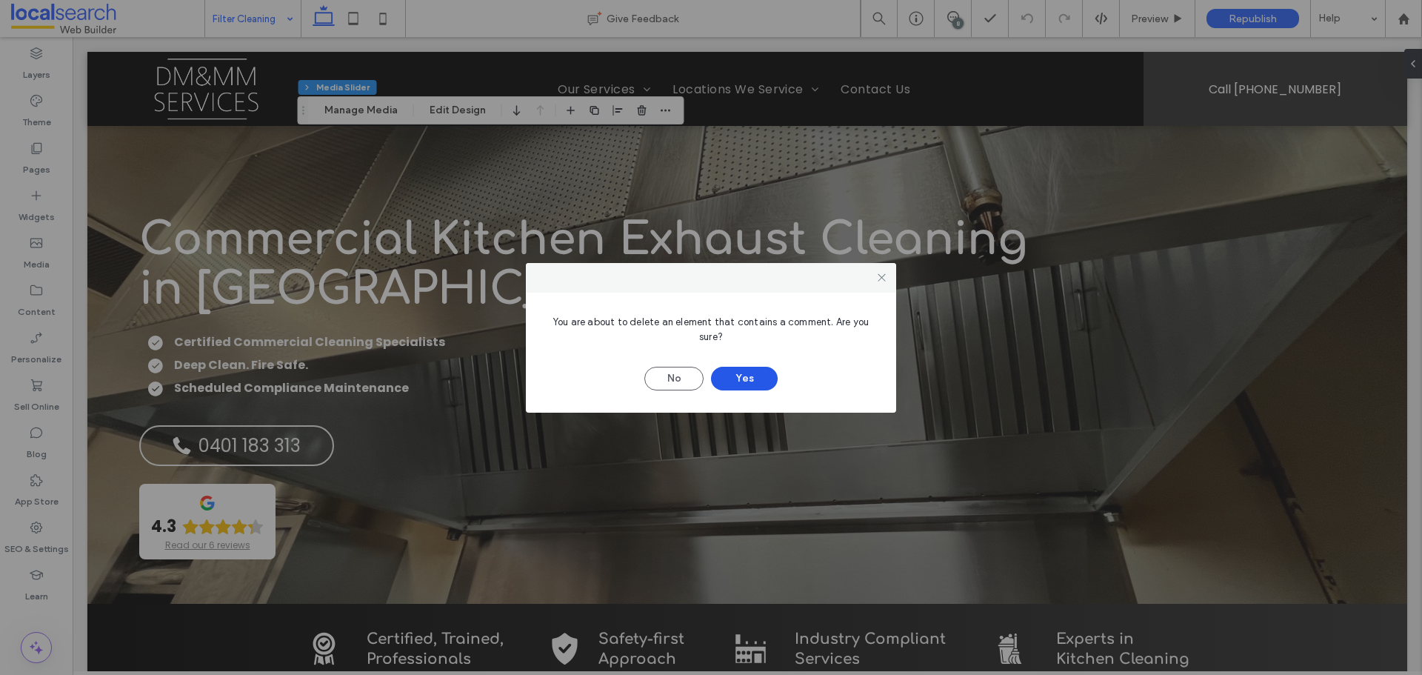
click at [732, 382] on button "Yes" at bounding box center [744, 379] width 67 height 24
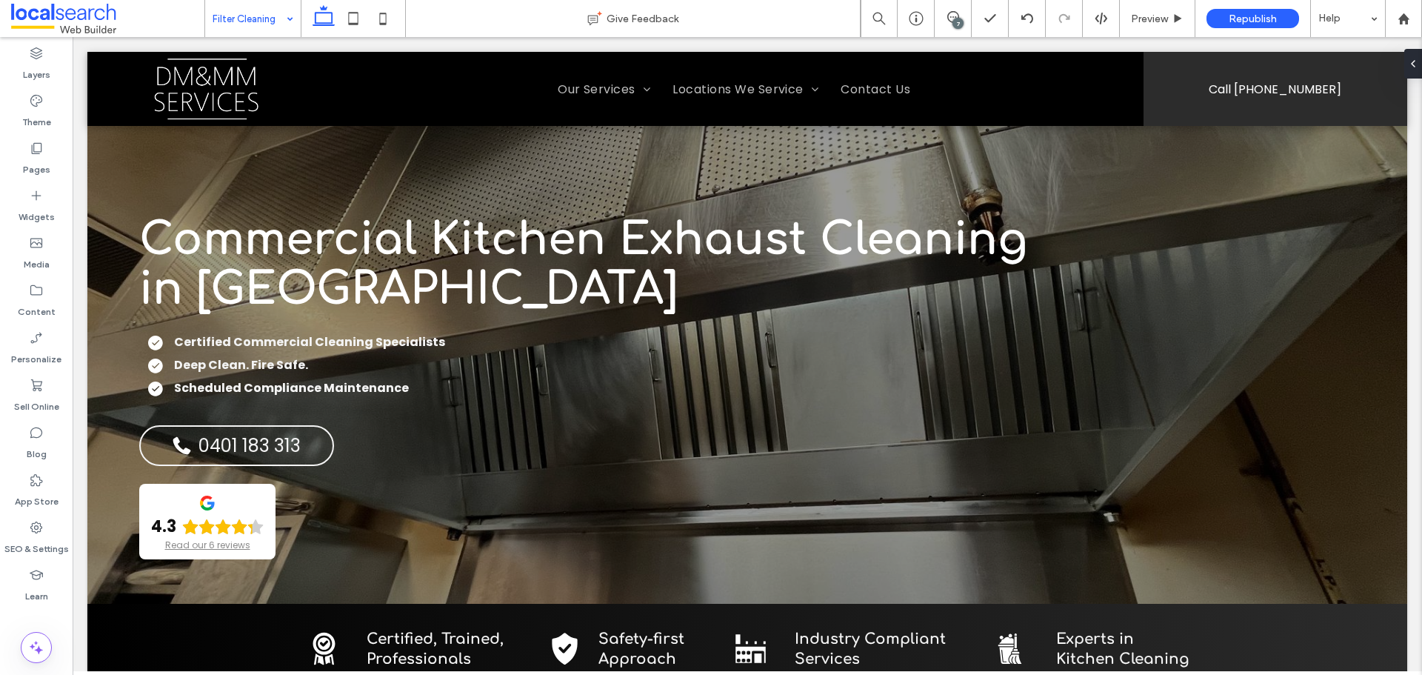
type input "***"
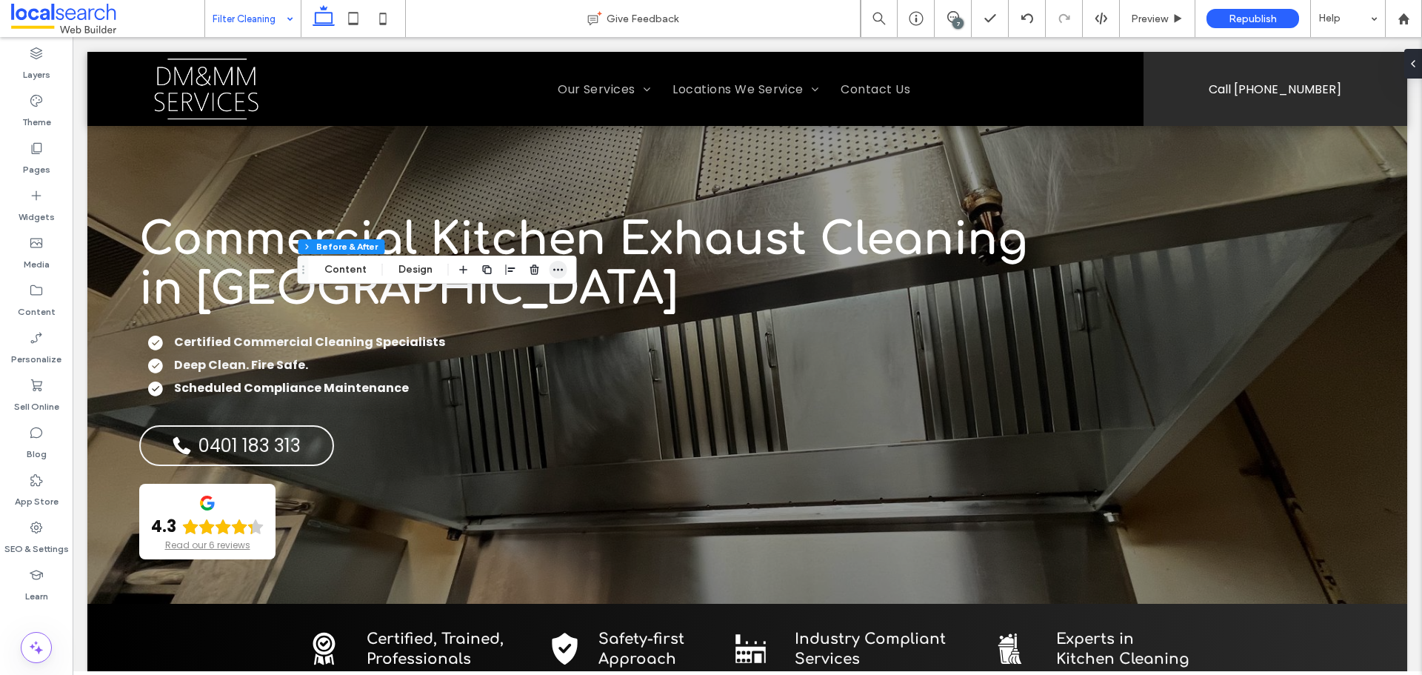
click at [561, 271] on icon "button" at bounding box center [559, 270] width 12 height 12
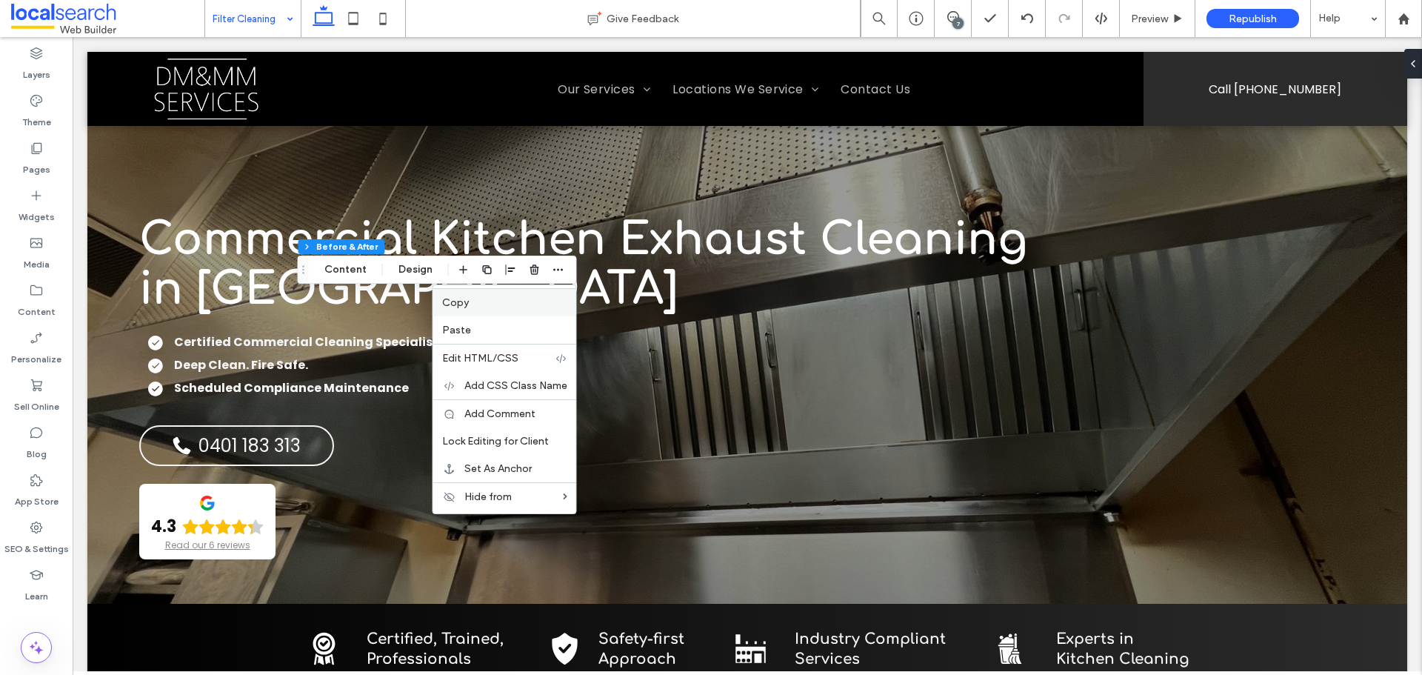
click at [484, 307] on label "Copy" at bounding box center [504, 302] width 125 height 13
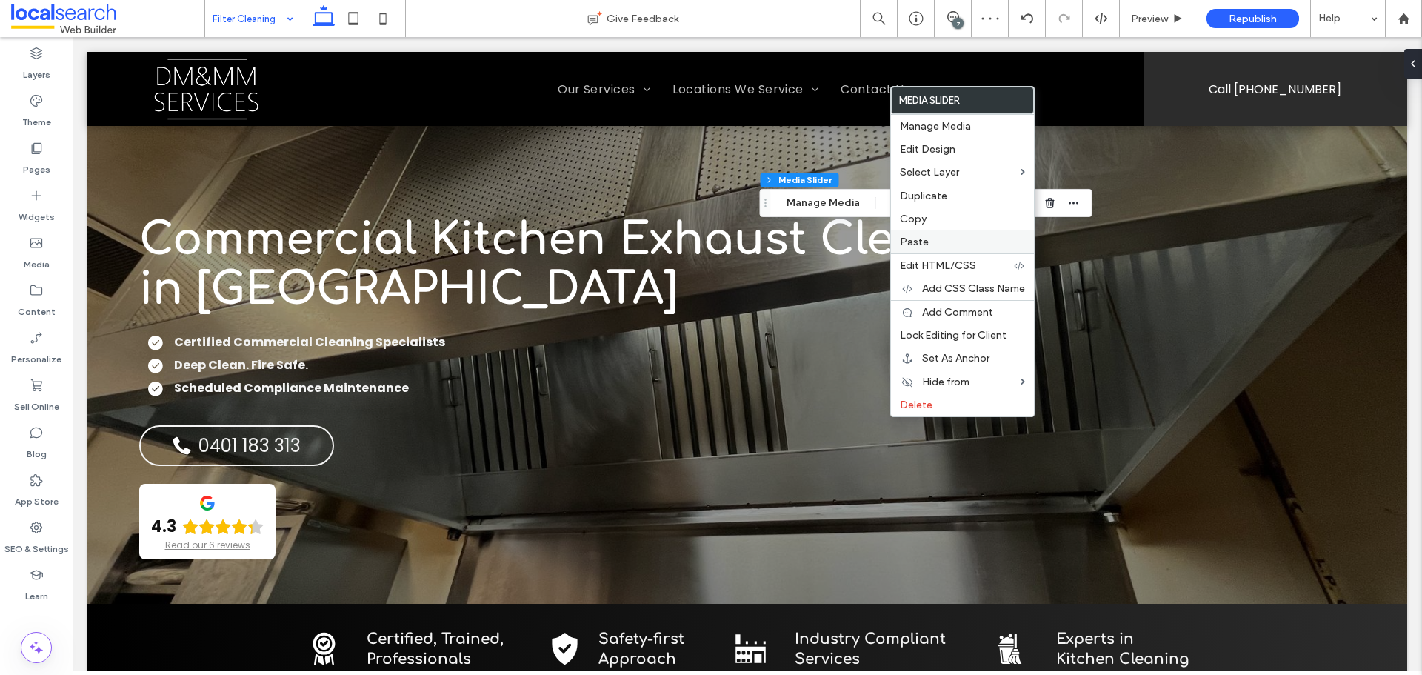
click at [904, 240] on span "Paste" at bounding box center [914, 242] width 29 height 13
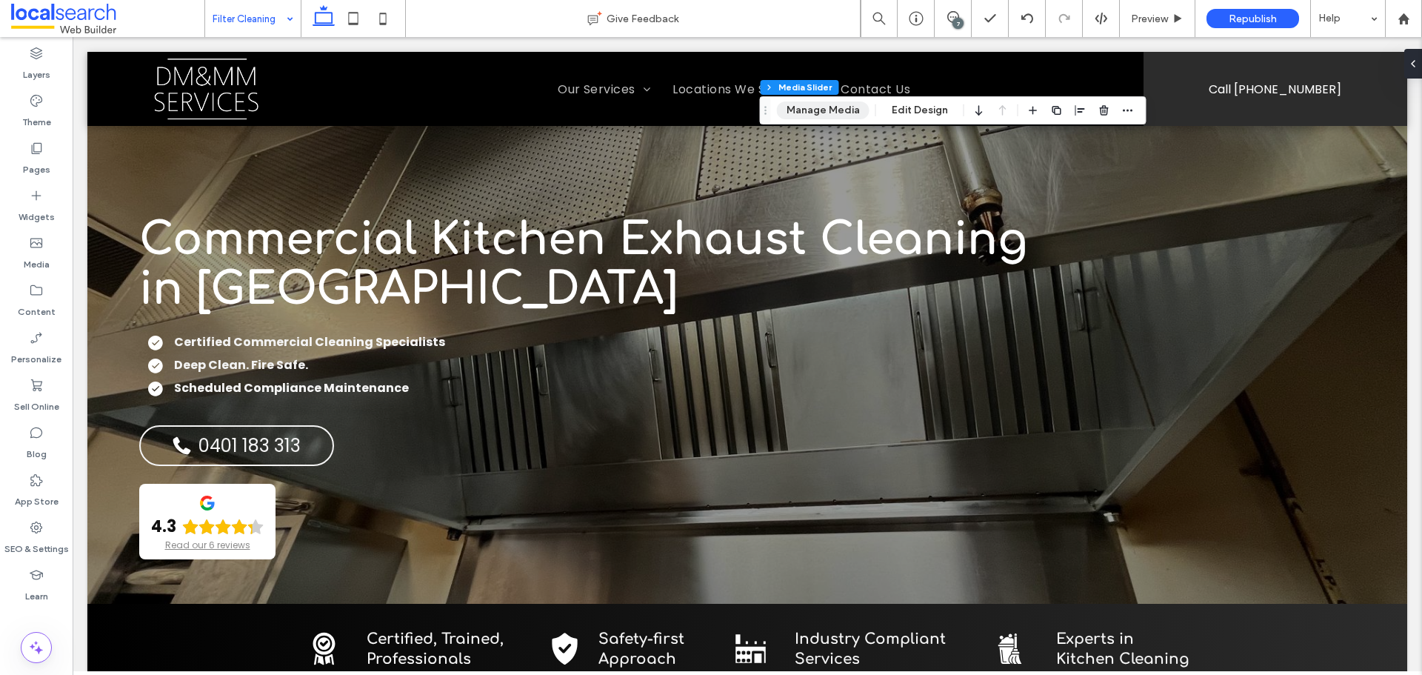
click at [826, 107] on button "Manage Media" at bounding box center [823, 110] width 93 height 18
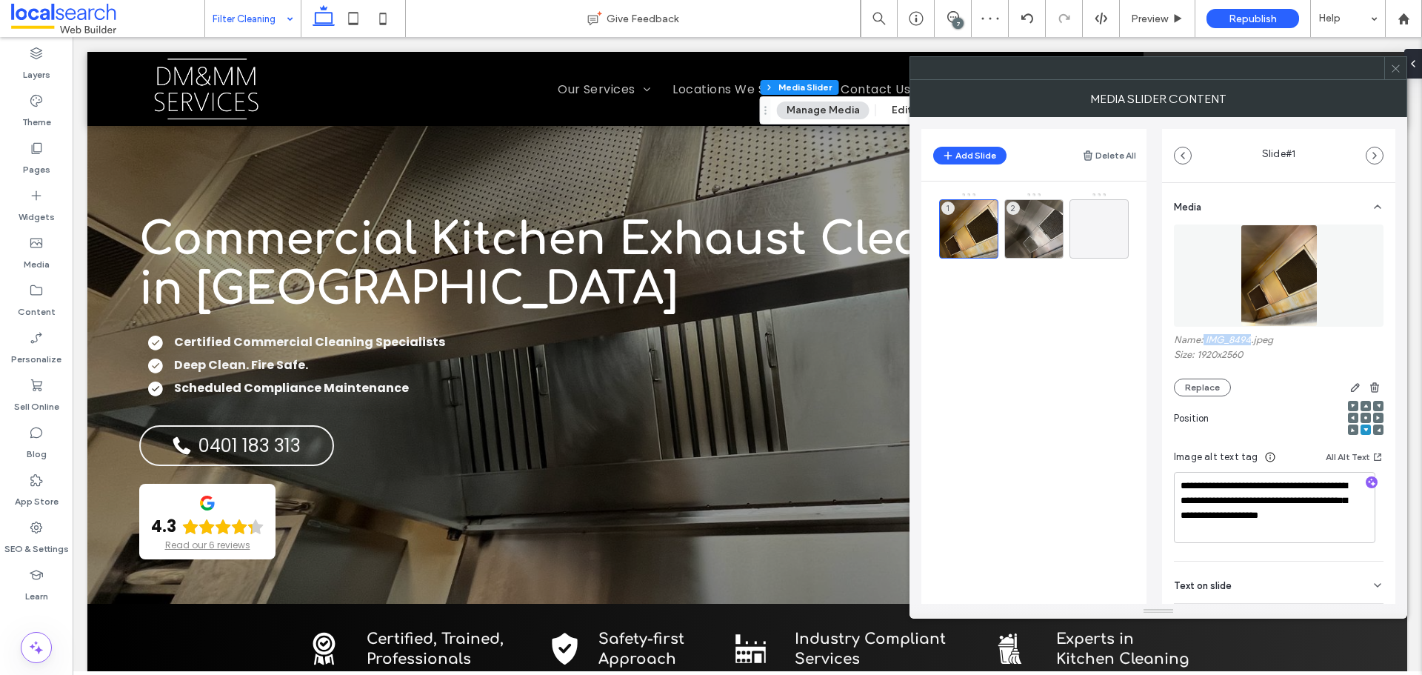
drag, startPoint x: 1204, startPoint y: 338, endPoint x: 1249, endPoint y: 340, distance: 45.2
click at [1249, 340] on label "Name: IMG_8494.jpeg" at bounding box center [1279, 341] width 210 height 15
copy label "IMG_8494"
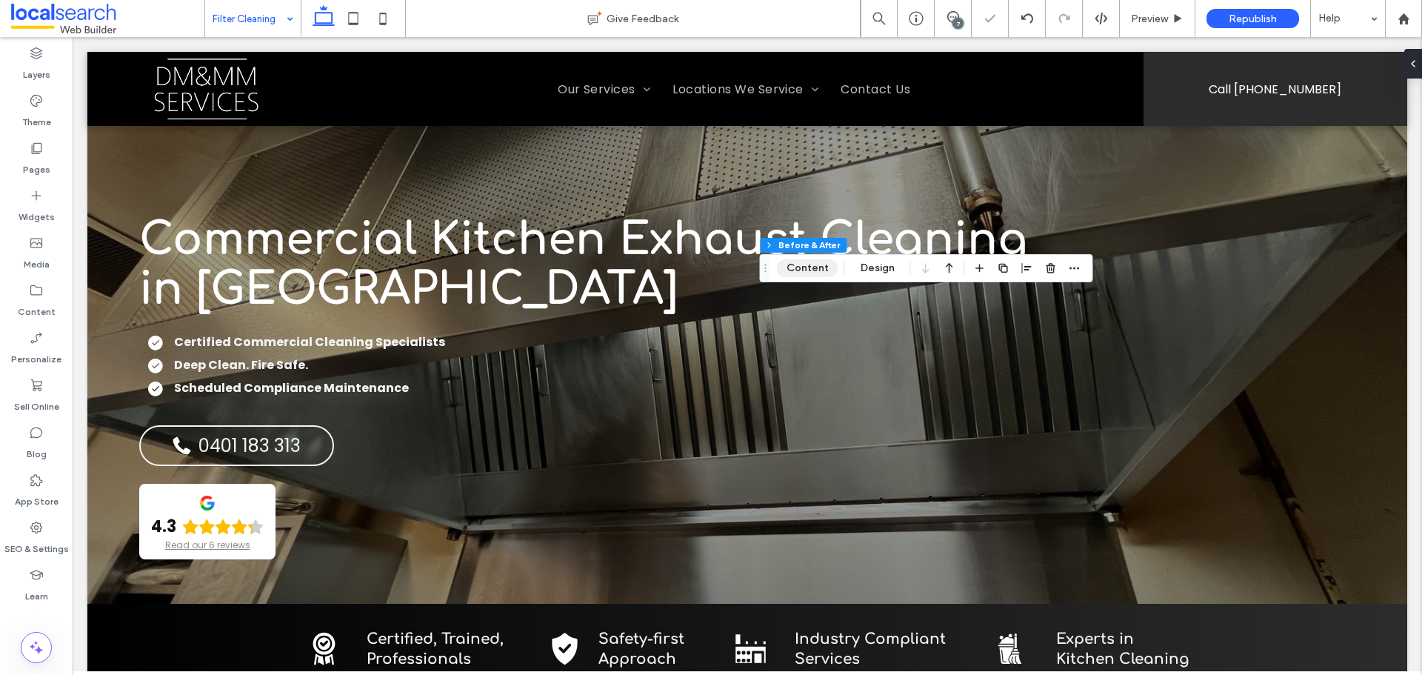
click at [824, 270] on button "Content" at bounding box center [807, 268] width 61 height 18
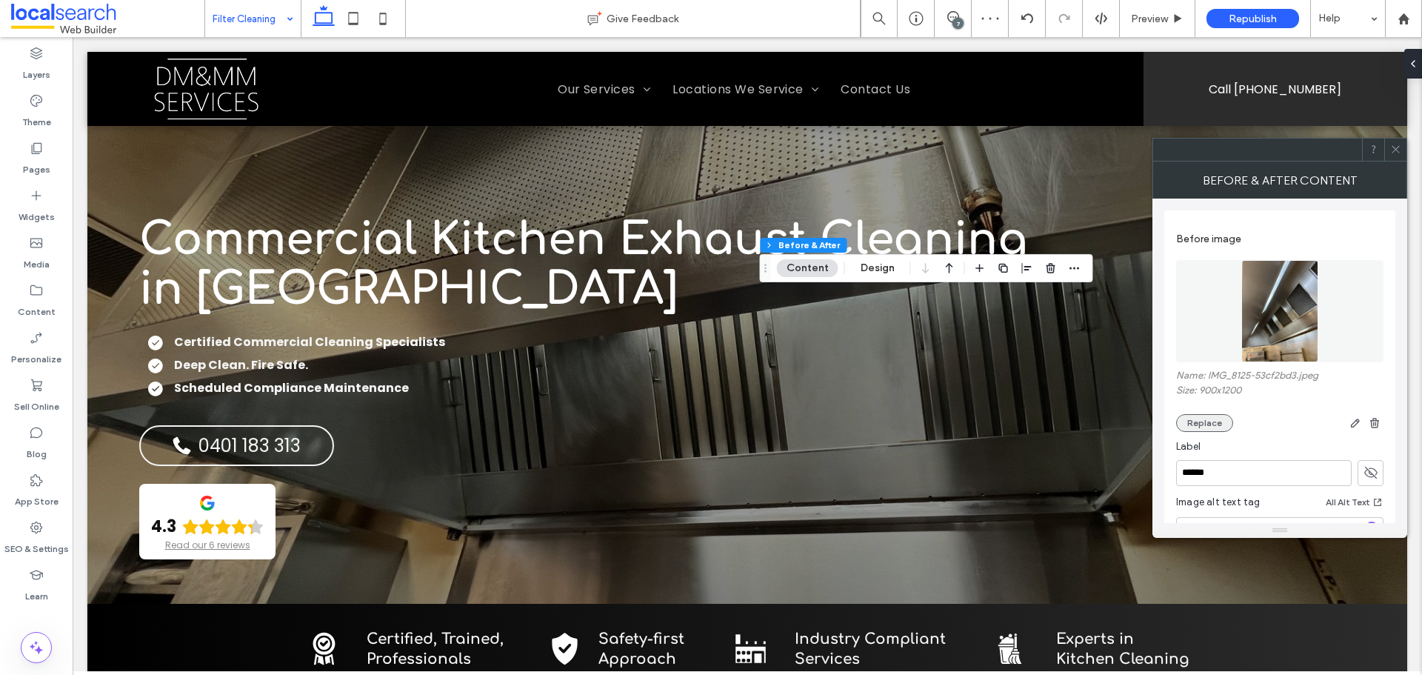
click at [1209, 427] on button "Replace" at bounding box center [1204, 423] width 57 height 18
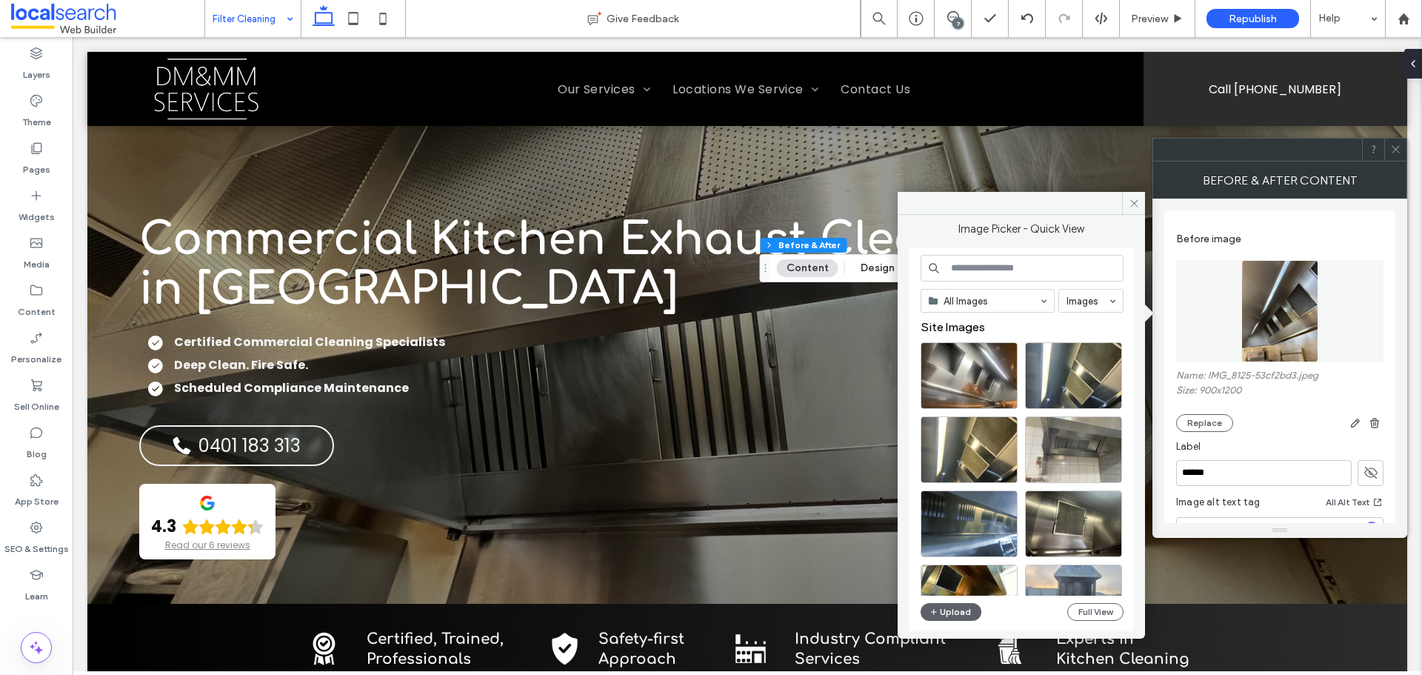
click at [968, 264] on input at bounding box center [1022, 268] width 203 height 27
paste input "********"
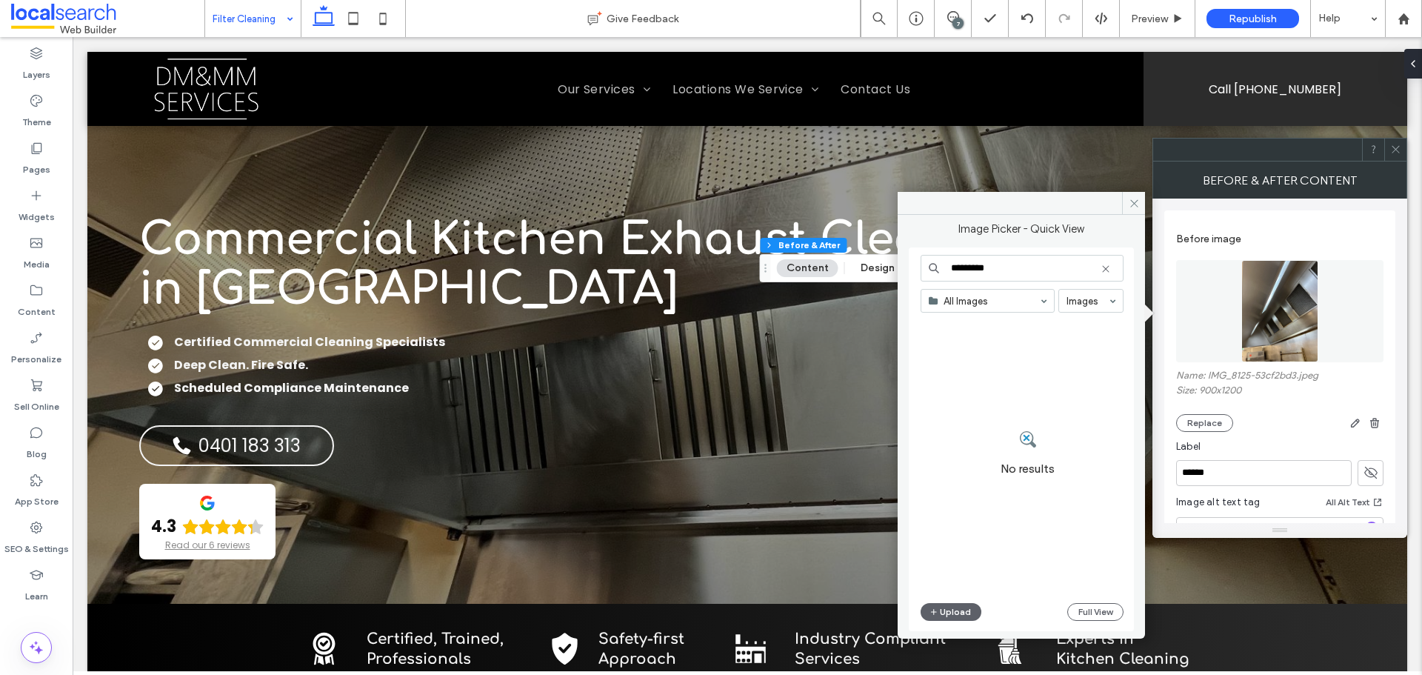
click at [952, 267] on input "********" at bounding box center [1022, 268] width 203 height 27
type input "********"
click at [967, 410] on div at bounding box center [1028, 379] width 214 height 74
click at [966, 387] on div "Select" at bounding box center [969, 375] width 97 height 67
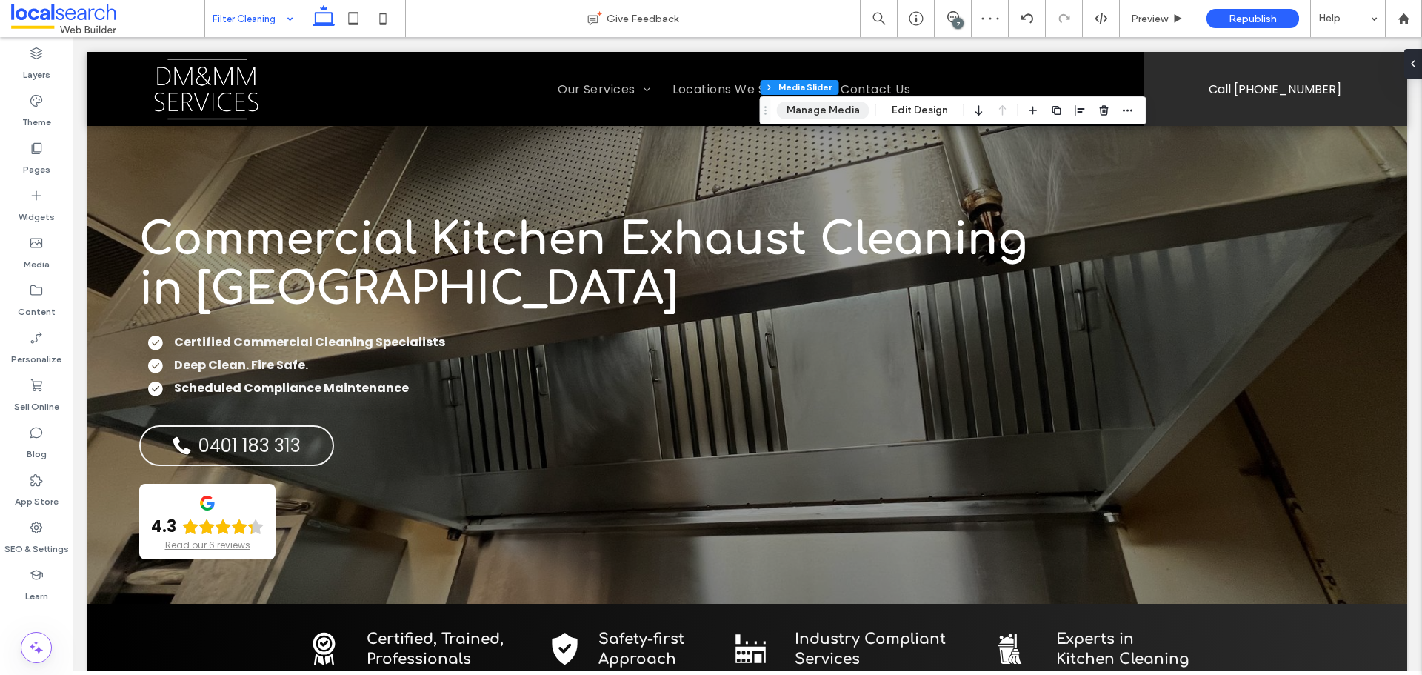
click at [826, 113] on button "Manage Media" at bounding box center [823, 110] width 93 height 18
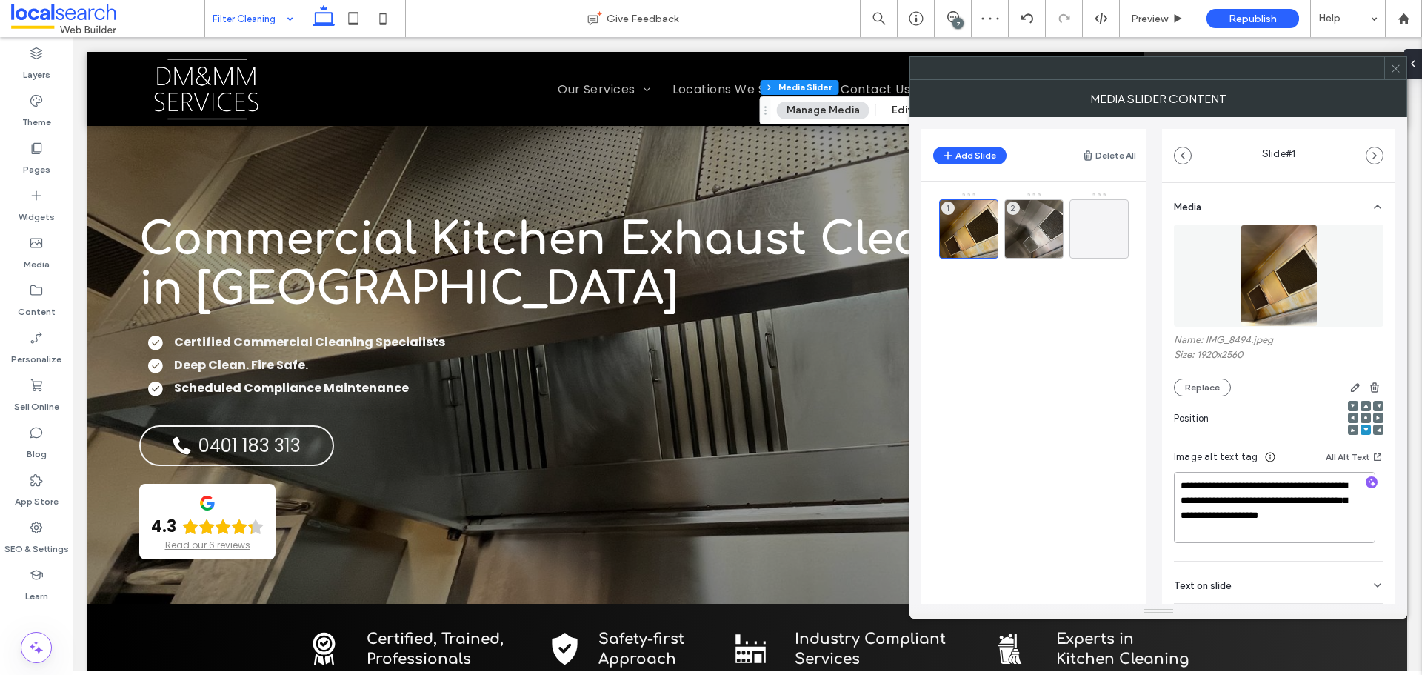
click at [1218, 502] on textarea "**********" at bounding box center [1274, 507] width 201 height 71
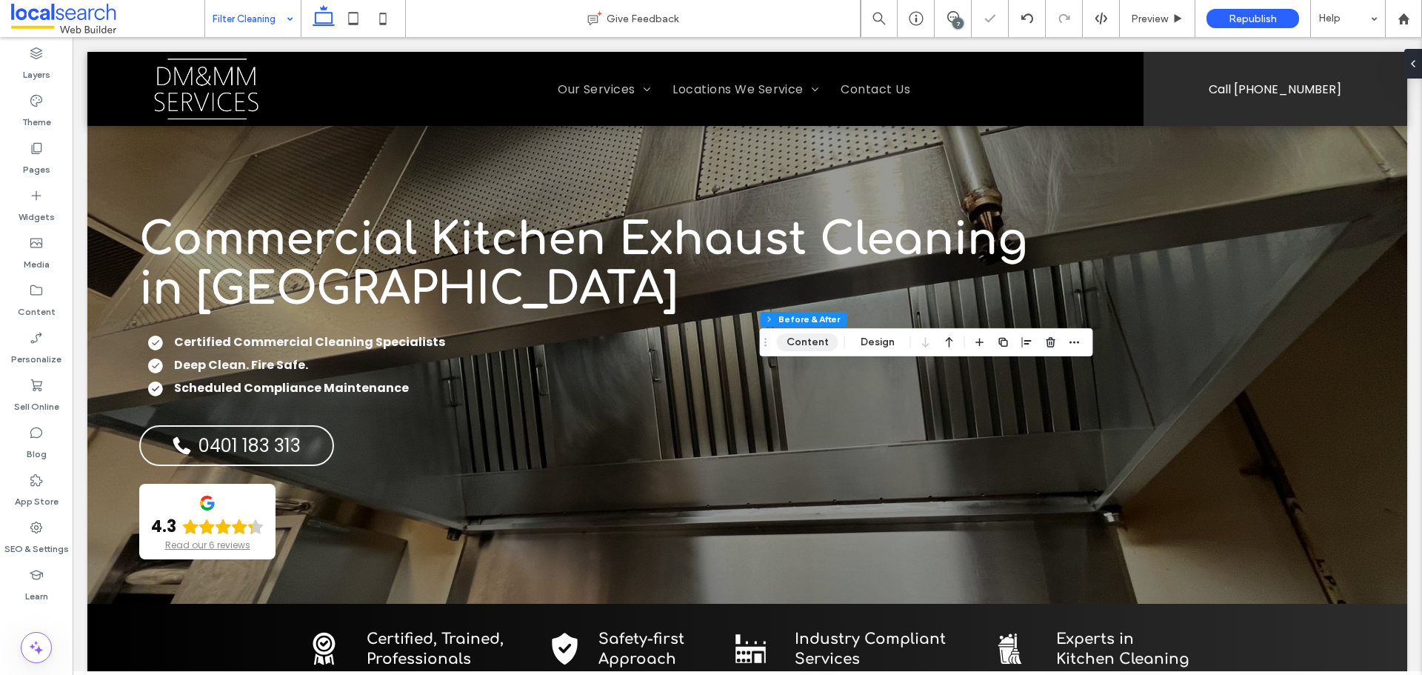
click at [819, 338] on button "Content" at bounding box center [807, 342] width 61 height 18
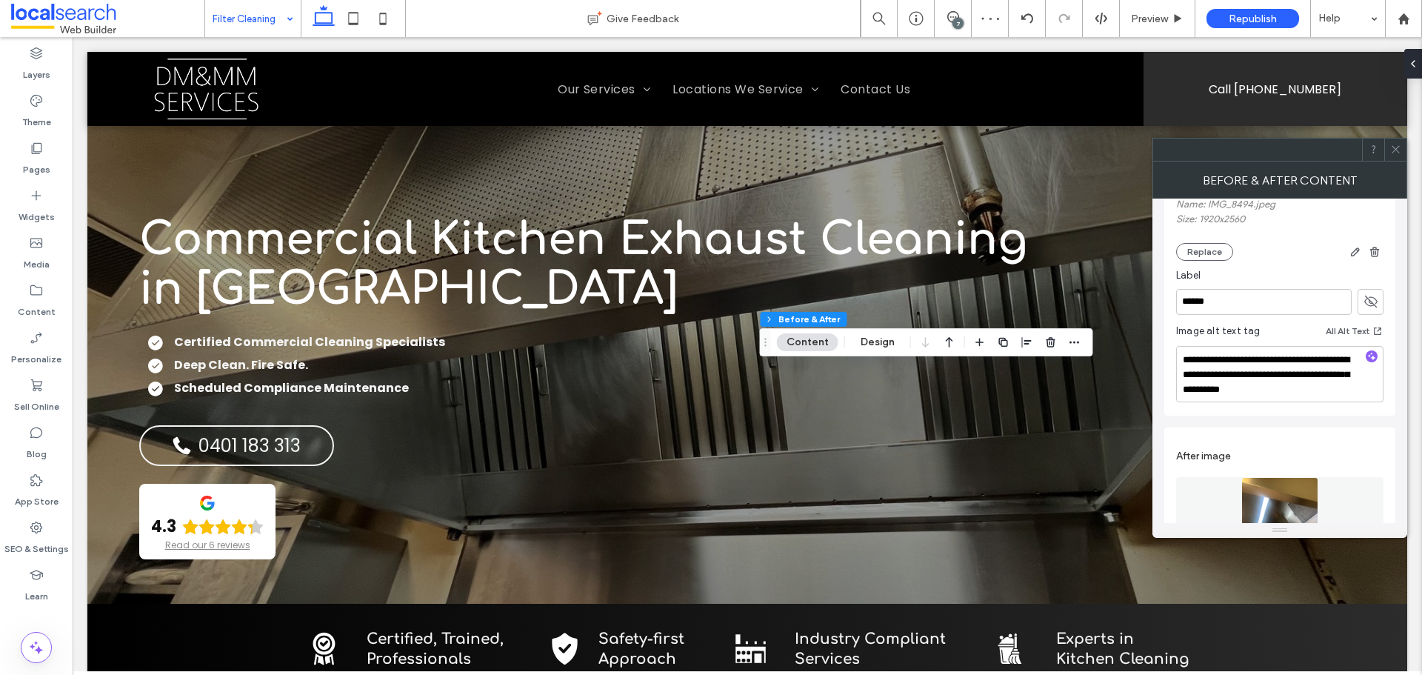
scroll to position [222, 0]
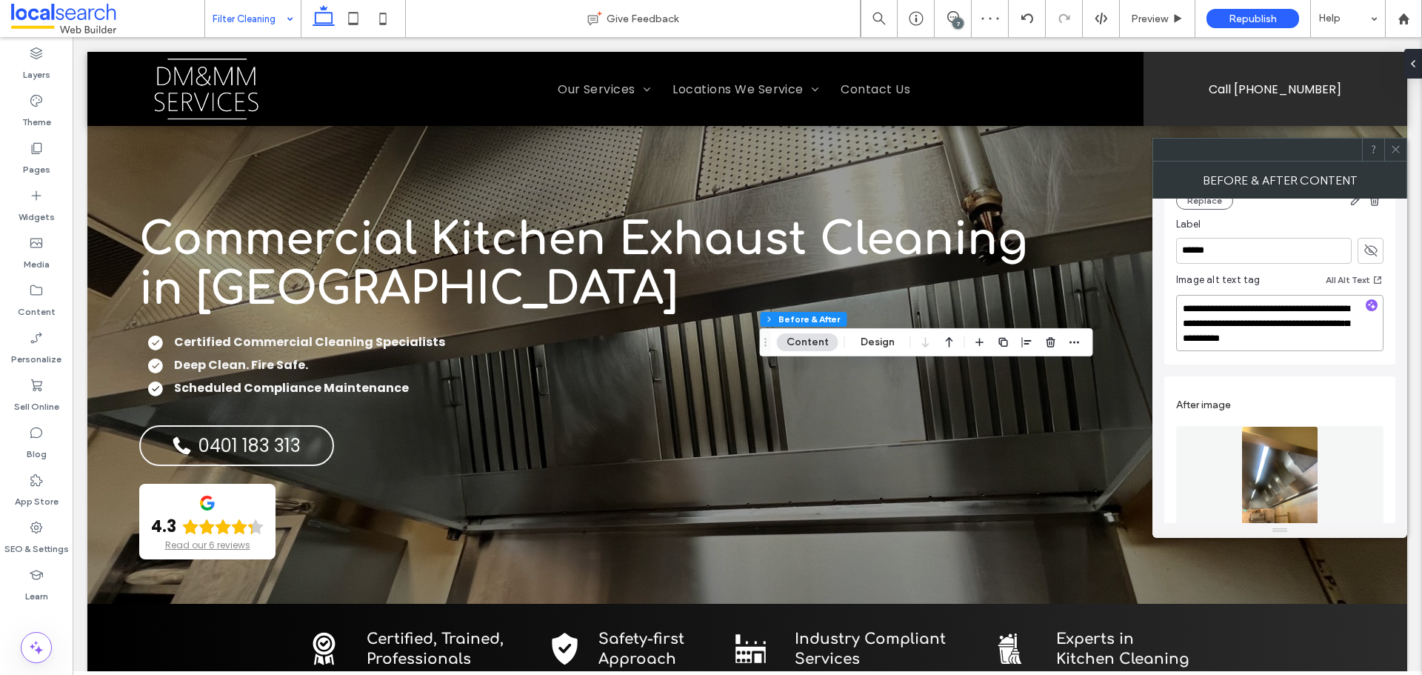
click at [1227, 341] on textarea "**********" at bounding box center [1279, 323] width 207 height 56
paste textarea "**********"
type textarea "**********"
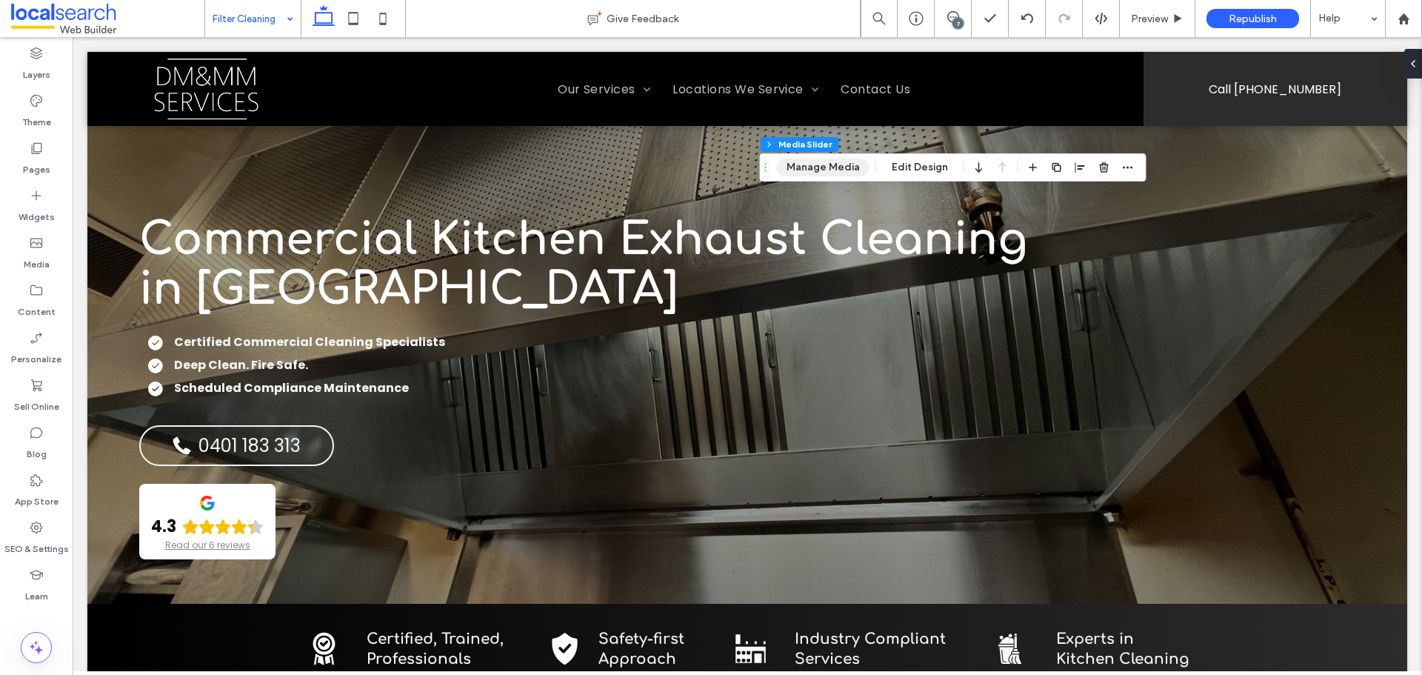
click at [838, 175] on button "Manage Media" at bounding box center [823, 167] width 93 height 18
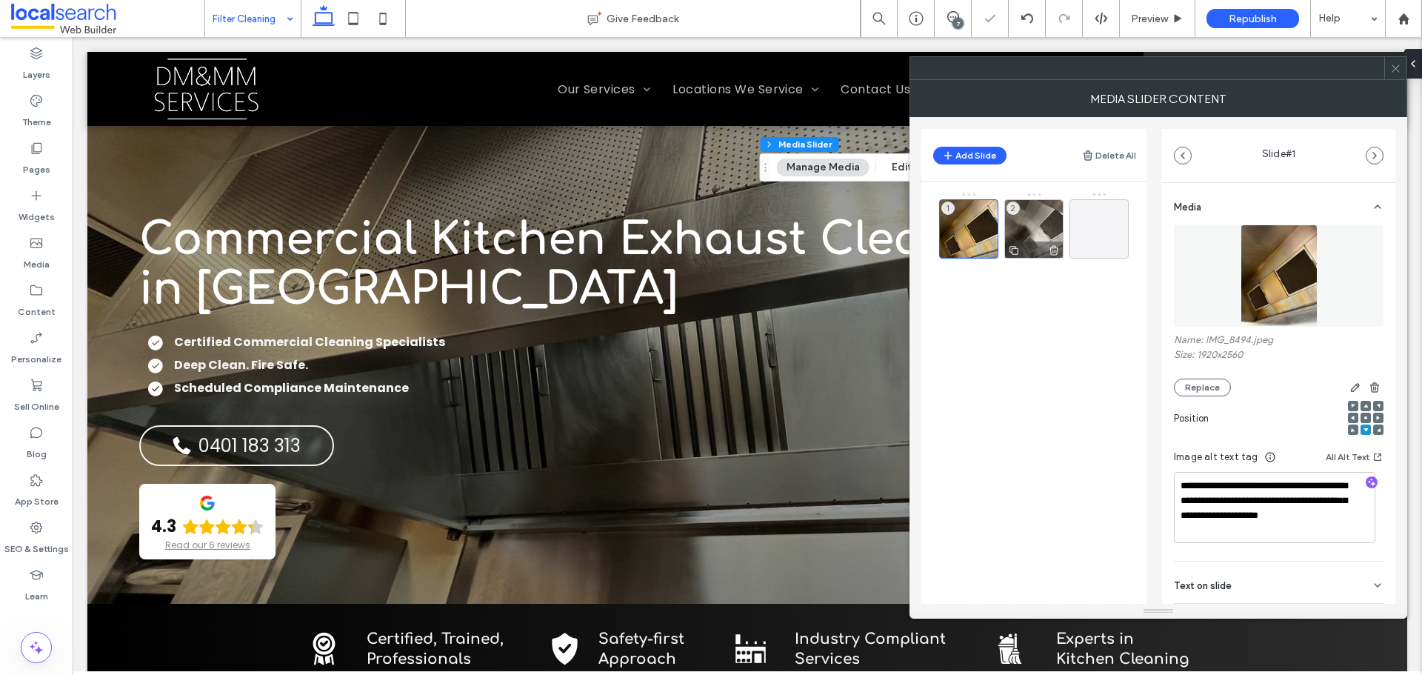
click at [1032, 235] on div "2" at bounding box center [1033, 228] width 59 height 59
drag, startPoint x: 1207, startPoint y: 338, endPoint x: 1249, endPoint y: 339, distance: 42.2
click at [1249, 339] on label "Name: IMG_8535.jpeg" at bounding box center [1279, 341] width 210 height 15
copy label "MG_8535"
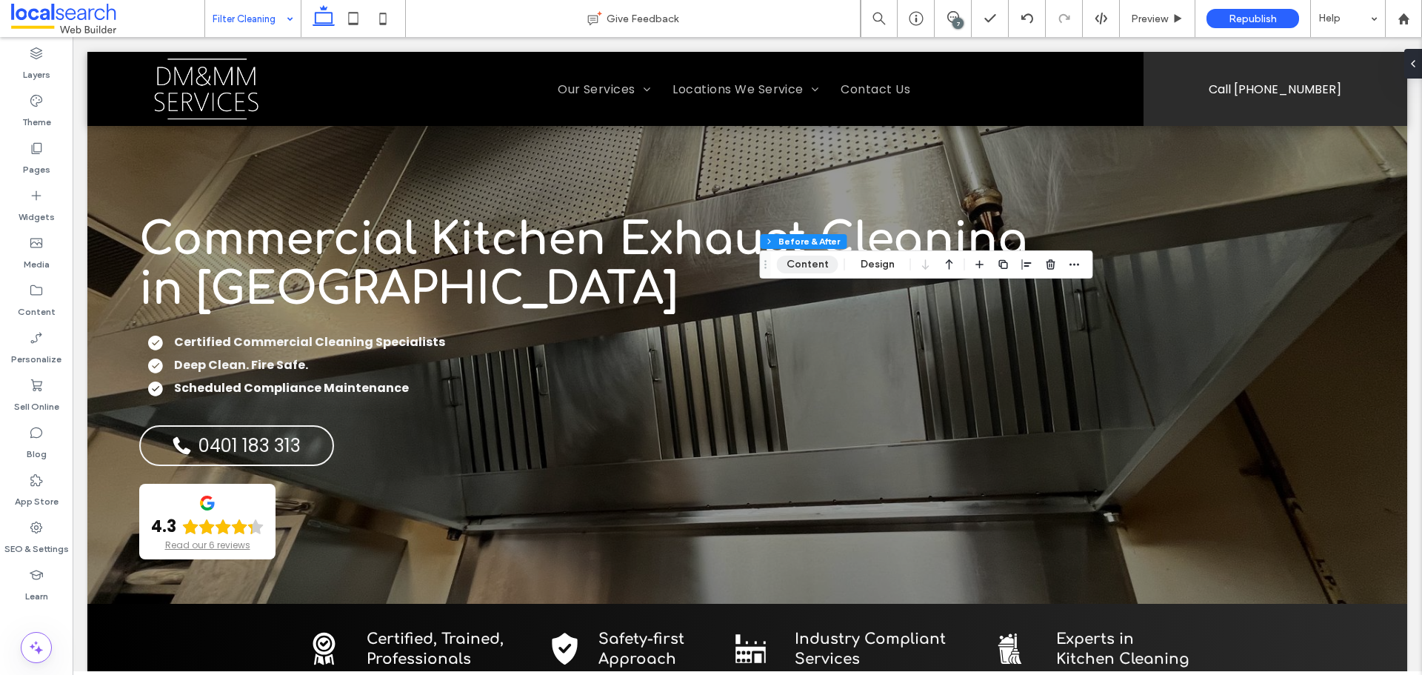
click at [827, 270] on button "Content" at bounding box center [807, 265] width 61 height 18
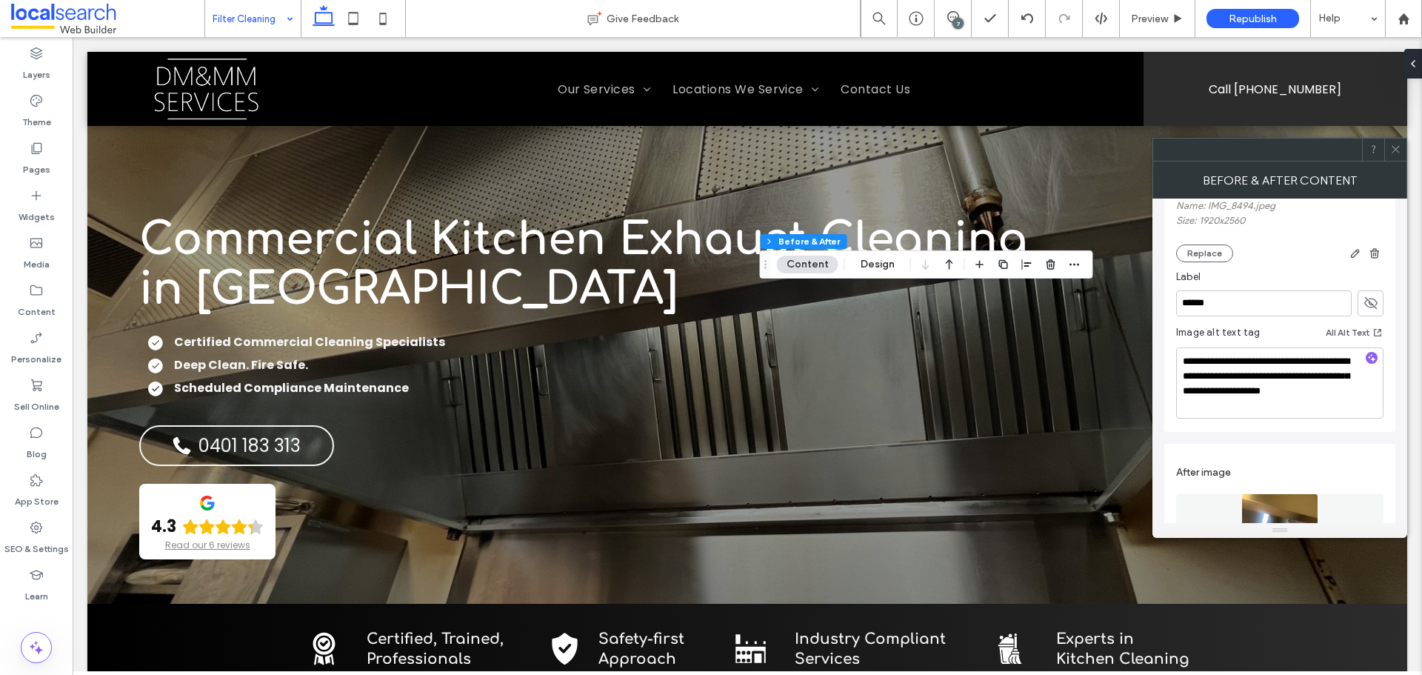
scroll to position [444, 0]
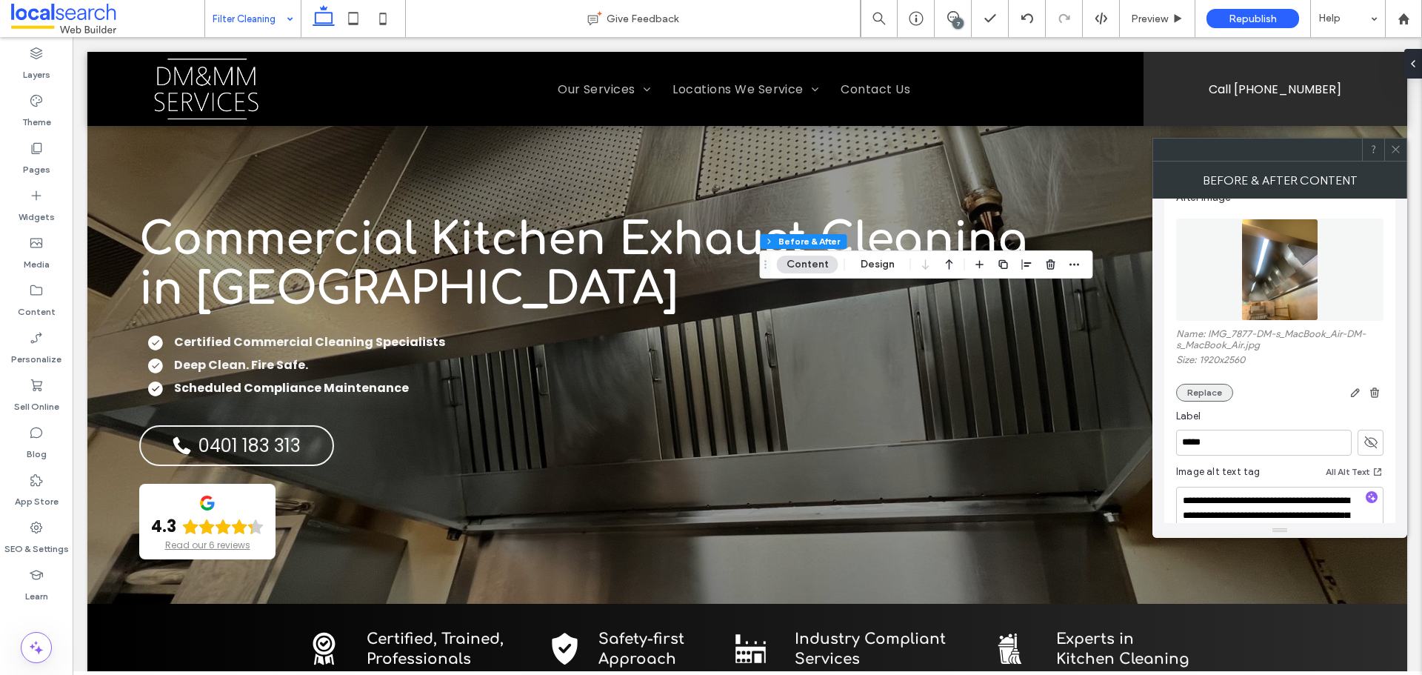
click at [1202, 388] on button "Replace" at bounding box center [1204, 393] width 57 height 18
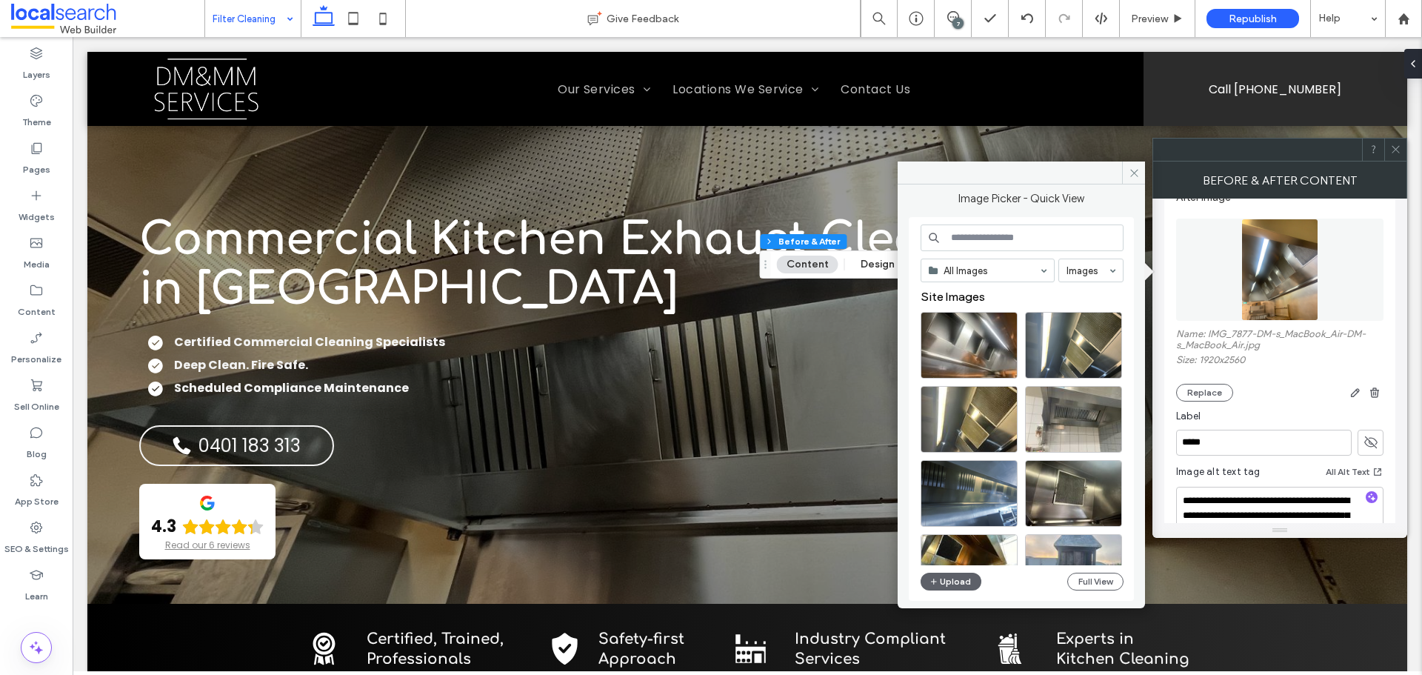
click at [982, 226] on input at bounding box center [1022, 237] width 203 height 27
paste input "*******"
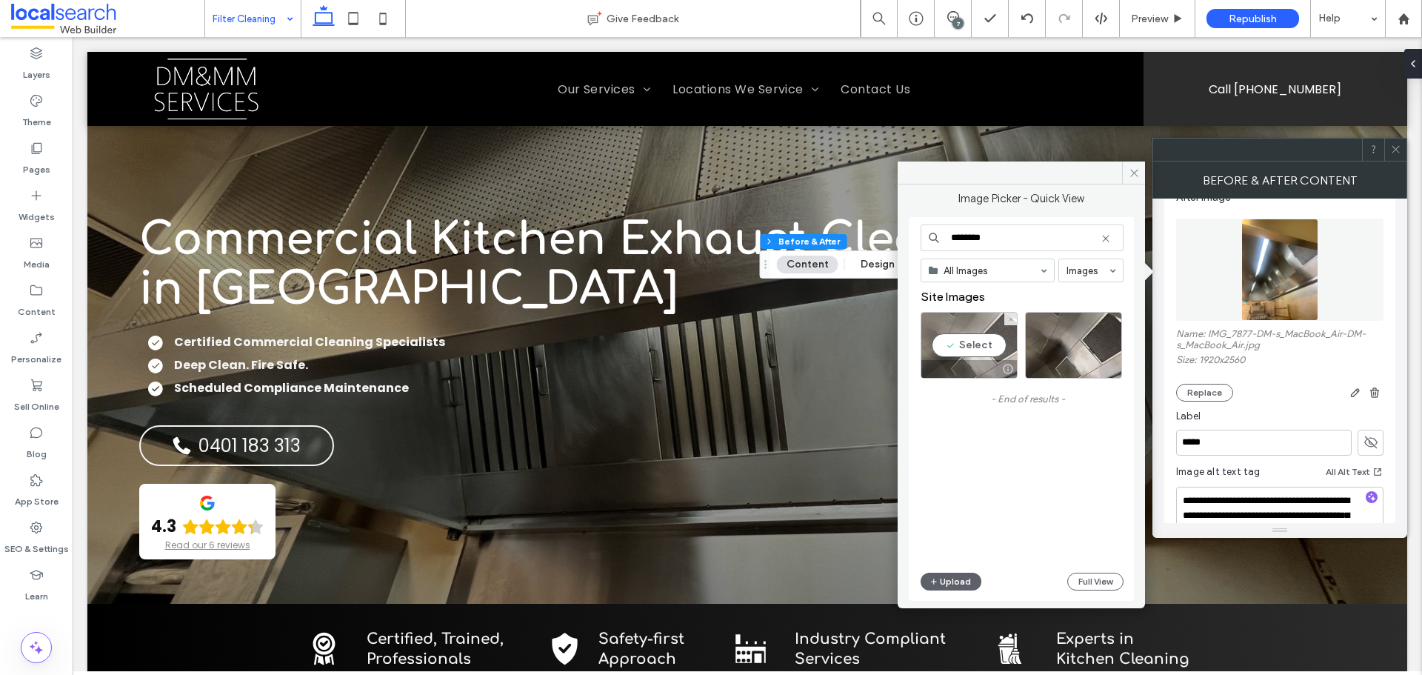
type input "********"
click at [965, 343] on div "Select" at bounding box center [969, 345] width 97 height 67
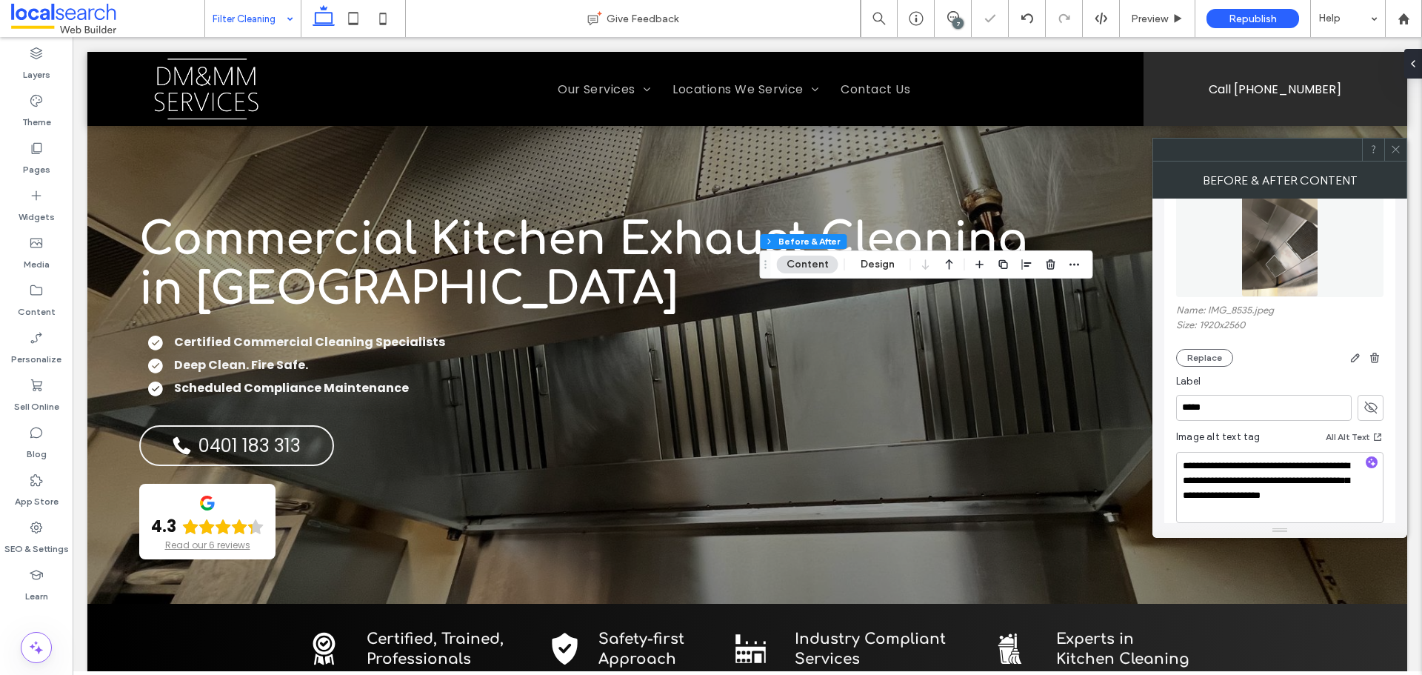
scroll to position [481, 0]
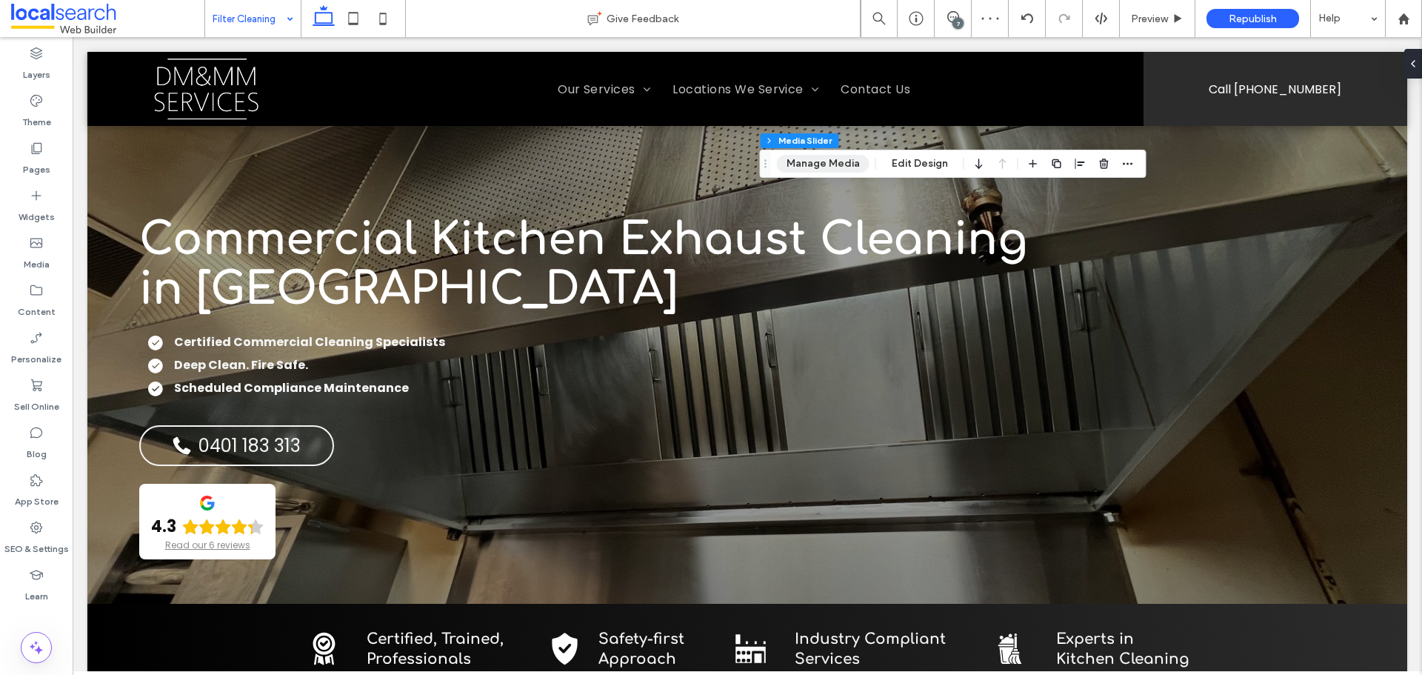
click at [838, 162] on button "Manage Media" at bounding box center [823, 164] width 93 height 18
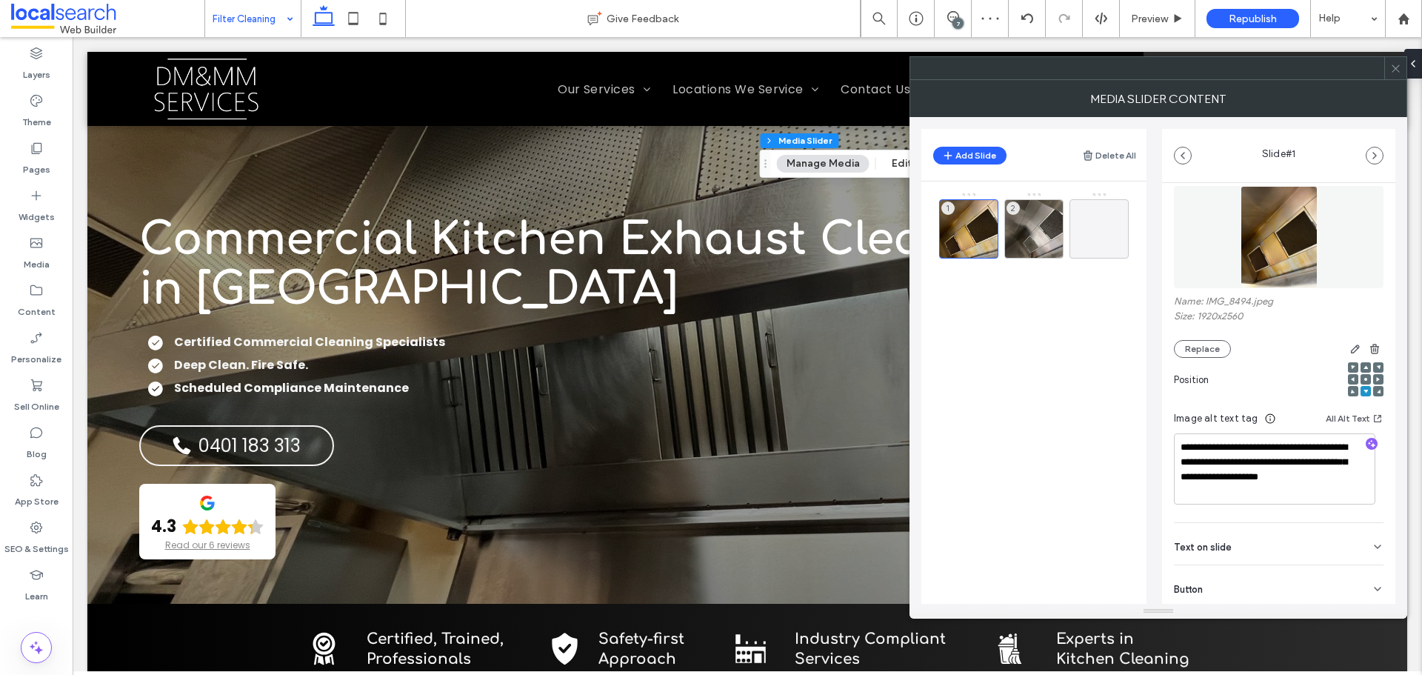
scroll to position [77, 0]
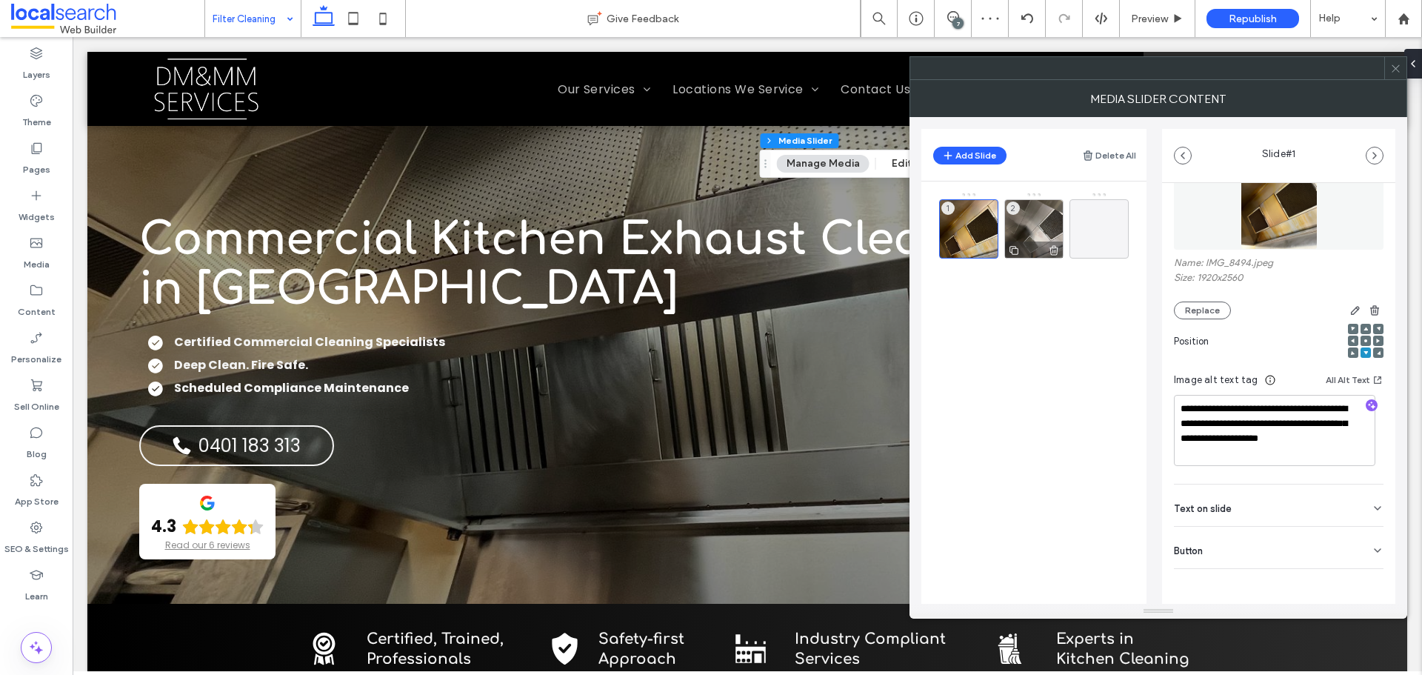
click at [1042, 228] on div "2" at bounding box center [1033, 228] width 59 height 59
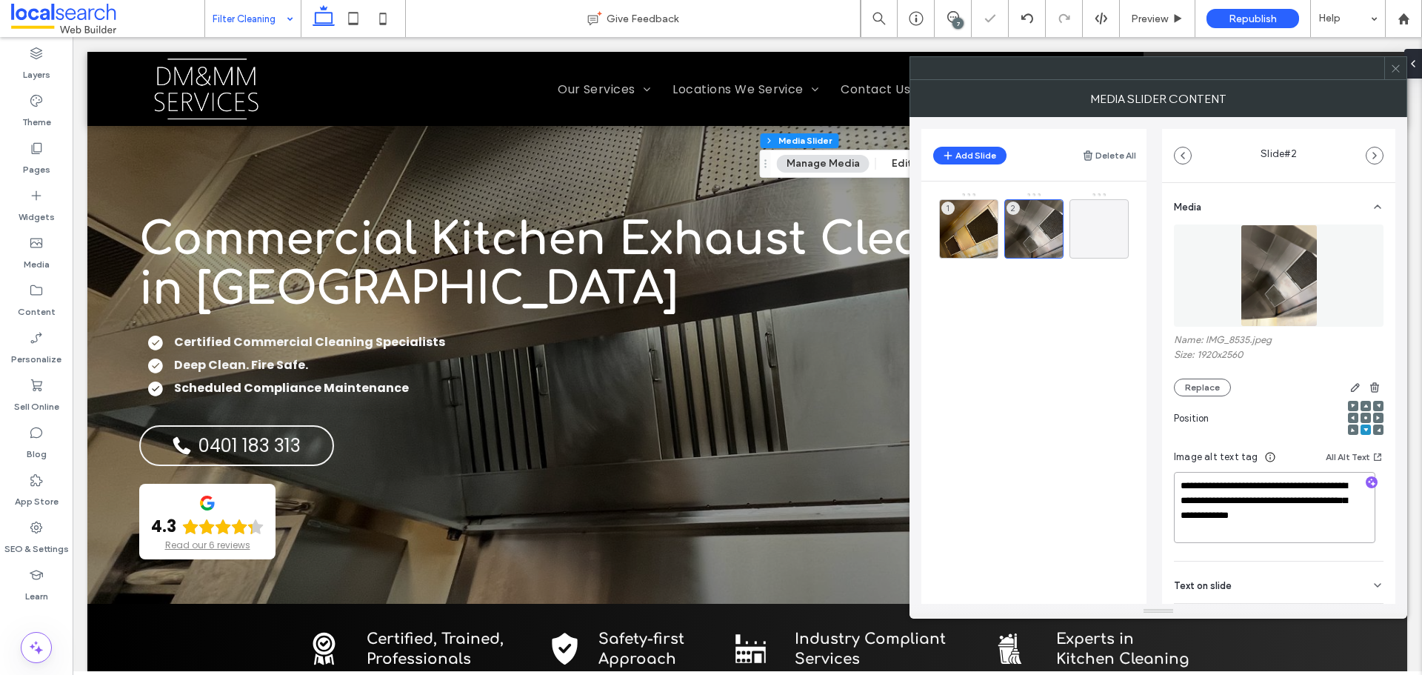
click at [1266, 495] on textarea "**********" at bounding box center [1274, 507] width 201 height 71
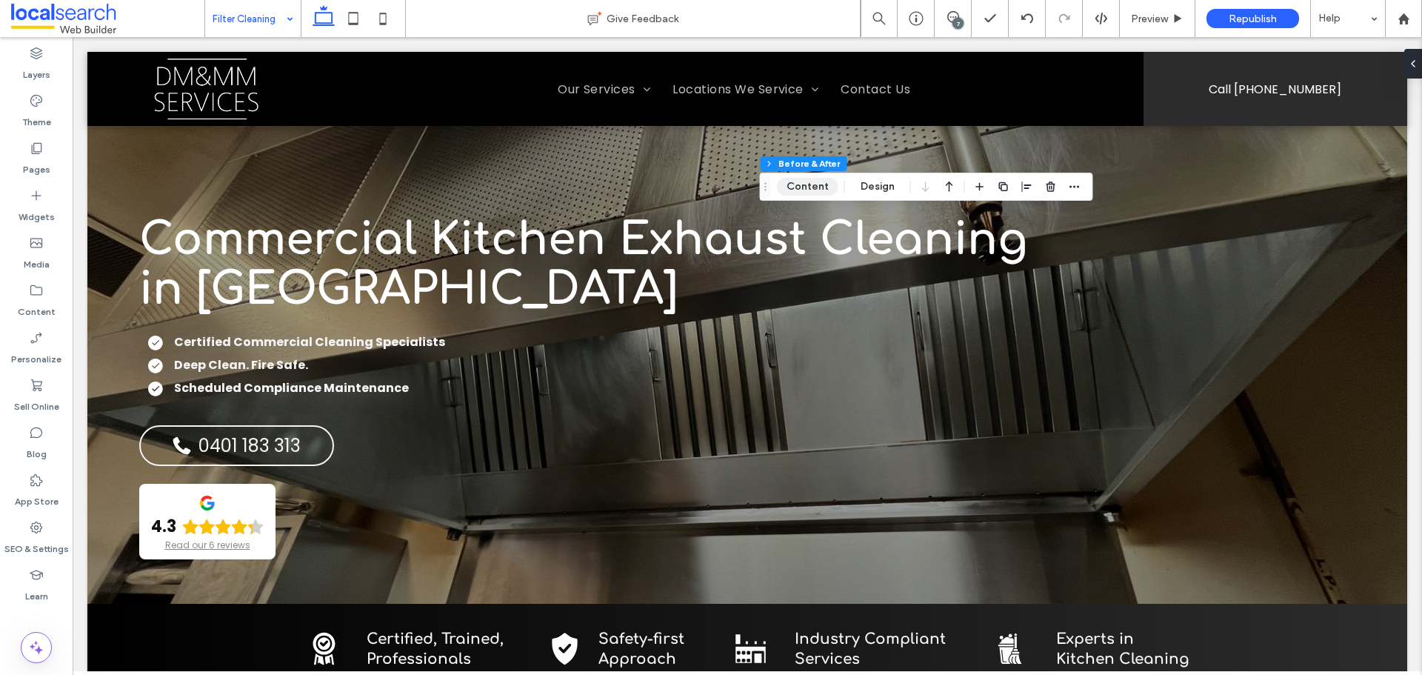
click at [816, 185] on button "Content" at bounding box center [807, 187] width 61 height 18
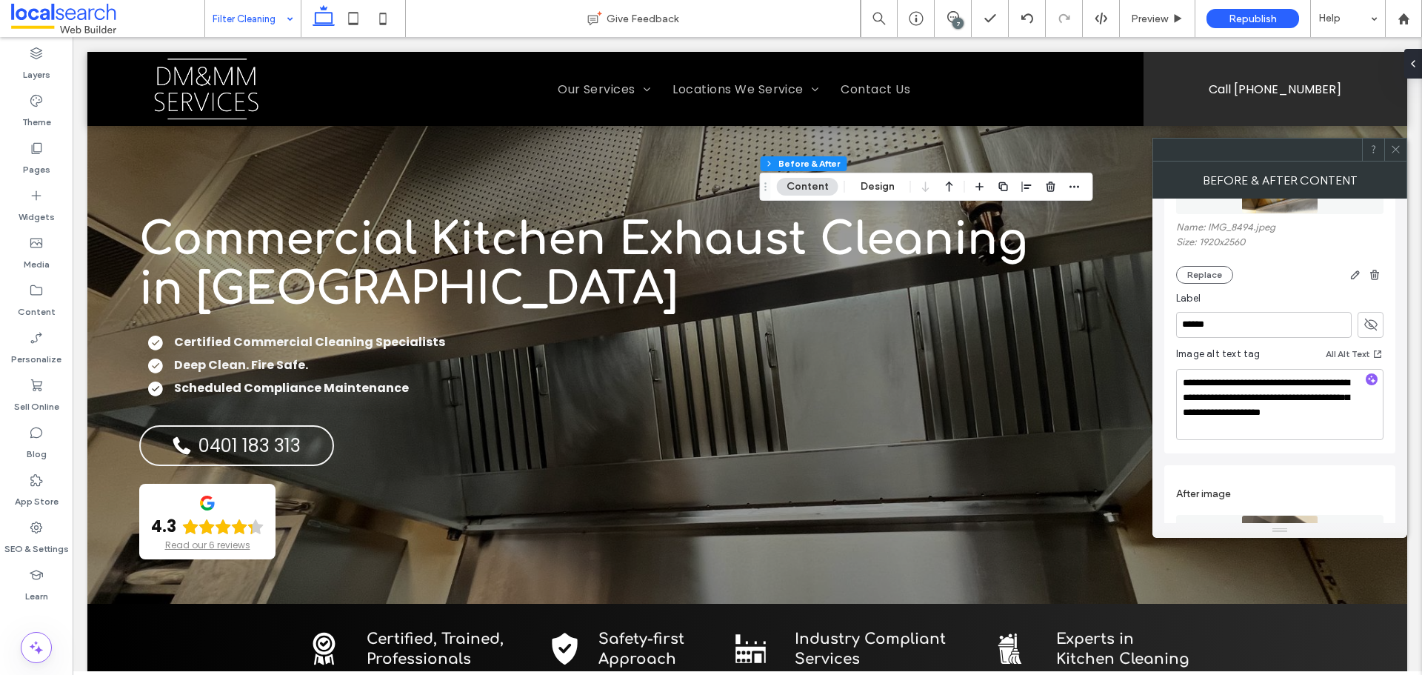
scroll to position [481, 0]
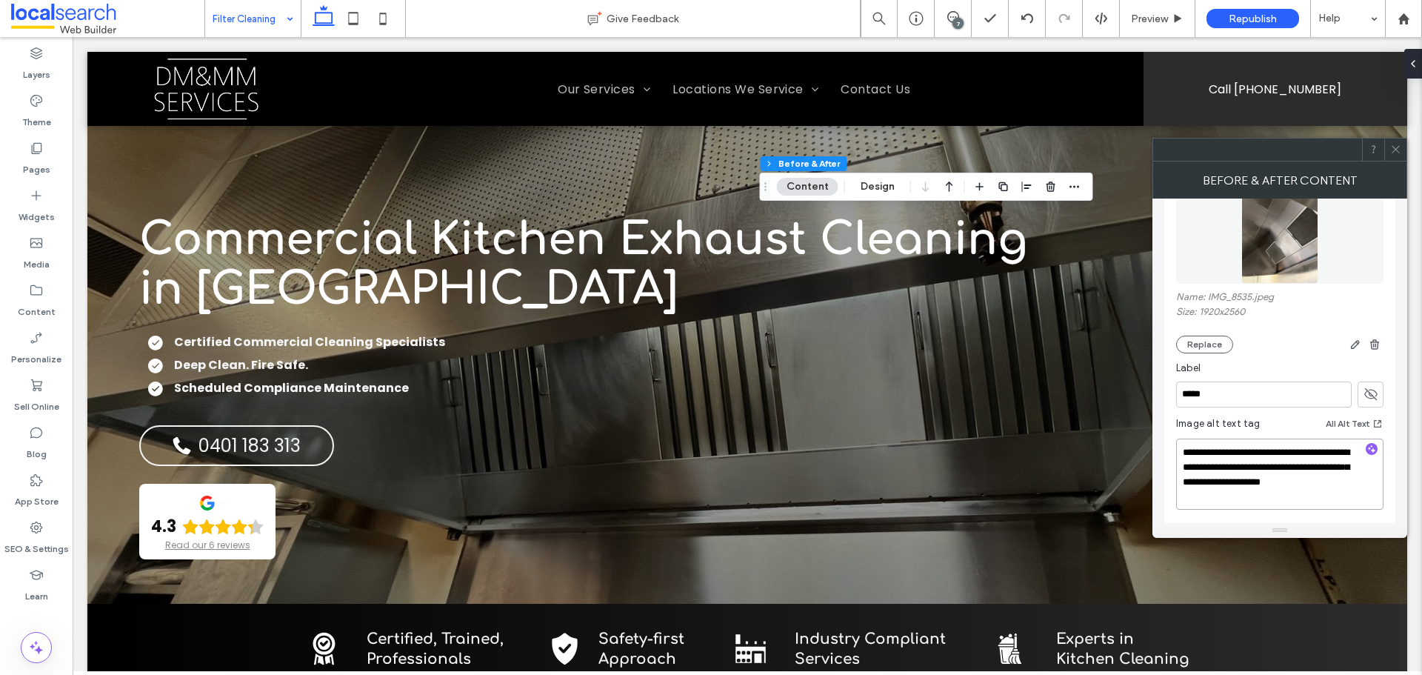
click at [1258, 459] on textarea "**********" at bounding box center [1279, 473] width 207 height 71
paste textarea
type textarea "**********"
click at [1401, 149] on div at bounding box center [1395, 149] width 22 height 22
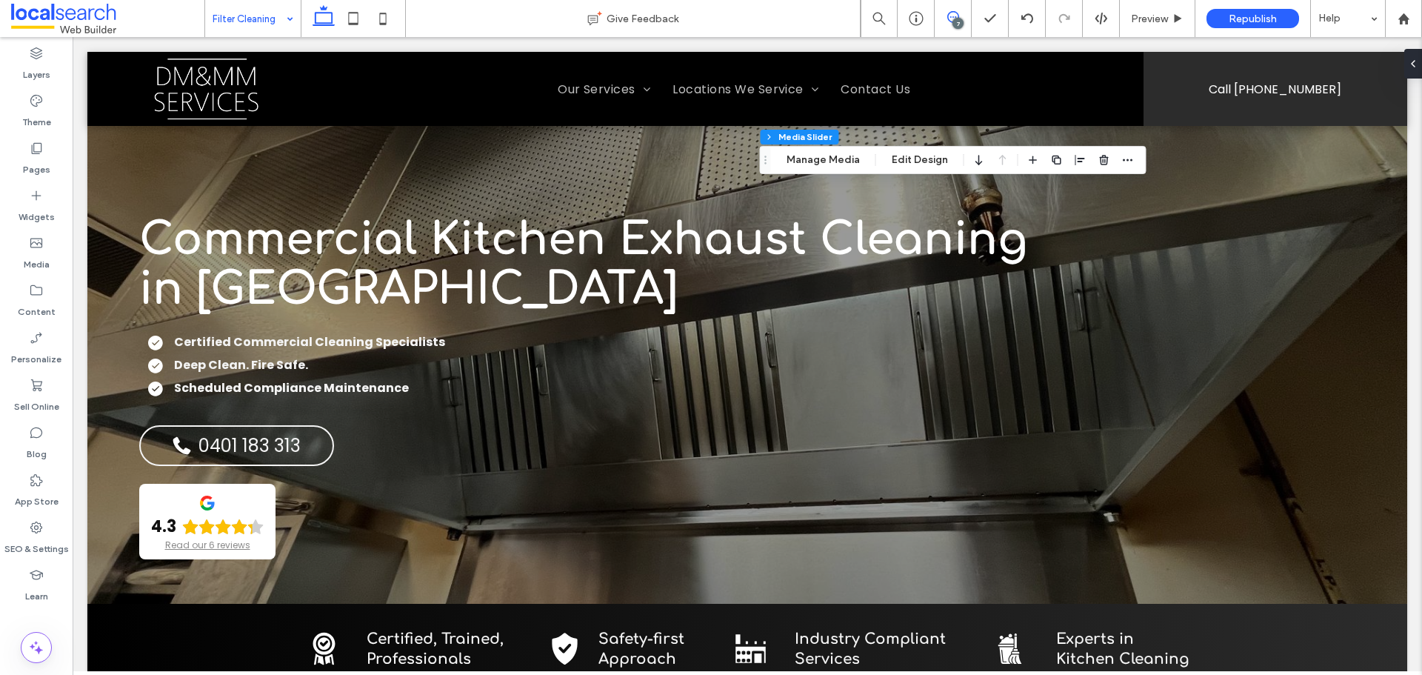
click at [952, 16] on icon at bounding box center [953, 17] width 12 height 12
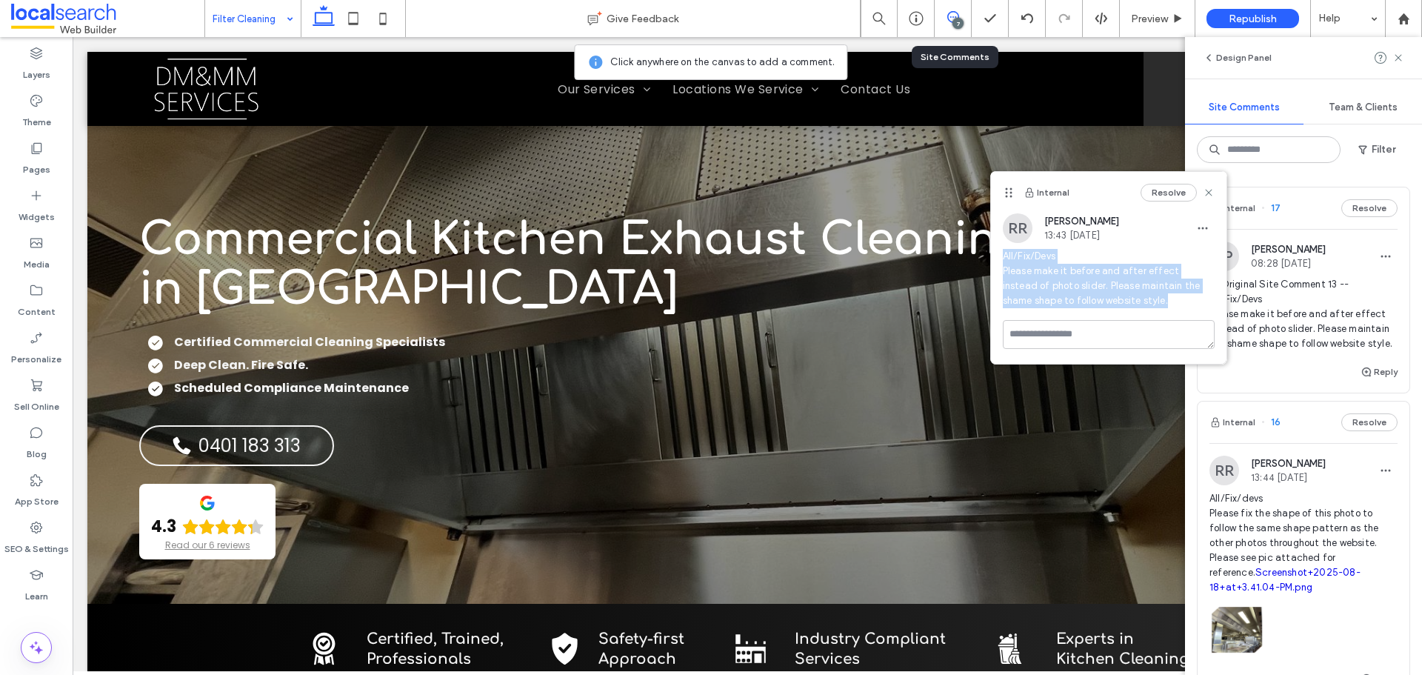
drag, startPoint x: 1152, startPoint y: 302, endPoint x: 999, endPoint y: 251, distance: 161.6
click at [999, 251] on div "RR Rafaela Riquena 13:43 Aug 18 2025 All/Fix/Devs Please make it before and aft…" at bounding box center [1109, 266] width 236 height 107
copy span "All/Fix/Devs Please make it before and after effect instead of photo slider. Pl…"
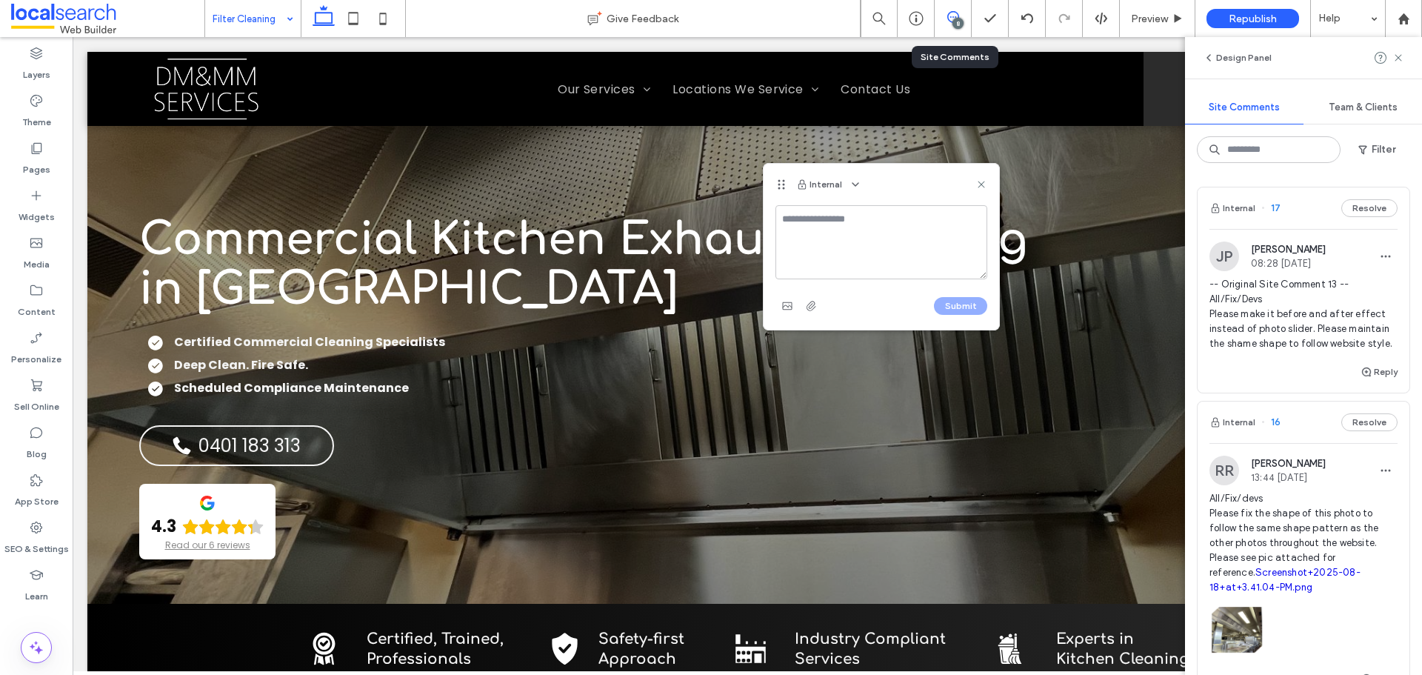
click at [816, 244] on textarea at bounding box center [881, 242] width 212 height 74
click at [787, 218] on textarea "**********" at bounding box center [881, 242] width 212 height 74
click at [782, 217] on textarea "**********" at bounding box center [881, 242] width 212 height 74
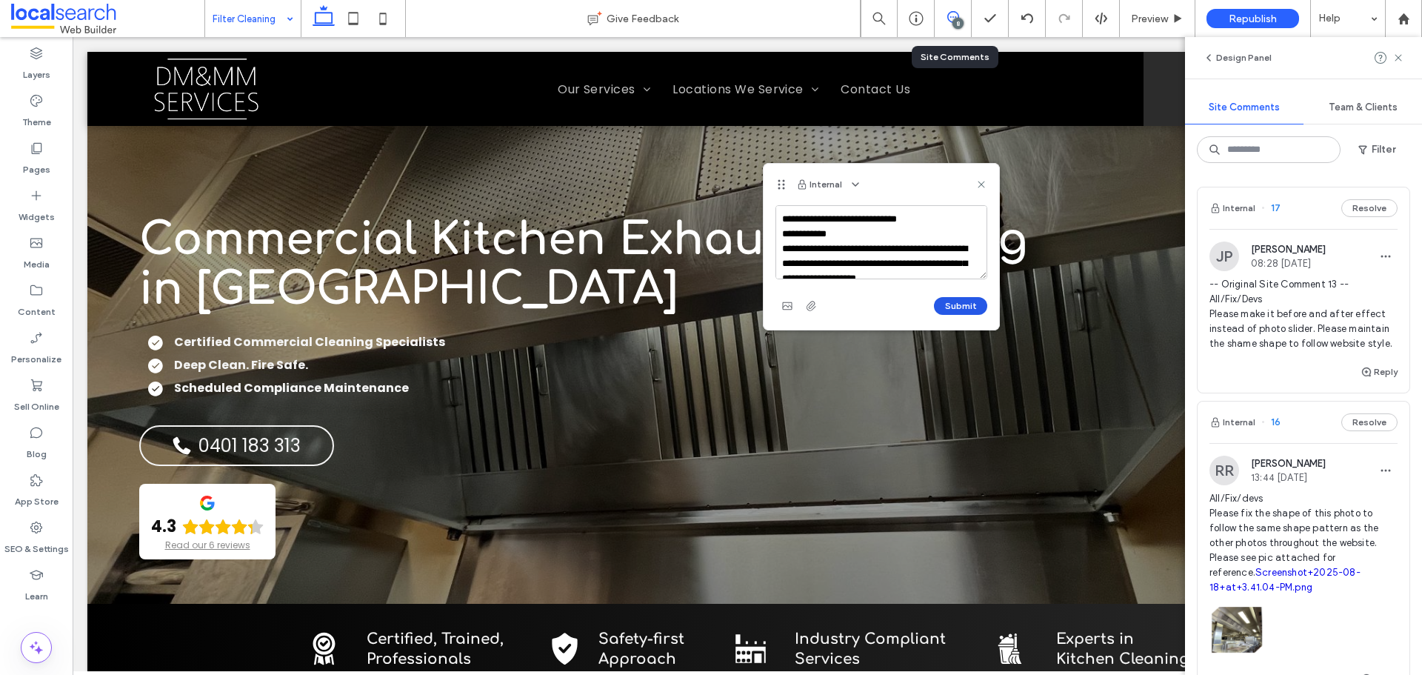
type textarea "**********"
click at [941, 304] on button "Submit" at bounding box center [960, 306] width 53 height 18
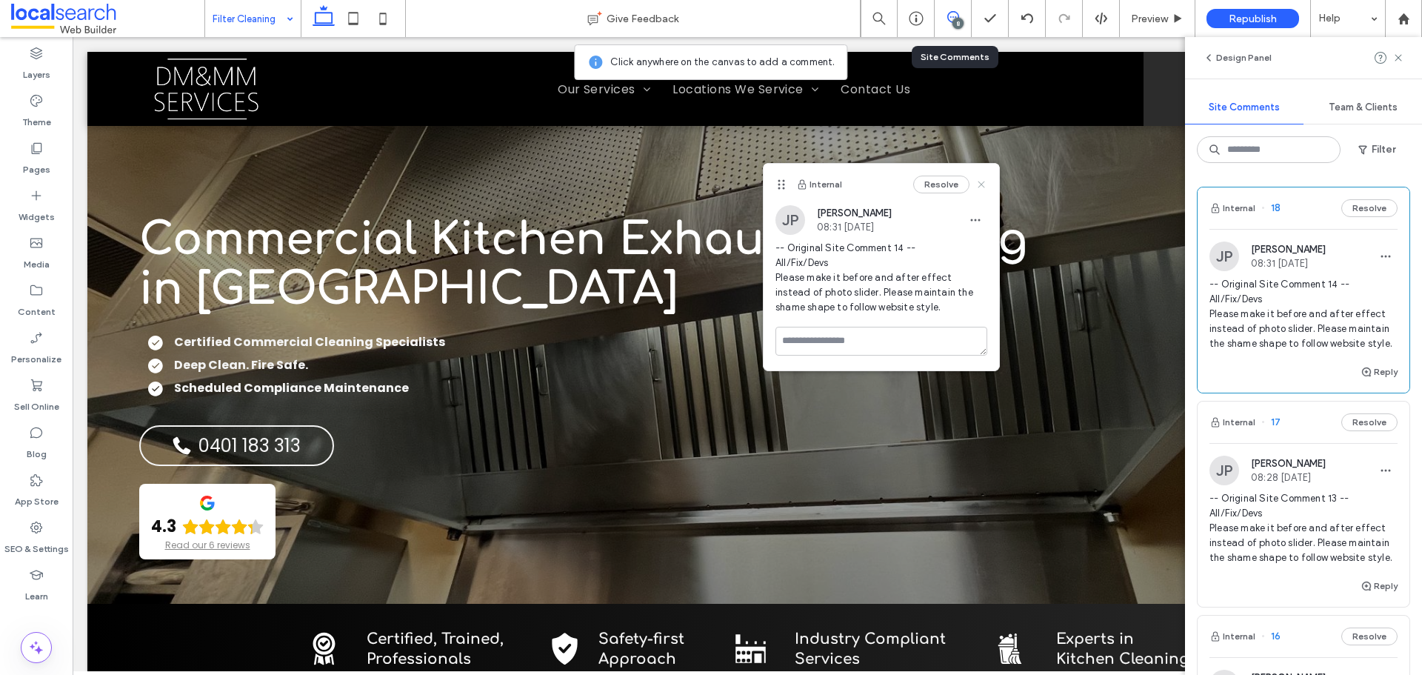
click at [984, 183] on icon at bounding box center [981, 184] width 12 height 12
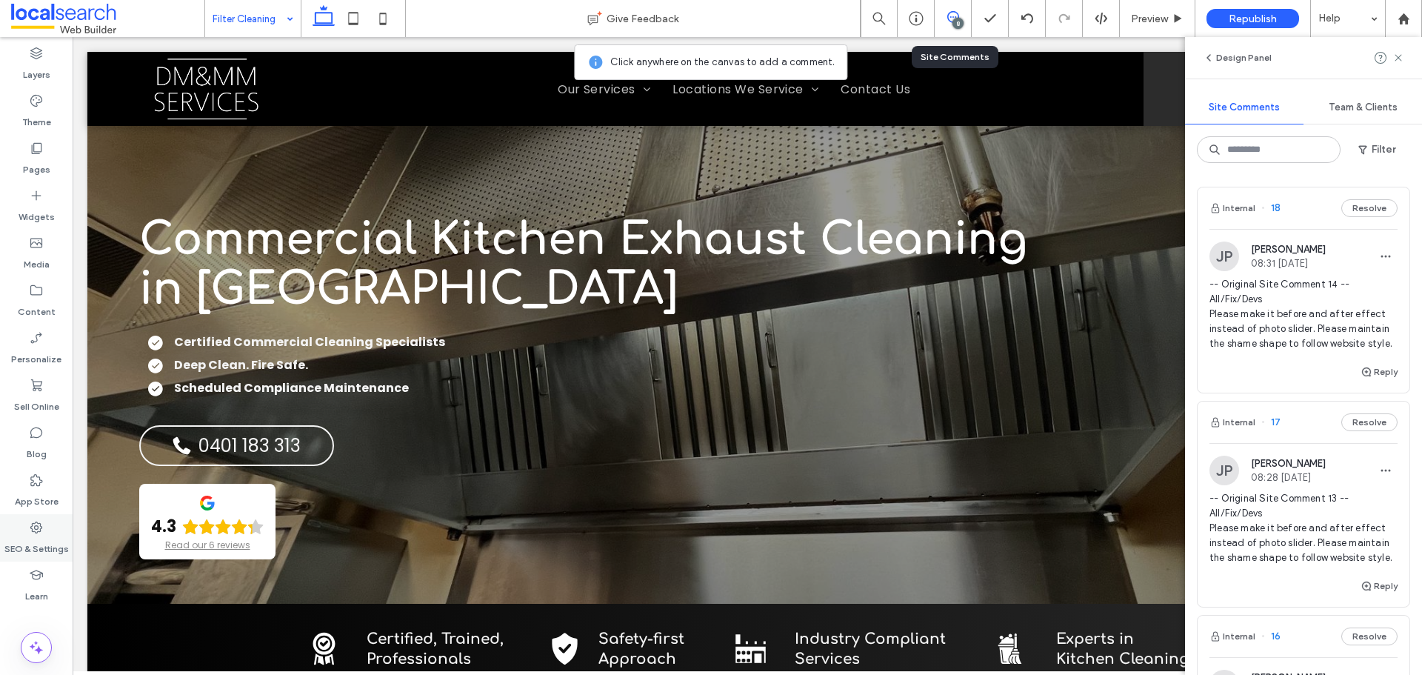
click at [41, 523] on icon at bounding box center [36, 527] width 15 height 15
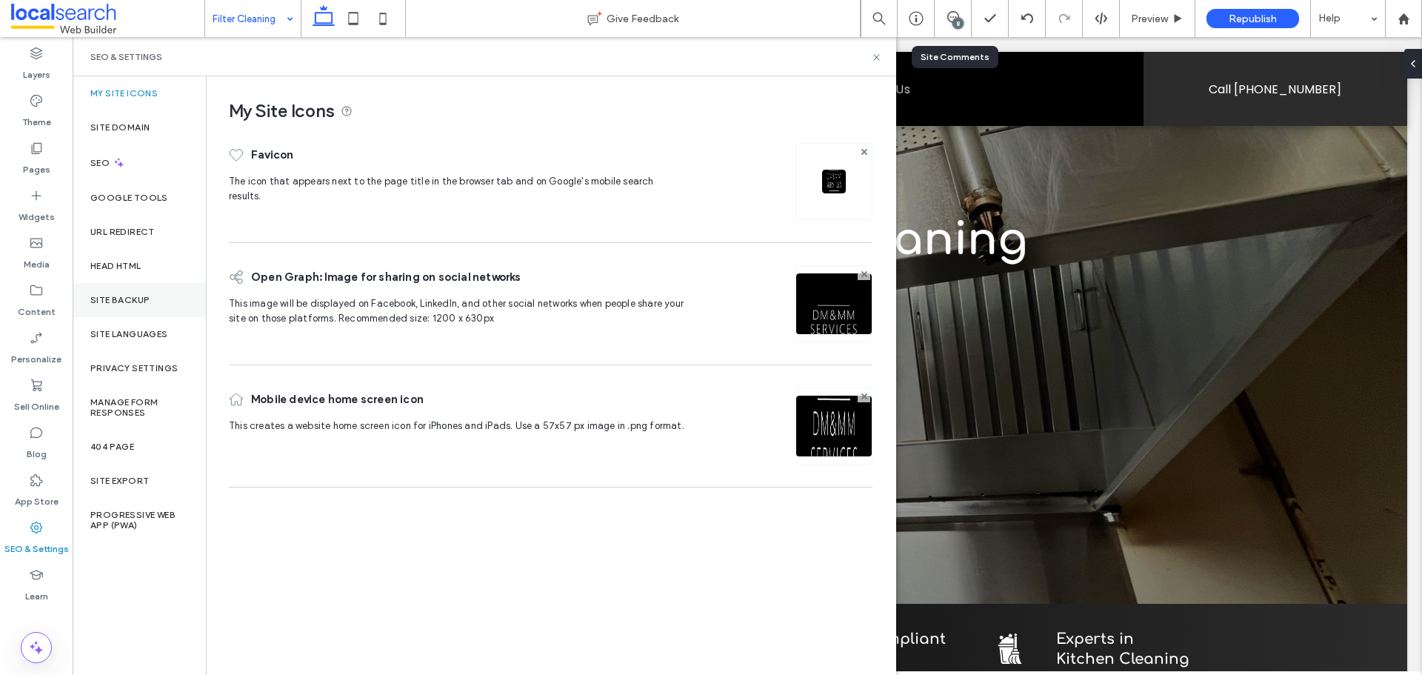
click at [136, 305] on div "Site Backup" at bounding box center [139, 300] width 133 height 34
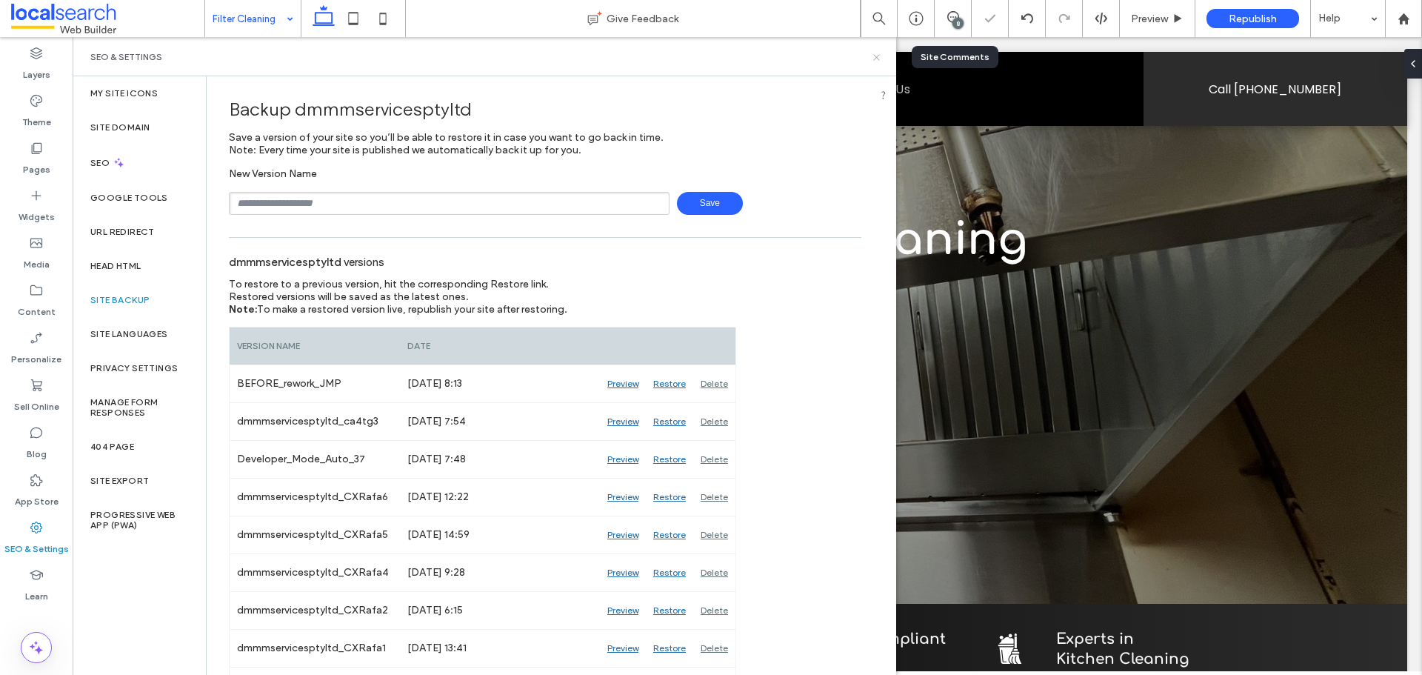
click at [871, 58] on icon at bounding box center [876, 57] width 11 height 11
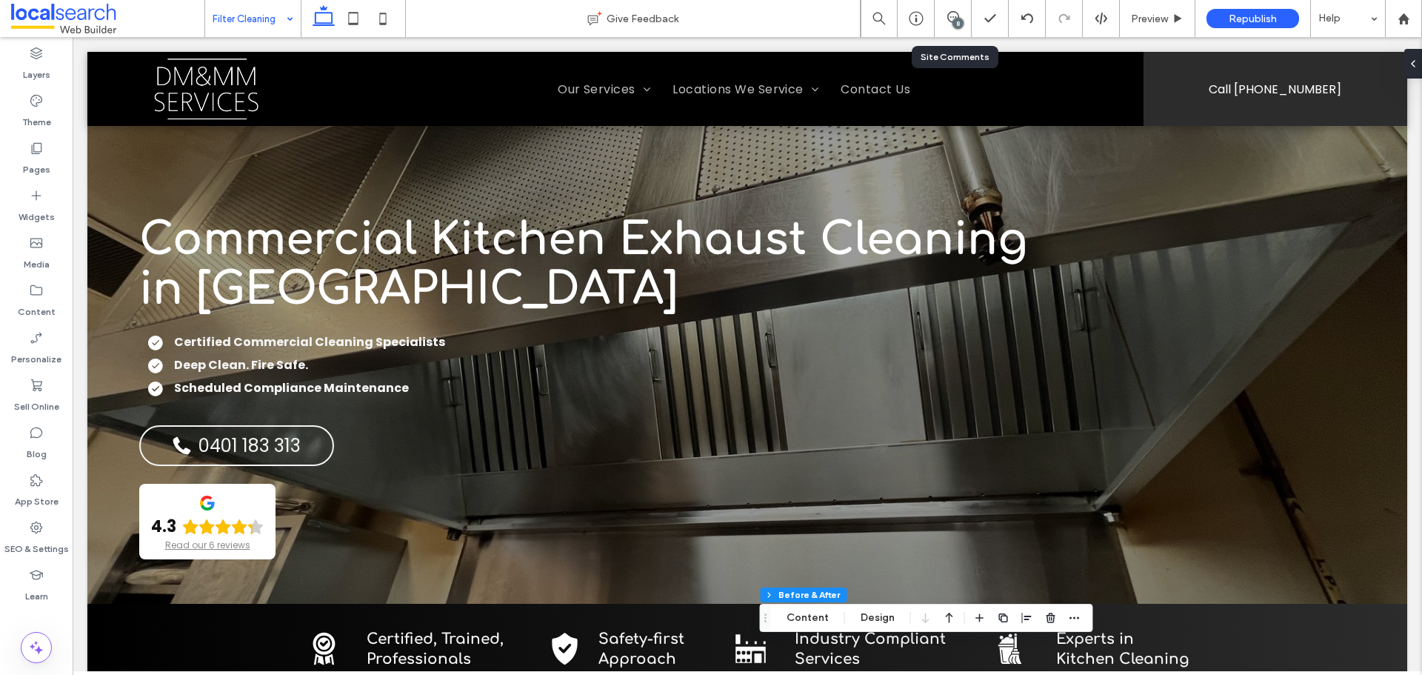
click at [959, 10] on div "8" at bounding box center [953, 18] width 37 height 37
click at [952, 18] on icon at bounding box center [953, 17] width 12 height 12
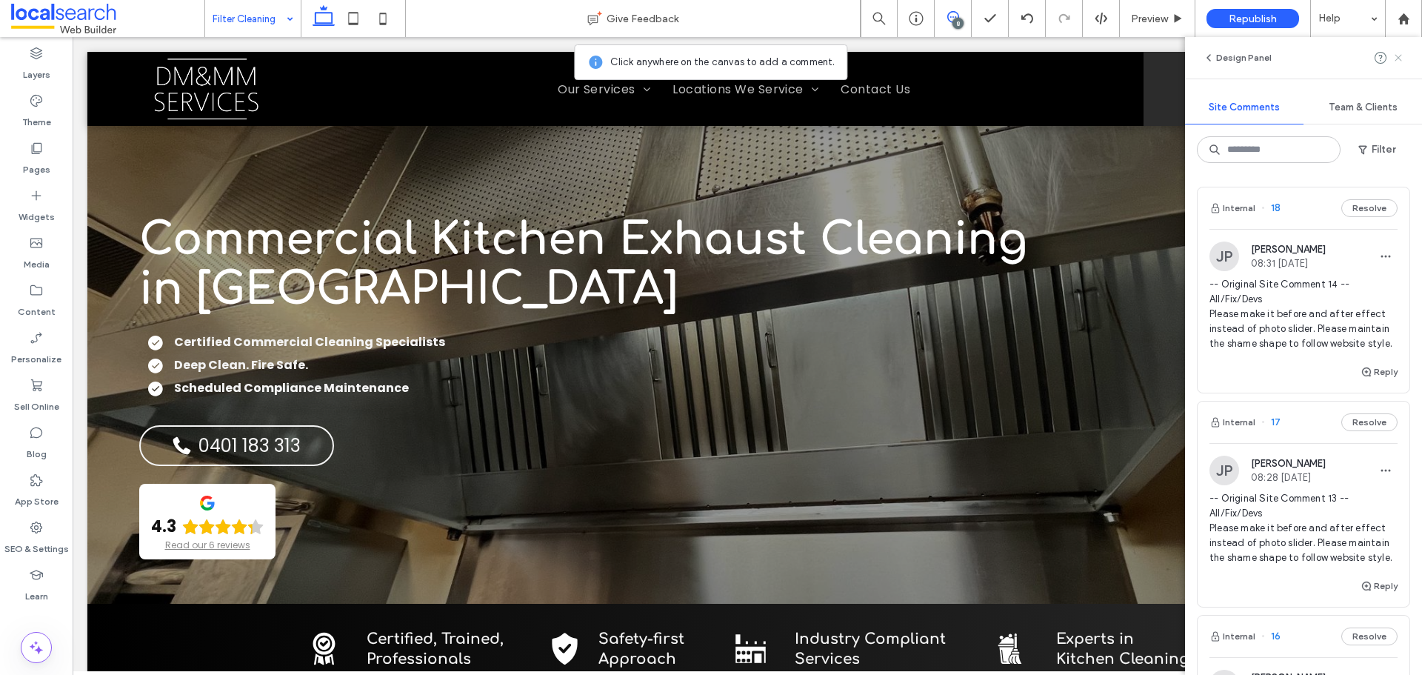
click at [1401, 56] on use at bounding box center [1398, 57] width 7 height 7
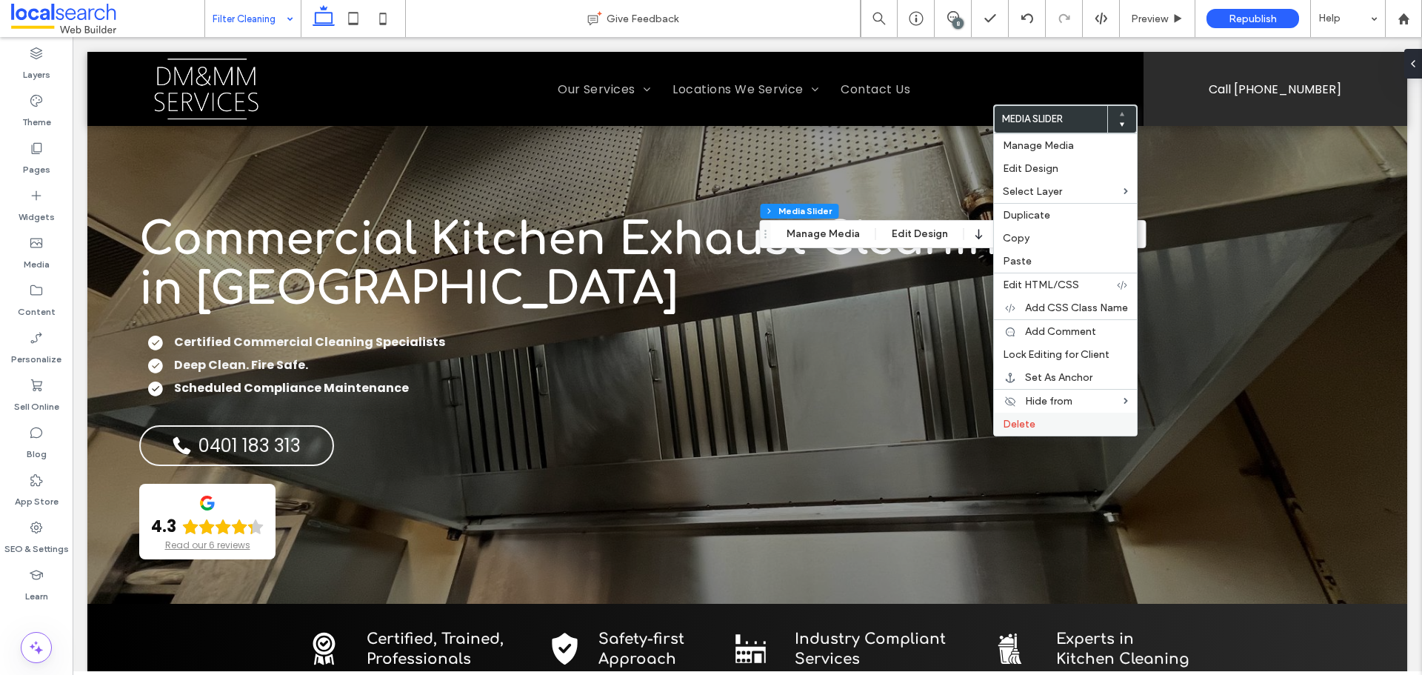
click at [1093, 421] on label "Delete" at bounding box center [1065, 424] width 125 height 13
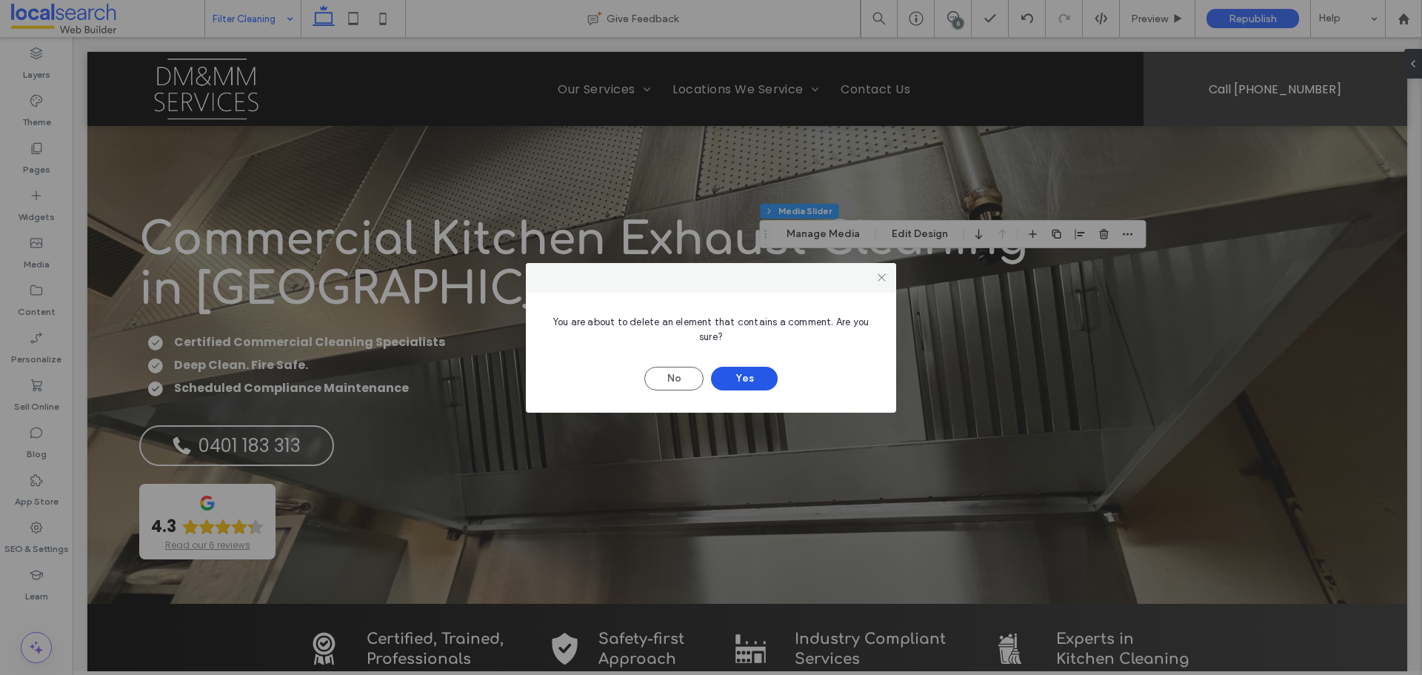
click at [755, 382] on button "Yes" at bounding box center [744, 379] width 67 height 24
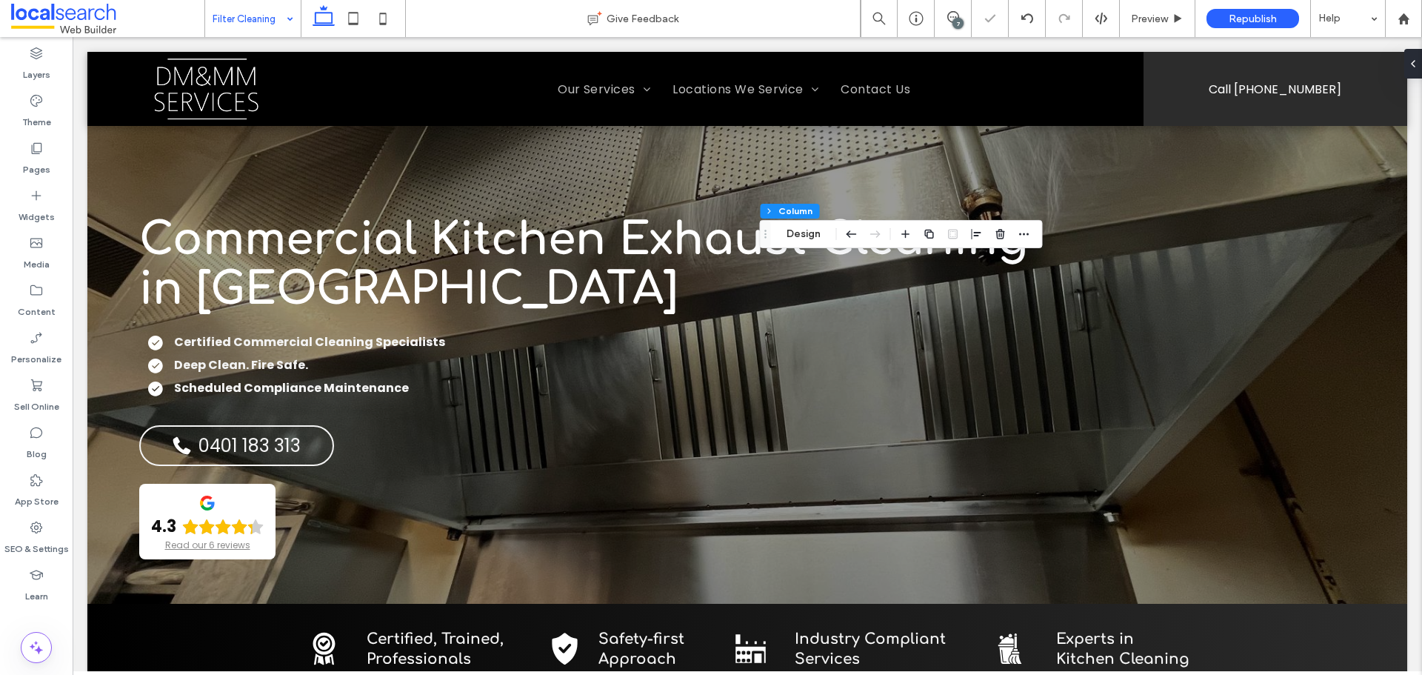
click at [954, 19] on div "7" at bounding box center [957, 23] width 11 height 11
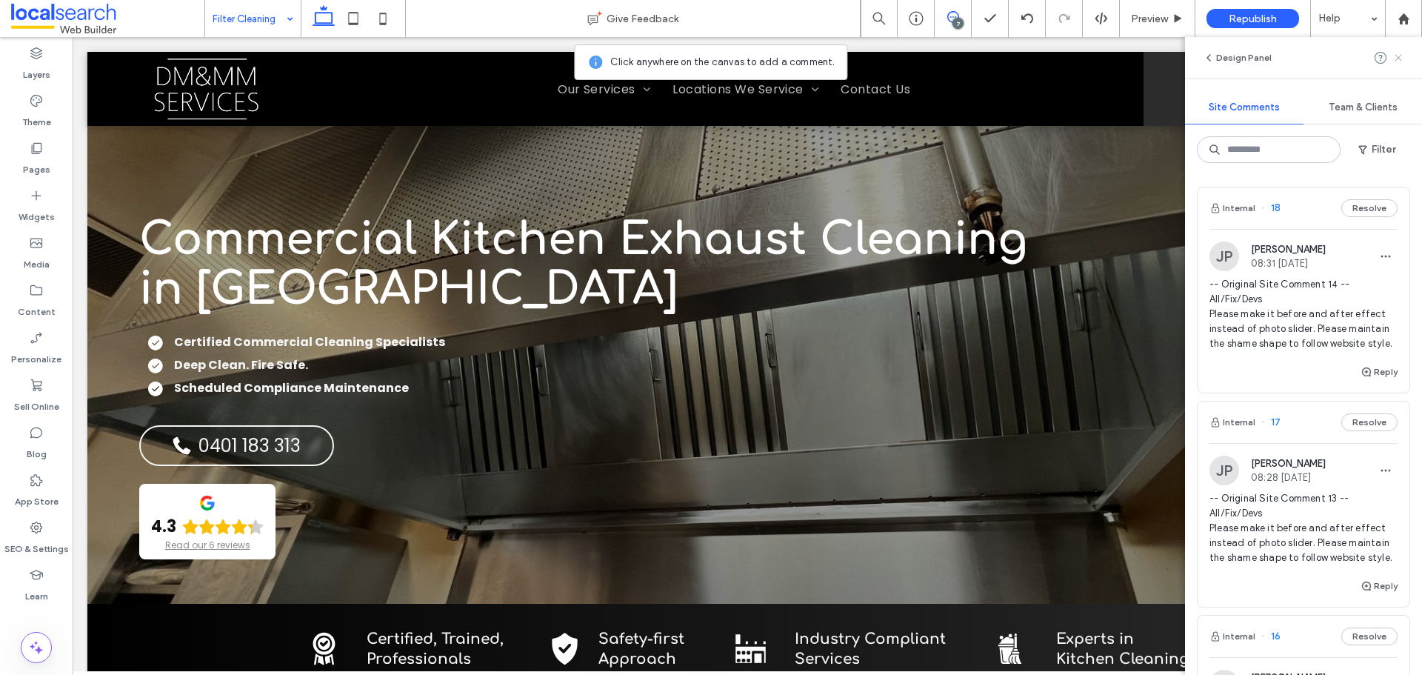
click at [1399, 57] on use at bounding box center [1398, 57] width 7 height 7
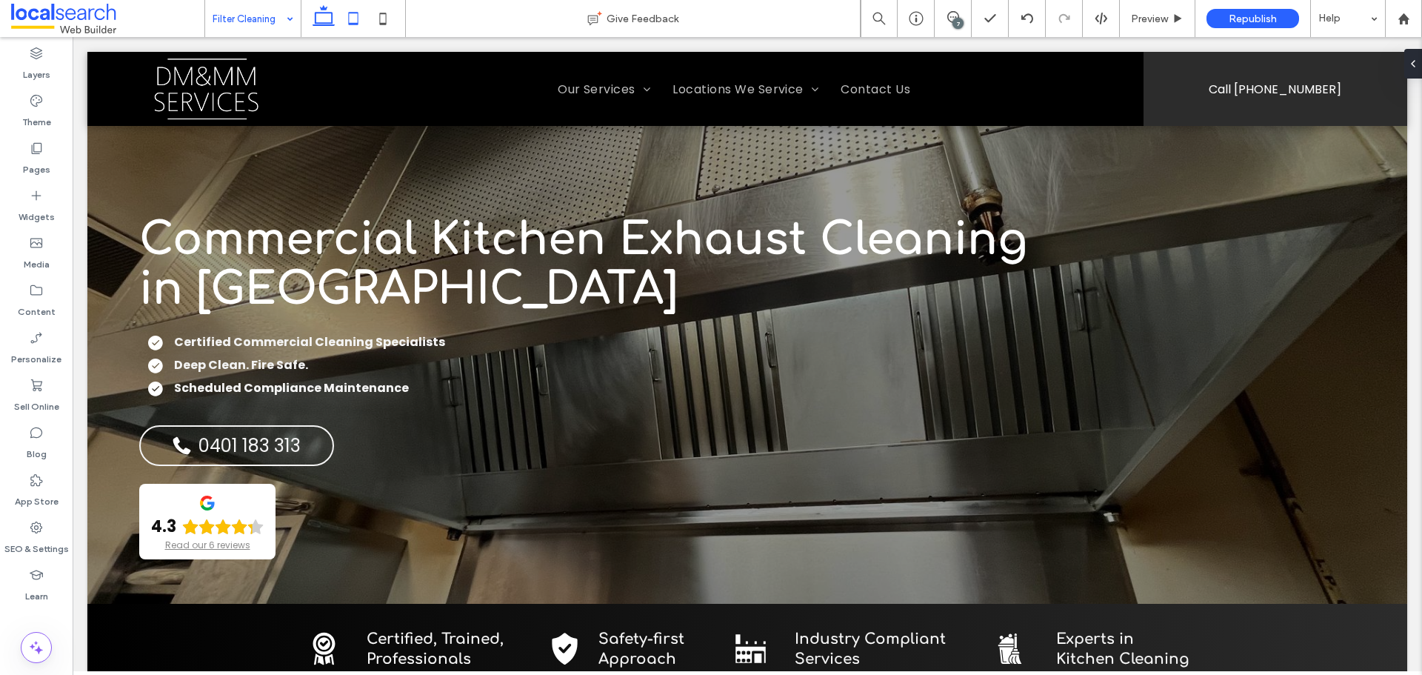
click at [351, 16] on icon at bounding box center [353, 19] width 30 height 30
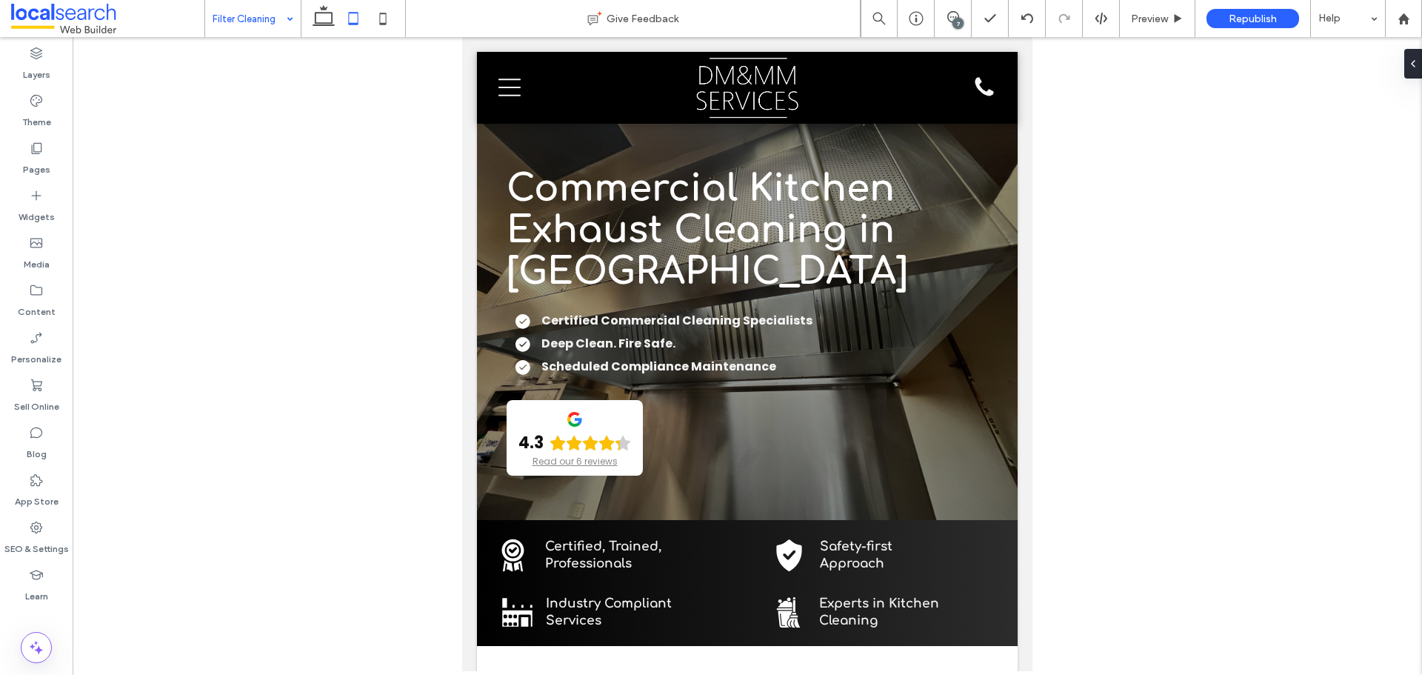
type input "***"
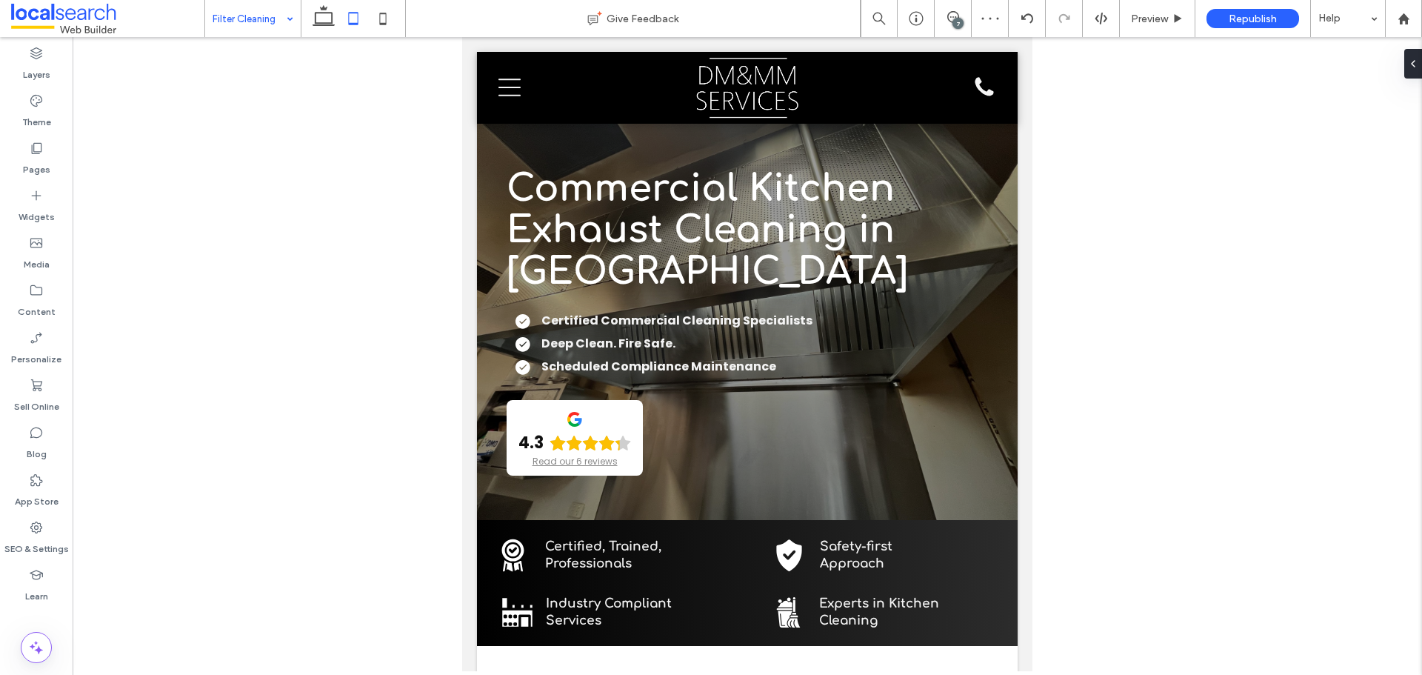
type input "***"
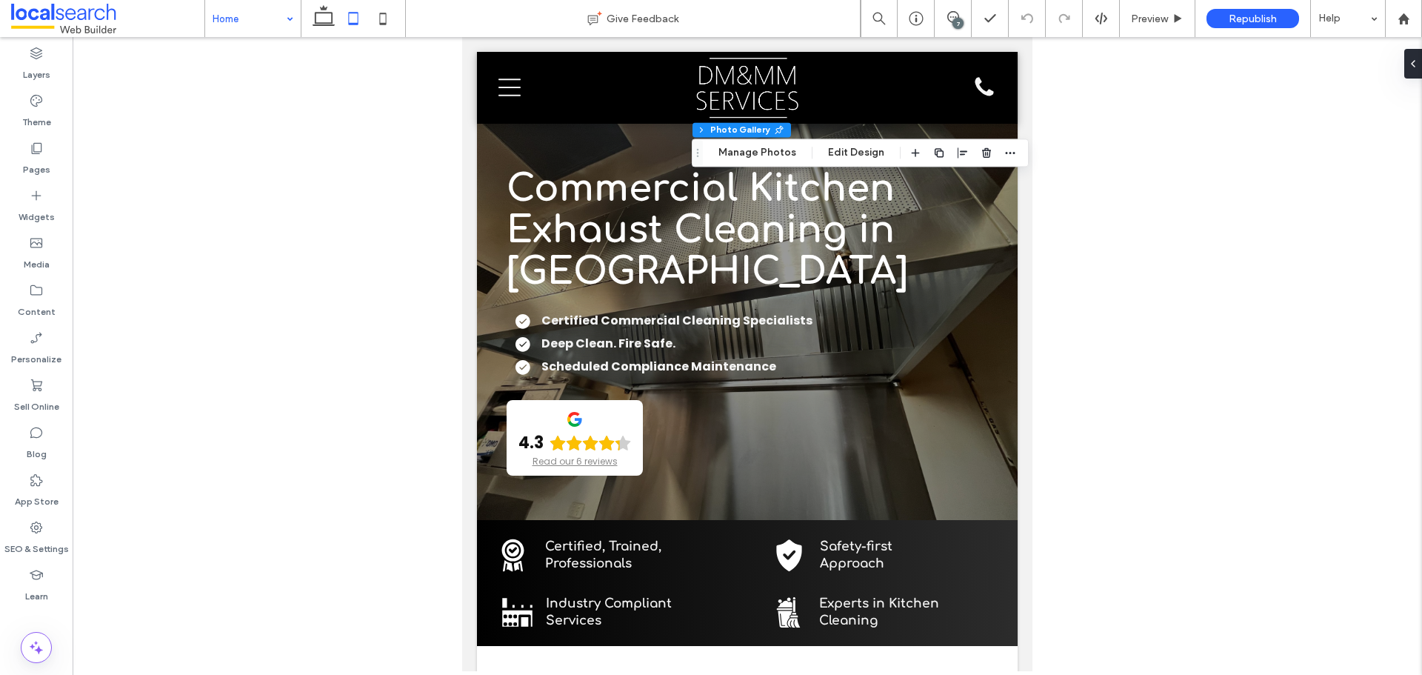
click at [1392, 63] on div at bounding box center [747, 354] width 1349 height 634
click at [1406, 65] on icon at bounding box center [1407, 64] width 12 height 12
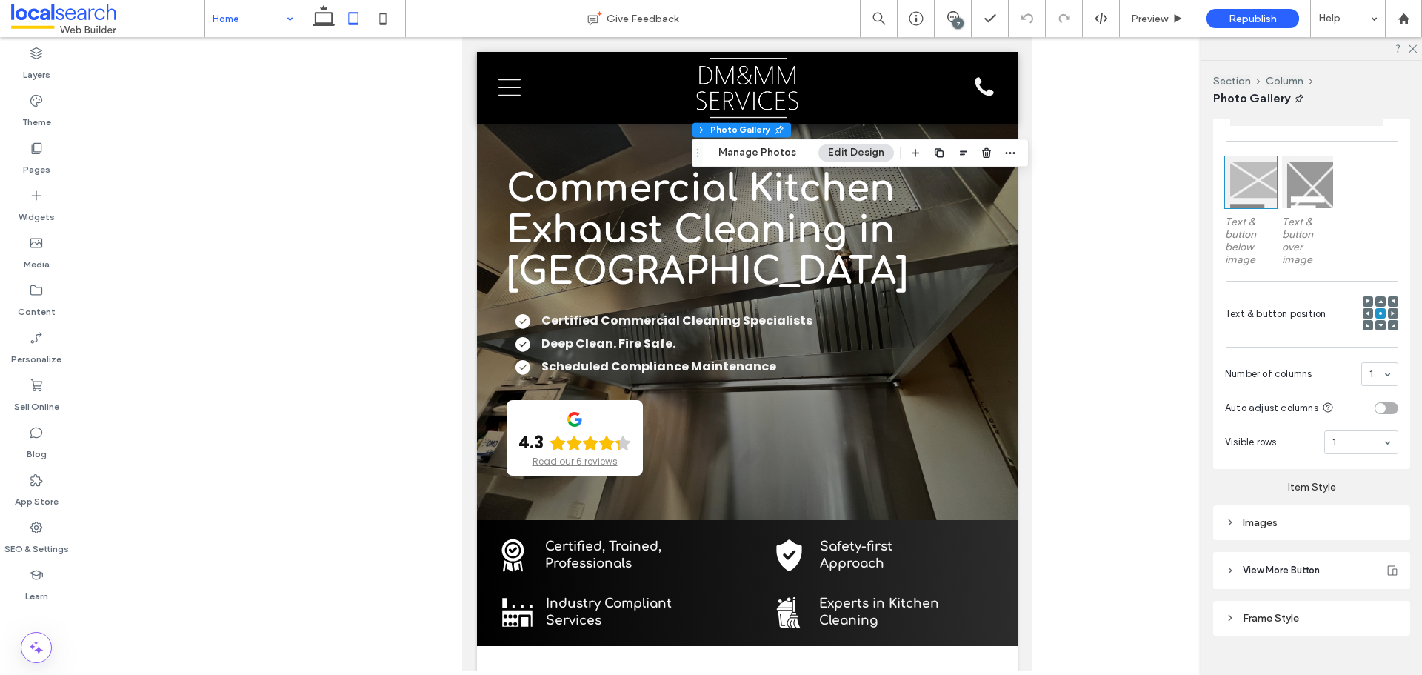
scroll to position [438, 0]
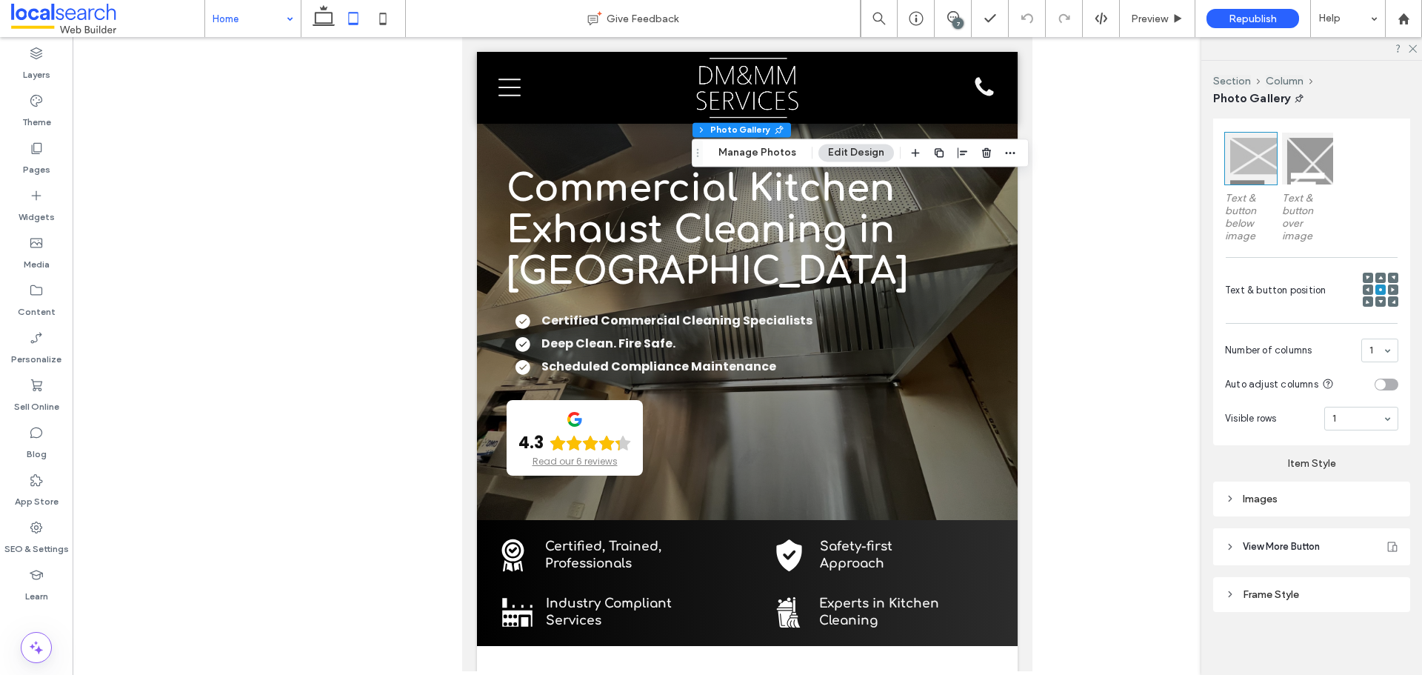
click at [1283, 506] on div "Images" at bounding box center [1311, 499] width 173 height 20
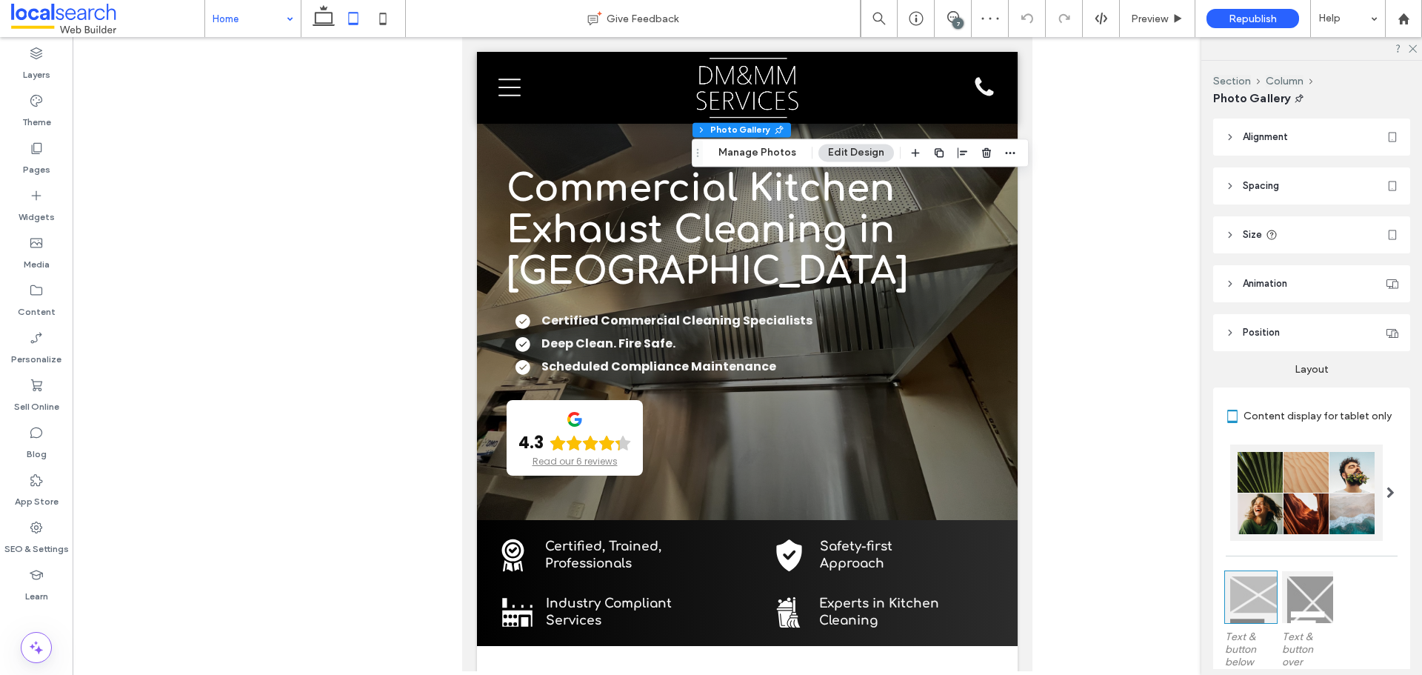
click at [1329, 243] on header "Size" at bounding box center [1311, 234] width 197 height 37
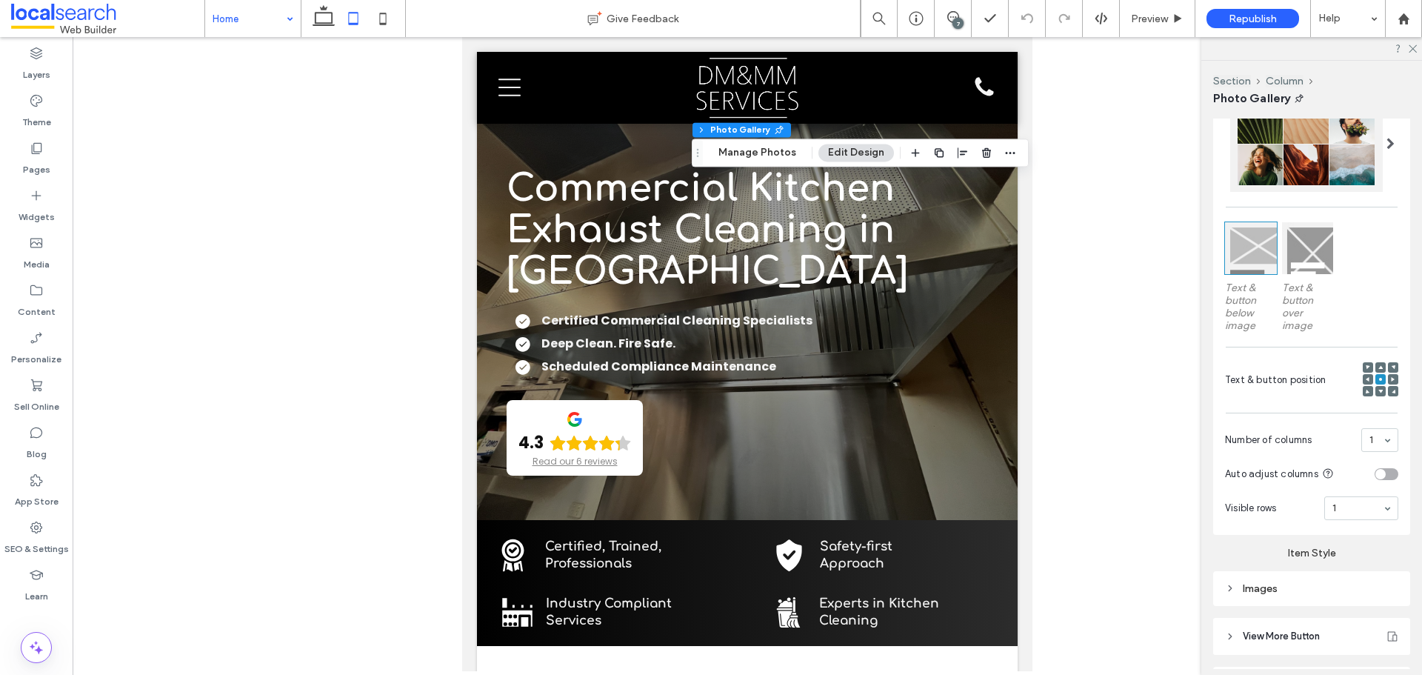
scroll to position [561, 0]
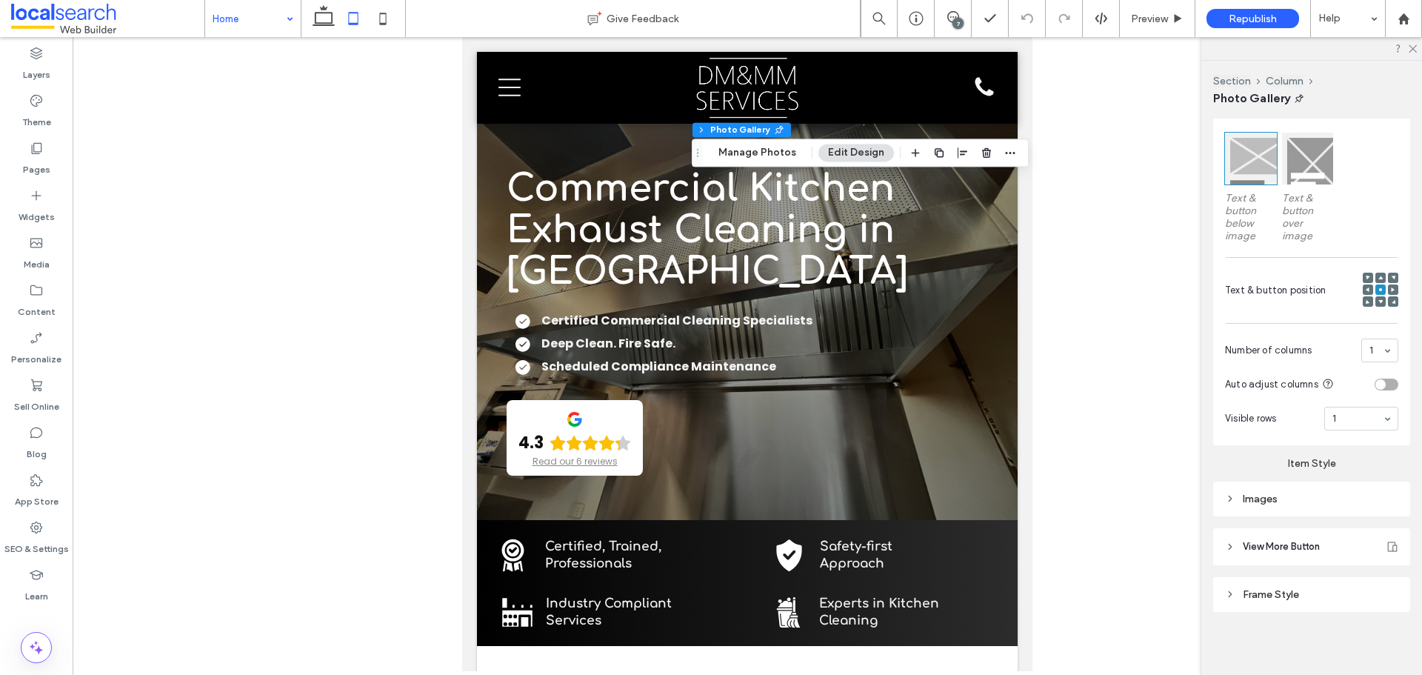
click at [1272, 499] on div "Images" at bounding box center [1311, 499] width 173 height 13
click at [1370, 528] on input "*****" at bounding box center [1379, 530] width 37 height 19
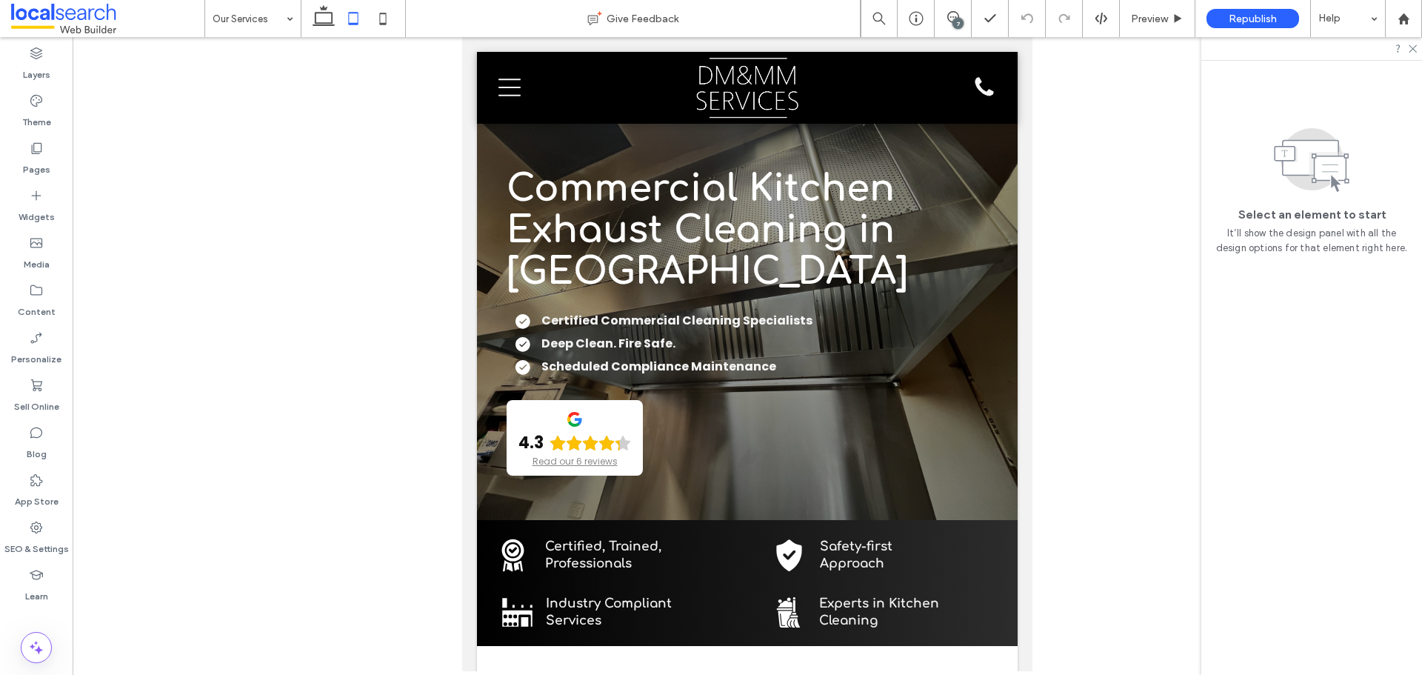
click at [232, 23] on input at bounding box center [249, 18] width 73 height 37
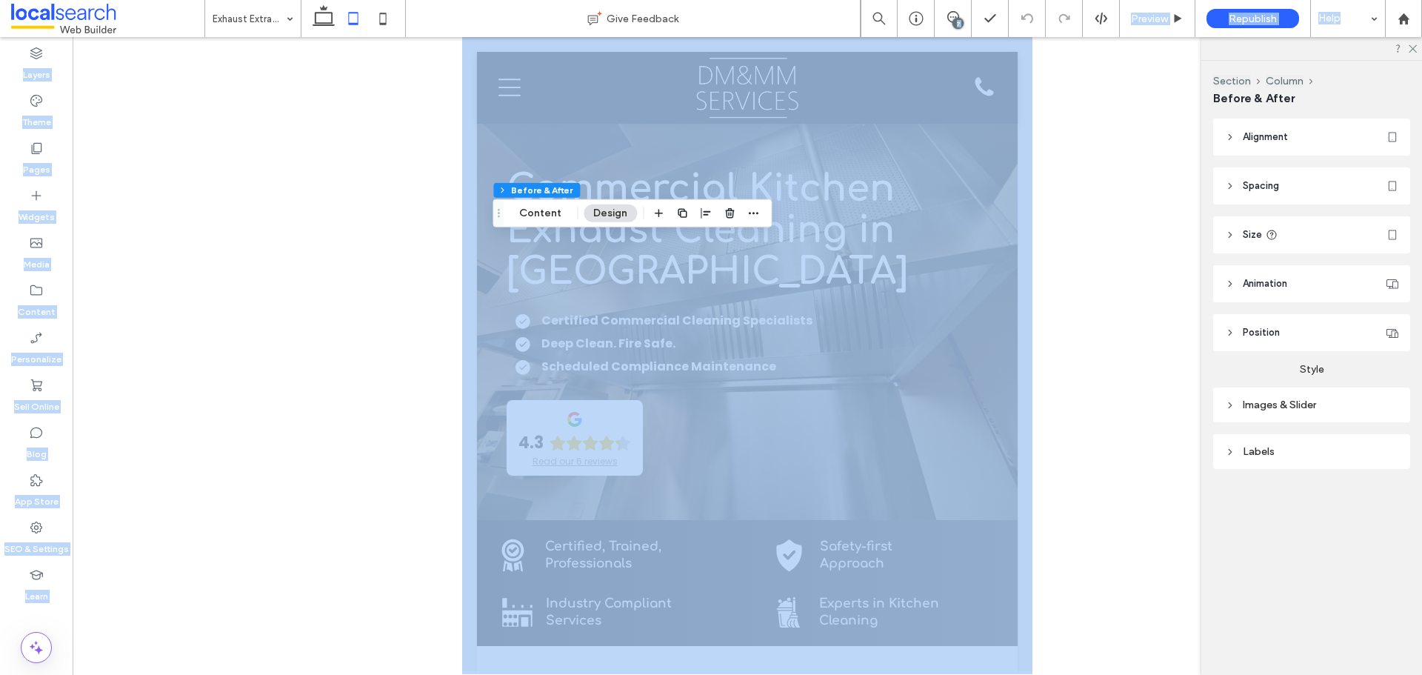
drag, startPoint x: 951, startPoint y: 16, endPoint x: 1151, endPoint y: 193, distance: 267.6
click at [1151, 193] on div "Exhaust Extraction & Ductwork Cleaning Give Feedback 7 Preview Republish Help D…" at bounding box center [711, 337] width 1422 height 675
click at [1151, 193] on div at bounding box center [747, 354] width 1349 height 634
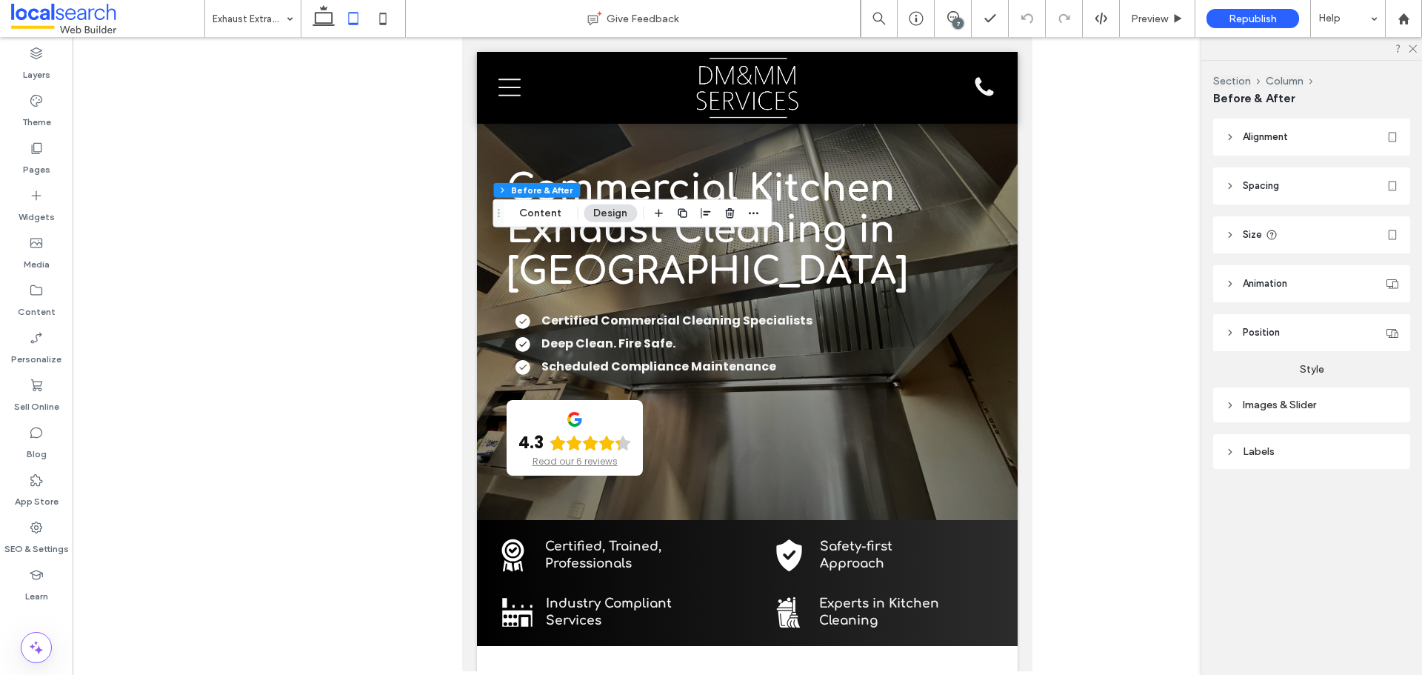
click at [1309, 239] on header "Size" at bounding box center [1311, 234] width 197 height 37
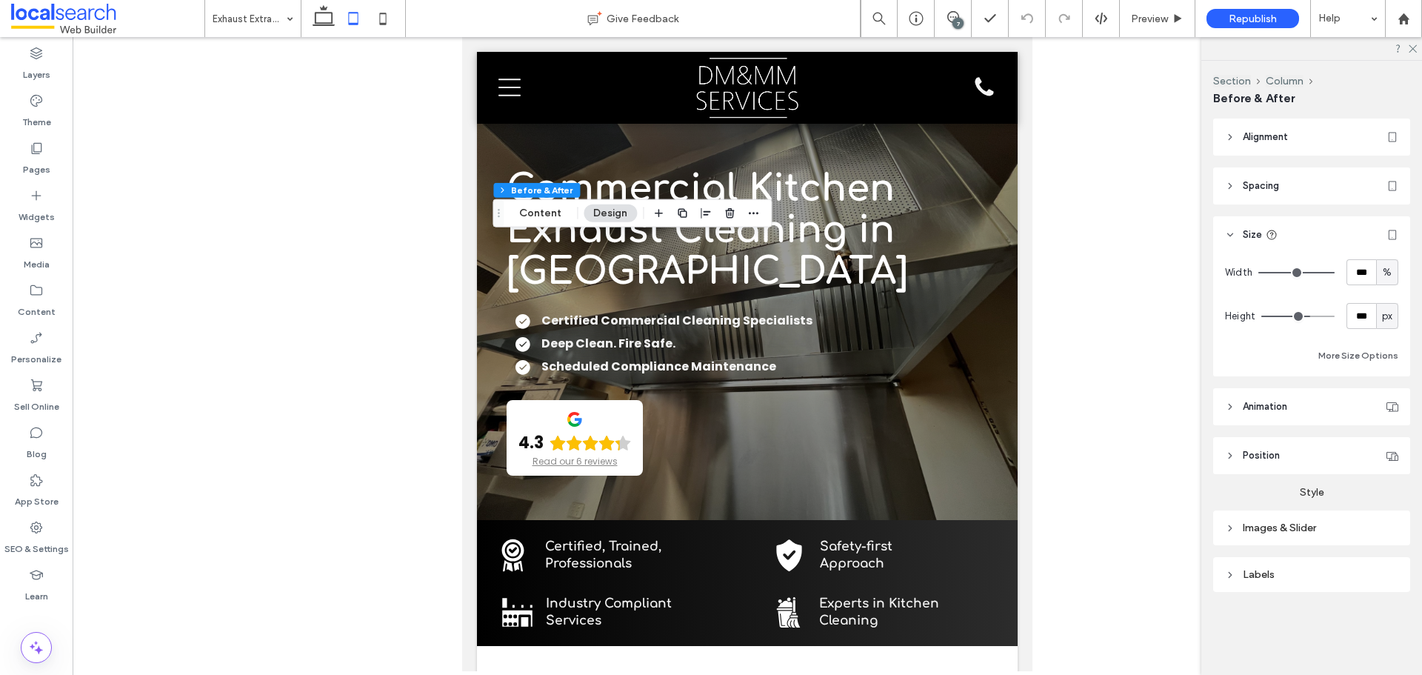
click at [1275, 530] on div "Images & Slider" at bounding box center [1311, 527] width 173 height 13
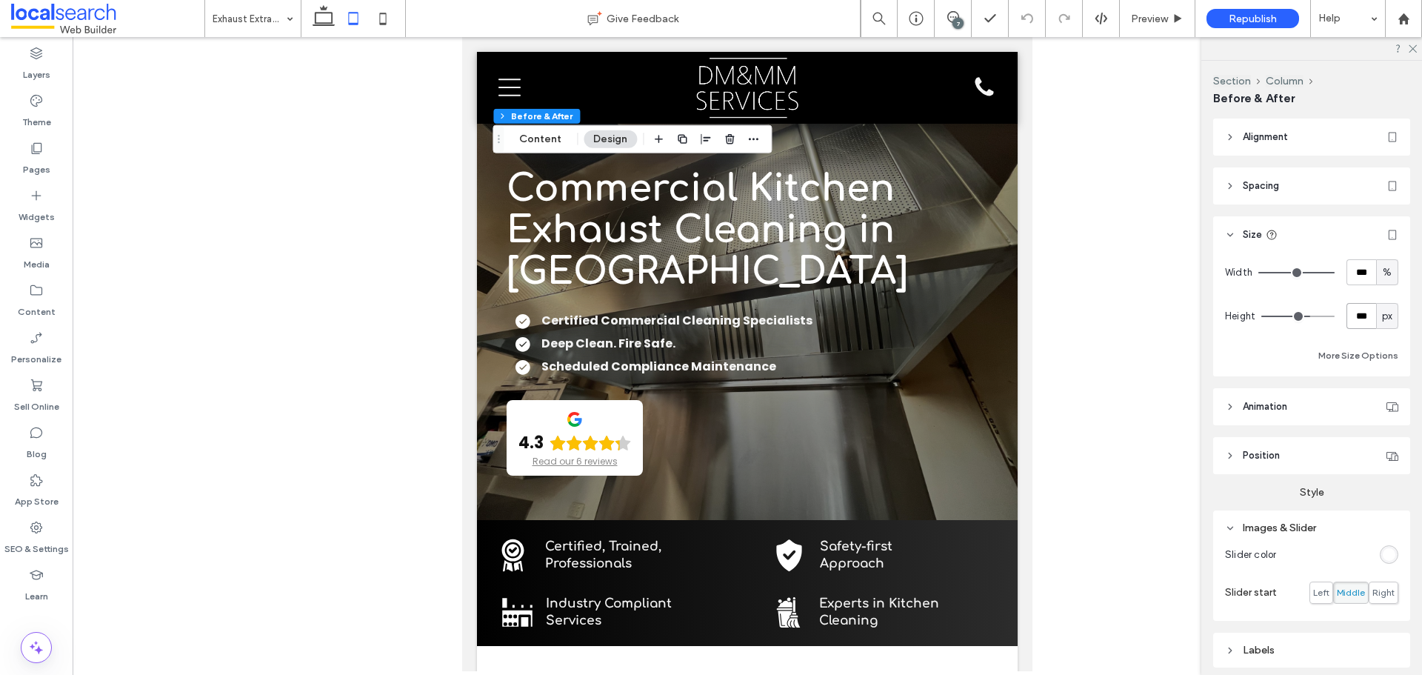
click at [1360, 310] on input "***" at bounding box center [1361, 316] width 30 height 26
paste input "**"
type input "*****"
type input "***"
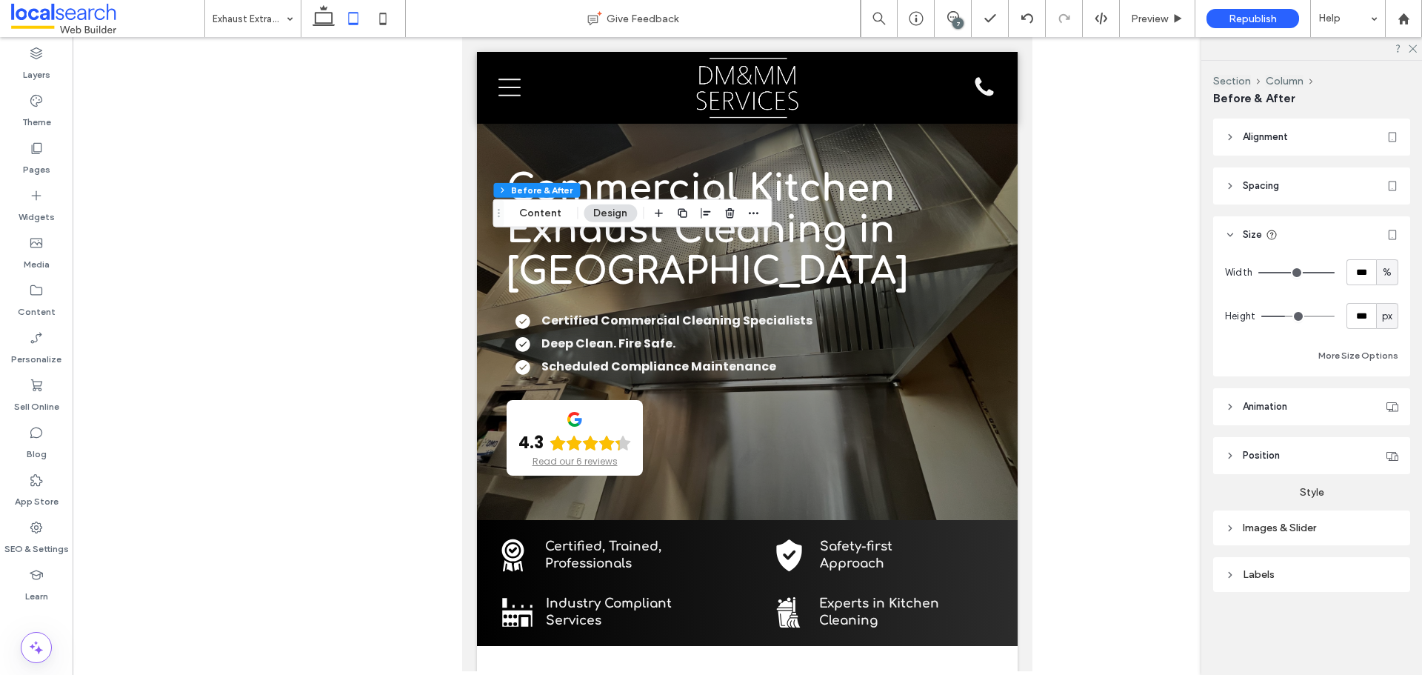
click at [1309, 458] on header "Position" at bounding box center [1311, 455] width 197 height 37
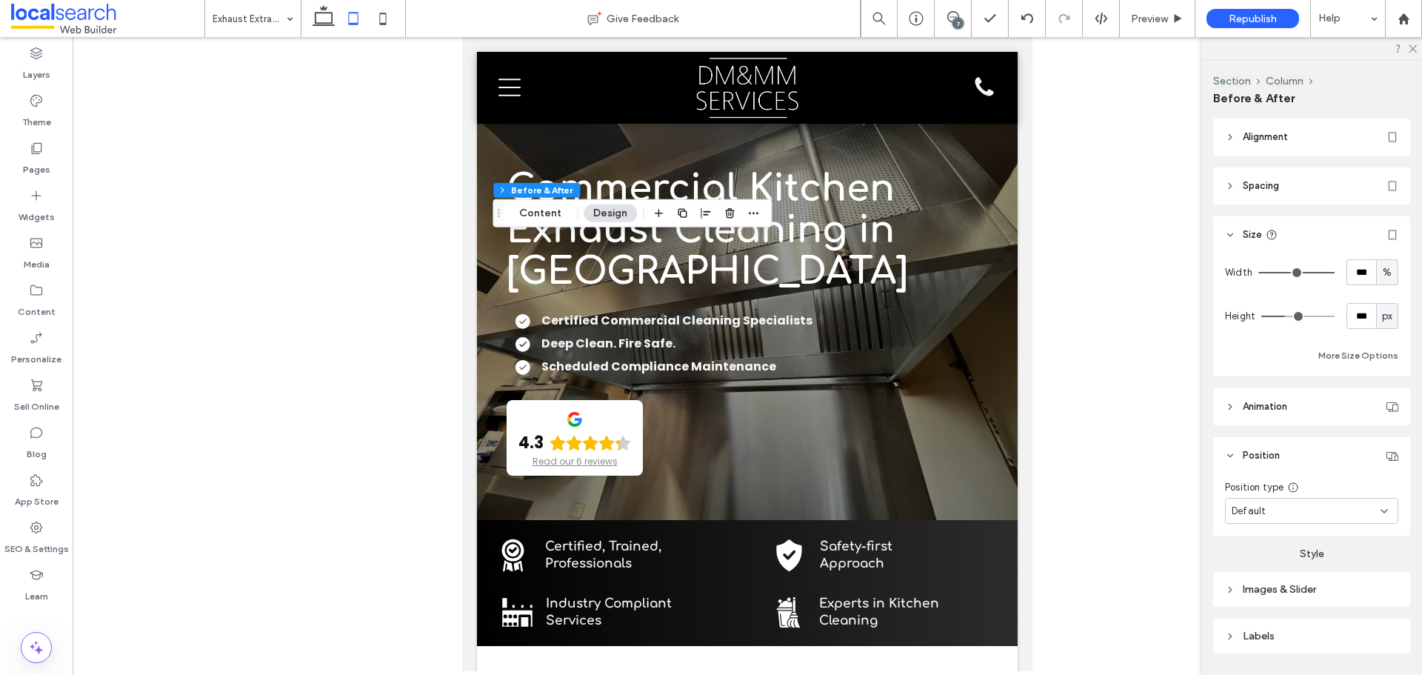
scroll to position [44, 0]
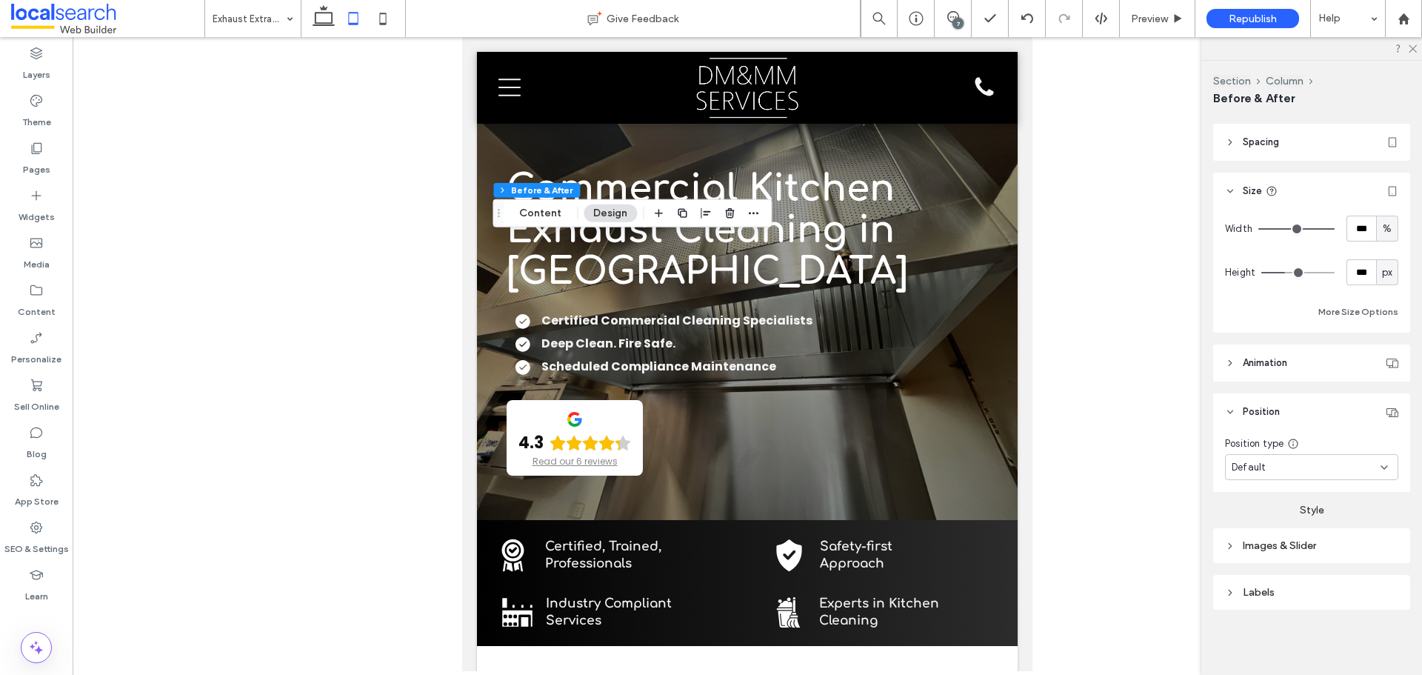
click at [1296, 466] on div "Default" at bounding box center [1306, 467] width 149 height 15
click at [1269, 544] on div "Pinned" at bounding box center [1308, 545] width 164 height 26
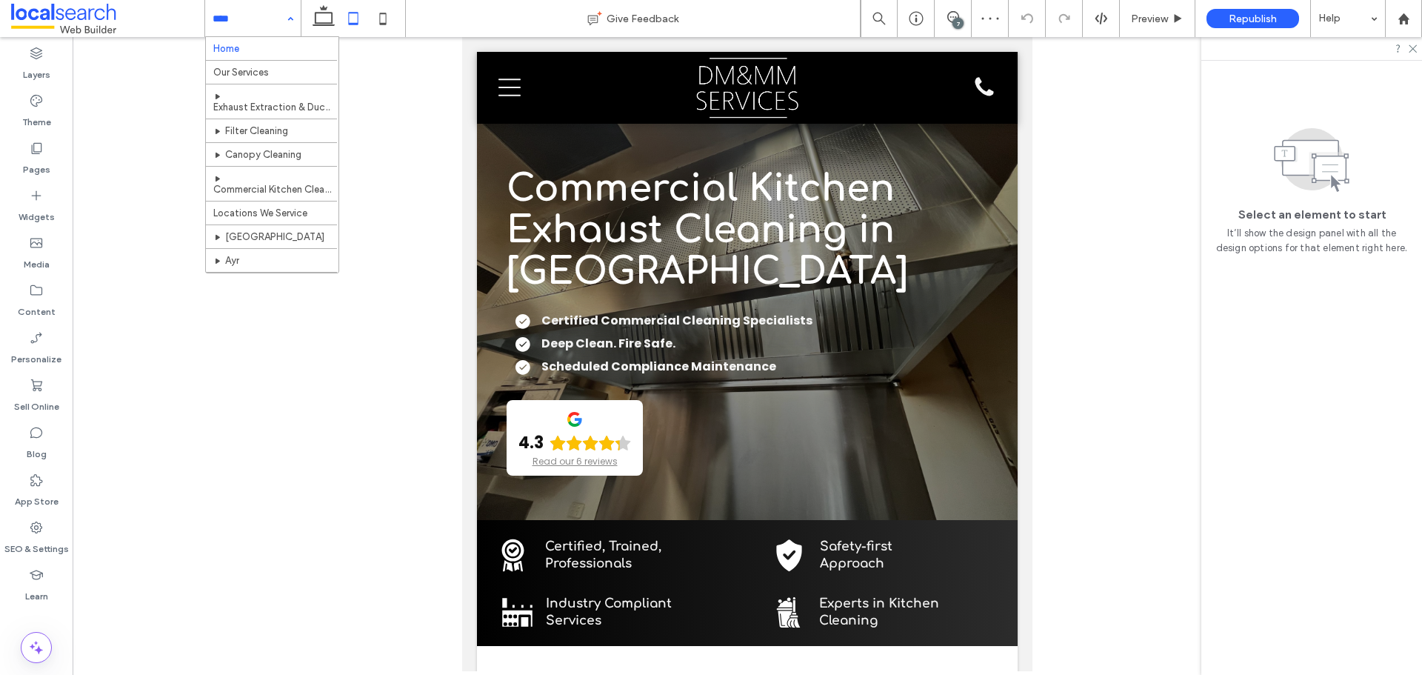
click at [249, 36] on input at bounding box center [249, 18] width 73 height 37
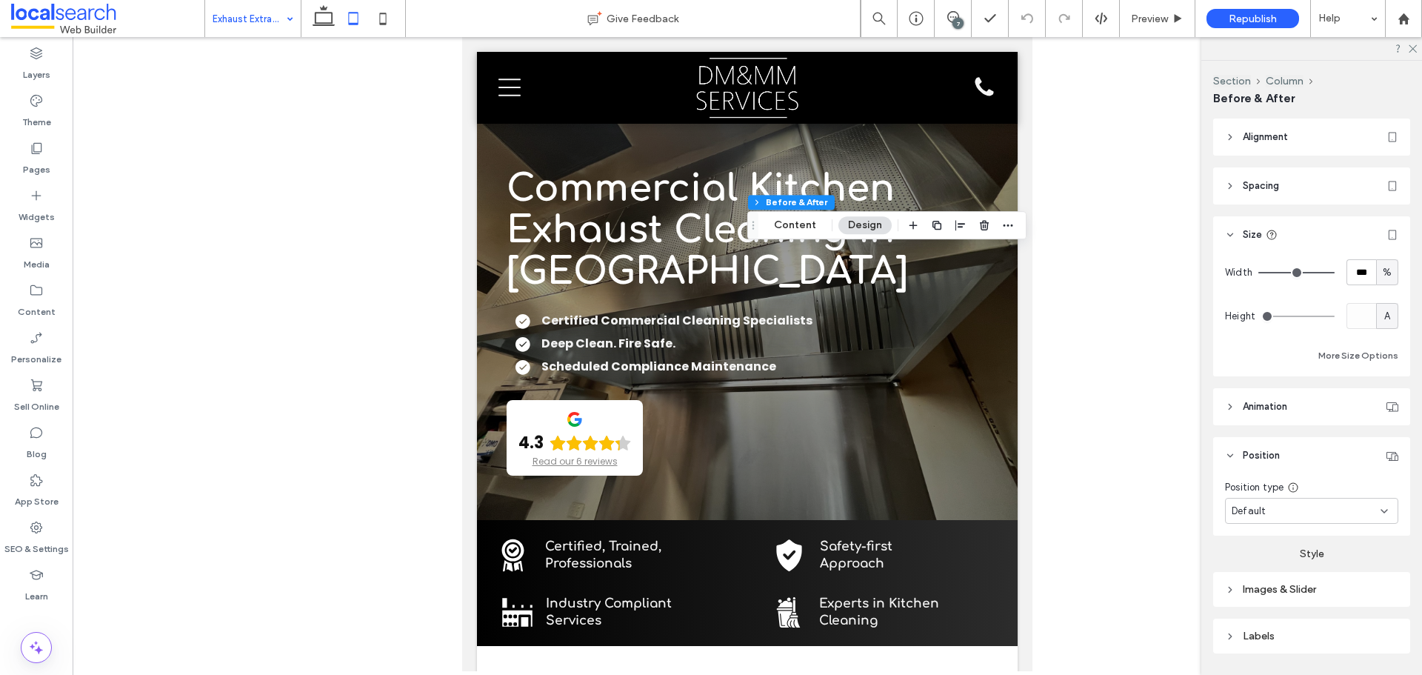
scroll to position [44, 0]
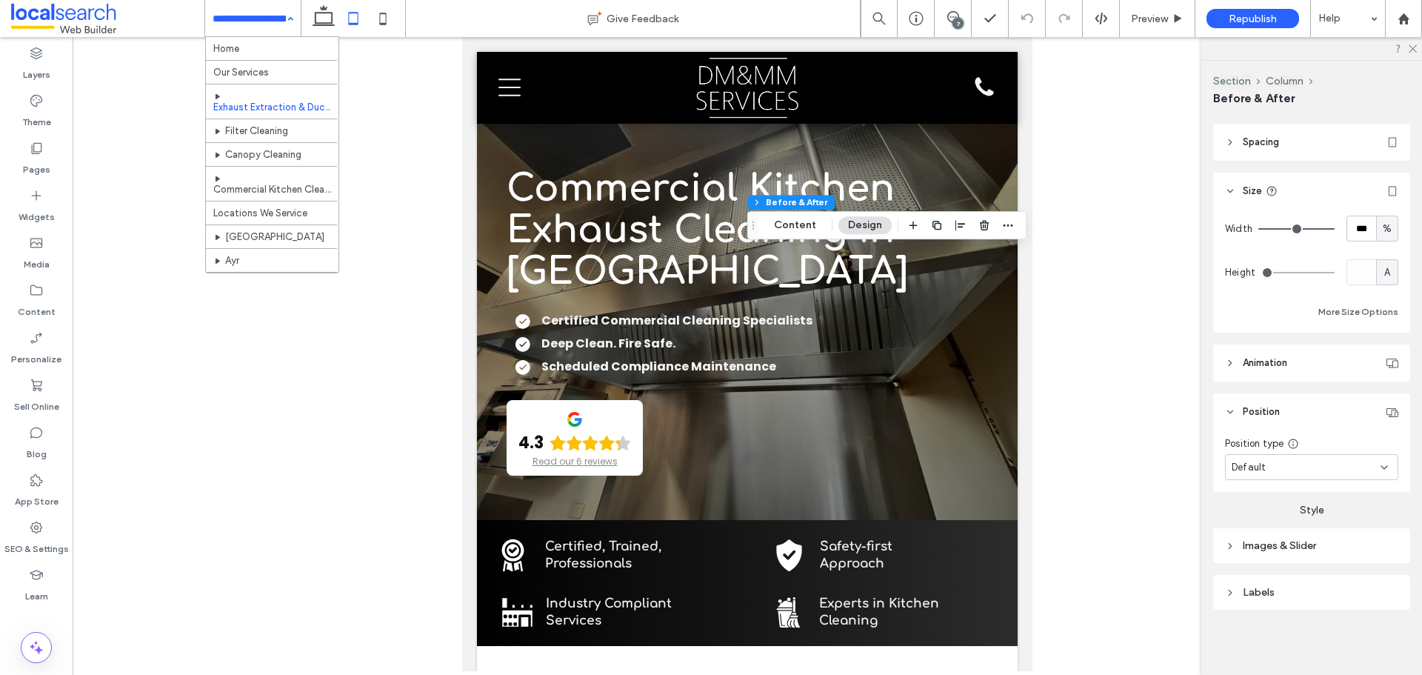
click at [1384, 273] on span "A" at bounding box center [1387, 272] width 6 height 15
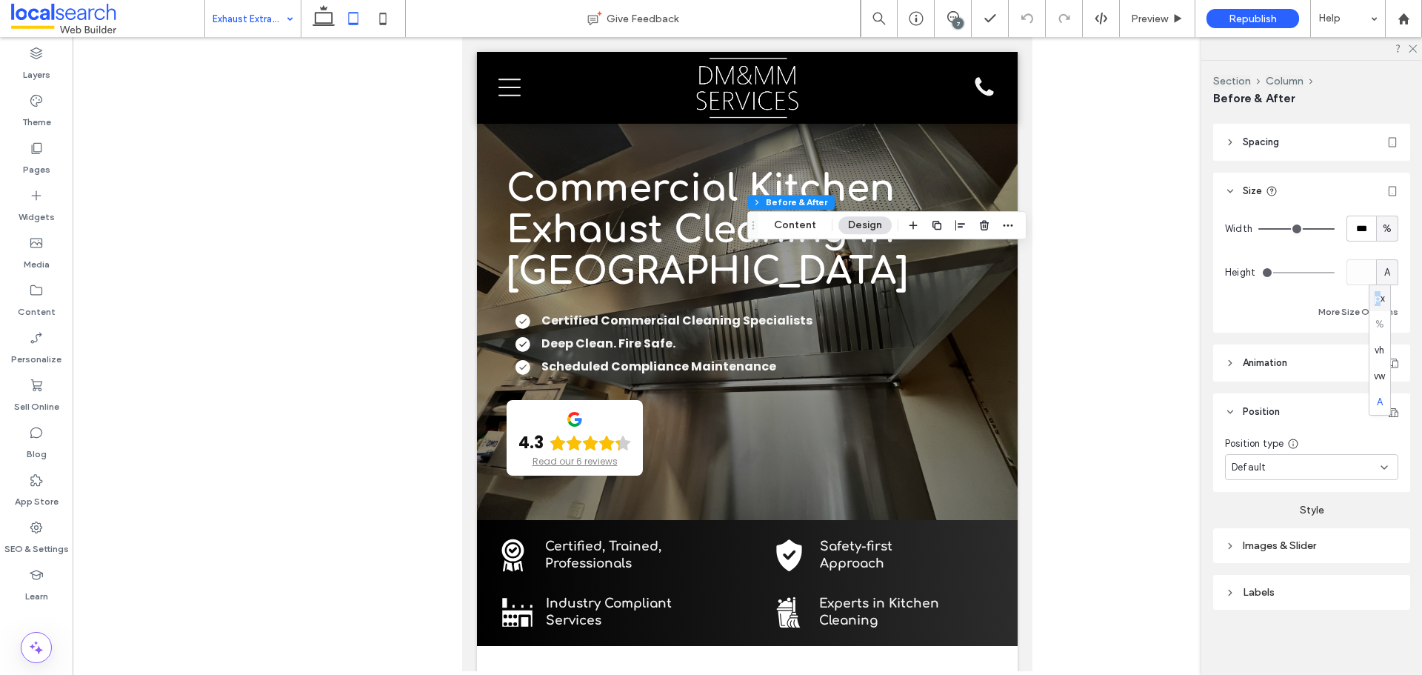
click at [1378, 304] on span "px" at bounding box center [1380, 298] width 10 height 15
type input "***"
click at [1358, 272] on input "*****" at bounding box center [1361, 272] width 30 height 26
paste input "number-input"
type input "*****"
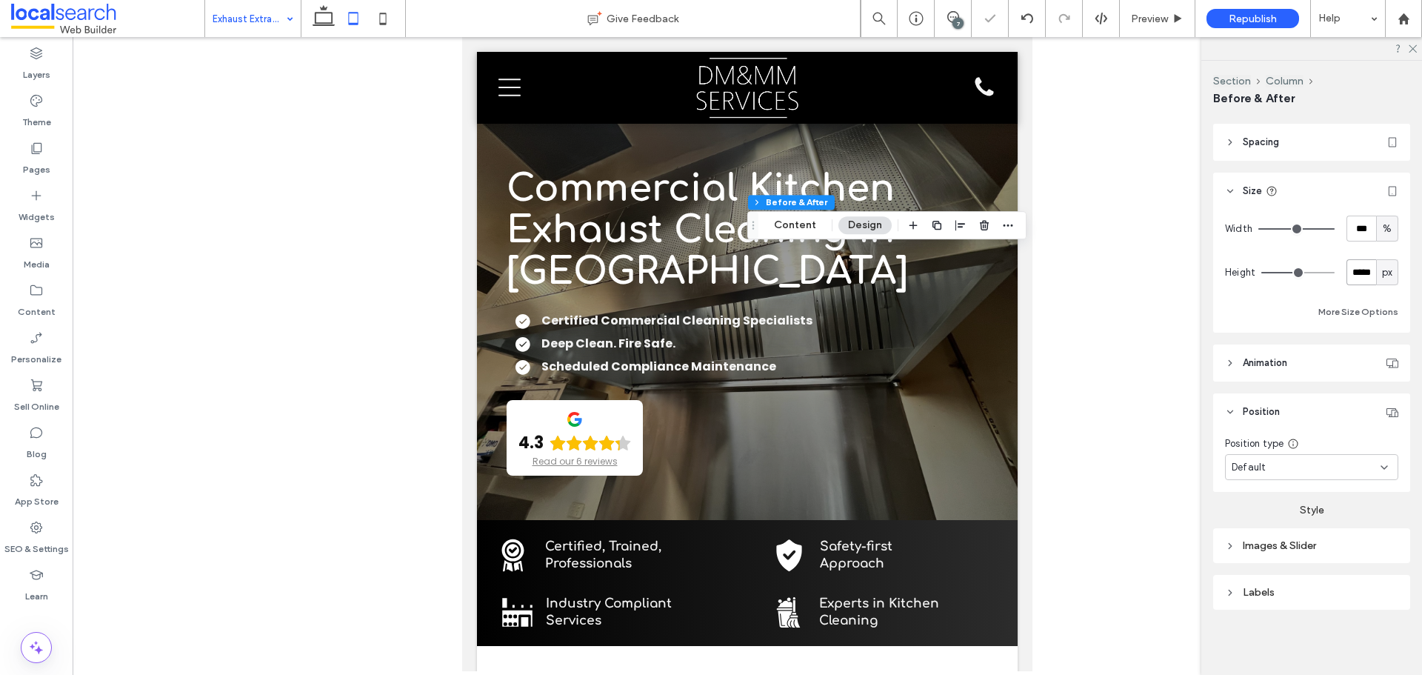
type input "***"
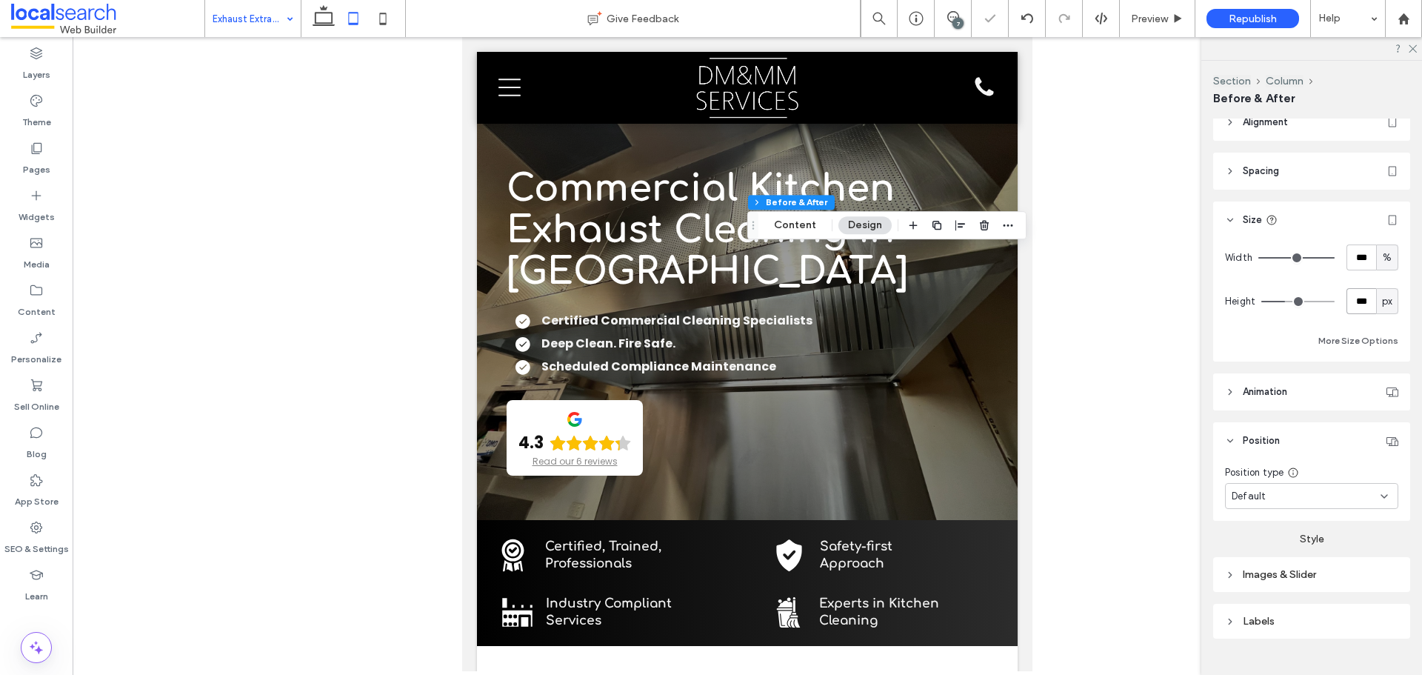
scroll to position [0, 0]
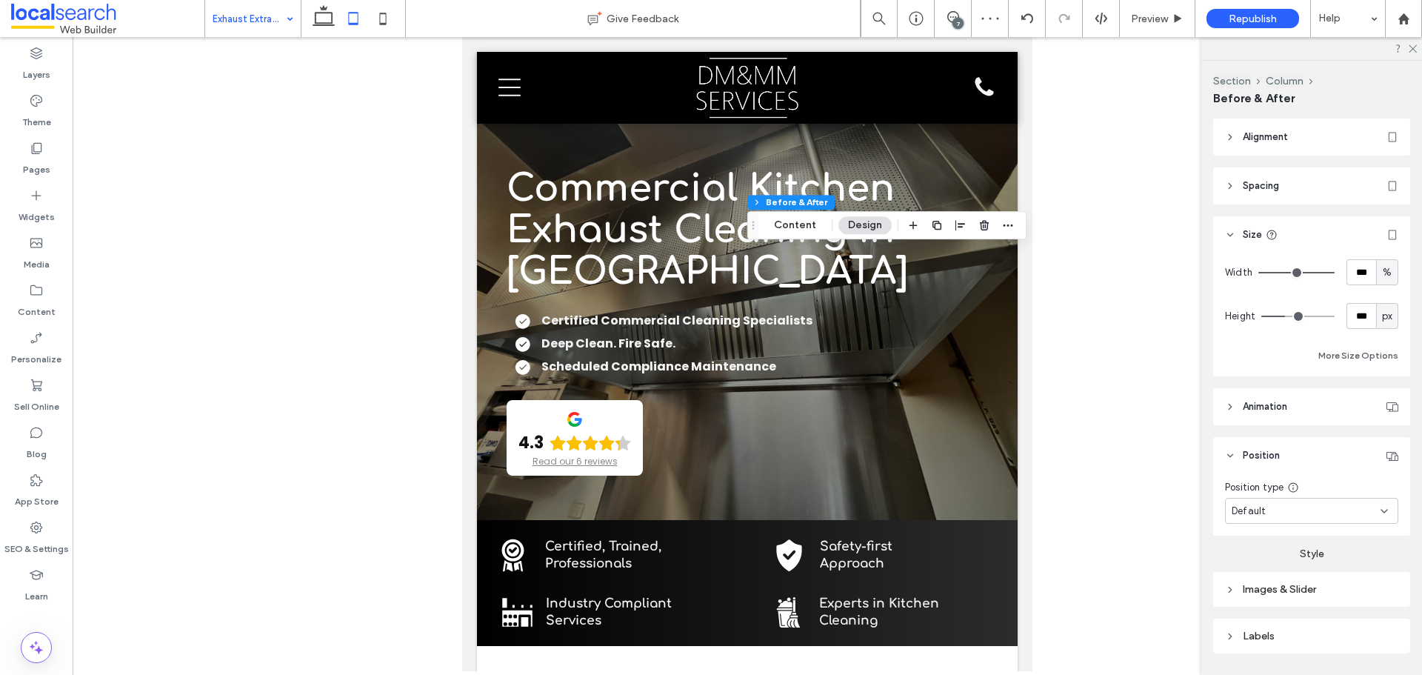
click at [1297, 514] on div "Default" at bounding box center [1306, 511] width 149 height 15
click at [1271, 408] on div "Pinned" at bounding box center [1308, 410] width 164 height 26
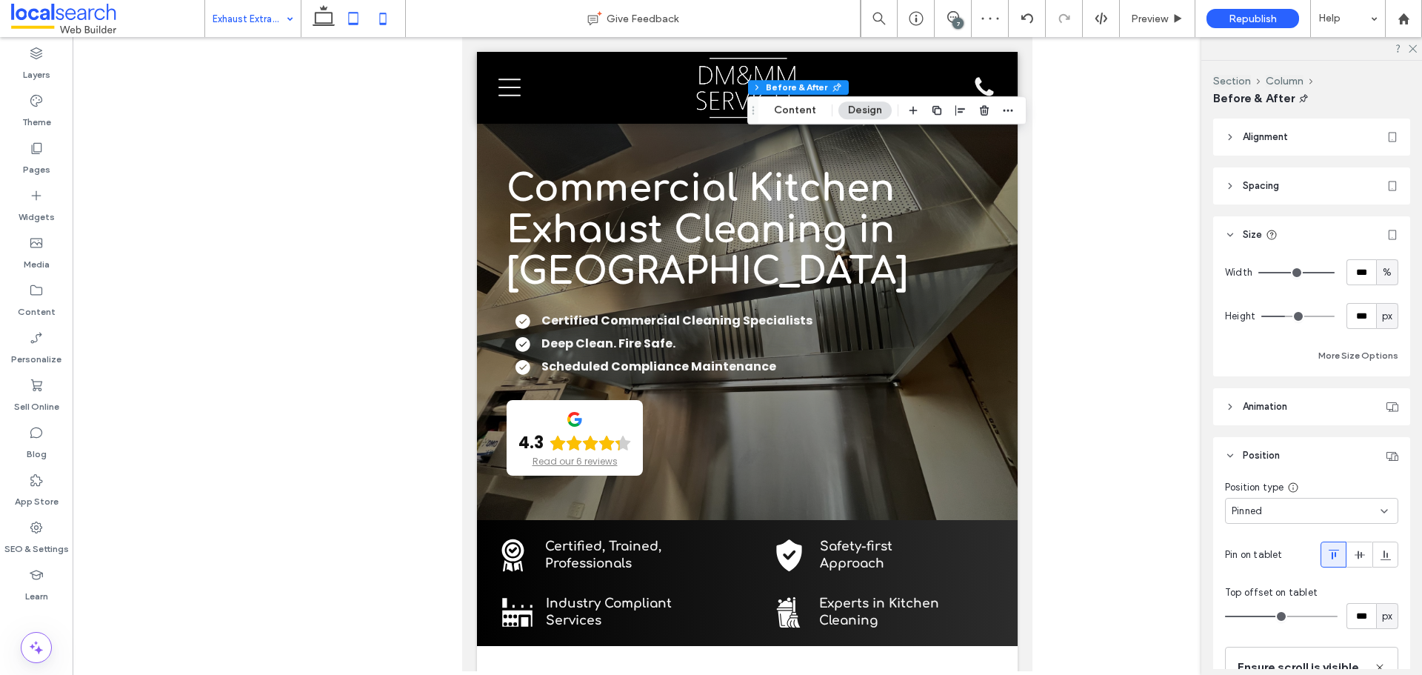
click at [376, 24] on icon at bounding box center [383, 19] width 30 height 30
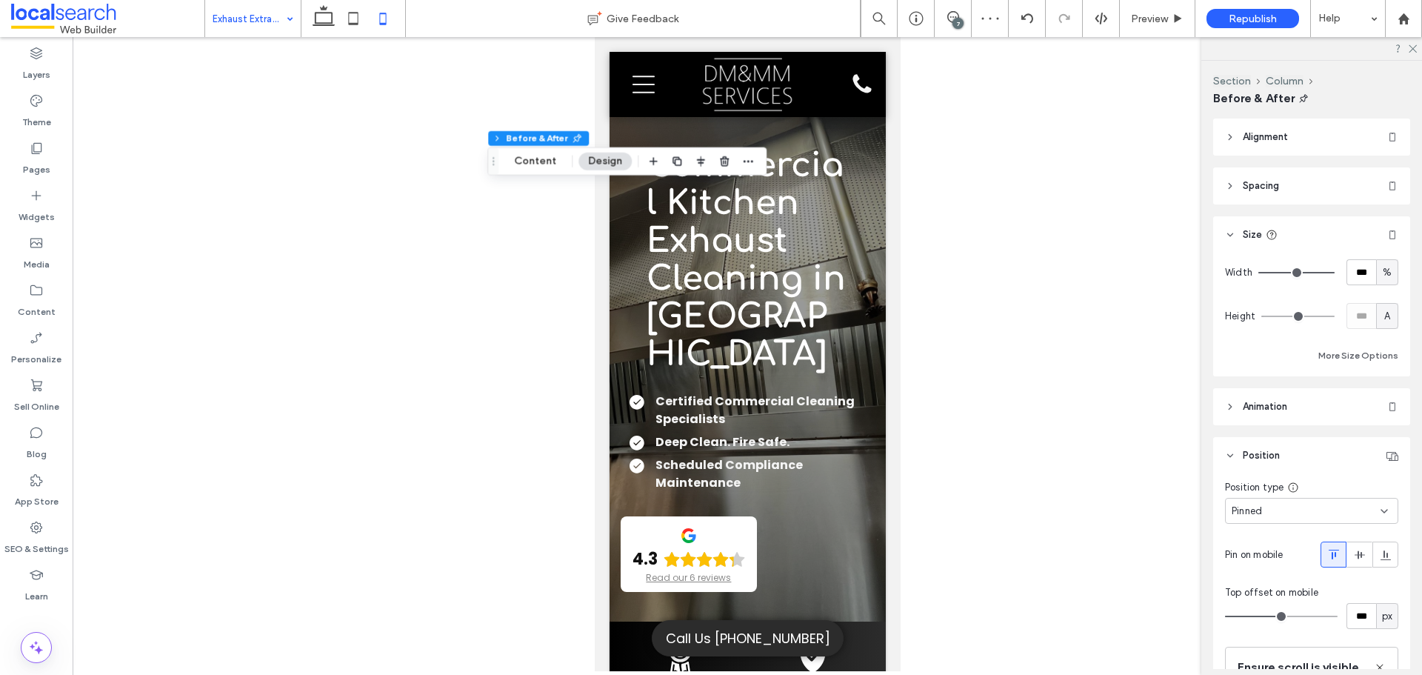
type input "*"
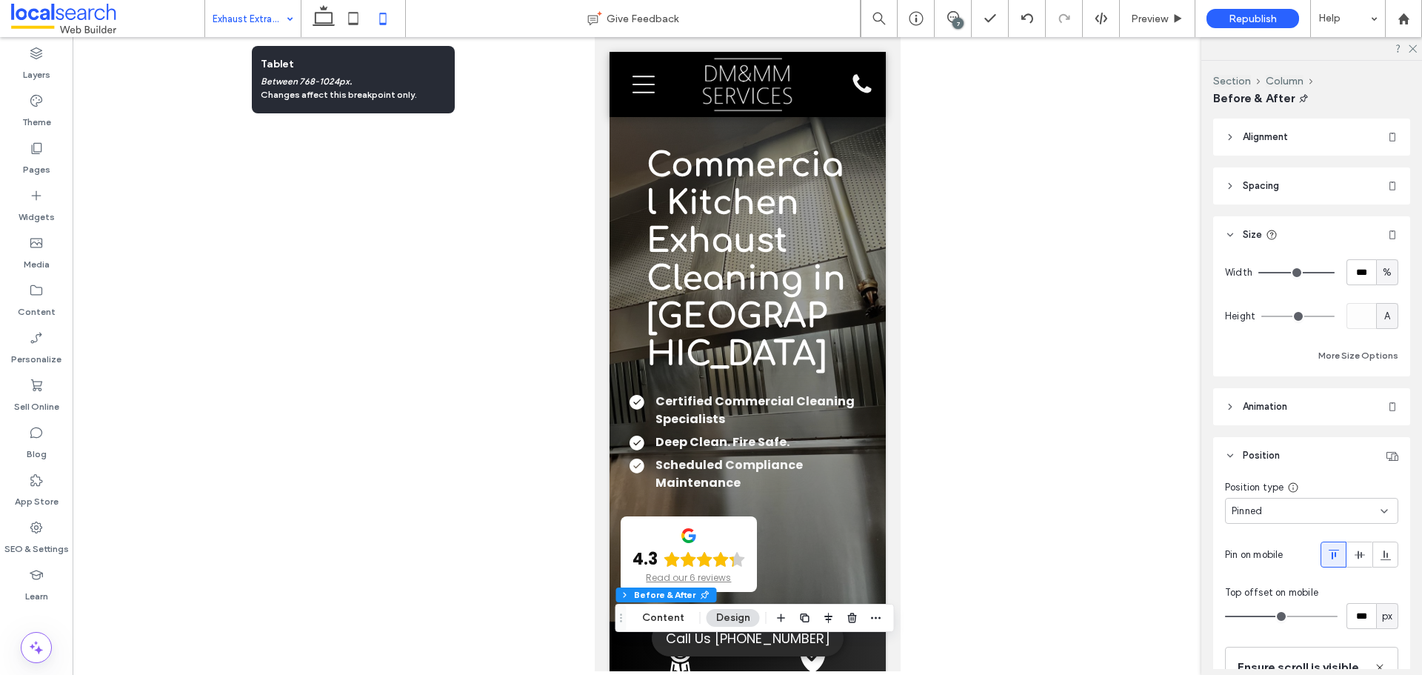
drag, startPoint x: 352, startPoint y: 22, endPoint x: 378, endPoint y: 39, distance: 31.0
click at [353, 24] on icon at bounding box center [353, 19] width 30 height 30
type input "***"
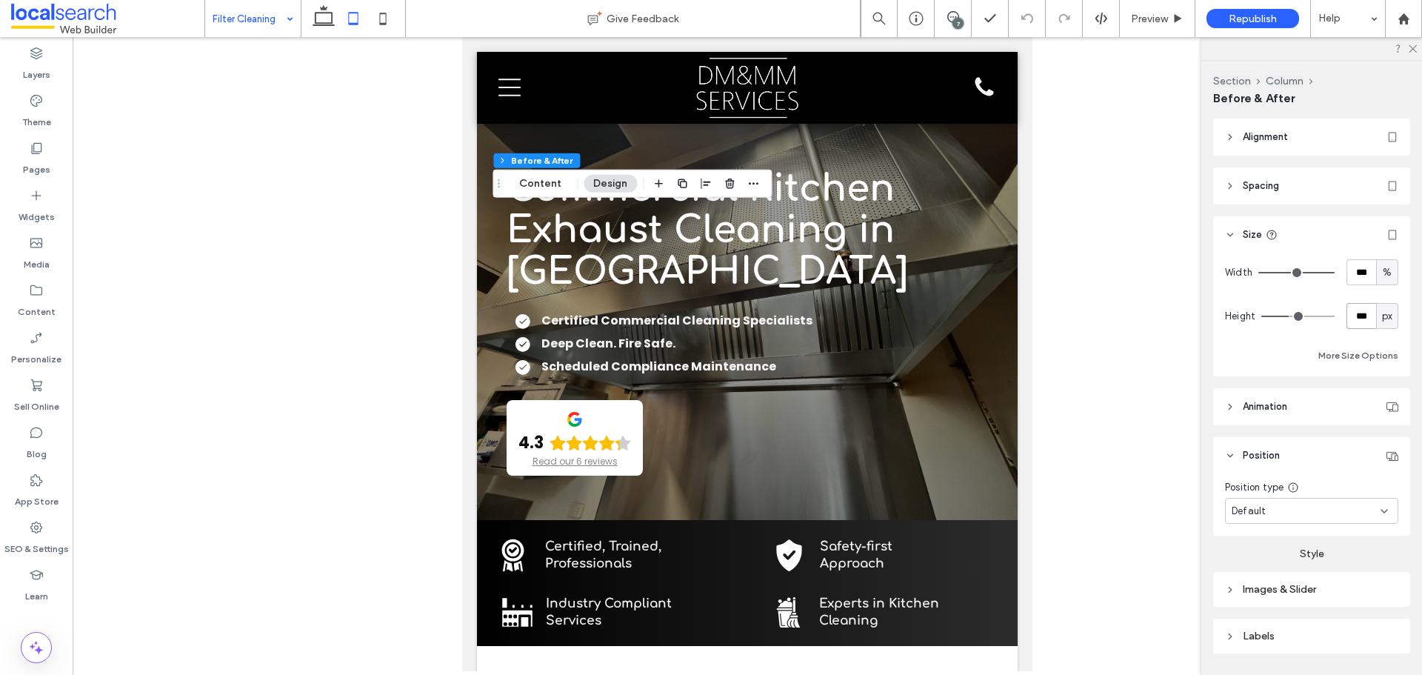
click at [1359, 313] on input "***" at bounding box center [1361, 316] width 30 height 26
paste input "**"
type input "*****"
type input "***"
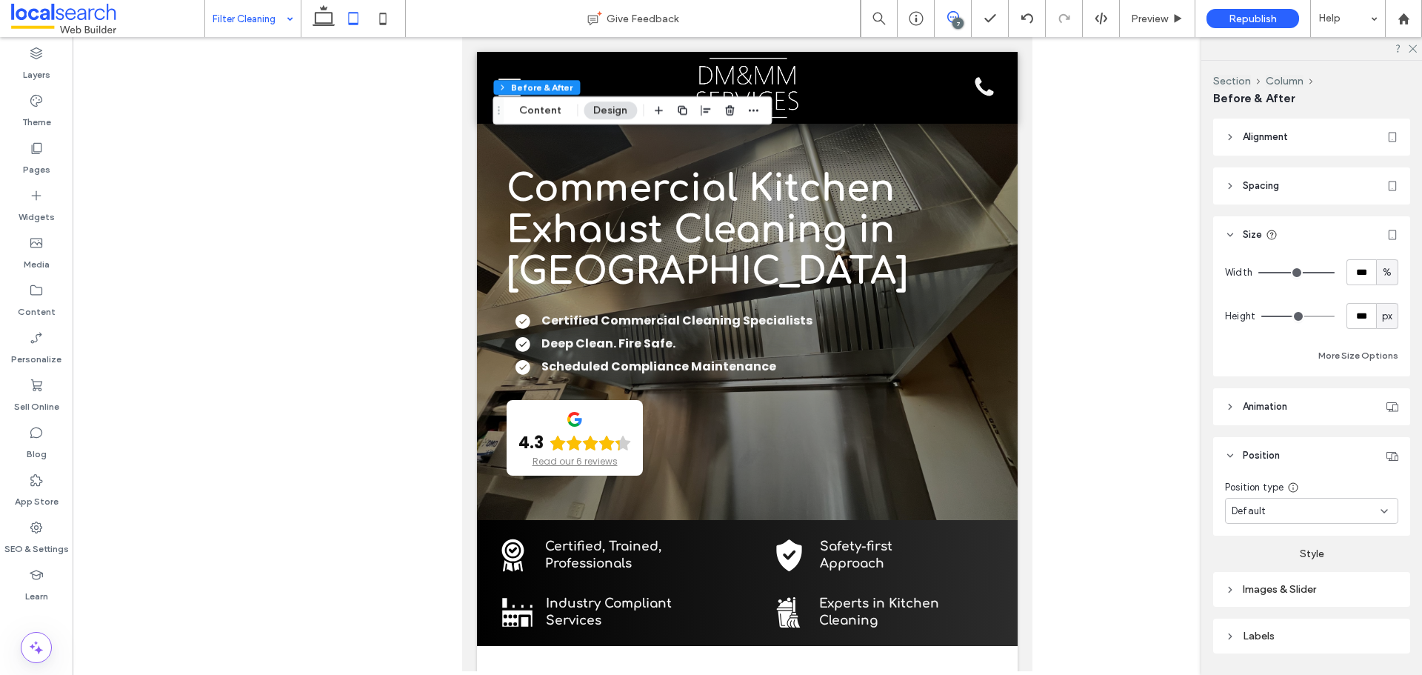
click at [945, 12] on div "7" at bounding box center [953, 18] width 37 height 37
click at [953, 15] on icon at bounding box center [953, 17] width 12 height 12
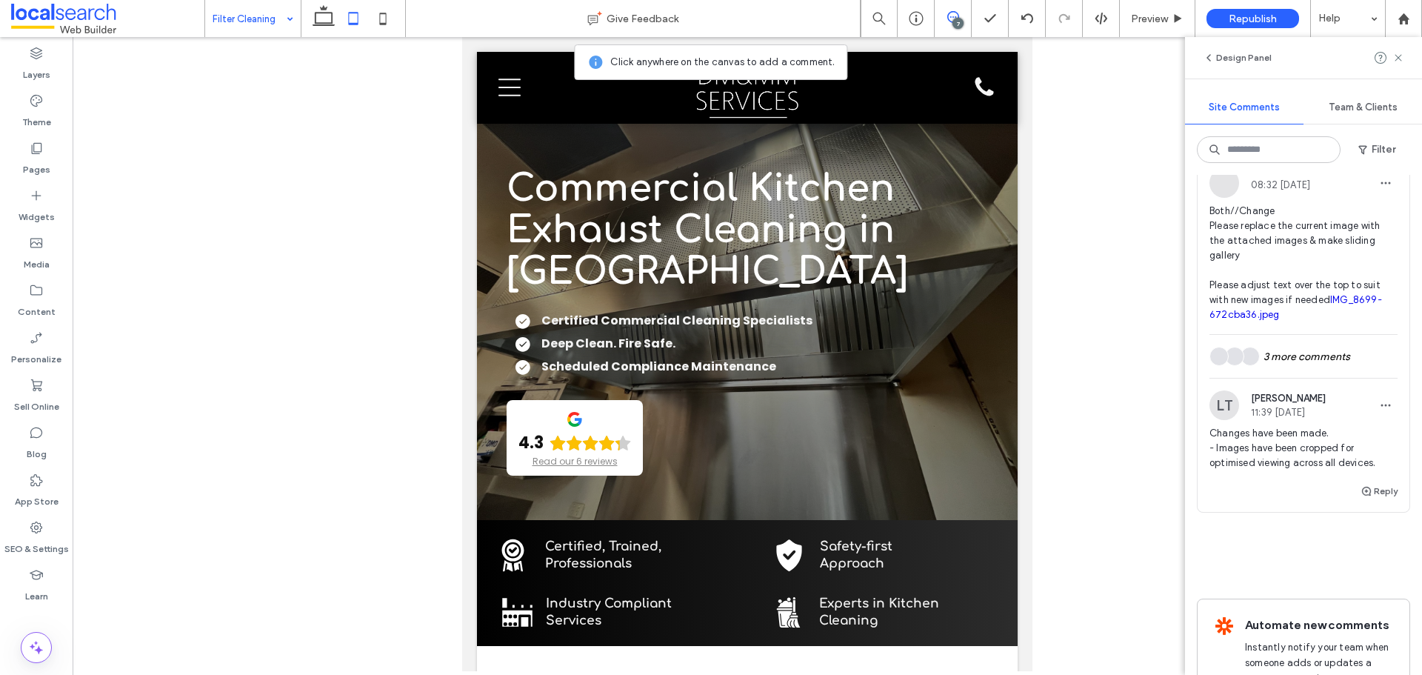
scroll to position [1860, 0]
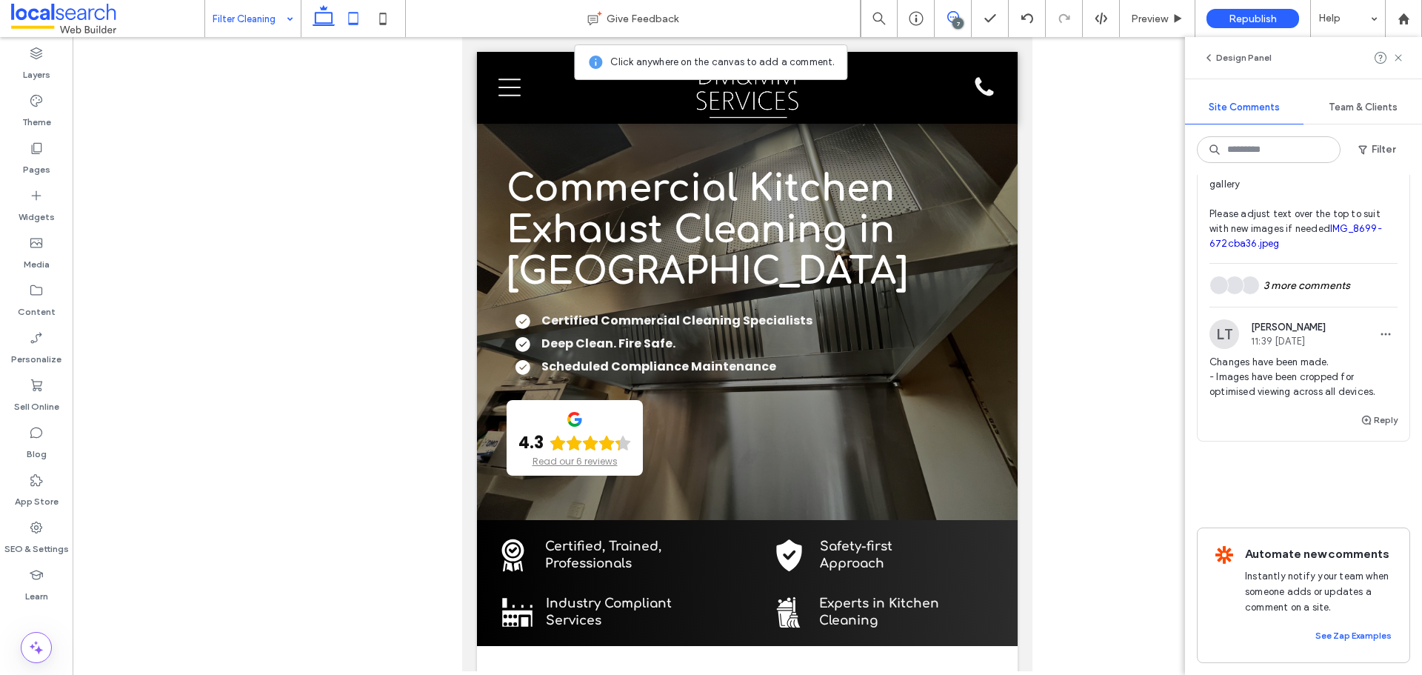
click at [329, 18] on icon at bounding box center [324, 19] width 30 height 30
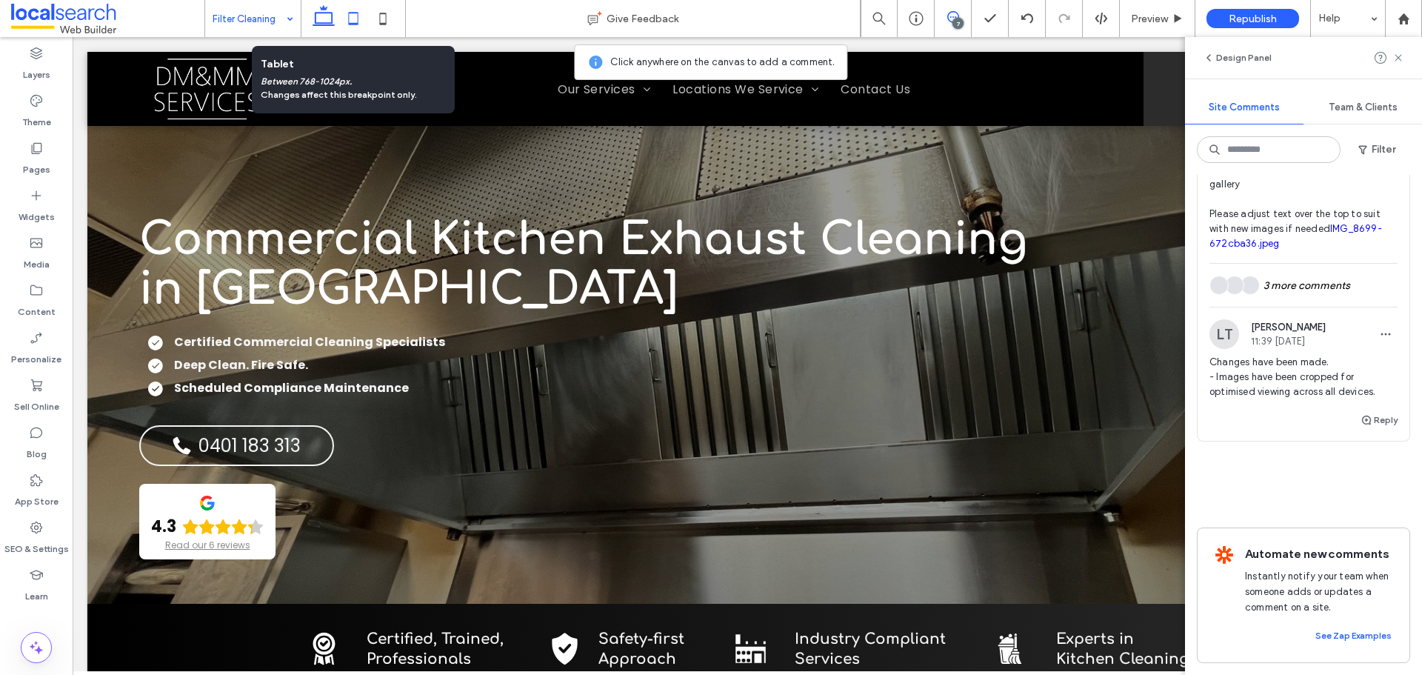
click at [356, 18] on icon at bounding box center [353, 19] width 30 height 30
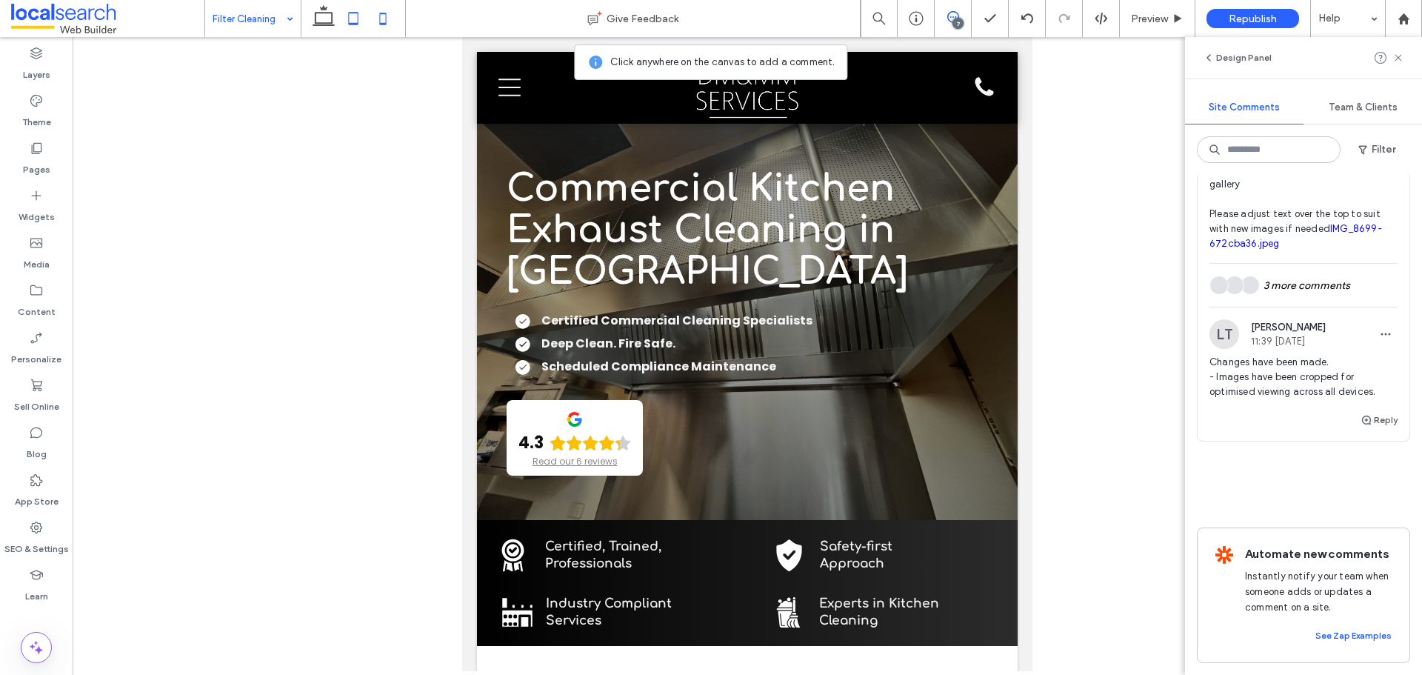
click at [378, 24] on icon at bounding box center [383, 19] width 30 height 30
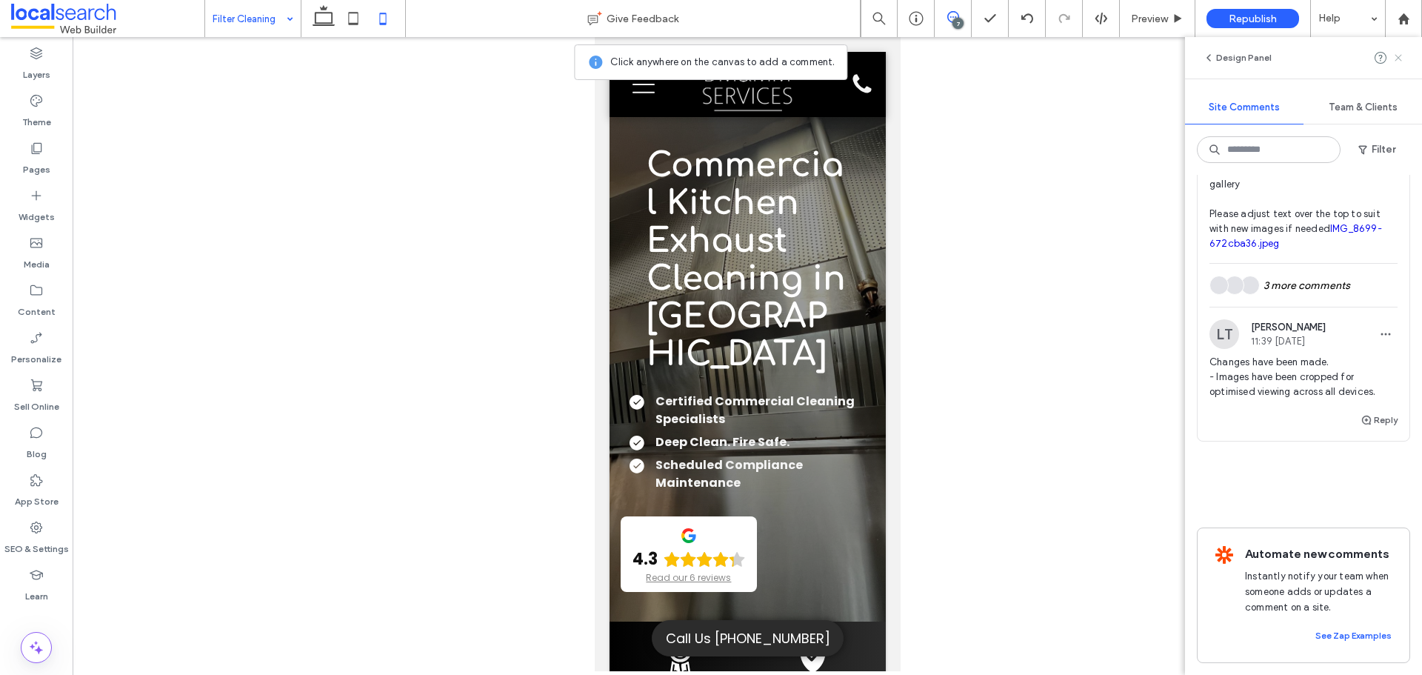
click at [1401, 61] on use at bounding box center [1398, 57] width 7 height 7
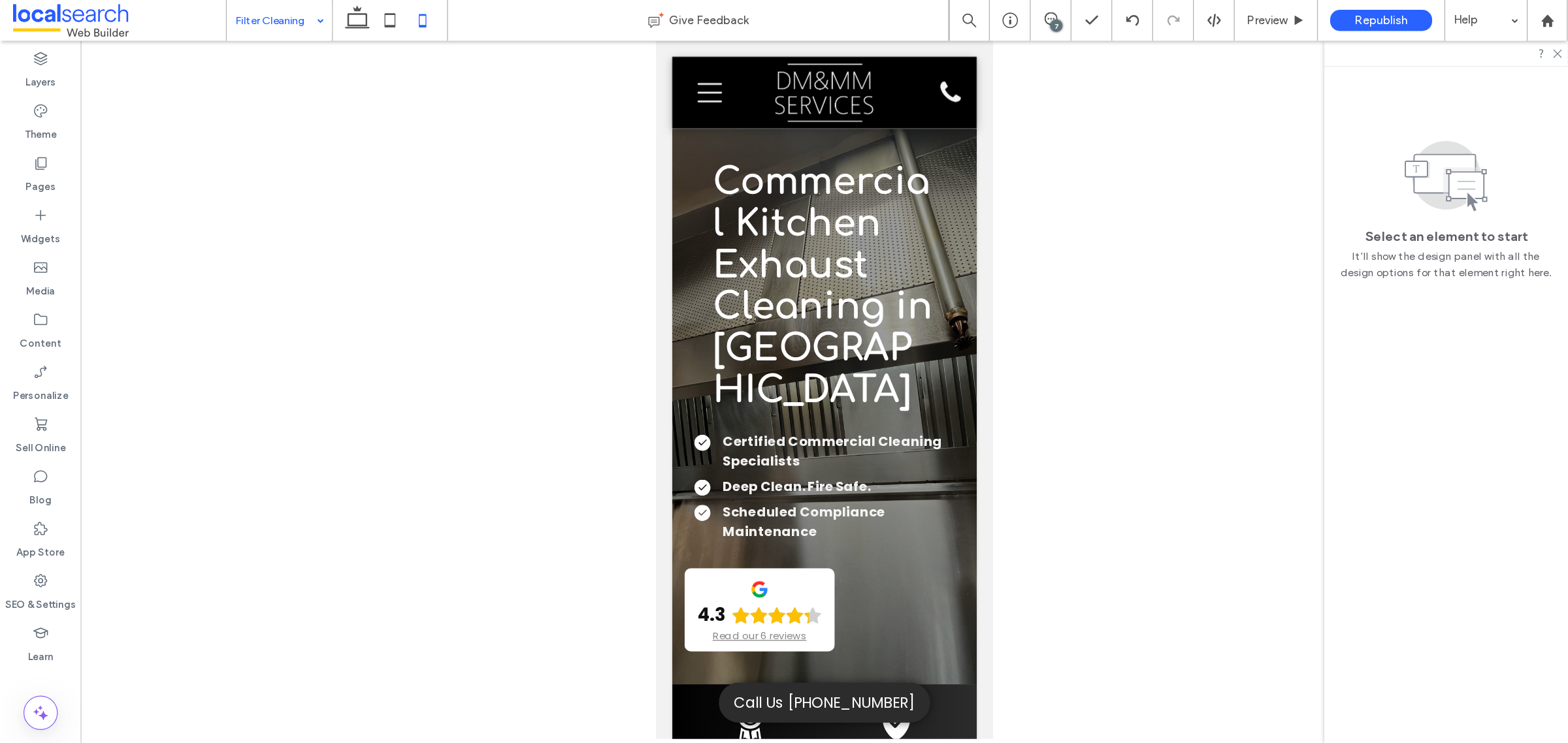
scroll to position [0, 0]
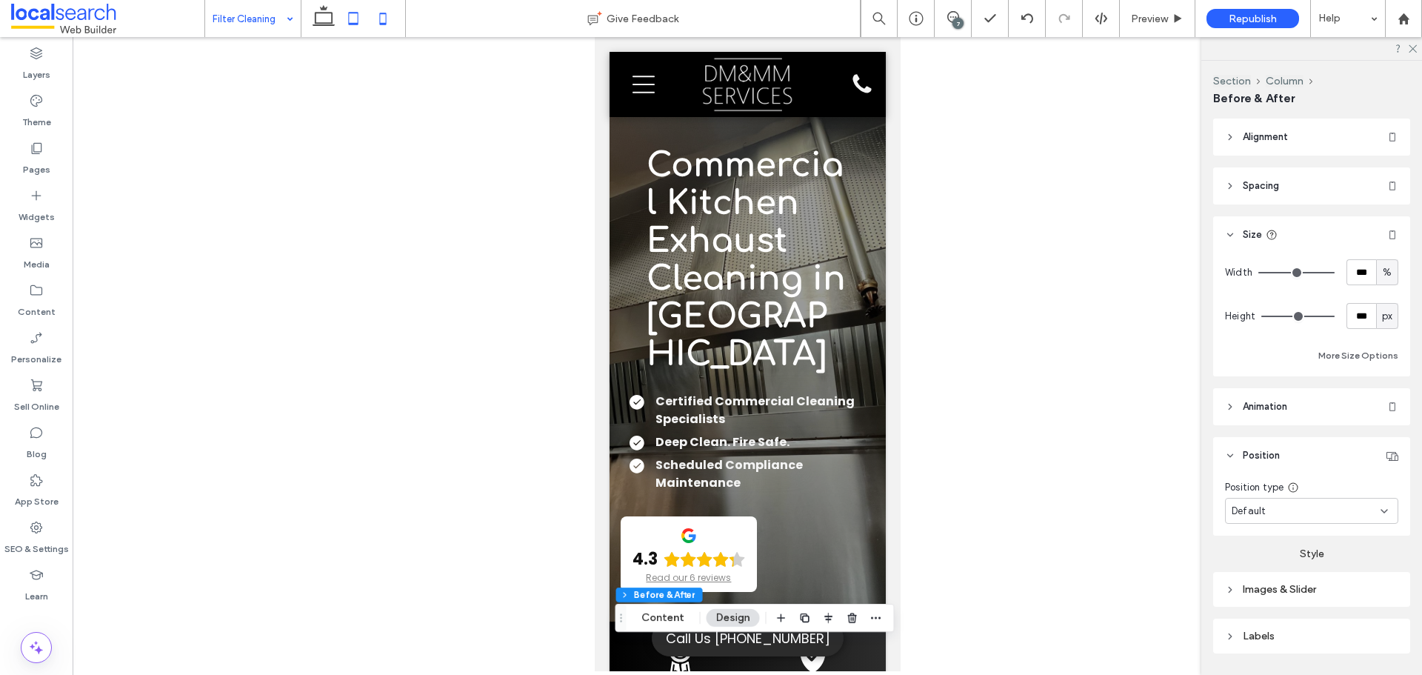
click at [356, 21] on icon at bounding box center [353, 19] width 30 height 30
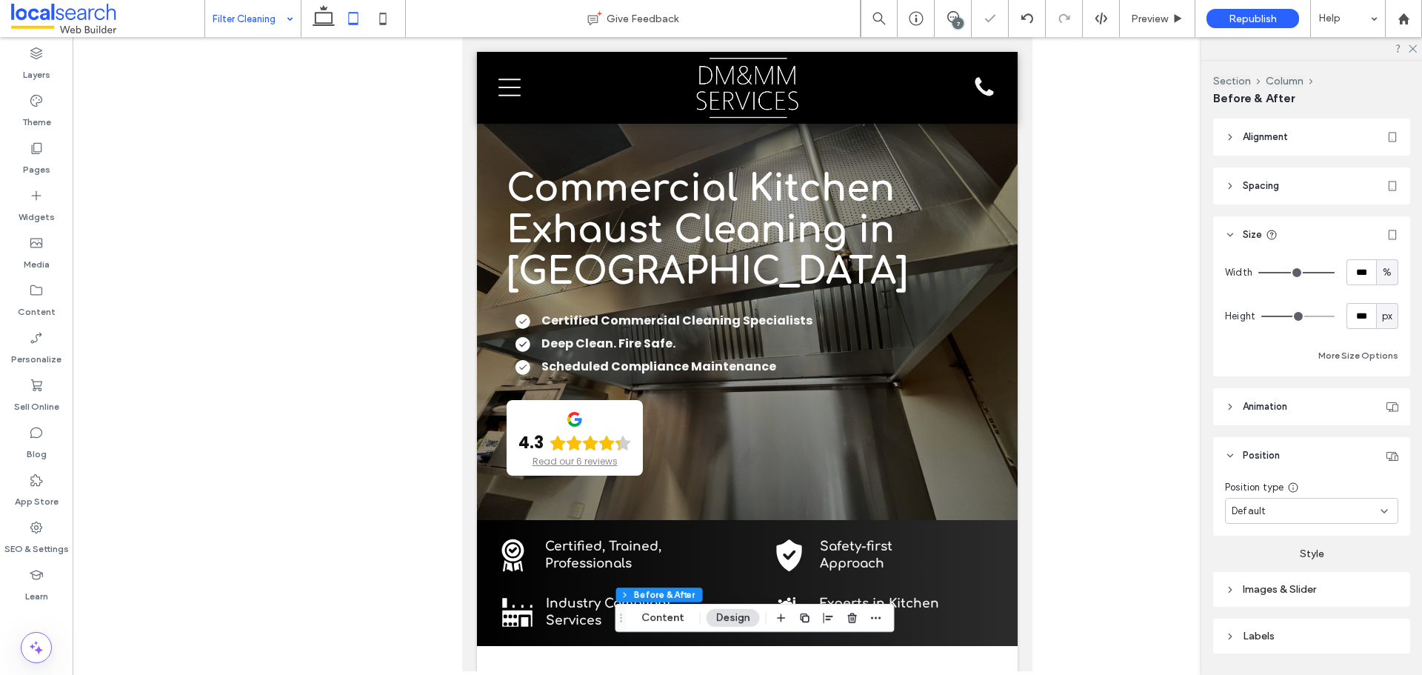
type input "***"
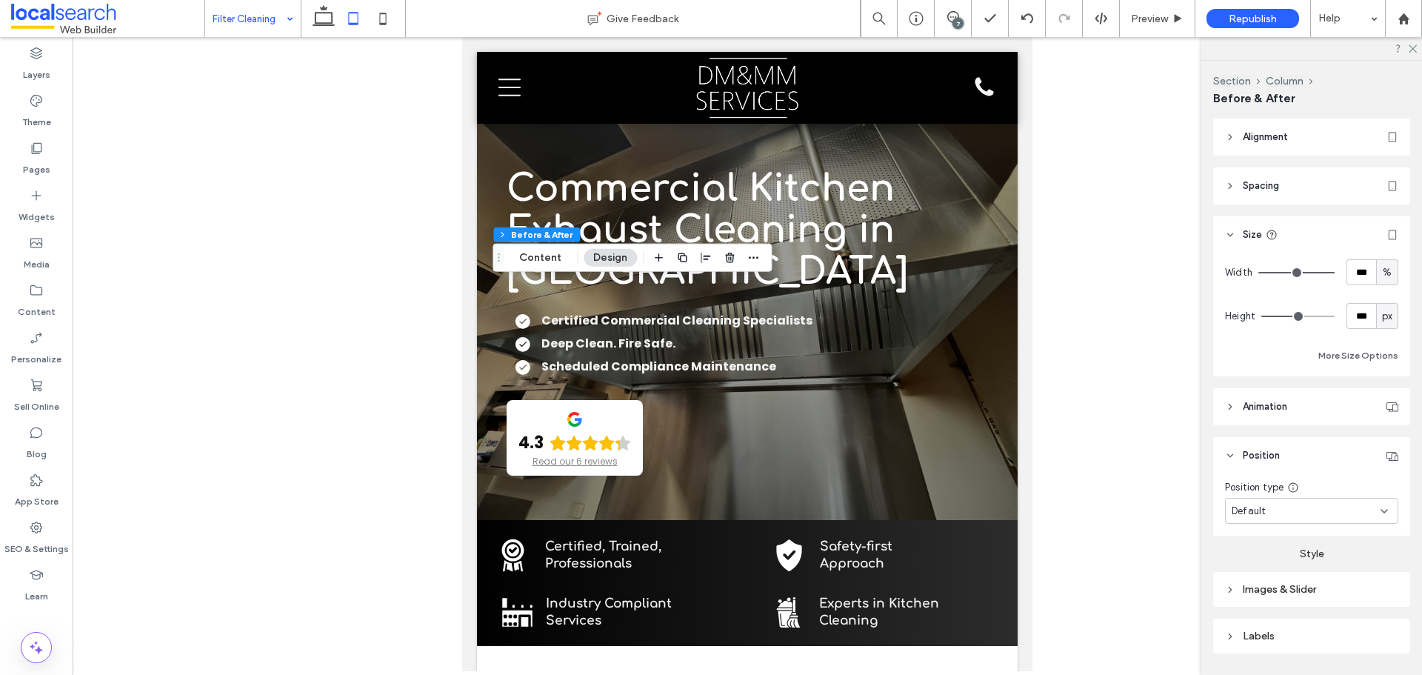
click at [1282, 510] on div "Default" at bounding box center [1306, 511] width 149 height 15
click at [1253, 413] on span "Pinned" at bounding box center [1247, 410] width 30 height 15
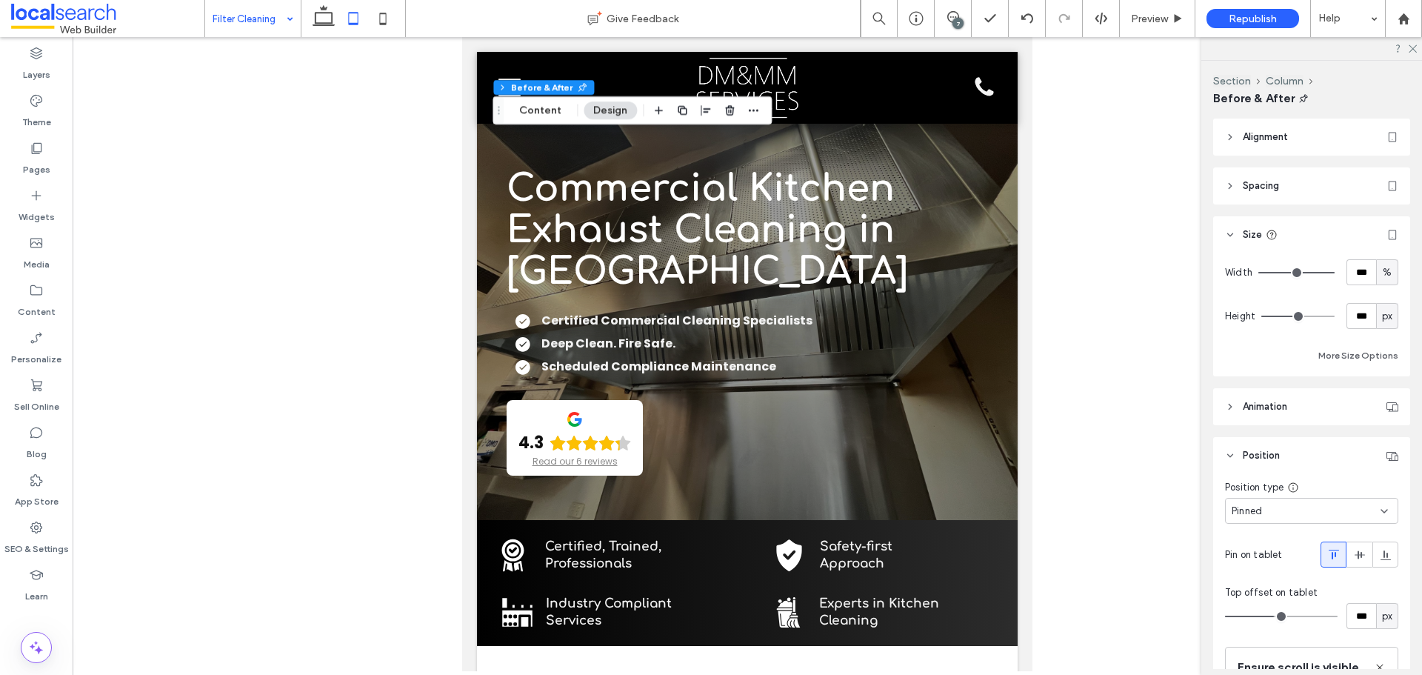
click at [1281, 513] on div "Pinned" at bounding box center [1306, 511] width 149 height 15
click at [1254, 364] on span "Default" at bounding box center [1249, 358] width 34 height 15
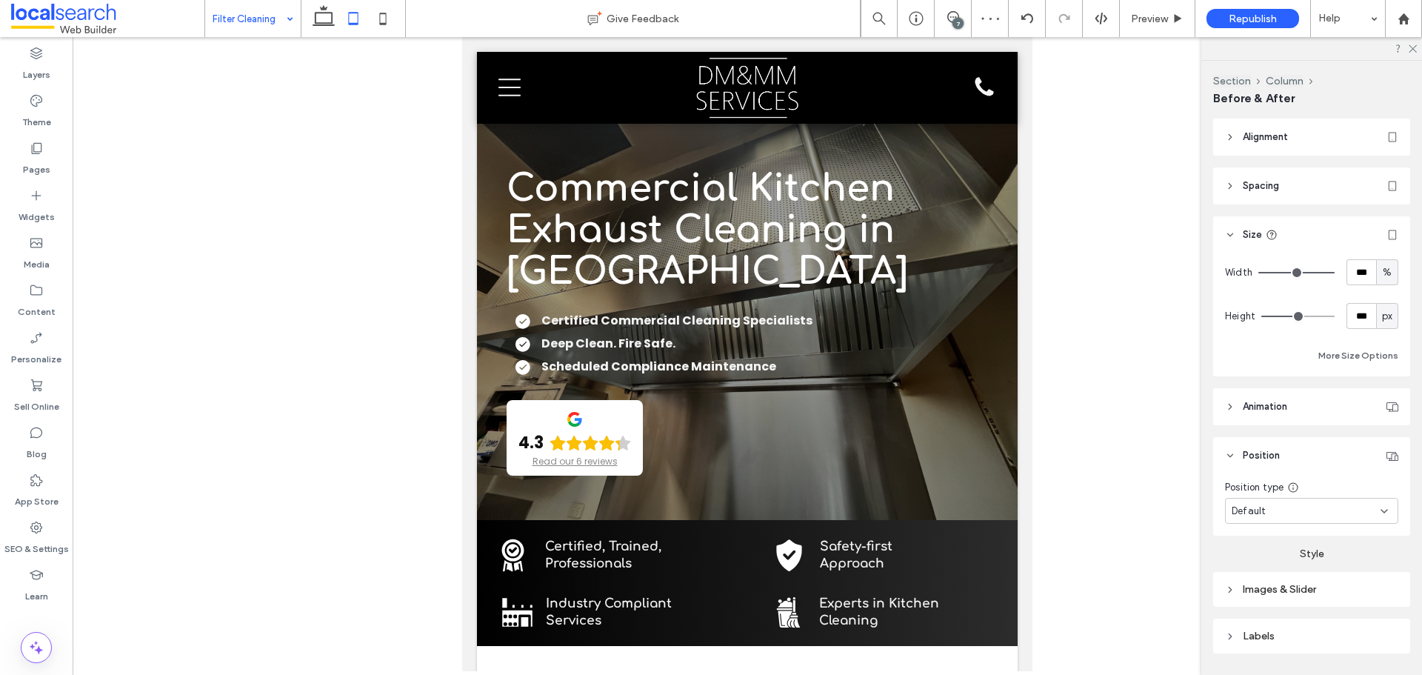
type input "***"
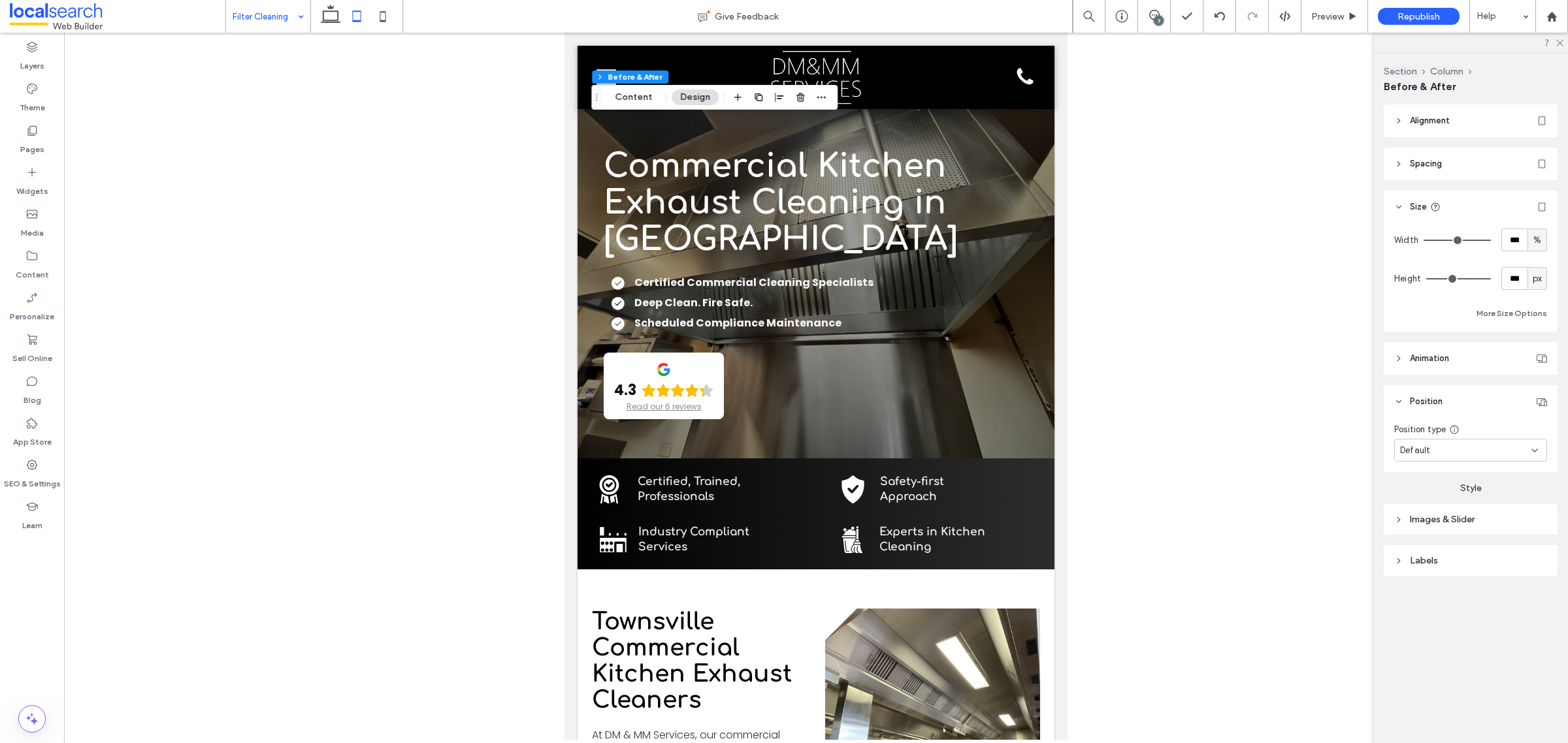
click at [458, 322] on div at bounding box center [816, 386] width 1504 height 707
click at [1253, 275] on input "***" at bounding box center [1514, 279] width 26 height 23
type input "***"
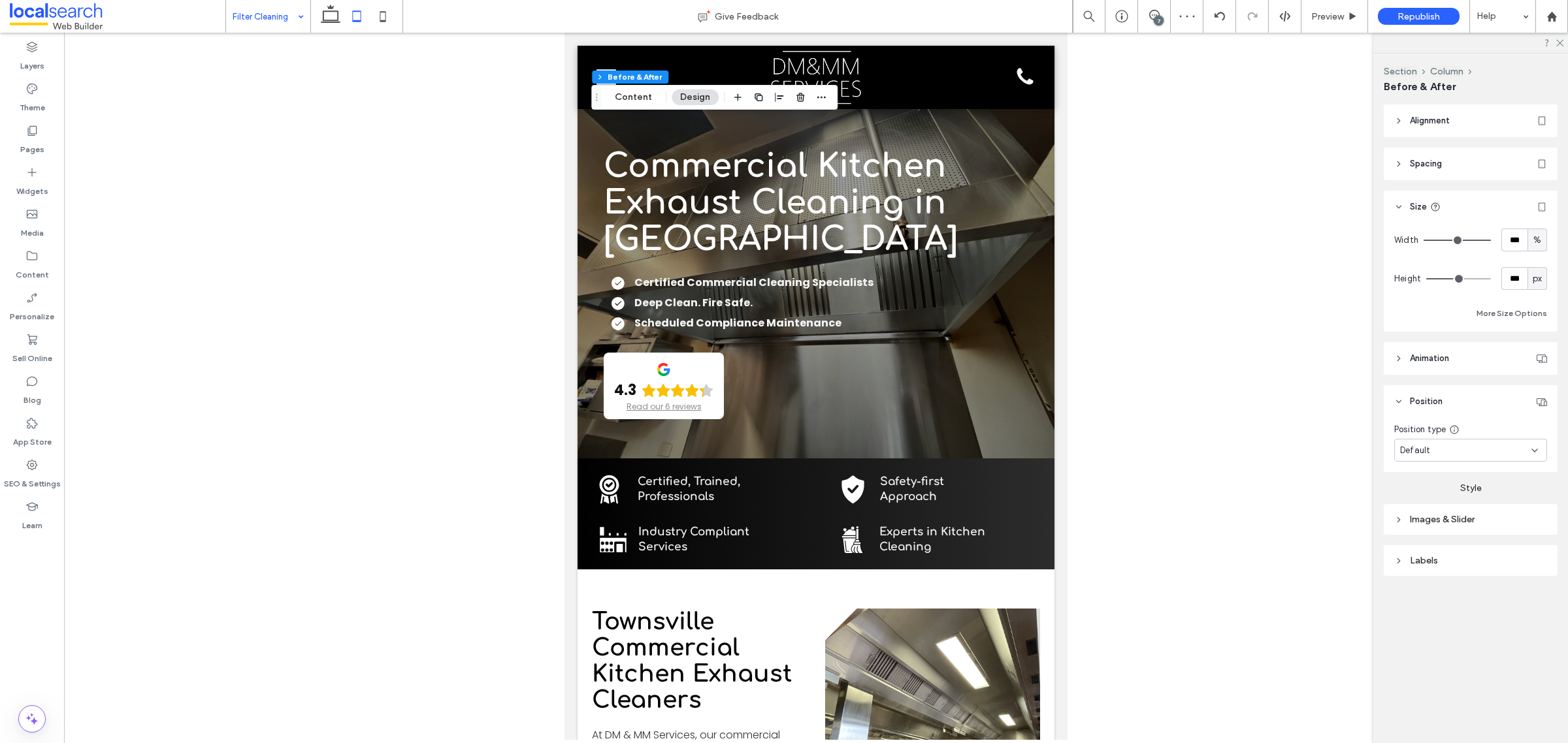
click at [1253, 452] on div "Default" at bounding box center [1465, 450] width 131 height 13
drag, startPoint x: 1409, startPoint y: 517, endPoint x: 1348, endPoint y: 517, distance: 61.0
click at [1253, 517] on span "Pinned" at bounding box center [1413, 518] width 26 height 13
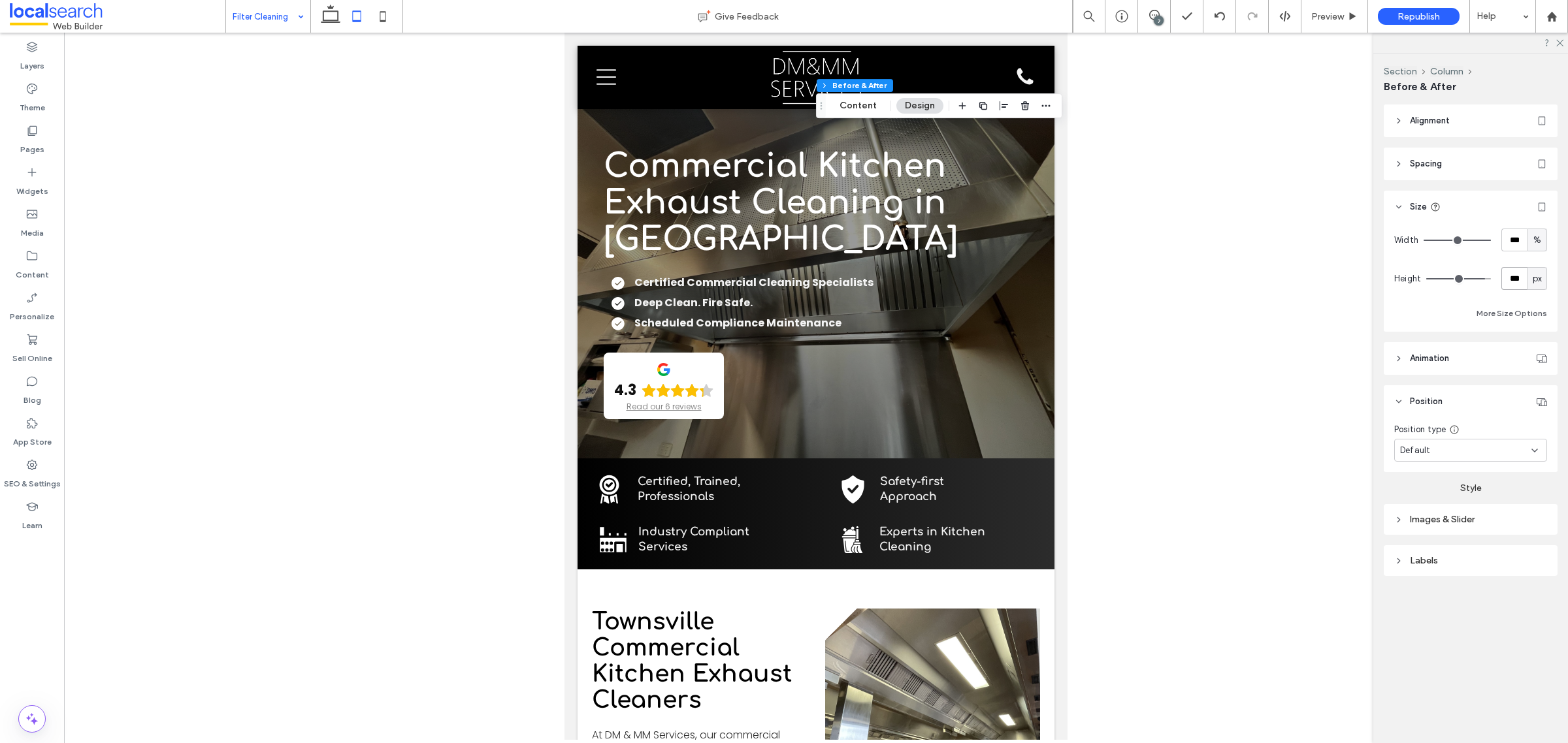
click at [1253, 285] on input "***" at bounding box center [1514, 279] width 26 height 23
type input "***"
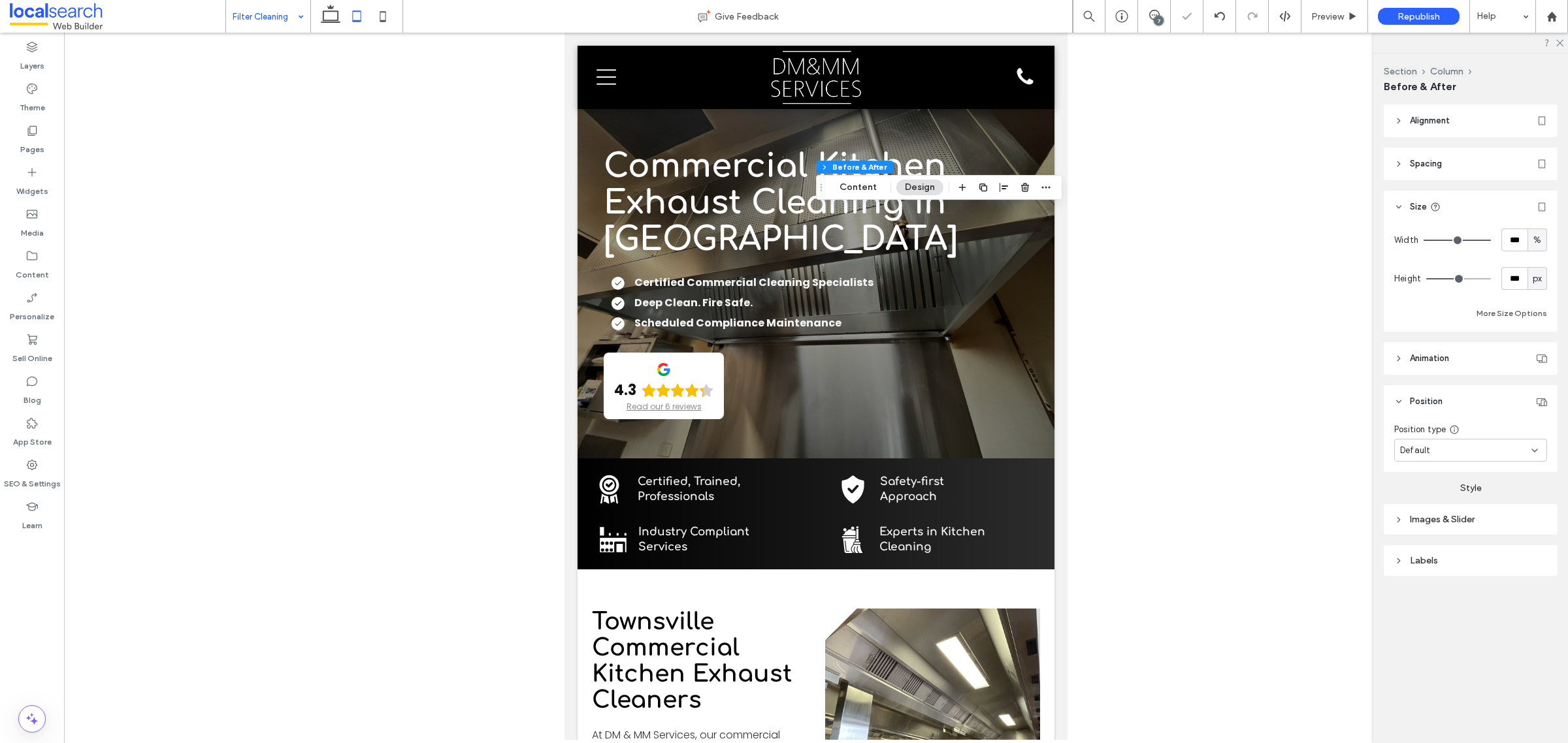
click at [1253, 450] on div "Default" at bounding box center [1465, 450] width 131 height 13
click at [1253, 516] on span "Pinned" at bounding box center [1413, 518] width 26 height 13
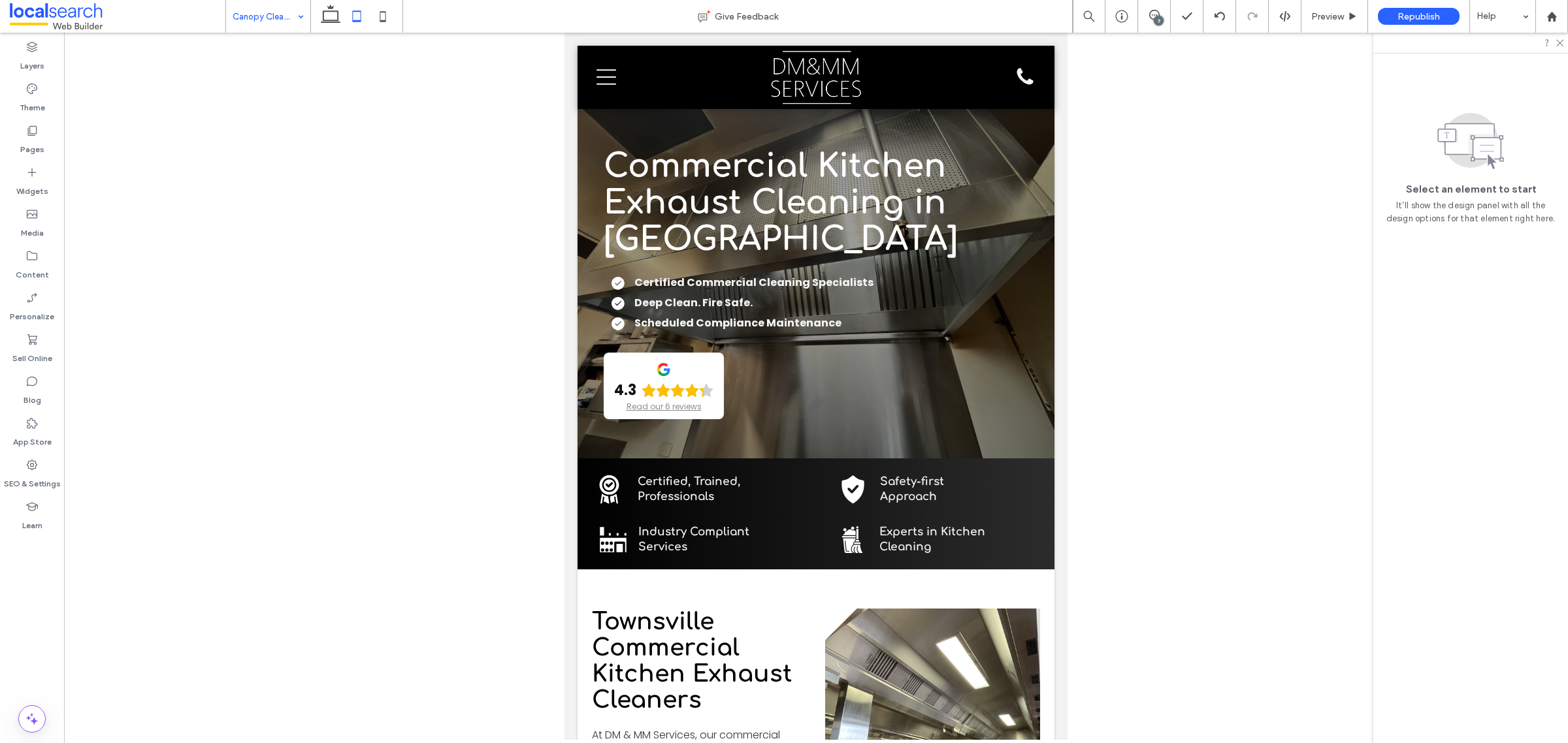
drag, startPoint x: 296, startPoint y: 137, endPoint x: 287, endPoint y: 132, distance: 10.3
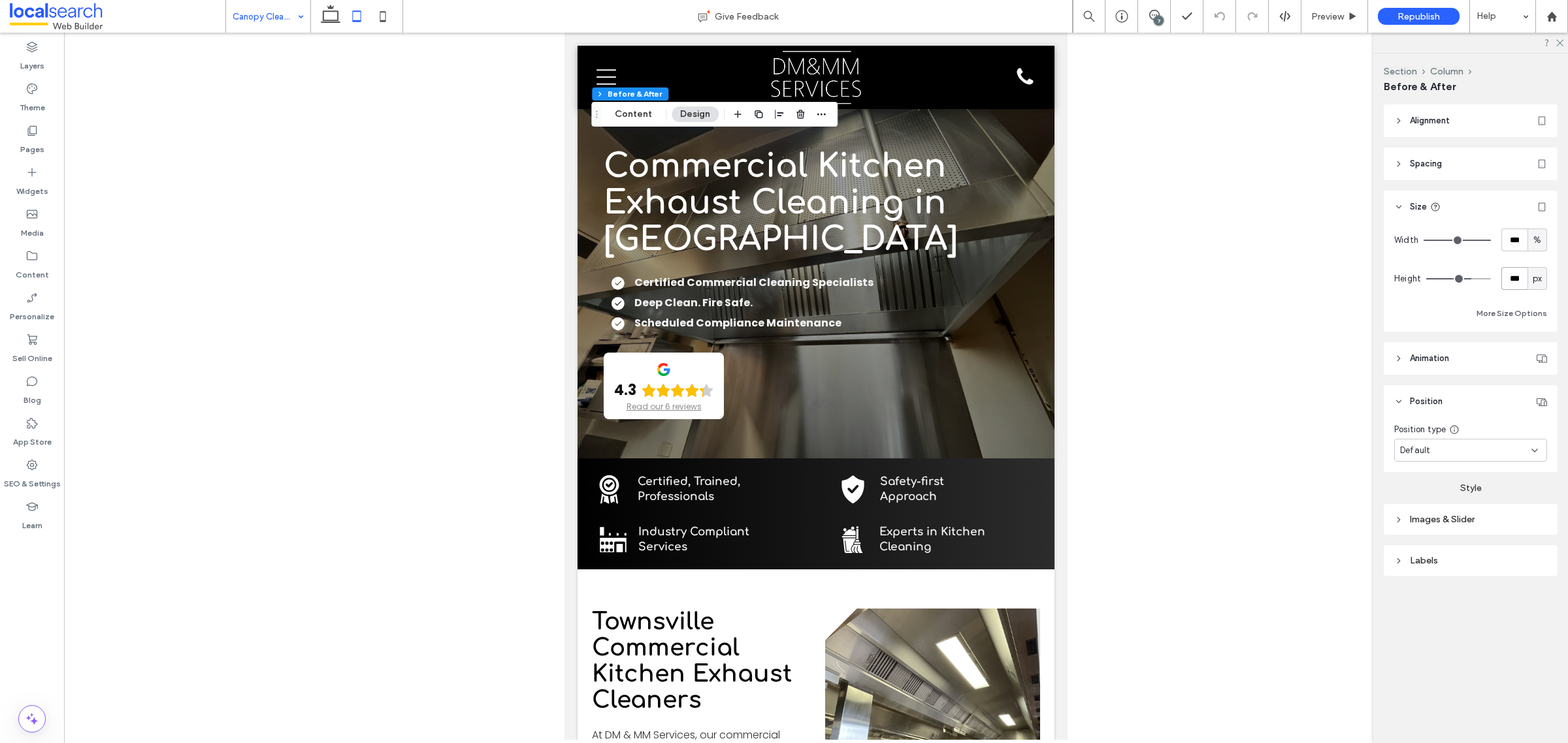
click at [1253, 275] on input "***" at bounding box center [1514, 279] width 26 height 23
type input "***"
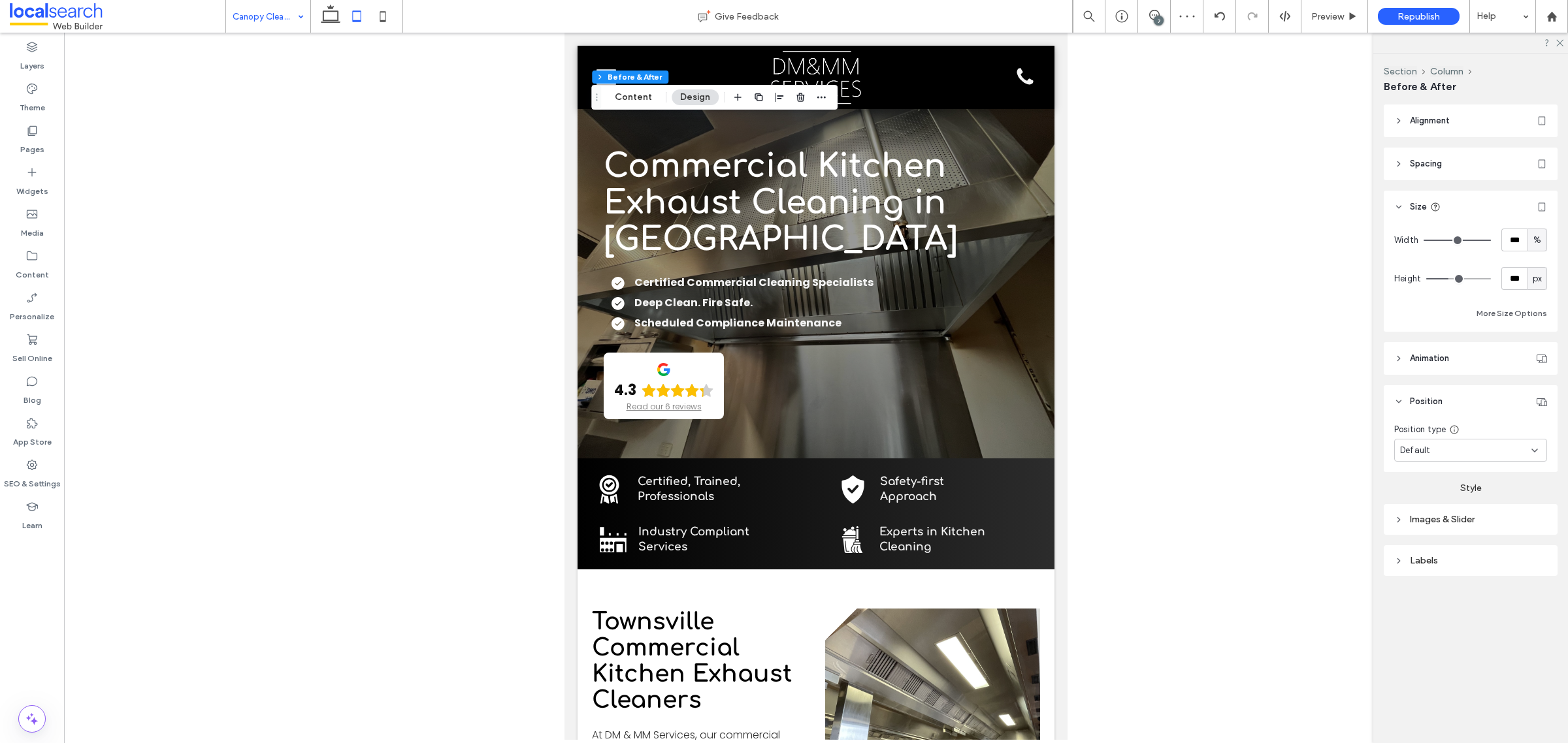
drag, startPoint x: 1452, startPoint y: 456, endPoint x: 1445, endPoint y: 457, distance: 7.1
click at [1253, 456] on div "Default" at bounding box center [1465, 450] width 131 height 13
click at [1253, 523] on div "Pinned" at bounding box center [1470, 518] width 152 height 23
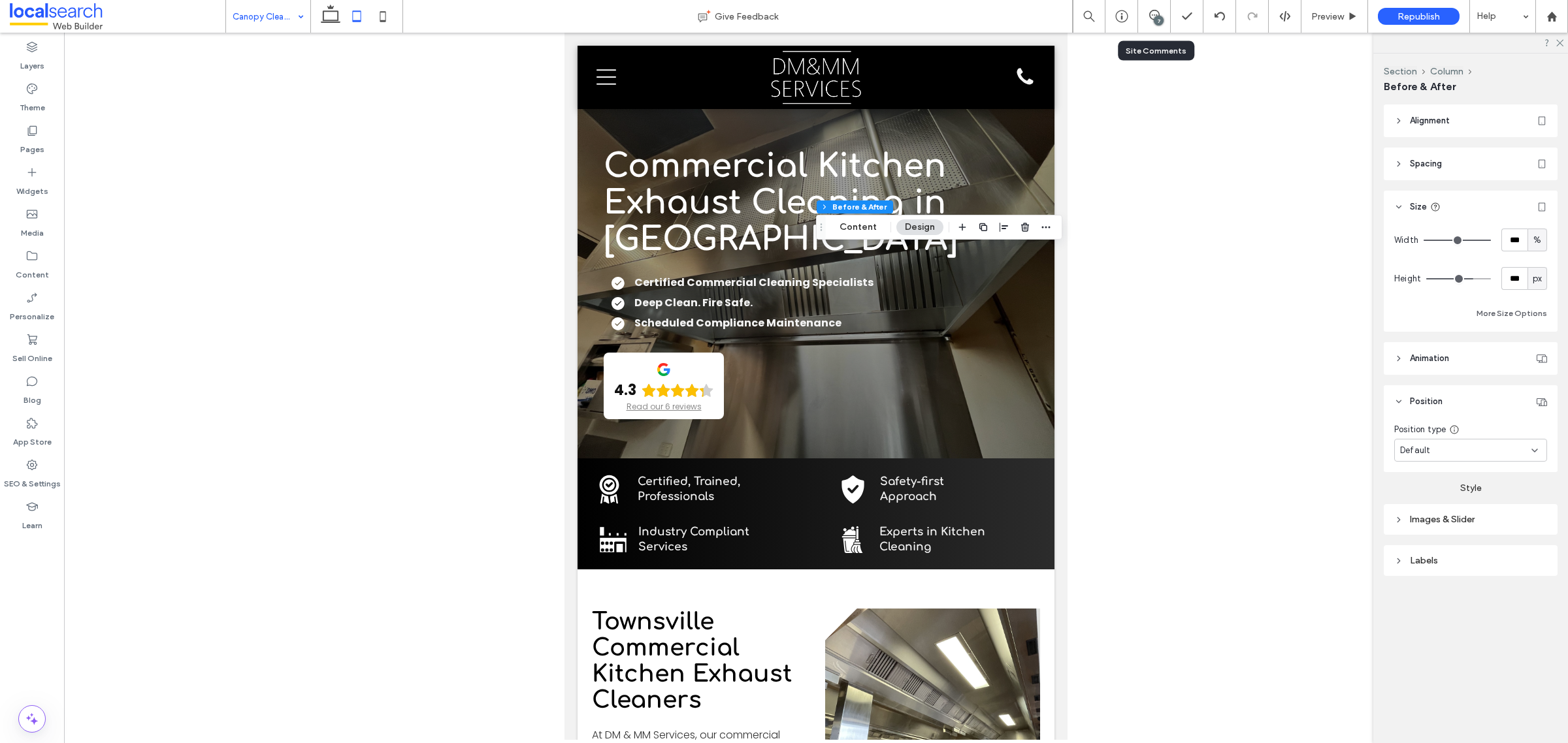
click at [1154, 9] on div "7" at bounding box center [1154, 16] width 33 height 33
click at [1253, 273] on input "***" at bounding box center [1514, 279] width 26 height 23
paste input "number-input"
type input "***"
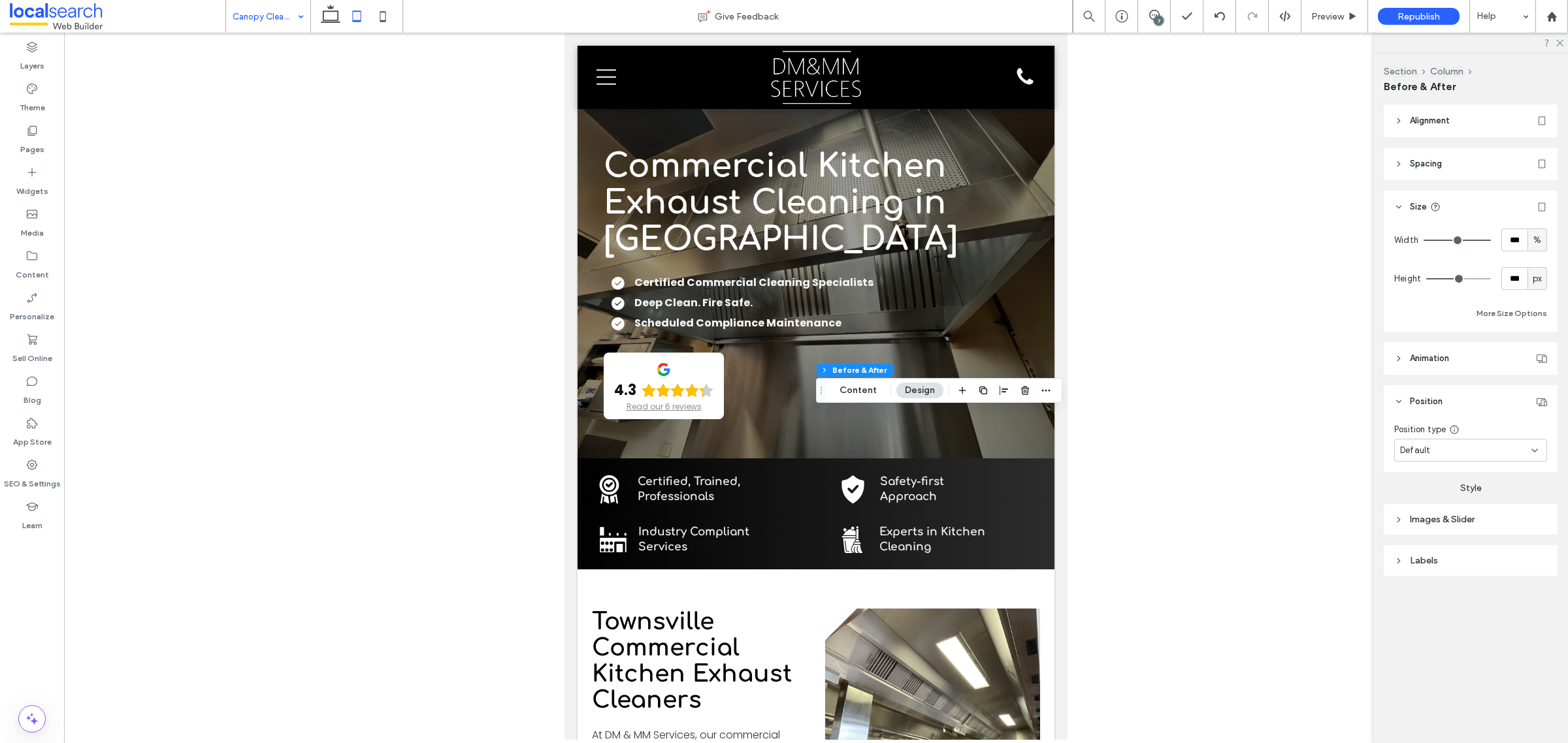
click at [1253, 452] on div "Default" at bounding box center [1465, 450] width 131 height 13
click at [1253, 517] on span "Pinned" at bounding box center [1413, 518] width 26 height 13
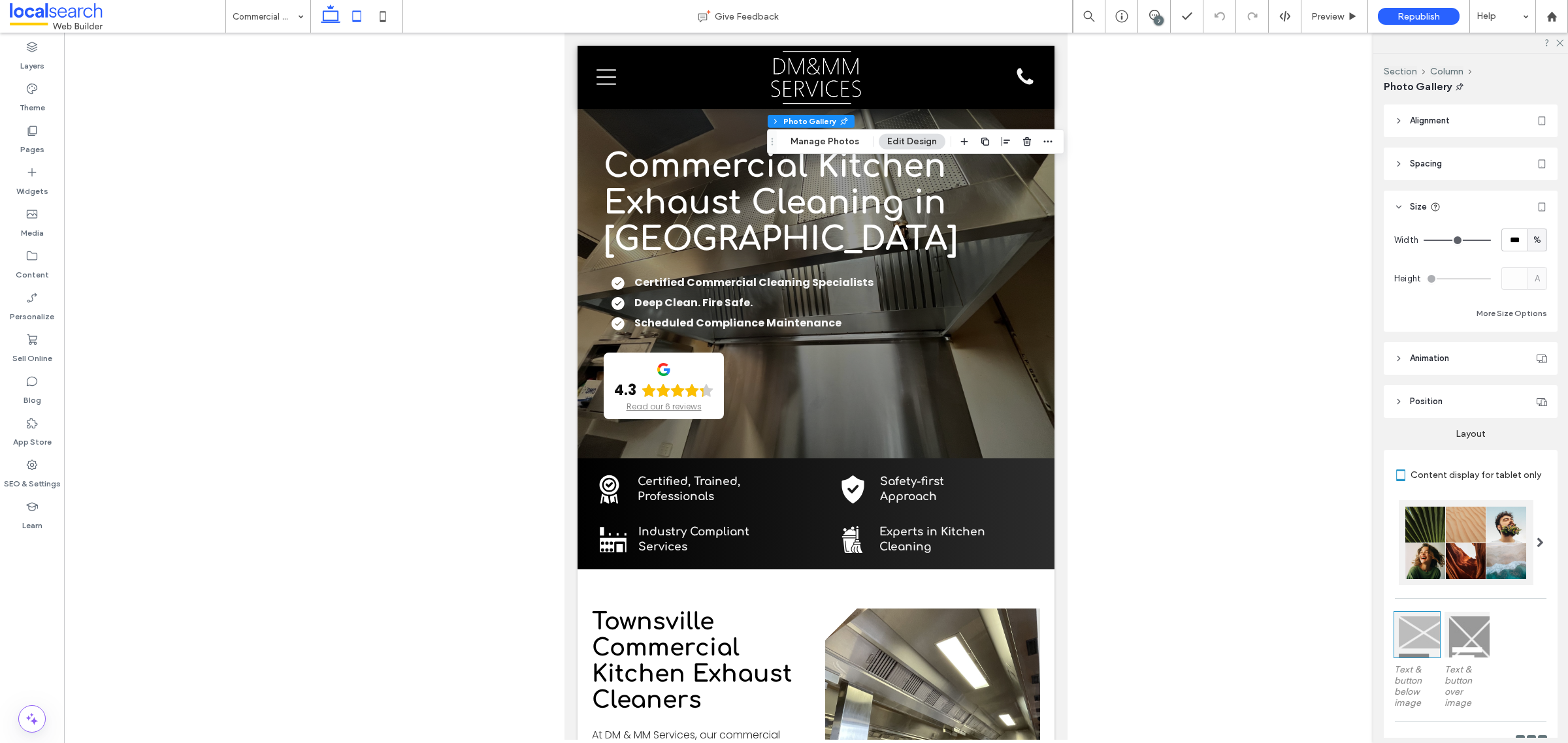
click at [341, 17] on icon at bounding box center [331, 17] width 26 height 26
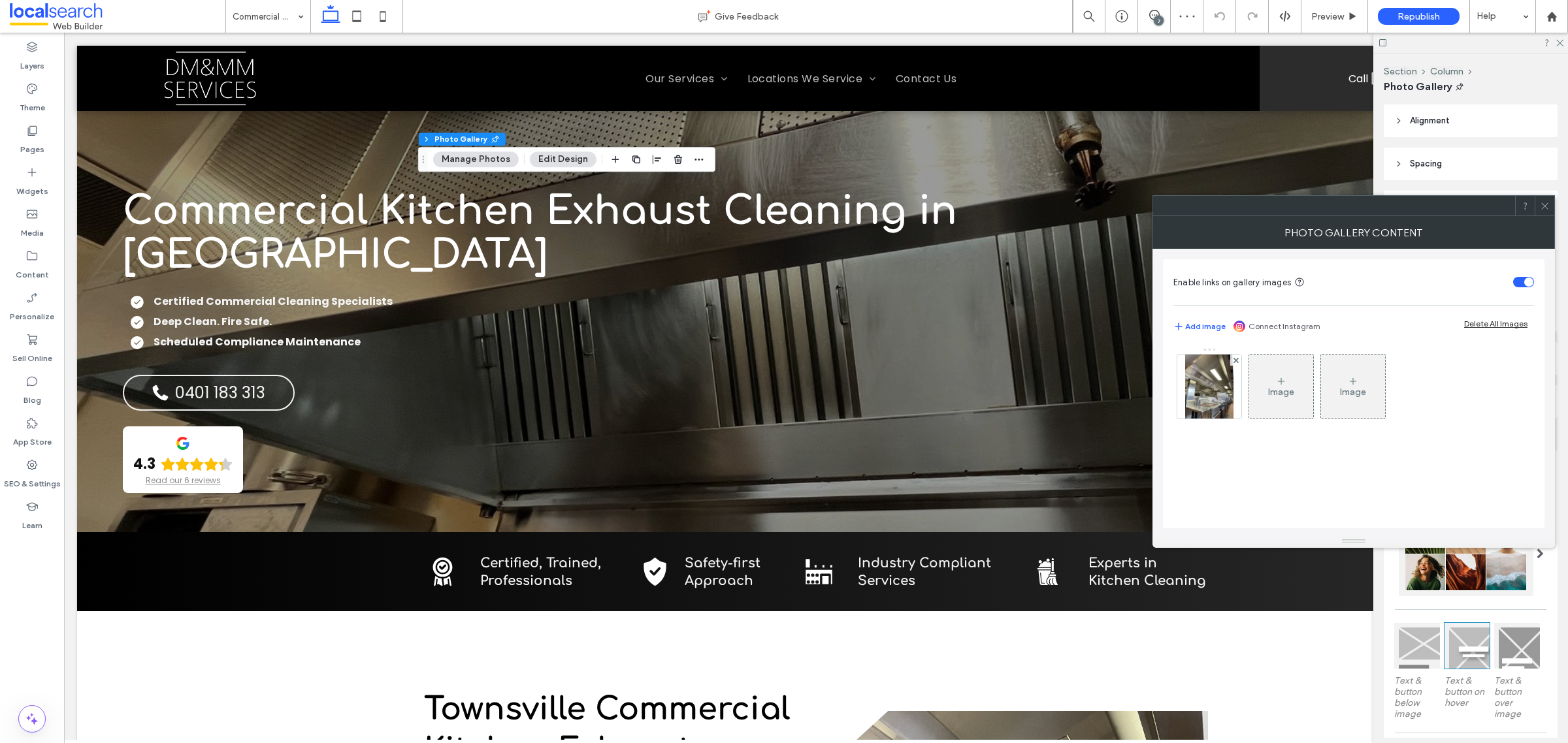
click at [1253, 210] on icon at bounding box center [1544, 205] width 10 height 10
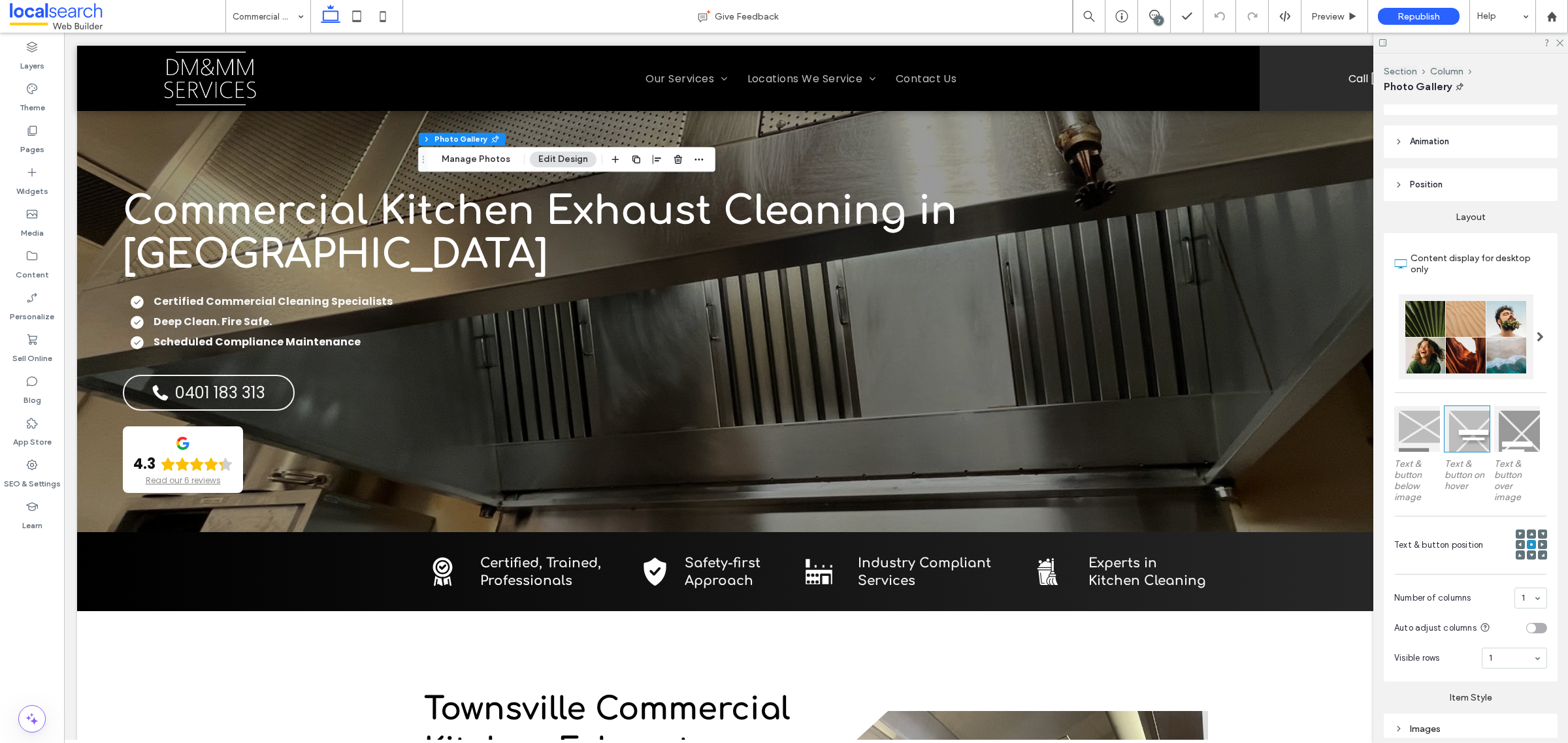
scroll to position [360, 0]
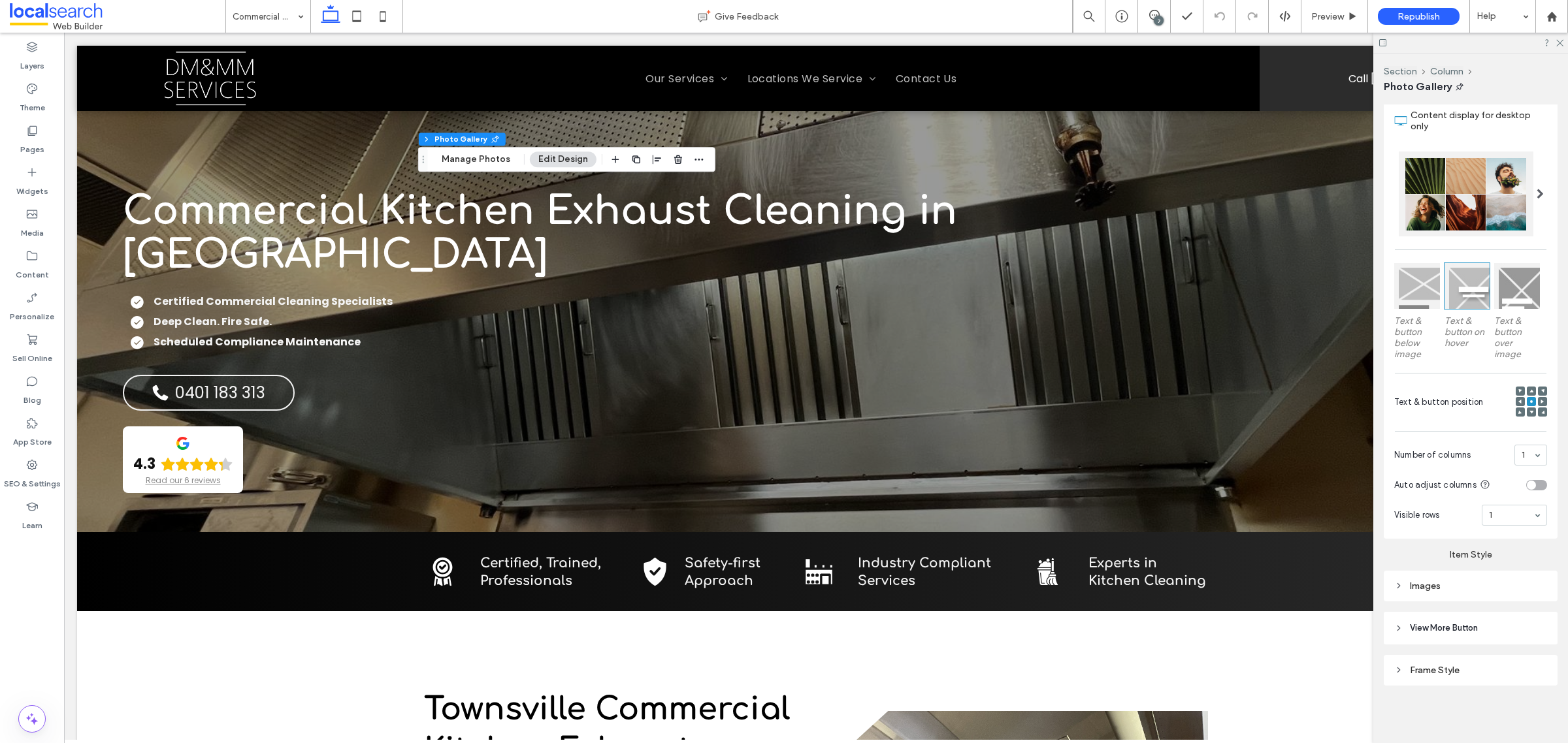
click at [1253, 591] on div "Images" at bounding box center [1470, 585] width 153 height 11
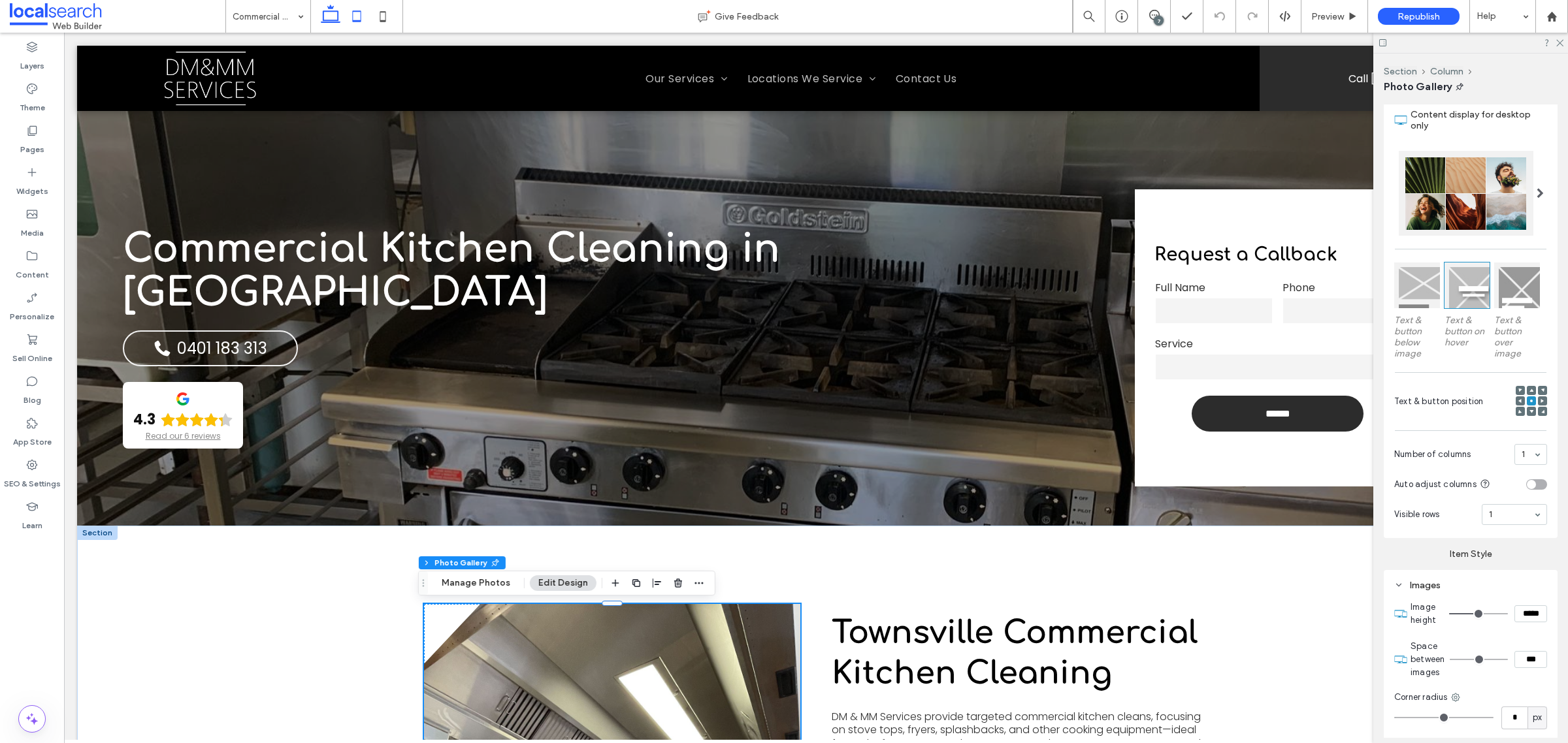
click at [366, 19] on icon at bounding box center [357, 17] width 26 height 26
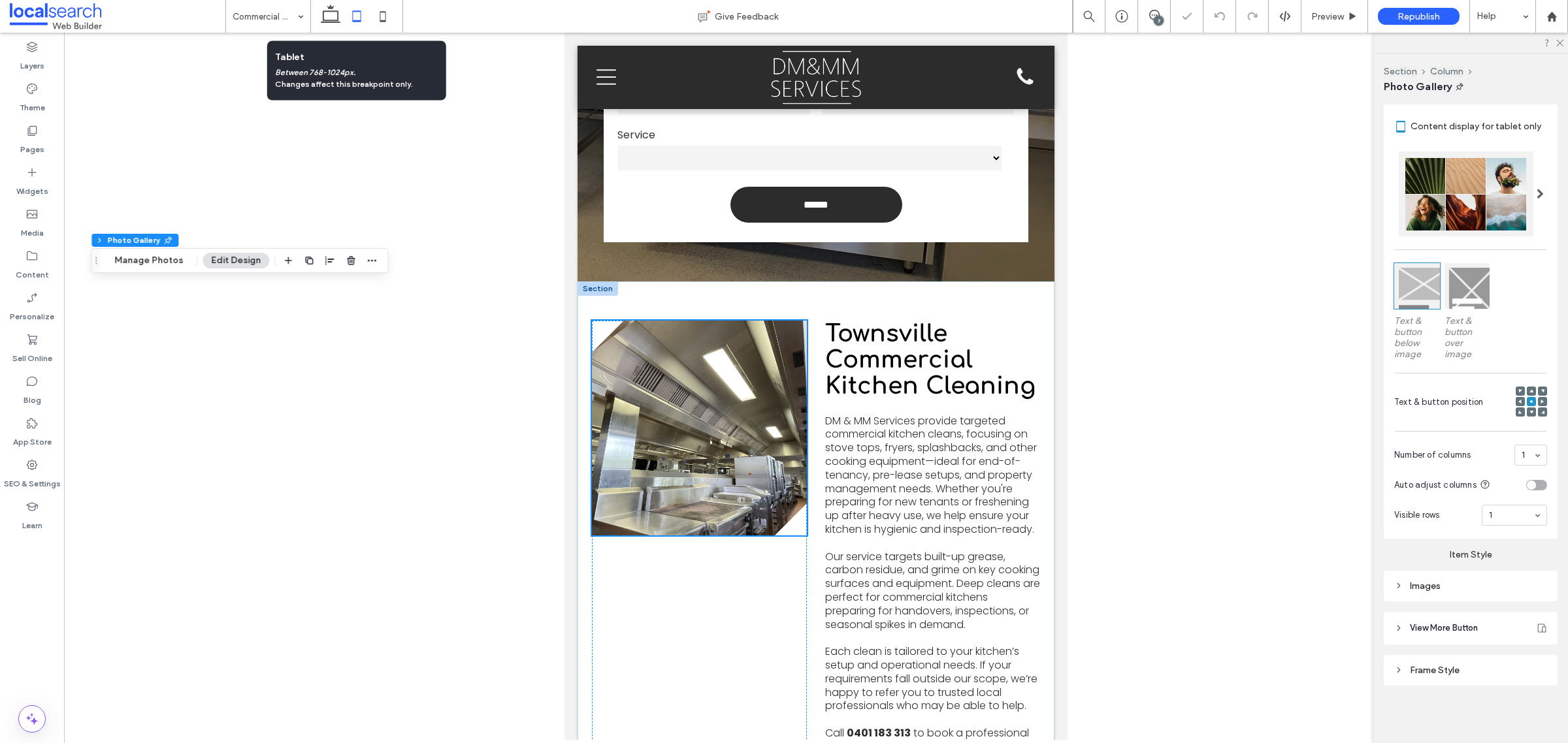
scroll to position [350, 0]
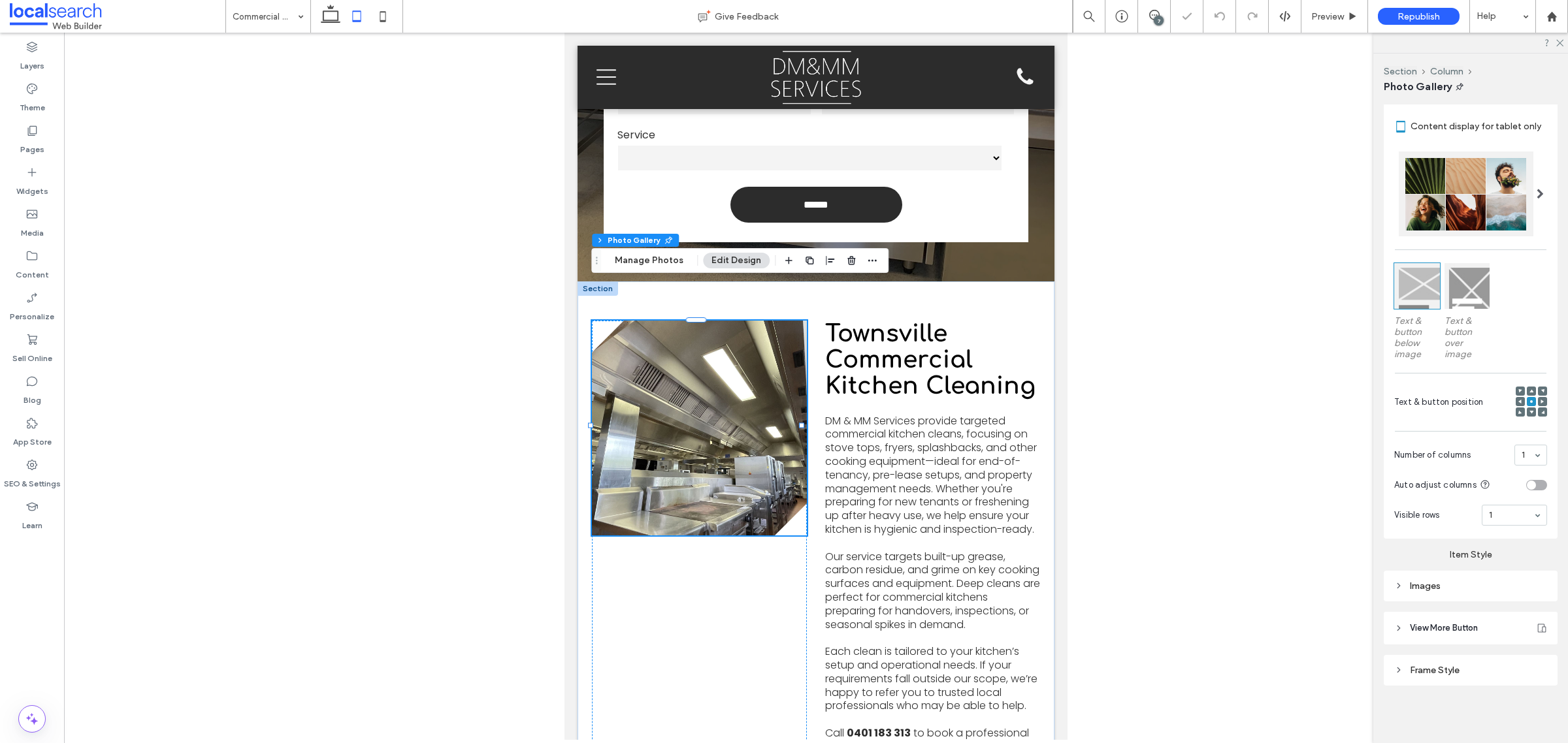
click at [1422, 595] on div "Images" at bounding box center [1470, 585] width 174 height 31
click at [1437, 588] on div "Images" at bounding box center [1470, 585] width 153 height 11
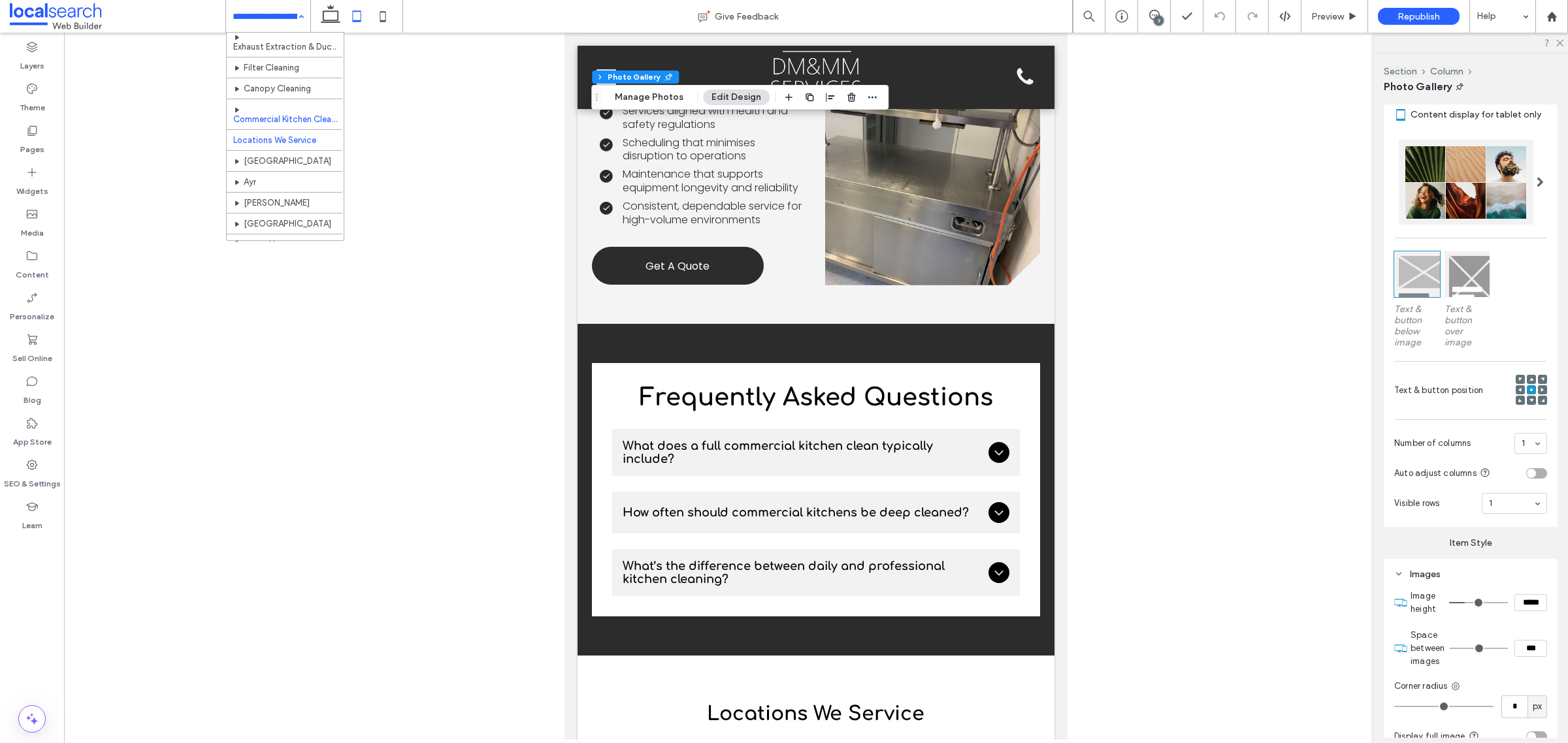
scroll to position [73, 0]
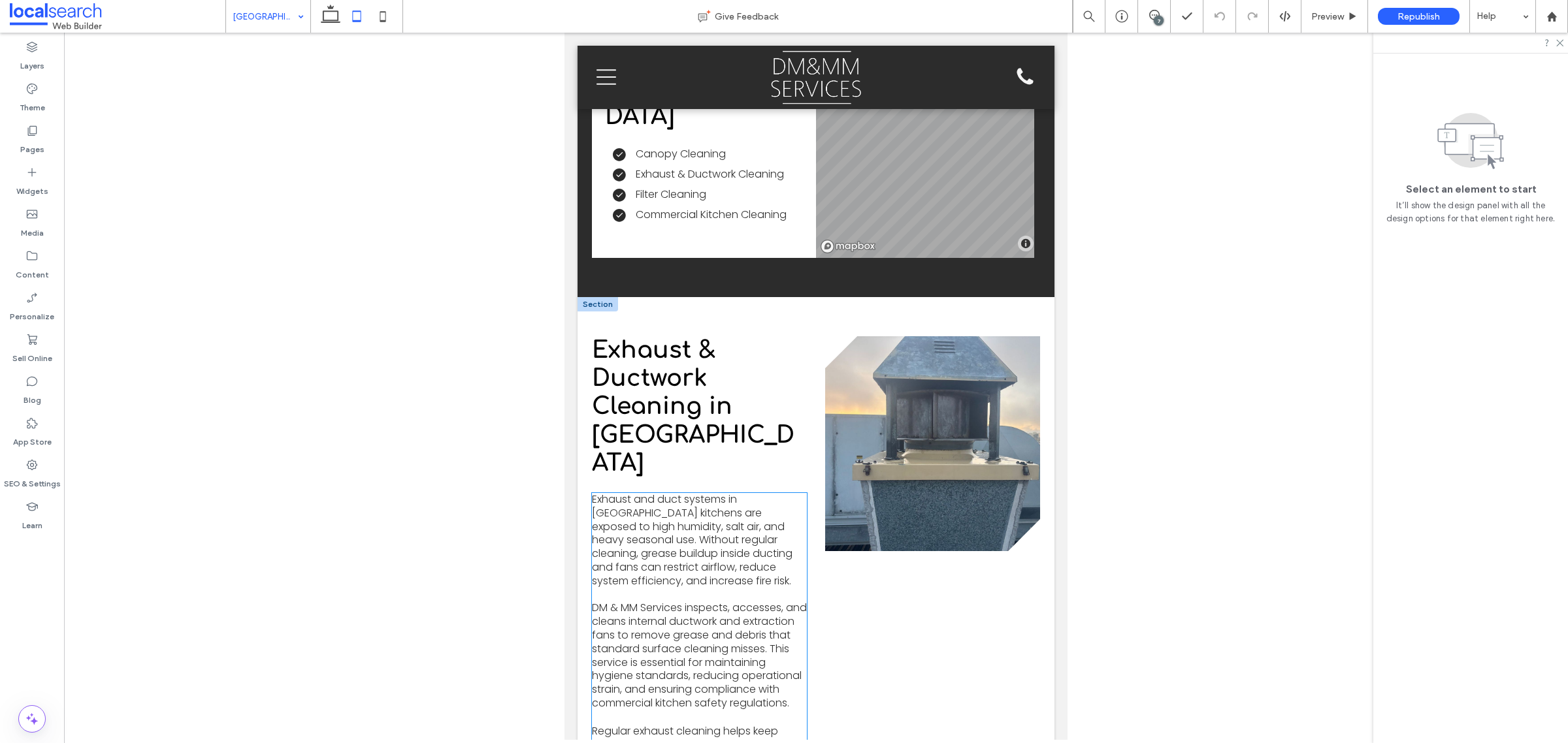
scroll to position [1550, 0]
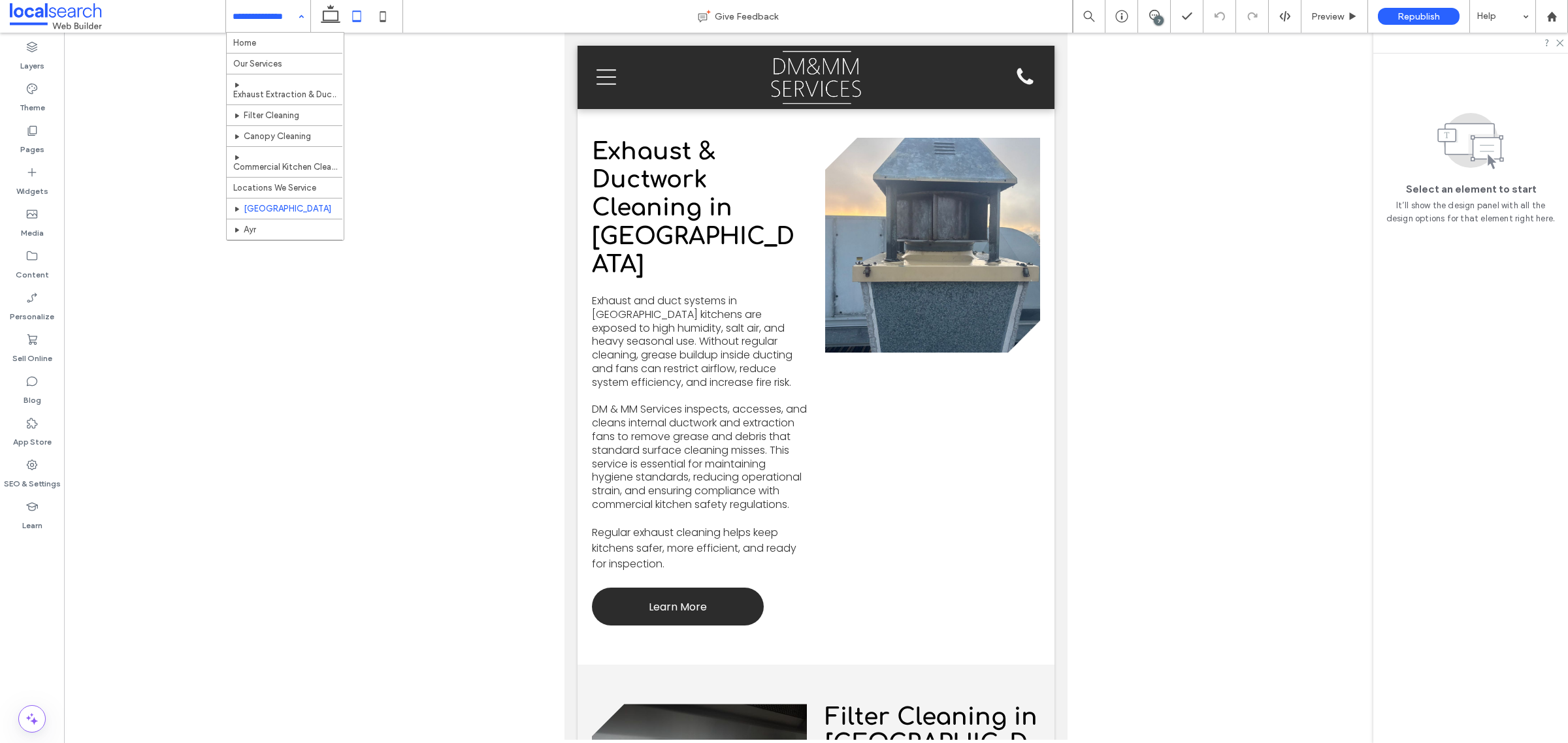
click at [273, 19] on input at bounding box center [265, 16] width 64 height 33
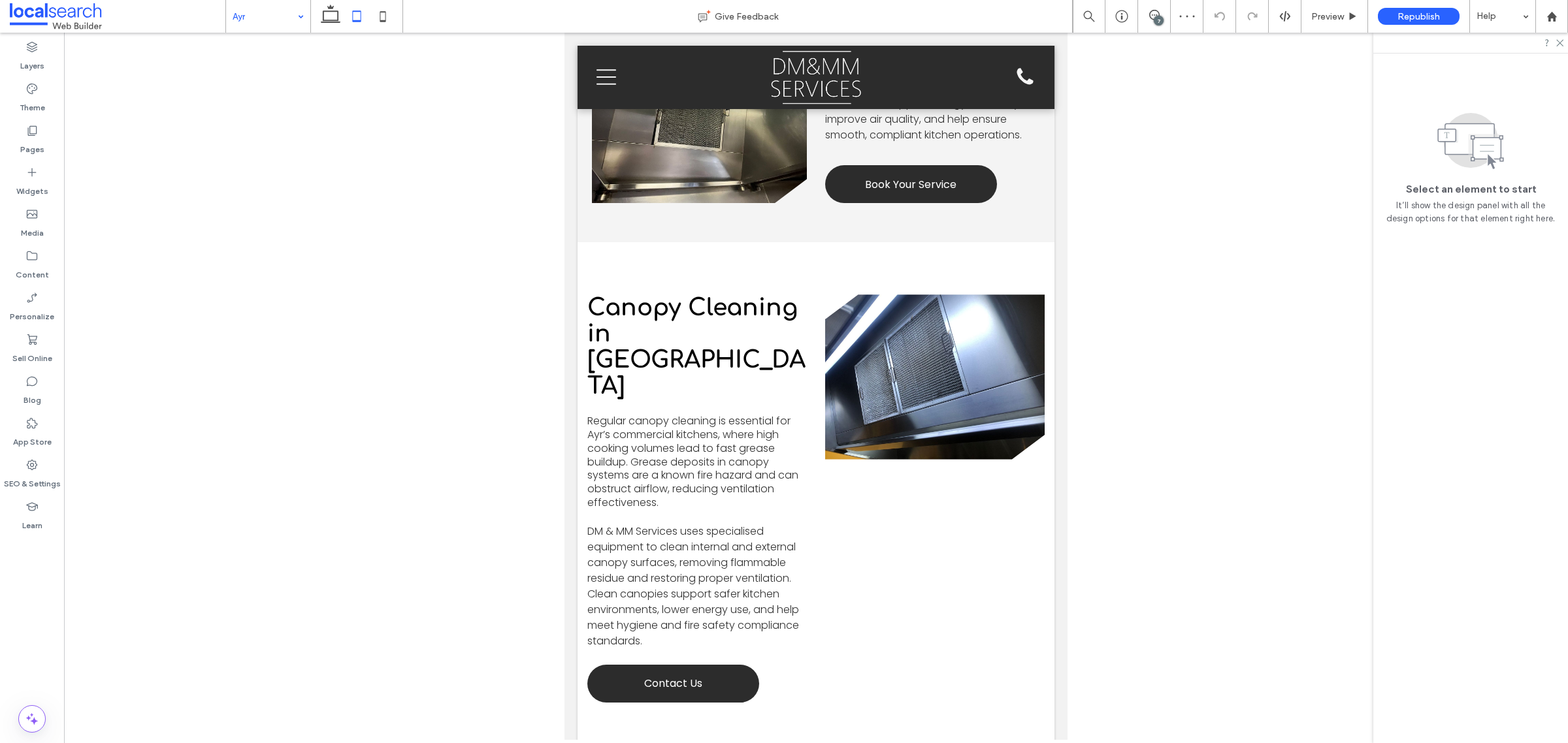
scroll to position [2775, 0]
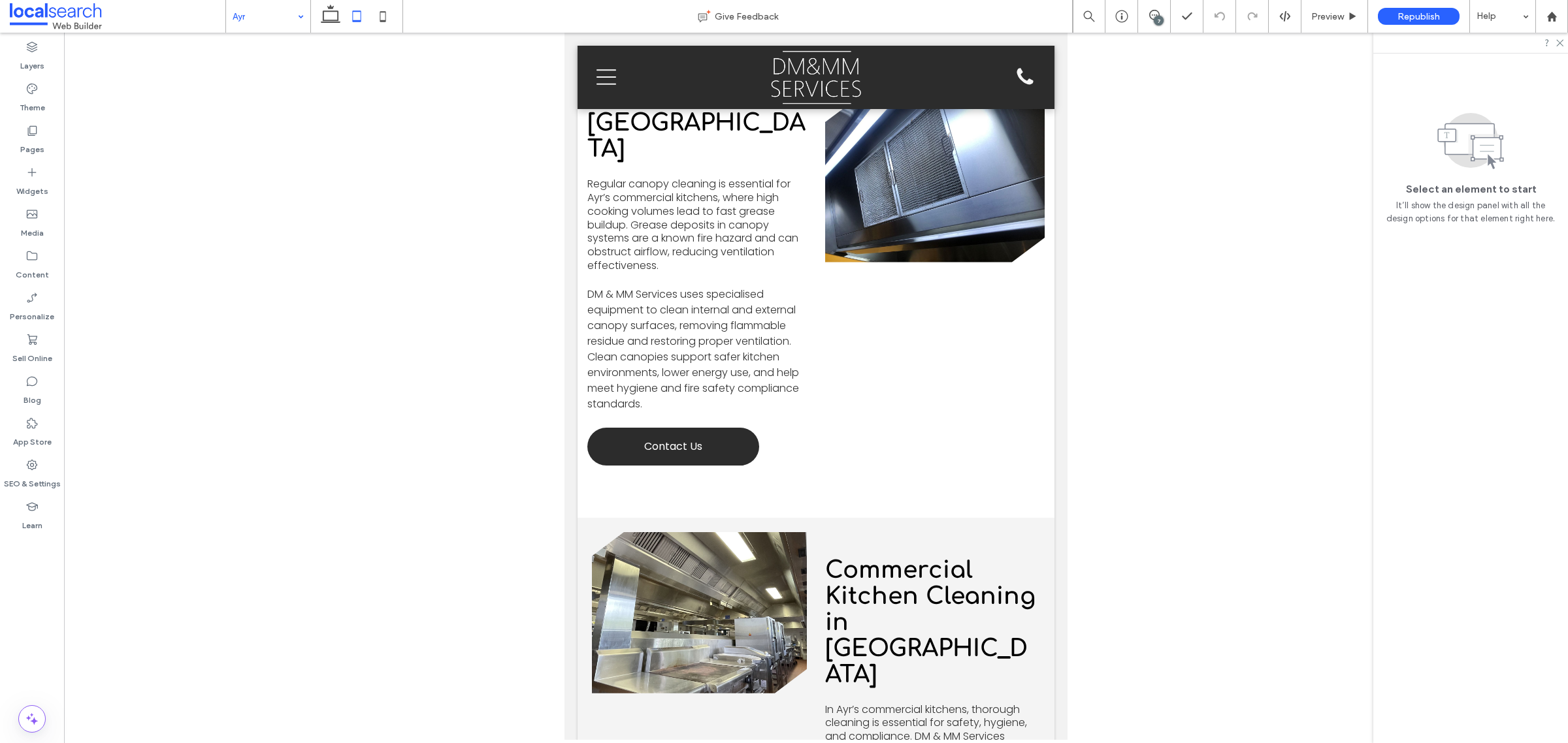
click at [266, 14] on input at bounding box center [265, 16] width 64 height 33
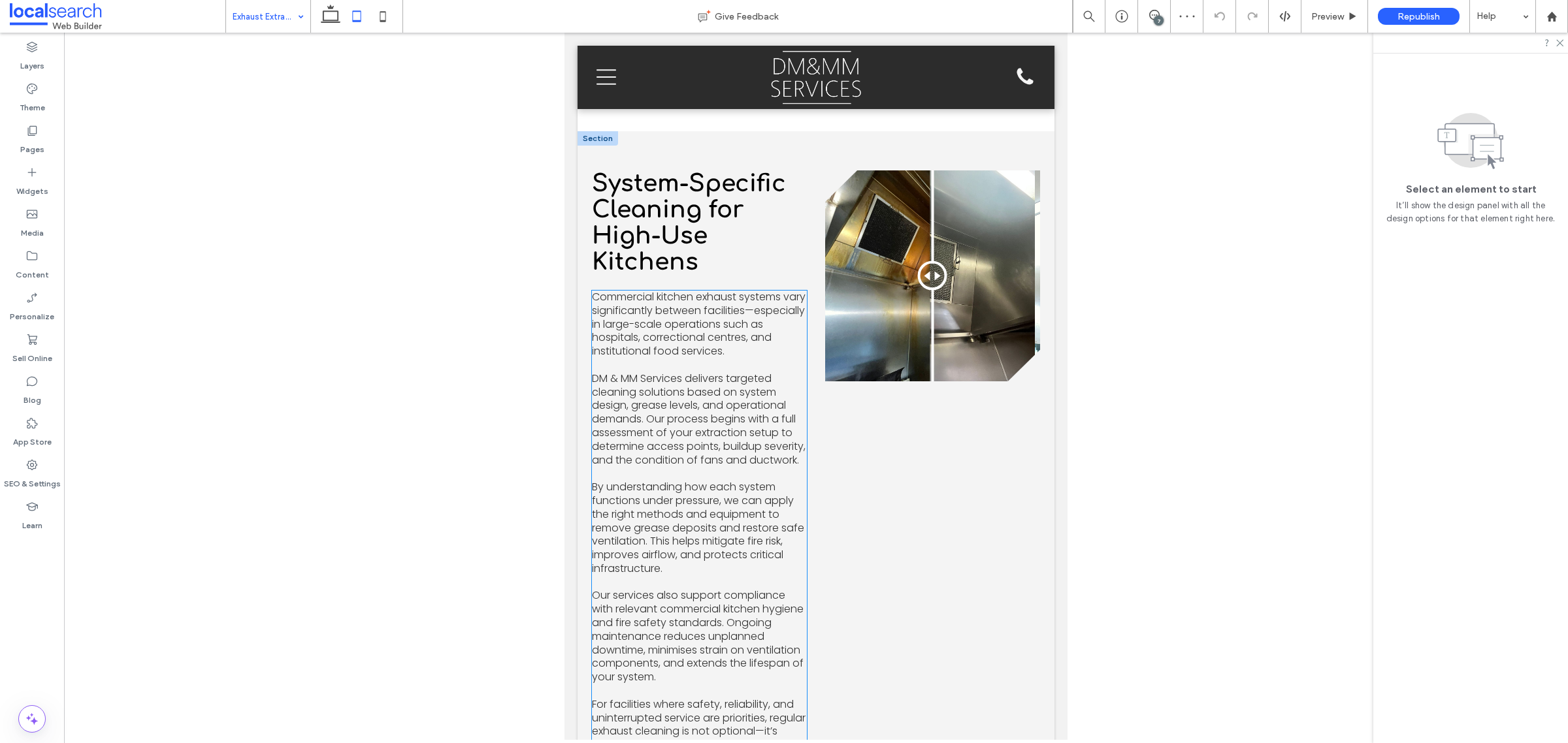
scroll to position [1387, 0]
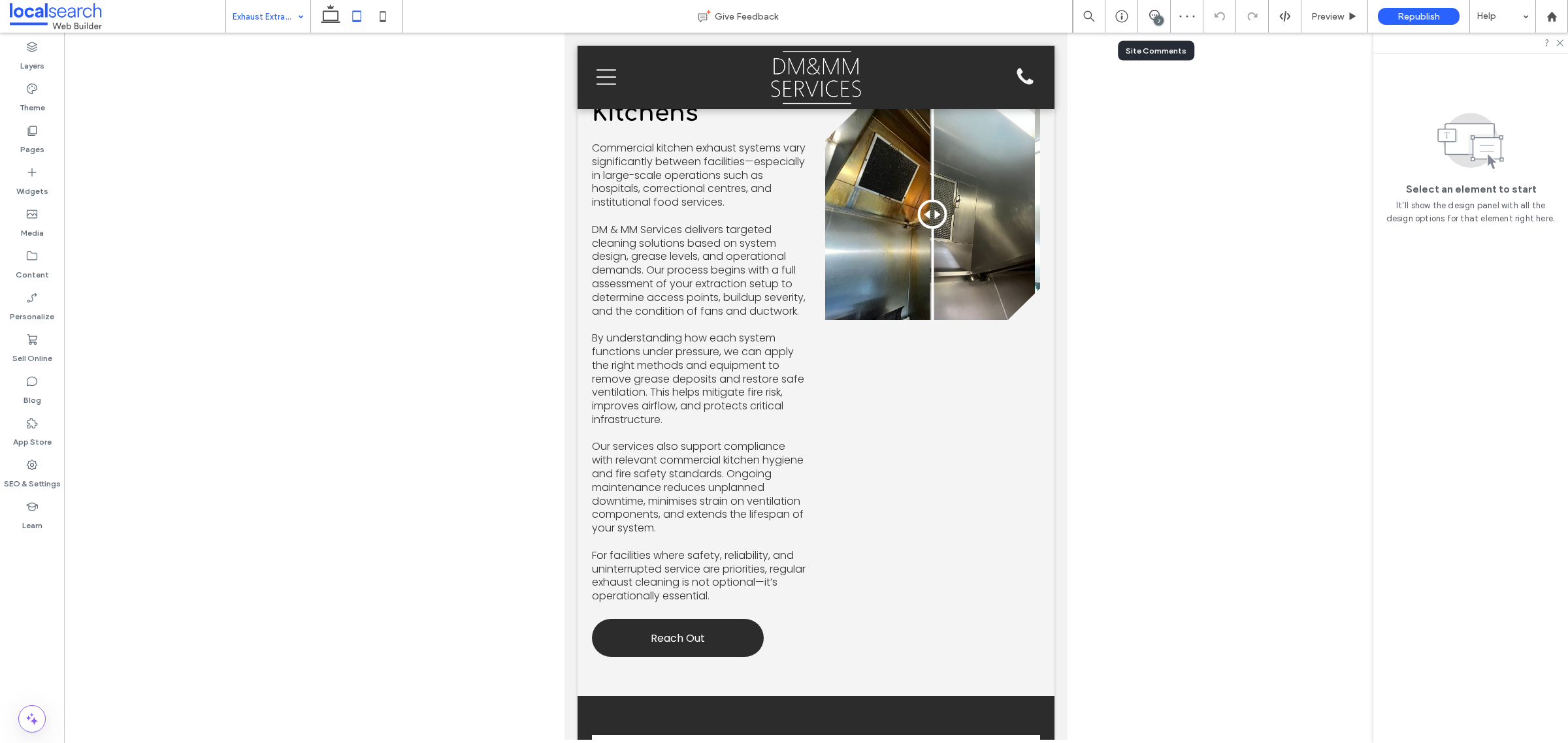
click at [1151, 21] on div "7" at bounding box center [1154, 16] width 32 height 13
click at [1161, 13] on span at bounding box center [1154, 15] width 32 height 11
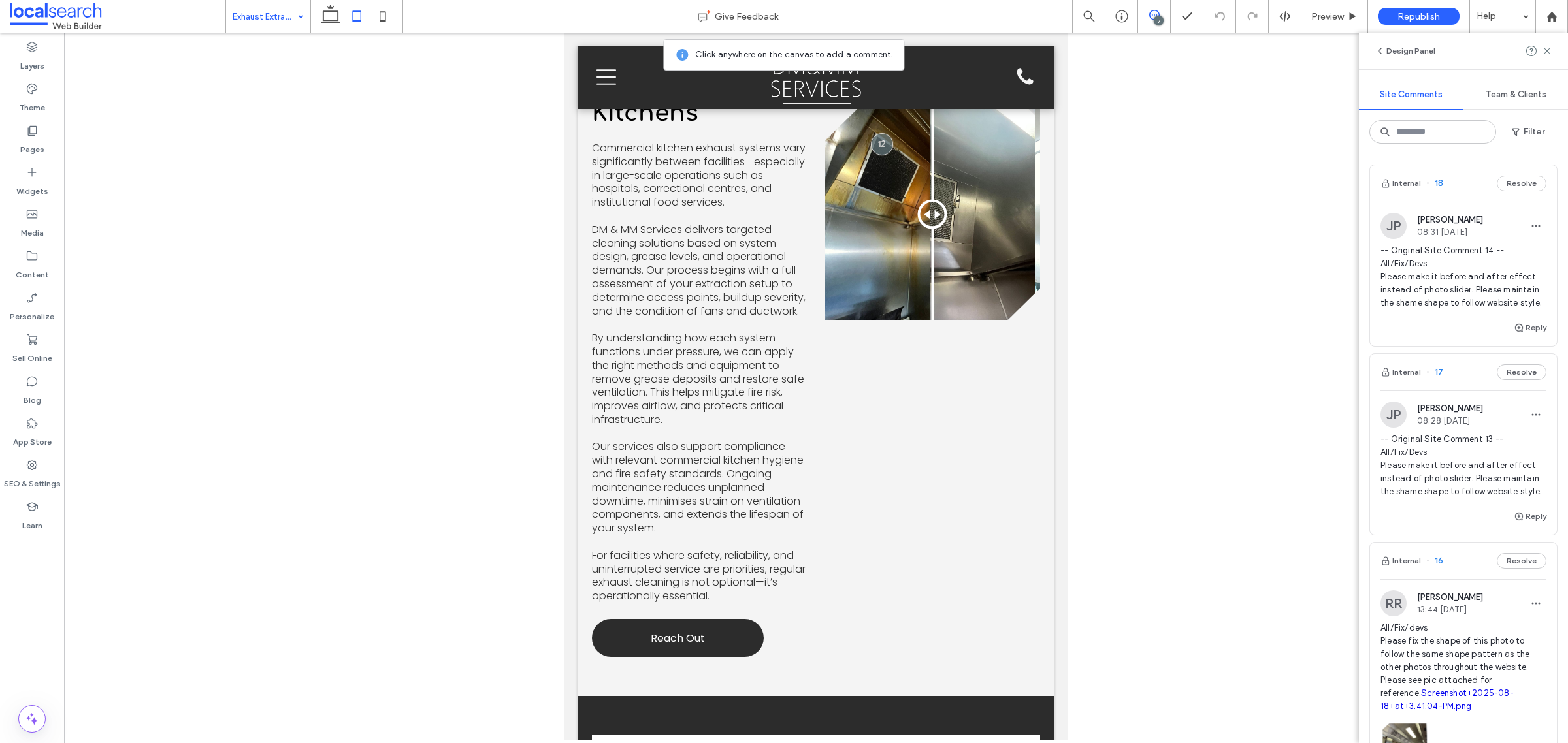
click at [1486, 283] on span "-- Original Site Comment 14 -- All/Fix/Devs Please make it before and after eff…" at bounding box center [1463, 277] width 166 height 65
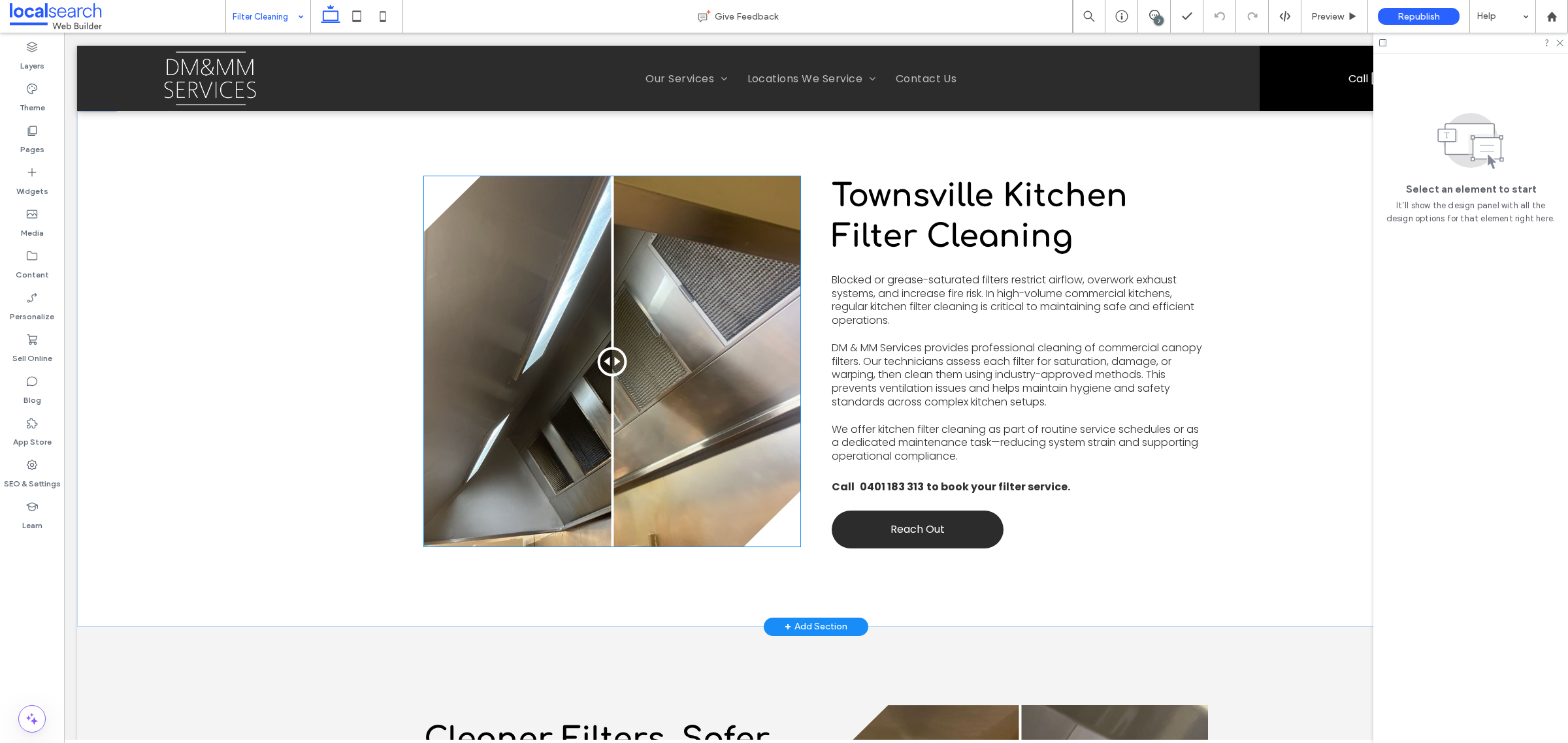
scroll to position [348, 0]
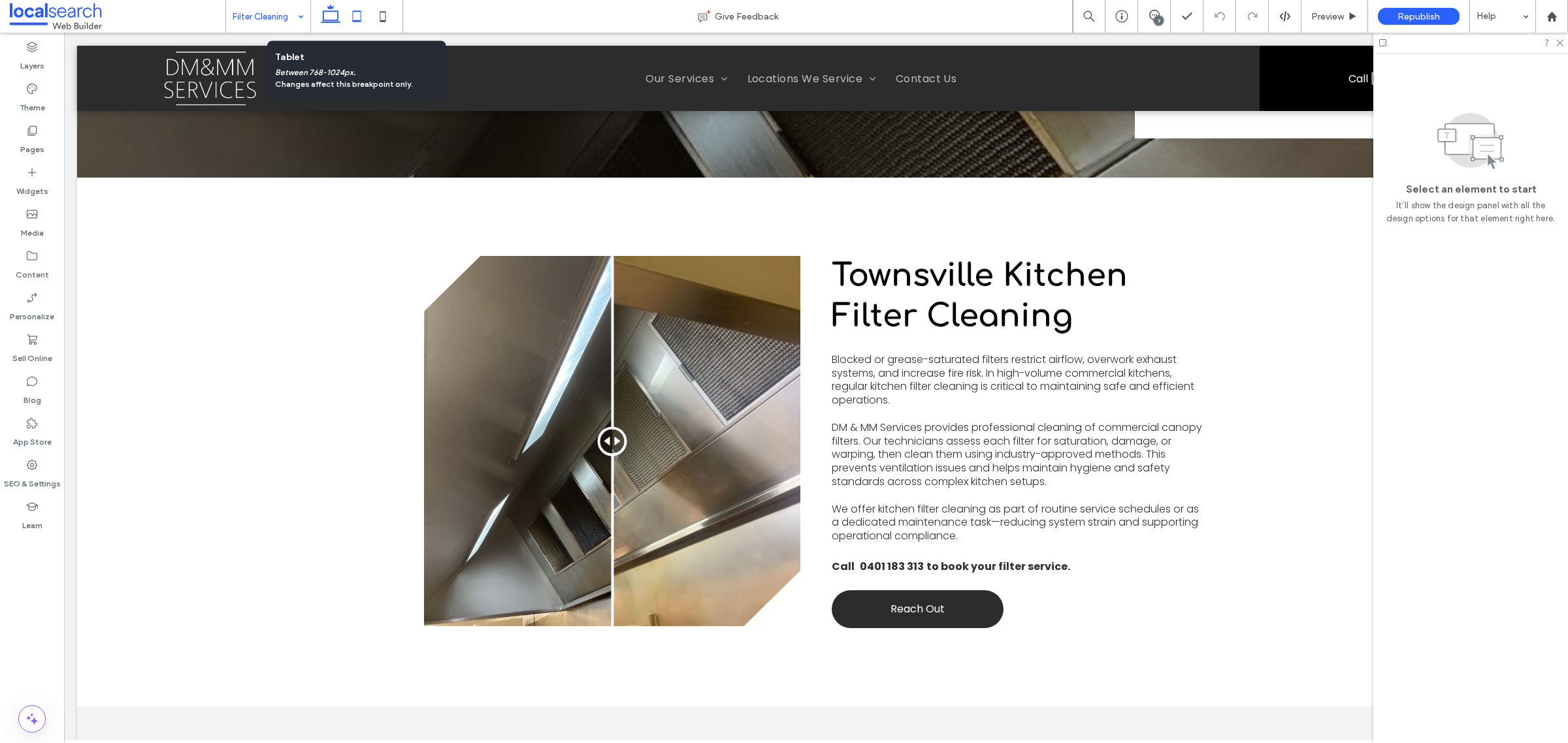
click at [354, 19] on icon at bounding box center [357, 17] width 26 height 26
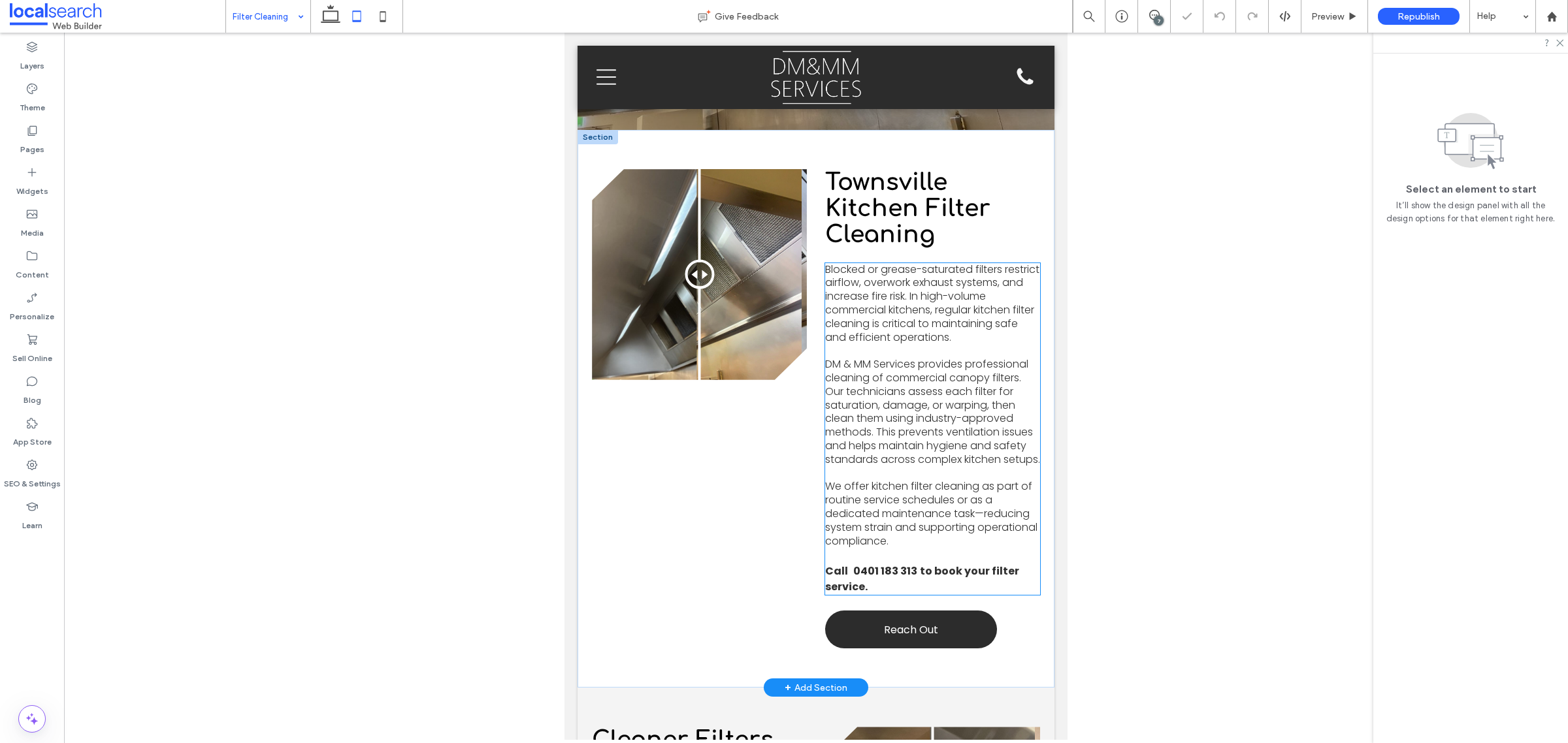
scroll to position [323, 0]
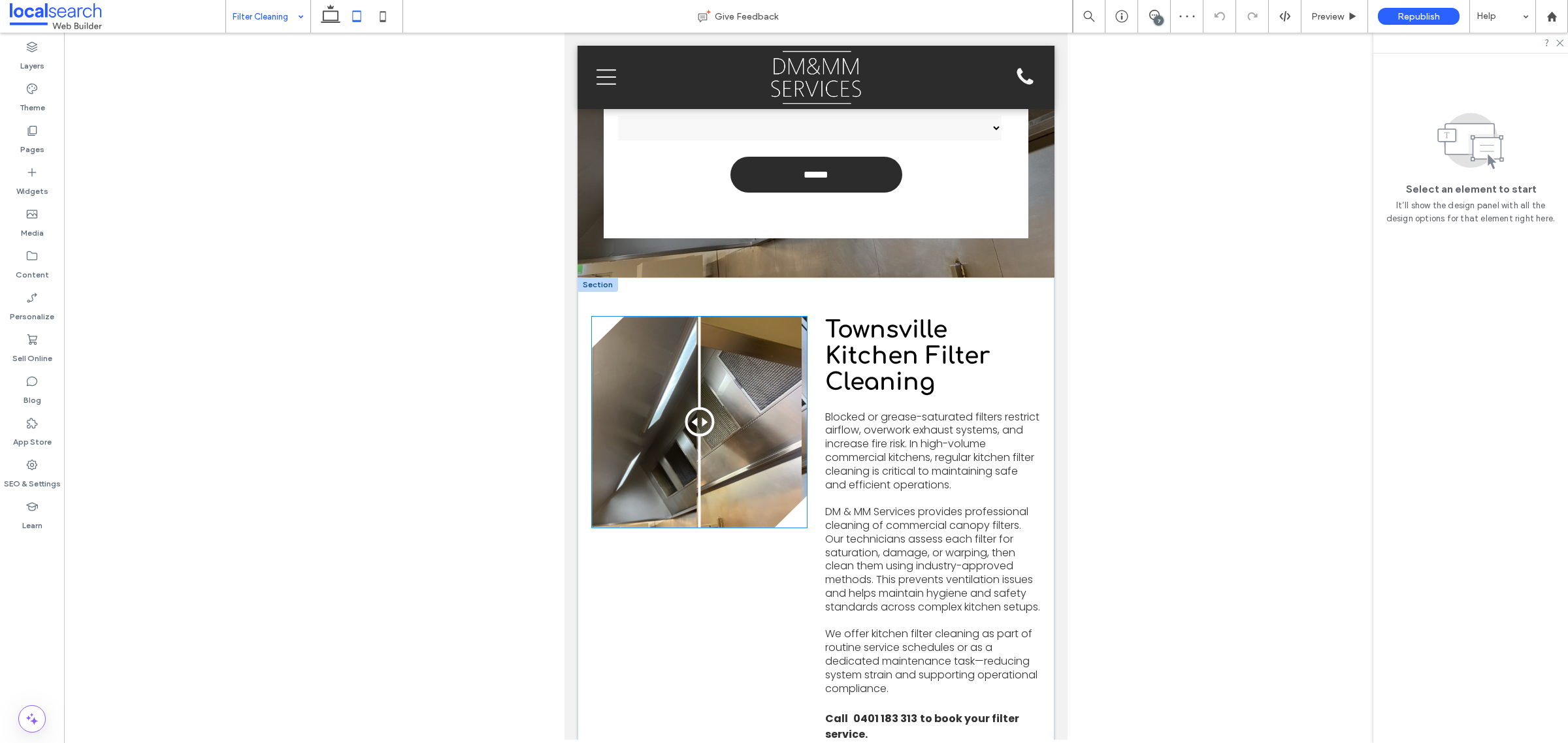
click at [762, 427] on div "Before After" at bounding box center [699, 421] width 215 height 211
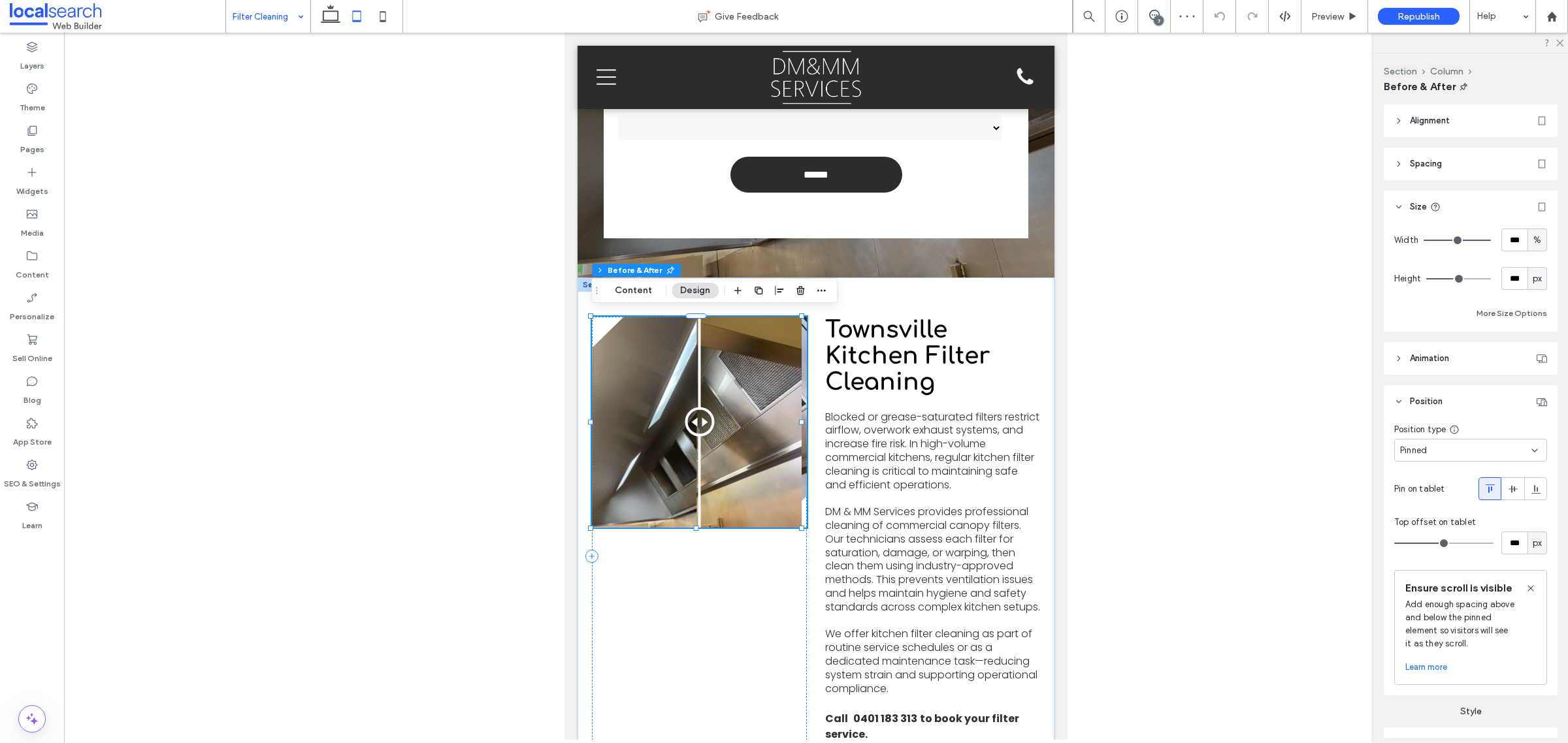
click at [762, 427] on div "Before After" at bounding box center [699, 421] width 215 height 211
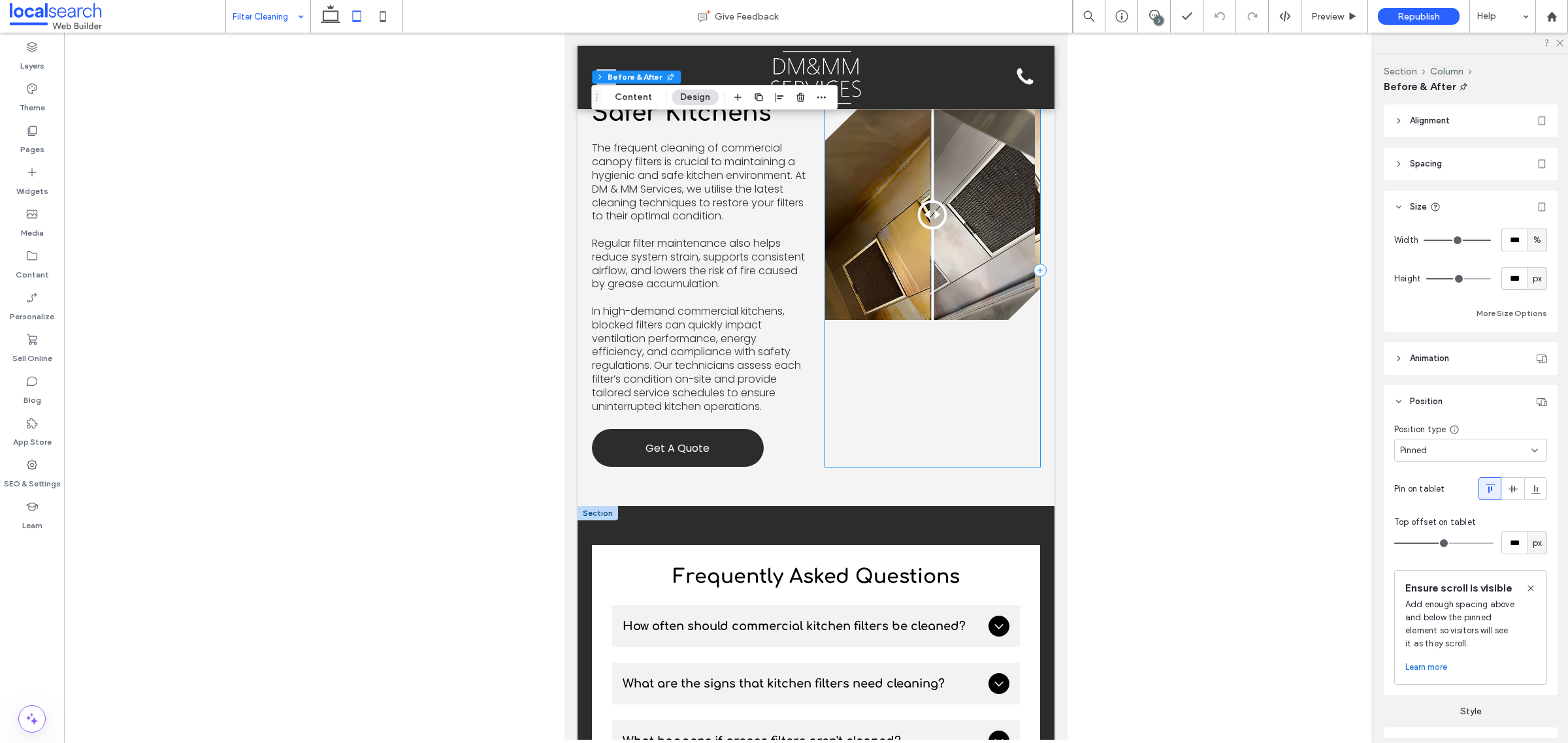
scroll to position [1303, 0]
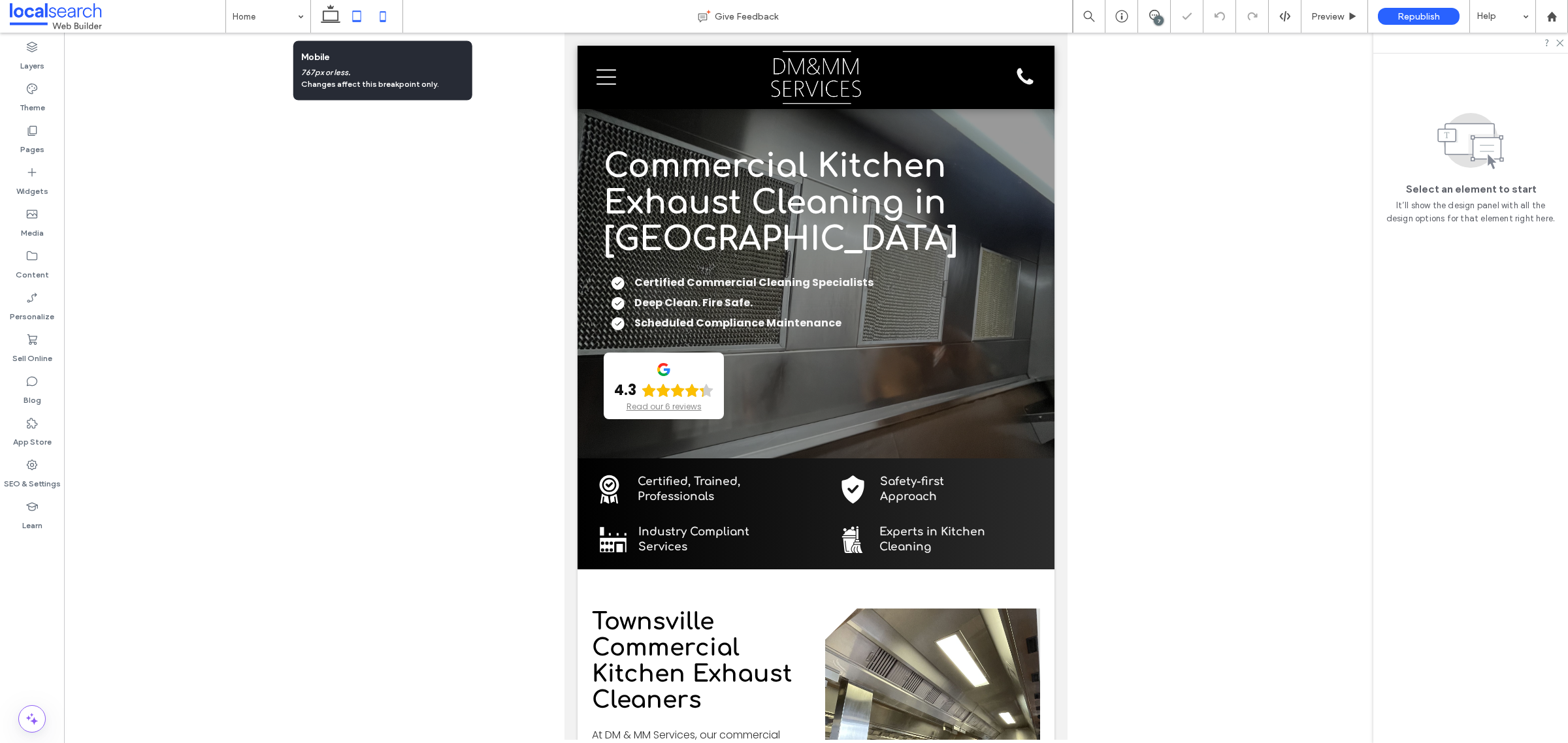
click at [382, 19] on icon at bounding box center [383, 17] width 26 height 26
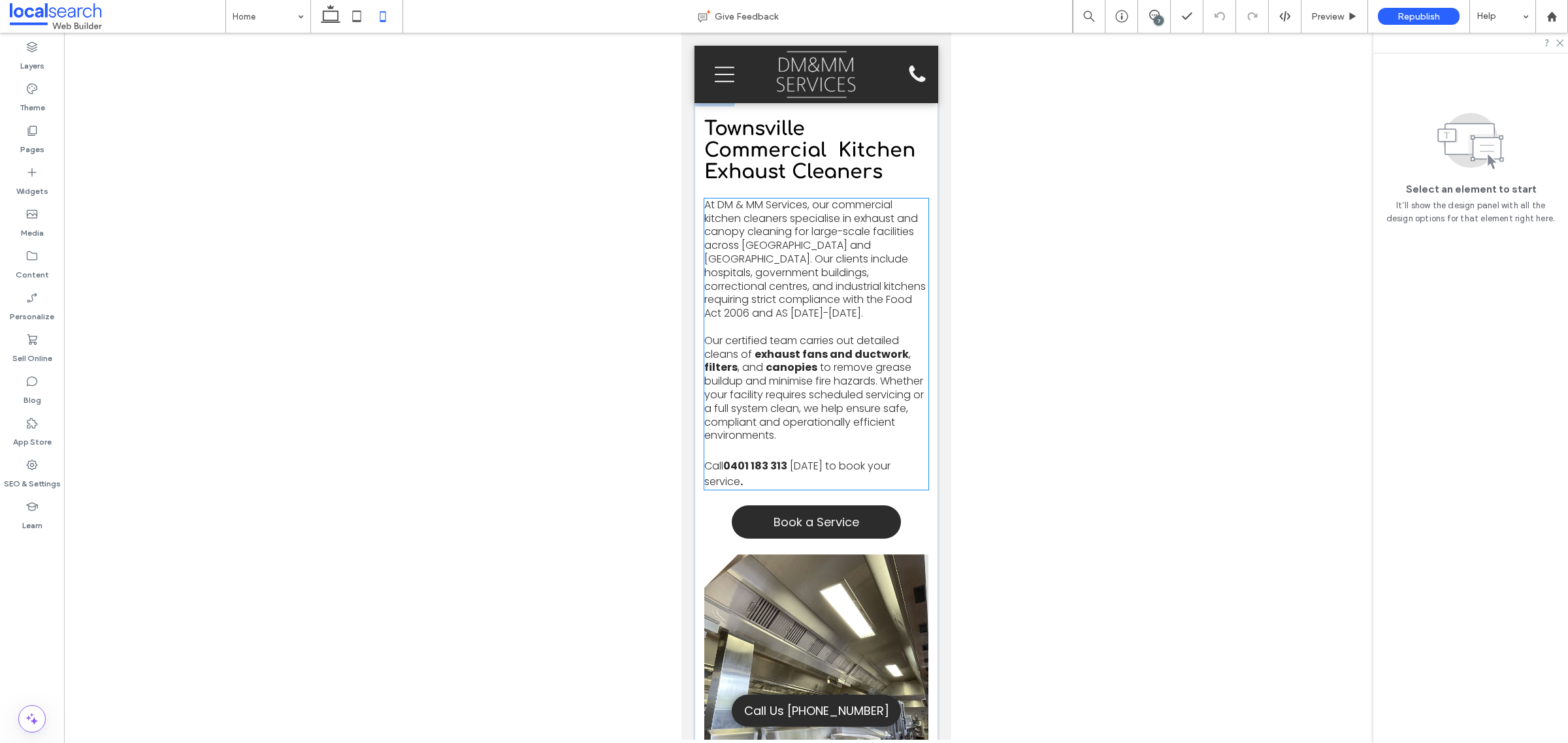
scroll to position [816, 0]
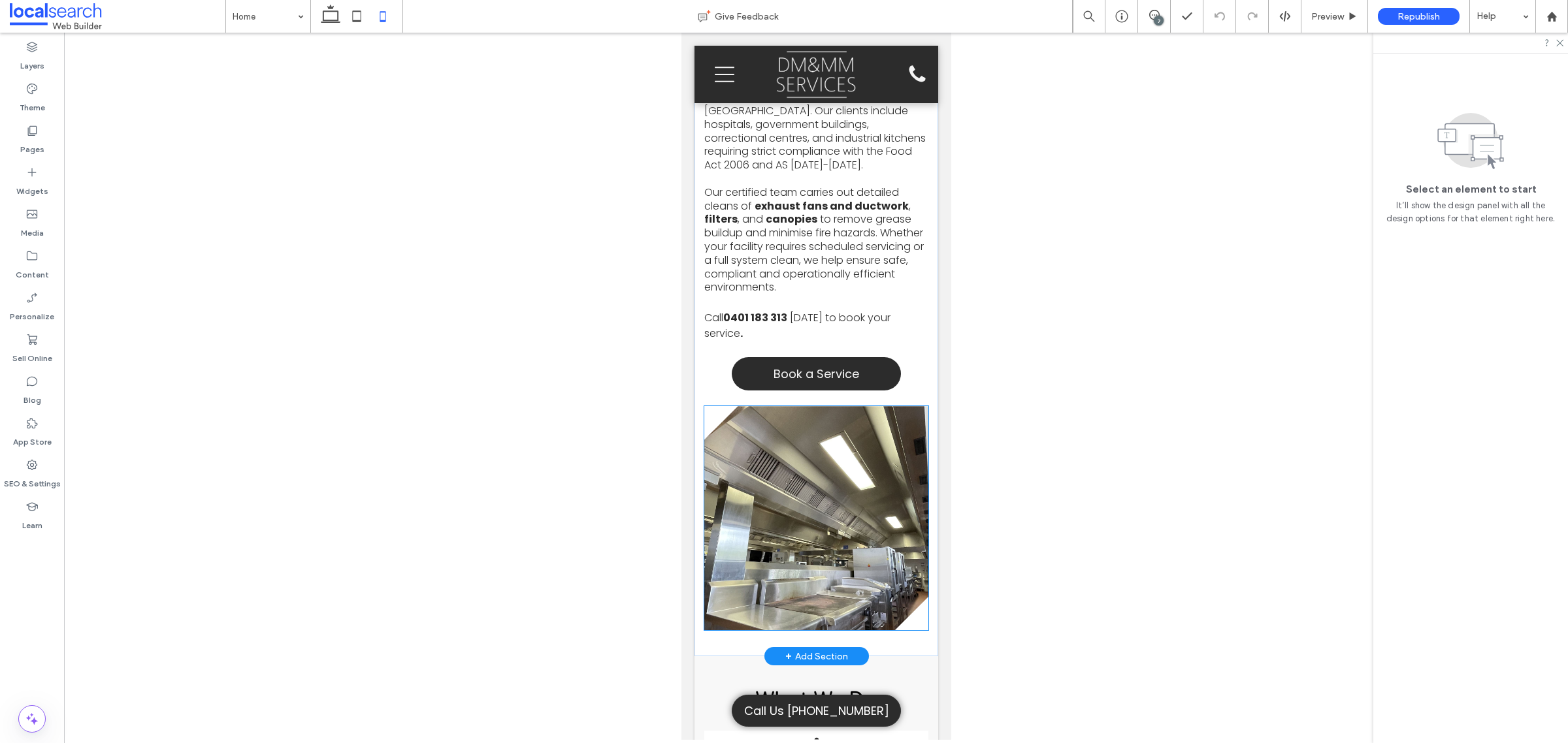
click at [792, 509] on link at bounding box center [816, 518] width 224 height 224
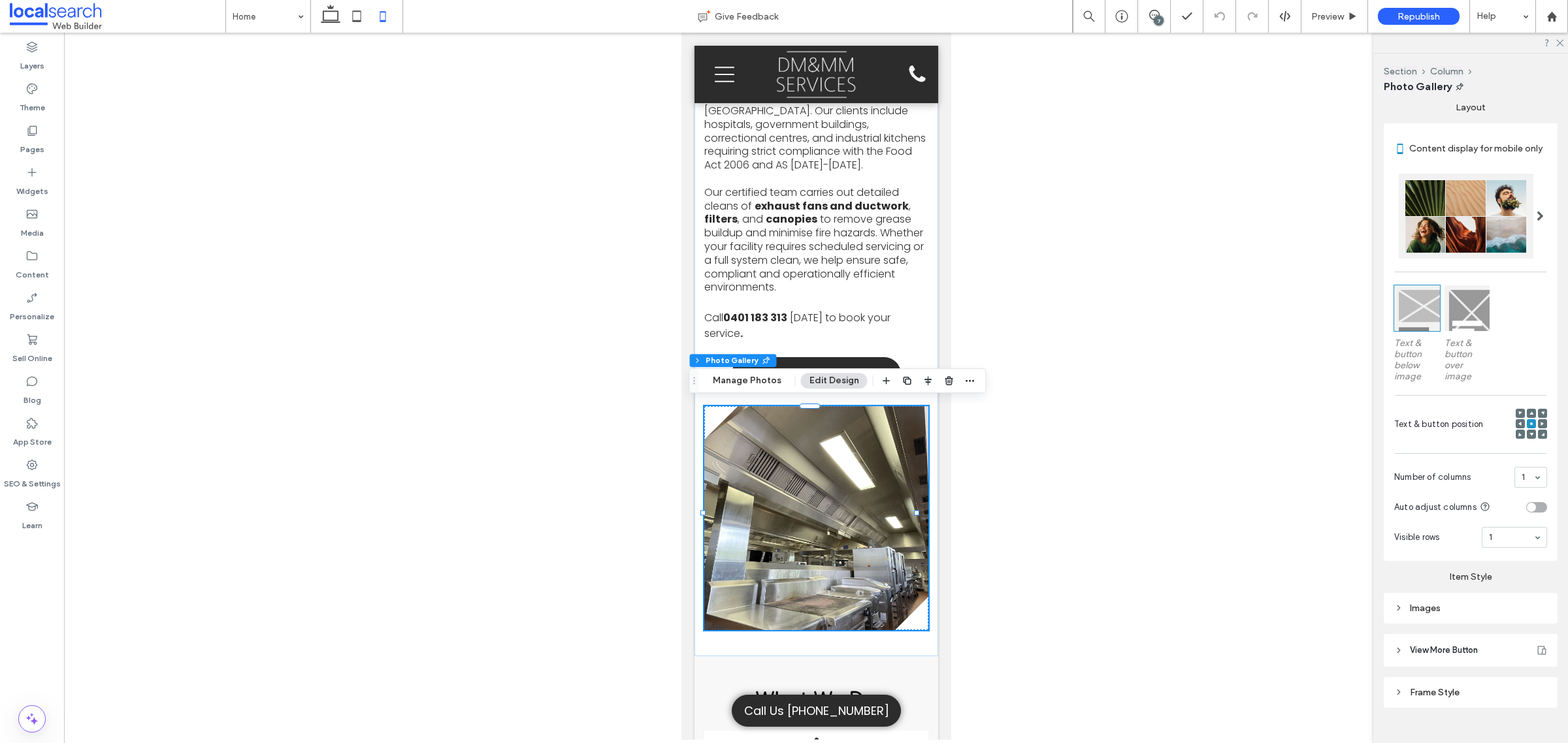
scroll to position [360, 0]
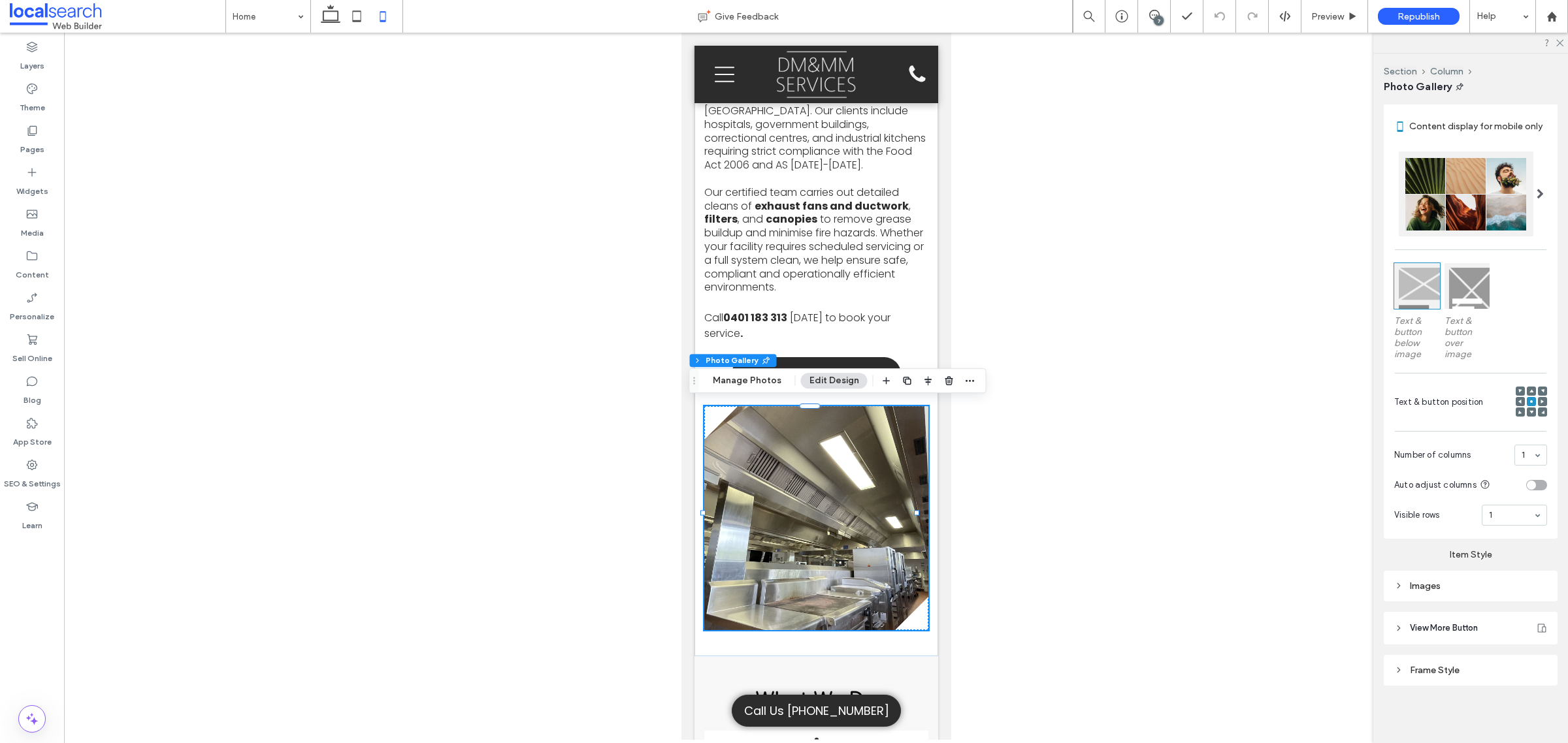
click at [1445, 583] on div "Images" at bounding box center [1470, 585] width 153 height 11
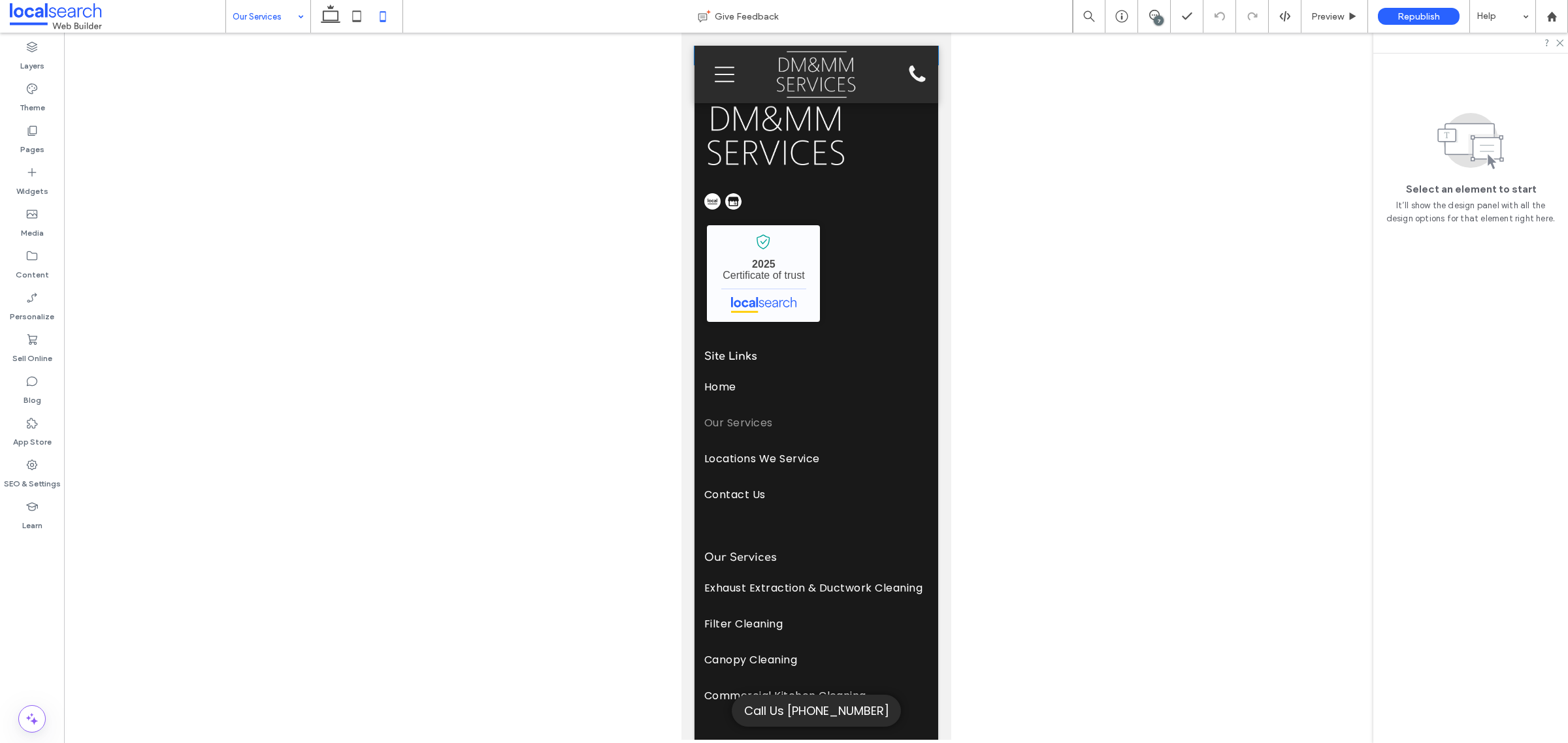
scroll to position [1142, 0]
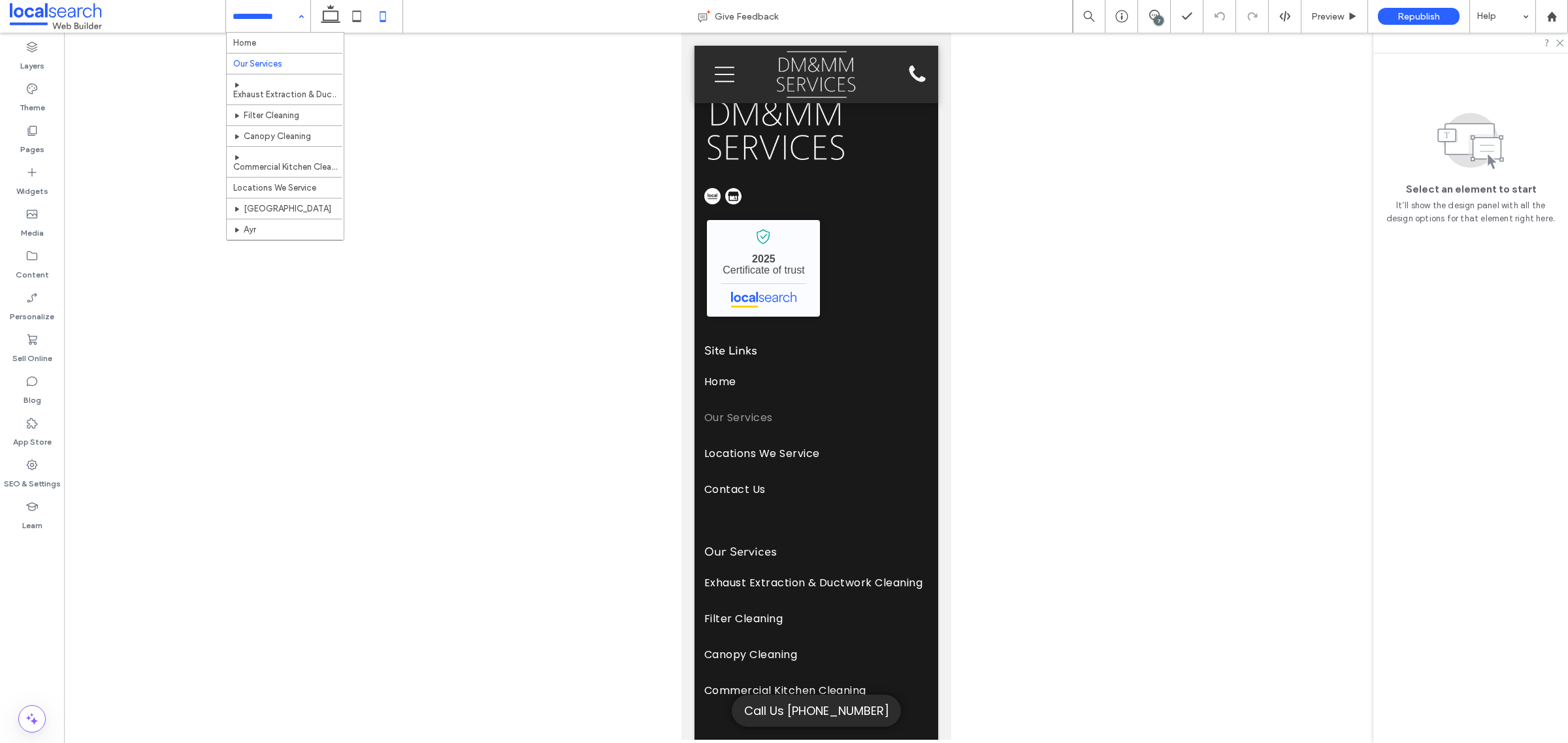
click at [265, 26] on input at bounding box center [265, 16] width 64 height 33
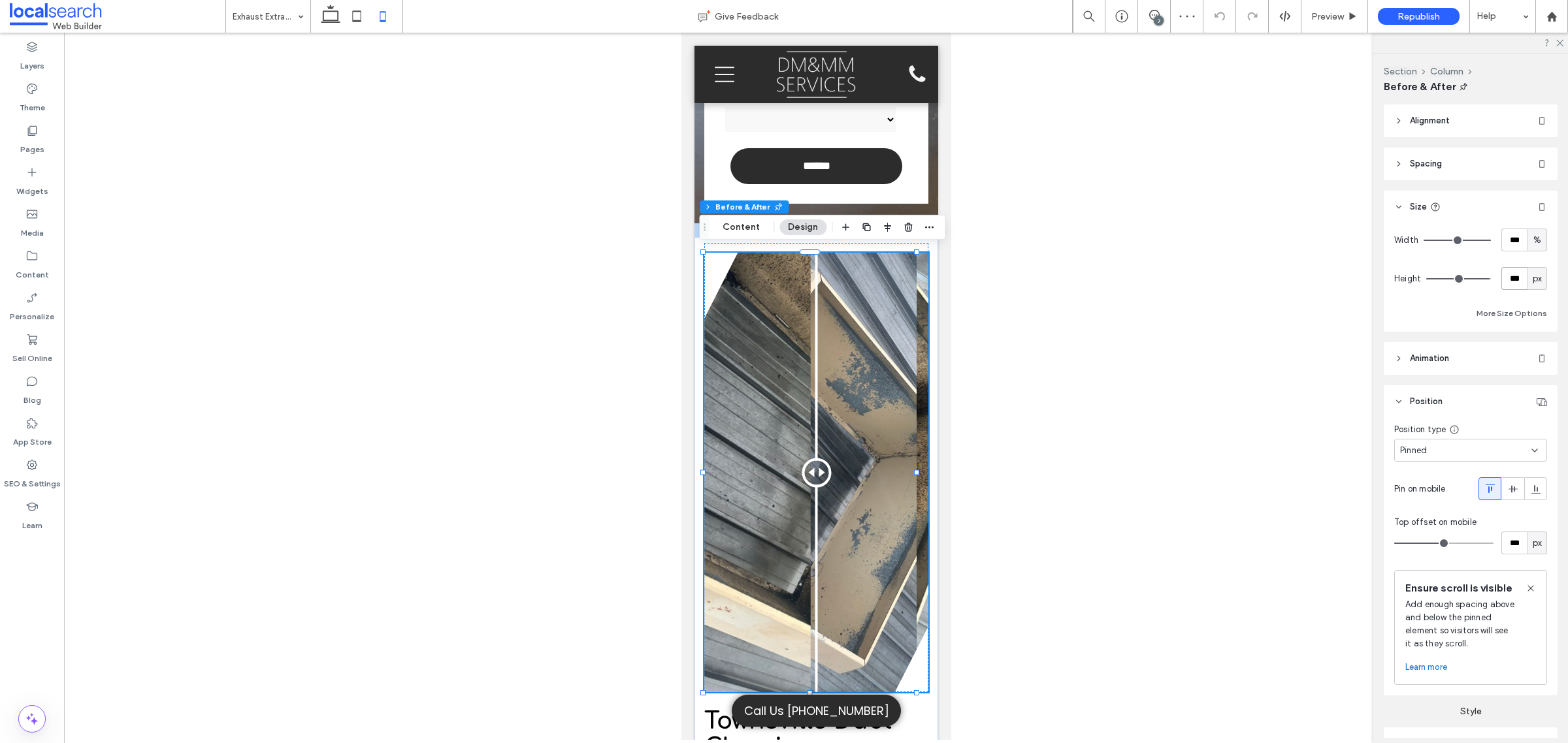
click at [1501, 275] on input "***" at bounding box center [1514, 279] width 26 height 23
type input "***"
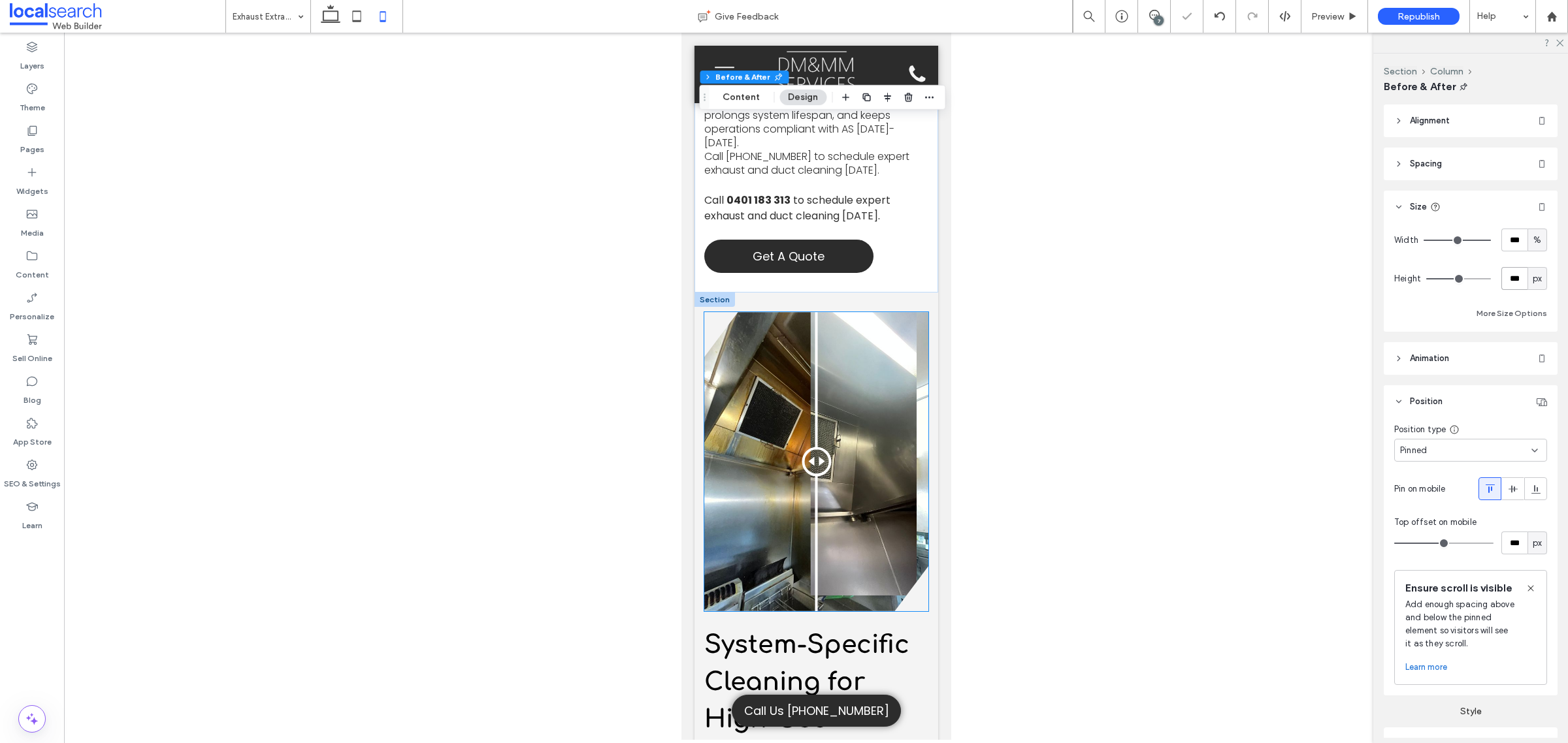
scroll to position [1468, 0]
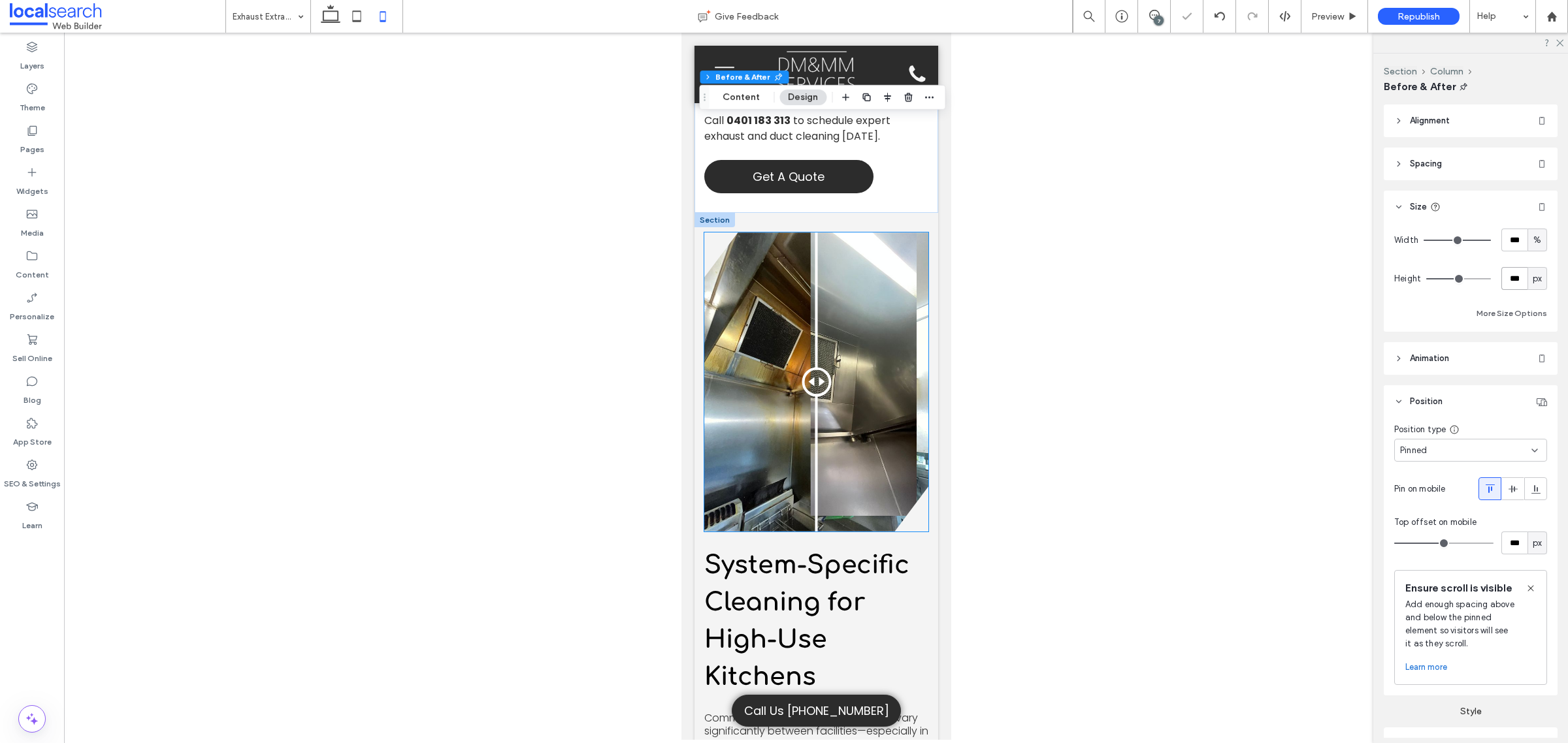
click at [818, 454] on div "Before After" at bounding box center [816, 382] width 224 height 298
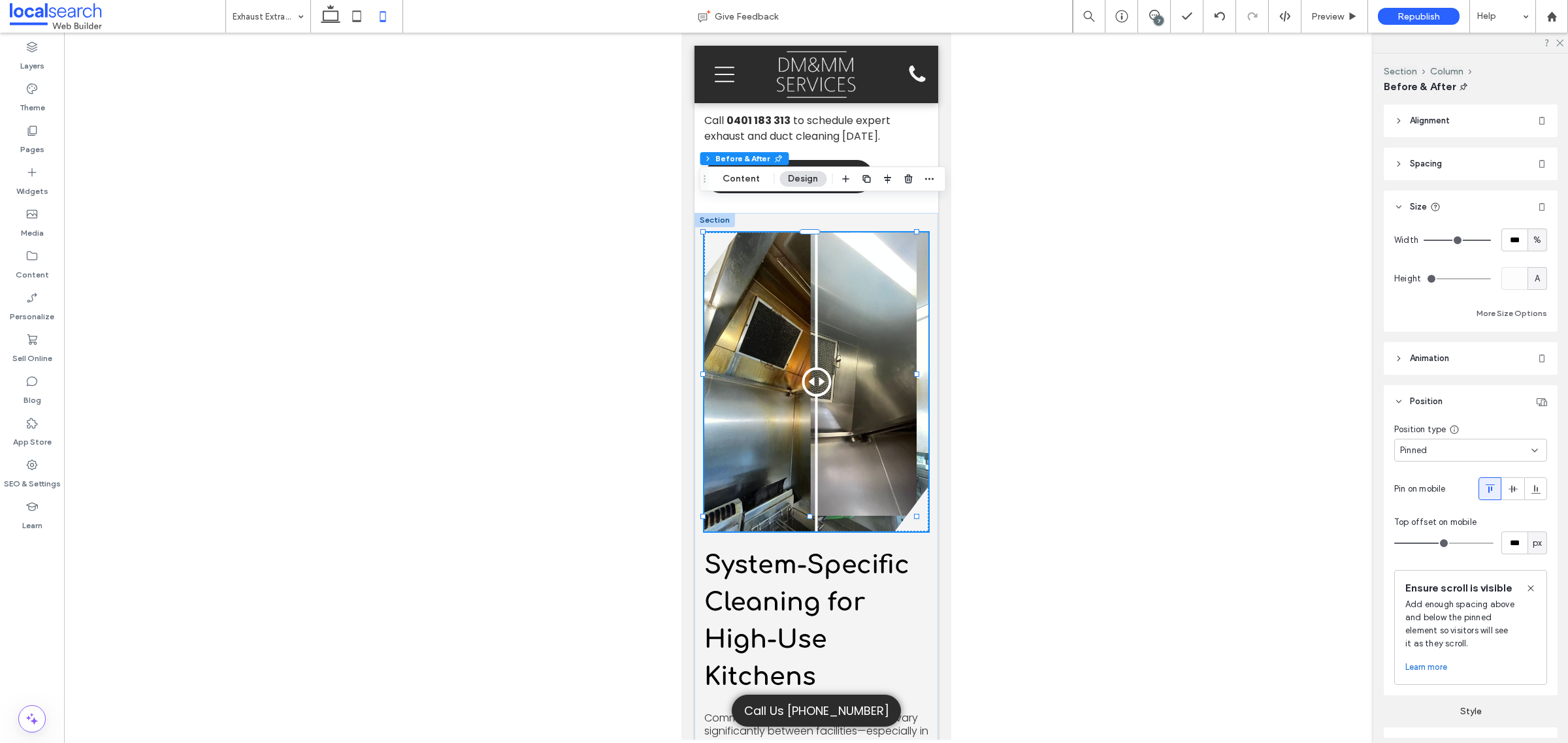
click at [1530, 278] on div "A" at bounding box center [1536, 279] width 13 height 13
click at [1532, 298] on span "px" at bounding box center [1528, 301] width 9 height 13
type input "***"
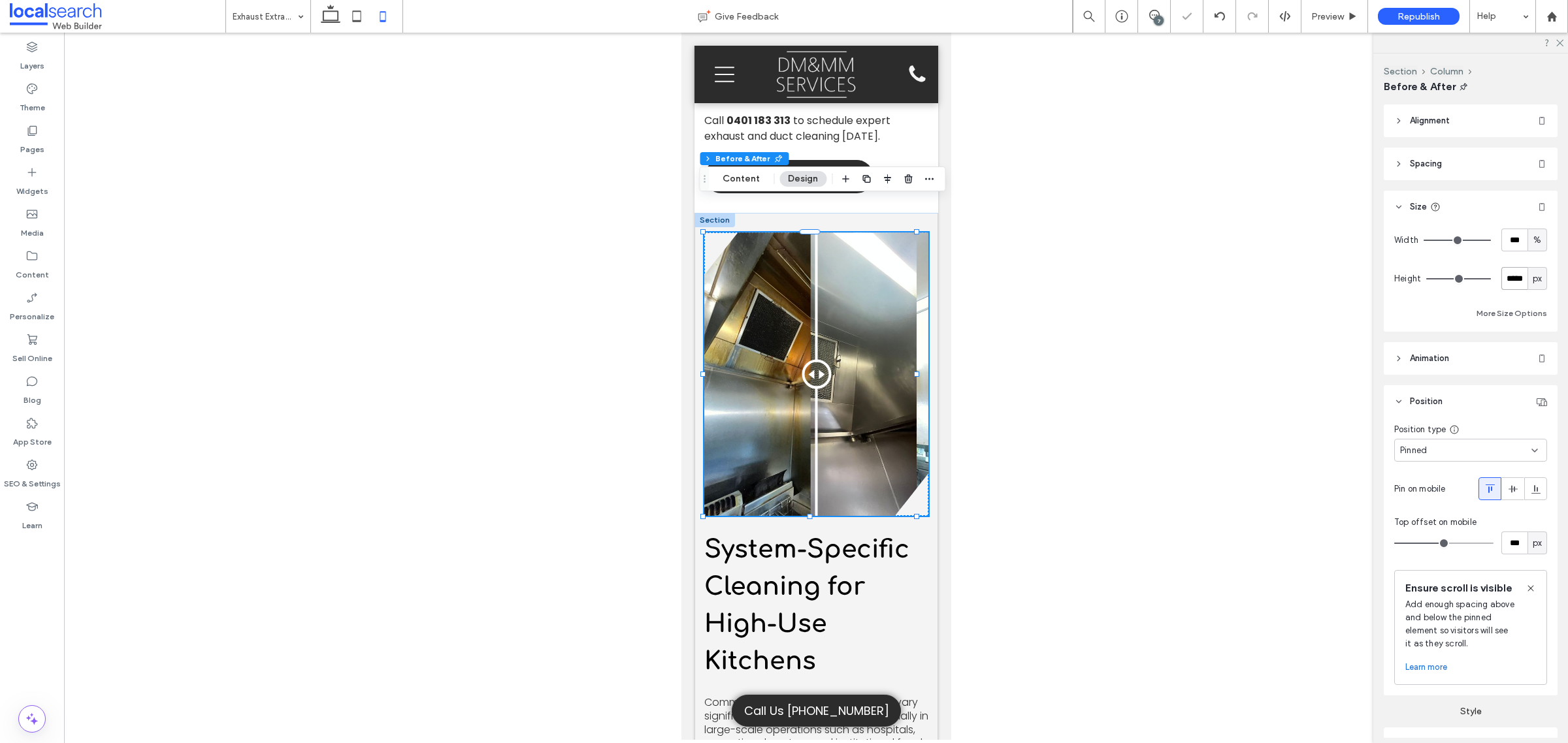
click at [1502, 279] on input "*****" at bounding box center [1514, 279] width 26 height 23
type input "***"
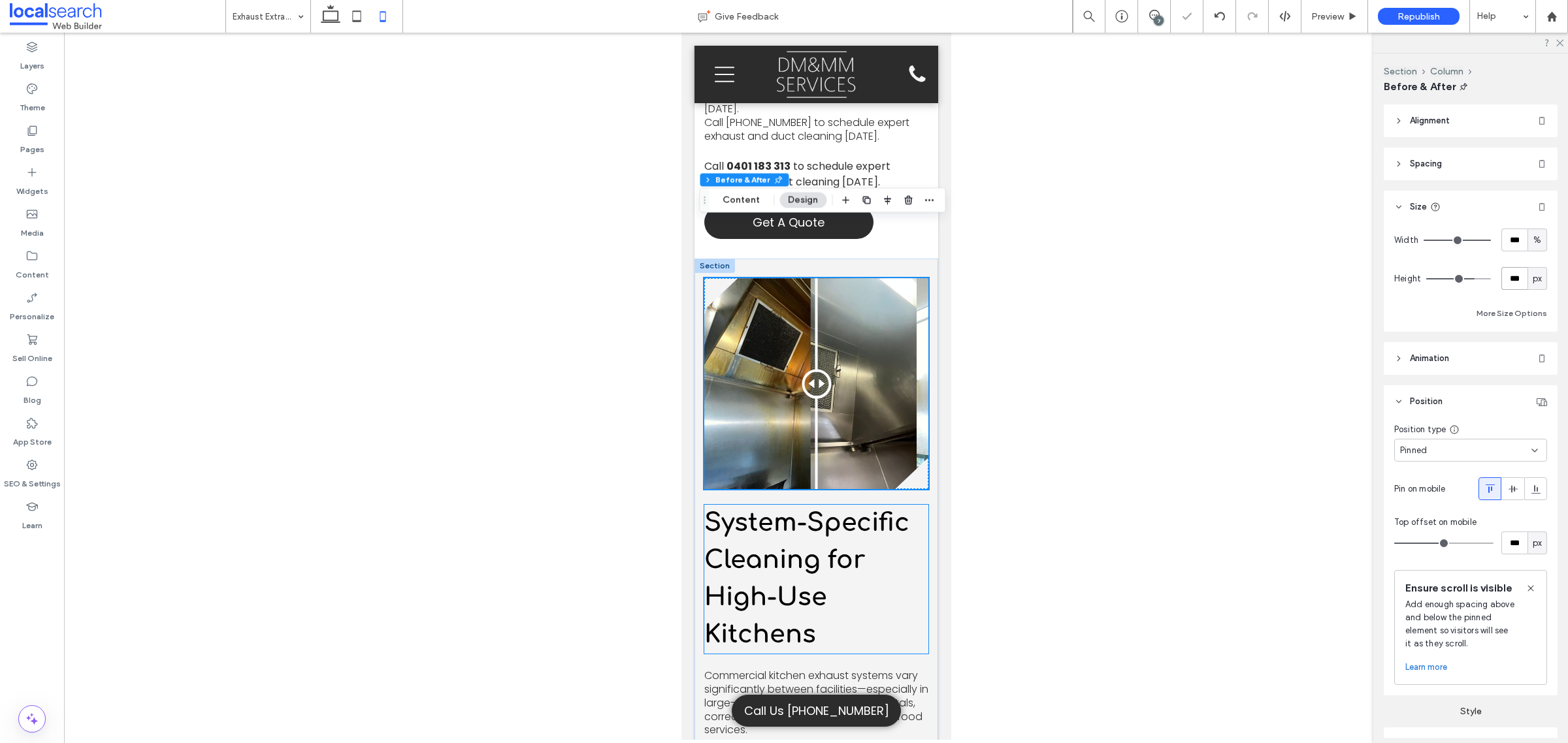
scroll to position [1387, 0]
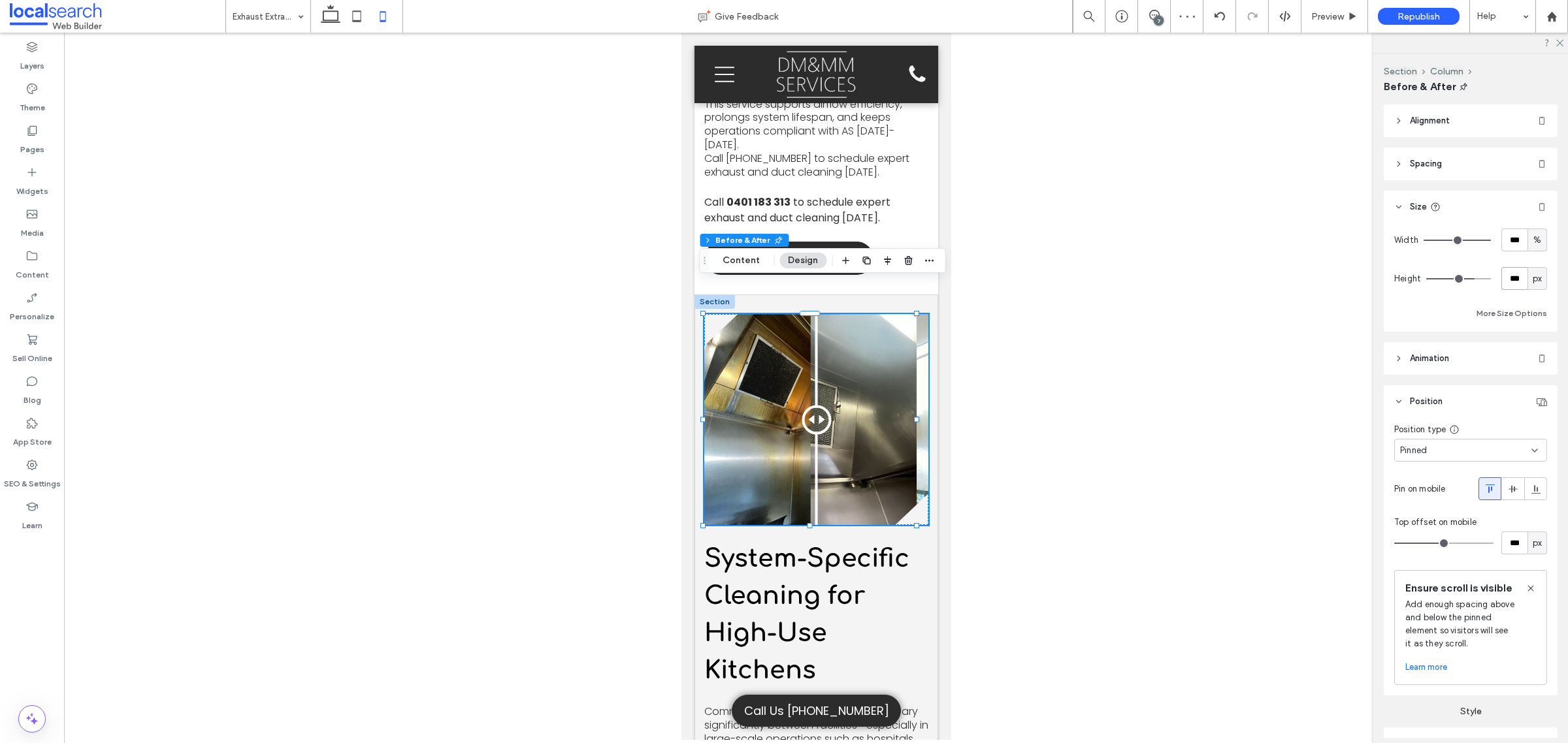
type input "***"
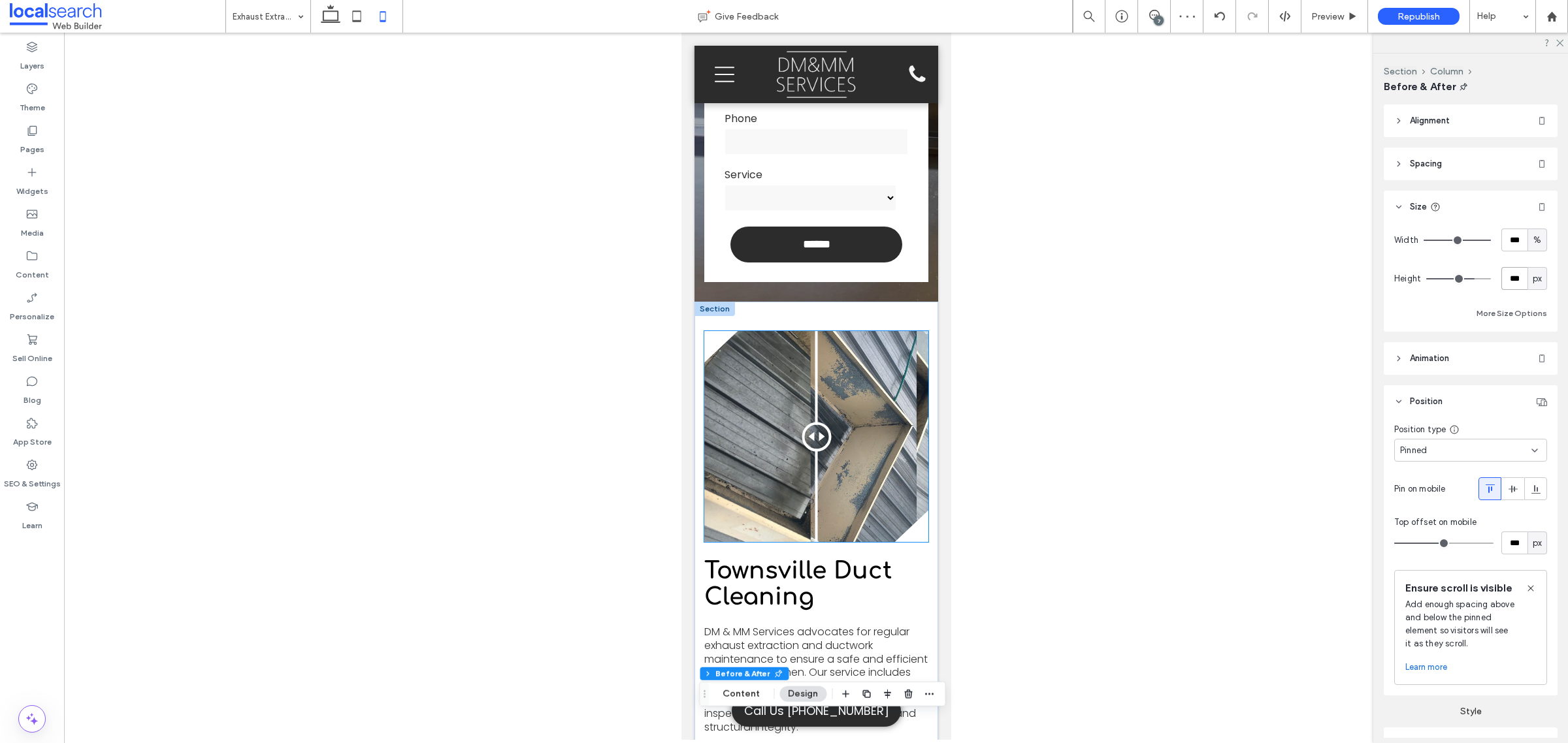
scroll to position [489, 0]
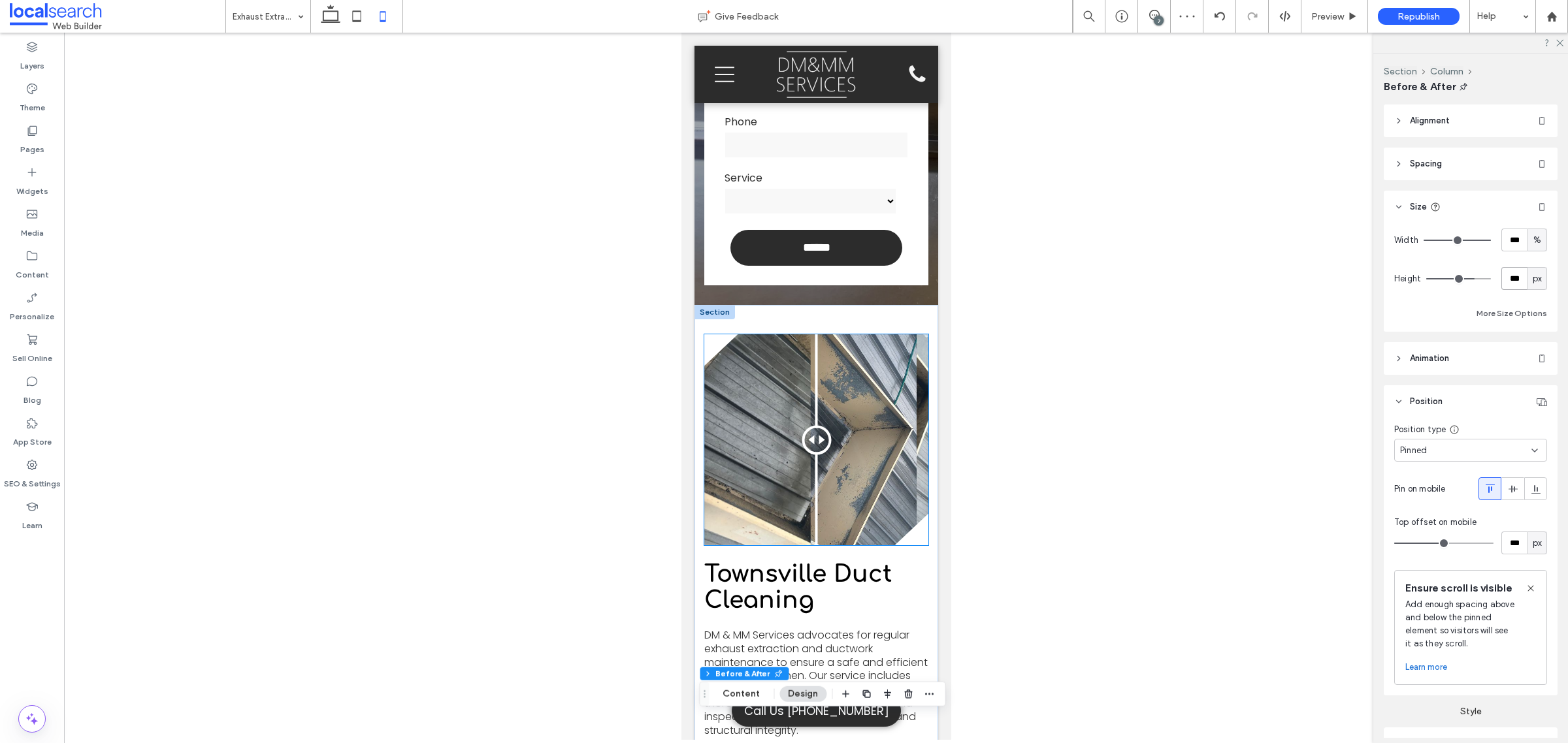
click at [811, 401] on div "Before After" at bounding box center [816, 439] width 224 height 211
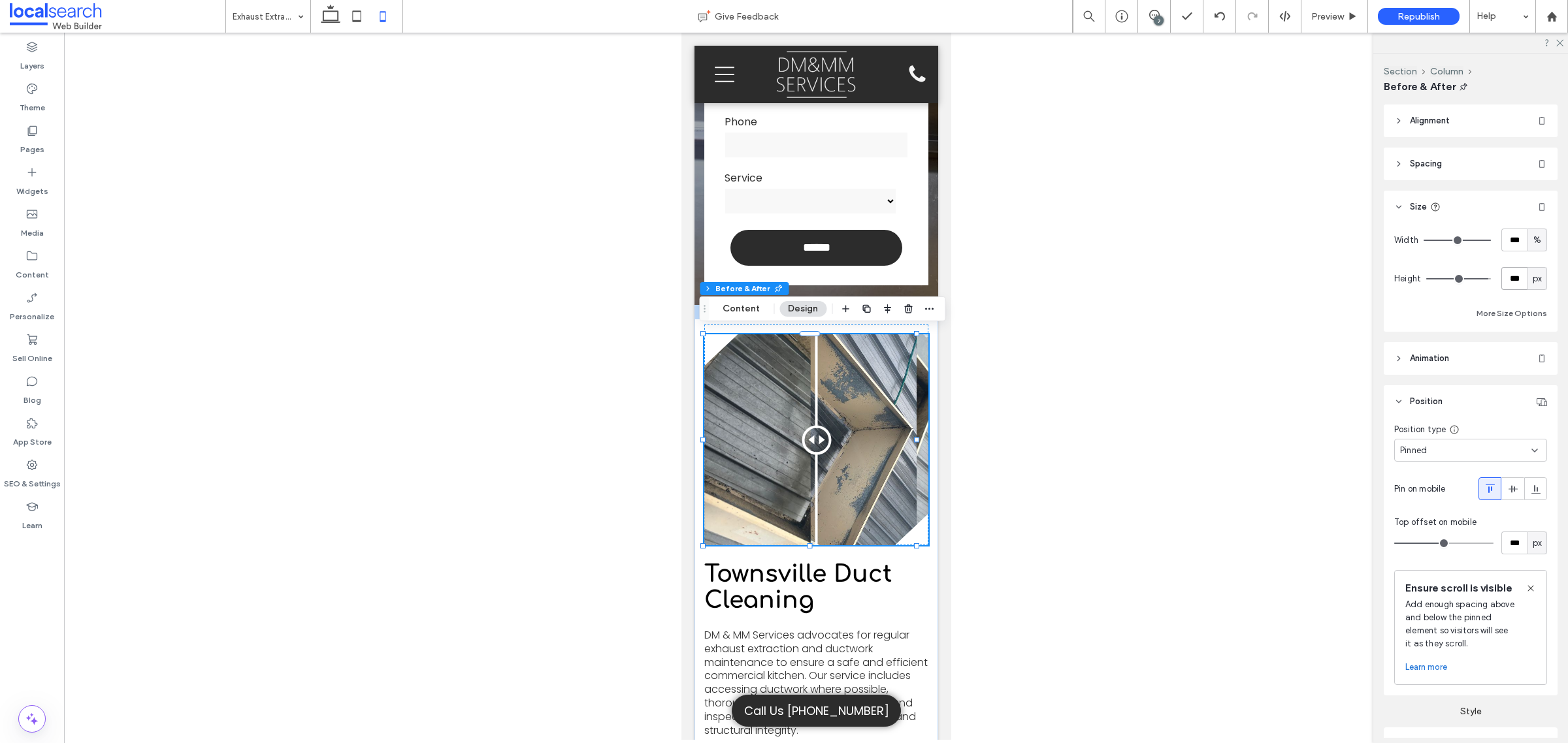
click at [1505, 268] on input "***" at bounding box center [1514, 279] width 26 height 23
type input "***"
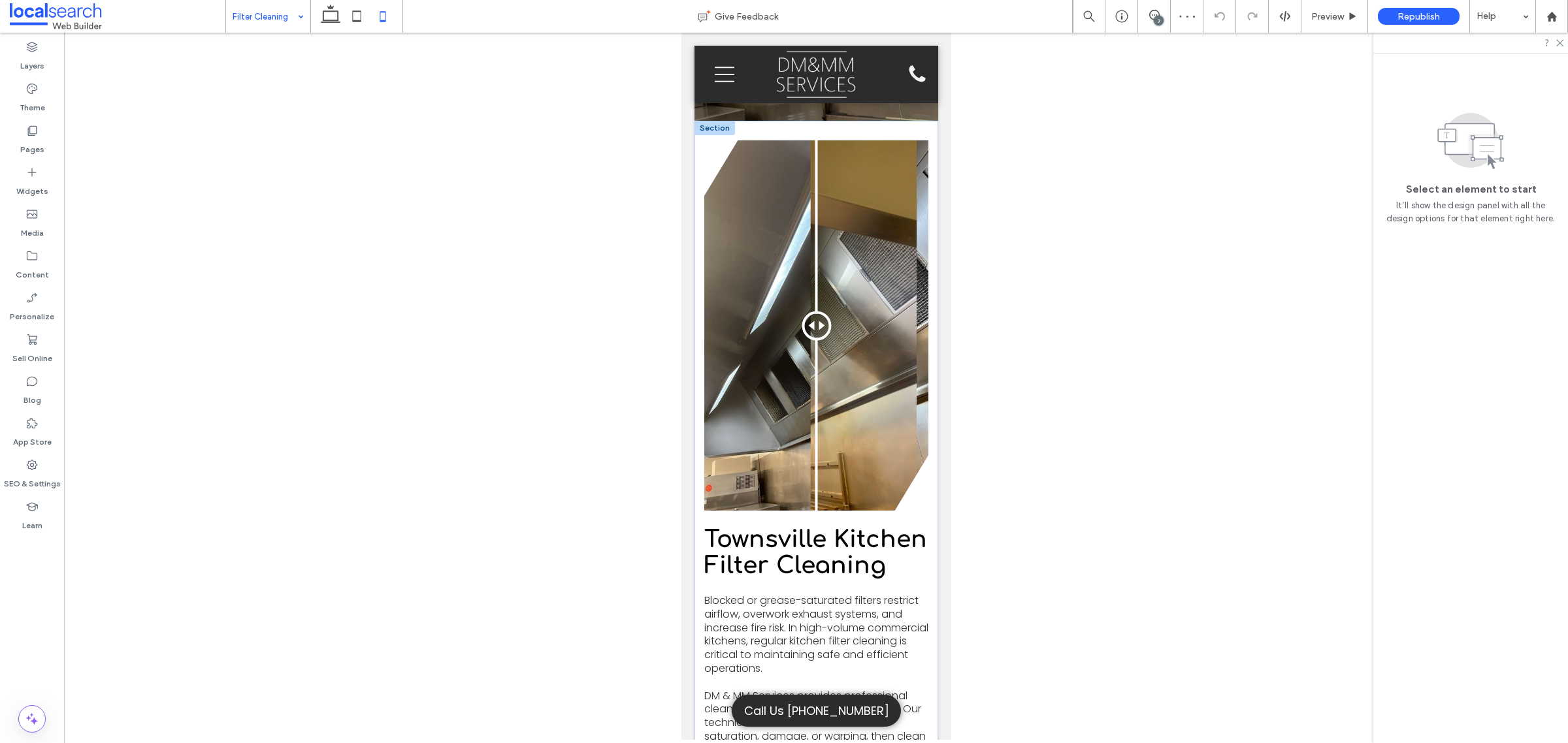
scroll to position [734, 0]
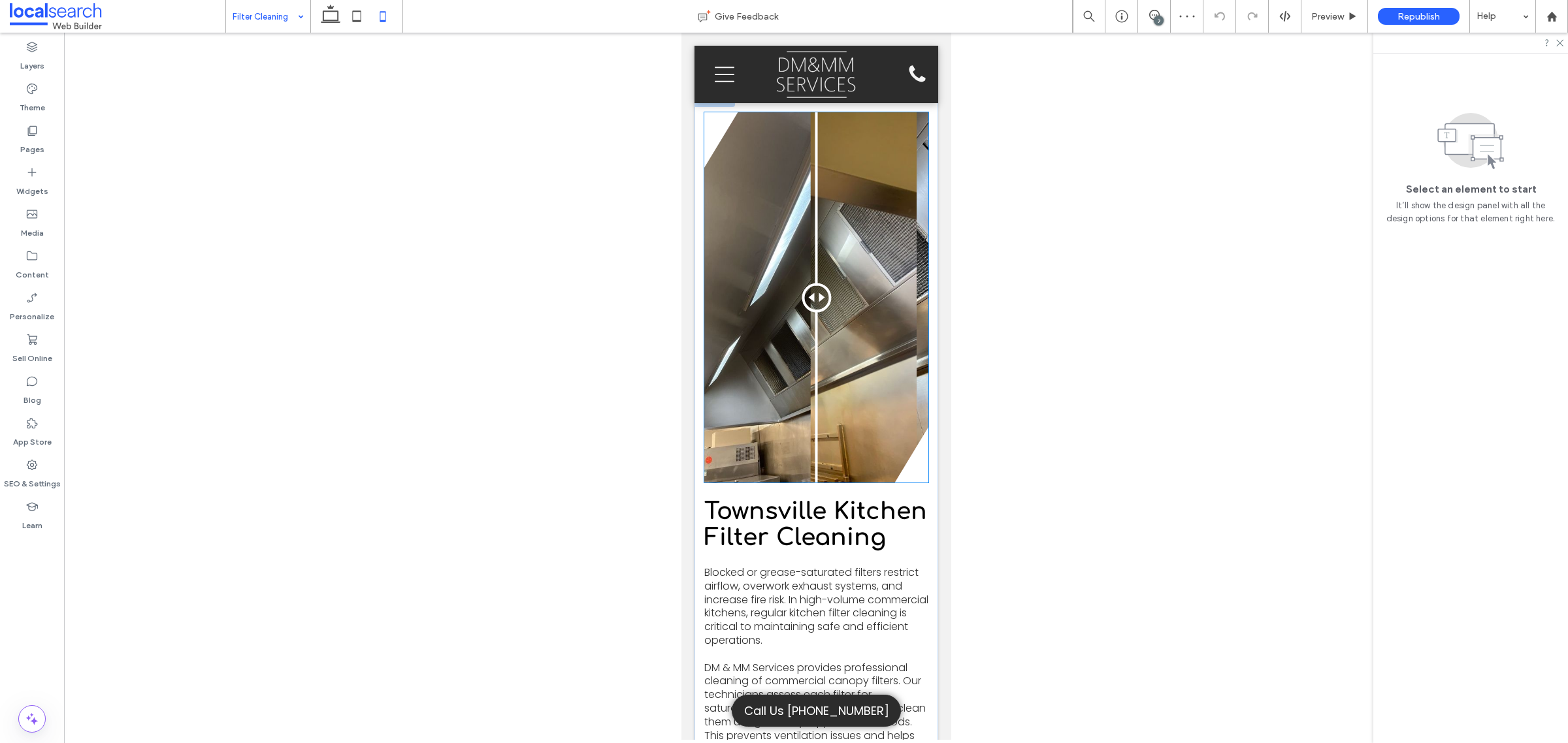
click at [777, 367] on div "Before After" at bounding box center [816, 297] width 224 height 370
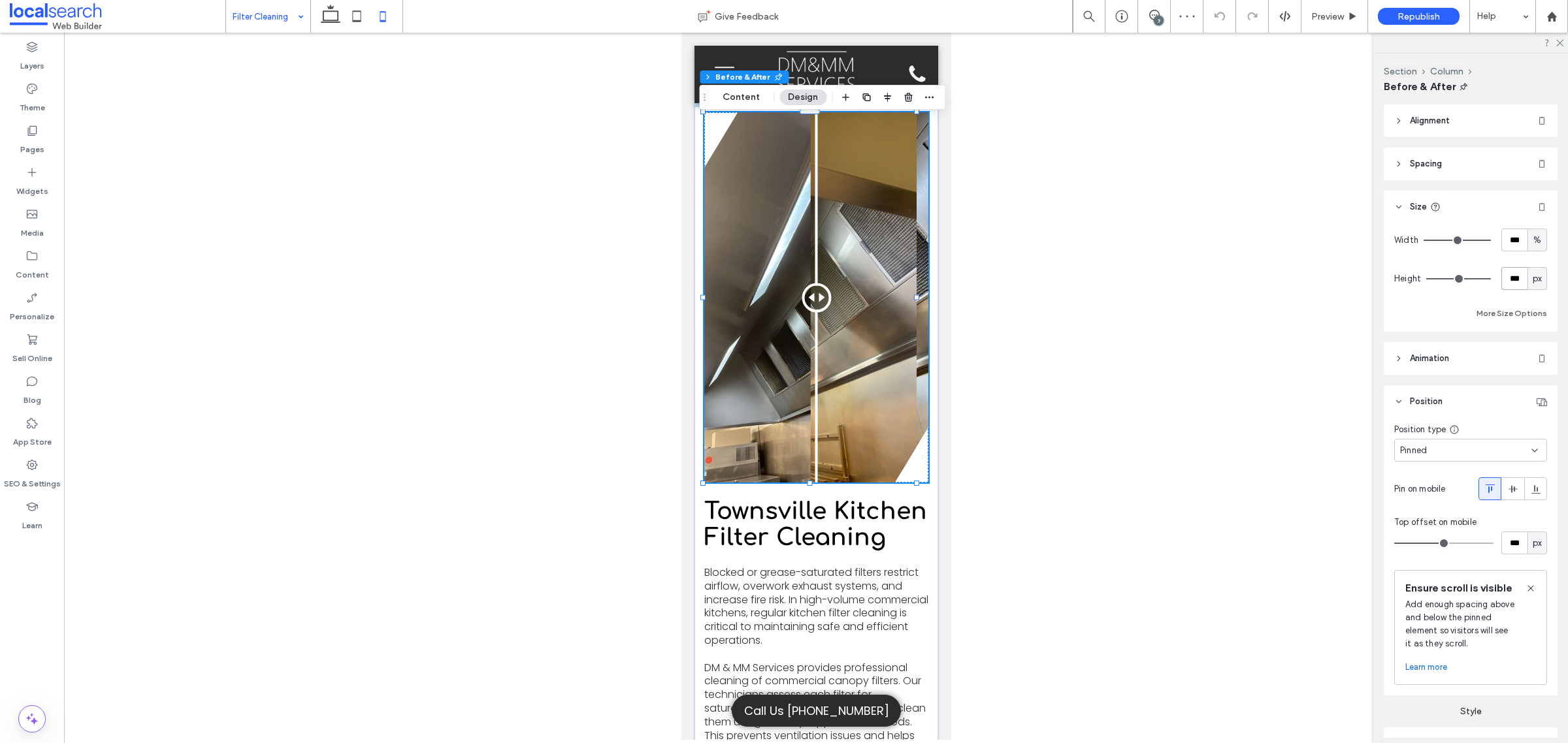
click at [1501, 276] on input "***" at bounding box center [1514, 279] width 26 height 23
type input "***"
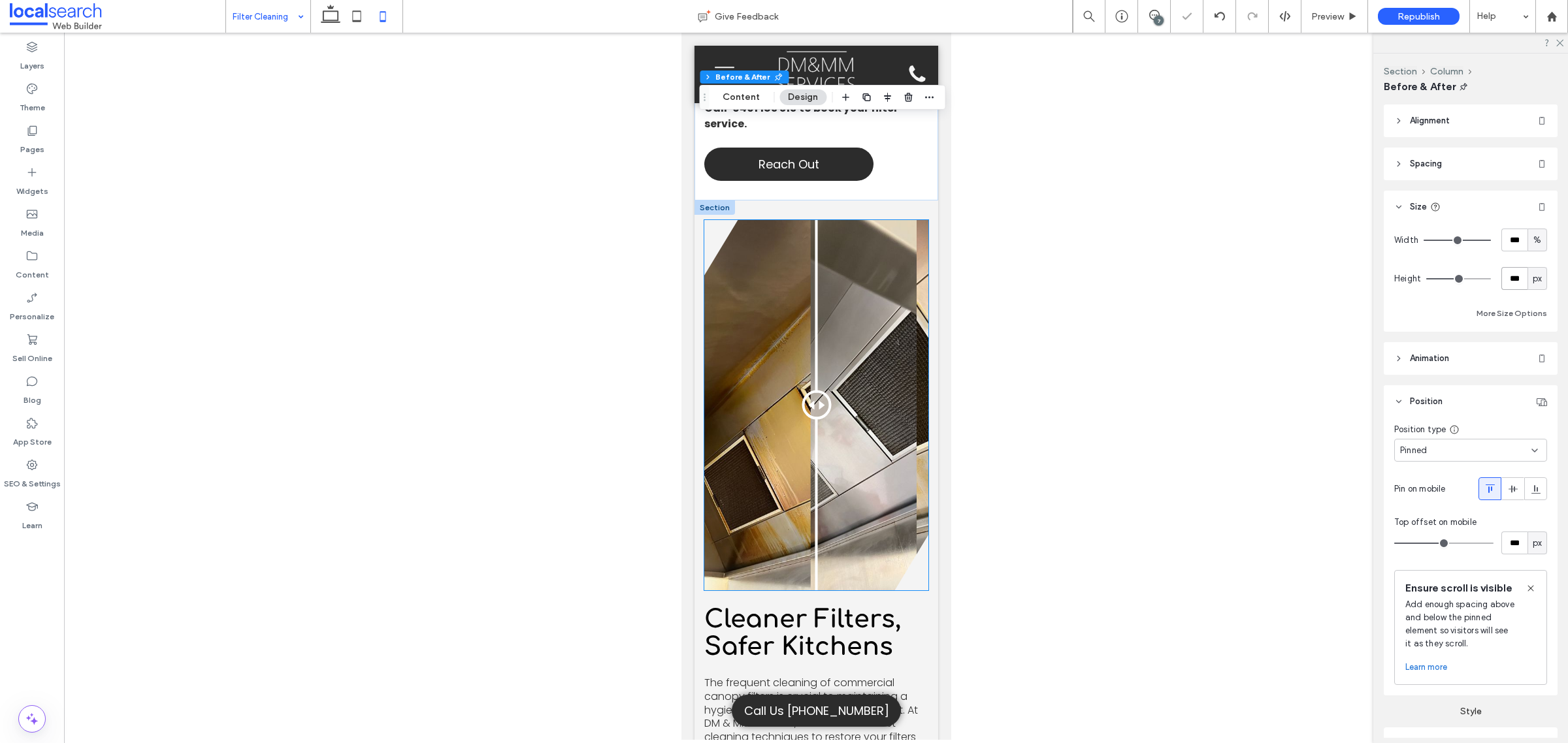
scroll to position [1468, 0]
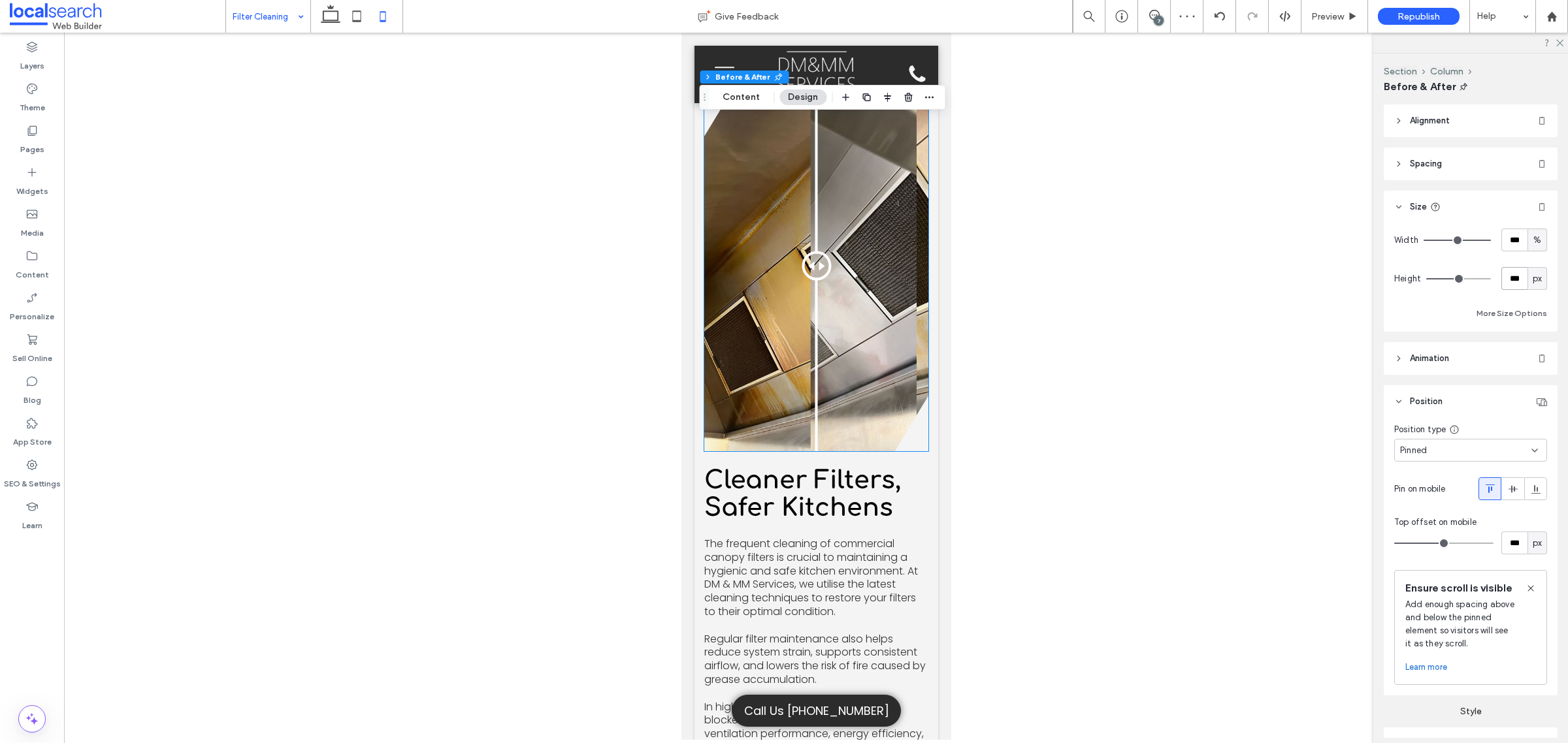
click at [846, 374] on div "Before After" at bounding box center [816, 266] width 224 height 370
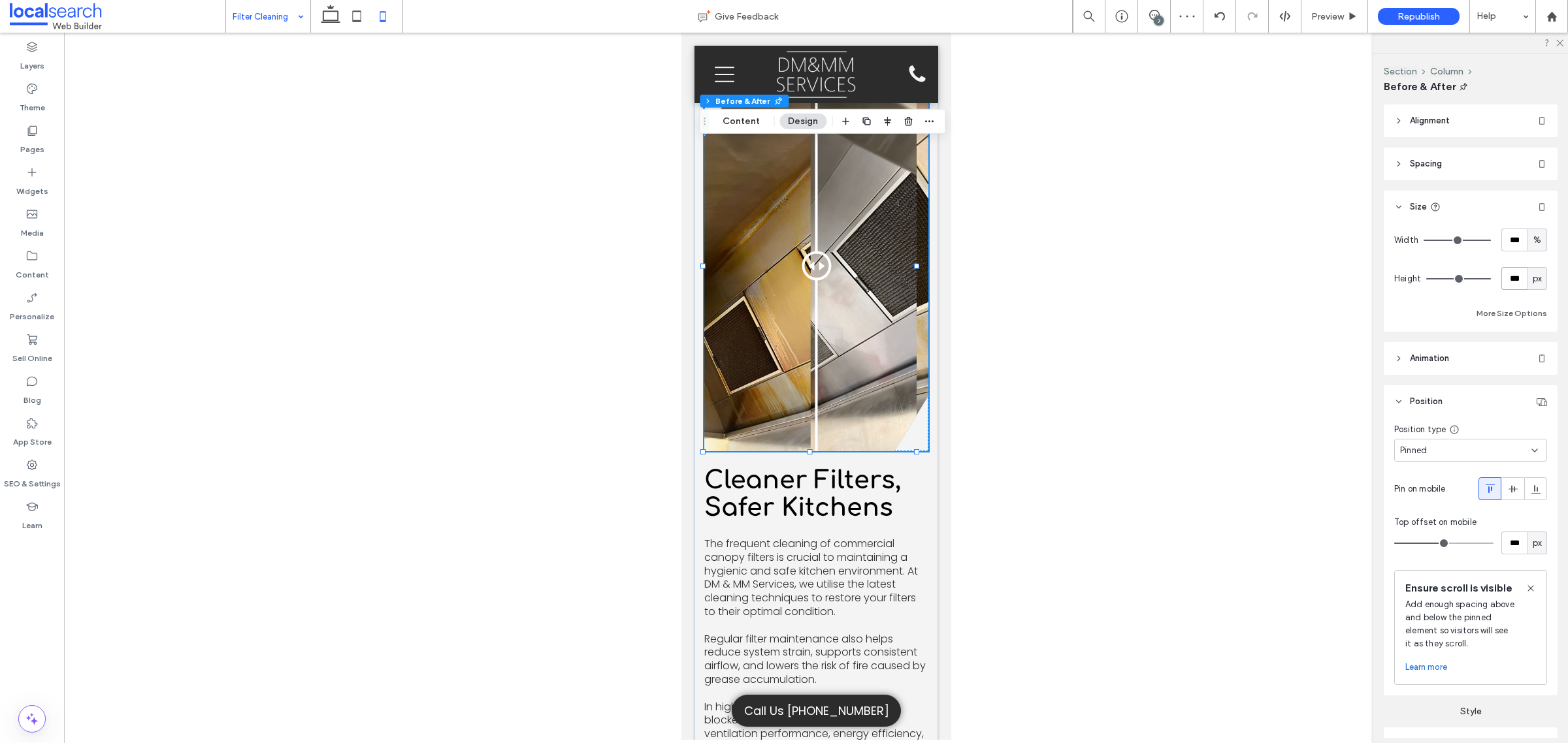
click at [1510, 285] on input "***" at bounding box center [1514, 279] width 26 height 23
paste input "number-input"
type input "***"
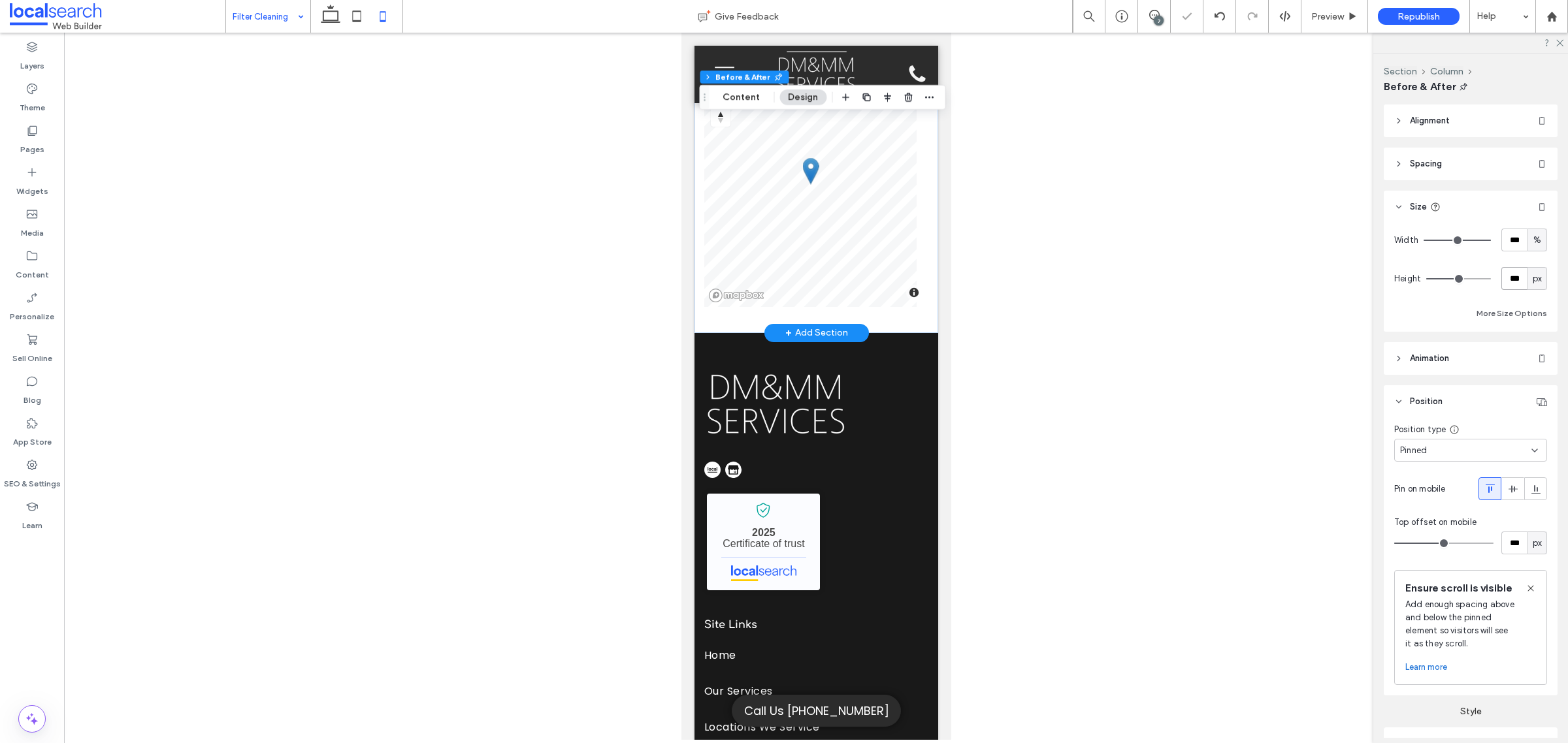
scroll to position [3101, 0]
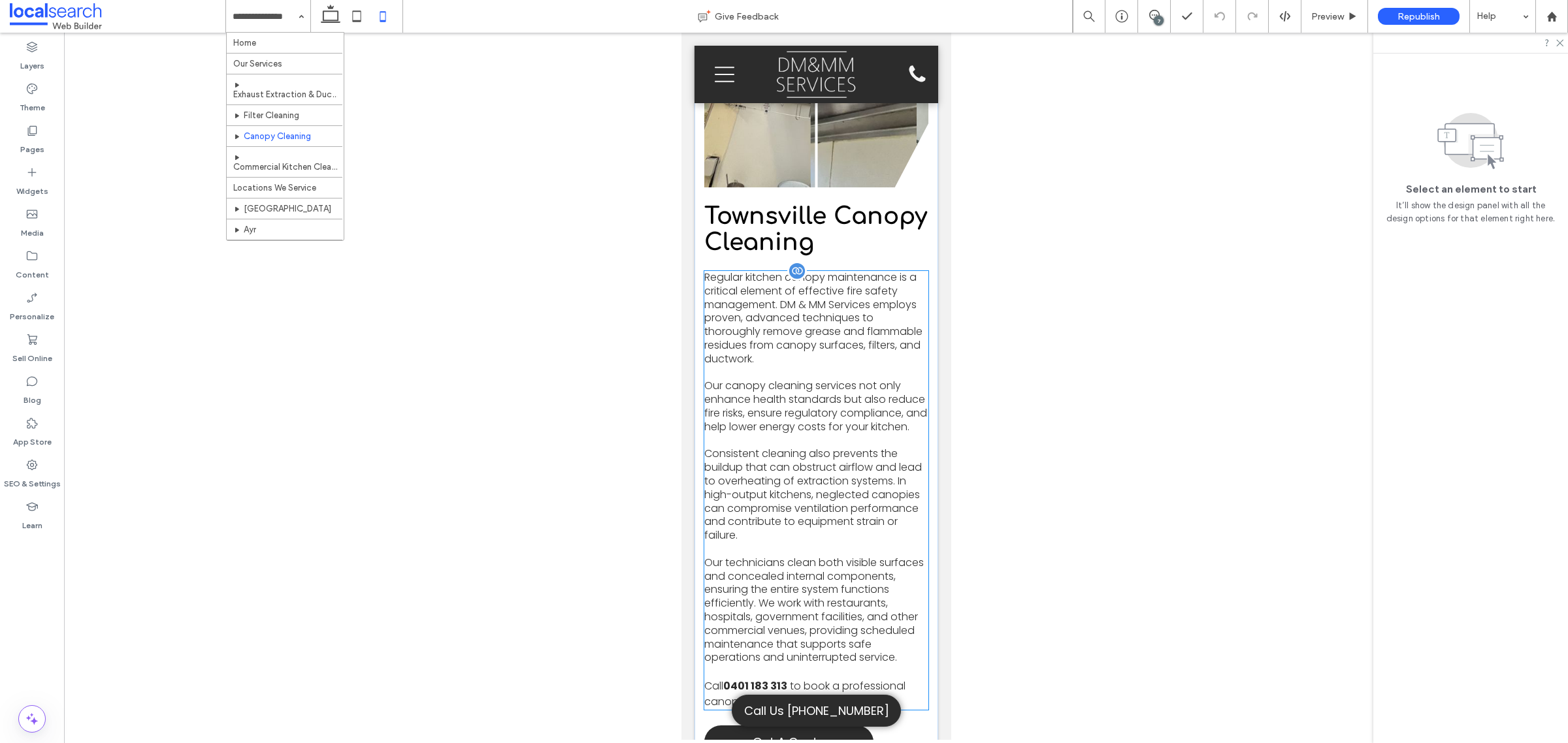
scroll to position [653, 0]
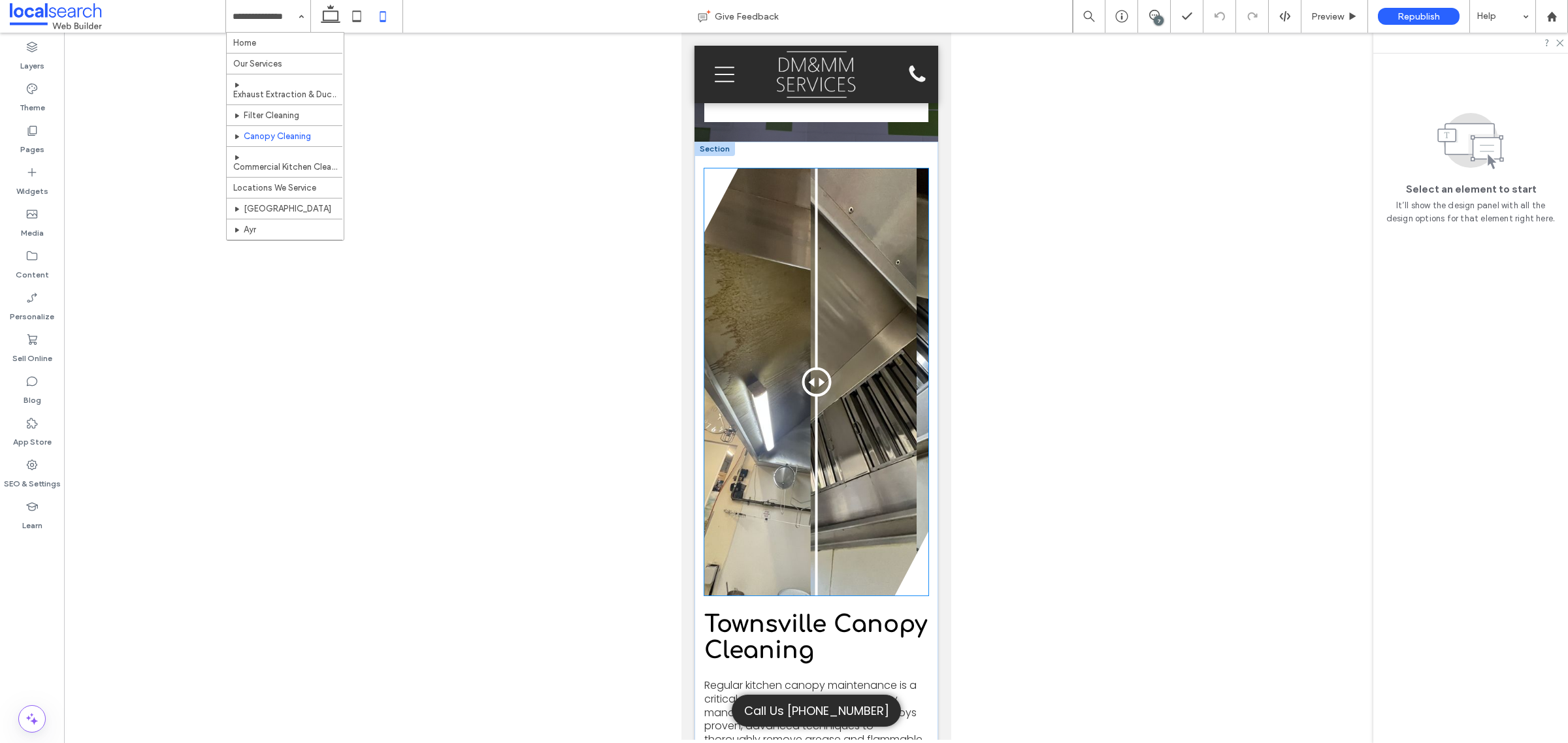
click at [805, 455] on div "Before After" at bounding box center [816, 382] width 224 height 427
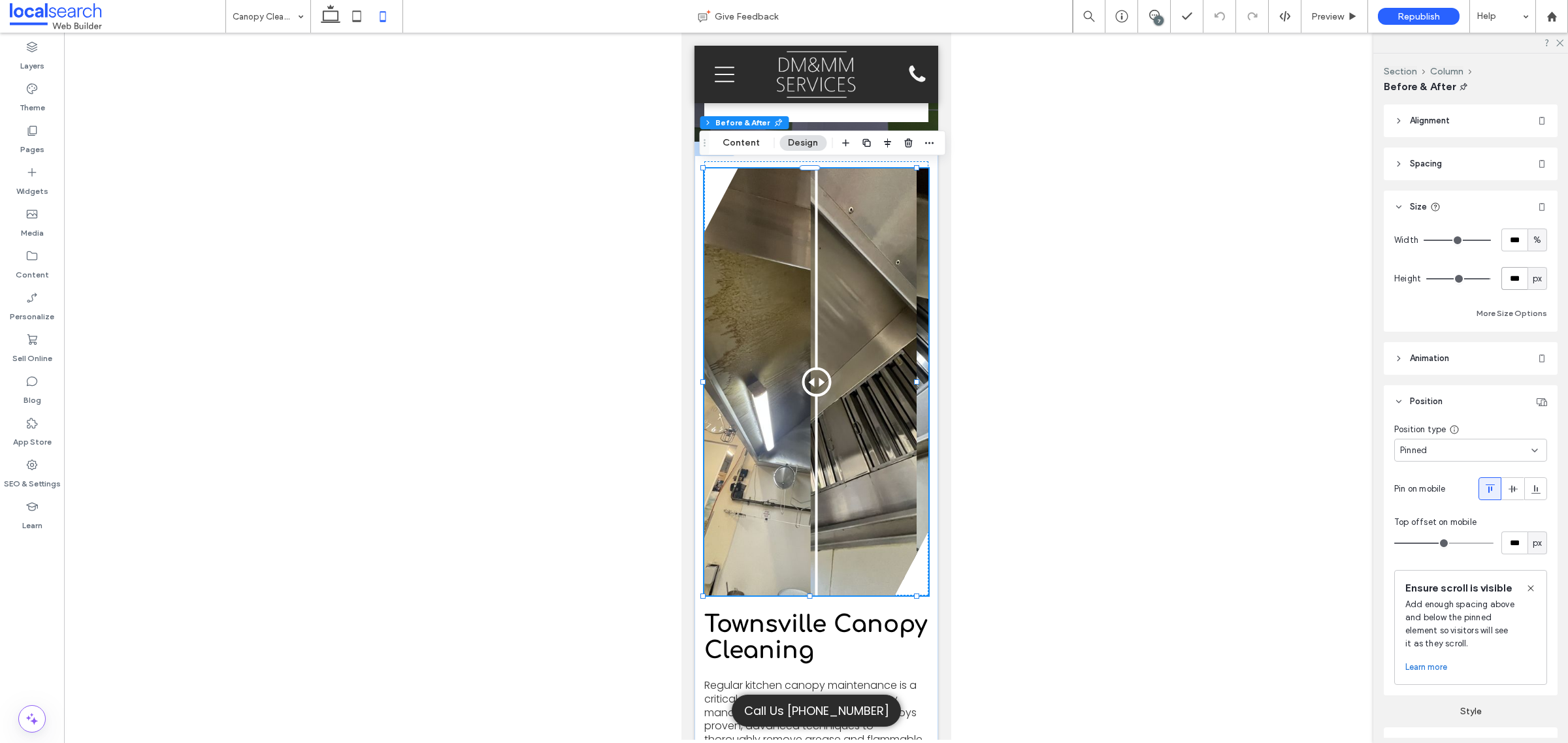
click at [1504, 275] on input "***" at bounding box center [1514, 279] width 26 height 23
paste input "number-input"
type input "***"
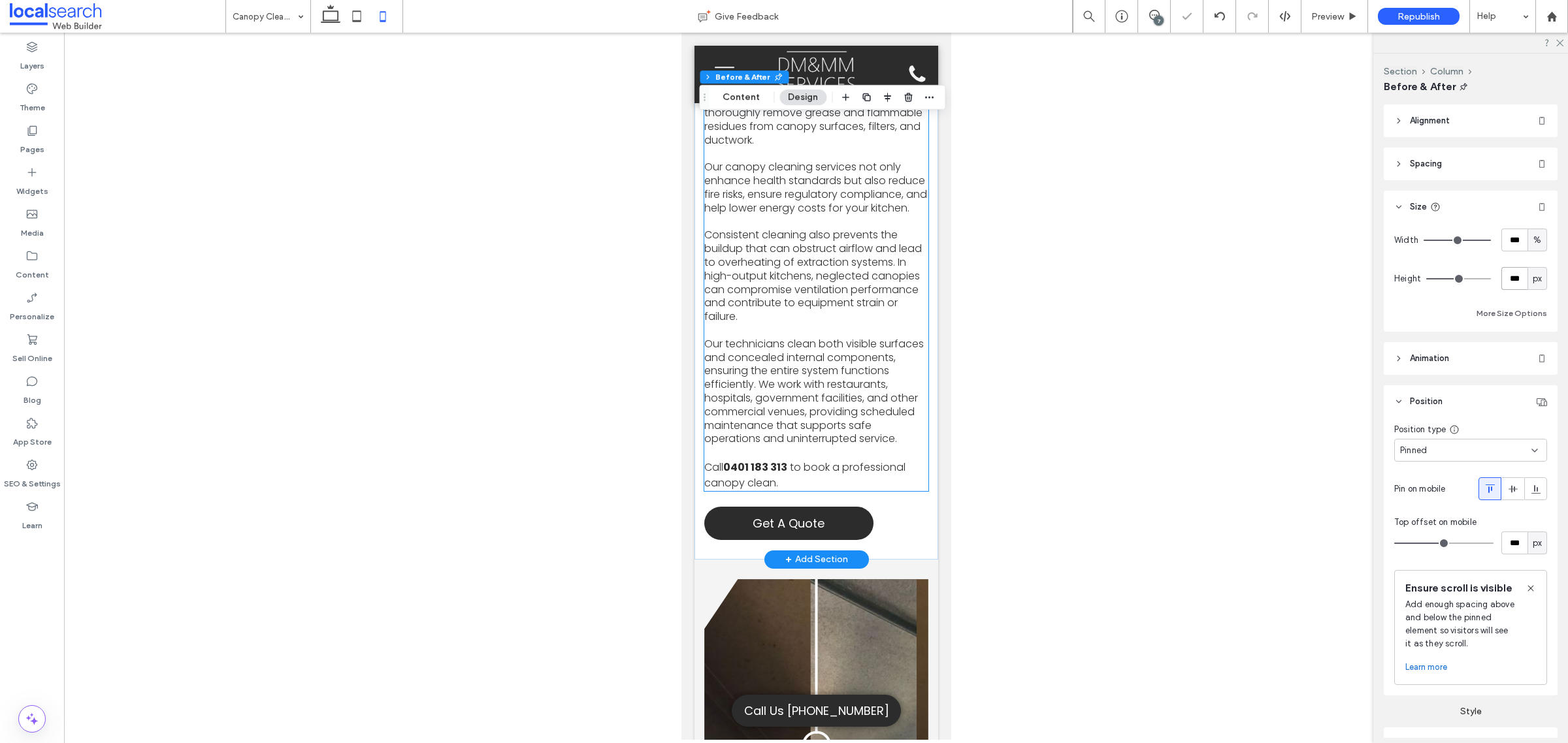
scroll to position [1387, 0]
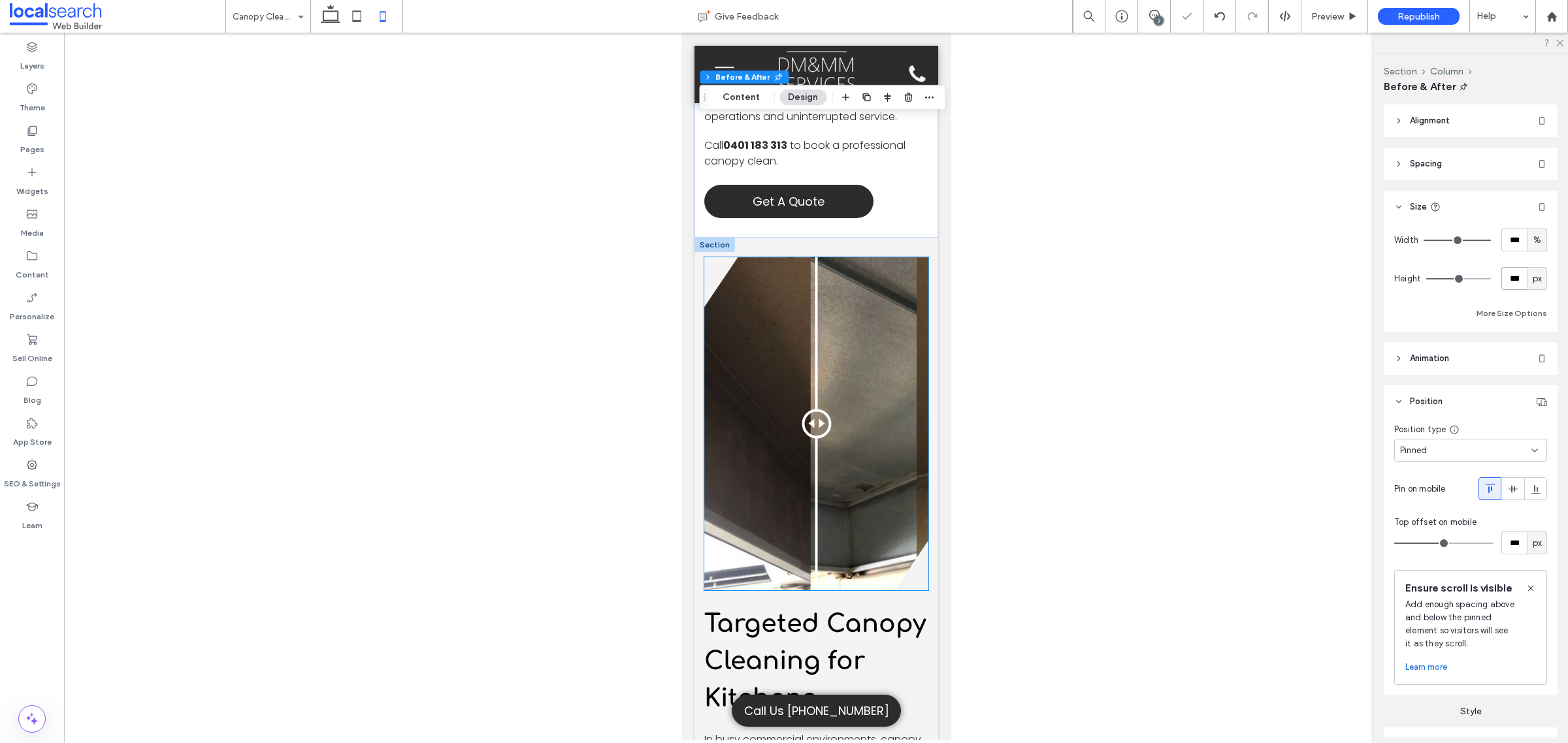
click at [765, 432] on div "Before After" at bounding box center [816, 424] width 224 height 333
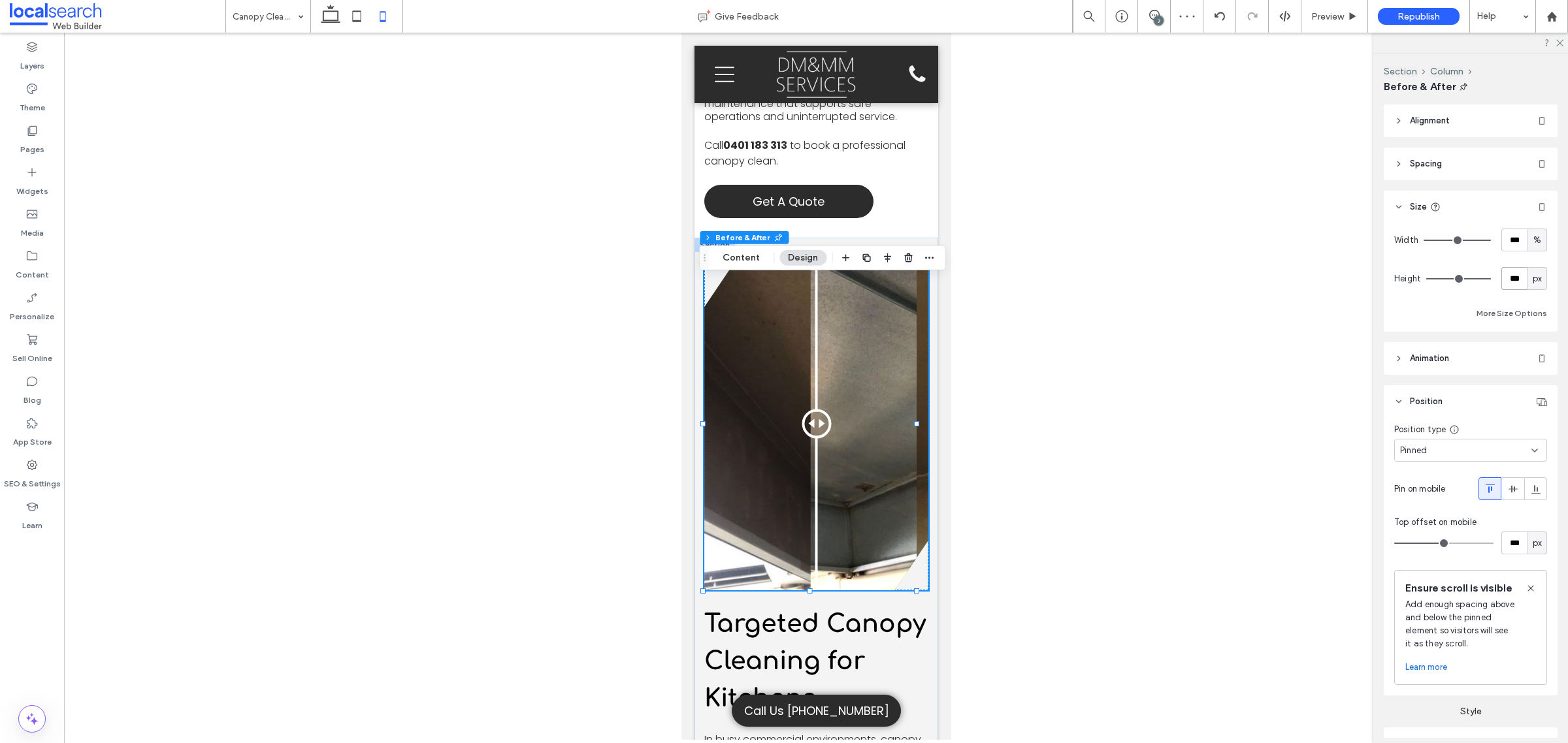
drag, startPoint x: 1504, startPoint y: 279, endPoint x: 1505, endPoint y: 286, distance: 7.1
click at [1505, 286] on input "***" at bounding box center [1514, 279] width 26 height 23
paste input "number-input"
type input "***"
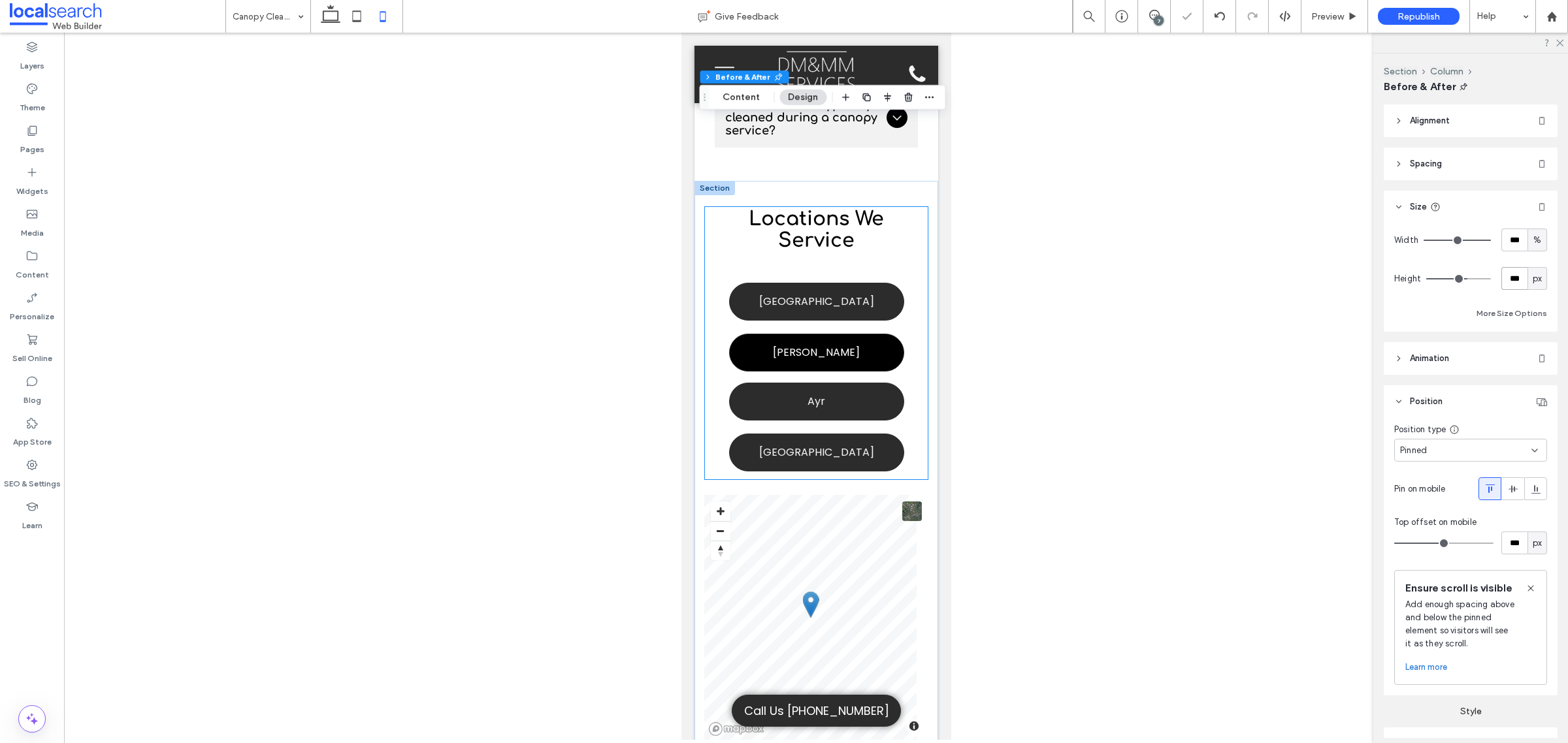
scroll to position [2693, 0]
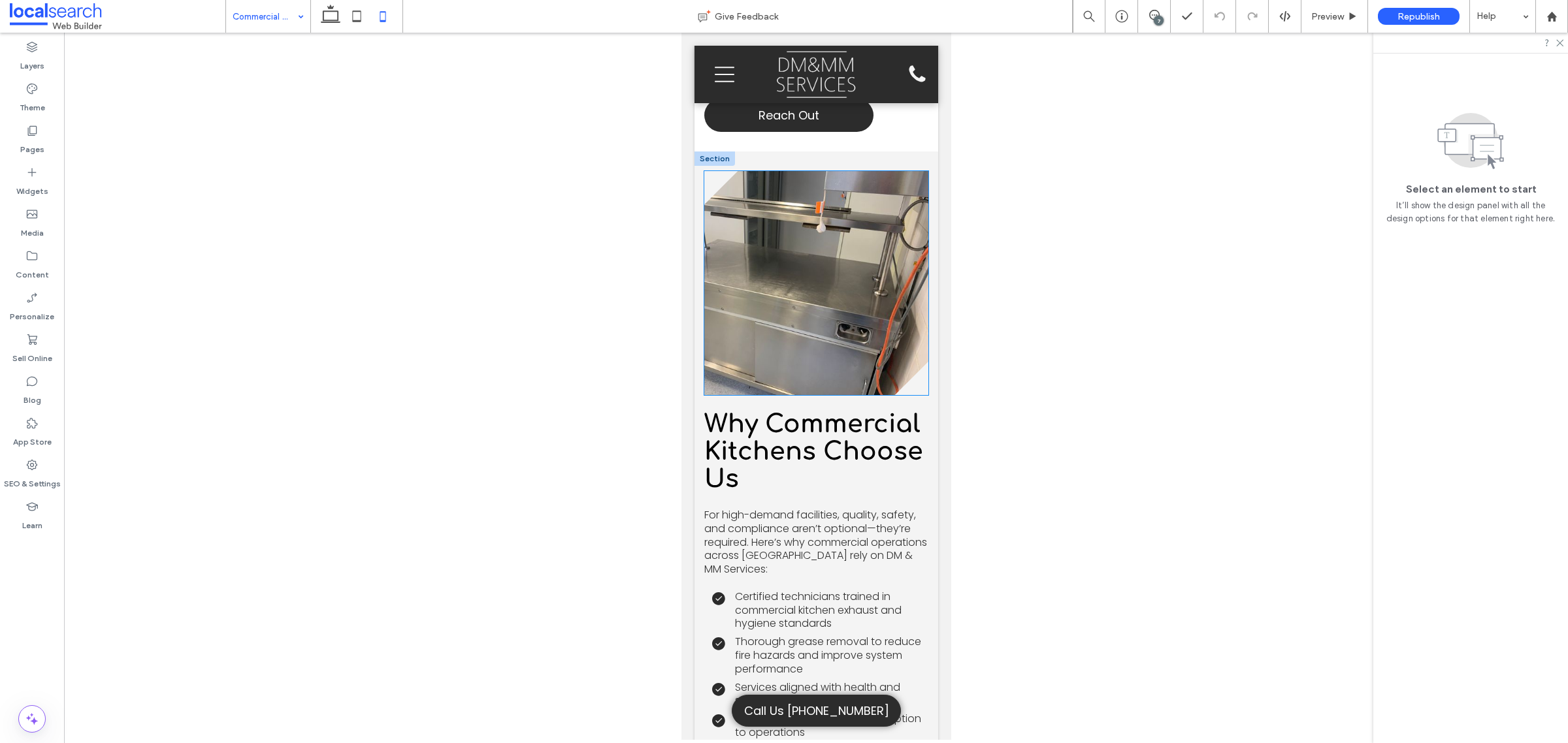
scroll to position [1387, 0]
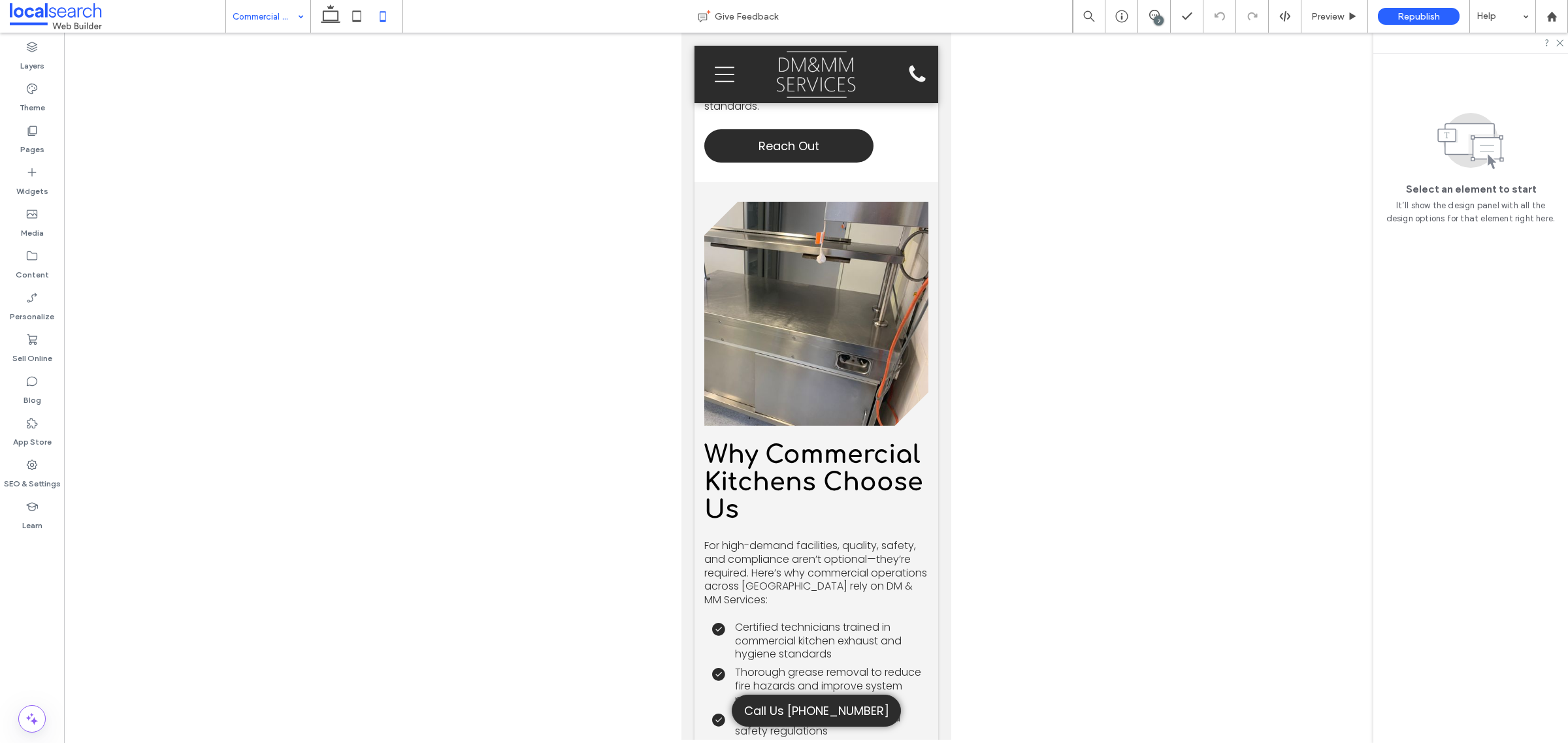
click at [279, 9] on input at bounding box center [265, 16] width 64 height 33
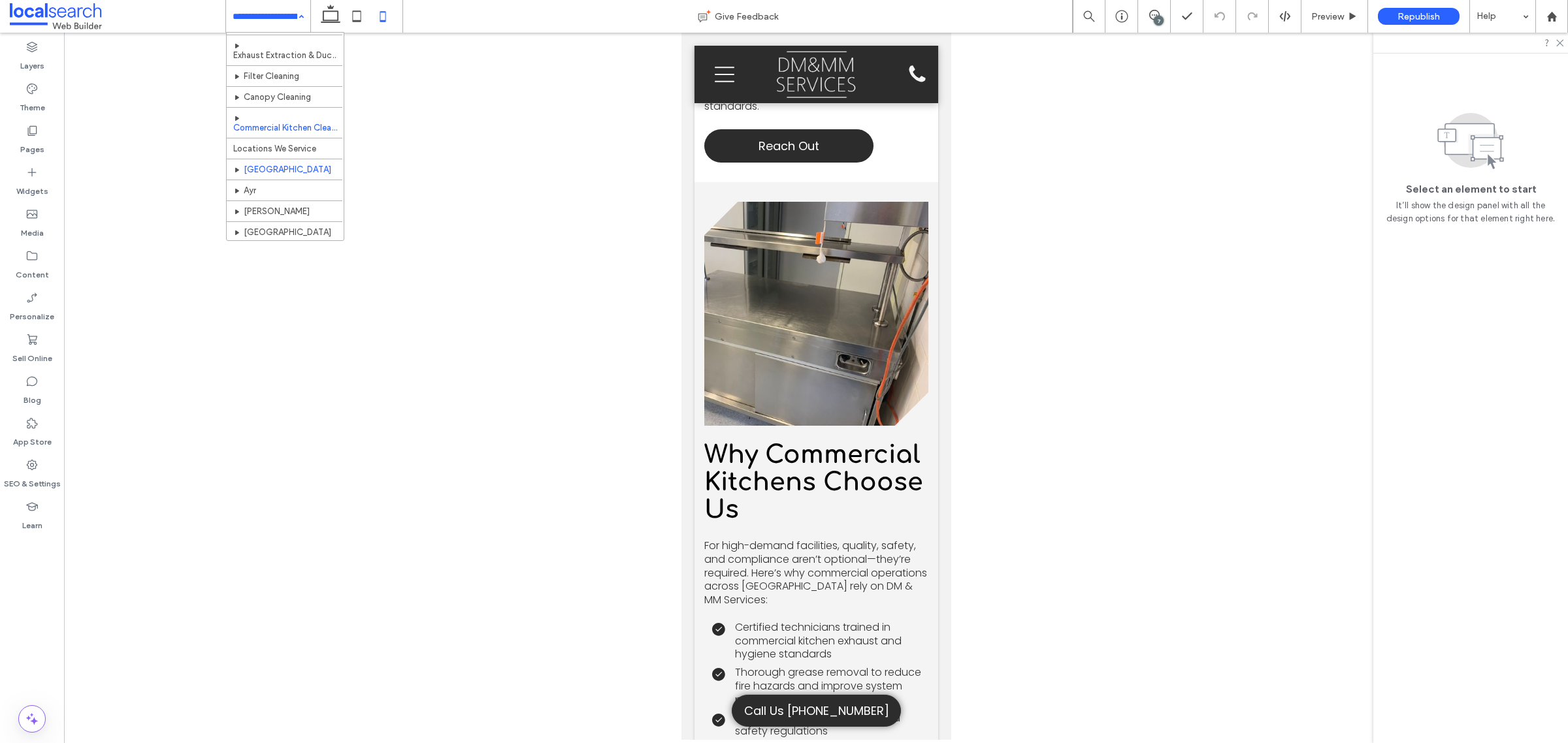
scroll to position [73, 0]
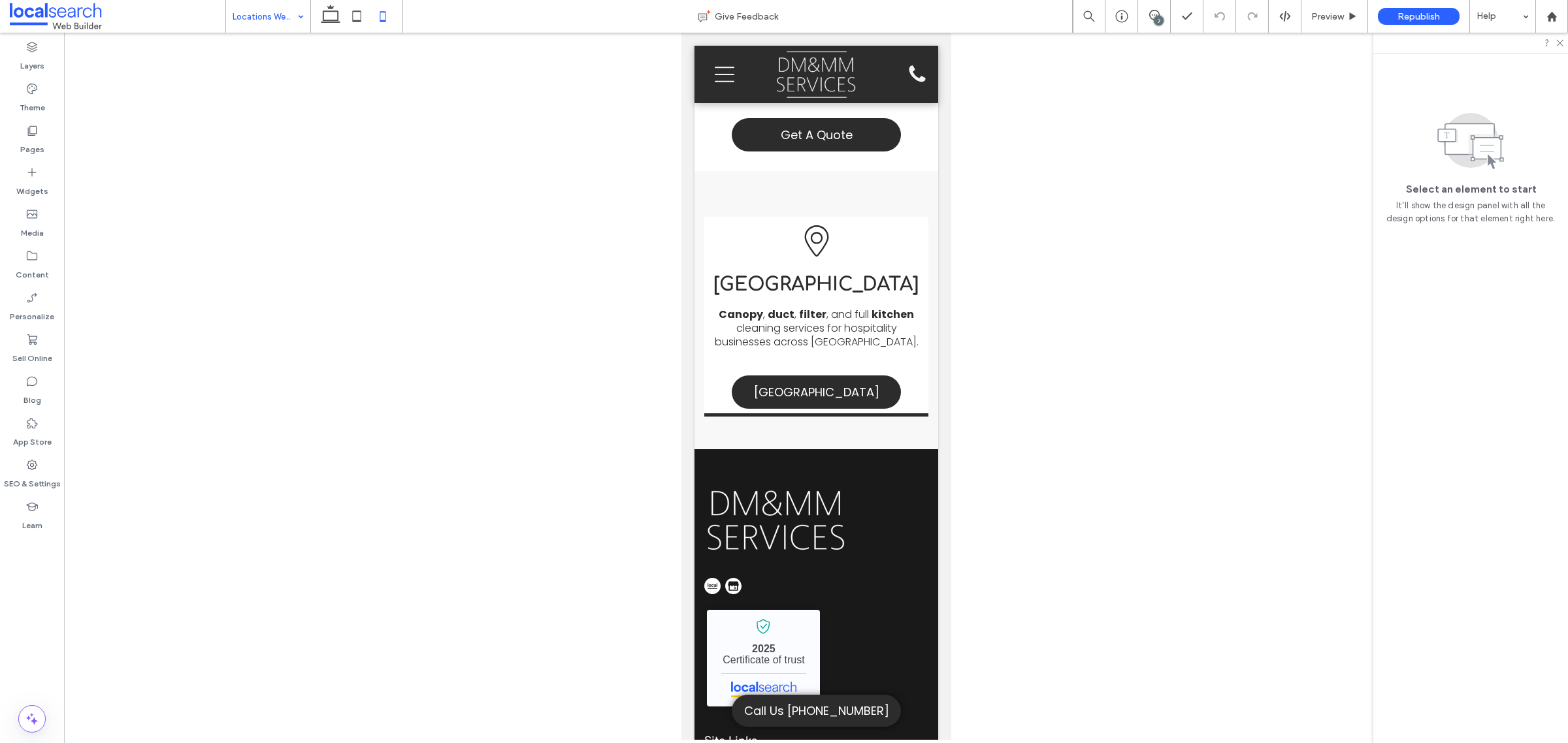
scroll to position [979, 0]
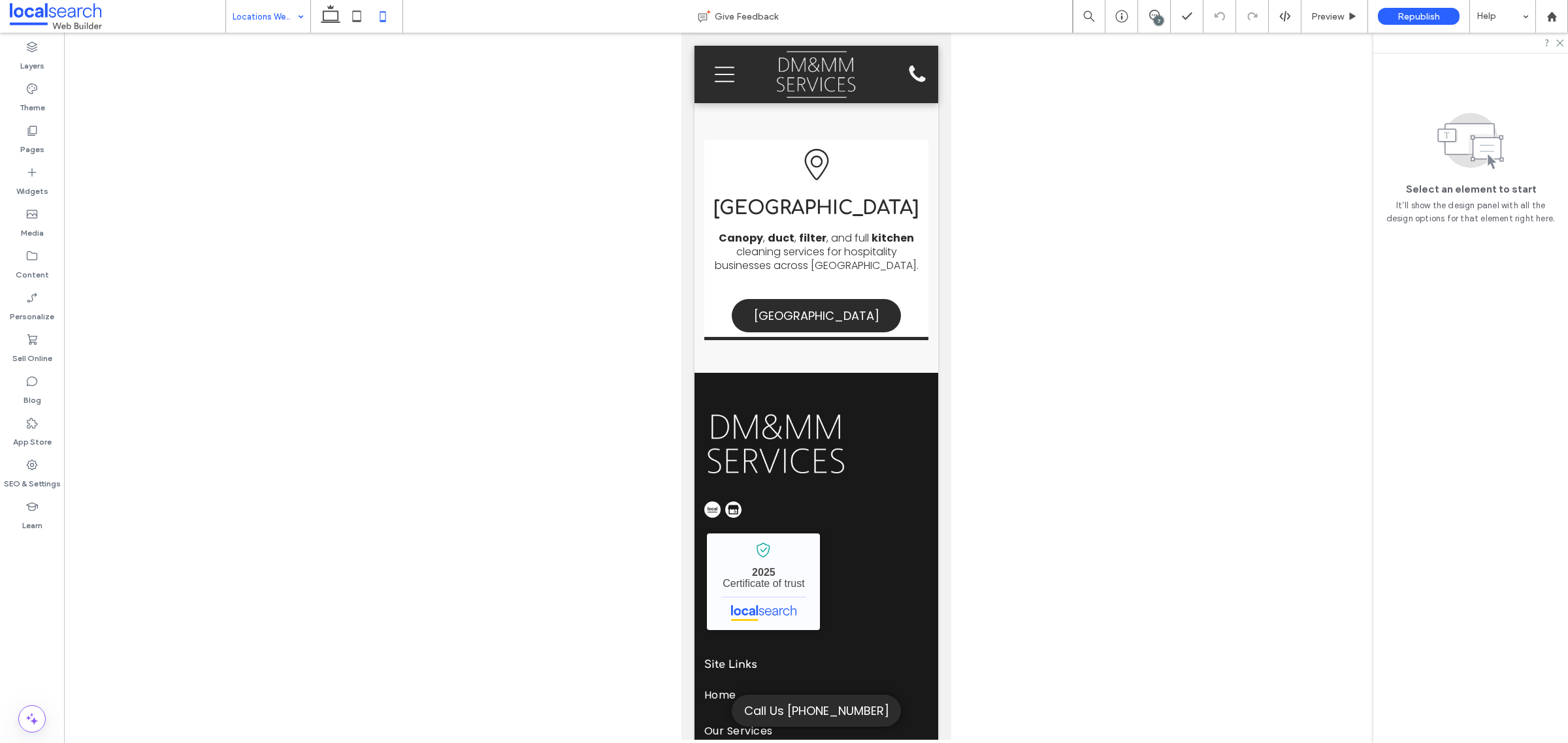
click at [247, 14] on input at bounding box center [265, 16] width 64 height 33
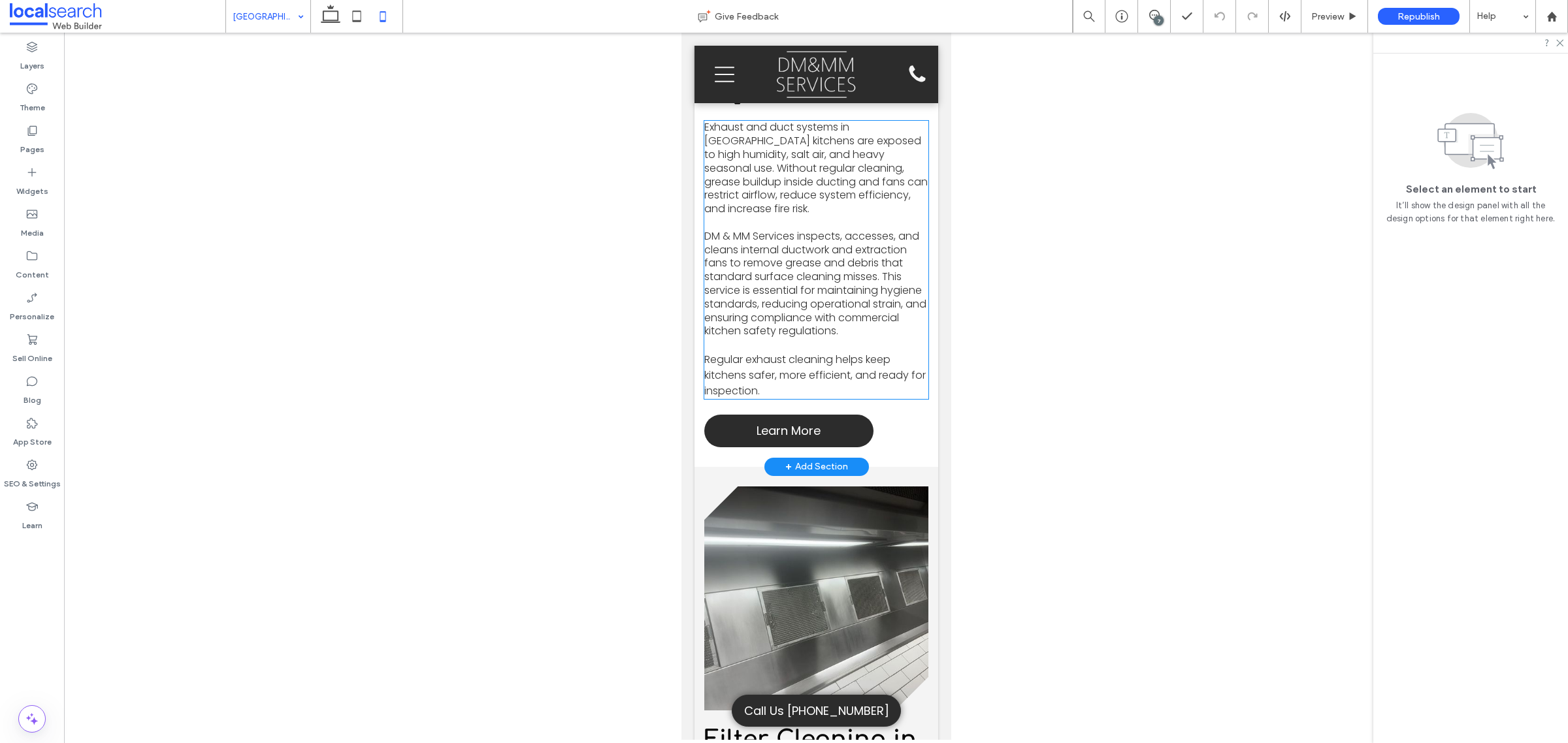
scroll to position [2938, 0]
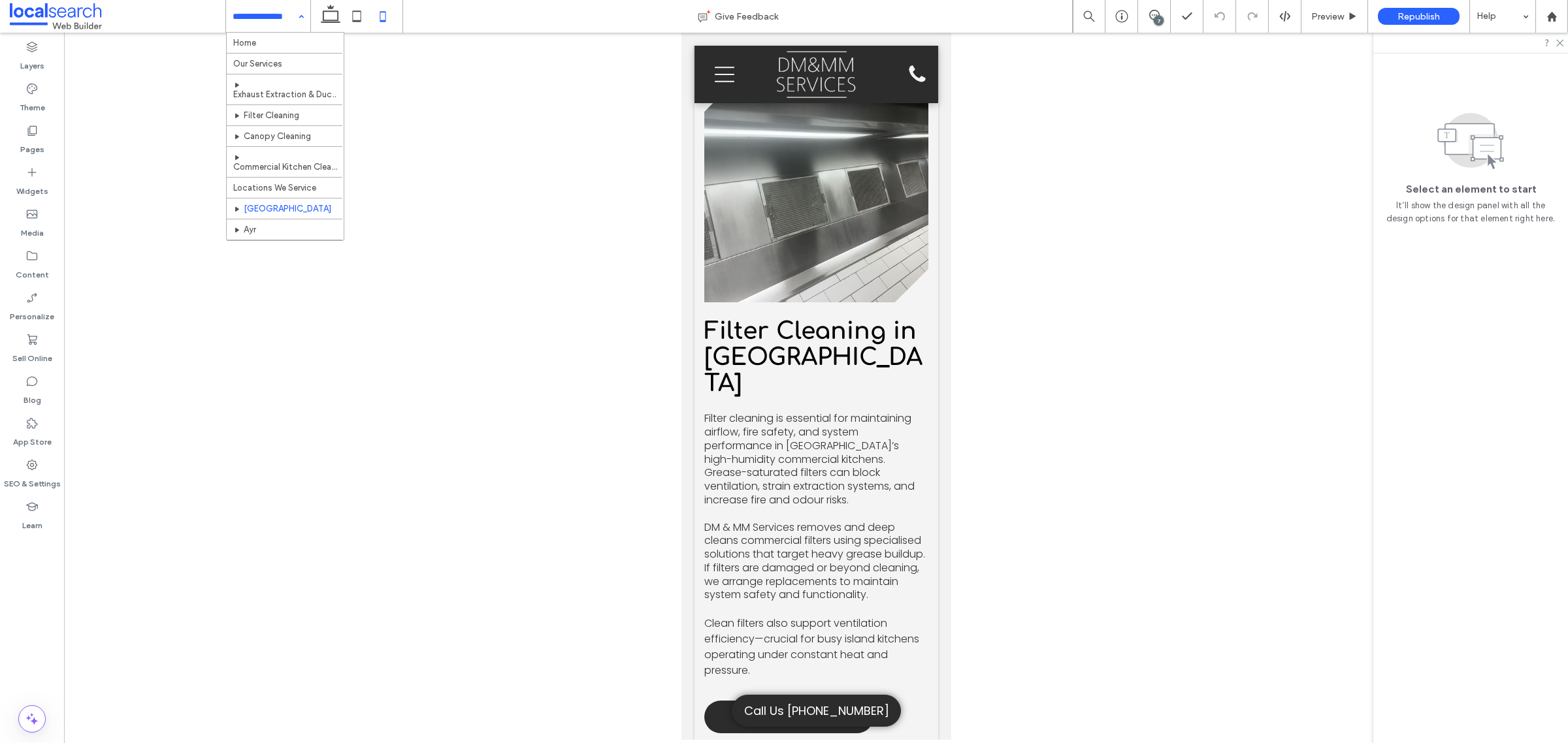
click at [258, 21] on input at bounding box center [265, 16] width 64 height 33
click at [281, 160] on div "Home Our Services Exhaust Extraction & Ductwork Cleaning Filter Cleaning Canopy…" at bounding box center [285, 137] width 117 height 209
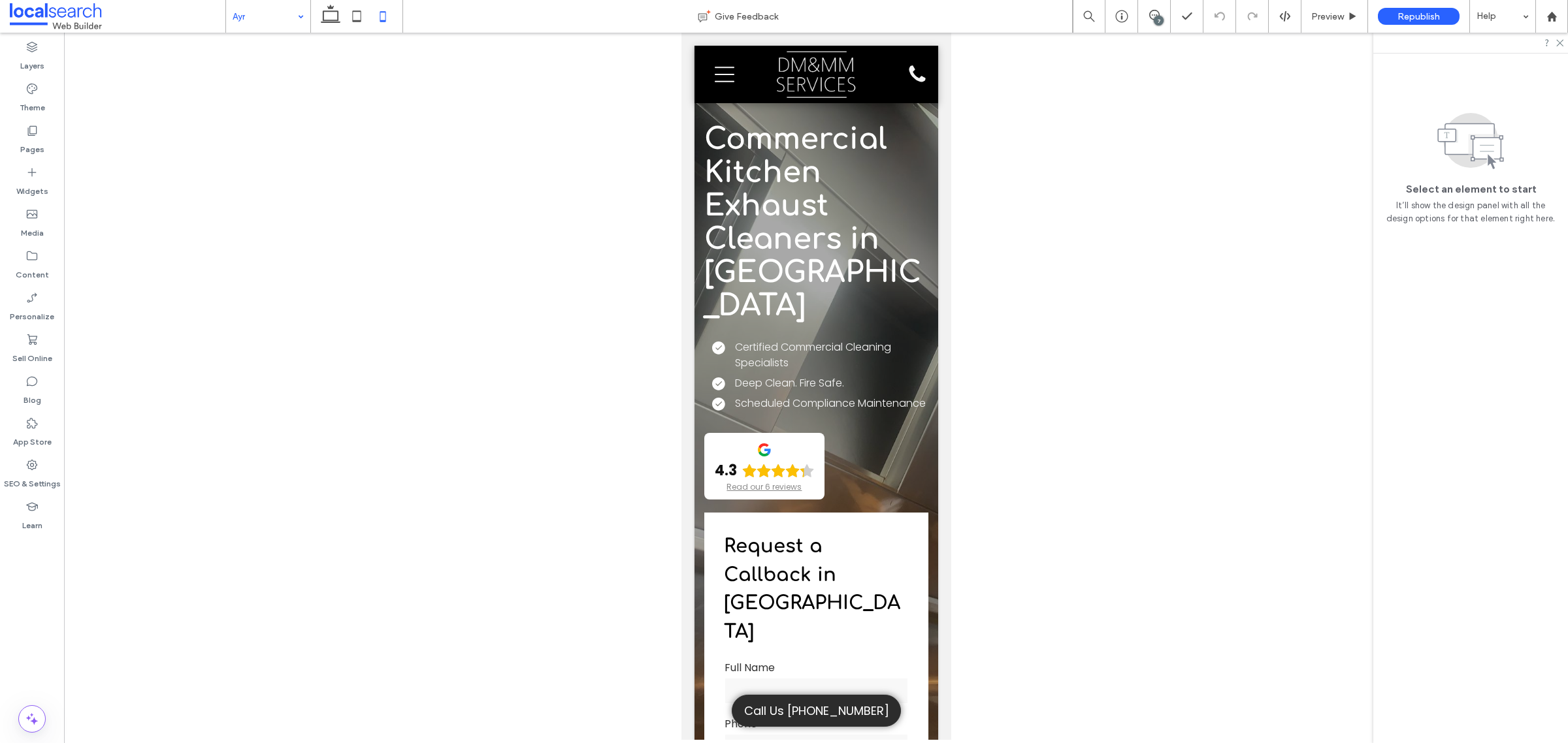
click at [302, 315] on div at bounding box center [816, 386] width 1504 height 707
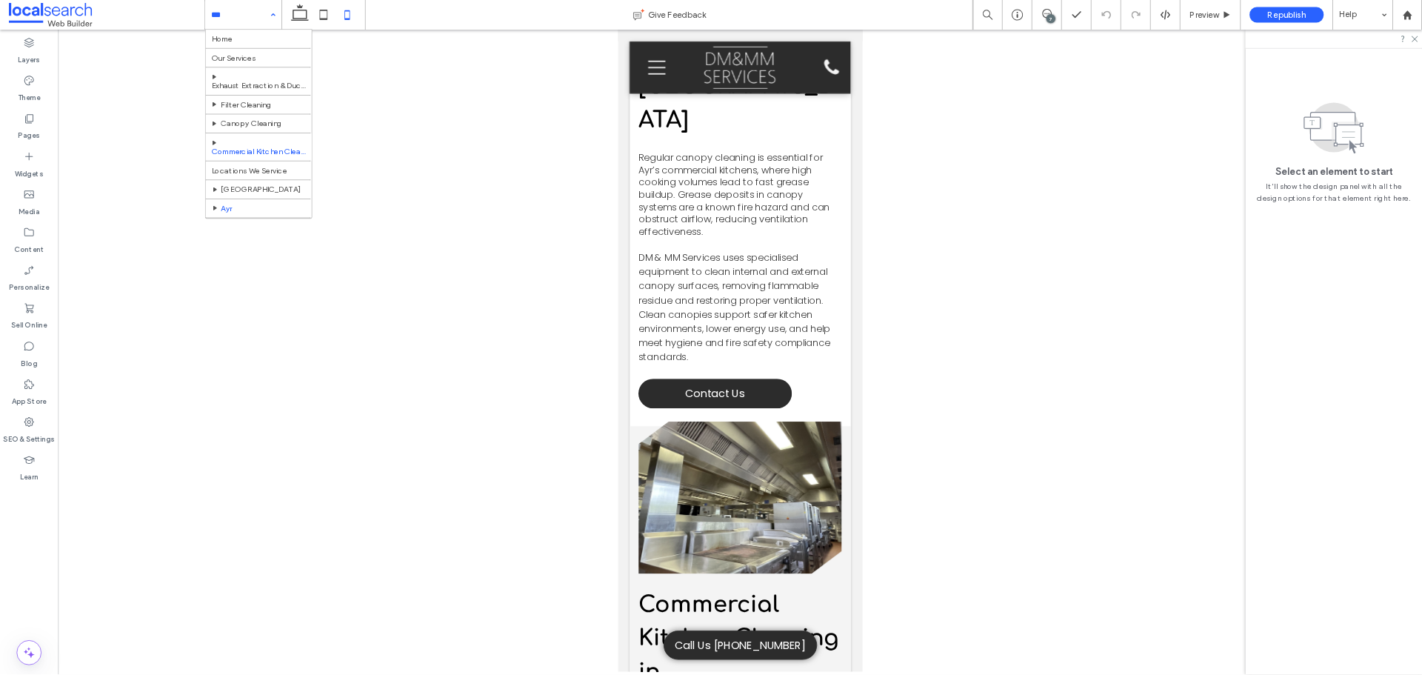
scroll to position [83, 0]
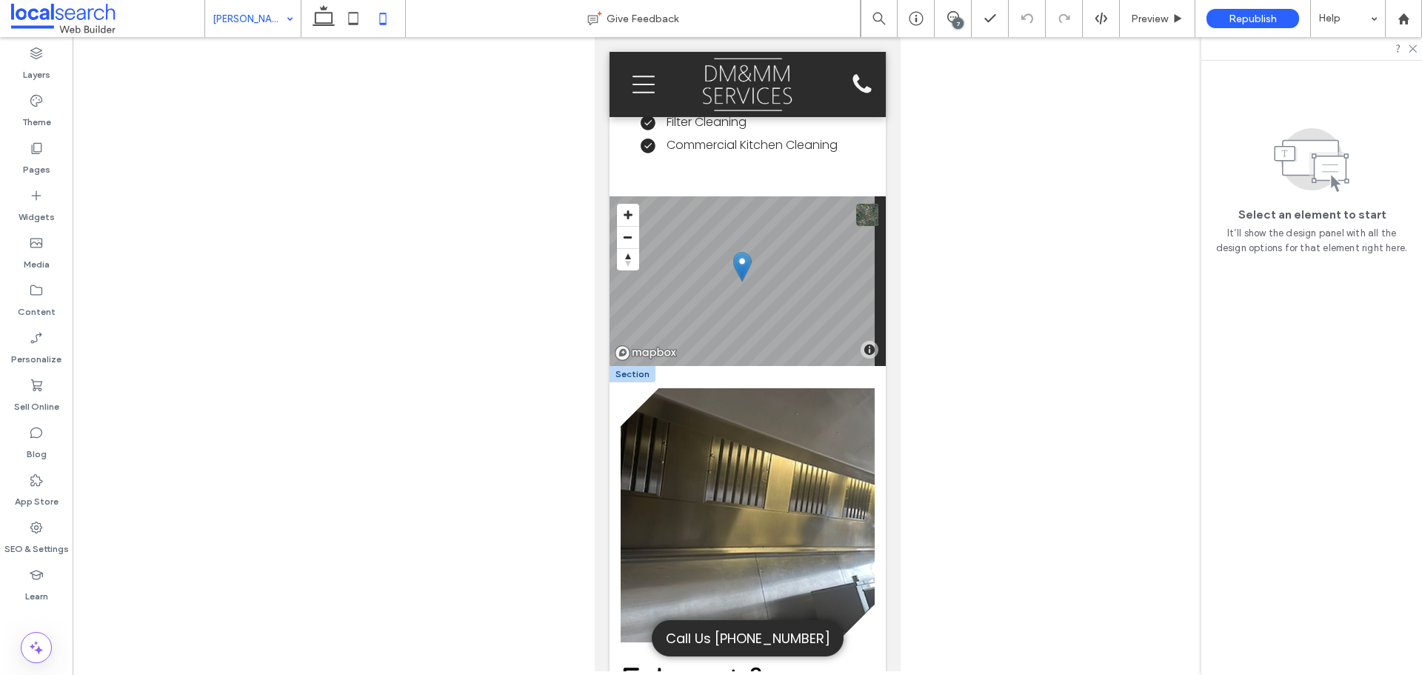
scroll to position [2814, 0]
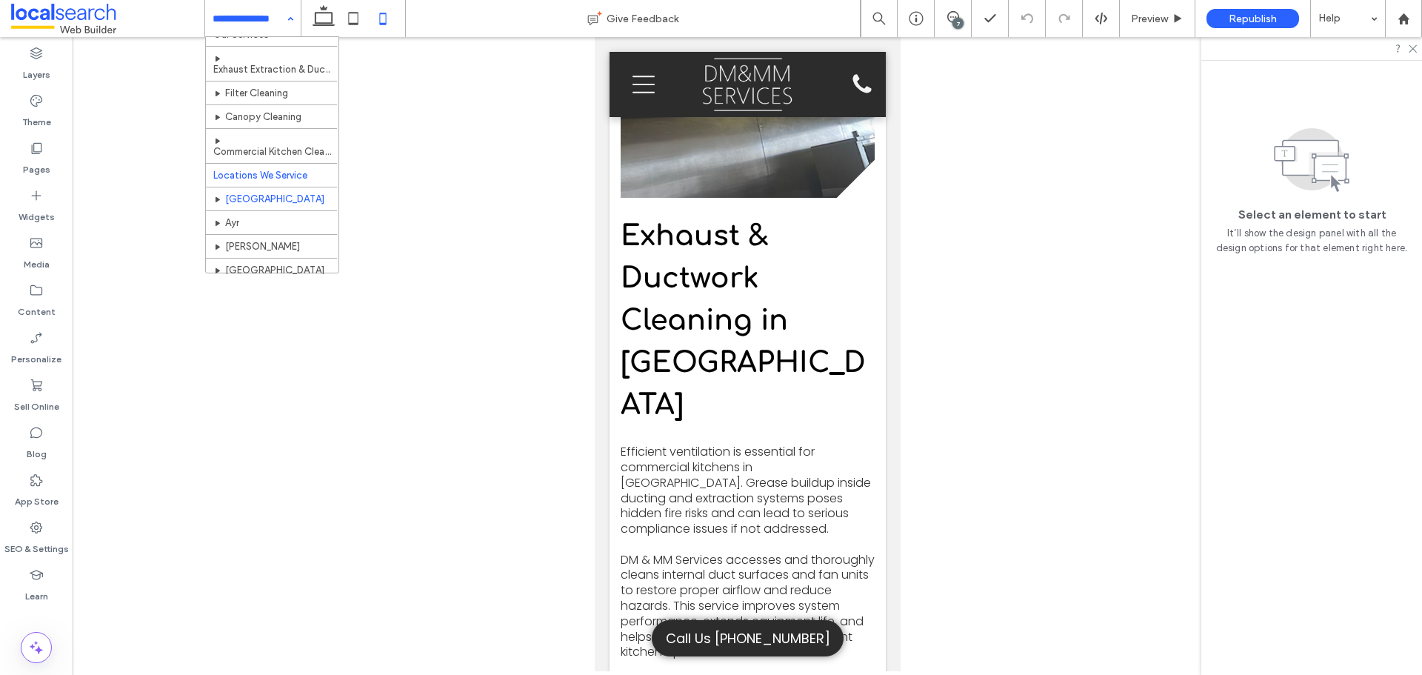
scroll to position [69, 0]
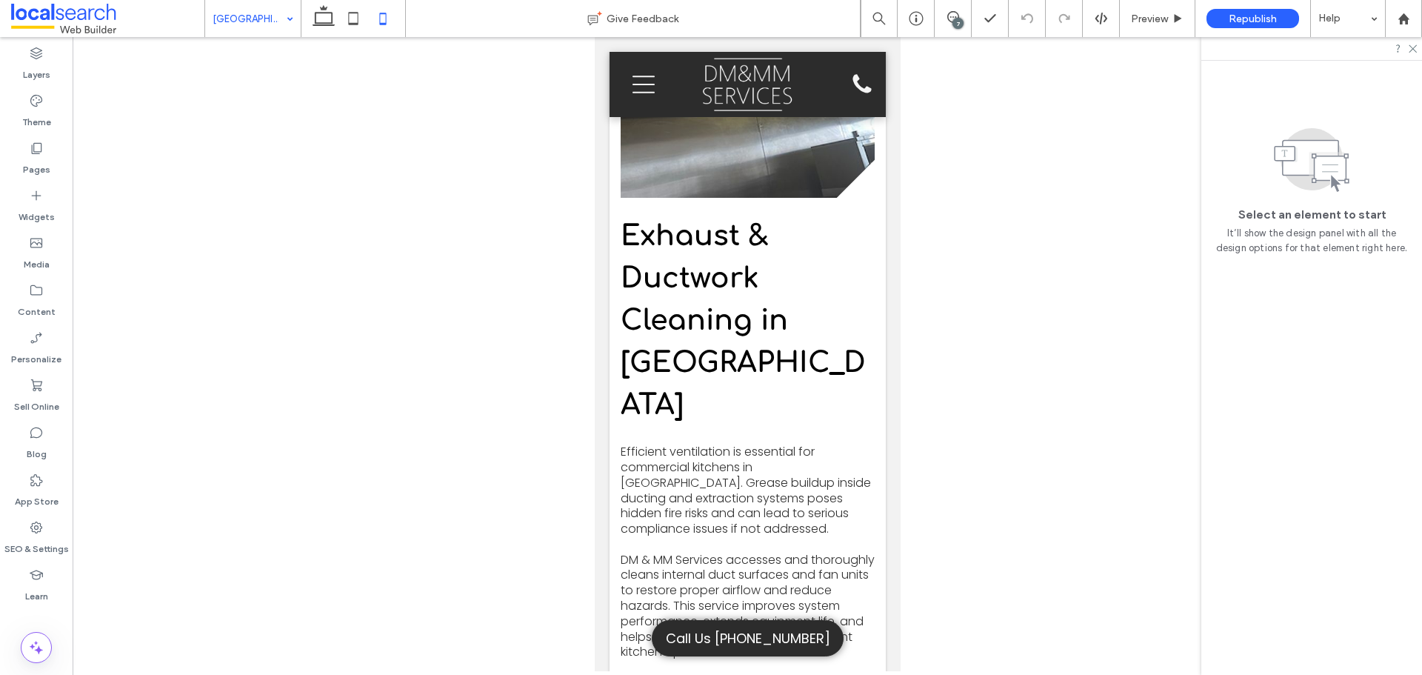
click at [345, 338] on div at bounding box center [747, 354] width 1349 height 634
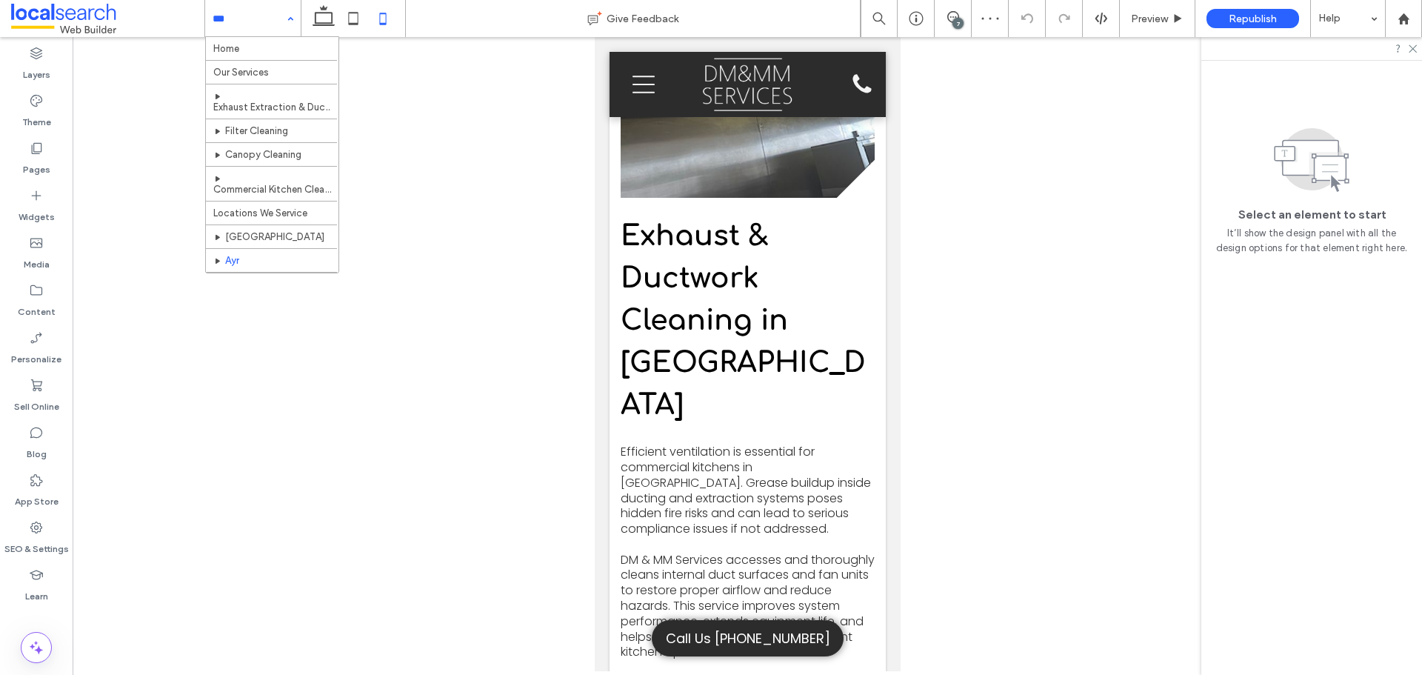
click at [241, 15] on input at bounding box center [249, 18] width 73 height 37
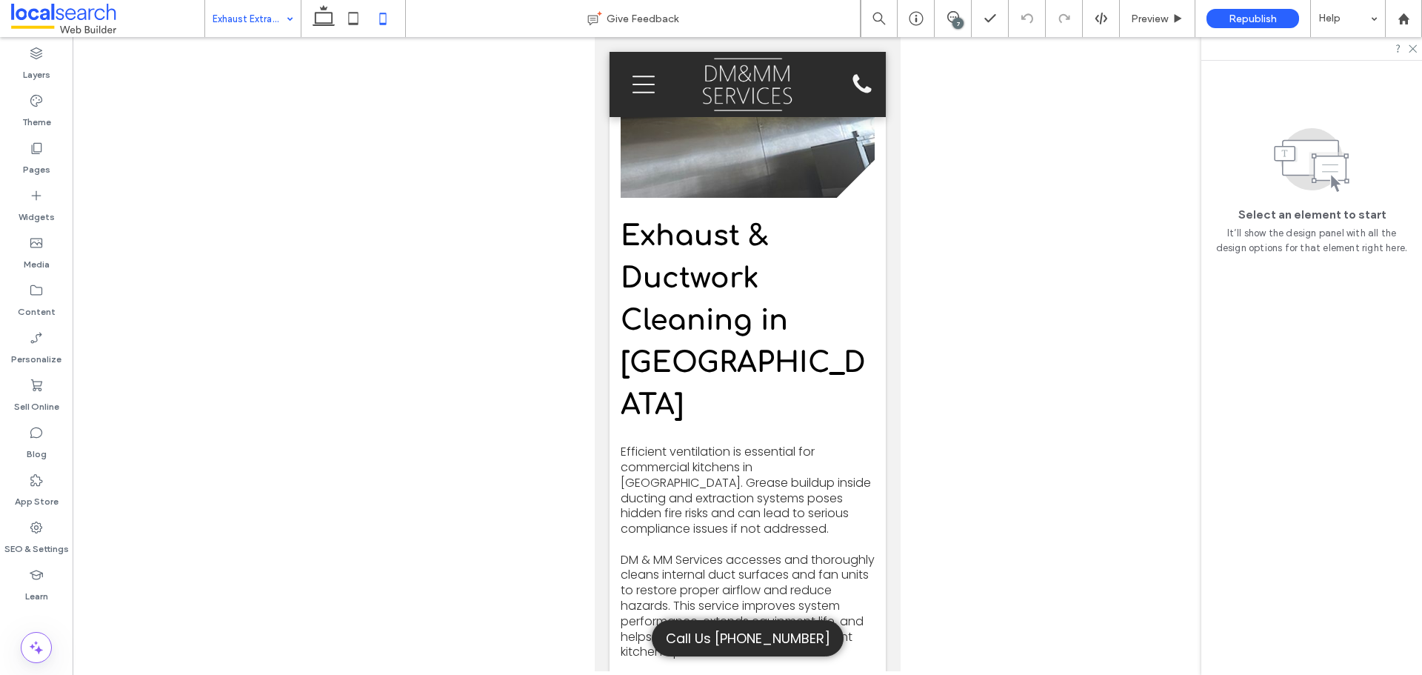
click at [295, 287] on div at bounding box center [747, 354] width 1349 height 634
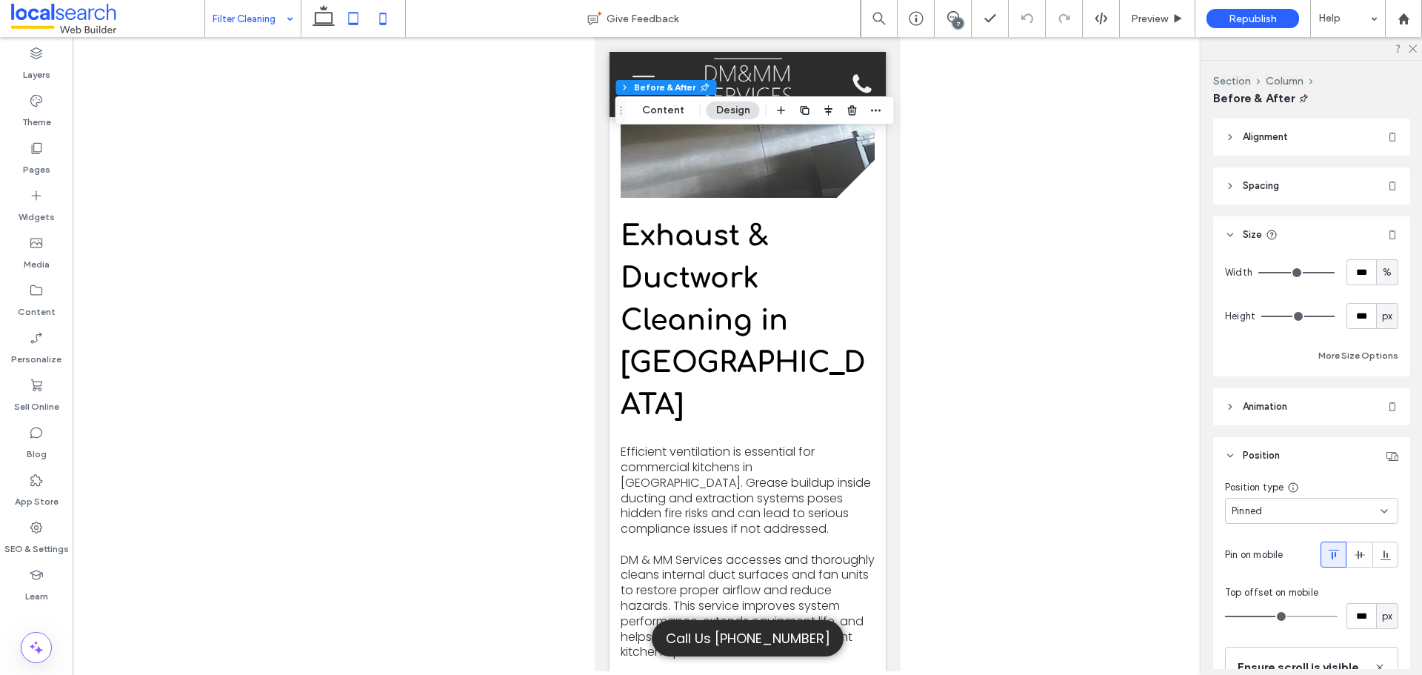
click at [358, 19] on icon at bounding box center [353, 19] width 30 height 30
type input "***"
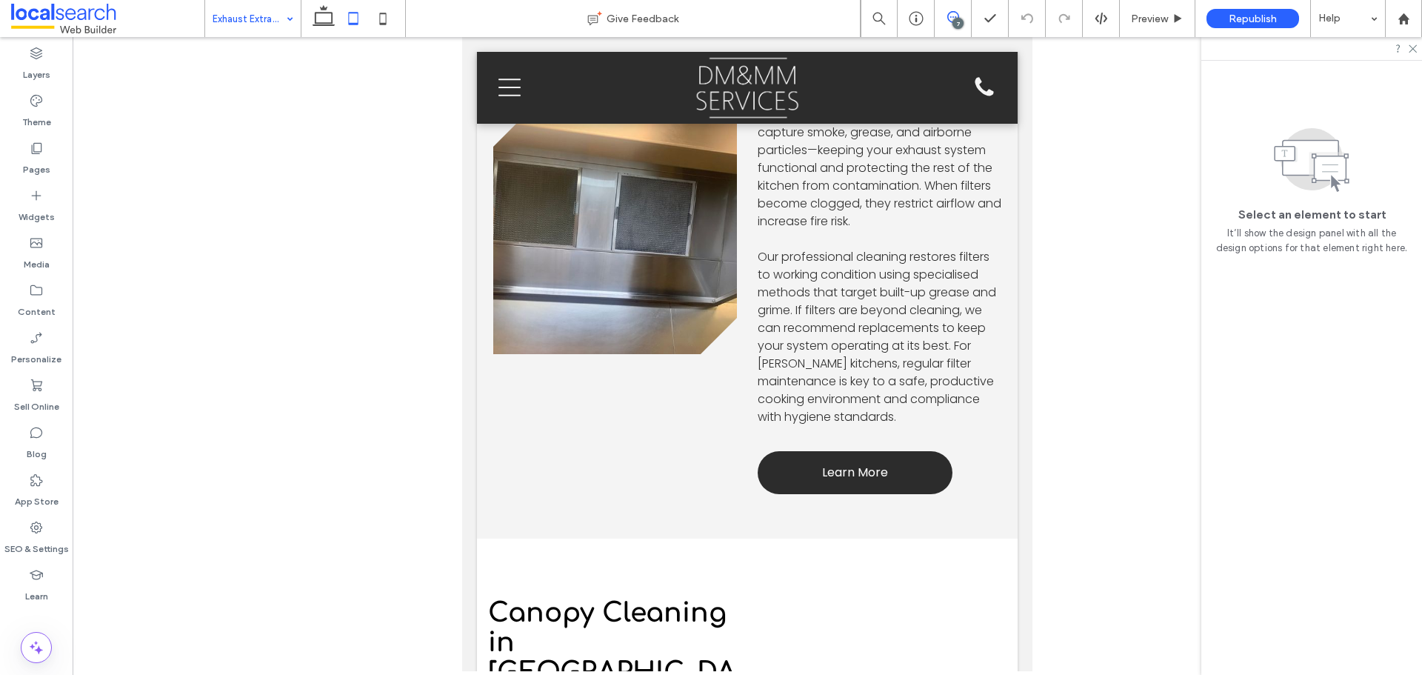
click at [956, 13] on use at bounding box center [953, 17] width 12 height 12
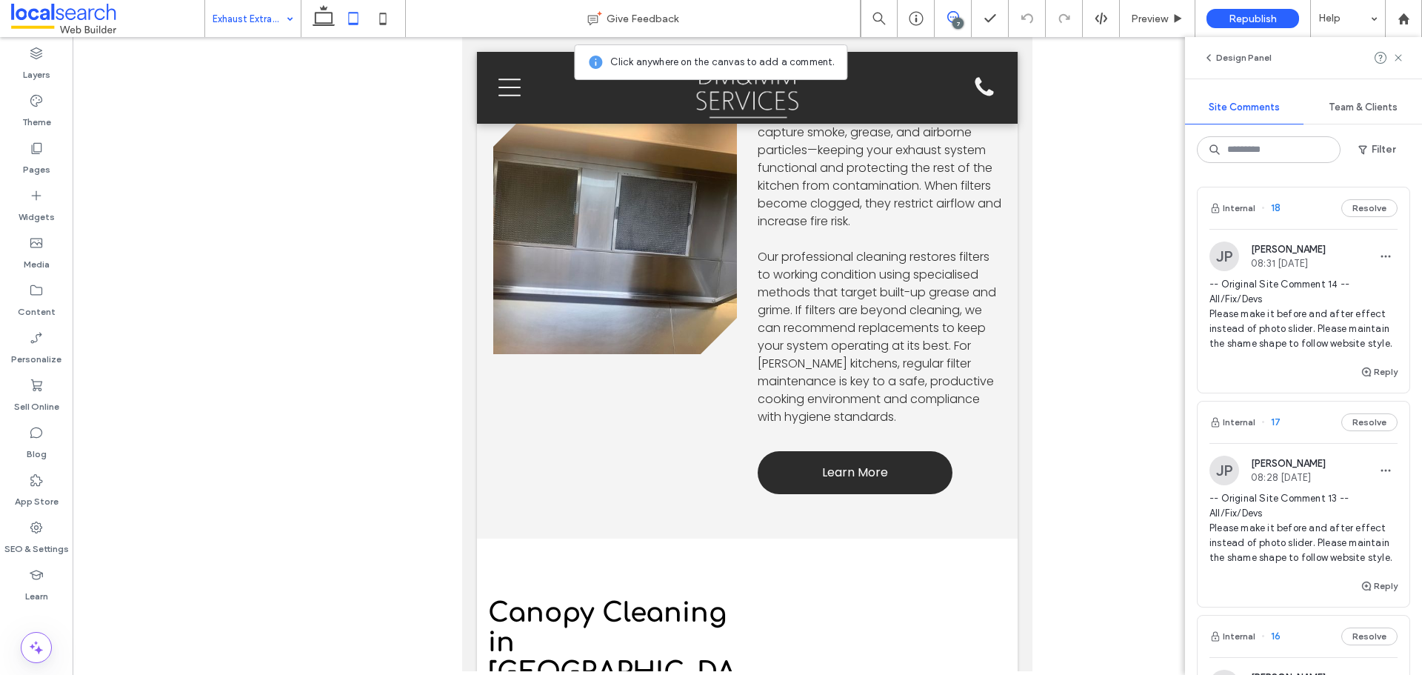
click at [1257, 328] on span "-- Original Site Comment 14 -- All/Fix/Devs Please make it before and after eff…" at bounding box center [1303, 314] width 188 height 74
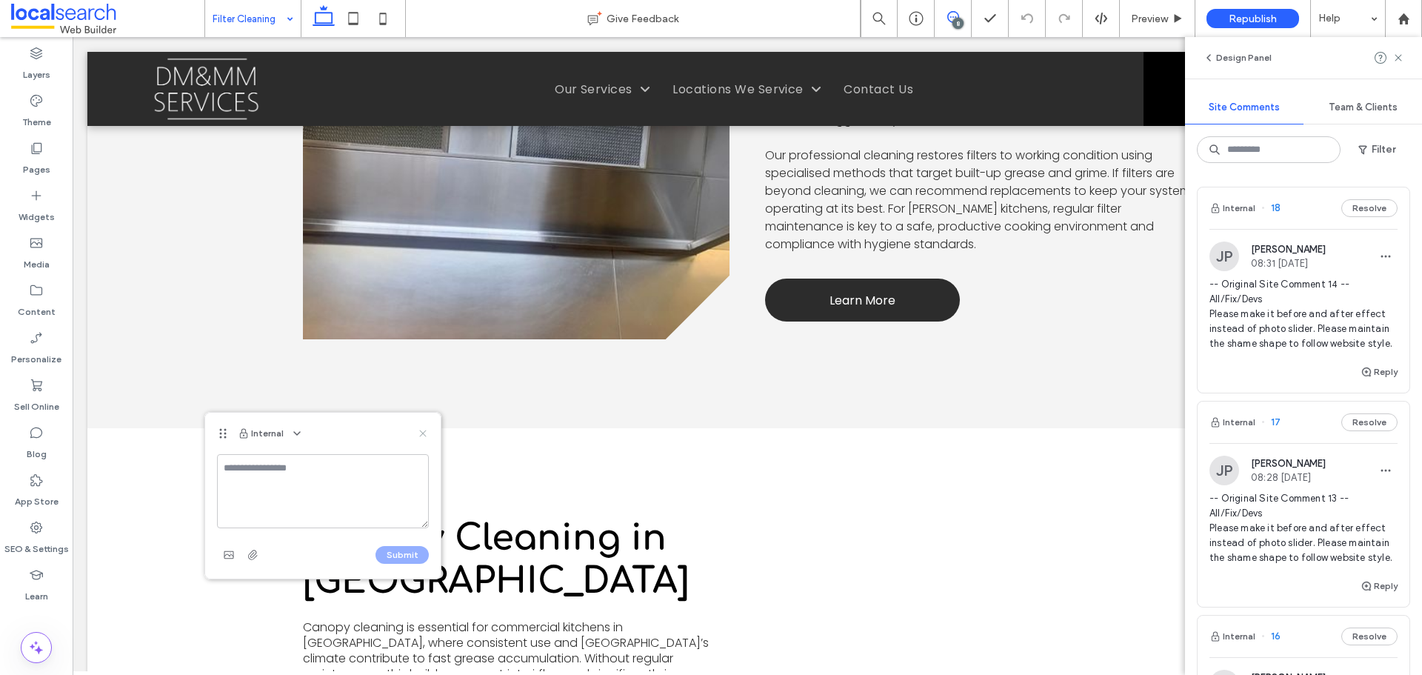
click at [421, 435] on use at bounding box center [422, 433] width 7 height 7
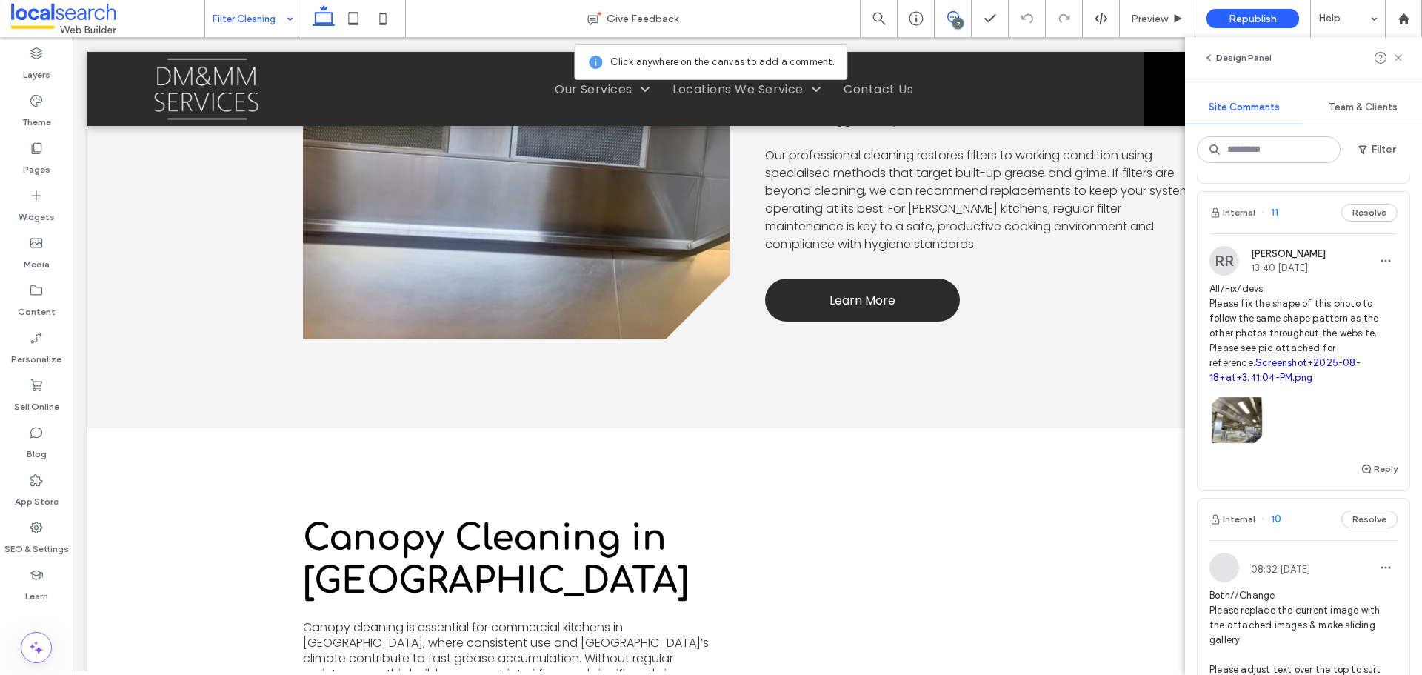
scroll to position [1333, 0]
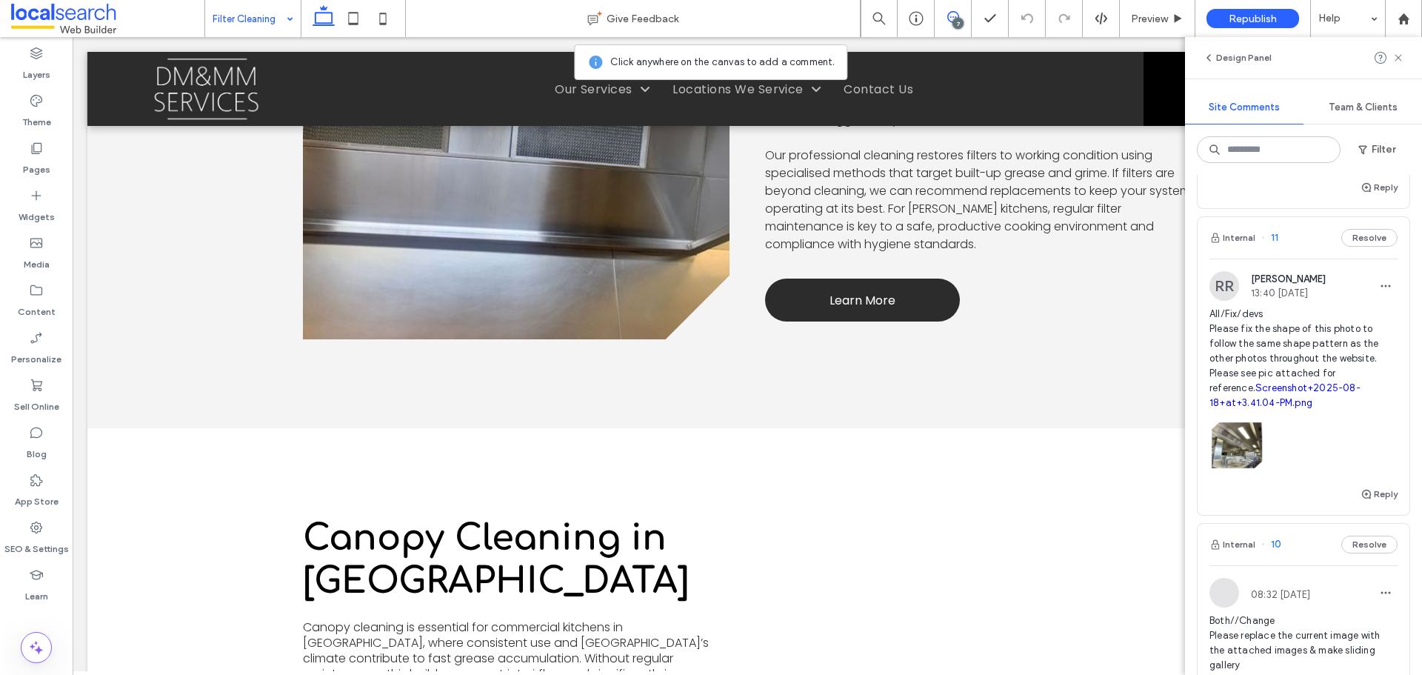
click at [1339, 346] on span "All/Fix/devs Please fix the shape of this photo to follow the same shape patter…" at bounding box center [1303, 359] width 188 height 104
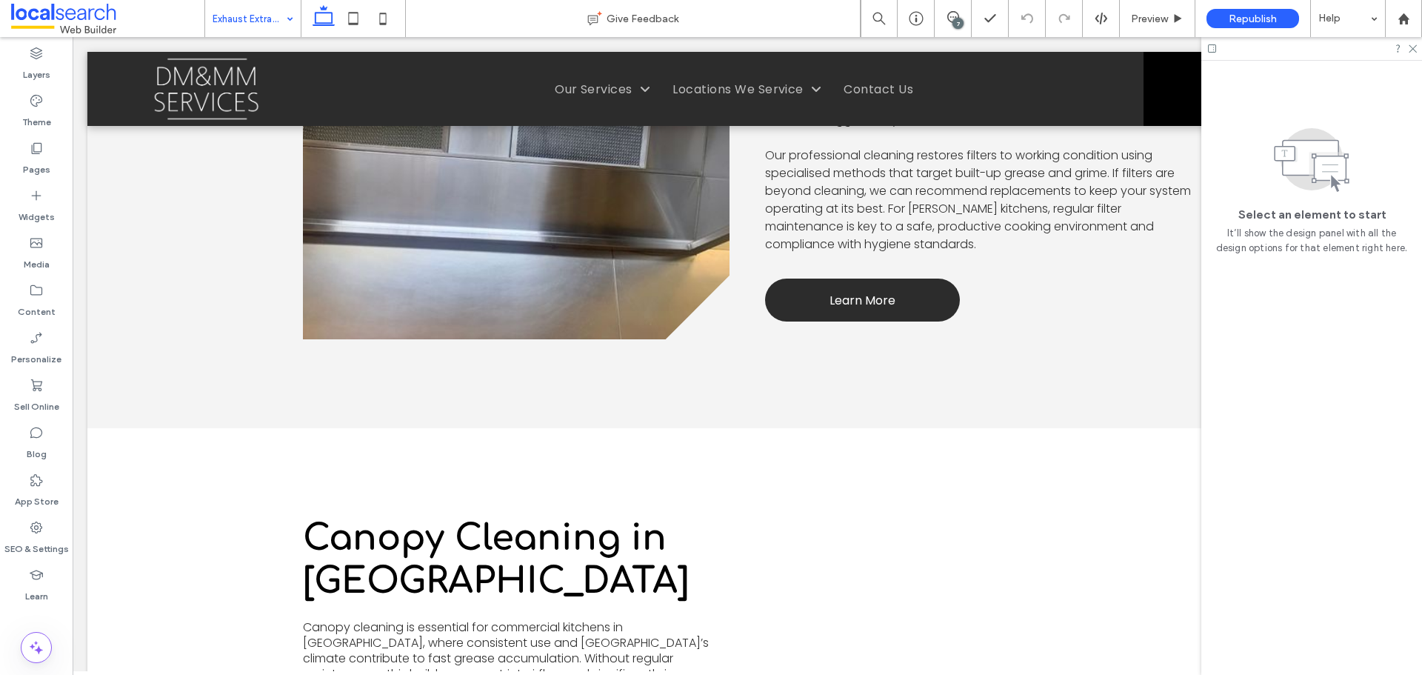
click at [955, 22] on div "7" at bounding box center [957, 23] width 11 height 11
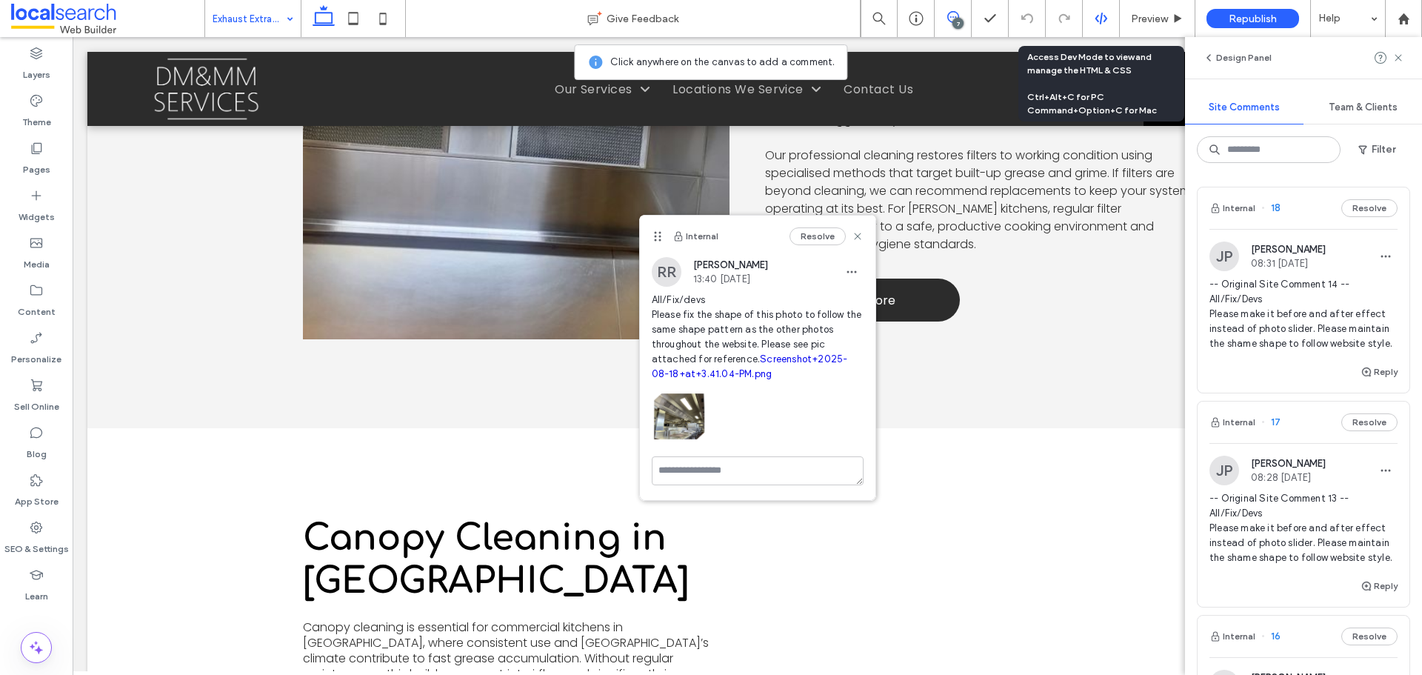
click at [1103, 21] on icon at bounding box center [1101, 18] width 13 height 13
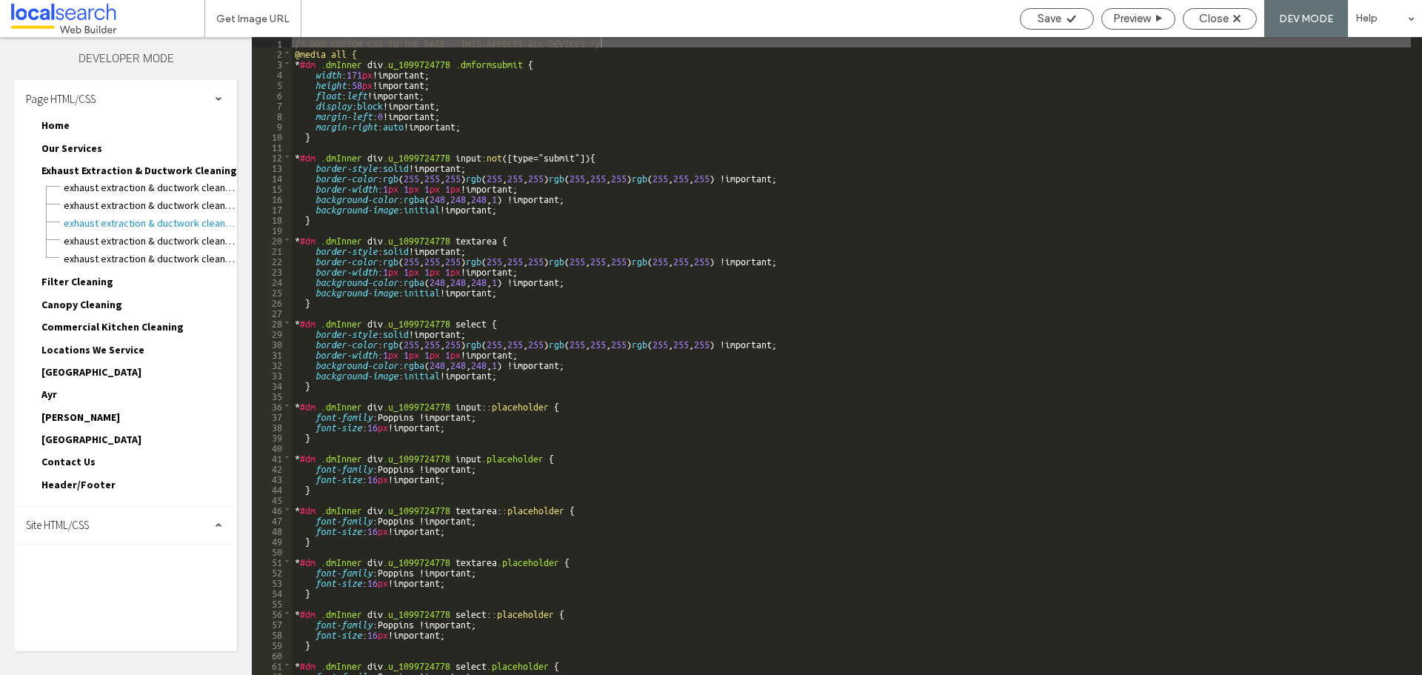
click at [119, 527] on div "Site HTML/CSS" at bounding box center [126, 525] width 222 height 37
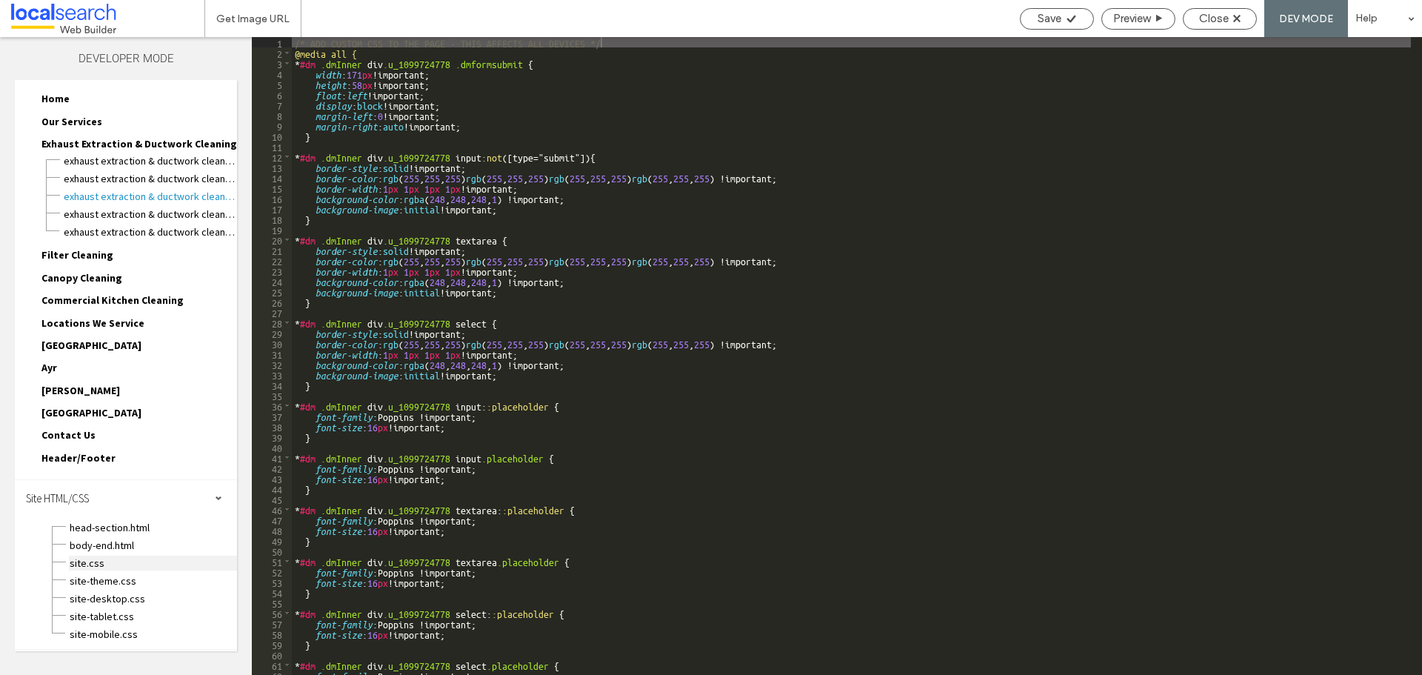
click at [96, 559] on span "site.css" at bounding box center [153, 562] width 168 height 15
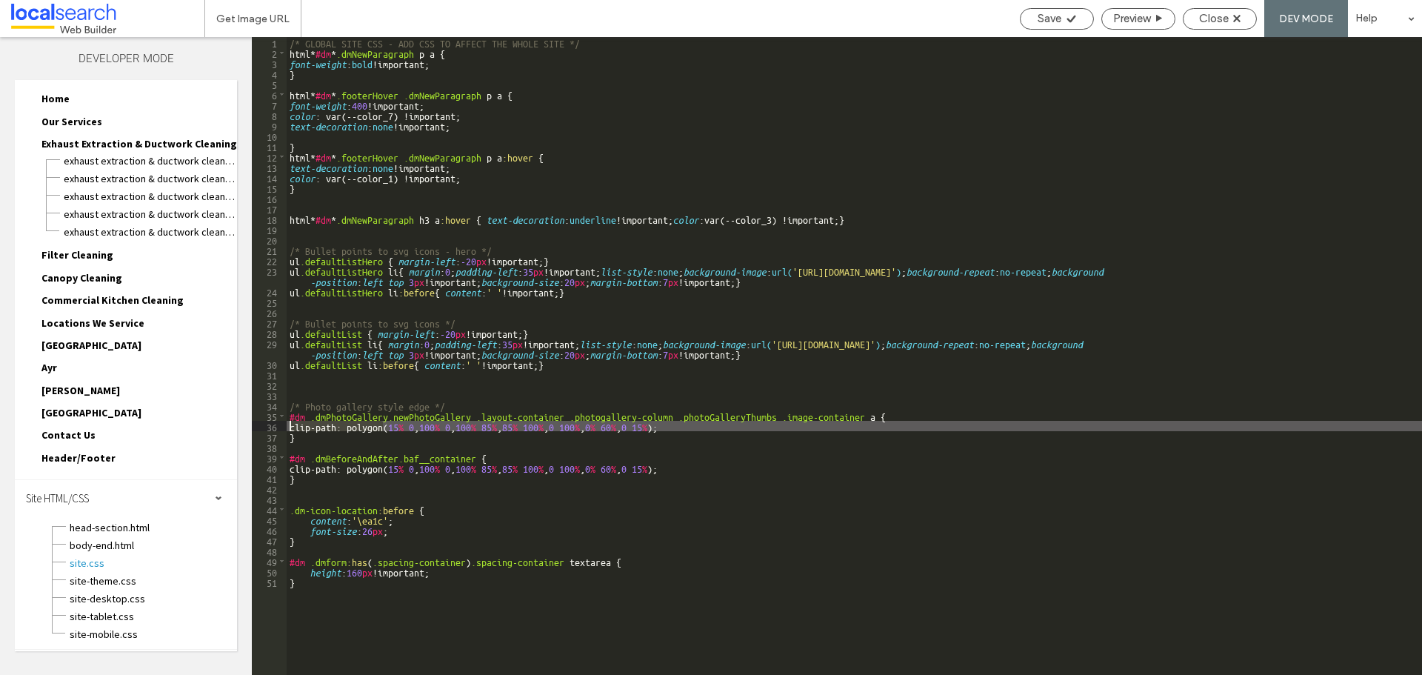
drag, startPoint x: 383, startPoint y: 427, endPoint x: 288, endPoint y: 427, distance: 94.8
click at [288, 427] on div "/* GLOBAL SITE CSS - ADD CSS TO AFFECT THE WHOLE SITE */ html * #dm * .dmNewPar…" at bounding box center [854, 366] width 1135 height 658
click at [1198, 26] on div "Close" at bounding box center [1220, 18] width 74 height 21
click at [1222, 20] on span "Close" at bounding box center [1214, 18] width 30 height 13
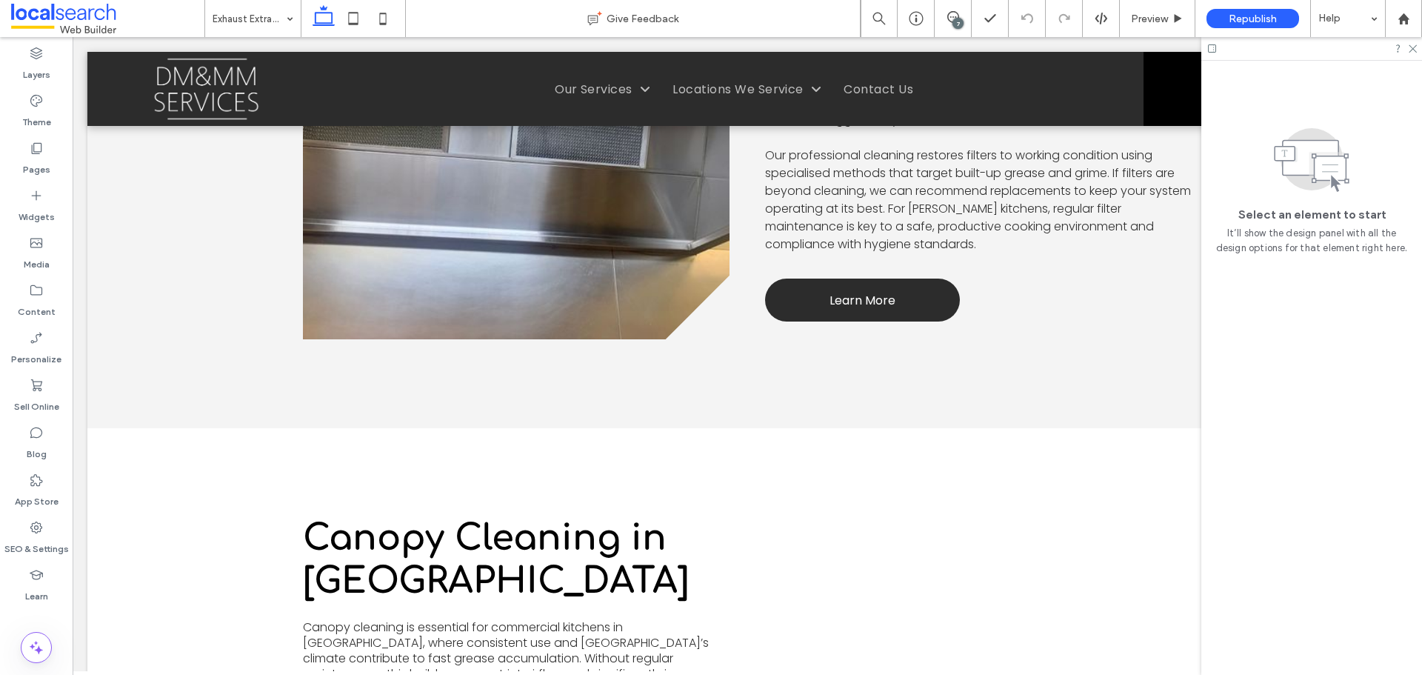
drag, startPoint x: 952, startPoint y: 23, endPoint x: 957, endPoint y: 29, distance: 7.9
click at [952, 23] on div "7" at bounding box center [957, 23] width 11 height 11
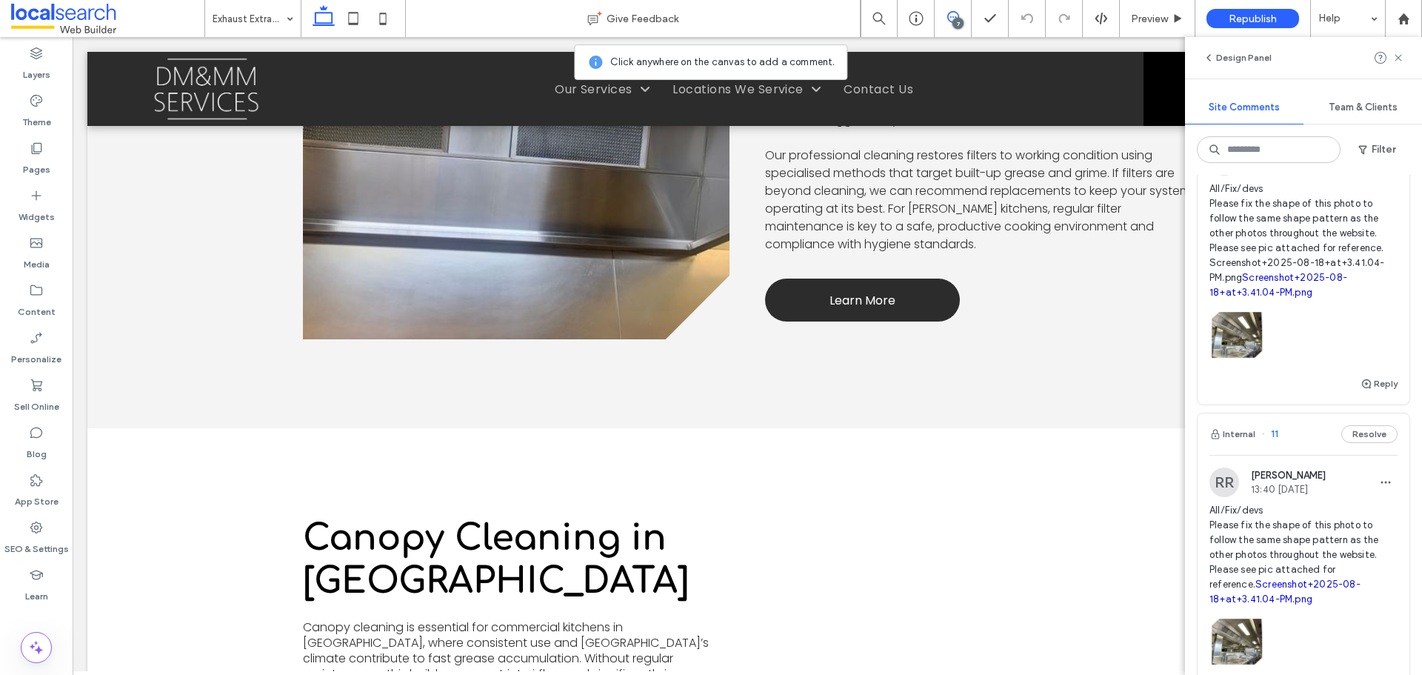
scroll to position [1111, 0]
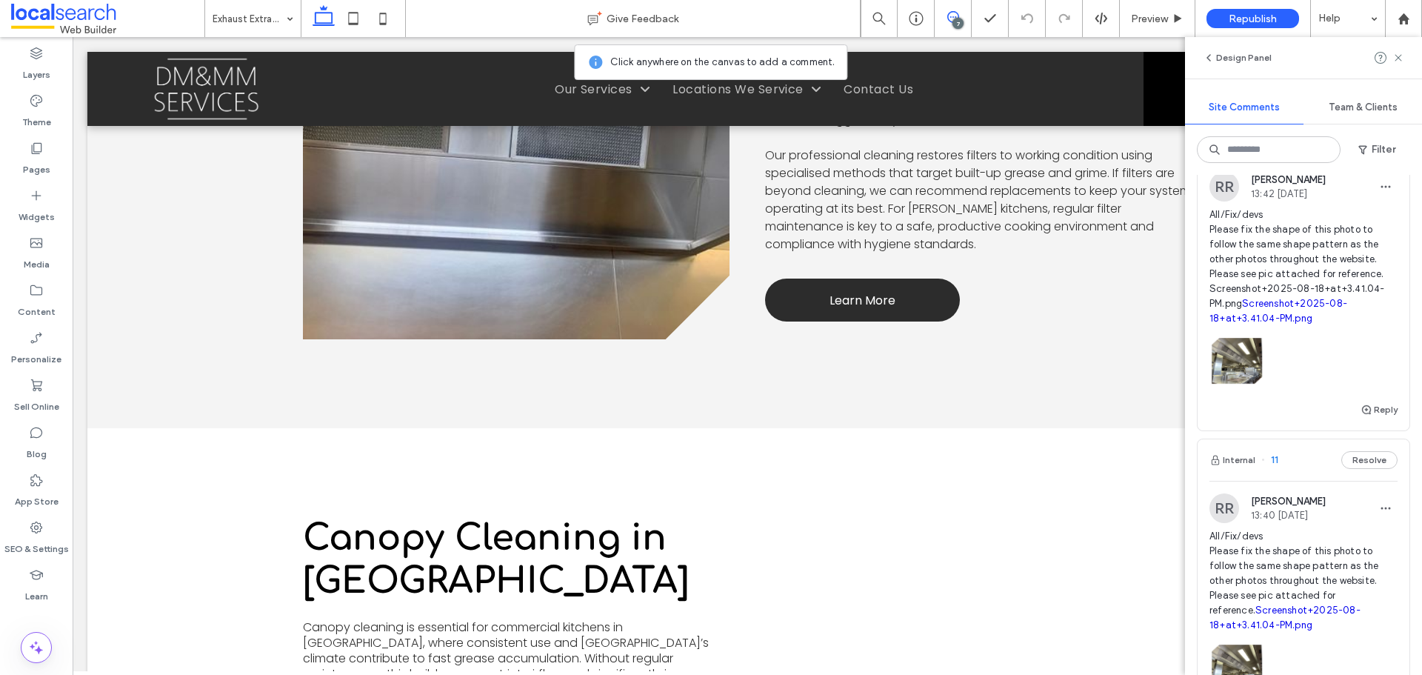
click at [1318, 284] on span "All/Fix/devs Please fix the shape of this photo to follow the same shape patter…" at bounding box center [1303, 266] width 188 height 119
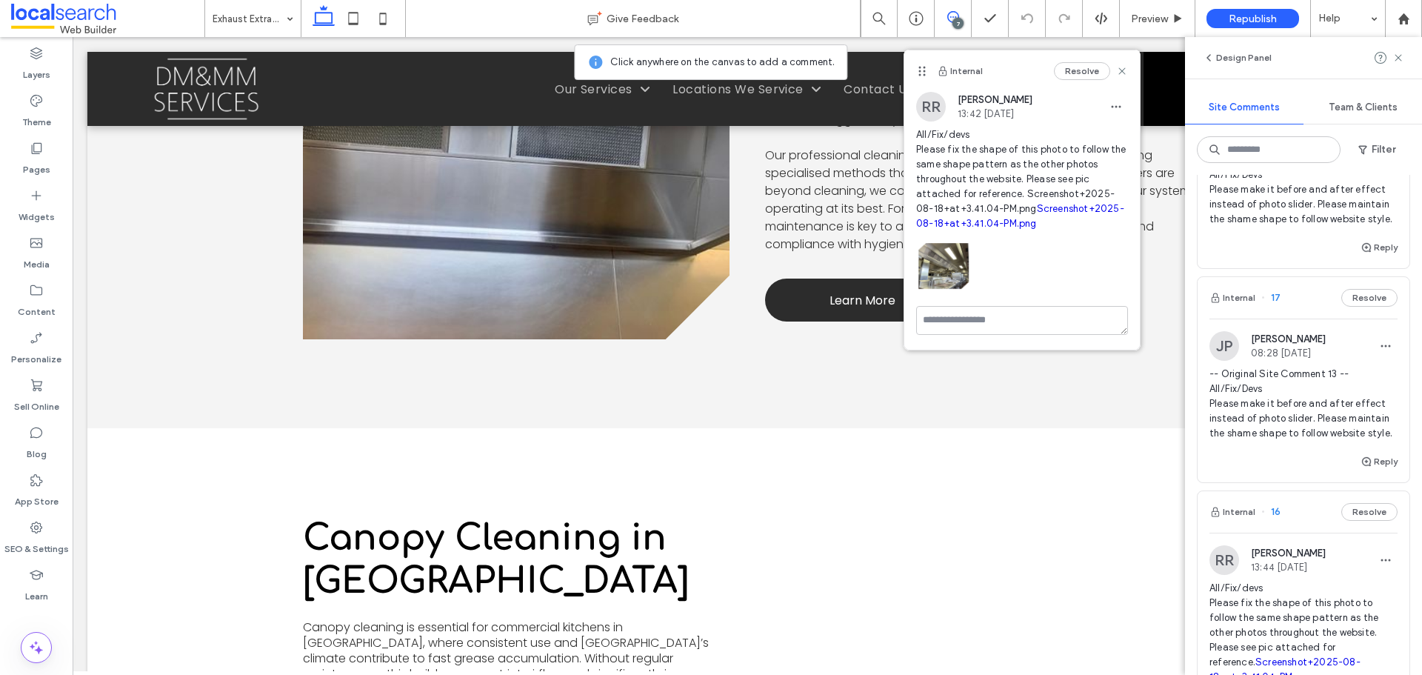
scroll to position [148, 0]
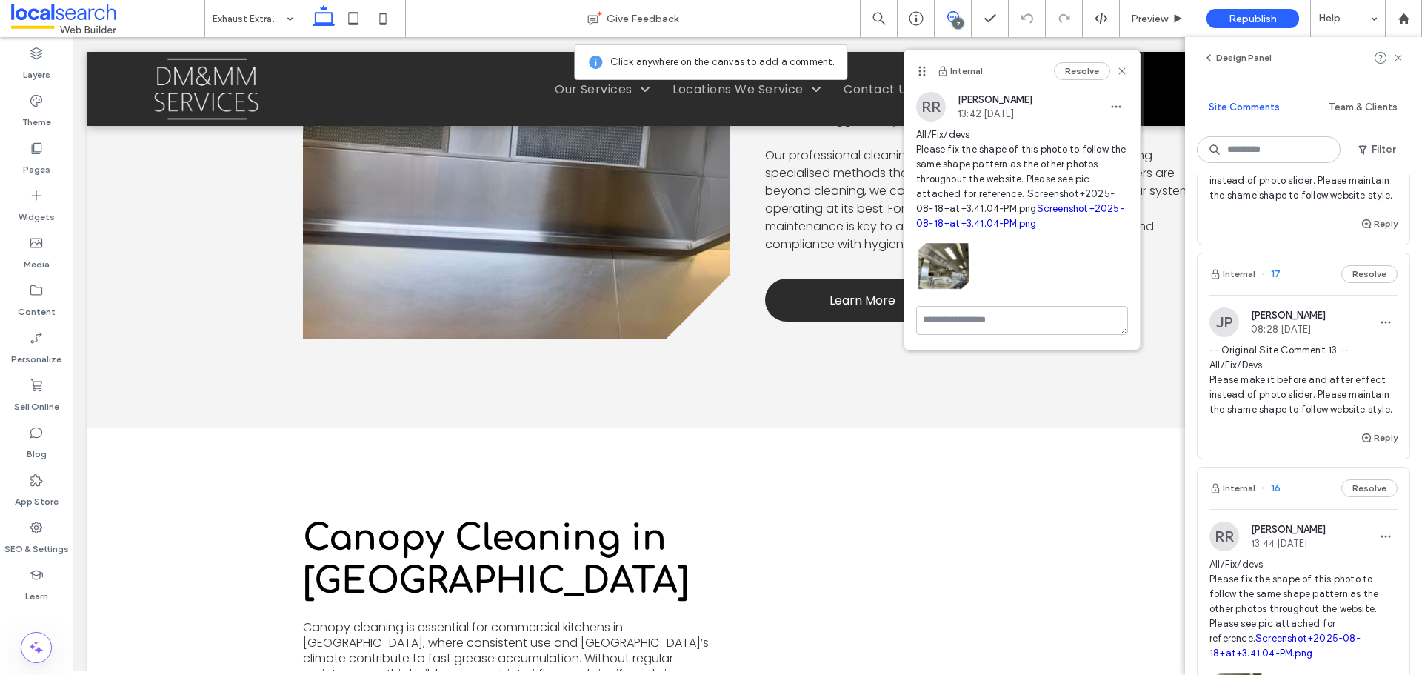
click at [1337, 393] on span "-- Original Site Comment 13 -- All/Fix/Devs Please make it before and after eff…" at bounding box center [1303, 380] width 188 height 74
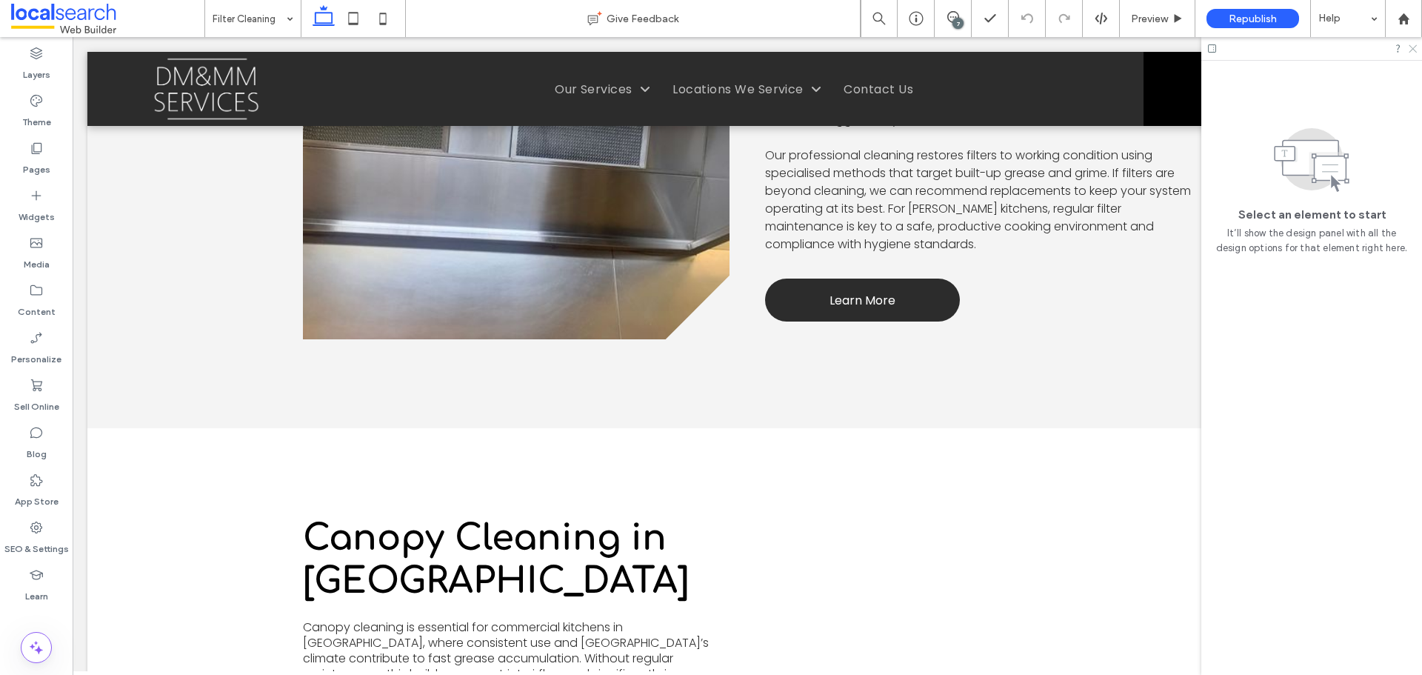
click at [1415, 47] on use at bounding box center [1413, 49] width 8 height 8
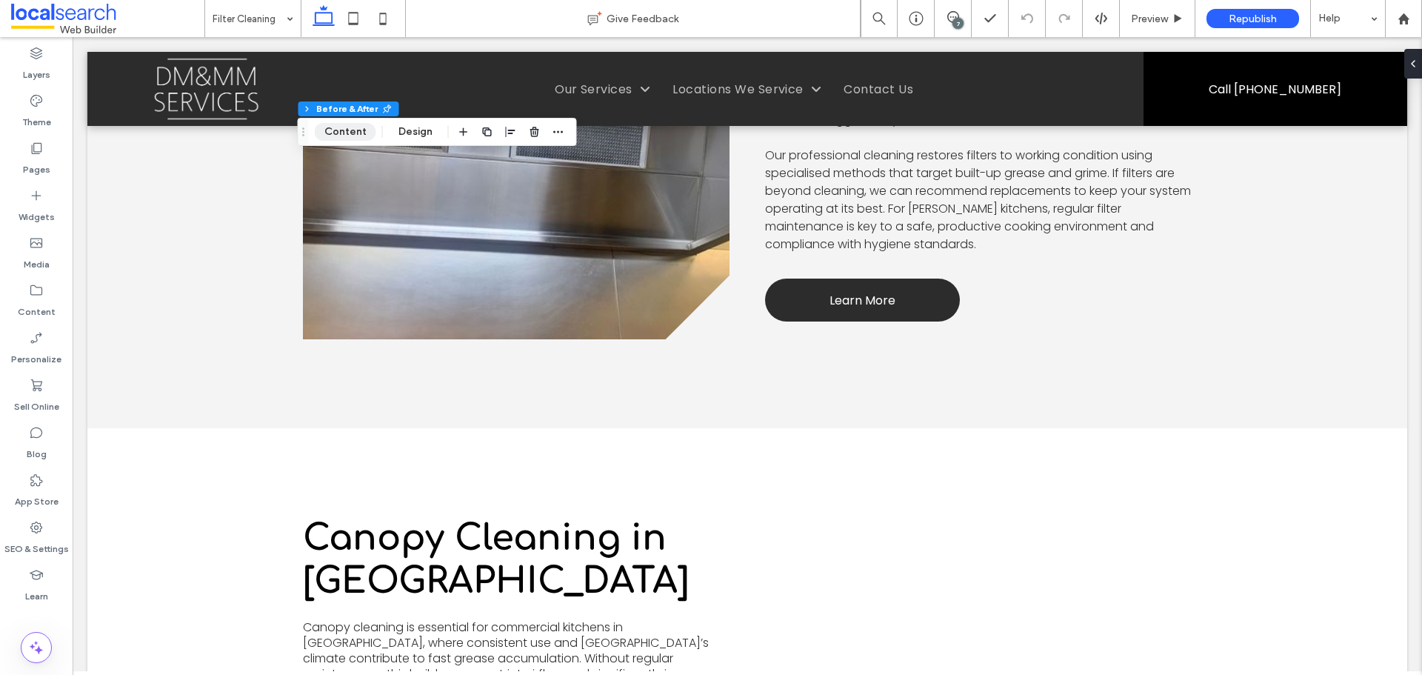
click at [355, 138] on button "Content" at bounding box center [345, 132] width 61 height 18
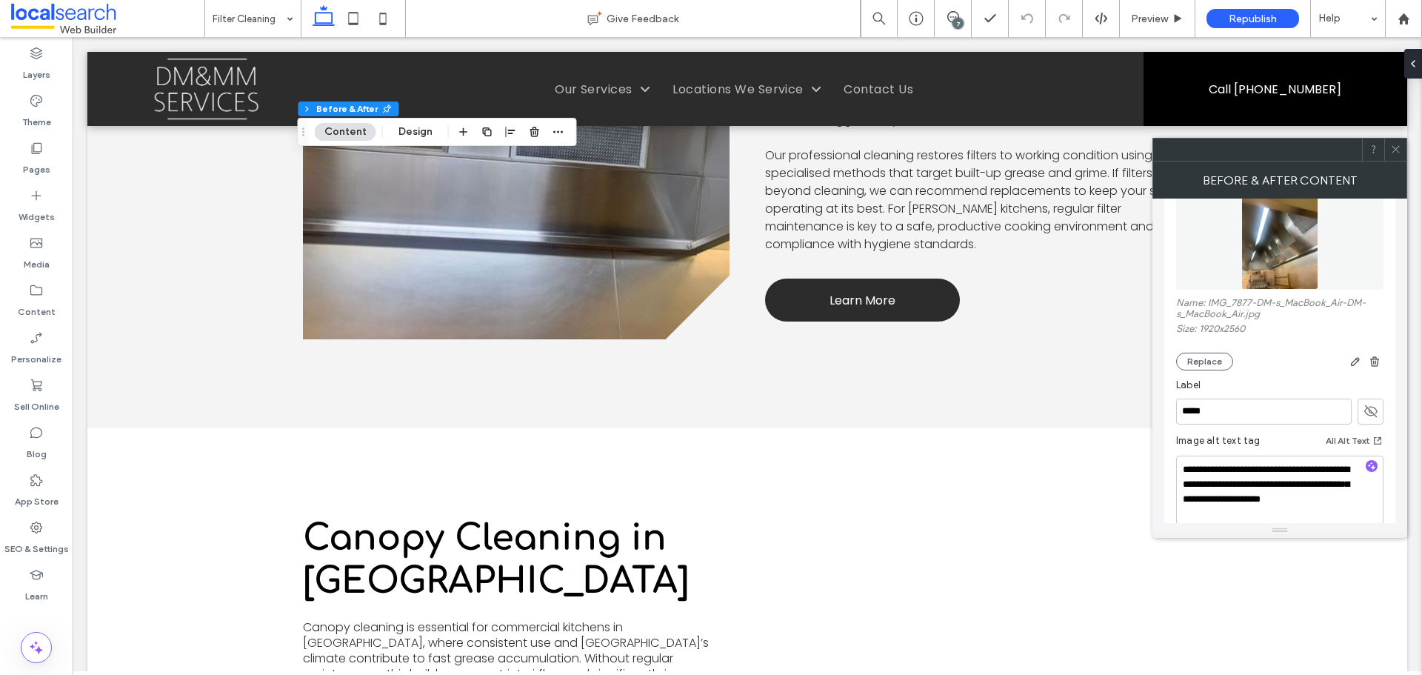
scroll to position [478, 0]
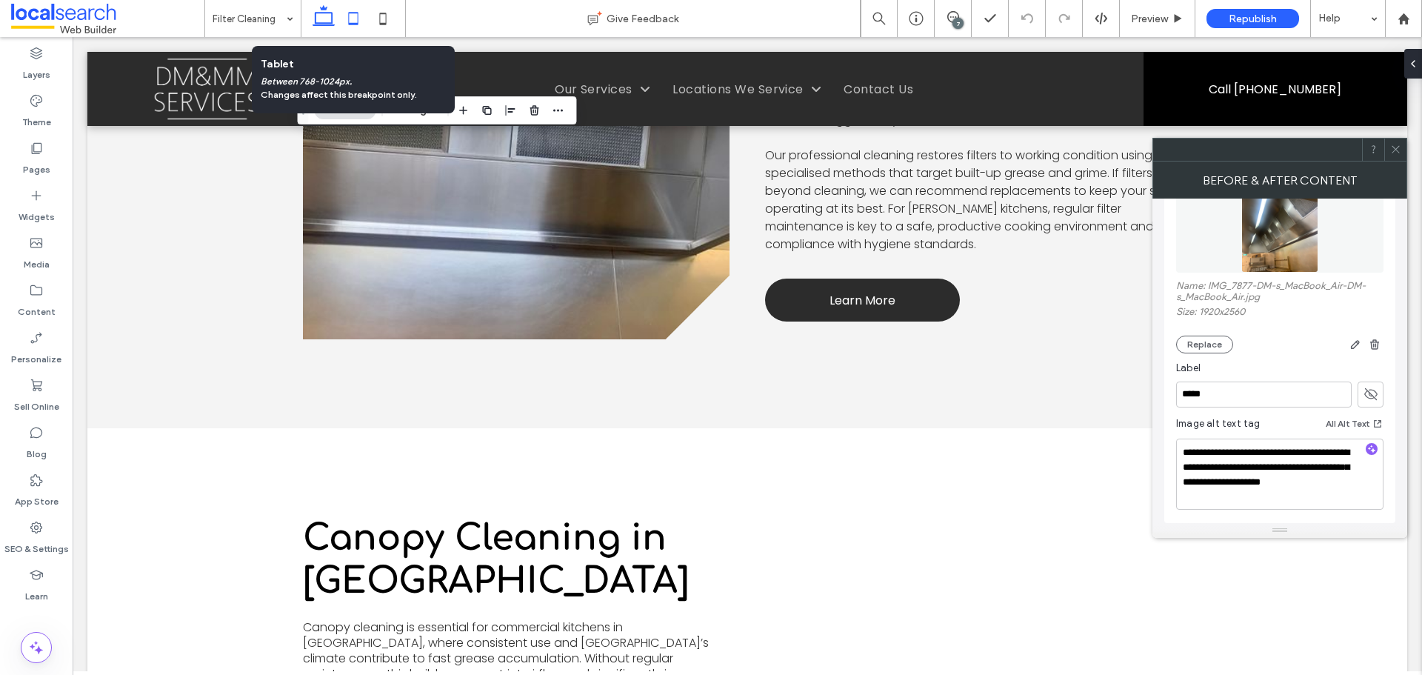
click at [357, 27] on icon at bounding box center [353, 19] width 30 height 30
type input "***"
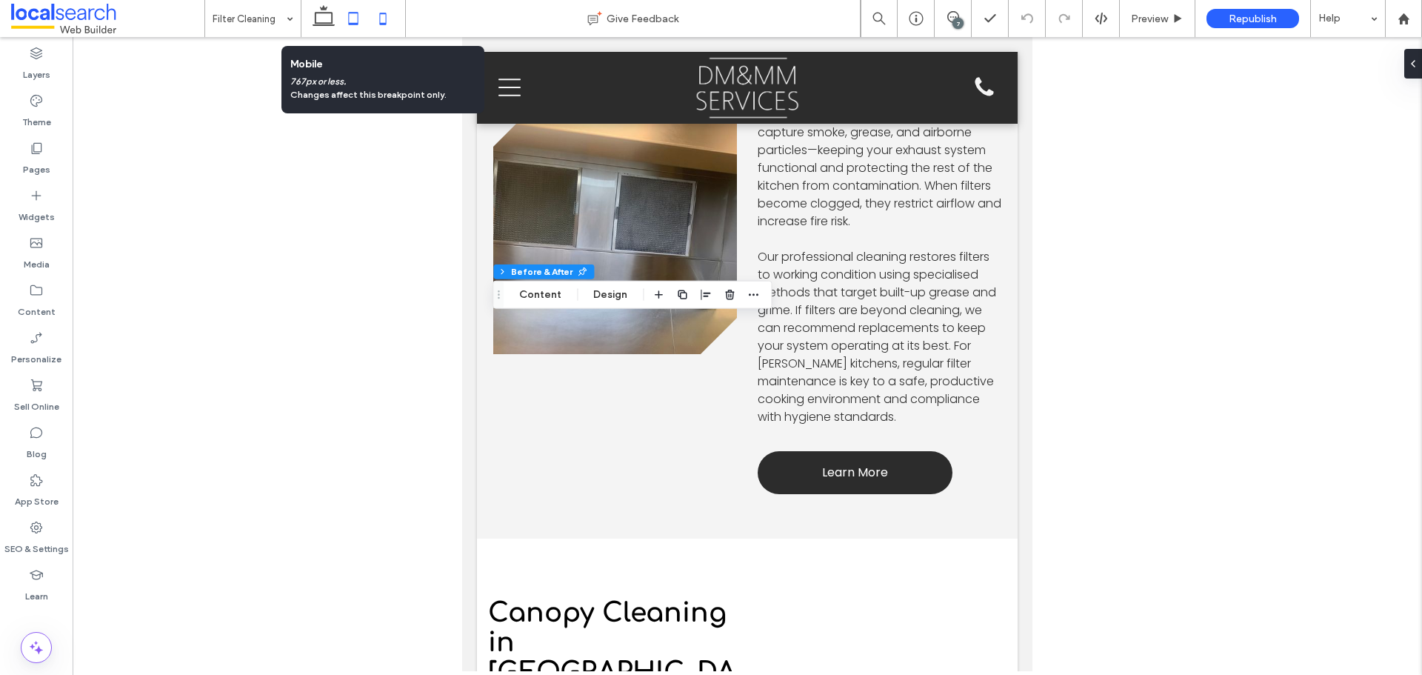
click at [381, 27] on icon at bounding box center [383, 19] width 30 height 30
type input "***"
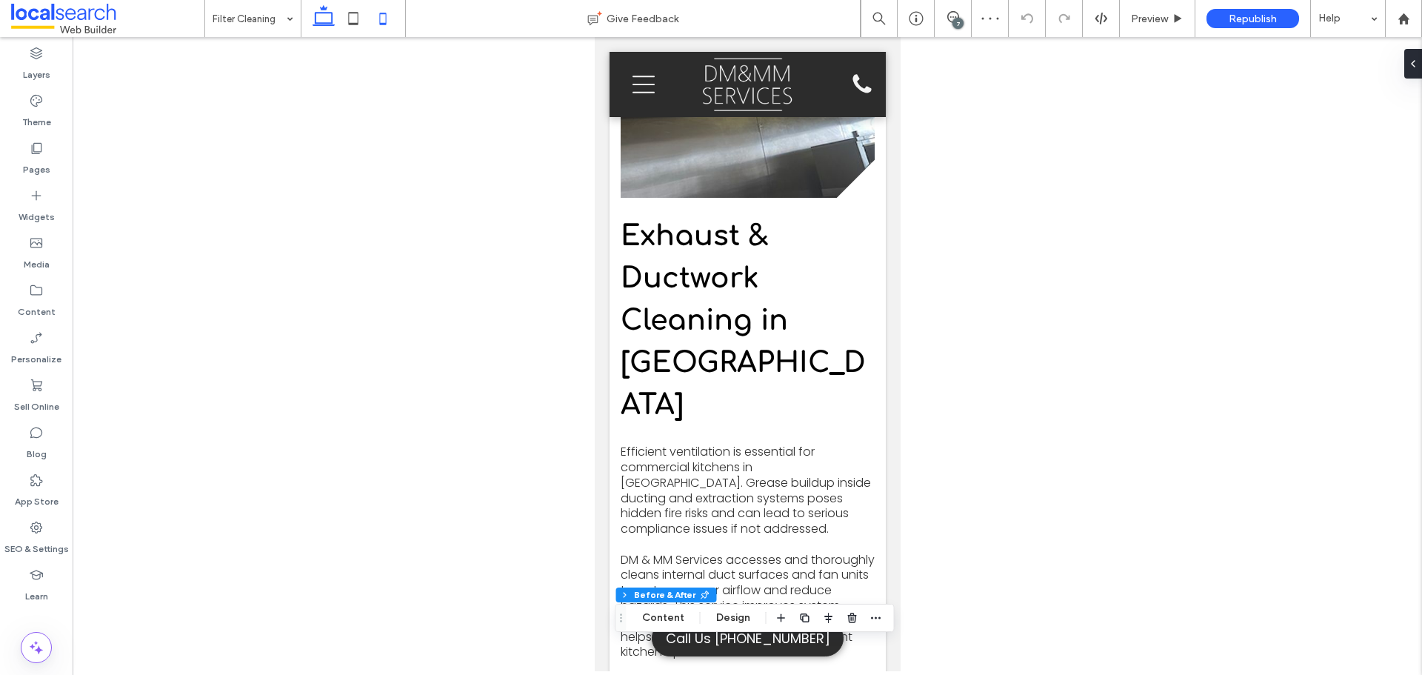
click at [325, 19] on icon at bounding box center [324, 19] width 30 height 30
type input "***"
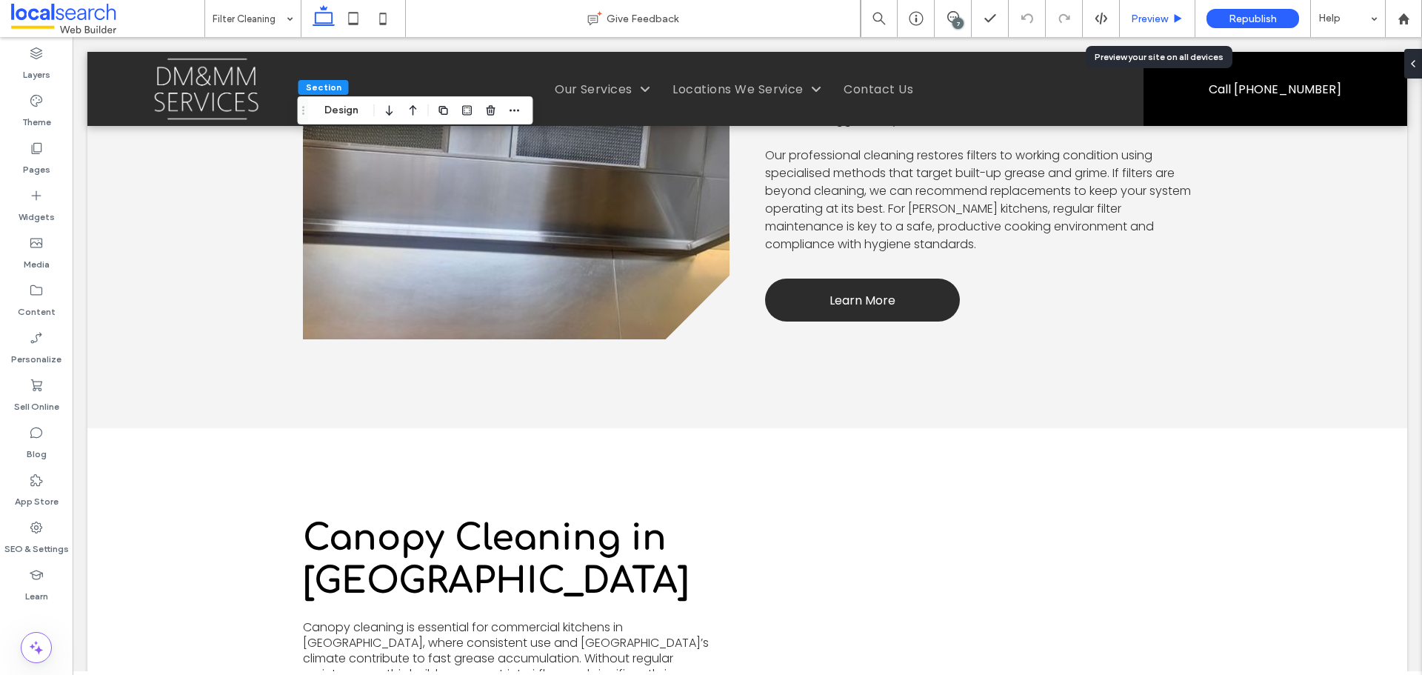
click at [1157, 21] on span "Preview" at bounding box center [1149, 19] width 37 height 13
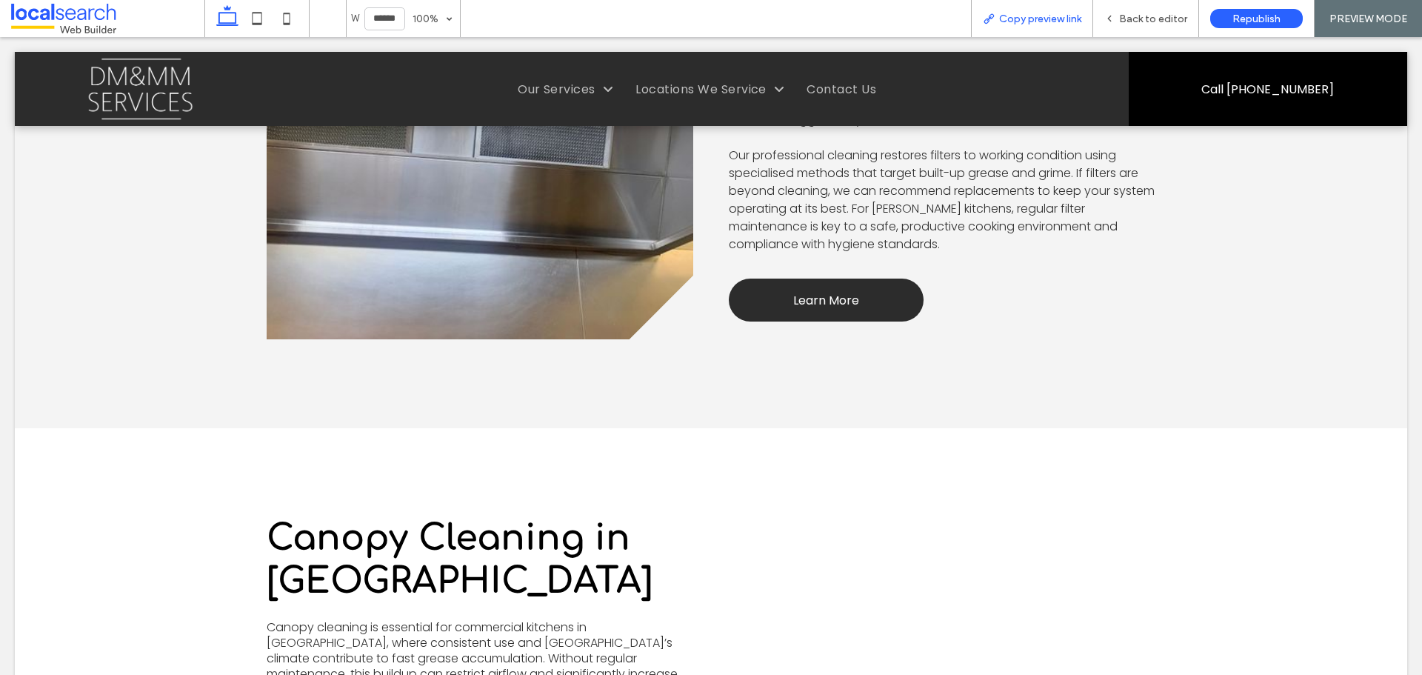
click at [1042, 14] on span "Copy preview link" at bounding box center [1040, 19] width 82 height 13
click at [1118, 22] on div "Back to editor" at bounding box center [1145, 19] width 105 height 13
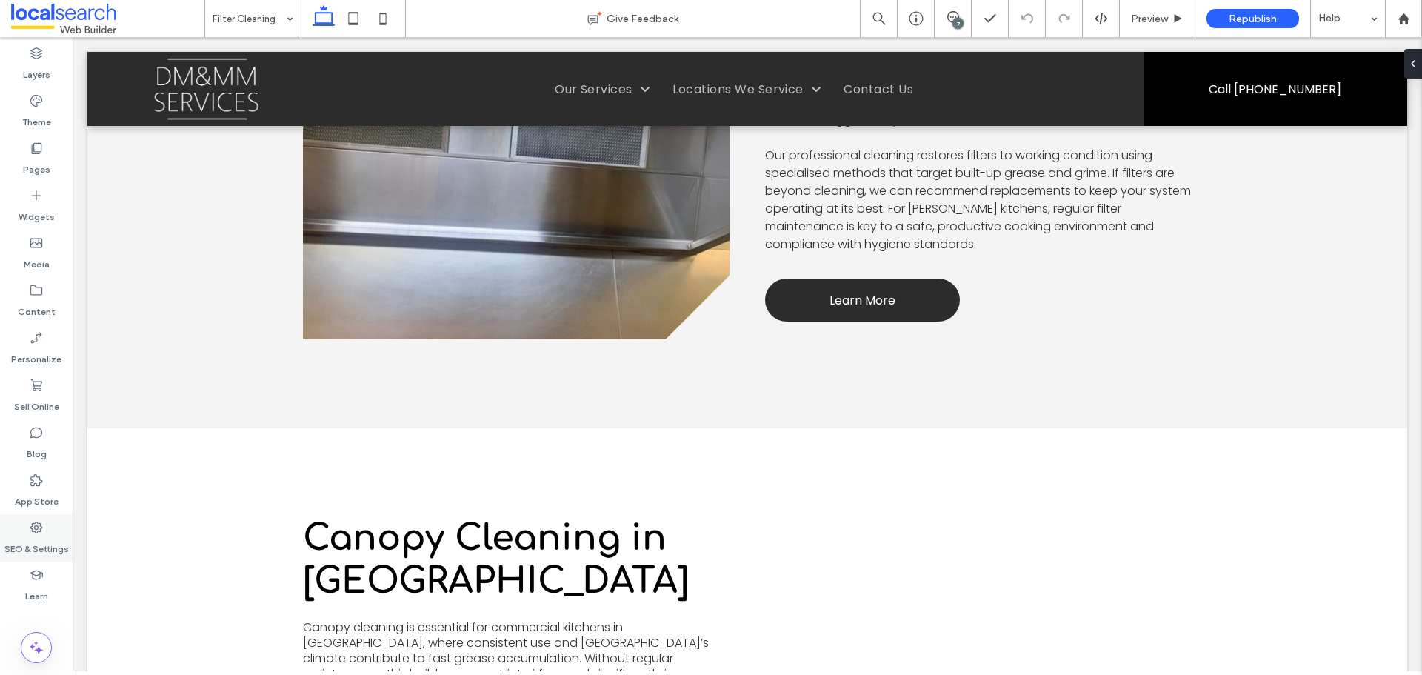
click at [39, 527] on icon at bounding box center [36, 527] width 15 height 15
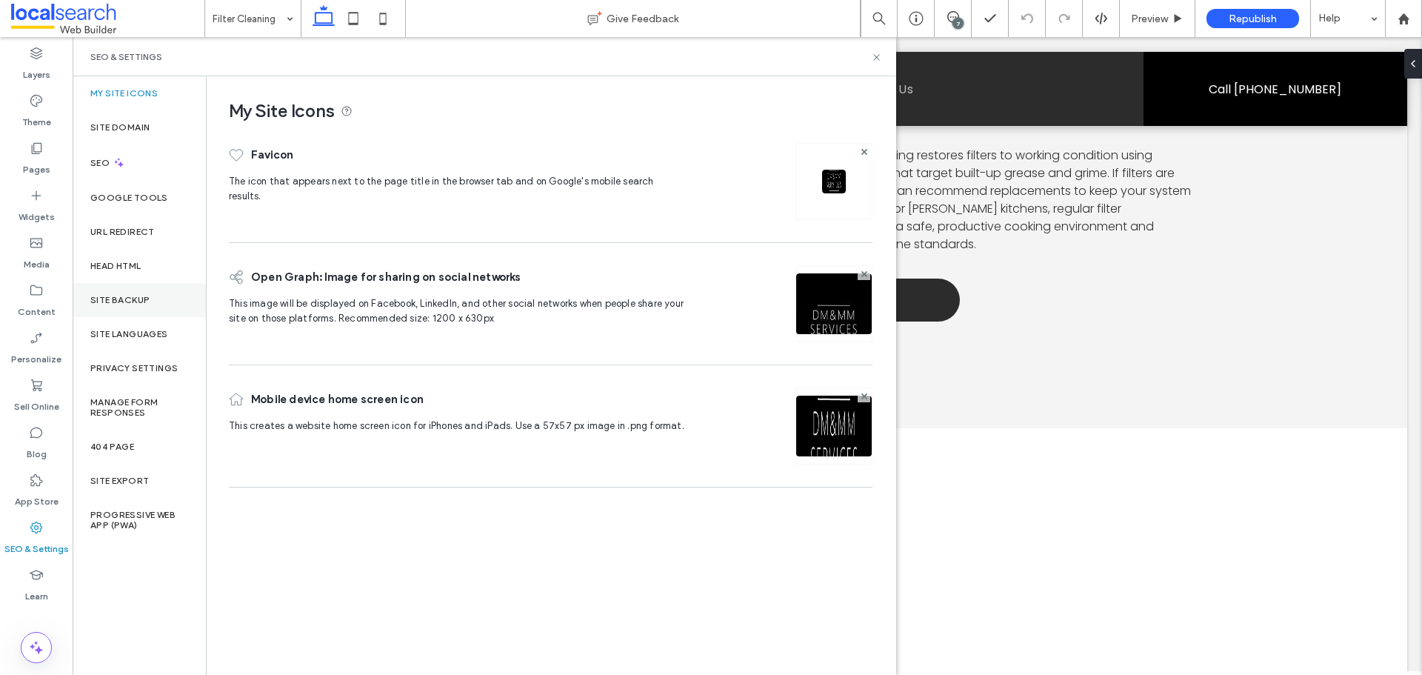
click at [130, 307] on div "Site Backup" at bounding box center [139, 300] width 133 height 34
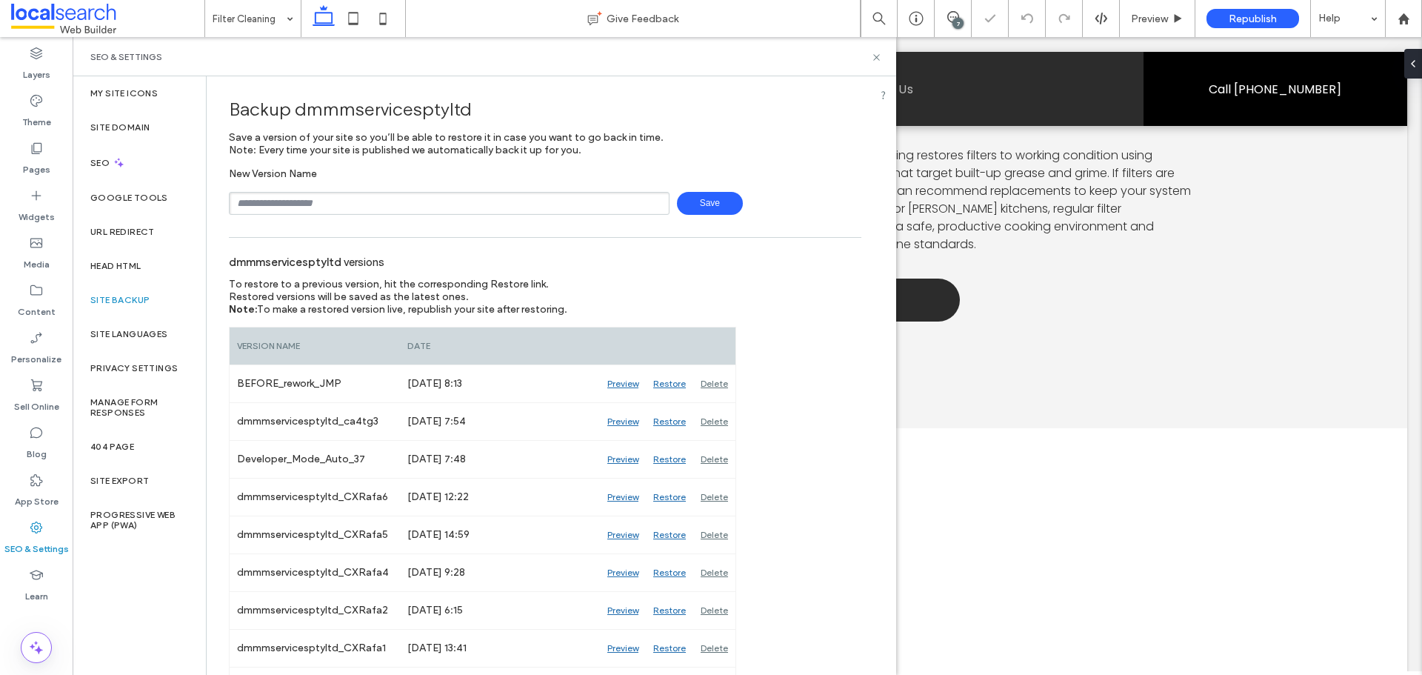
click at [330, 199] on input "text" at bounding box center [449, 203] width 441 height 23
type input "*******"
click at [694, 205] on span "Save" at bounding box center [710, 203] width 66 height 23
click at [878, 60] on icon at bounding box center [876, 57] width 11 height 11
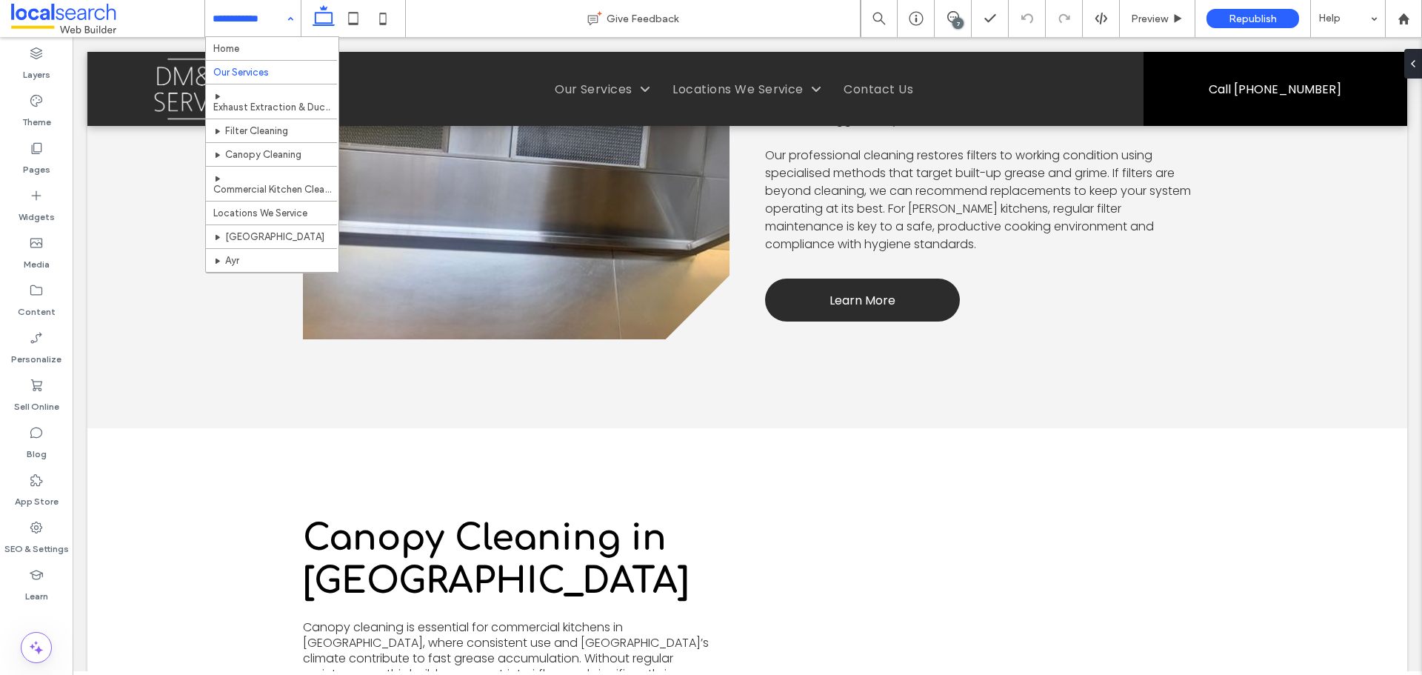
click at [253, 29] on input at bounding box center [249, 18] width 73 height 37
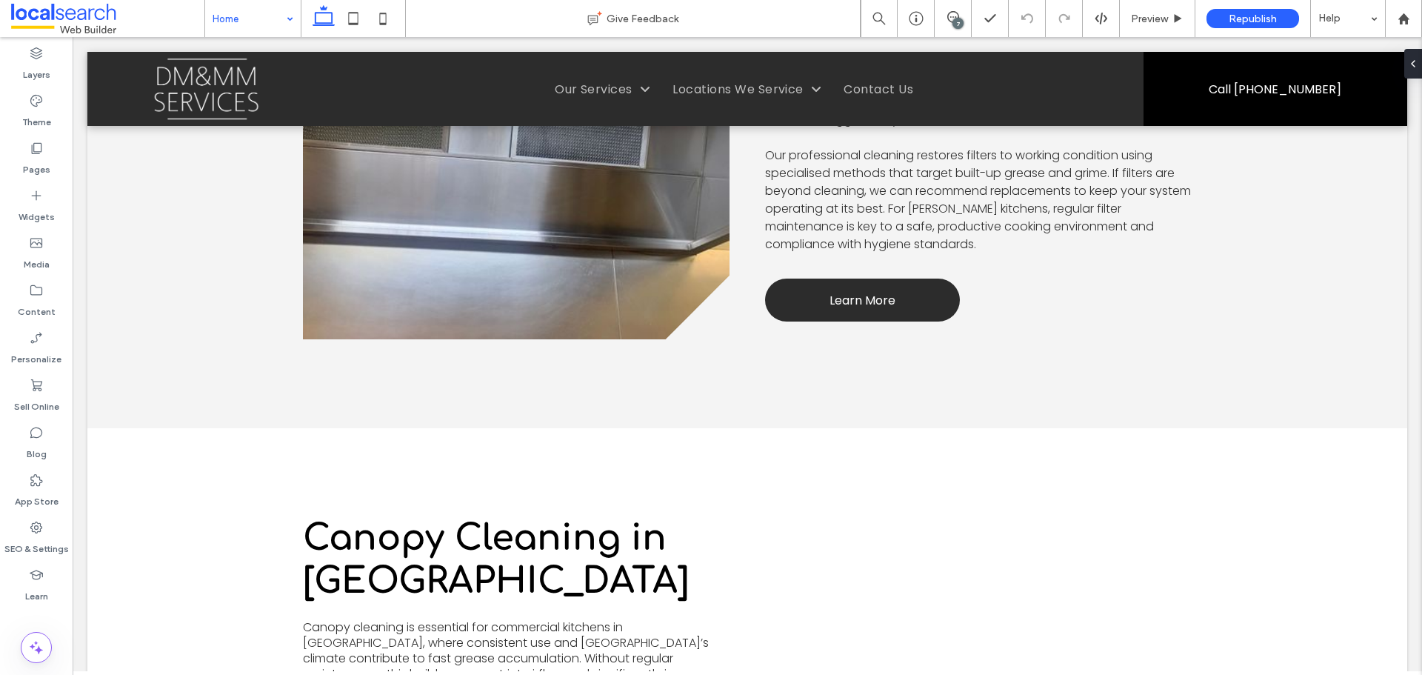
click at [269, 14] on input at bounding box center [249, 18] width 73 height 37
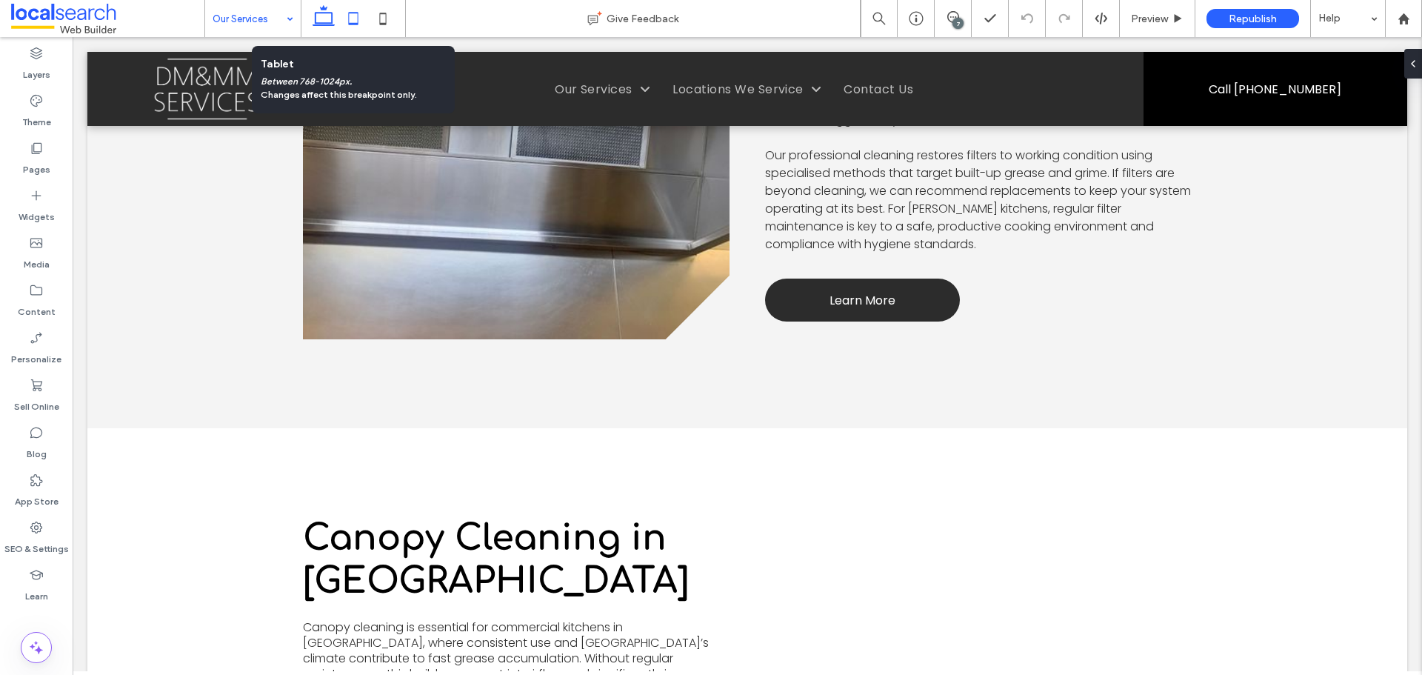
click at [356, 9] on icon at bounding box center [353, 19] width 30 height 30
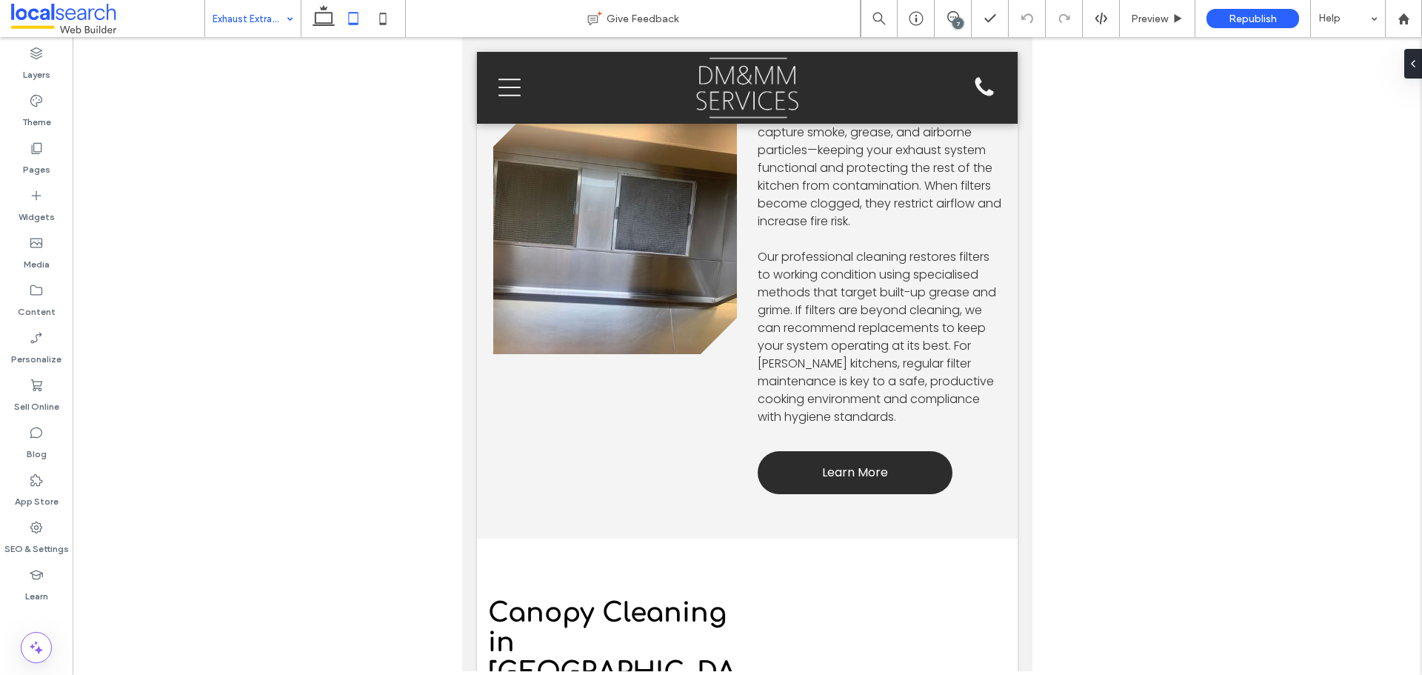
click at [240, 24] on input at bounding box center [249, 18] width 73 height 37
click at [246, 19] on input at bounding box center [249, 18] width 73 height 37
click at [242, 19] on input at bounding box center [249, 18] width 73 height 37
click at [241, 30] on input at bounding box center [249, 18] width 73 height 37
click at [245, 10] on input at bounding box center [249, 18] width 73 height 37
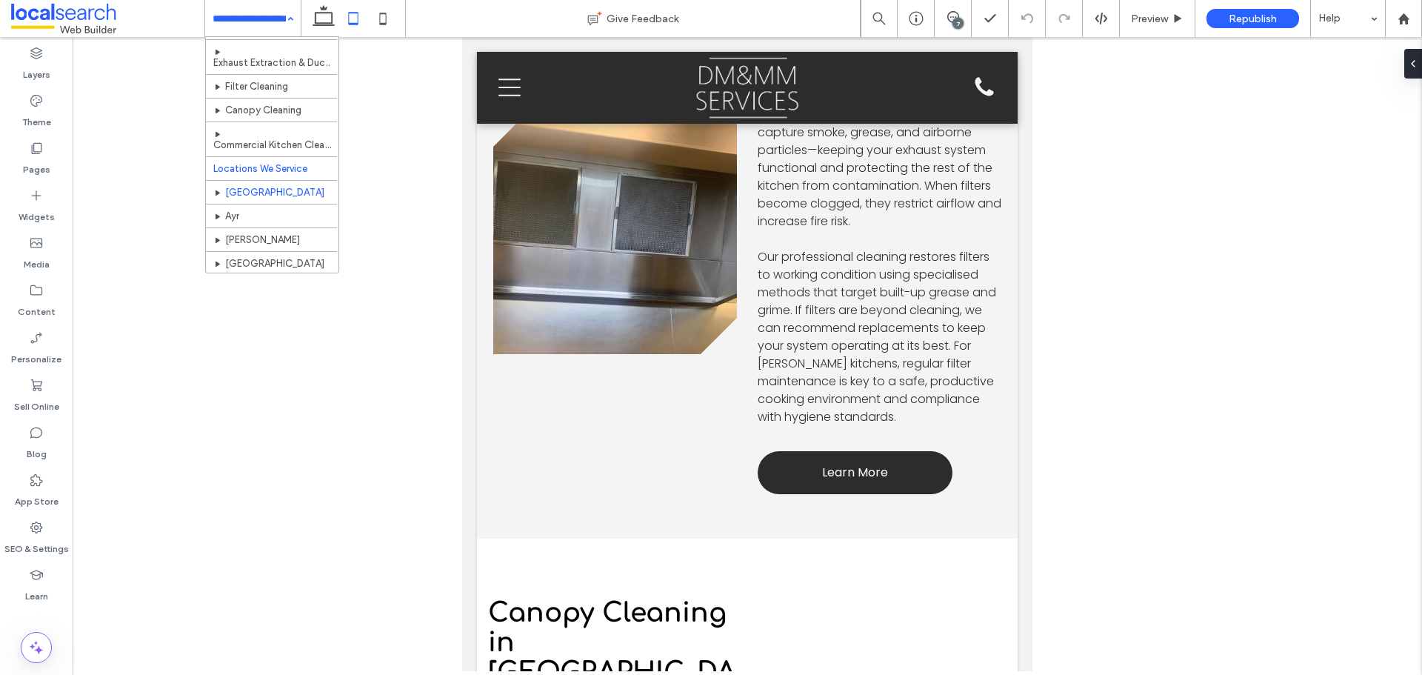
scroll to position [69, 0]
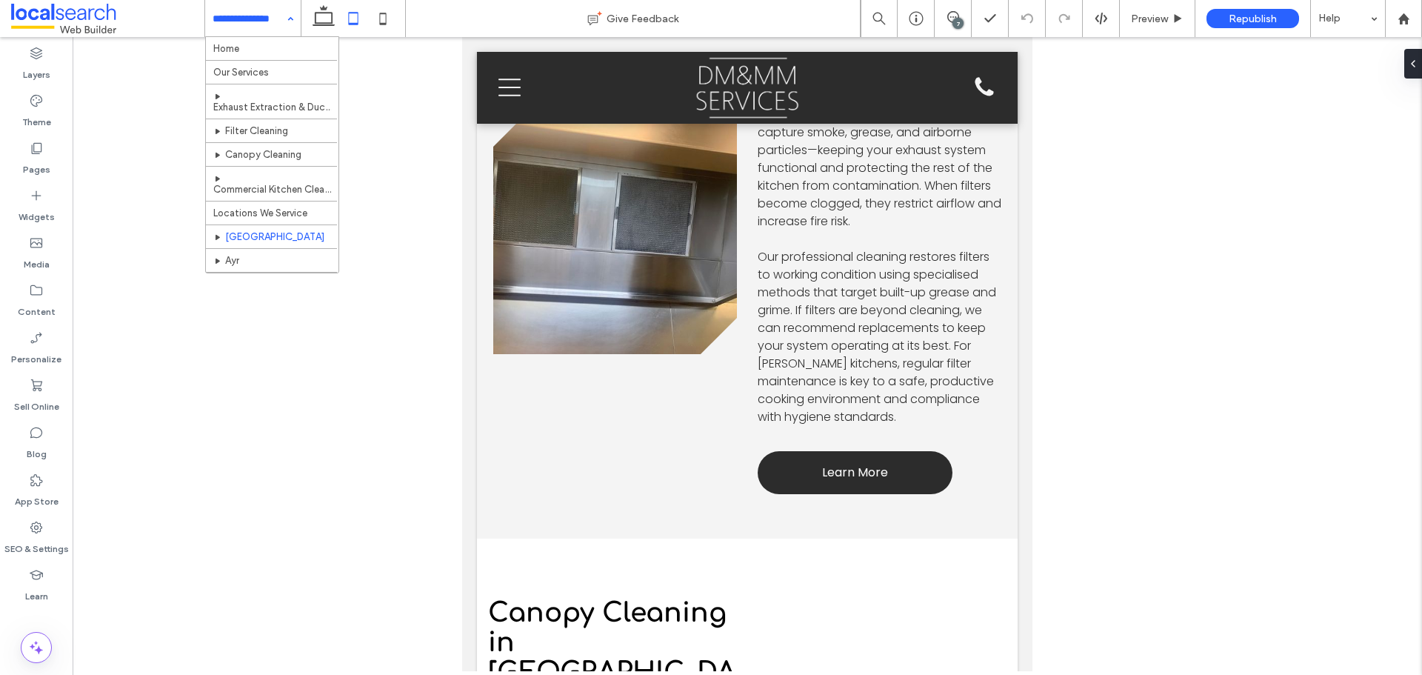
click at [256, 19] on input at bounding box center [249, 18] width 73 height 37
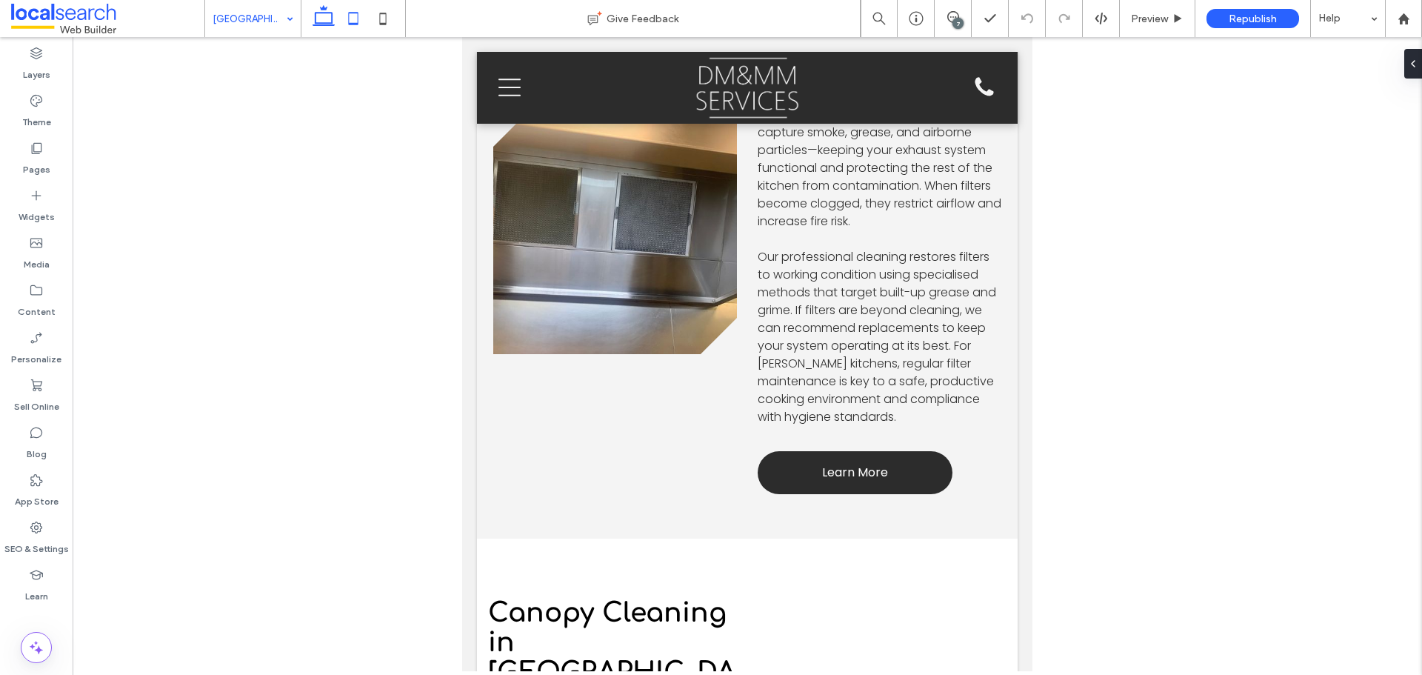
drag, startPoint x: 321, startPoint y: 15, endPoint x: 332, endPoint y: 0, distance: 18.1
click at [326, 12] on icon at bounding box center [324, 19] width 30 height 30
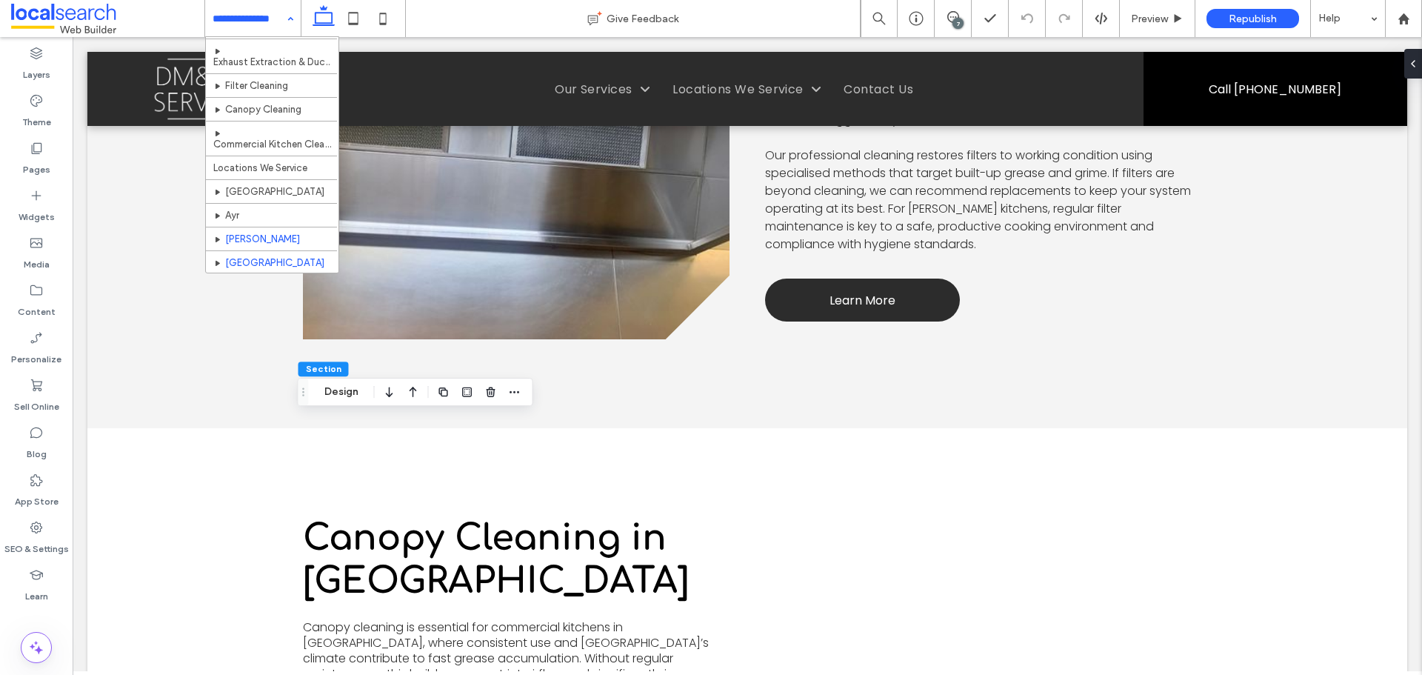
scroll to position [69, 0]
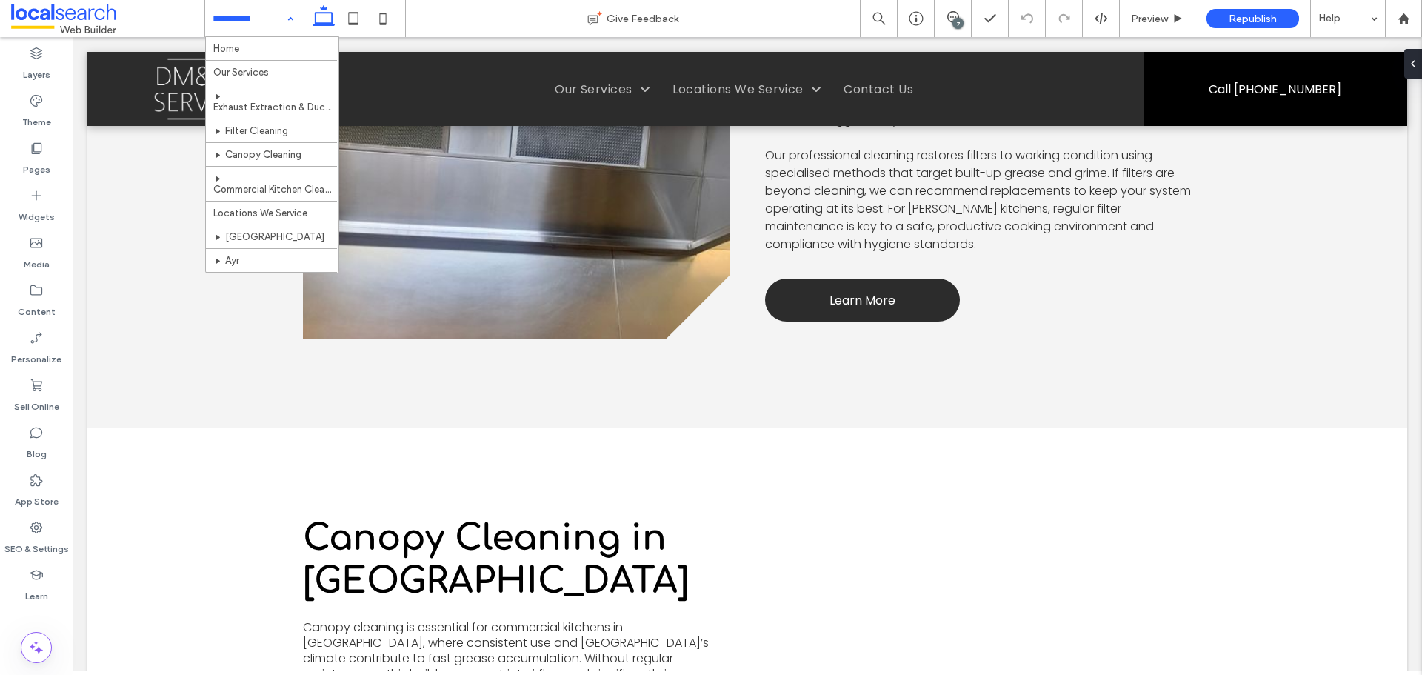
click at [267, 14] on input at bounding box center [249, 18] width 73 height 37
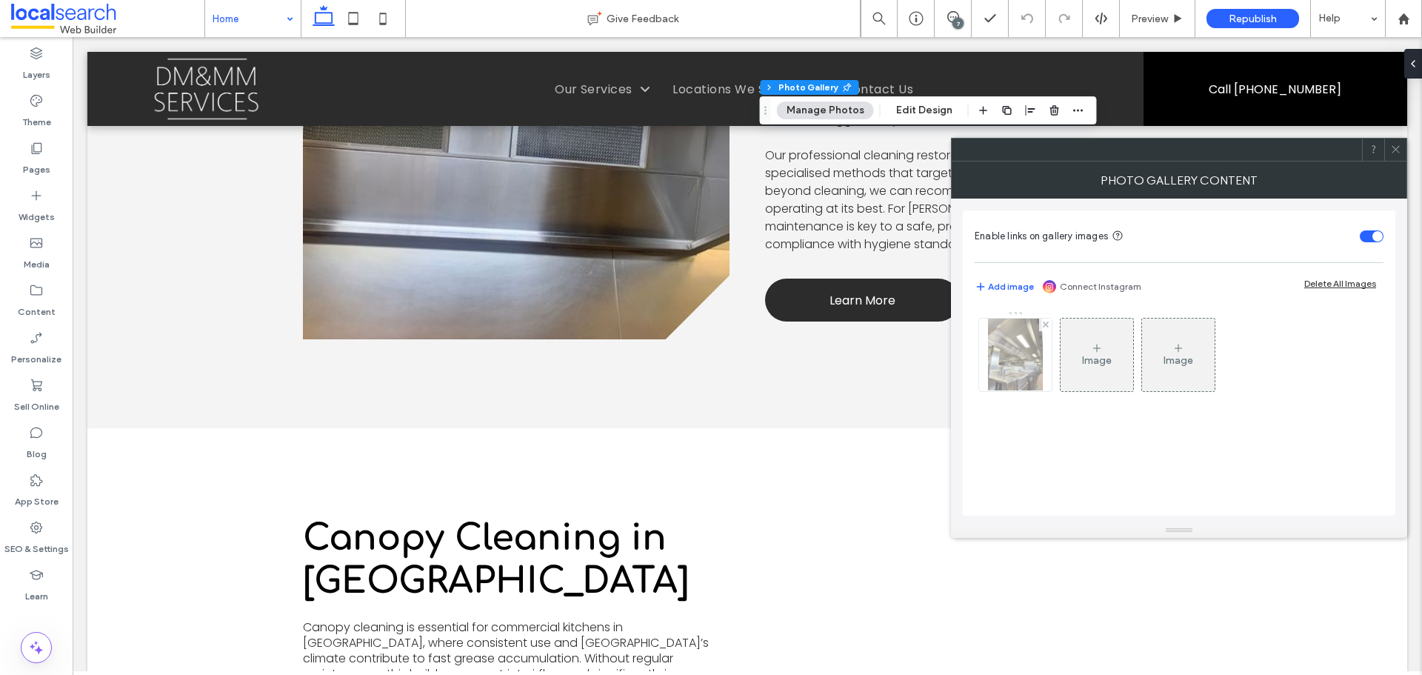
click at [992, 358] on img at bounding box center [1015, 354] width 55 height 73
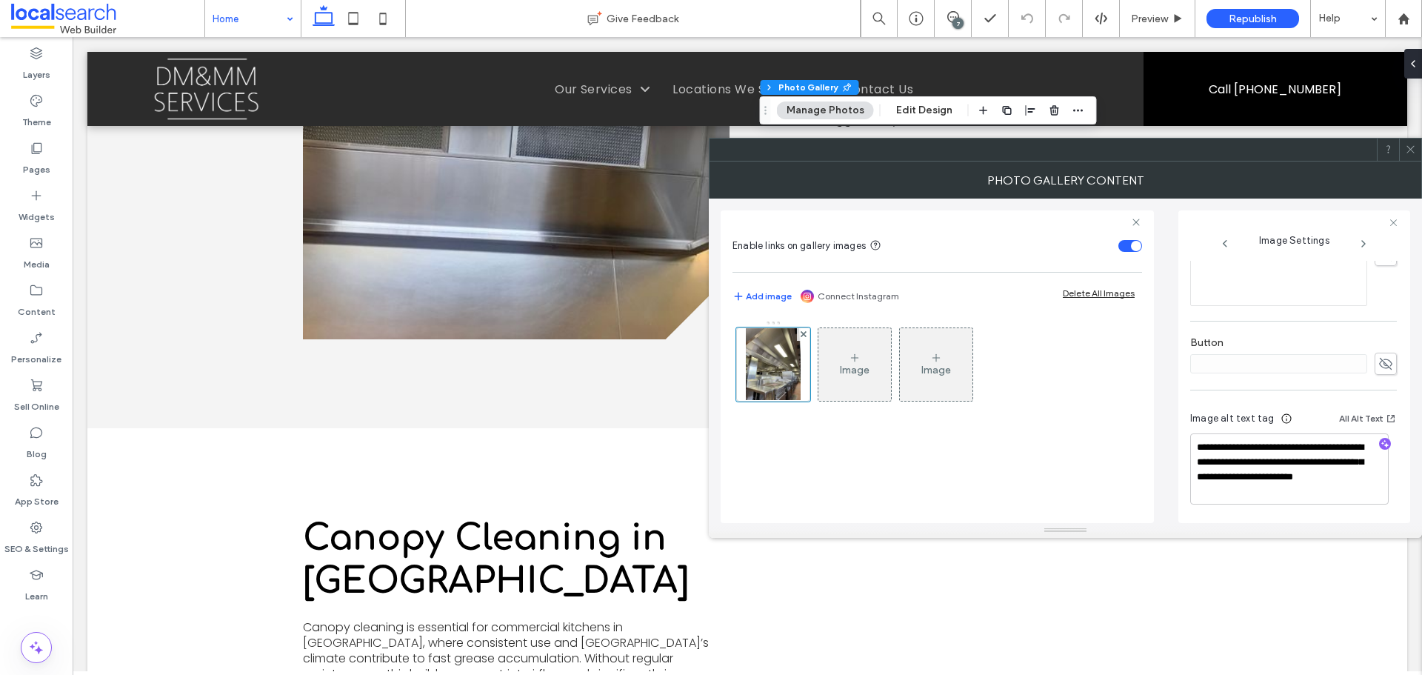
scroll to position [453, 0]
click at [1410, 156] on span at bounding box center [1410, 149] width 11 height 22
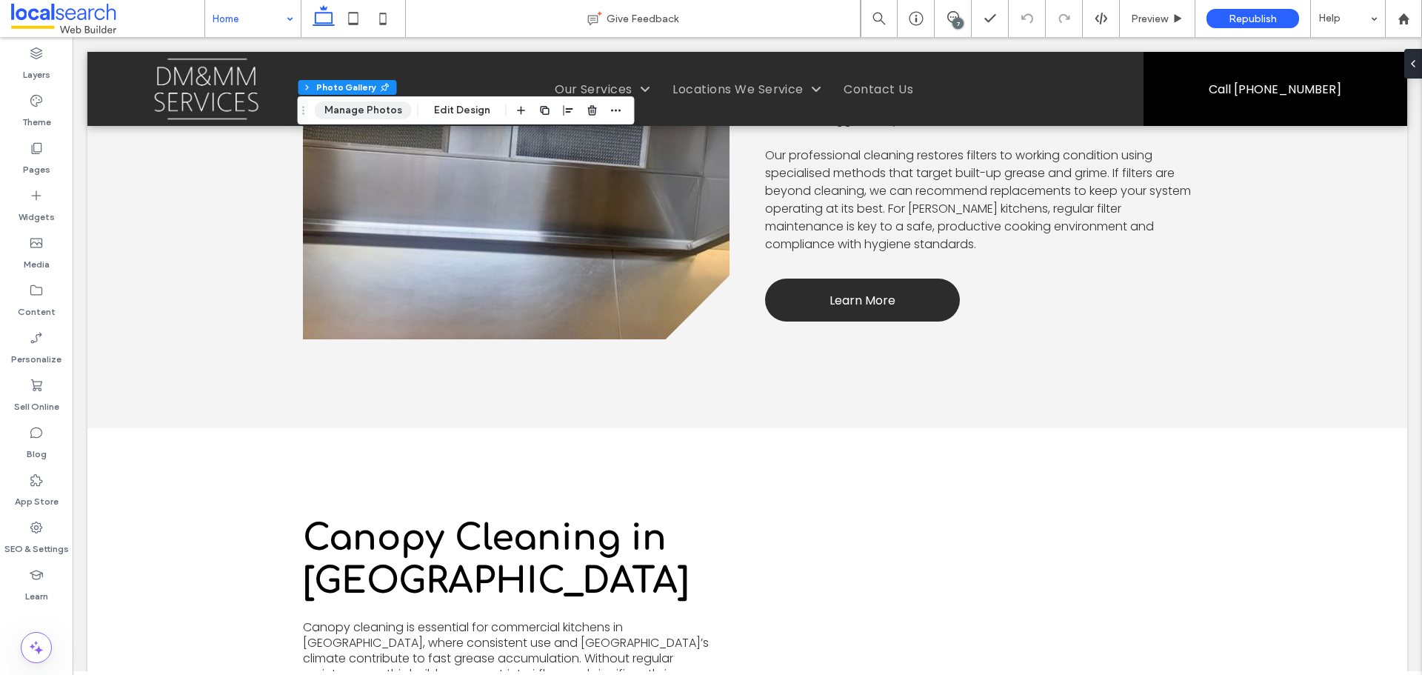
click at [366, 110] on button "Manage Photos" at bounding box center [363, 110] width 97 height 18
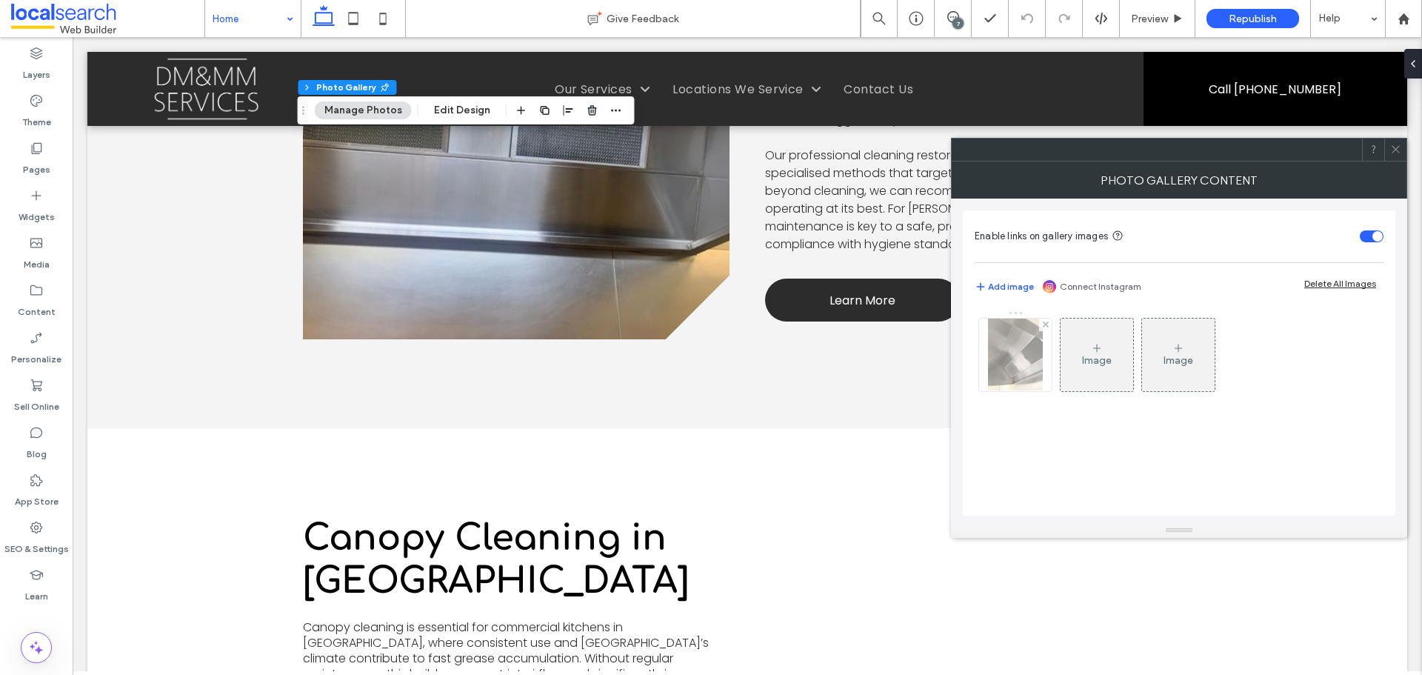
click at [984, 382] on div at bounding box center [1015, 354] width 73 height 73
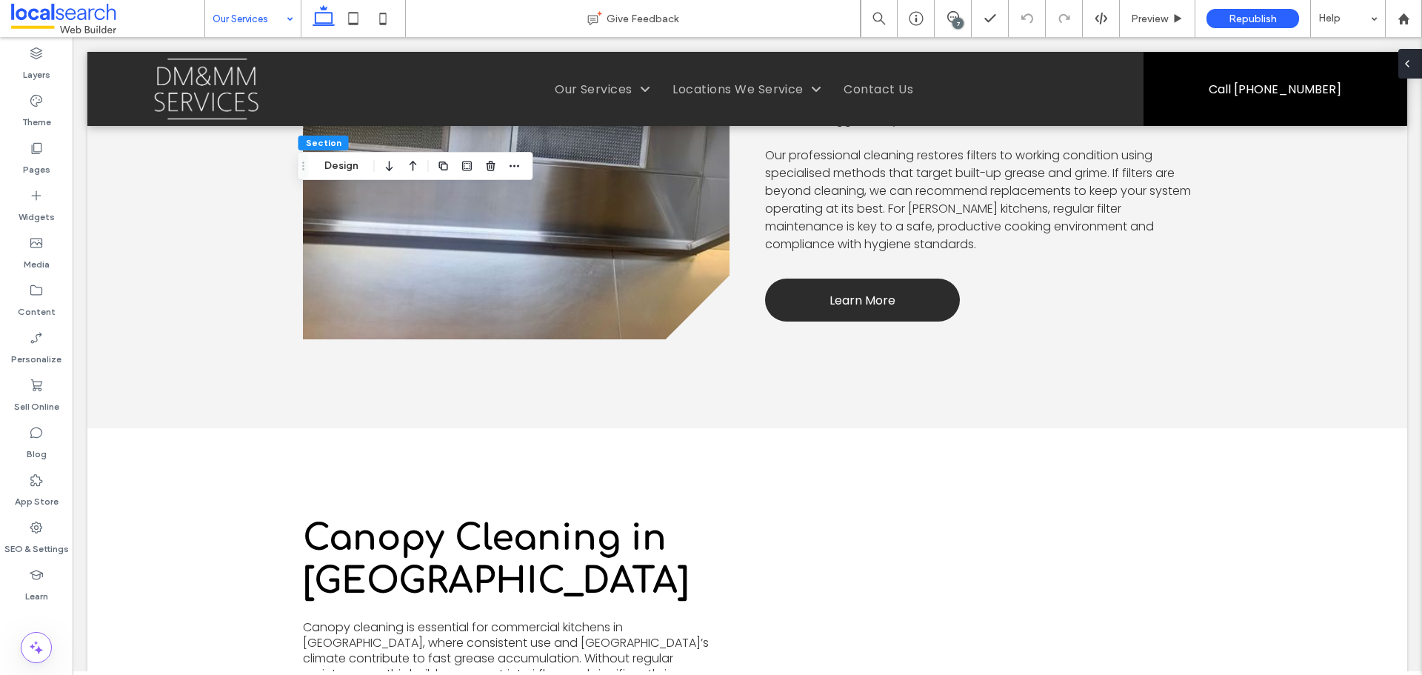
click at [1410, 69] on icon at bounding box center [1407, 64] width 12 height 12
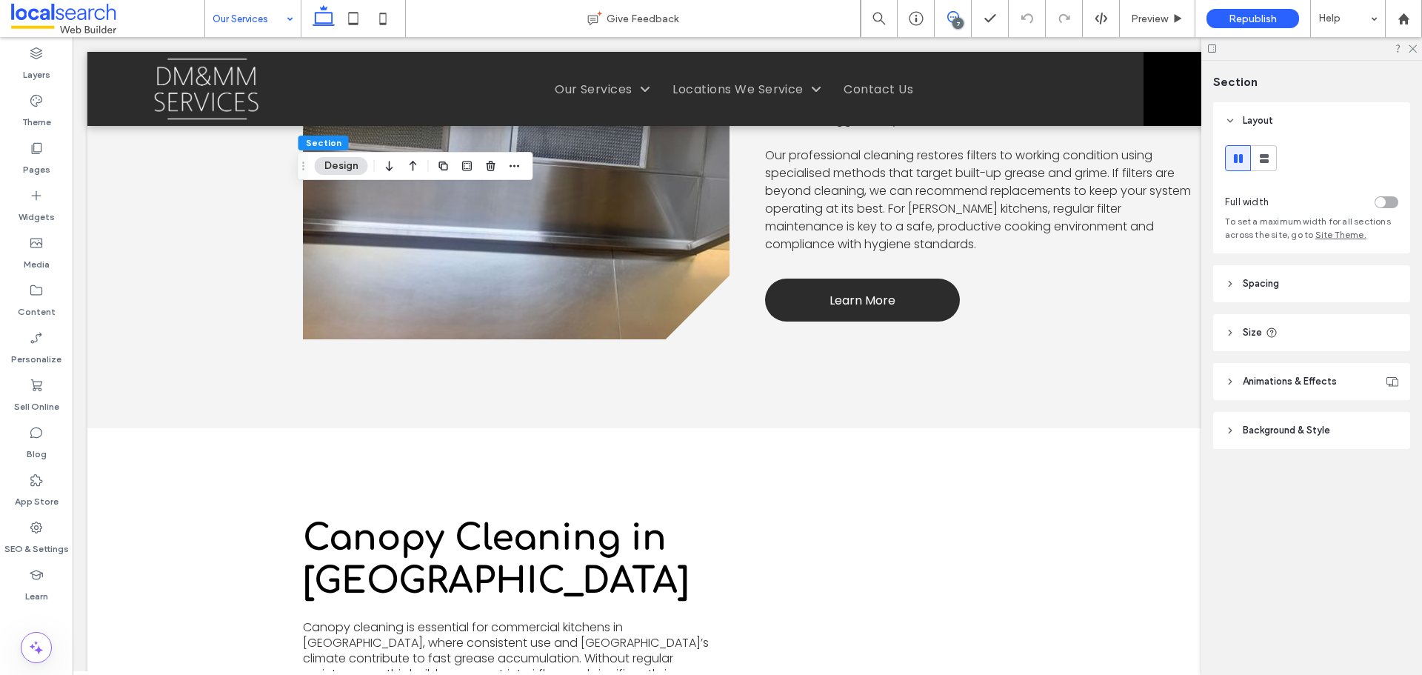
click at [955, 17] on use at bounding box center [953, 17] width 12 height 12
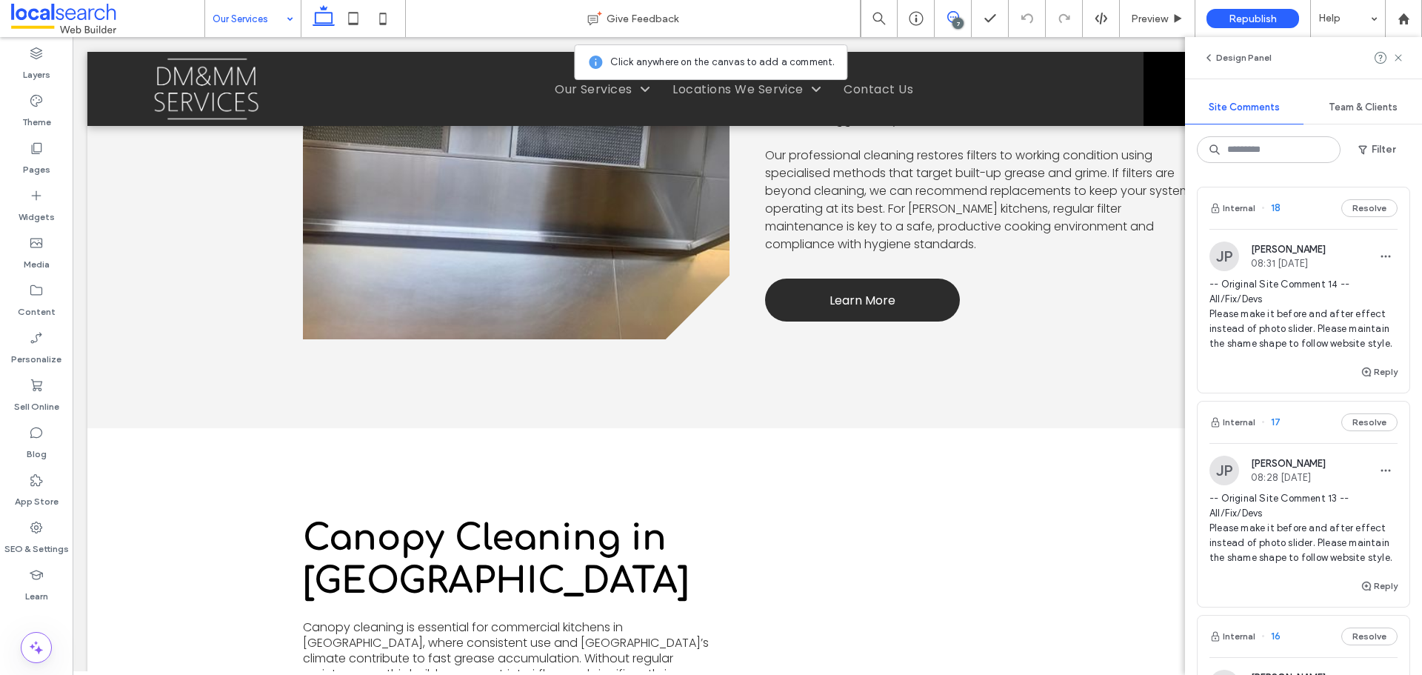
drag, startPoint x: 1364, startPoint y: 378, endPoint x: 1287, endPoint y: 343, distance: 83.9
click at [1287, 343] on div "Internal 18 Resolve JP [PERSON_NAME] 08:31 [DATE] -- Original Site Comment 14 -…" at bounding box center [1304, 289] width 212 height 205
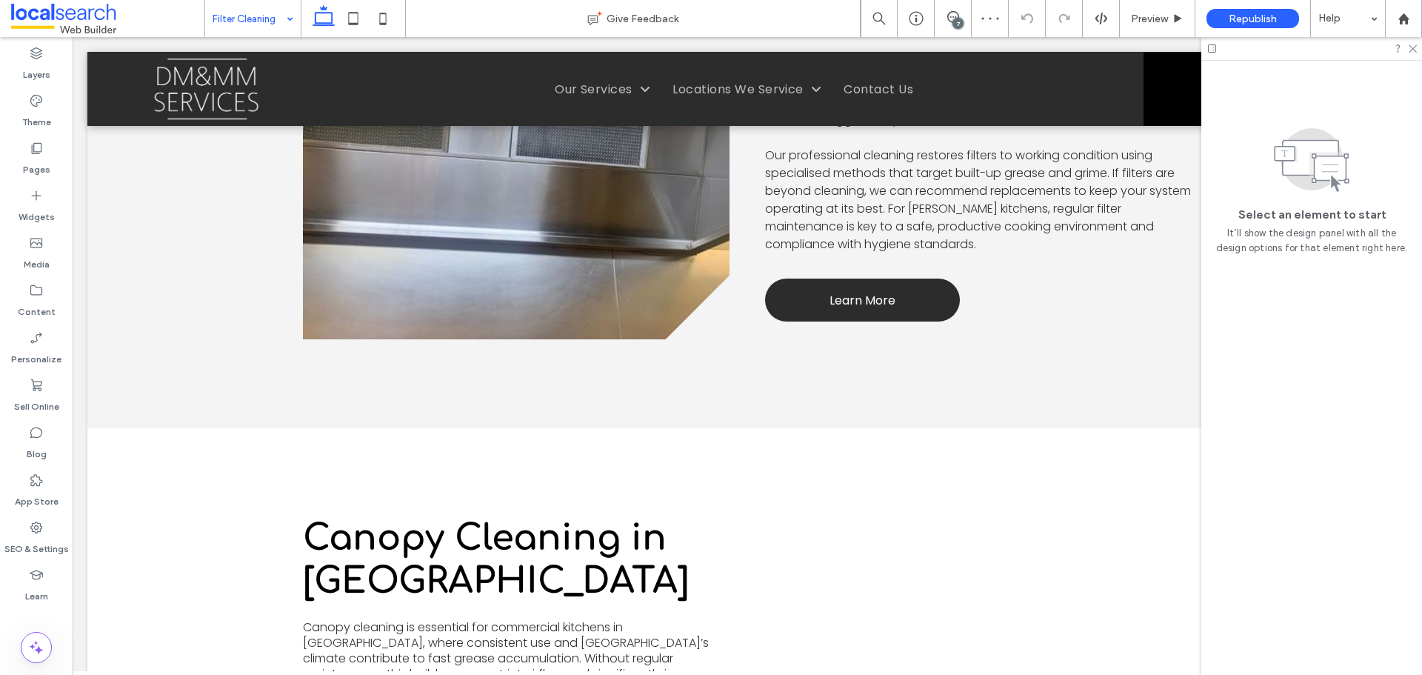
click at [954, 26] on div "7" at bounding box center [957, 23] width 11 height 11
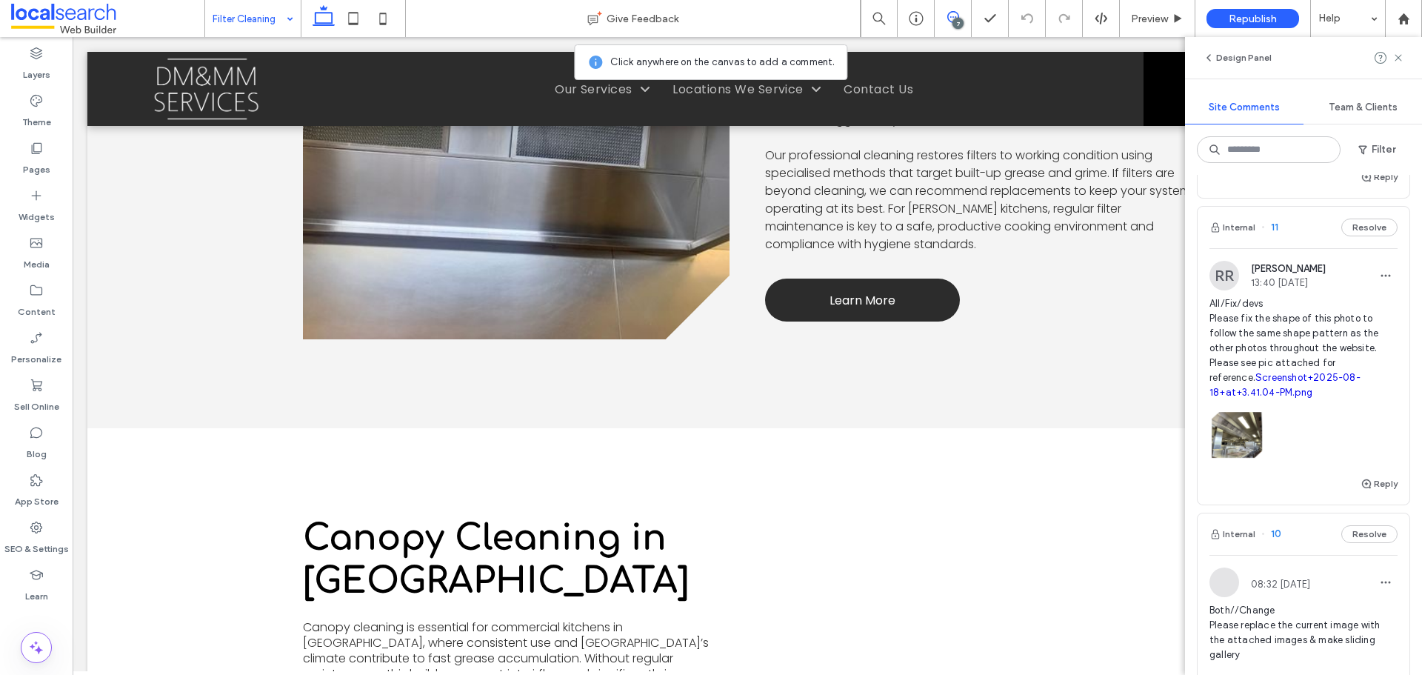
scroll to position [1407, 0]
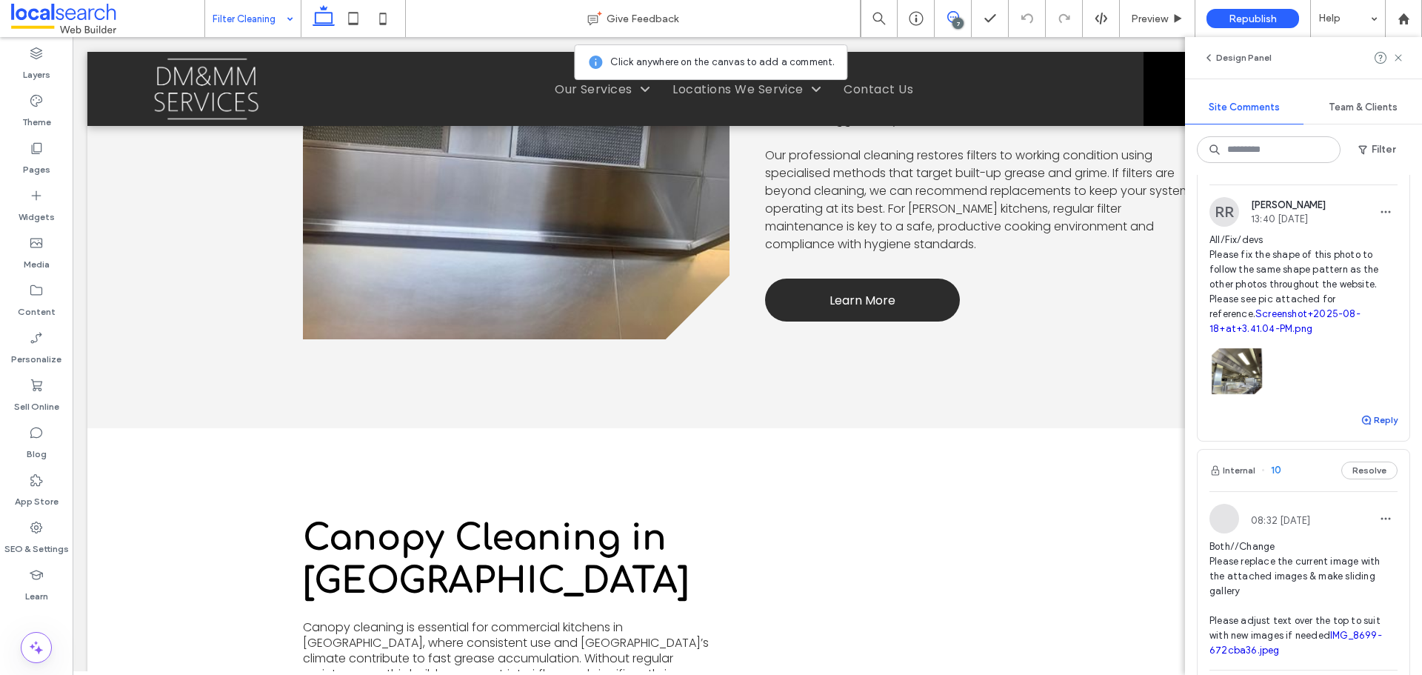
click at [1368, 429] on button "Reply" at bounding box center [1379, 420] width 37 height 18
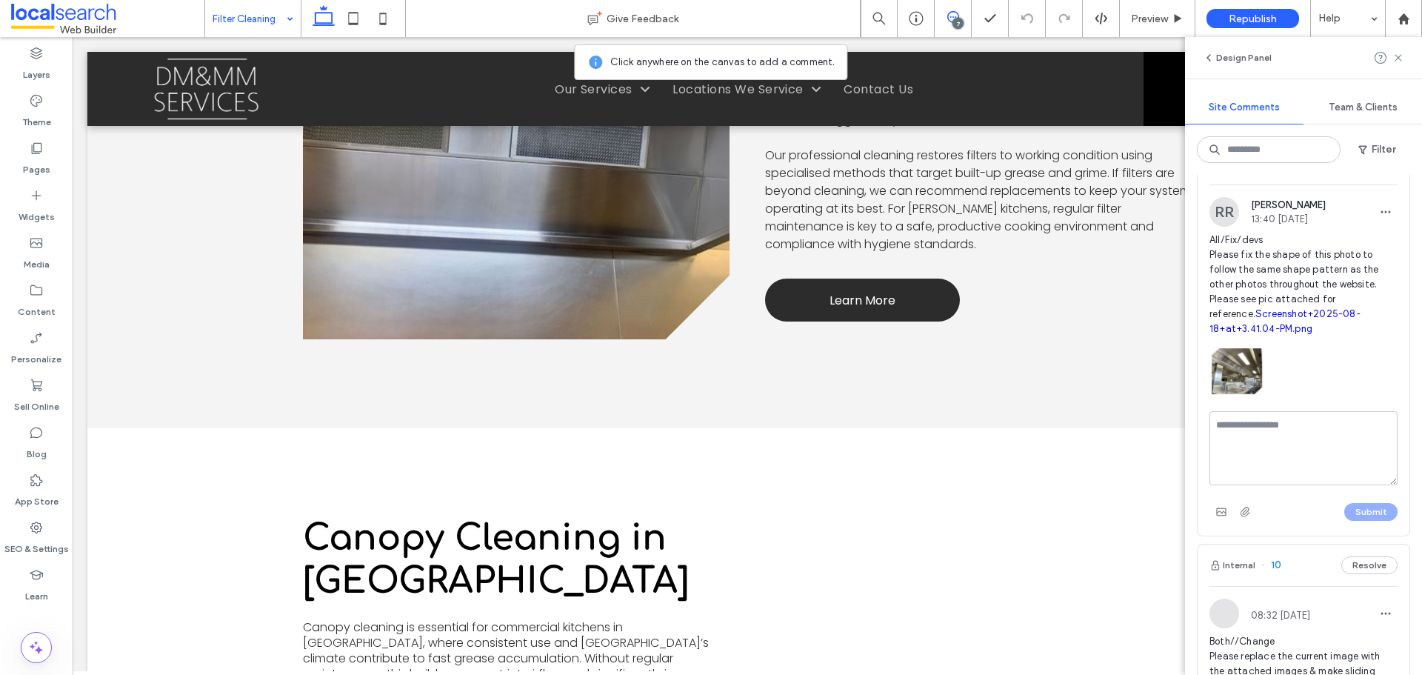
click at [1290, 460] on textarea at bounding box center [1303, 448] width 188 height 74
type textarea "**********"
click at [1369, 521] on button "Submit" at bounding box center [1370, 512] width 53 height 18
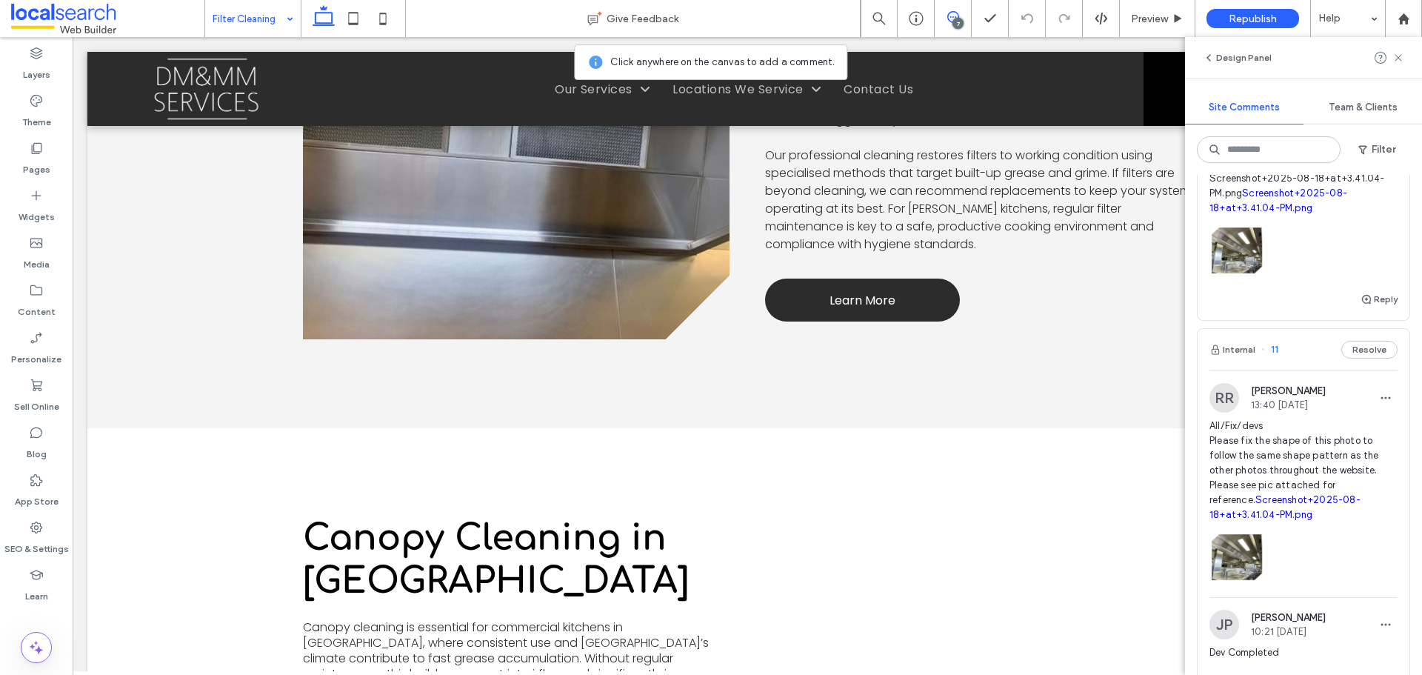
scroll to position [1185, 0]
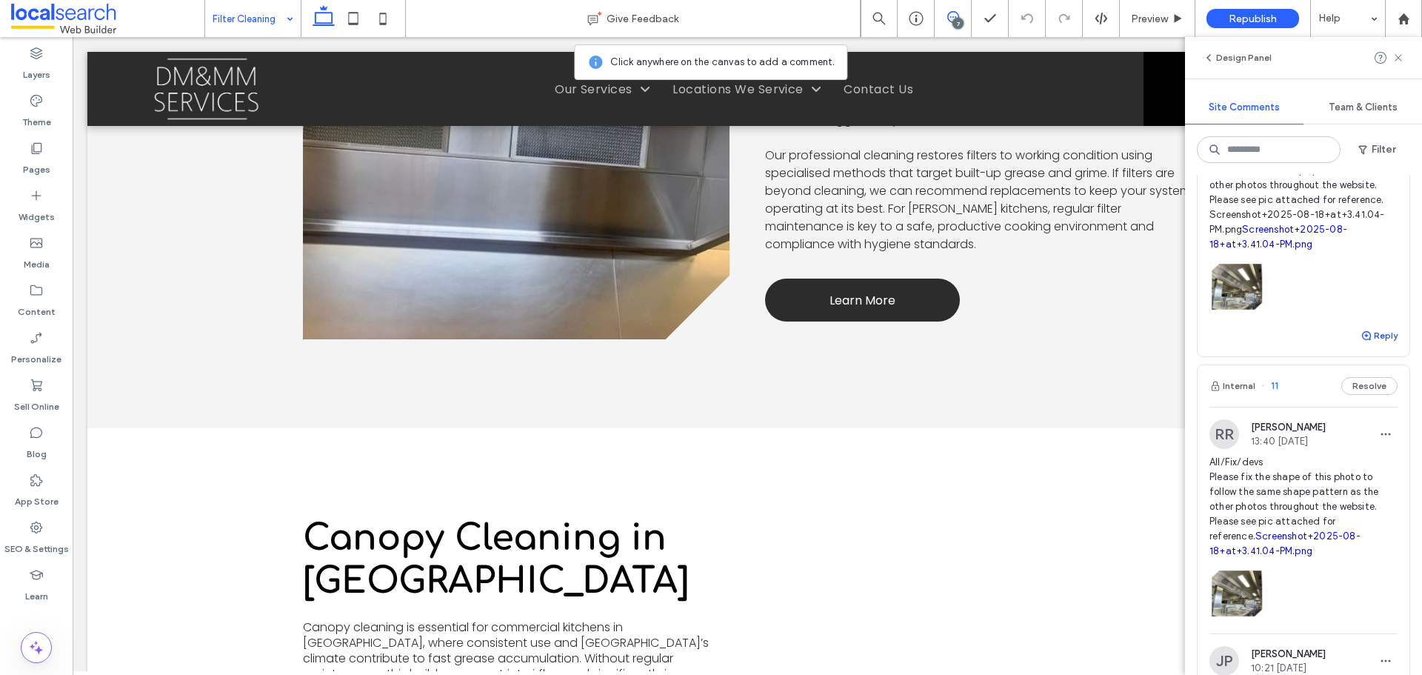
click at [1368, 344] on button "Reply" at bounding box center [1379, 336] width 37 height 18
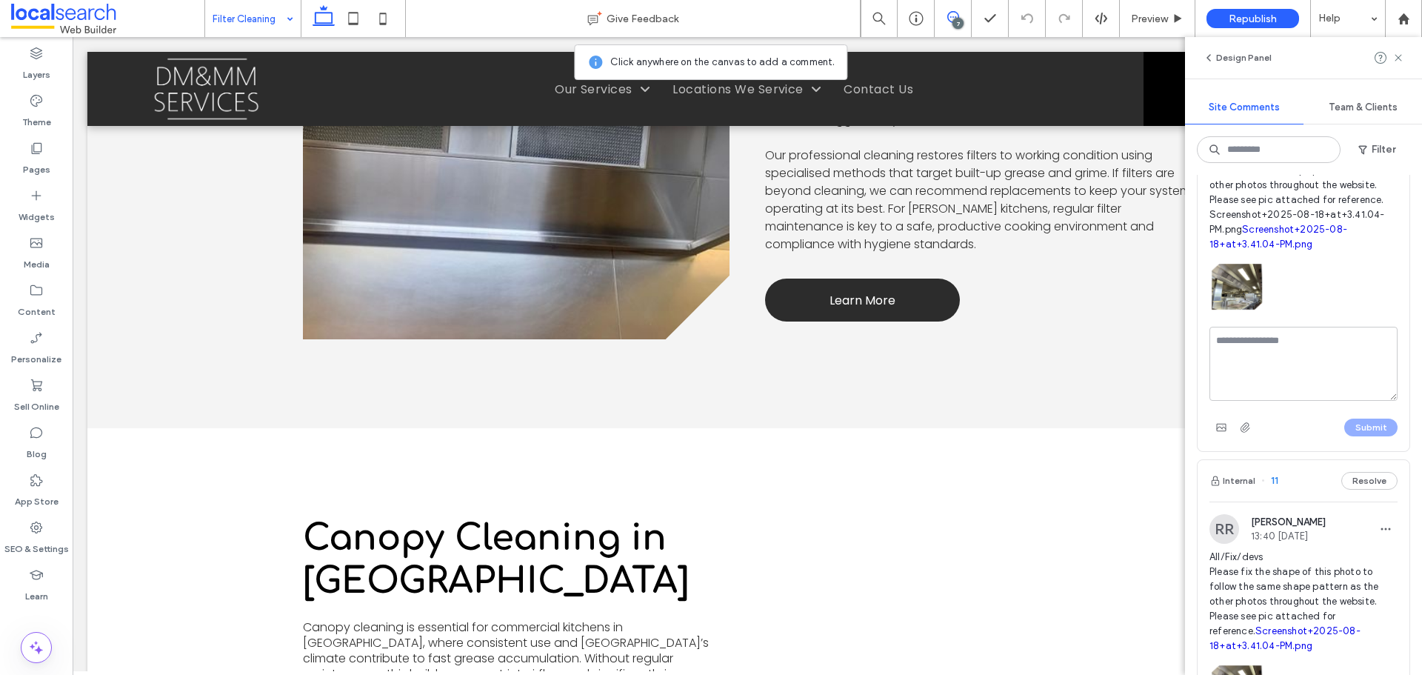
click at [1291, 390] on textarea at bounding box center [1303, 364] width 188 height 74
type textarea "**********"
click at [1359, 436] on button "Submit" at bounding box center [1370, 427] width 53 height 18
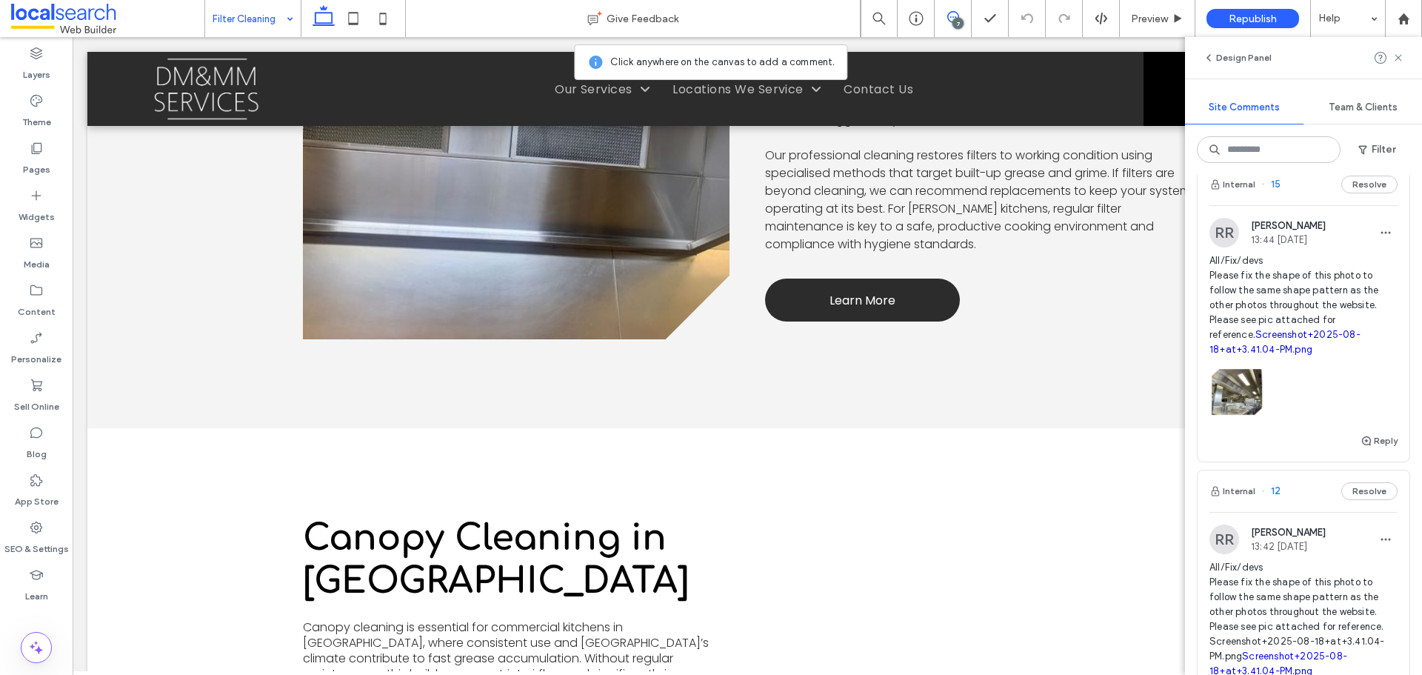
scroll to position [741, 0]
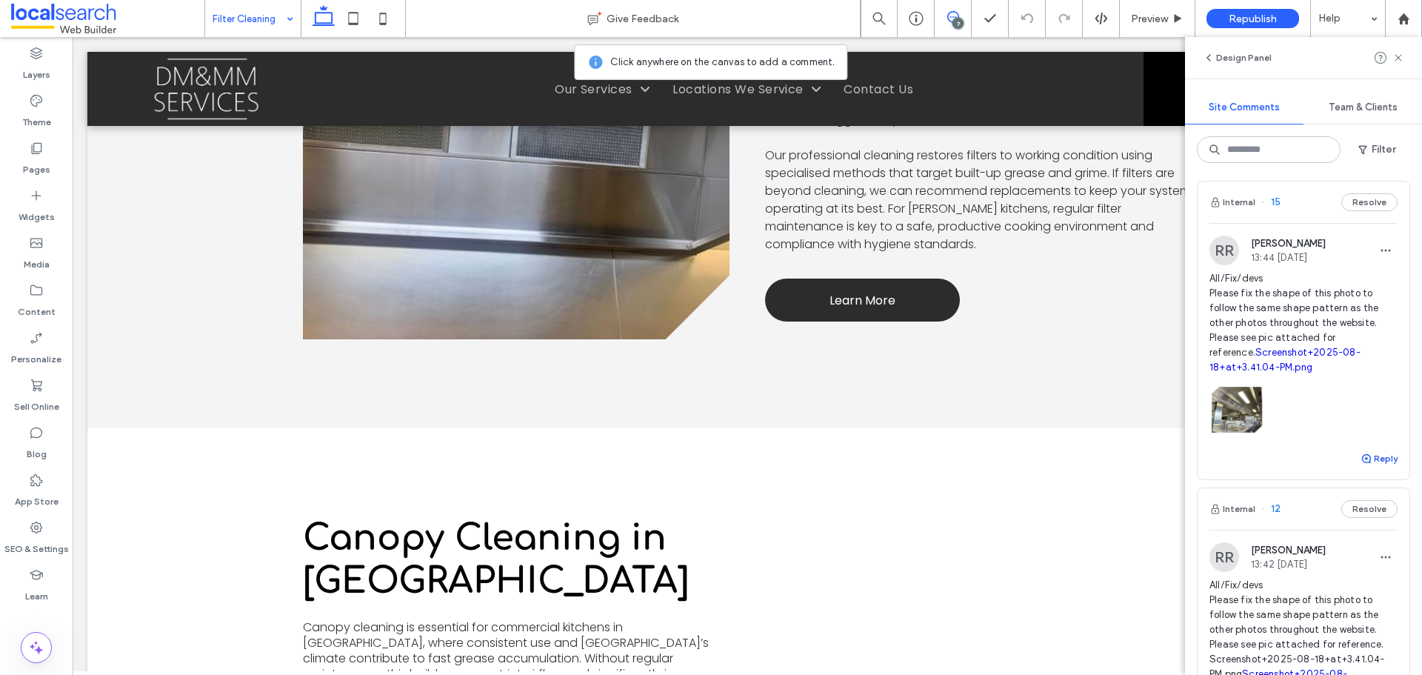
click at [1368, 467] on button "Reply" at bounding box center [1379, 459] width 37 height 18
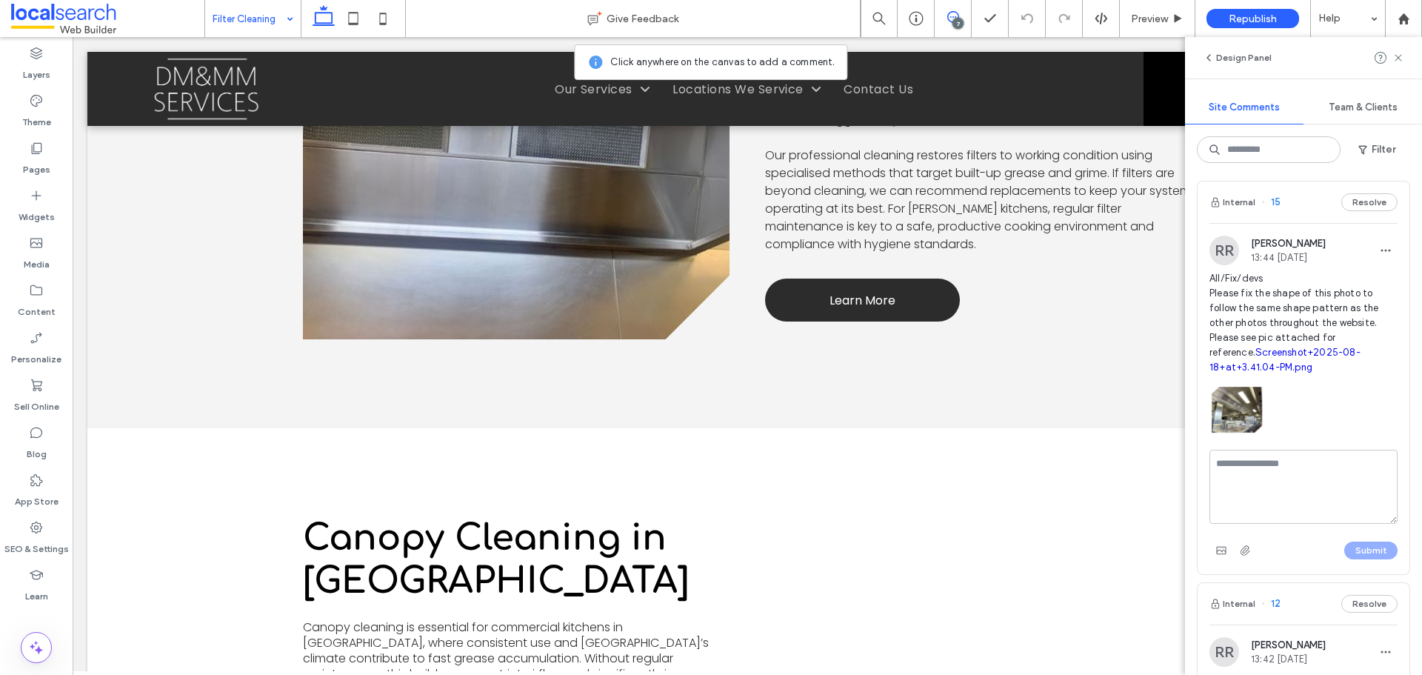
click at [1287, 502] on textarea at bounding box center [1303, 487] width 188 height 74
type textarea "**********"
click at [1349, 559] on button "Submit" at bounding box center [1370, 550] width 53 height 18
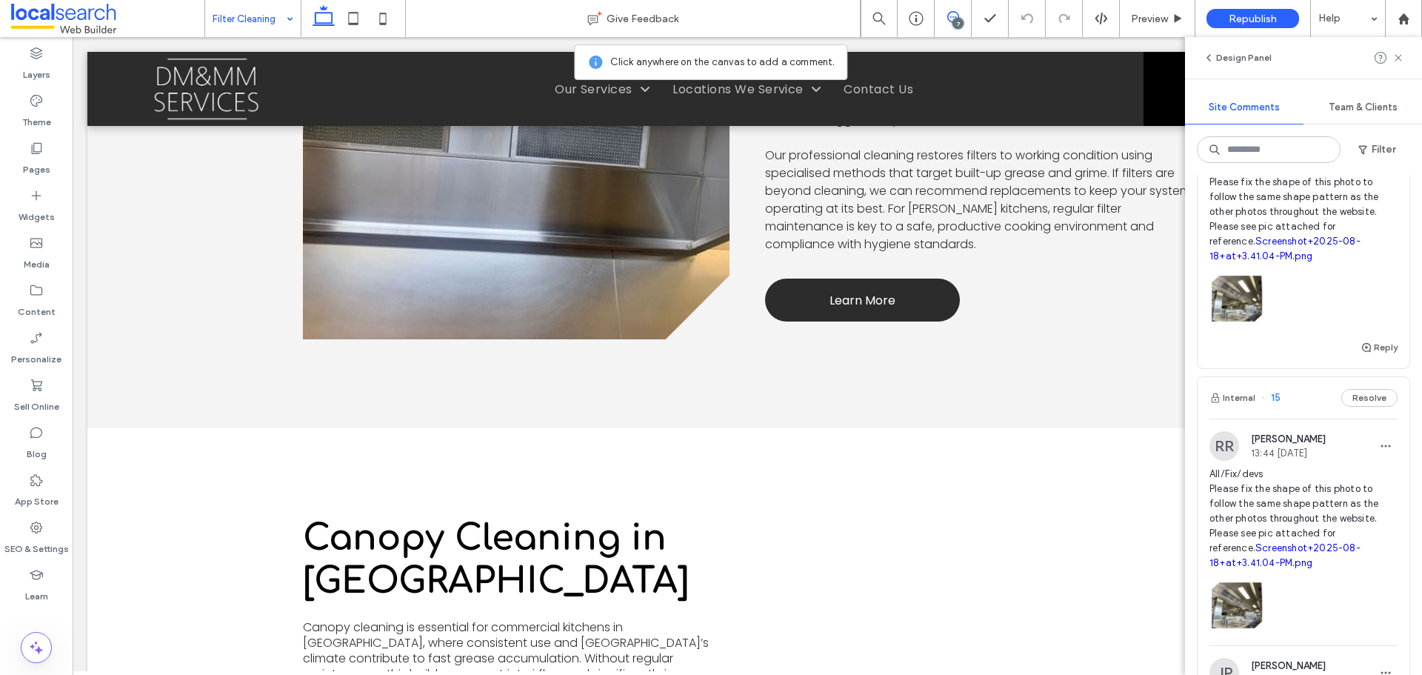
scroll to position [444, 0]
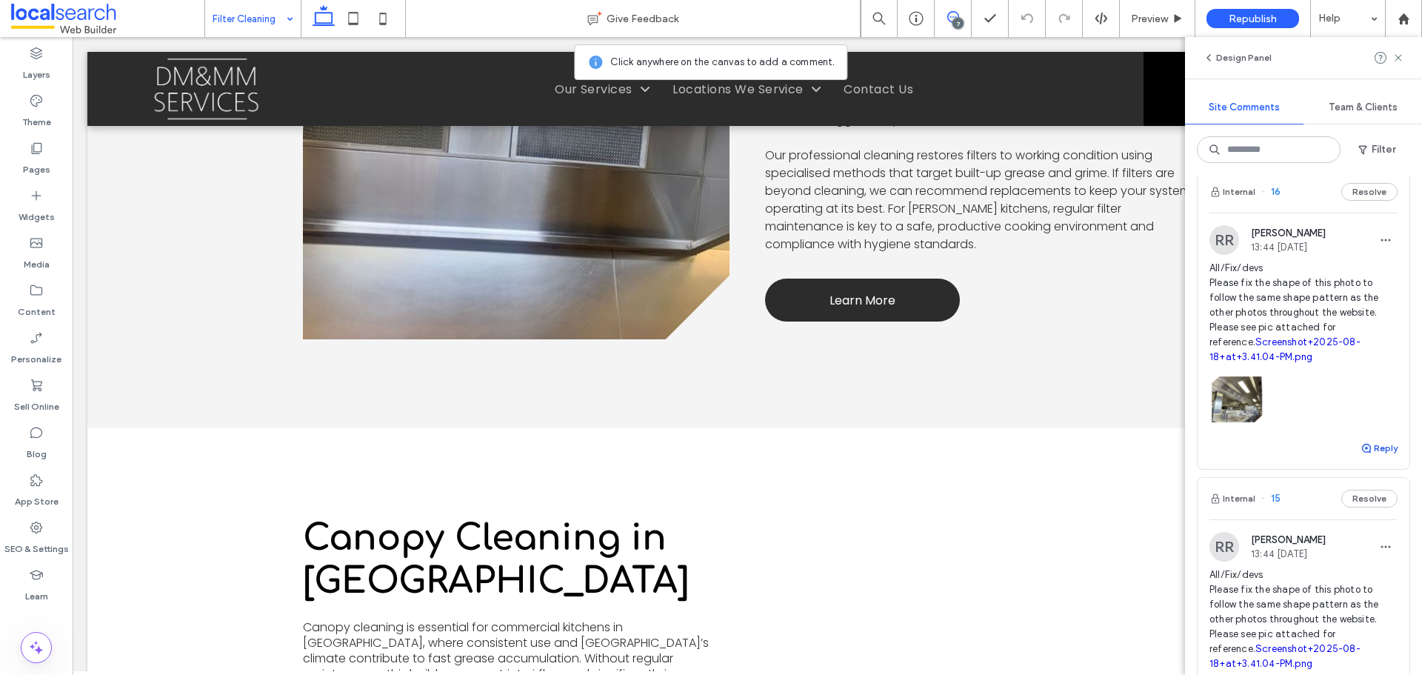
click at [1370, 457] on button "Reply" at bounding box center [1379, 448] width 37 height 18
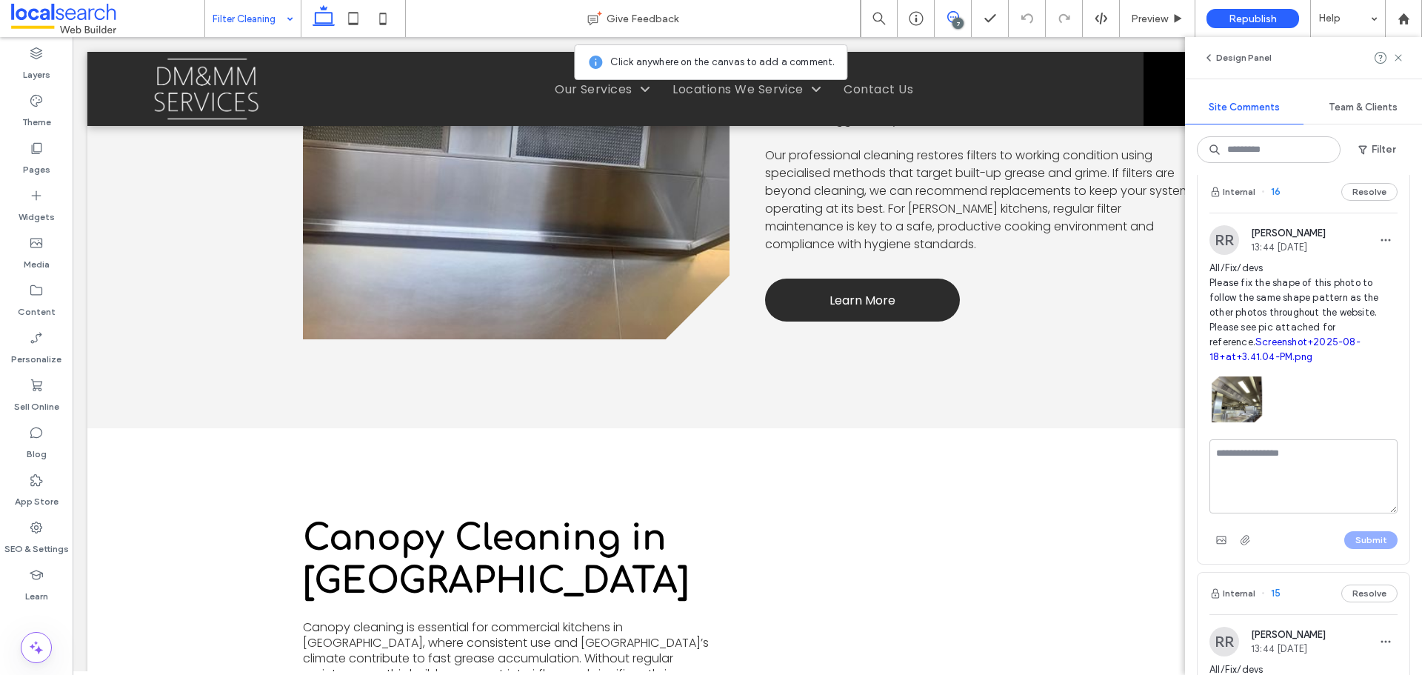
click at [1295, 501] on textarea at bounding box center [1303, 476] width 188 height 74
type textarea "**********"
click at [1355, 549] on button "Submit" at bounding box center [1370, 540] width 53 height 18
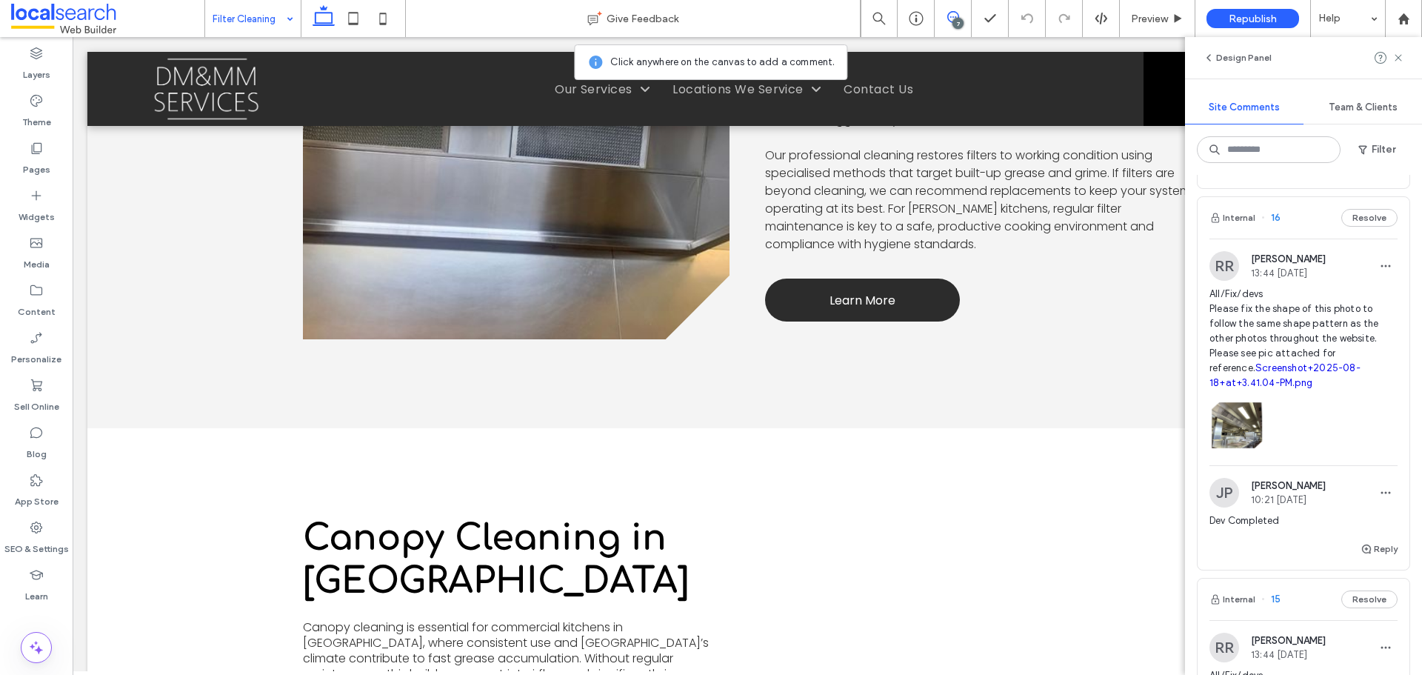
scroll to position [518, 0]
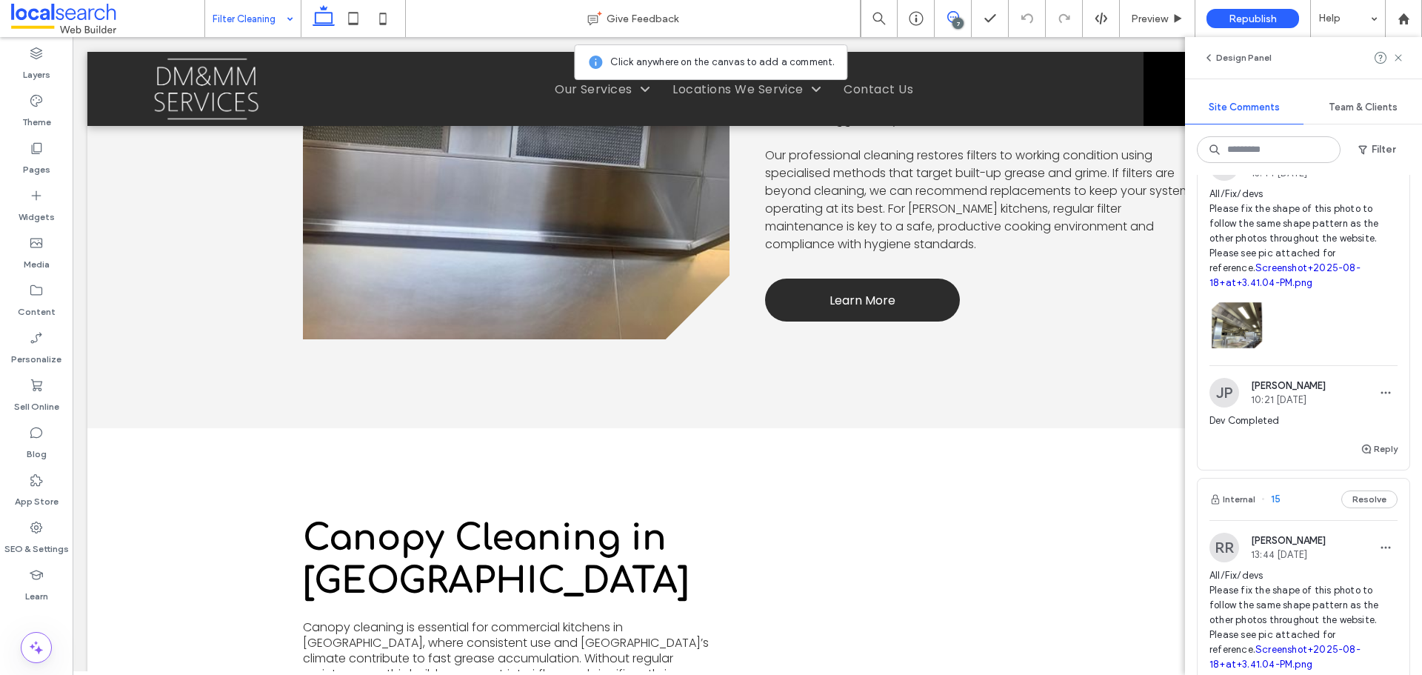
click at [1278, 265] on span "All/Fix/devs Please fix the shape of this photo to follow the same shape patter…" at bounding box center [1303, 239] width 188 height 104
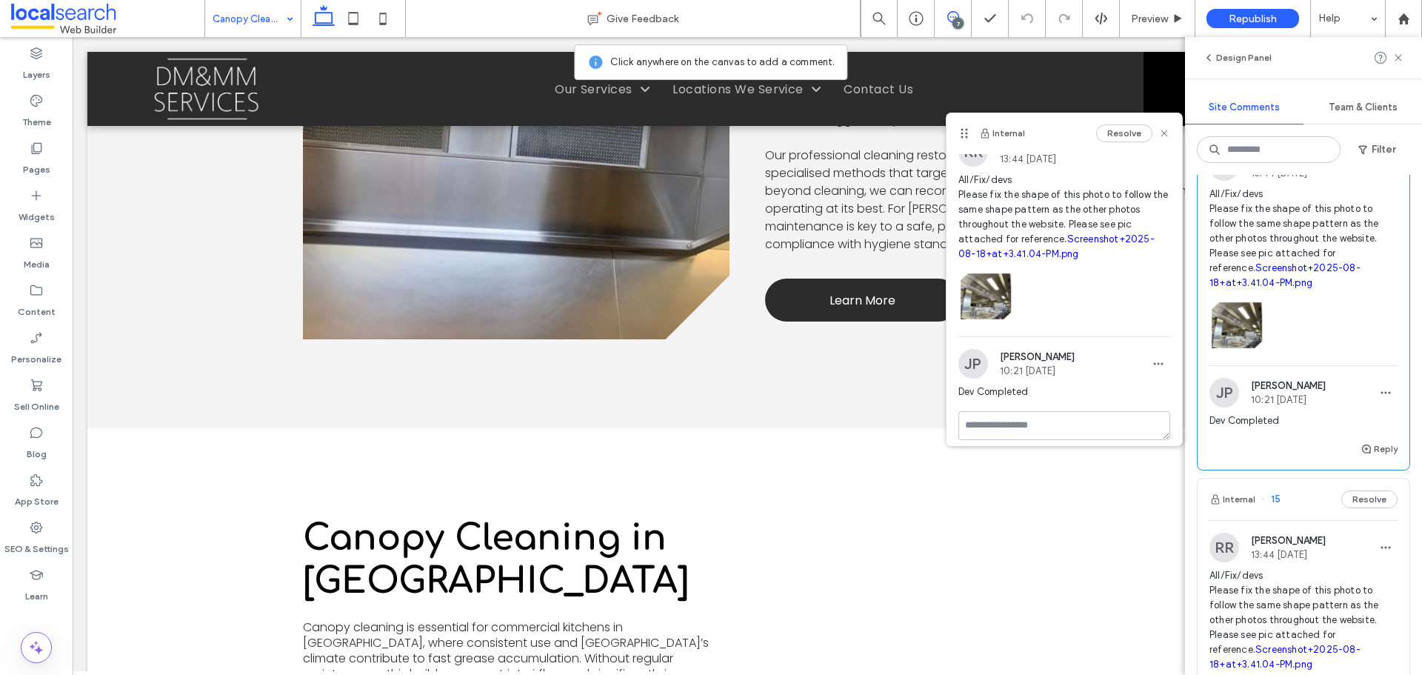
scroll to position [27, 0]
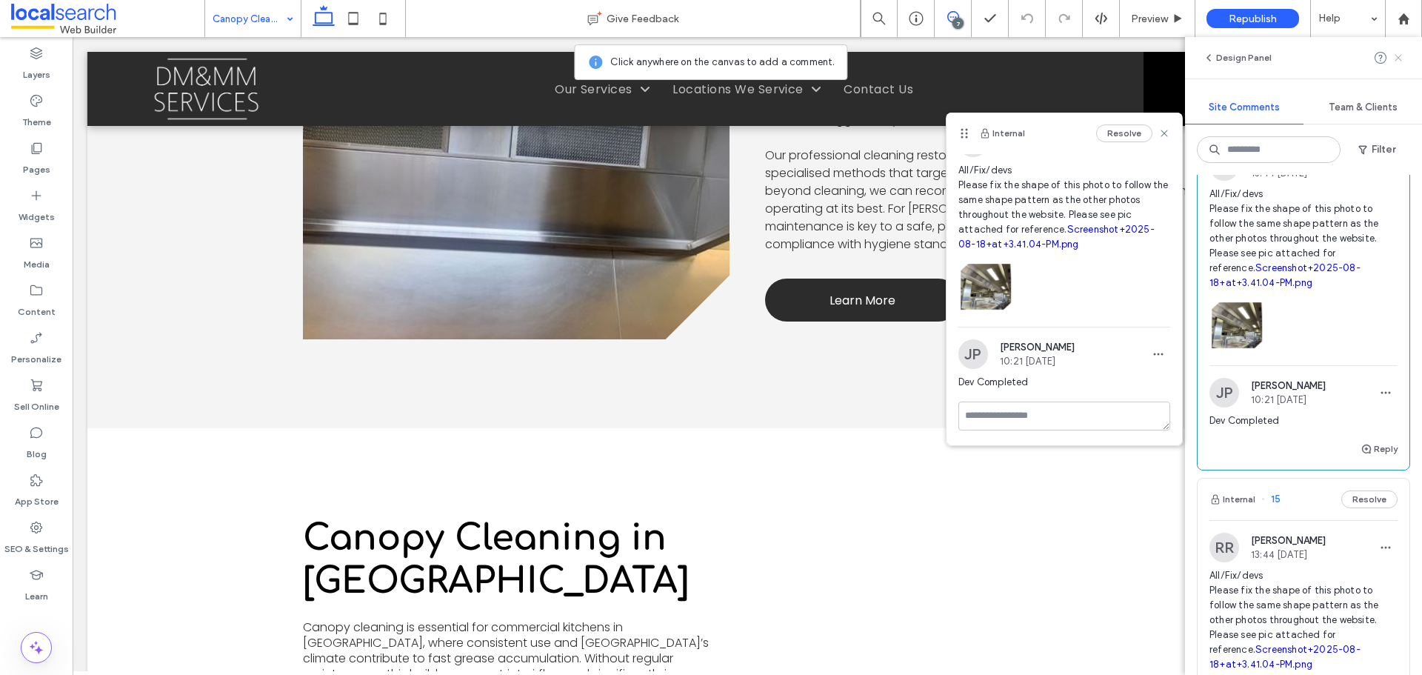
click at [1395, 59] on icon at bounding box center [1398, 58] width 12 height 12
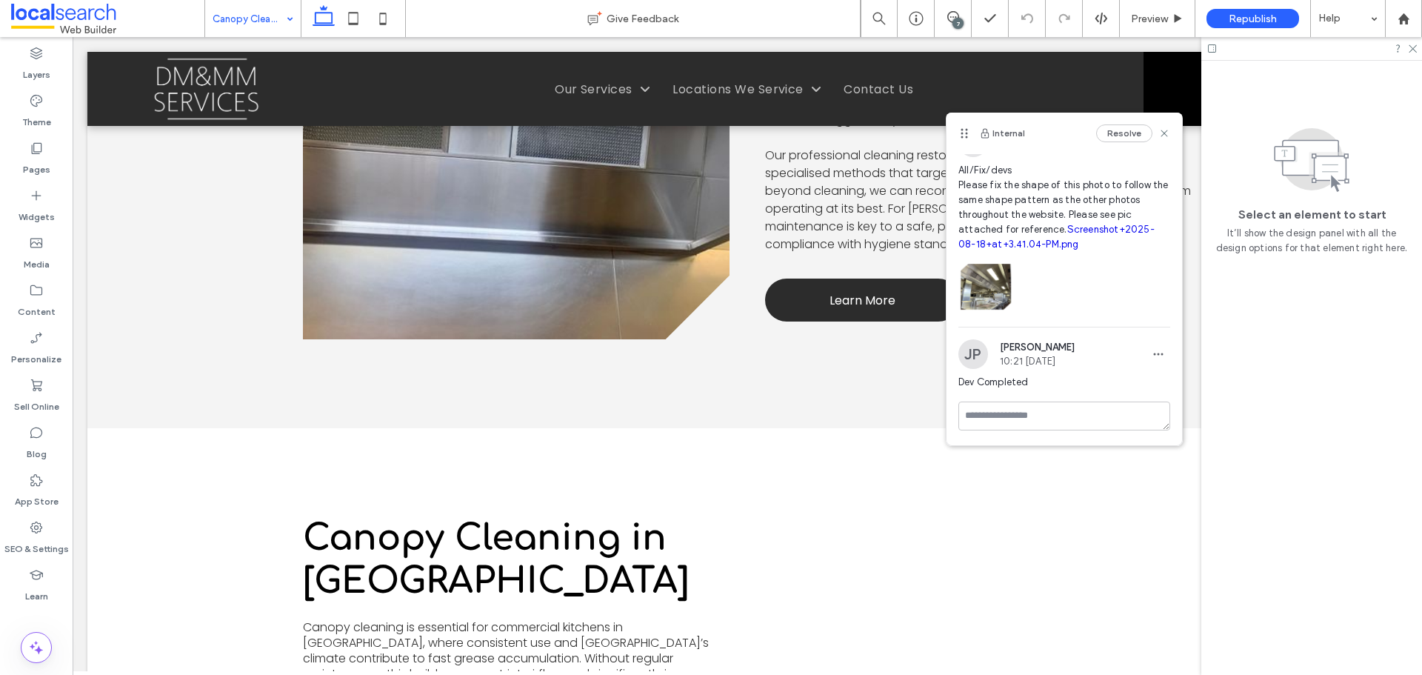
scroll to position [0, 0]
click at [1224, 607] on div "Select an element to start It’ll show the design panel with all the design opti…" at bounding box center [1311, 368] width 221 height 614
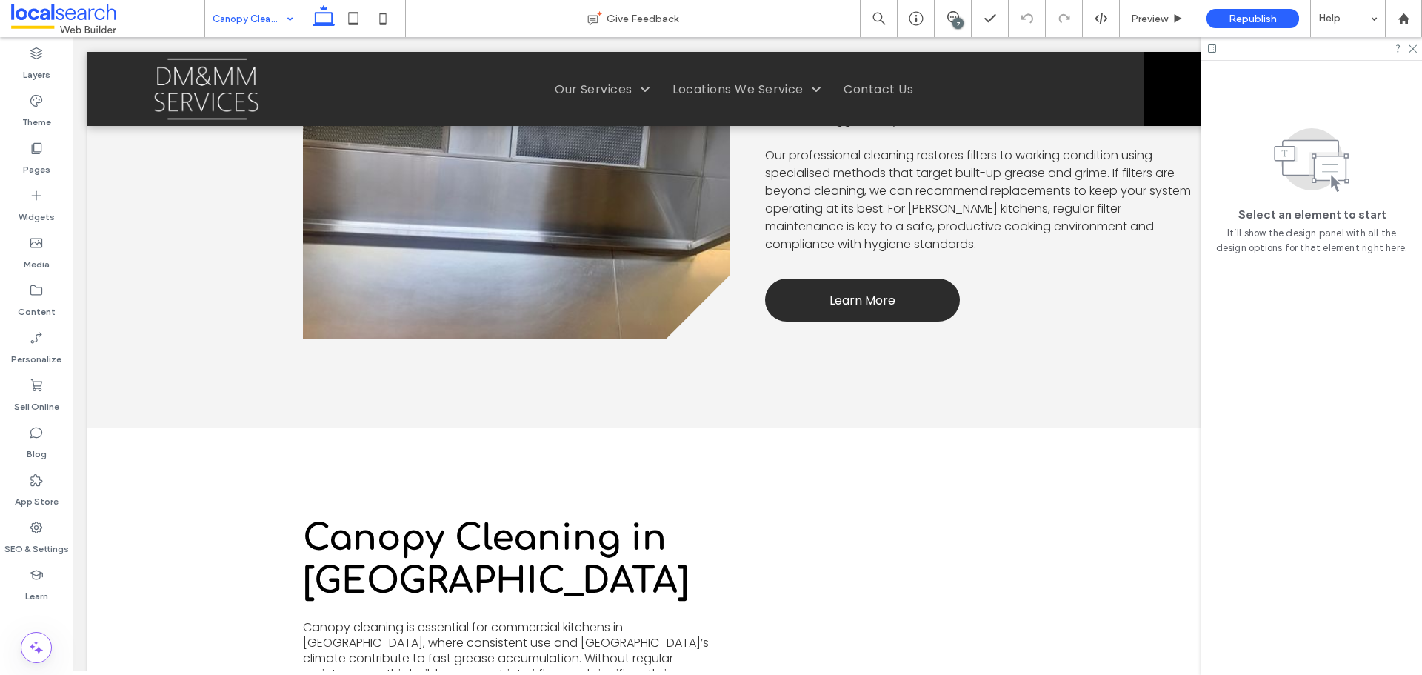
click at [1414, 53] on div at bounding box center [1311, 48] width 221 height 23
click at [1416, 47] on icon at bounding box center [1412, 48] width 10 height 10
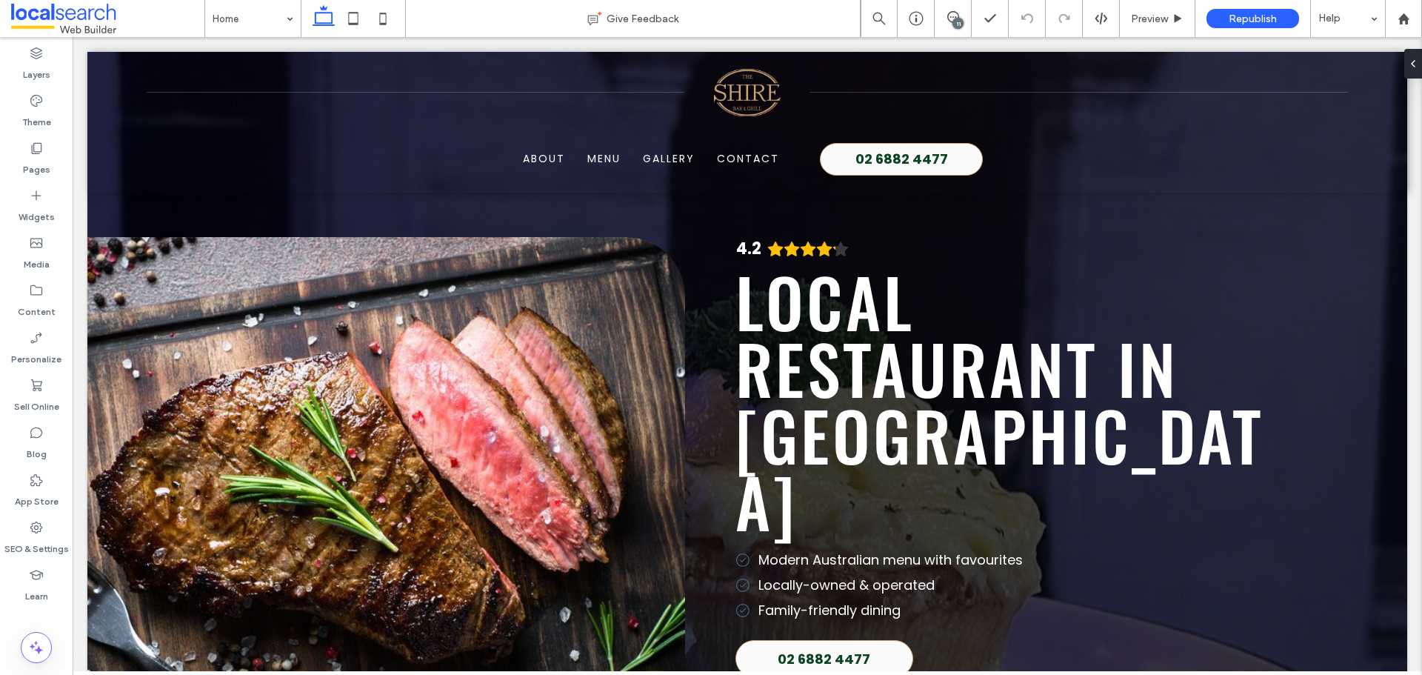
click at [956, 22] on div "11" at bounding box center [957, 23] width 11 height 11
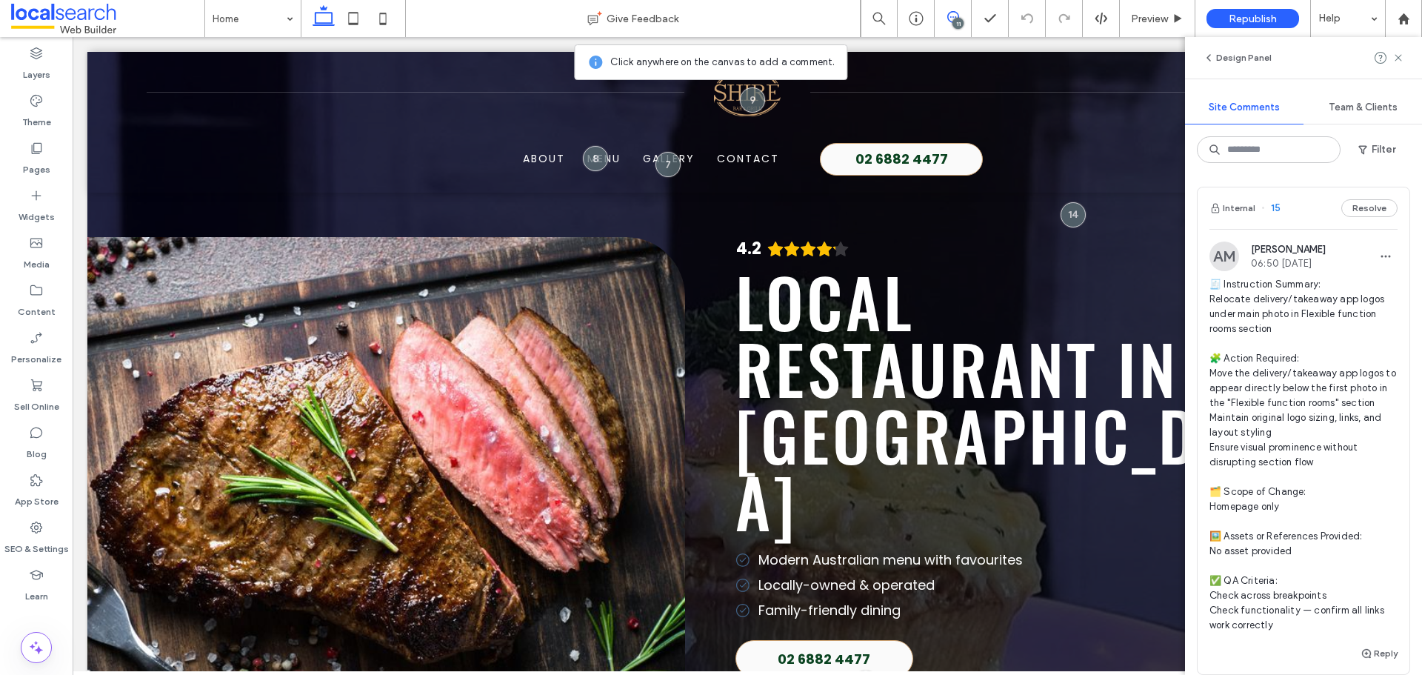
click at [1286, 310] on span "🧾 Instruction Summary: Relocate delivery/takeaway app logos under main photo in…" at bounding box center [1303, 455] width 188 height 356
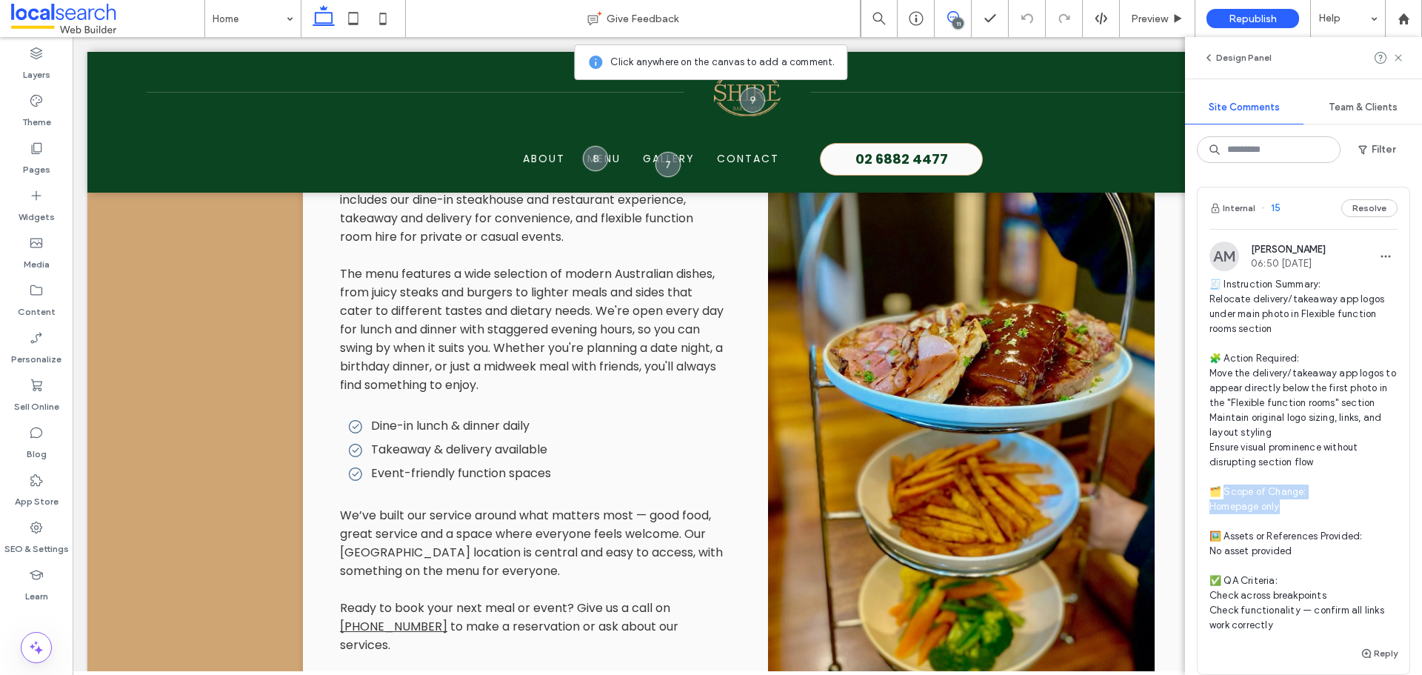
drag, startPoint x: 1294, startPoint y: 513, endPoint x: 1227, endPoint y: 487, distance: 71.5
click at [1227, 487] on span "🧾 Instruction Summary: Relocate delivery/takeaway app logos under main photo in…" at bounding box center [1303, 455] width 188 height 356
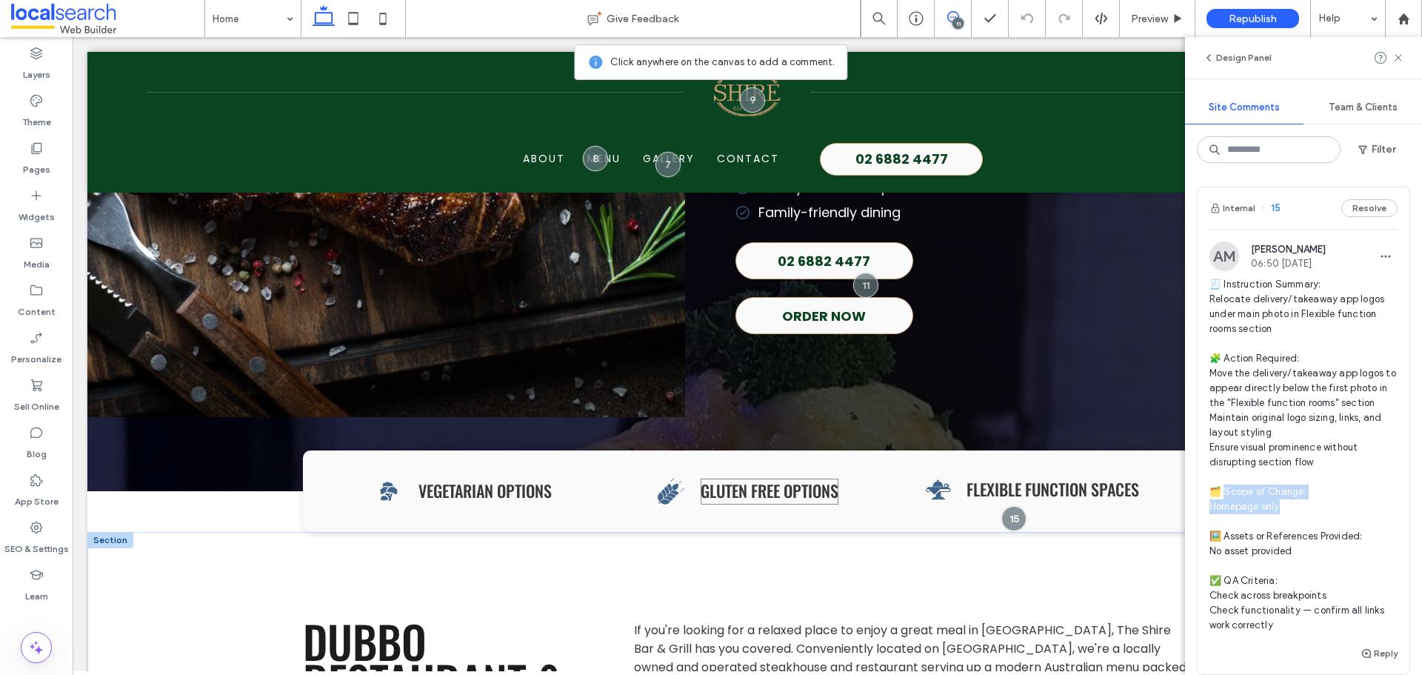
scroll to position [424, 0]
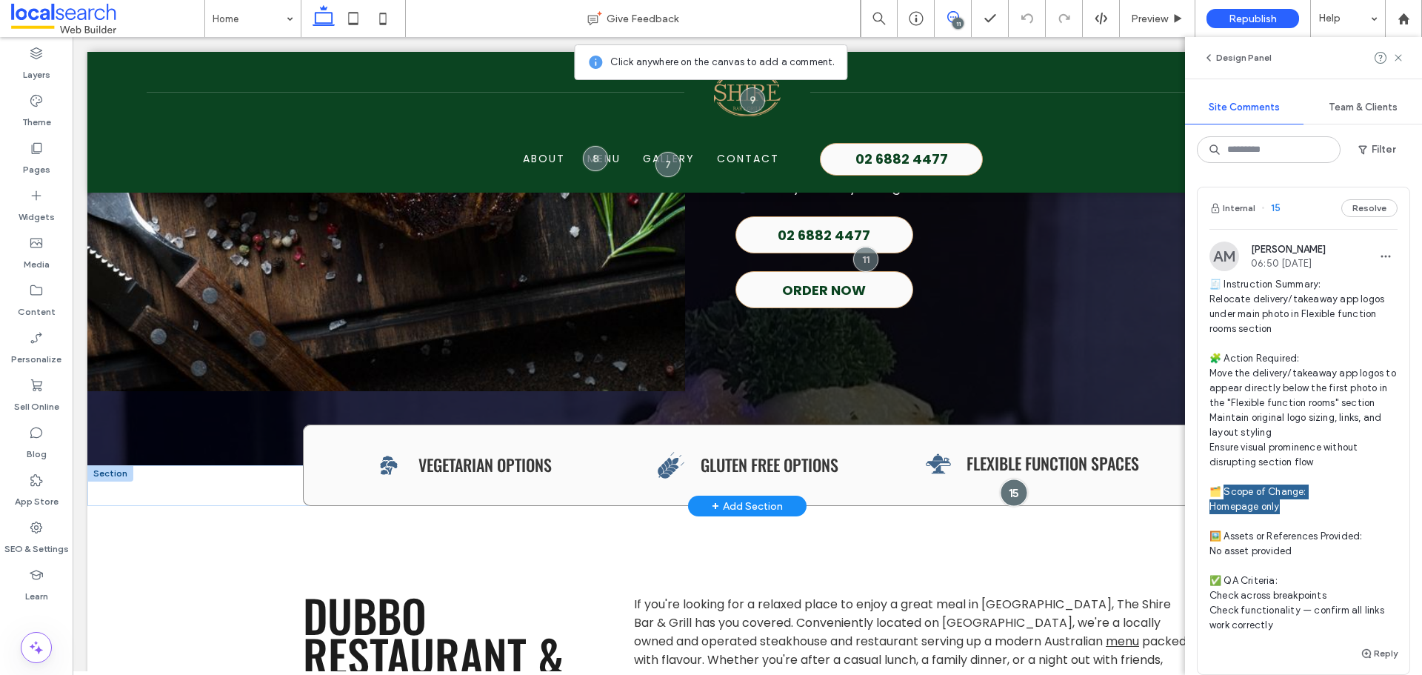
click at [1006, 490] on div at bounding box center [1014, 492] width 27 height 27
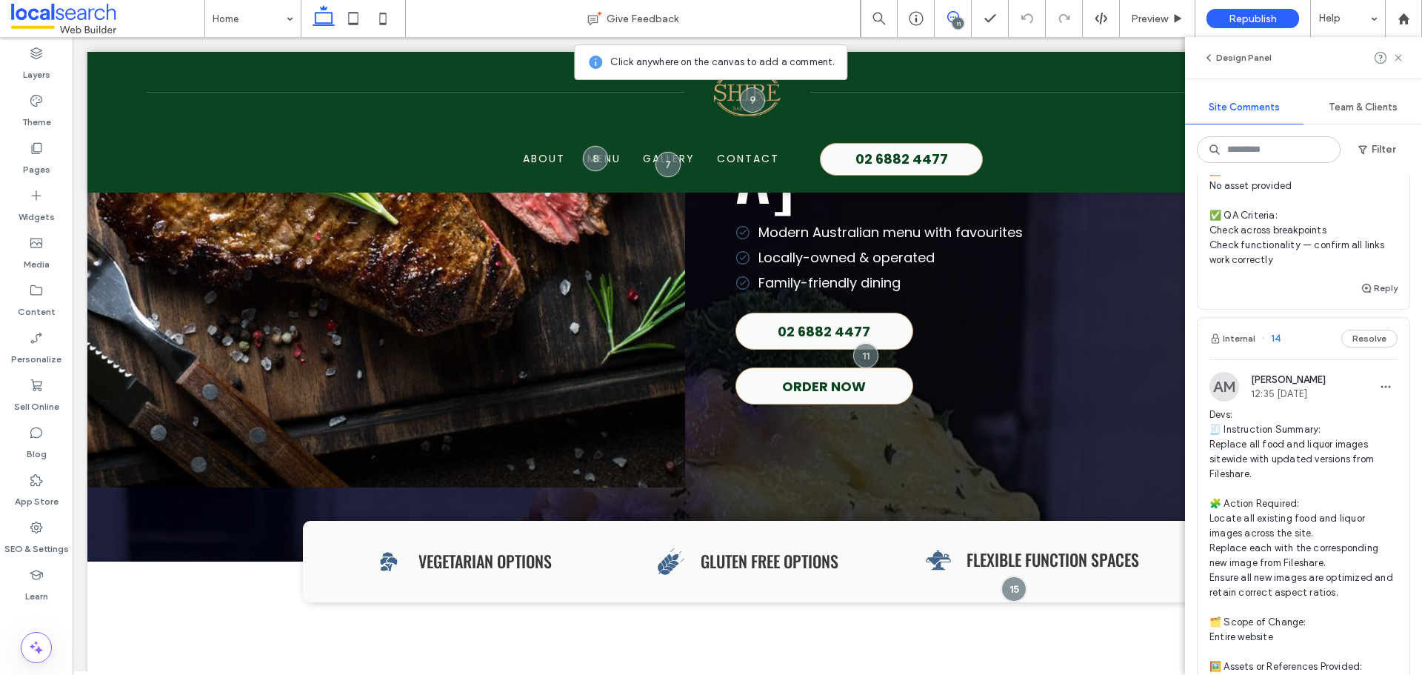
scroll to position [148, 0]
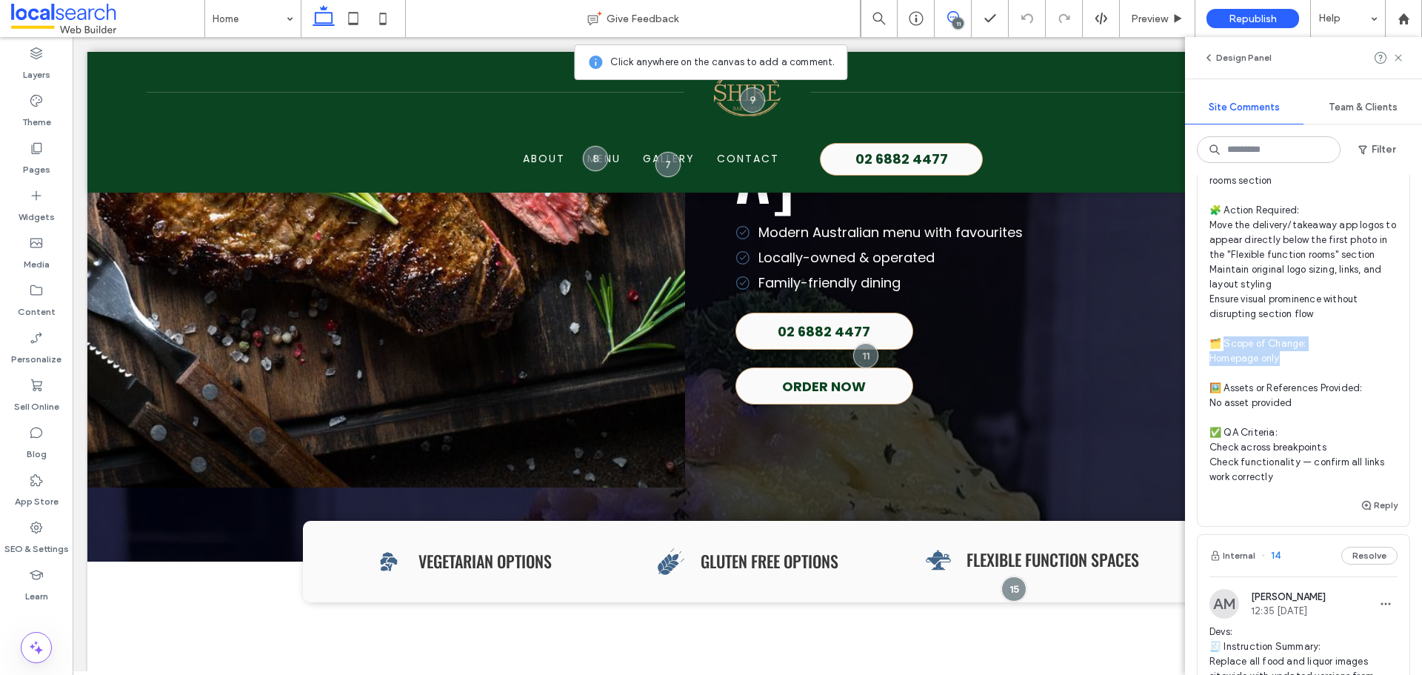
click at [1295, 359] on span "🧾 Instruction Summary: Relocate delivery/takeaway app logos under main photo in…" at bounding box center [1303, 307] width 188 height 356
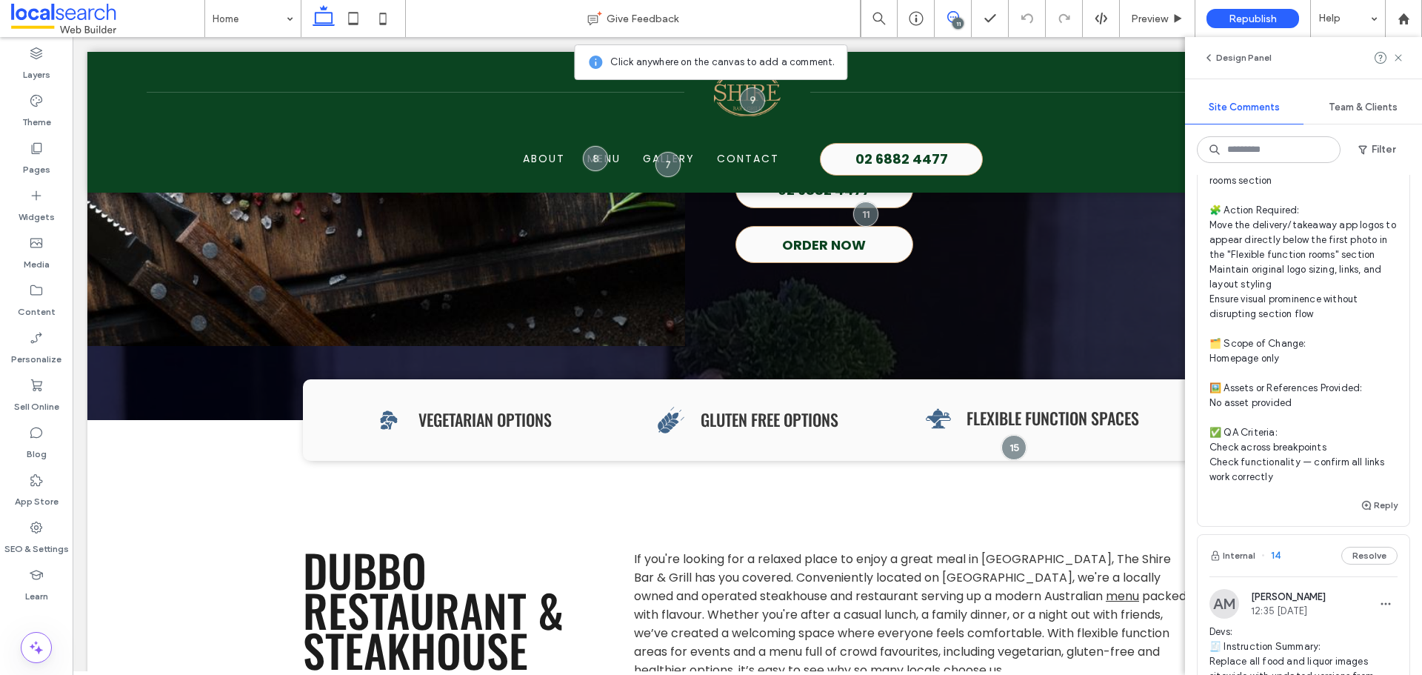
scroll to position [498, 0]
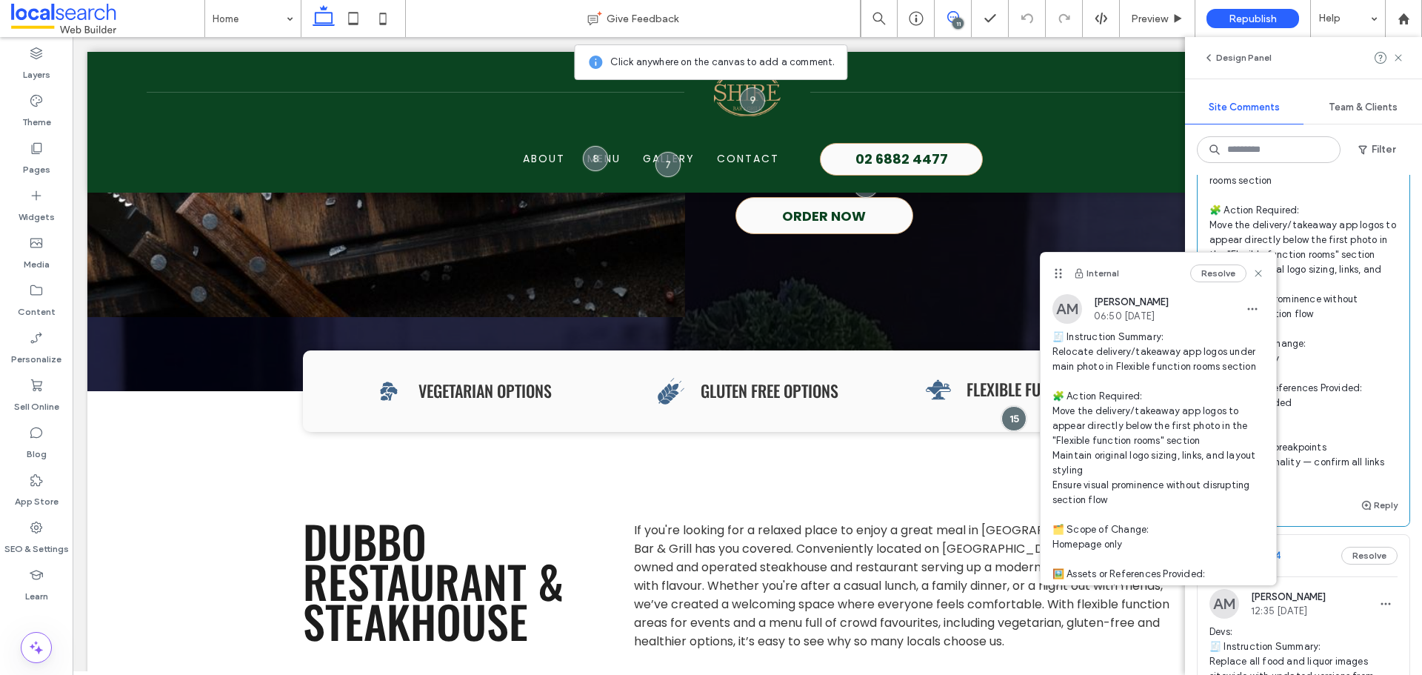
click at [87, 18] on span at bounding box center [107, 19] width 193 height 30
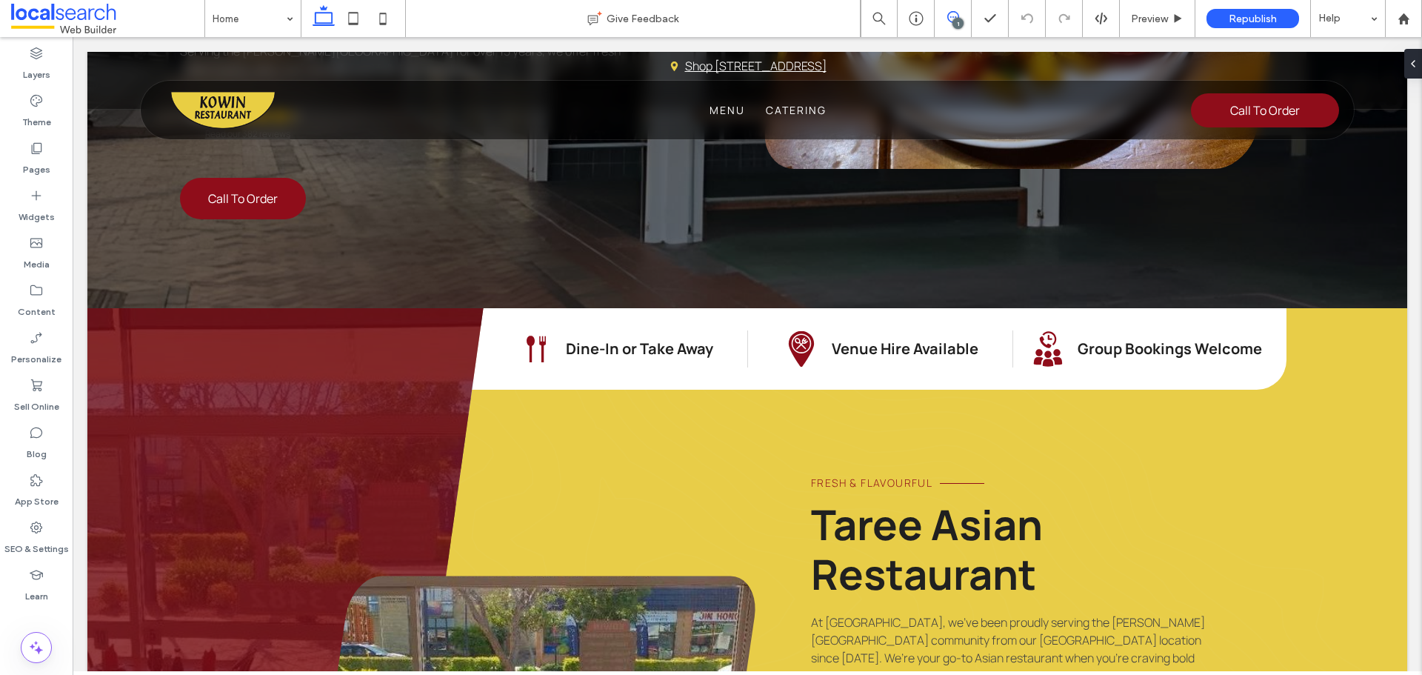
click at [949, 20] on icon at bounding box center [953, 17] width 12 height 12
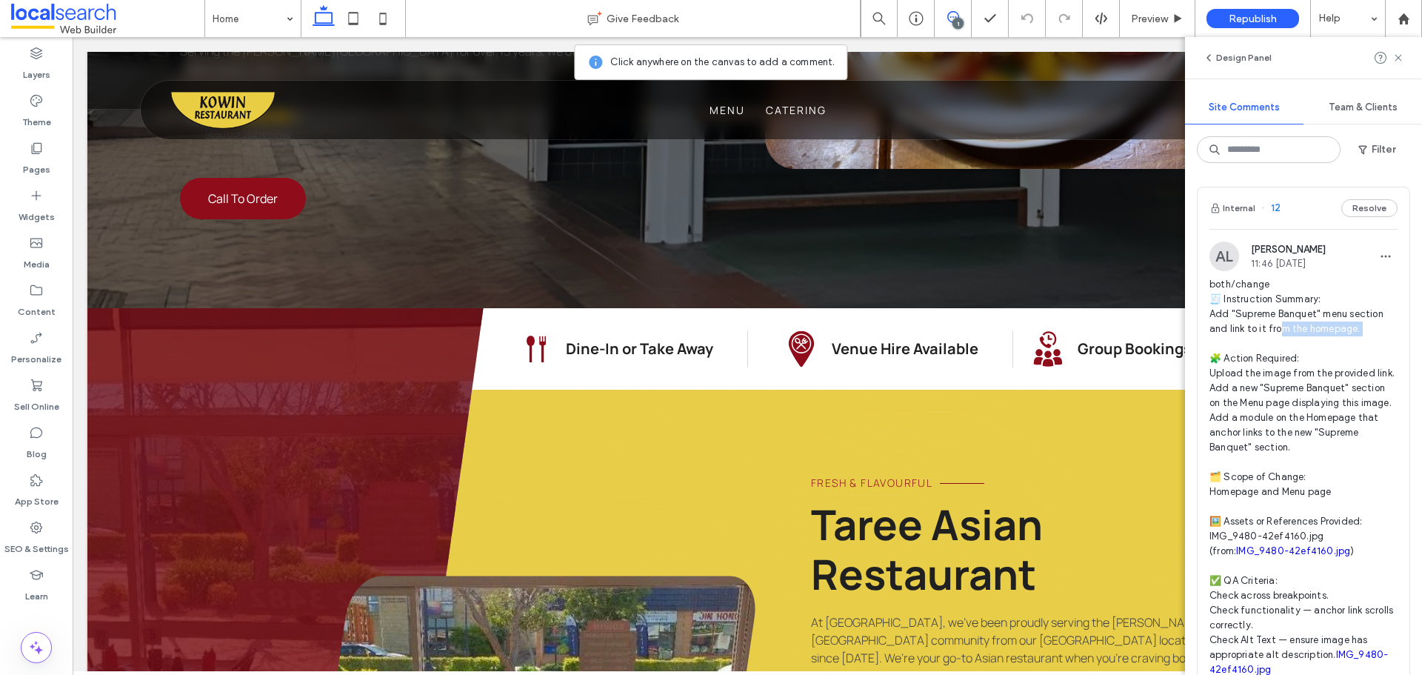
drag, startPoint x: 1278, startPoint y: 334, endPoint x: 1276, endPoint y: 350, distance: 15.6
click at [1276, 350] on span "both/change 🧾 Instruction Summary: Add "Supreme Banquet" menu section and link …" at bounding box center [1303, 477] width 188 height 400
click at [1276, 350] on div at bounding box center [711, 337] width 1422 height 675
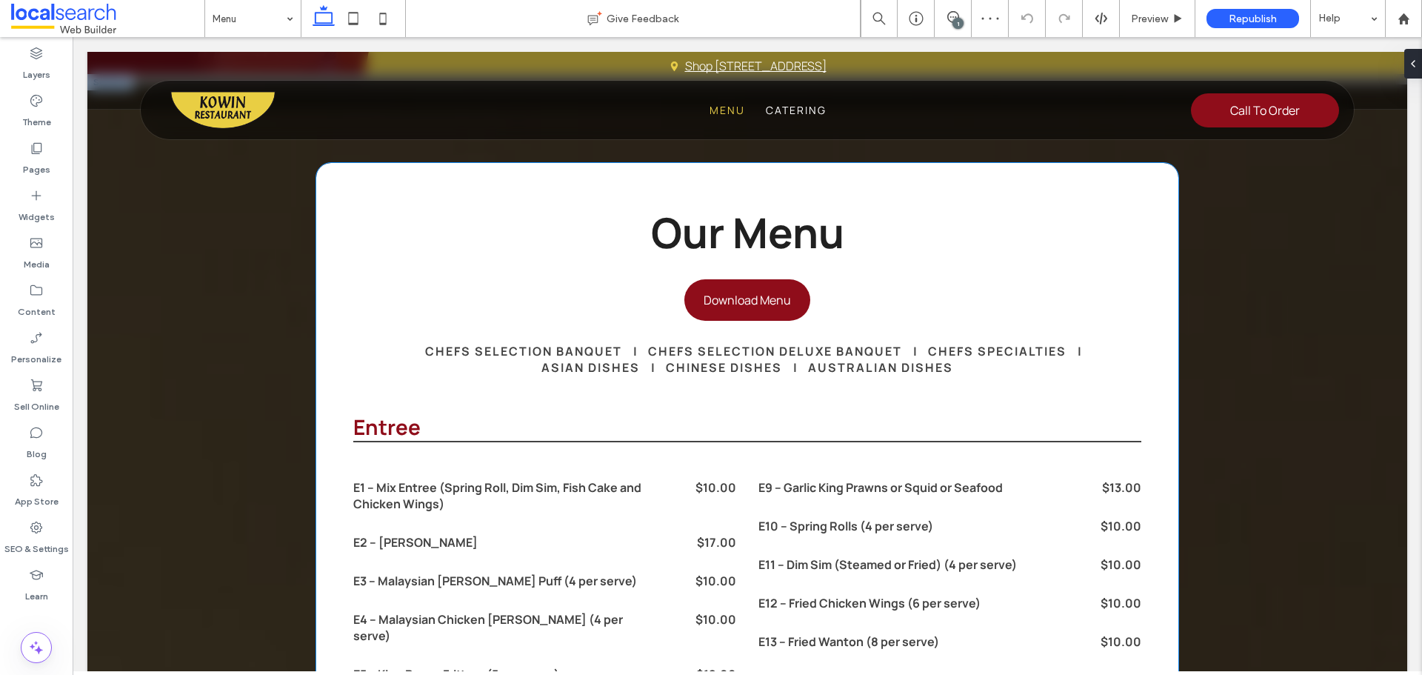
scroll to position [1256, 0]
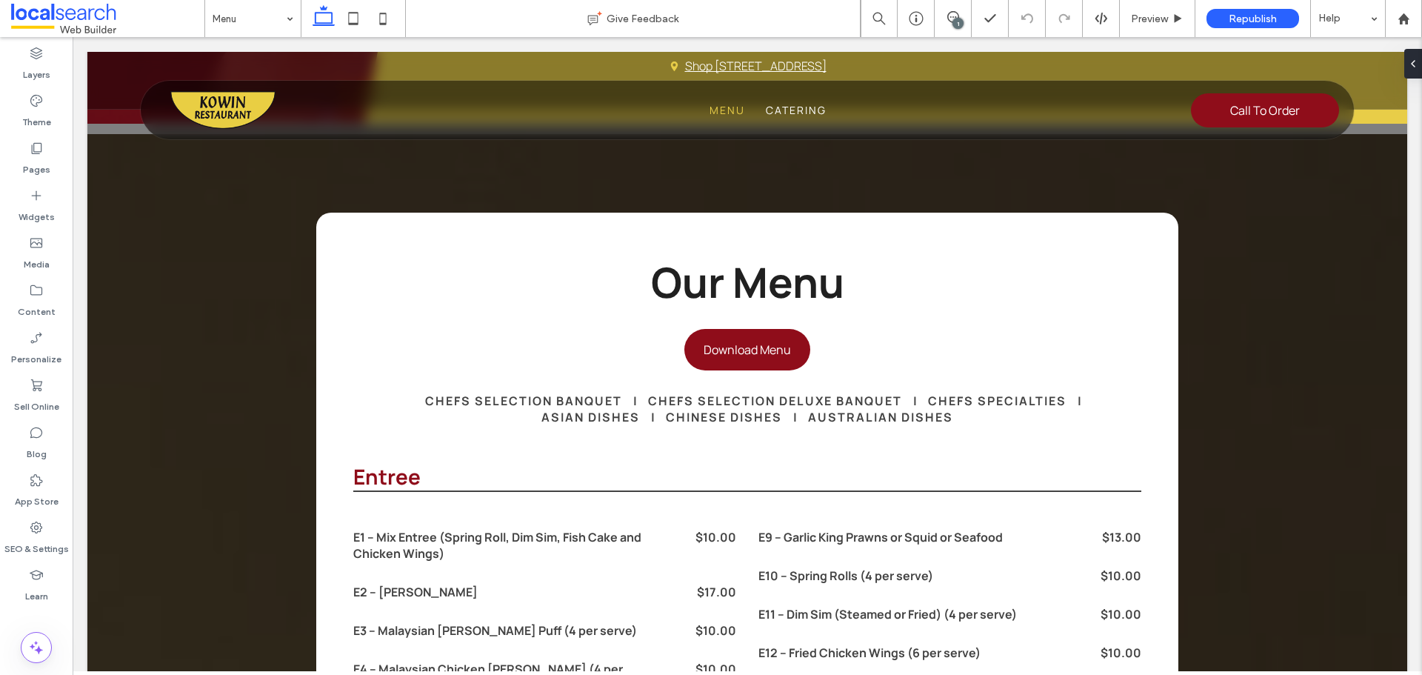
click at [961, 24] on div "1" at bounding box center [957, 23] width 11 height 11
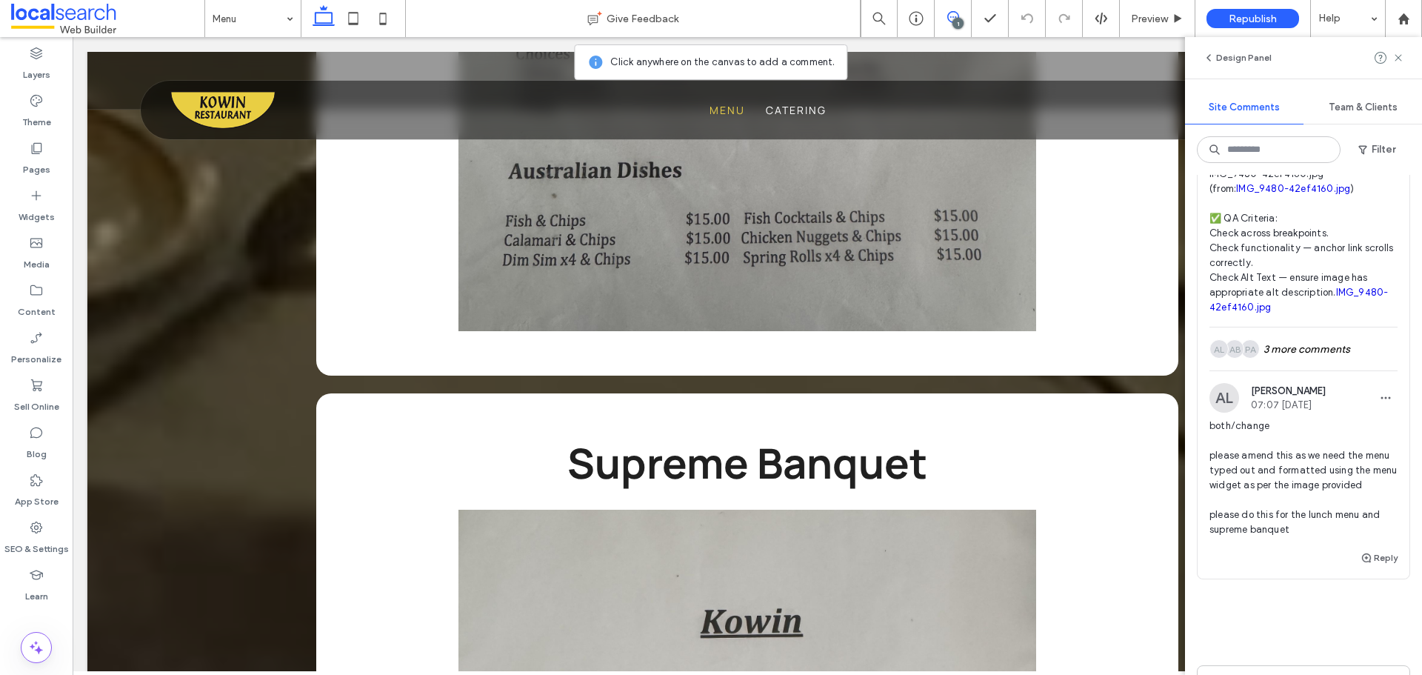
scroll to position [370, 0]
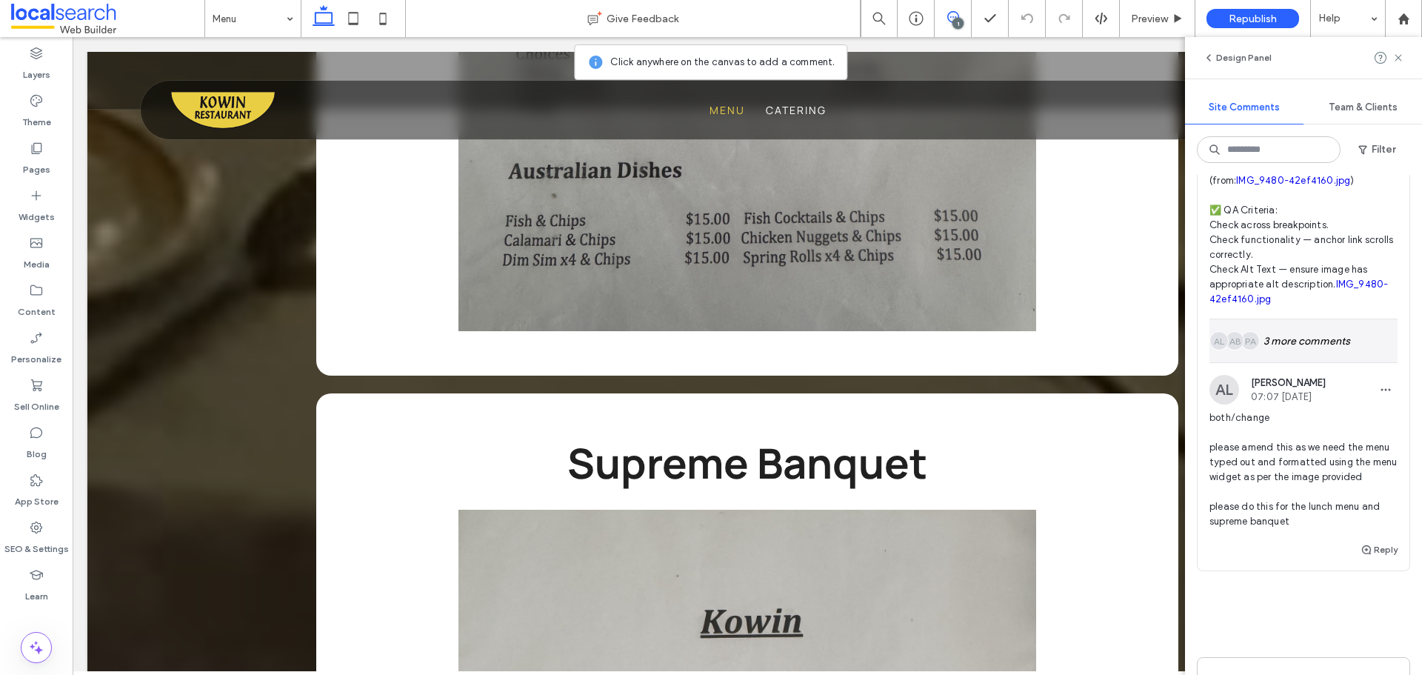
click at [1301, 362] on div "PA AB AL 3 more comments" at bounding box center [1303, 340] width 188 height 43
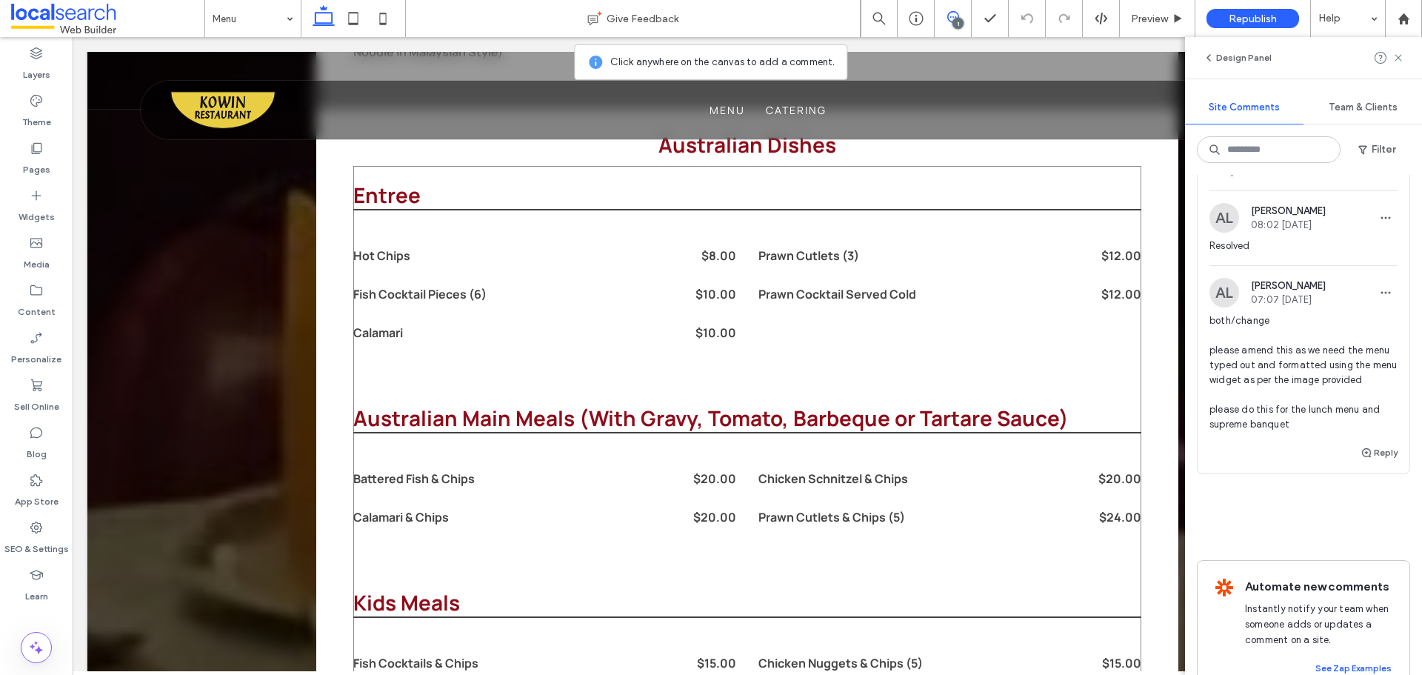
scroll to position [8514, 0]
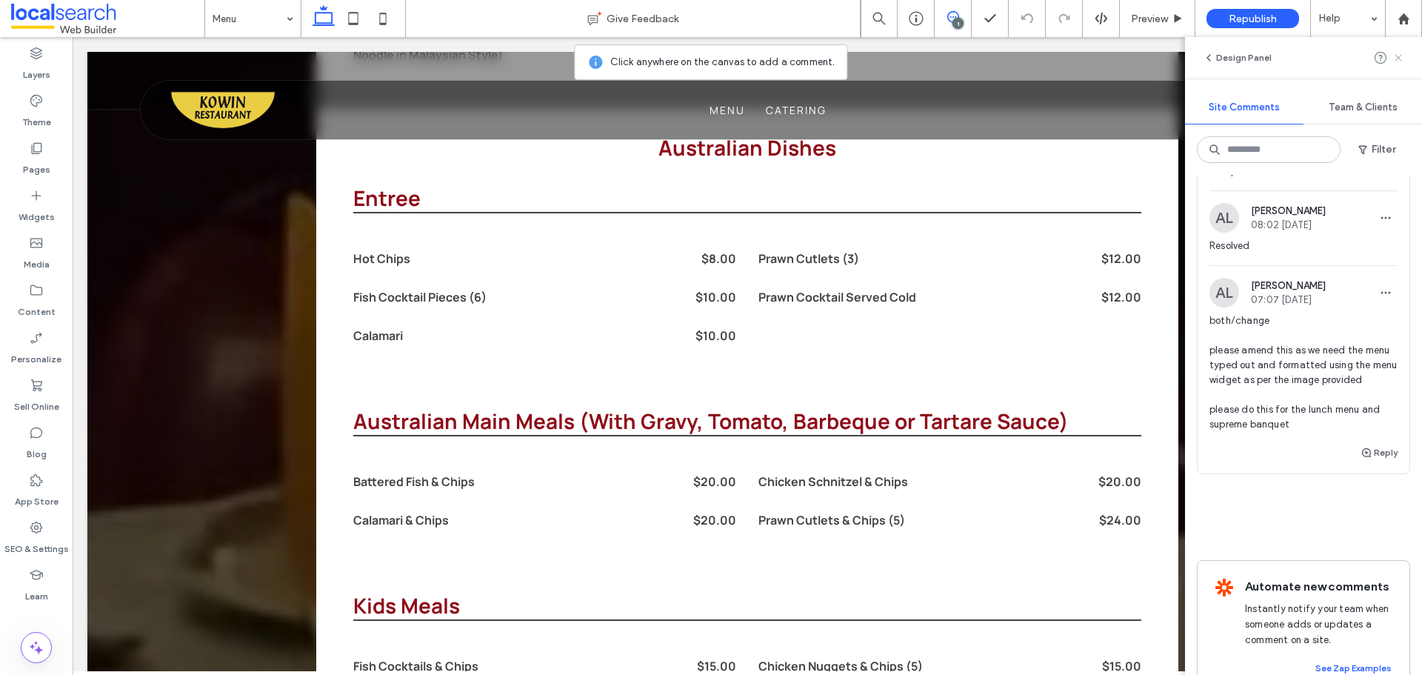
click at [1402, 54] on icon at bounding box center [1398, 58] width 12 height 12
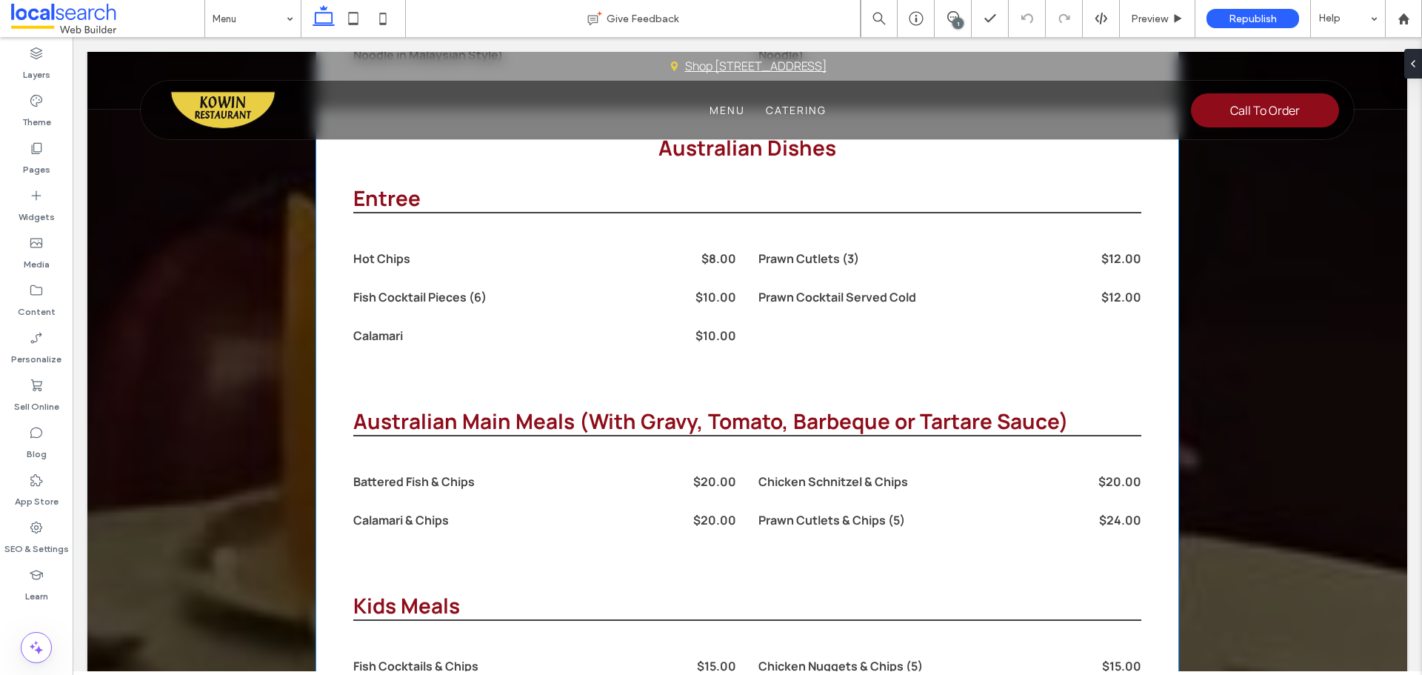
click at [588, 501] on div "Calamari & Chips $20.00" at bounding box center [544, 520] width 383 height 39
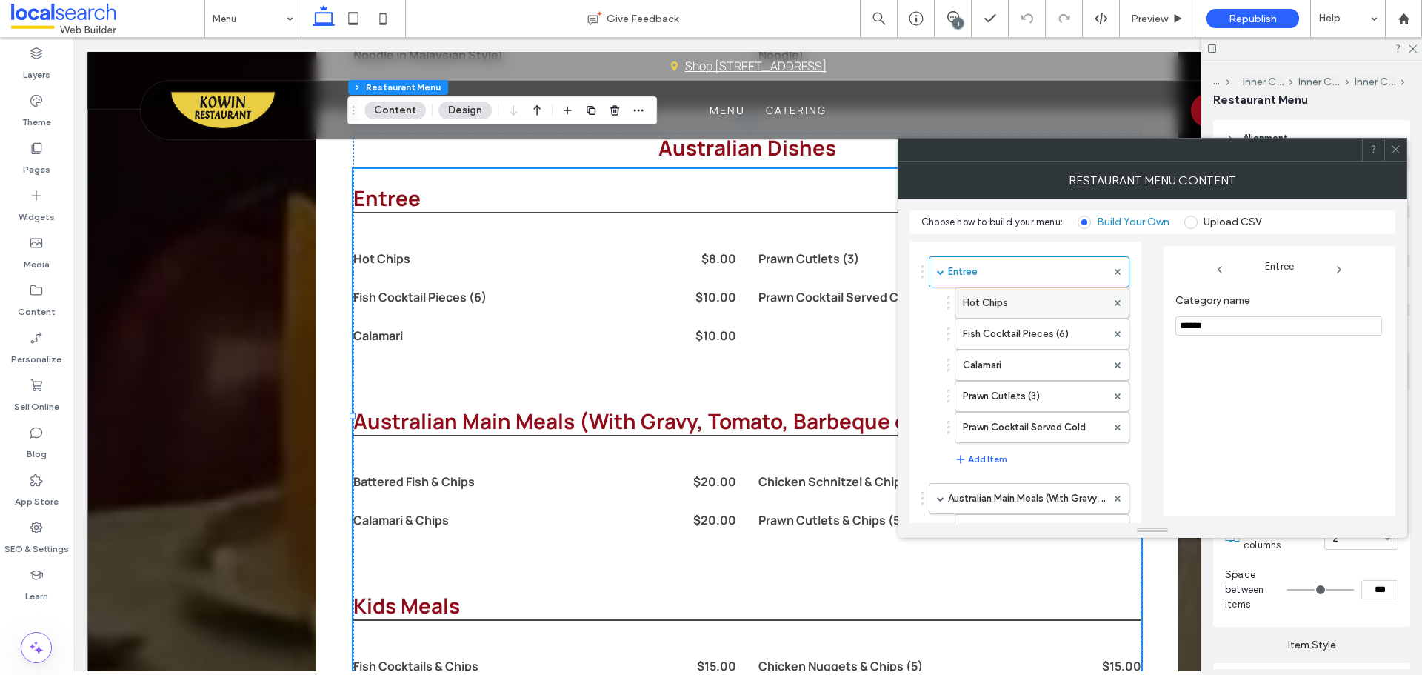
click at [983, 307] on label "Hot Chips" at bounding box center [1035, 303] width 144 height 30
click at [1400, 151] on icon at bounding box center [1395, 149] width 11 height 11
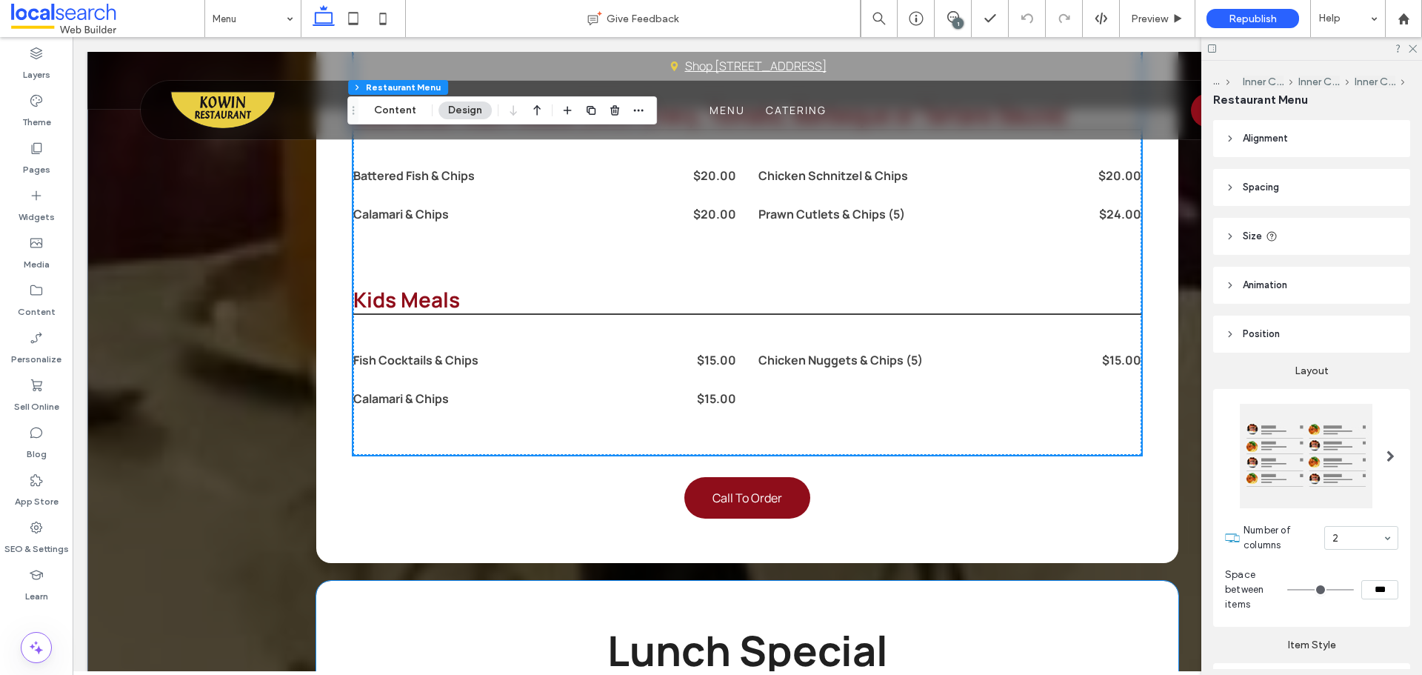
scroll to position [9255, 0]
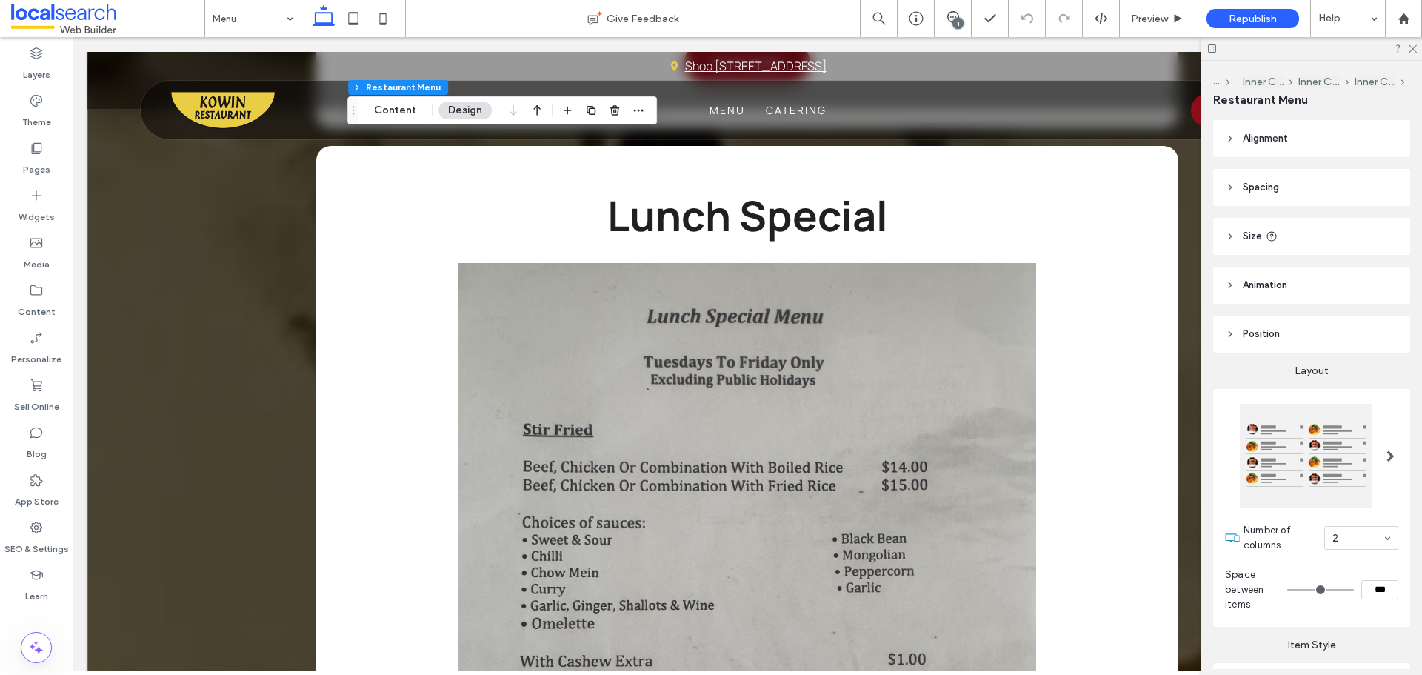
click at [55, 22] on span at bounding box center [107, 19] width 193 height 30
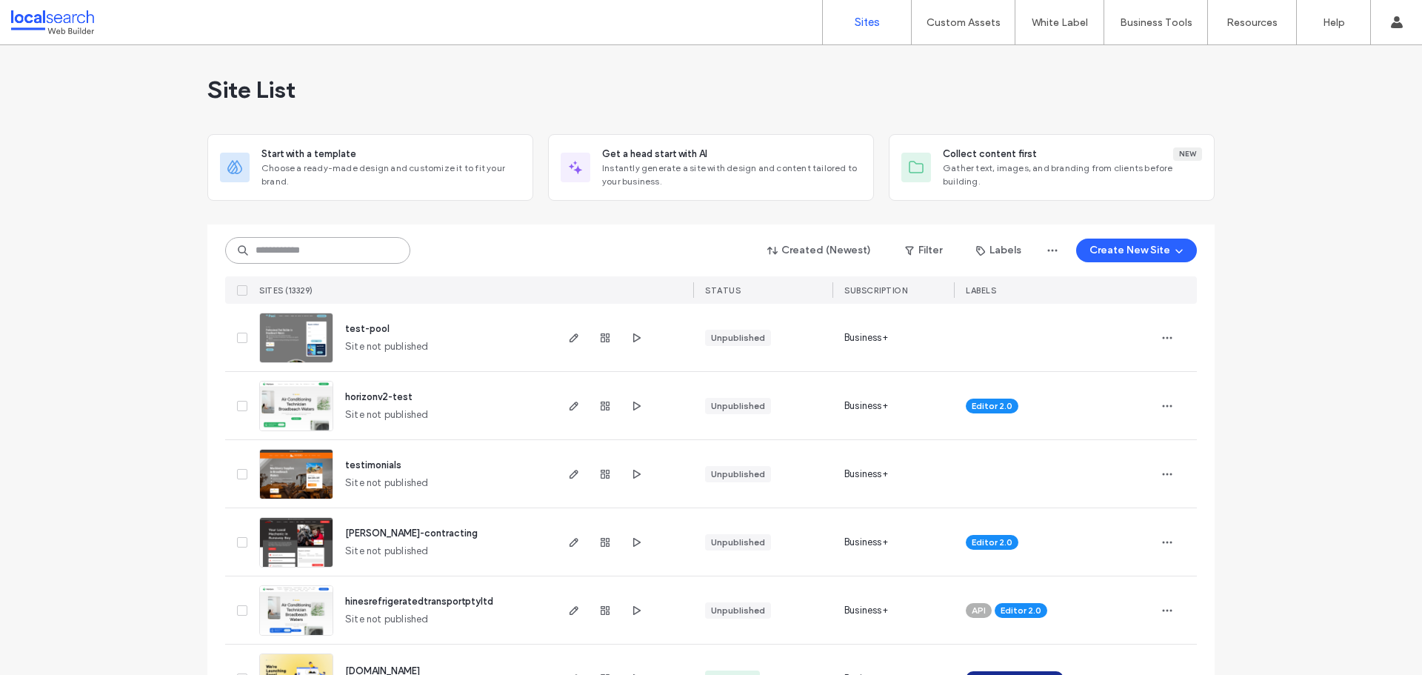
click at [320, 246] on input at bounding box center [317, 250] width 185 height 27
paste input "********"
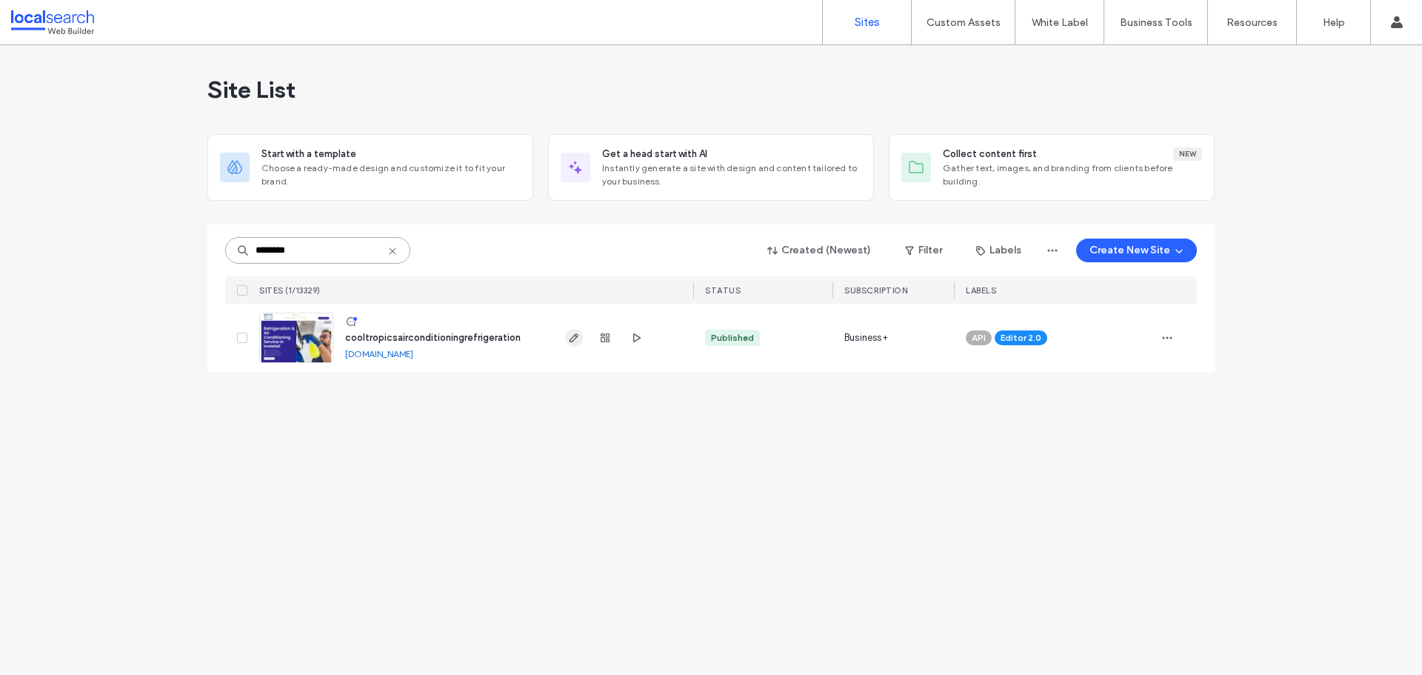
type input "********"
click at [567, 333] on span "button" at bounding box center [574, 338] width 18 height 18
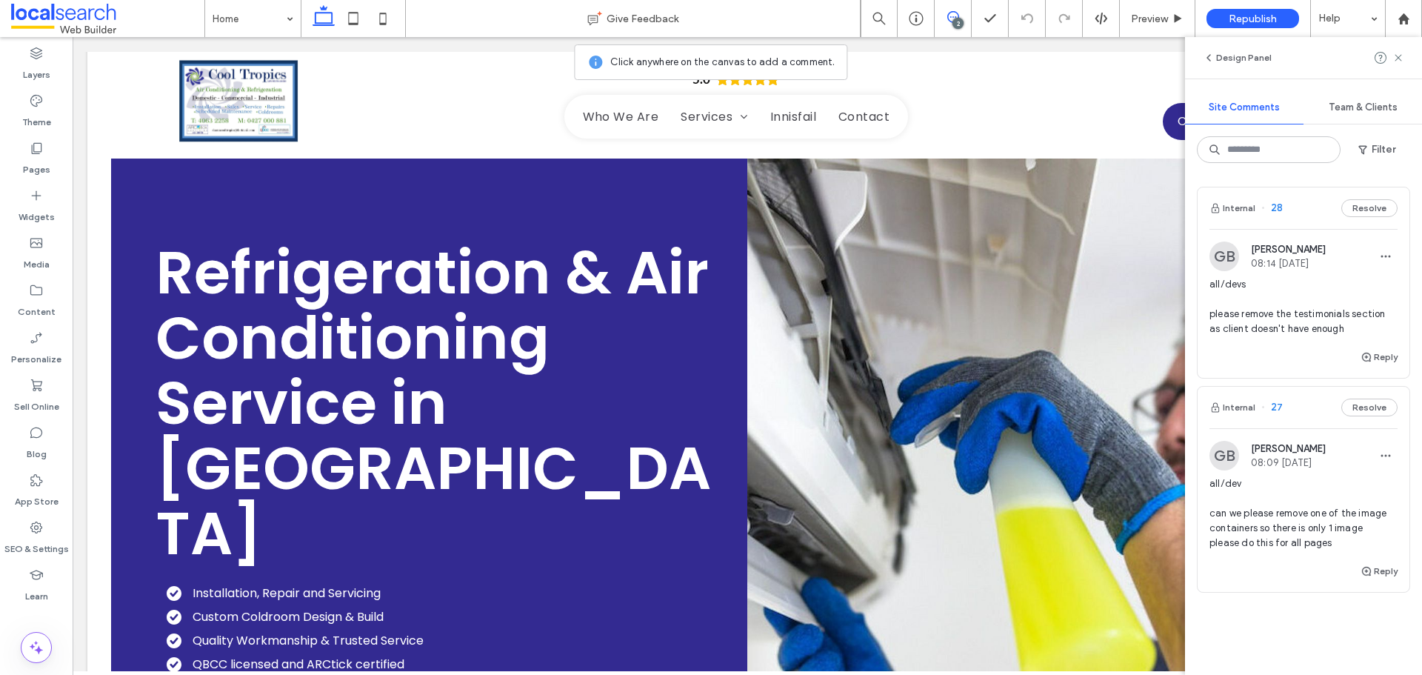
click at [1301, 308] on span "all/devs please remove the testimonials section as client doesn't have enough" at bounding box center [1303, 306] width 188 height 59
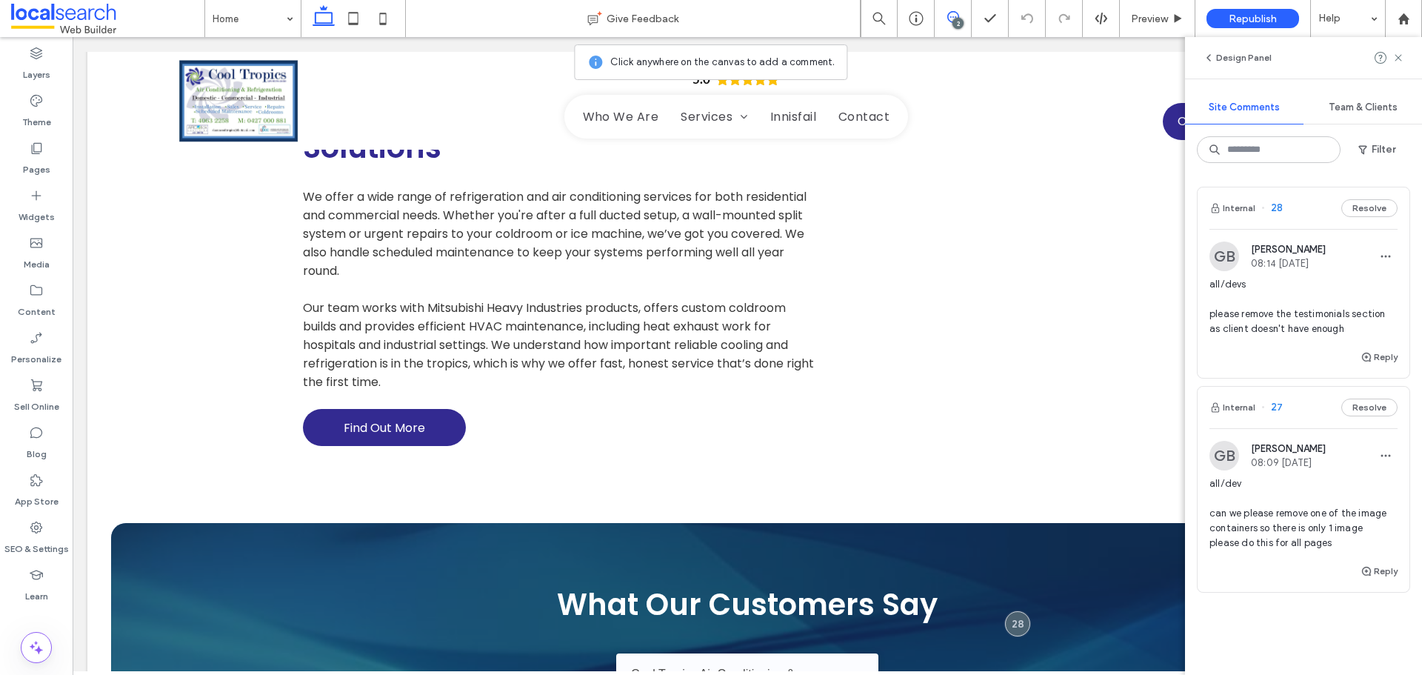
scroll to position [2438, 0]
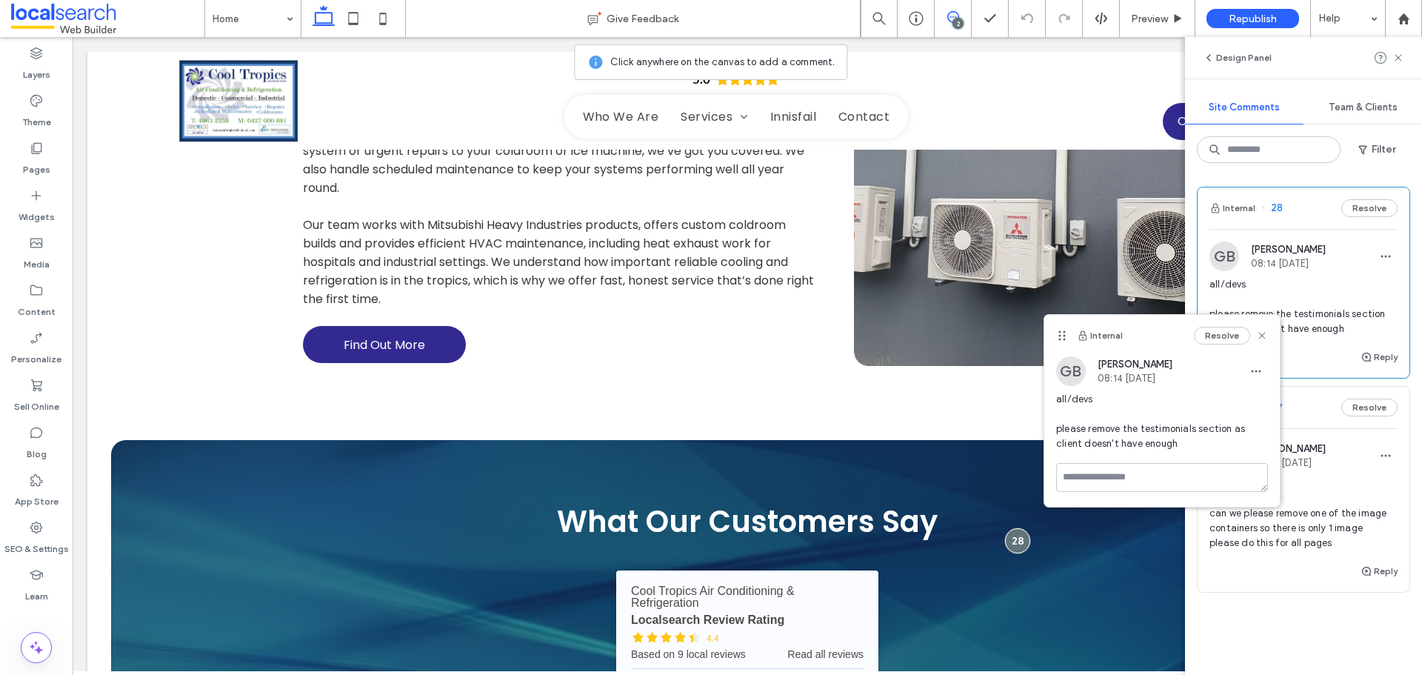
click at [1361, 505] on span "all/dev can we please remove one of the image containers so there is only 1 ima…" at bounding box center [1303, 513] width 188 height 74
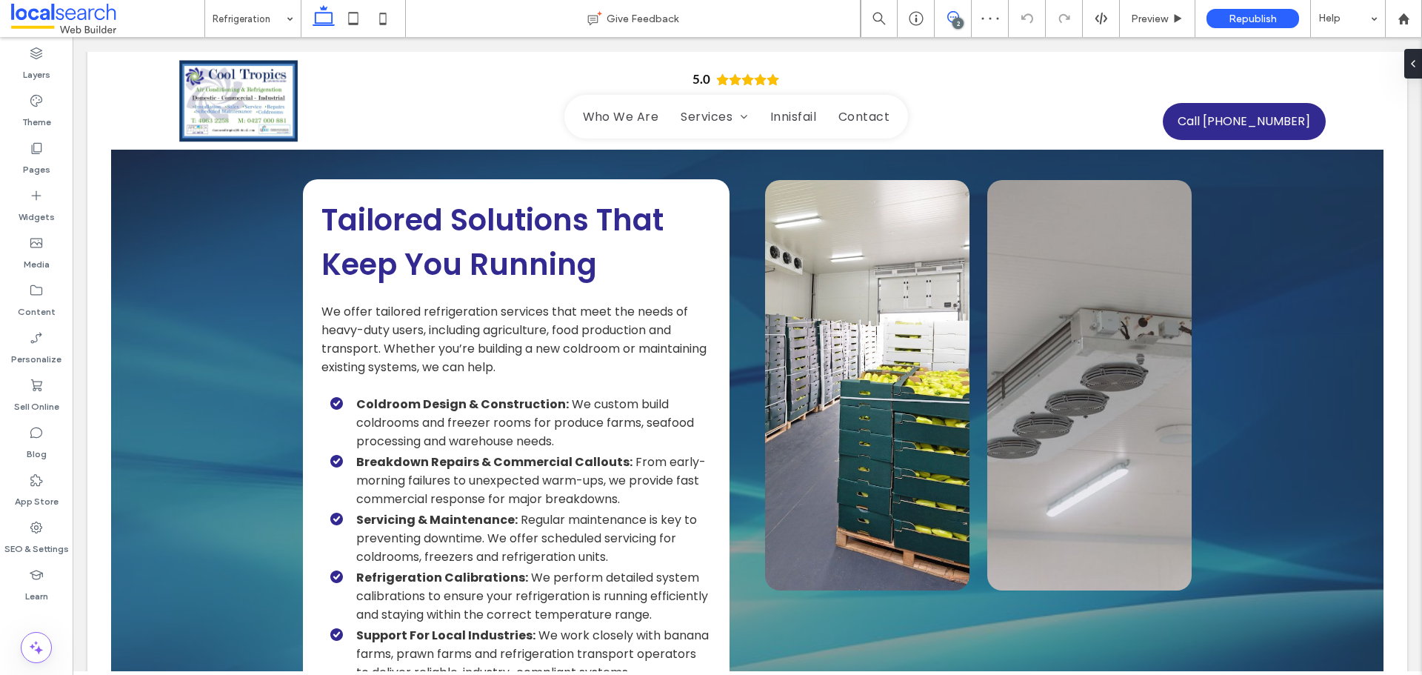
click at [949, 19] on icon at bounding box center [953, 17] width 12 height 12
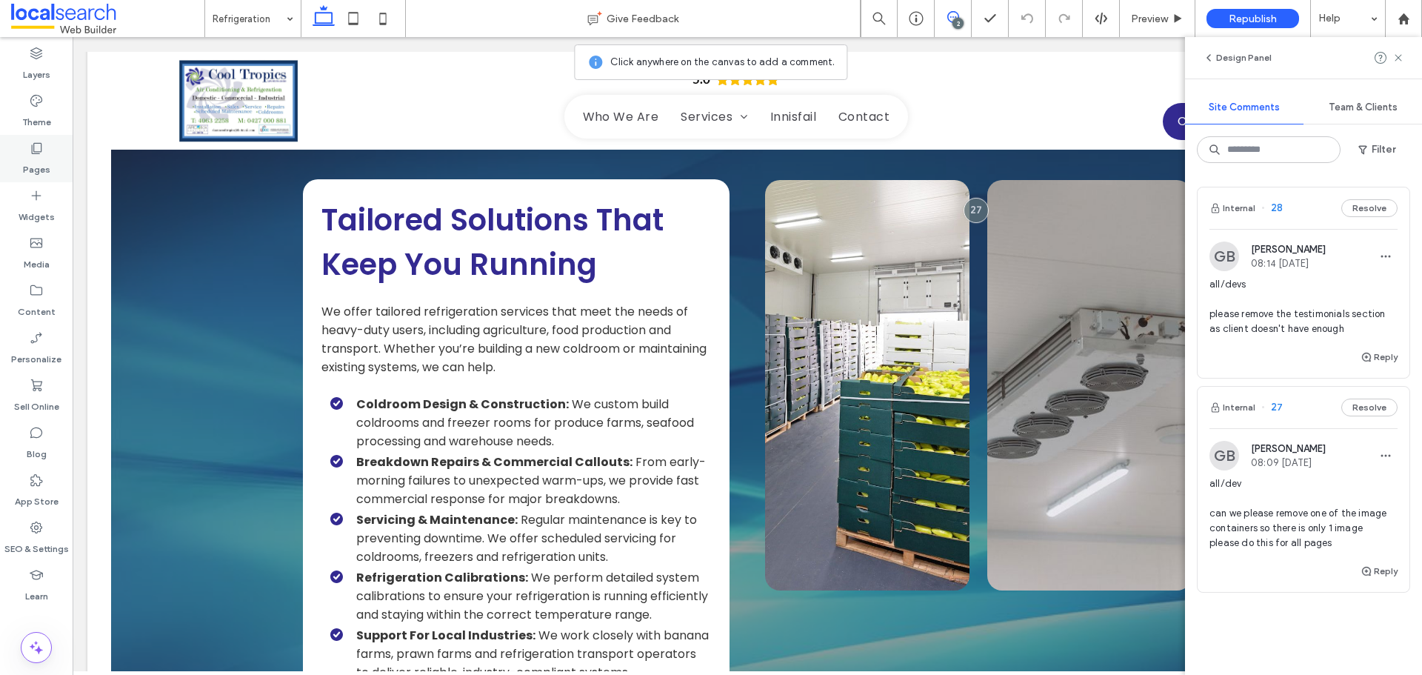
drag, startPoint x: 37, startPoint y: 156, endPoint x: 37, endPoint y: 176, distance: 20.0
click at [36, 156] on label "Pages" at bounding box center [36, 166] width 27 height 21
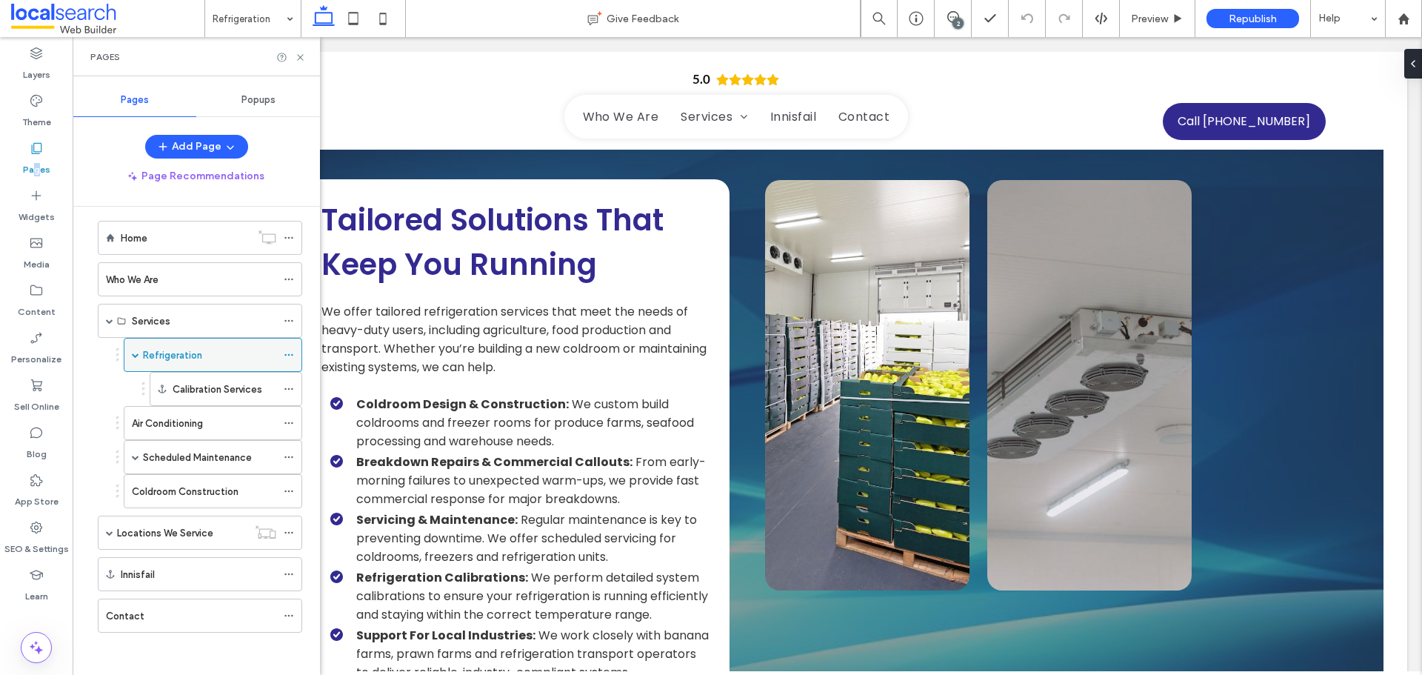
scroll to position [13, 0]
click at [136, 453] on span at bounding box center [135, 454] width 7 height 7
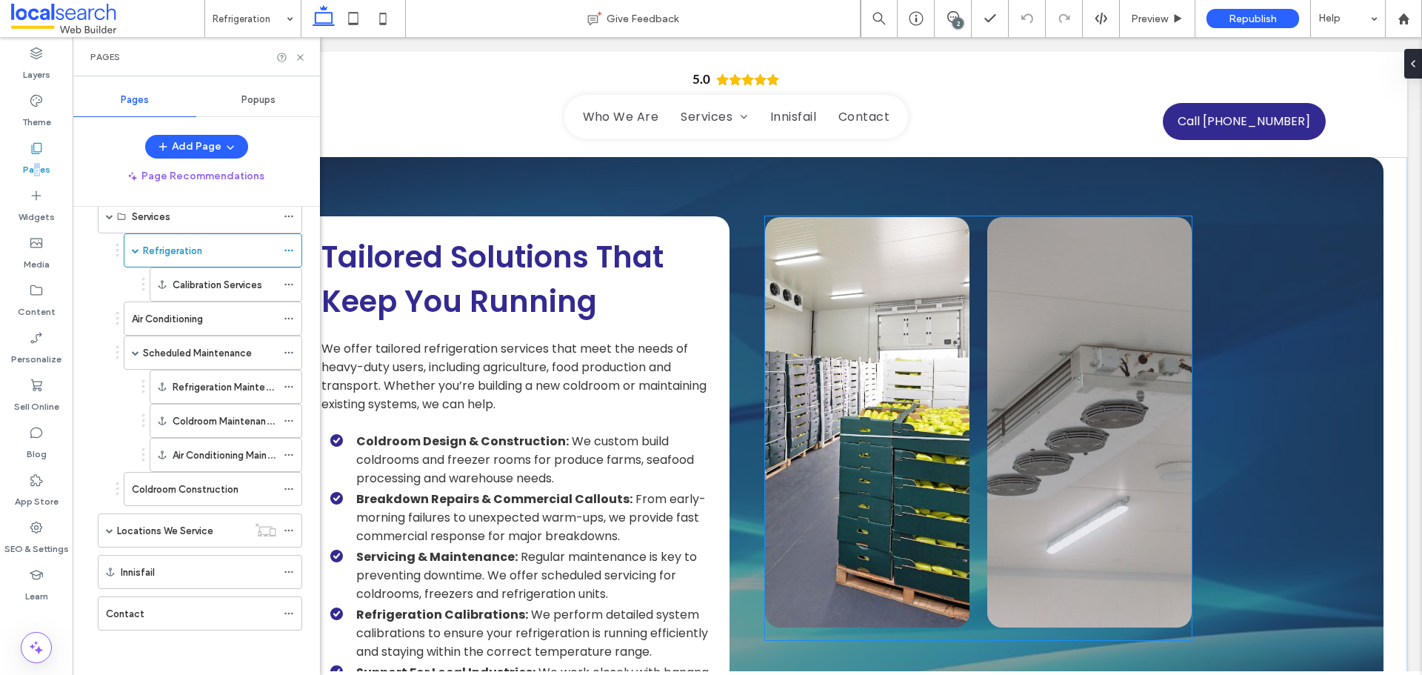
scroll to position [944, 0]
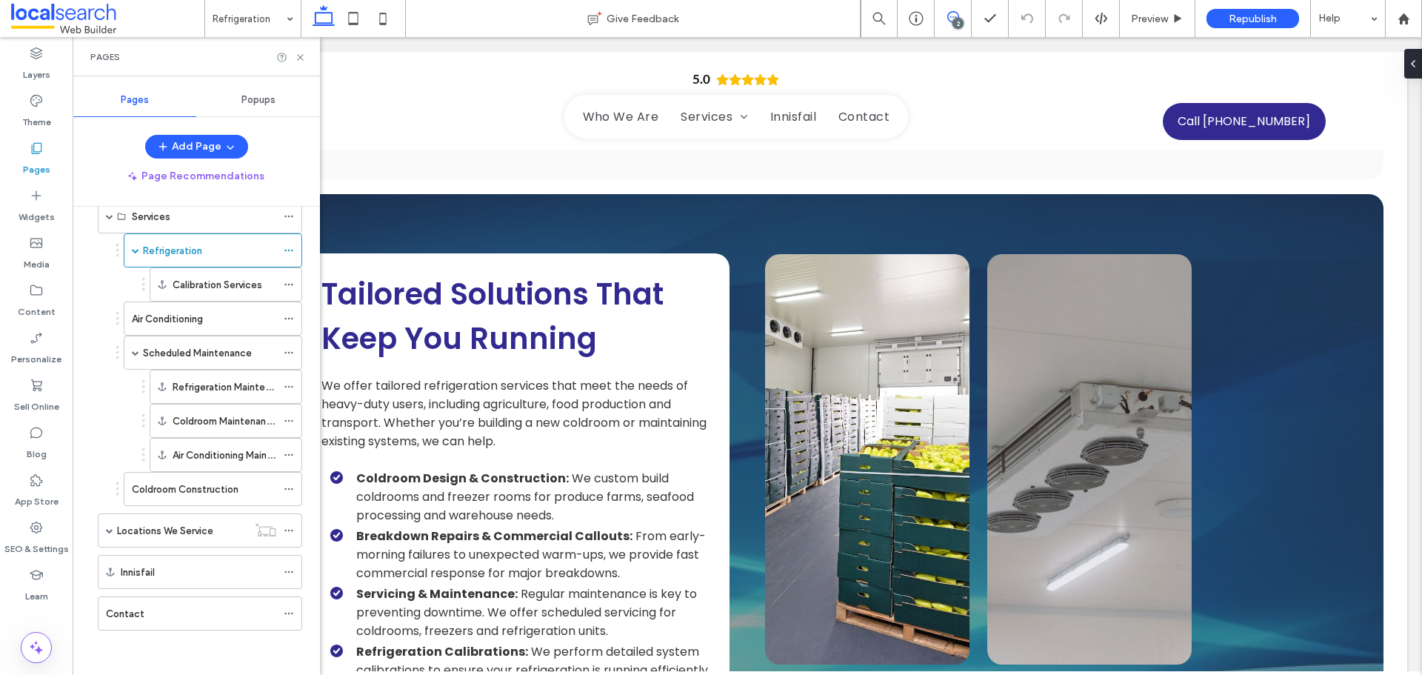
click at [947, 12] on icon at bounding box center [953, 17] width 12 height 12
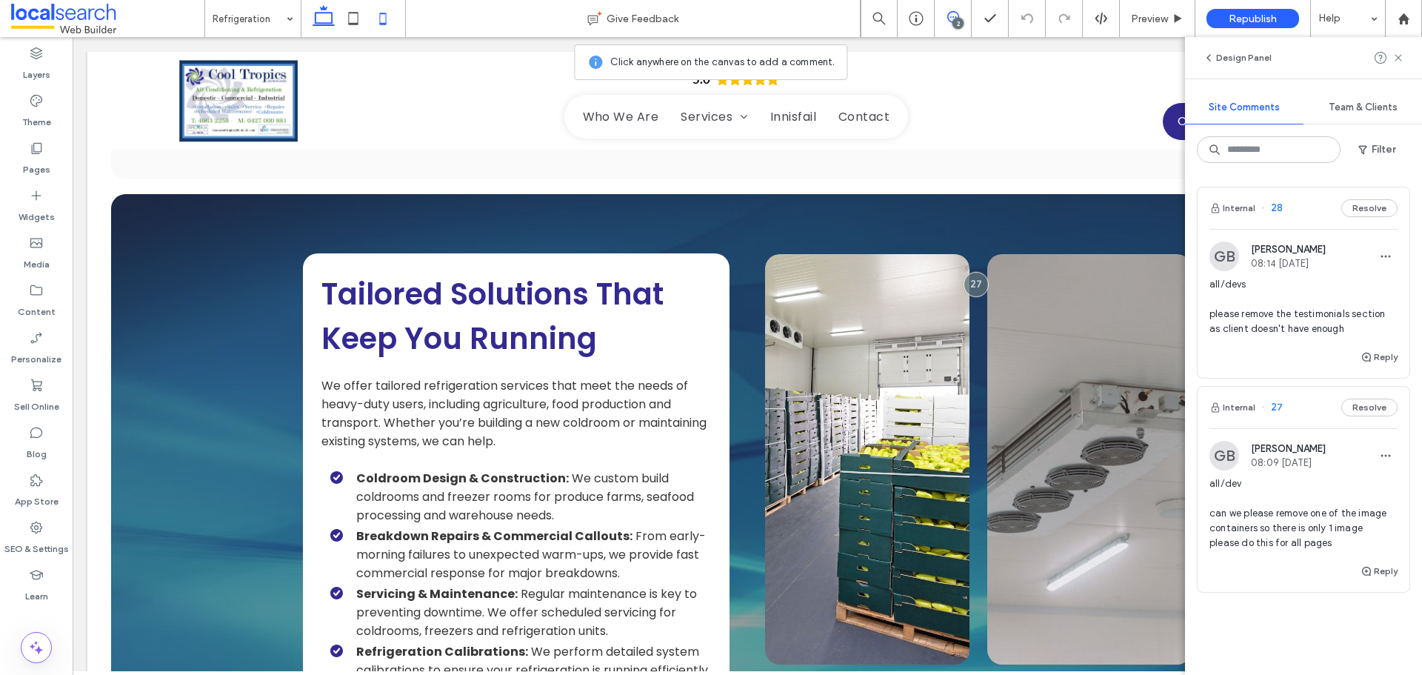
click at [390, 19] on icon at bounding box center [383, 19] width 30 height 30
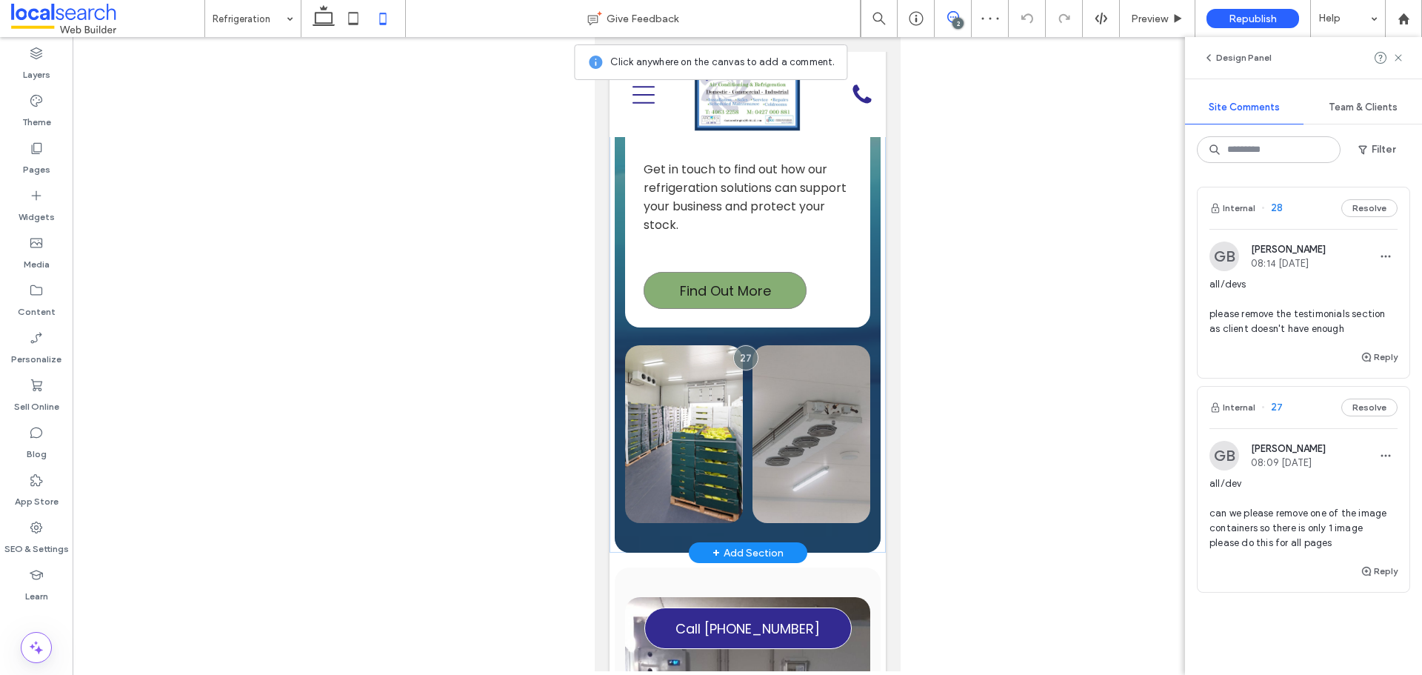
scroll to position [2417, 0]
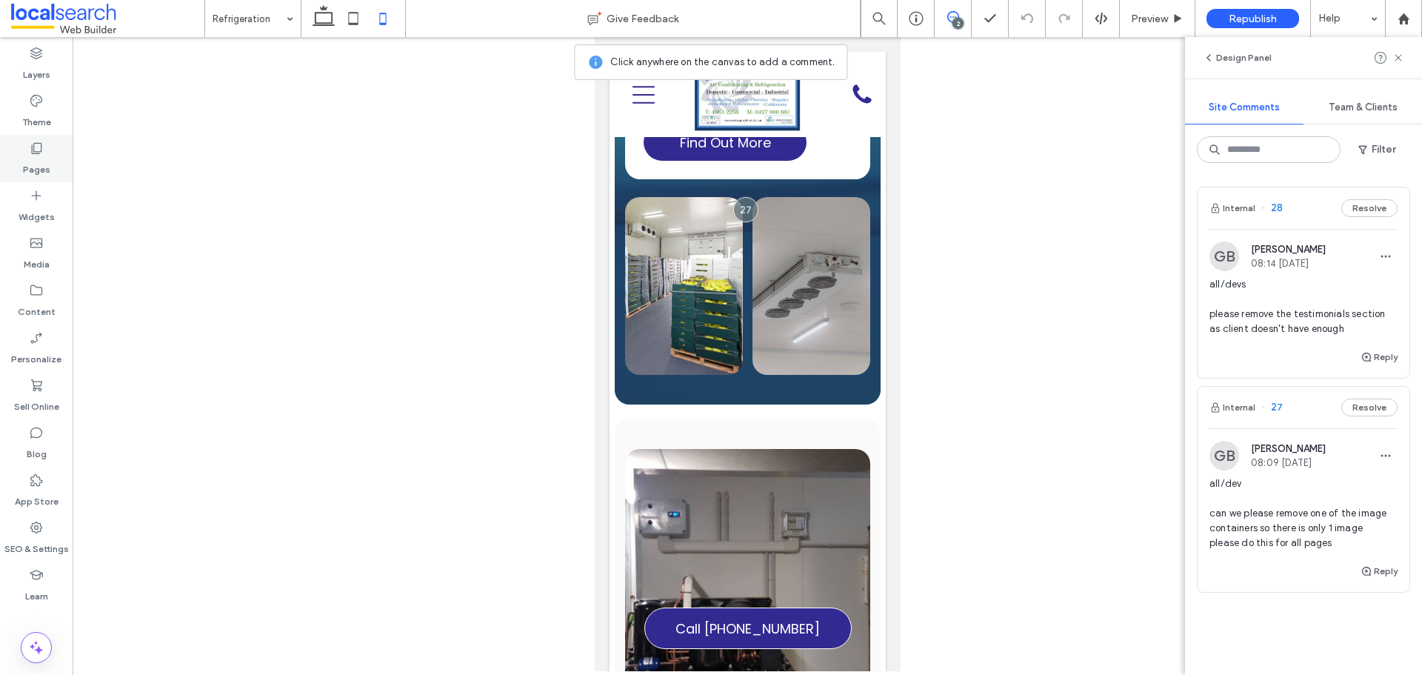
click at [36, 151] on icon at bounding box center [36, 148] width 15 height 15
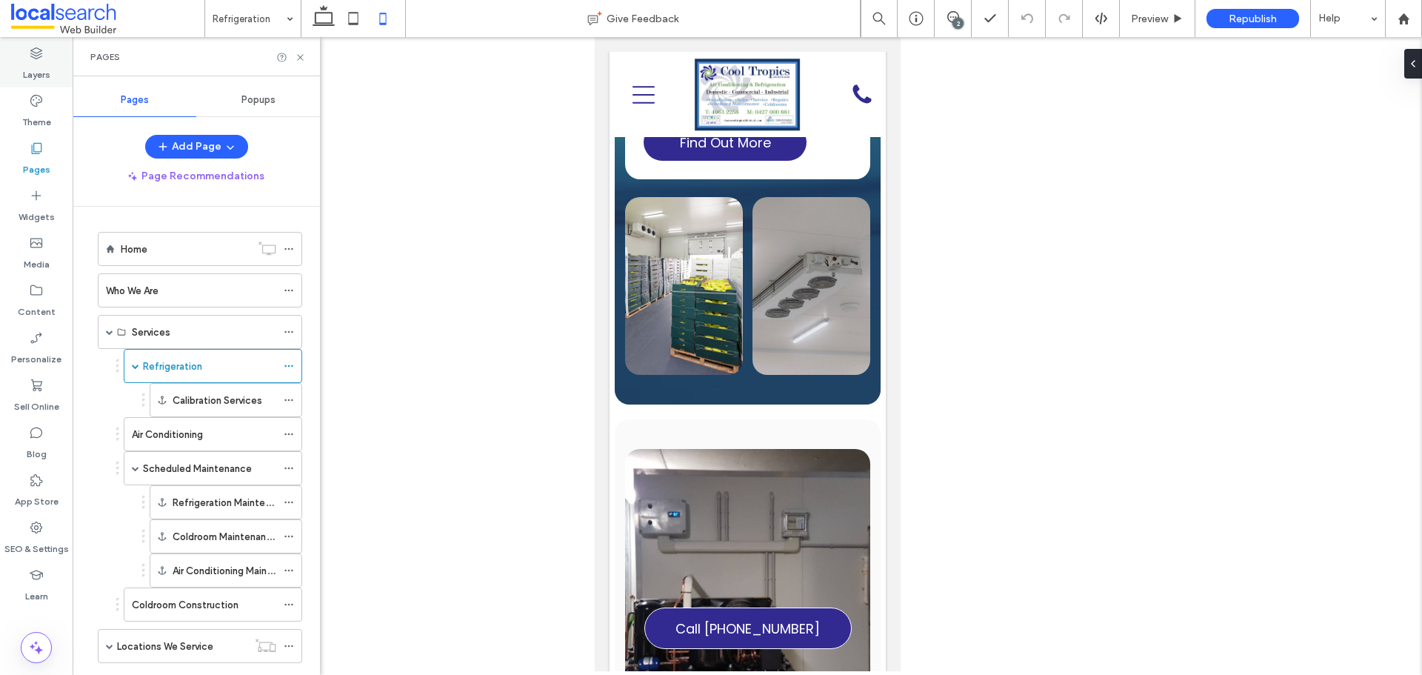
click at [33, 76] on label "Layers" at bounding box center [36, 71] width 27 height 21
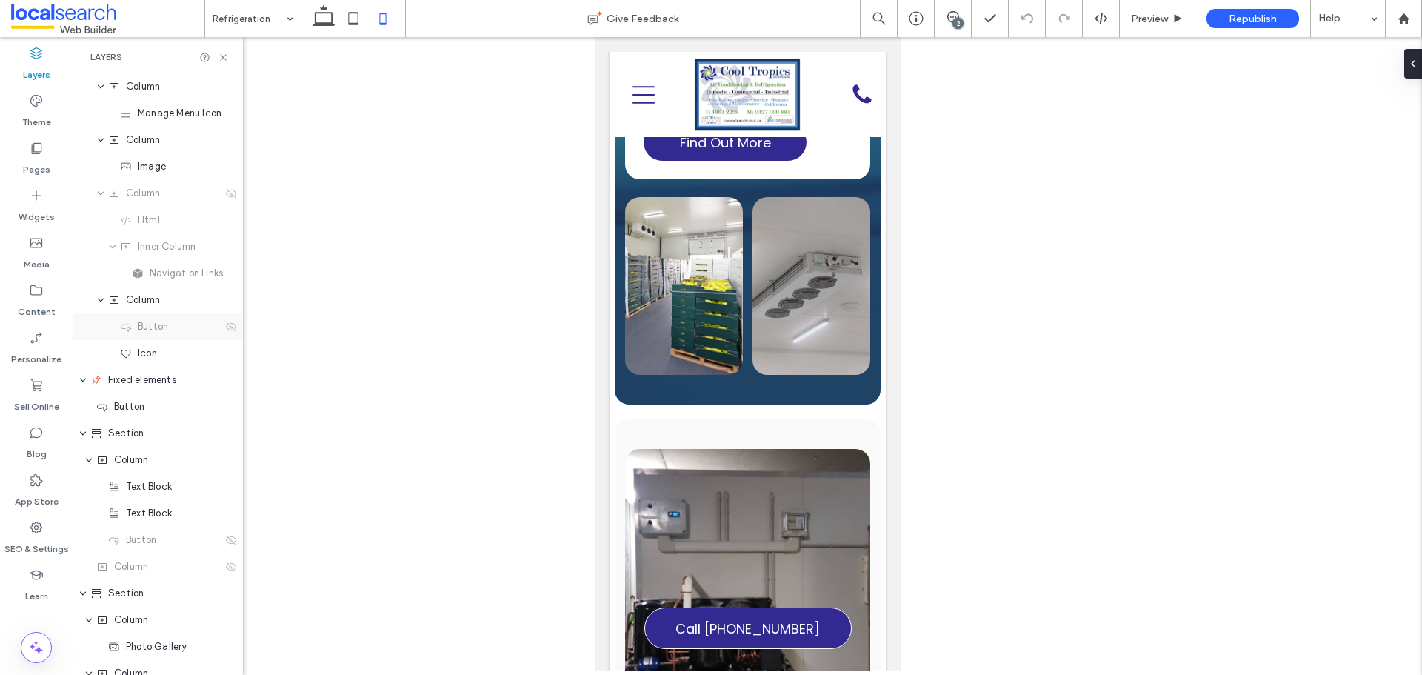
scroll to position [0, 0]
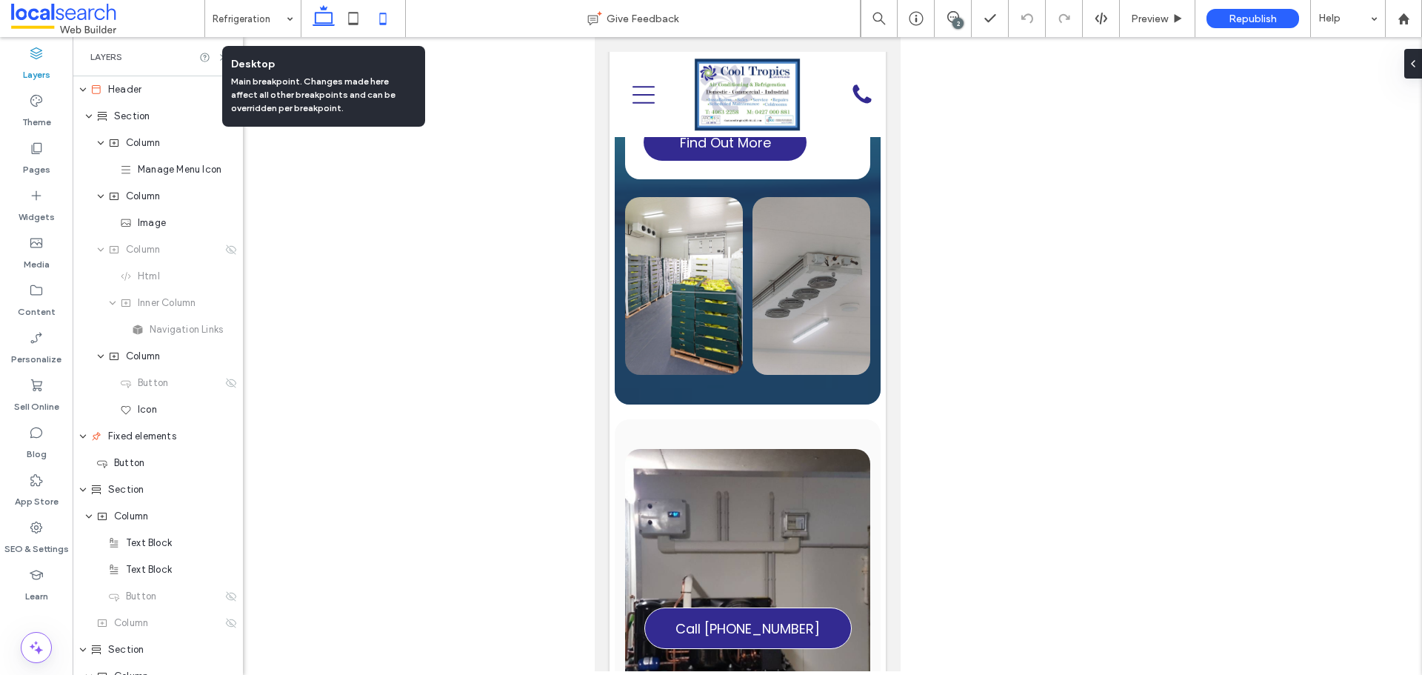
click at [319, 27] on icon at bounding box center [324, 19] width 30 height 30
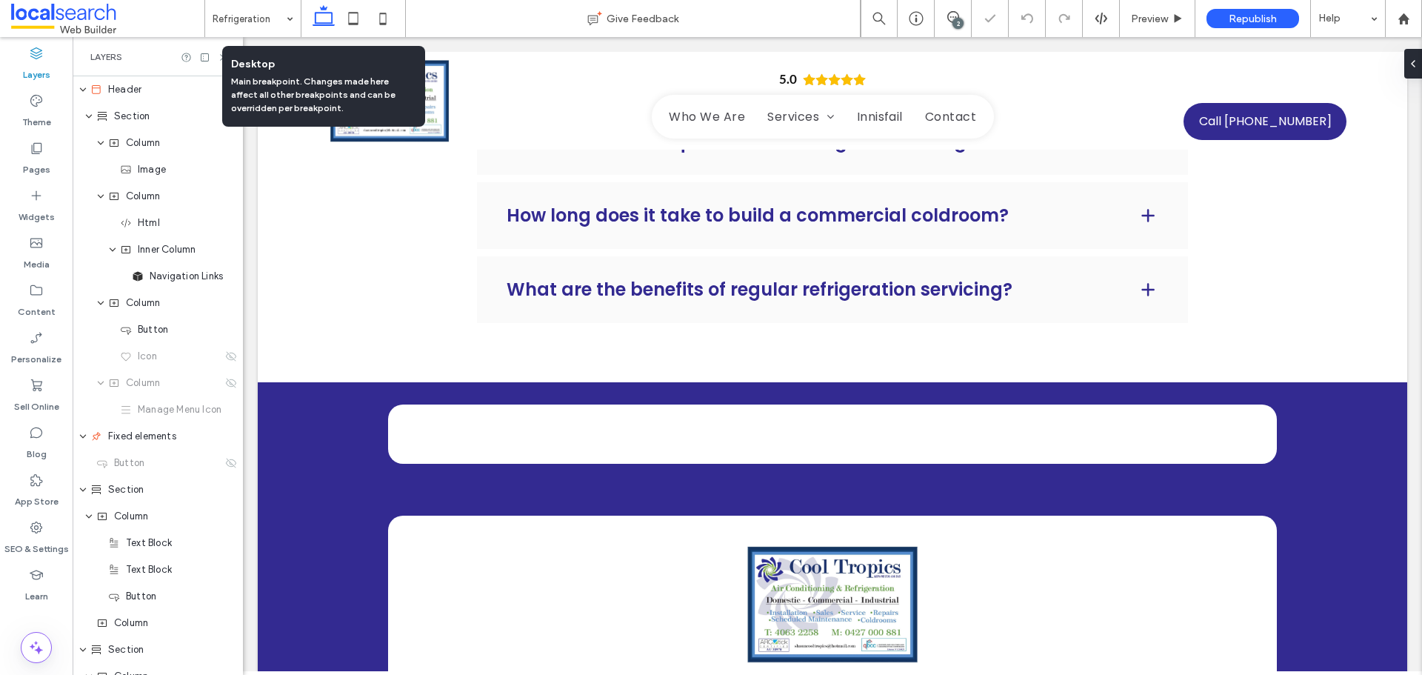
scroll to position [989, 0]
